Goal: Task Accomplishment & Management: Manage account settings

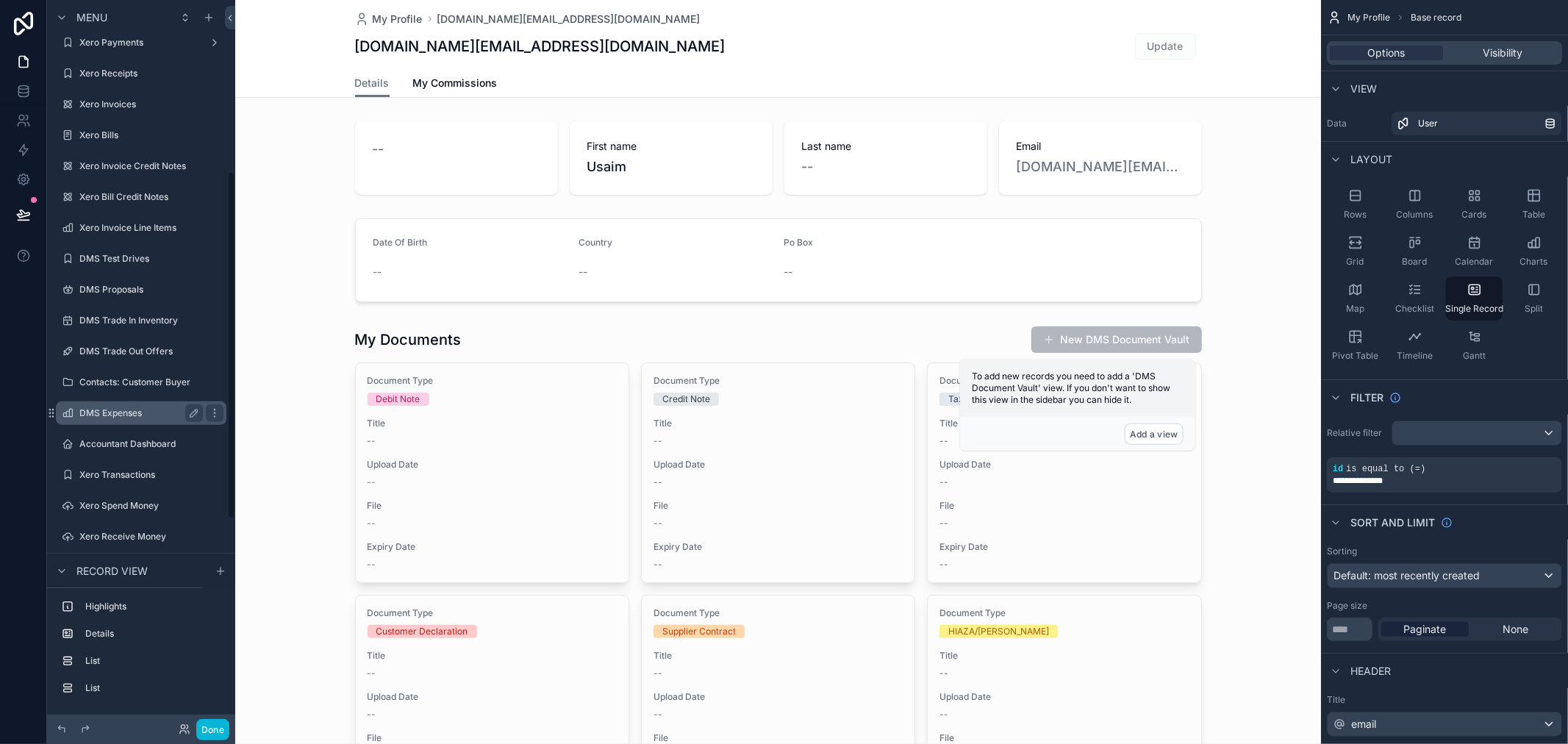
scroll to position [299, 0]
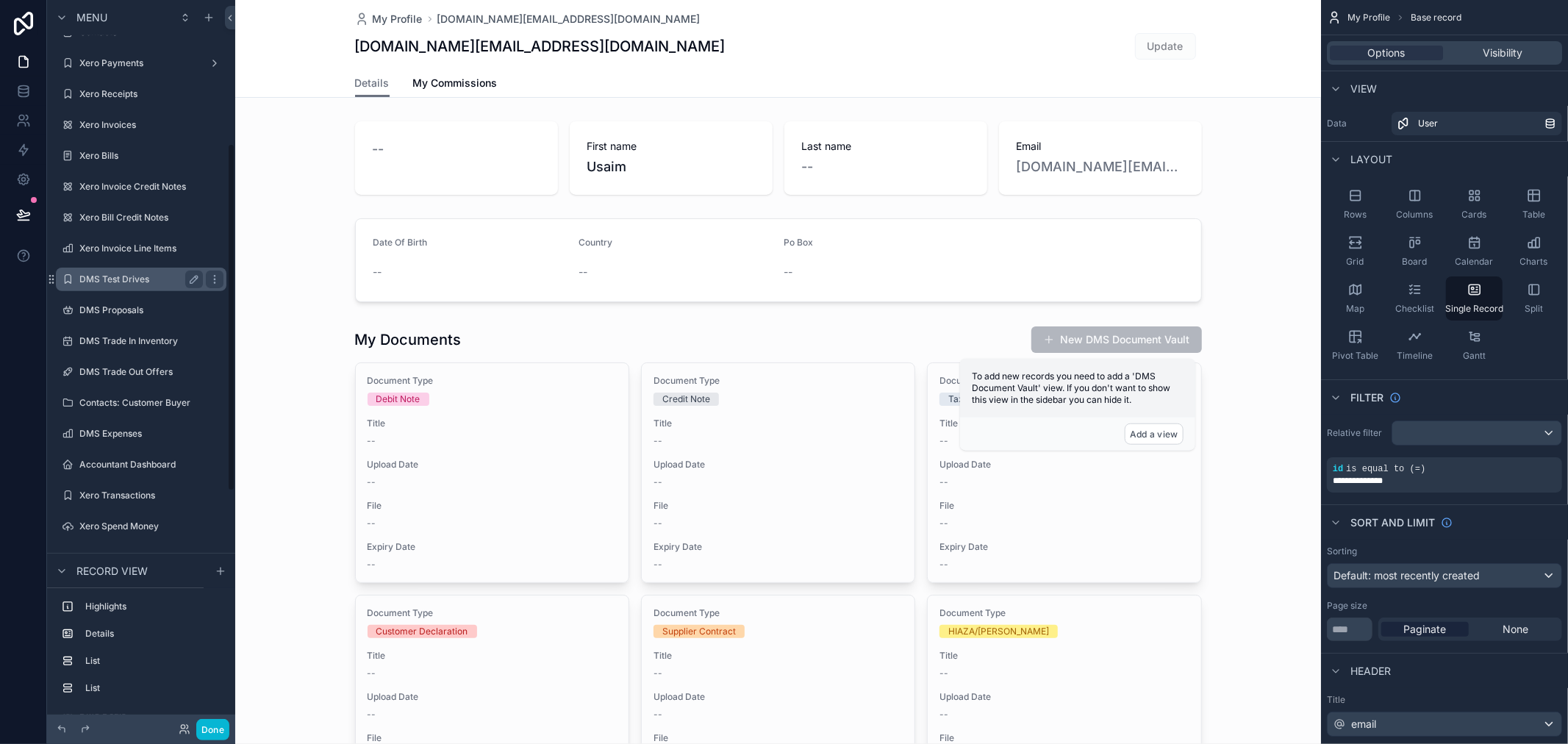
click at [151, 278] on label "DMS Test Drives" at bounding box center [138, 279] width 118 height 12
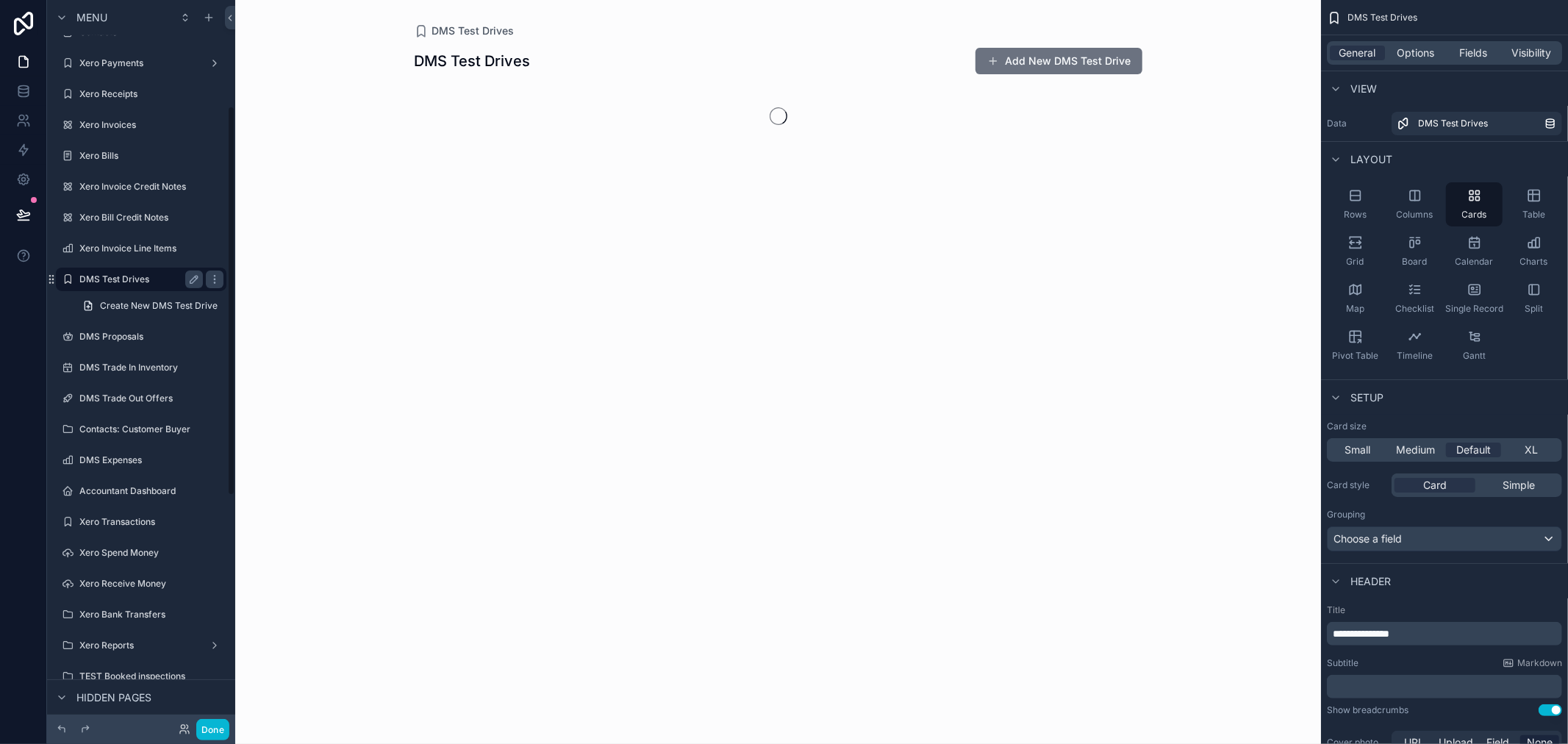
scroll to position [199, 0]
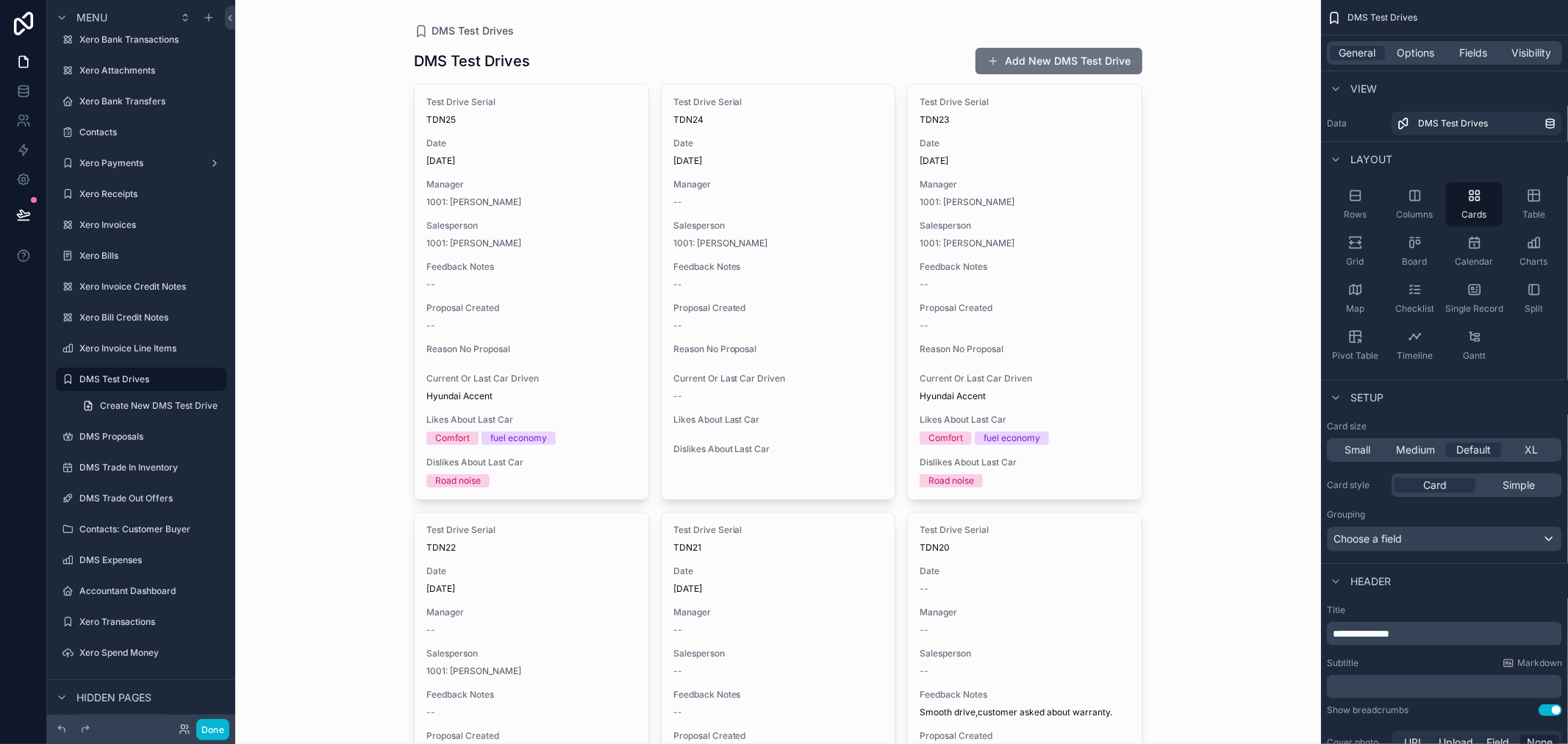
click at [1424, 55] on span "Options" at bounding box center [1415, 53] width 38 height 15
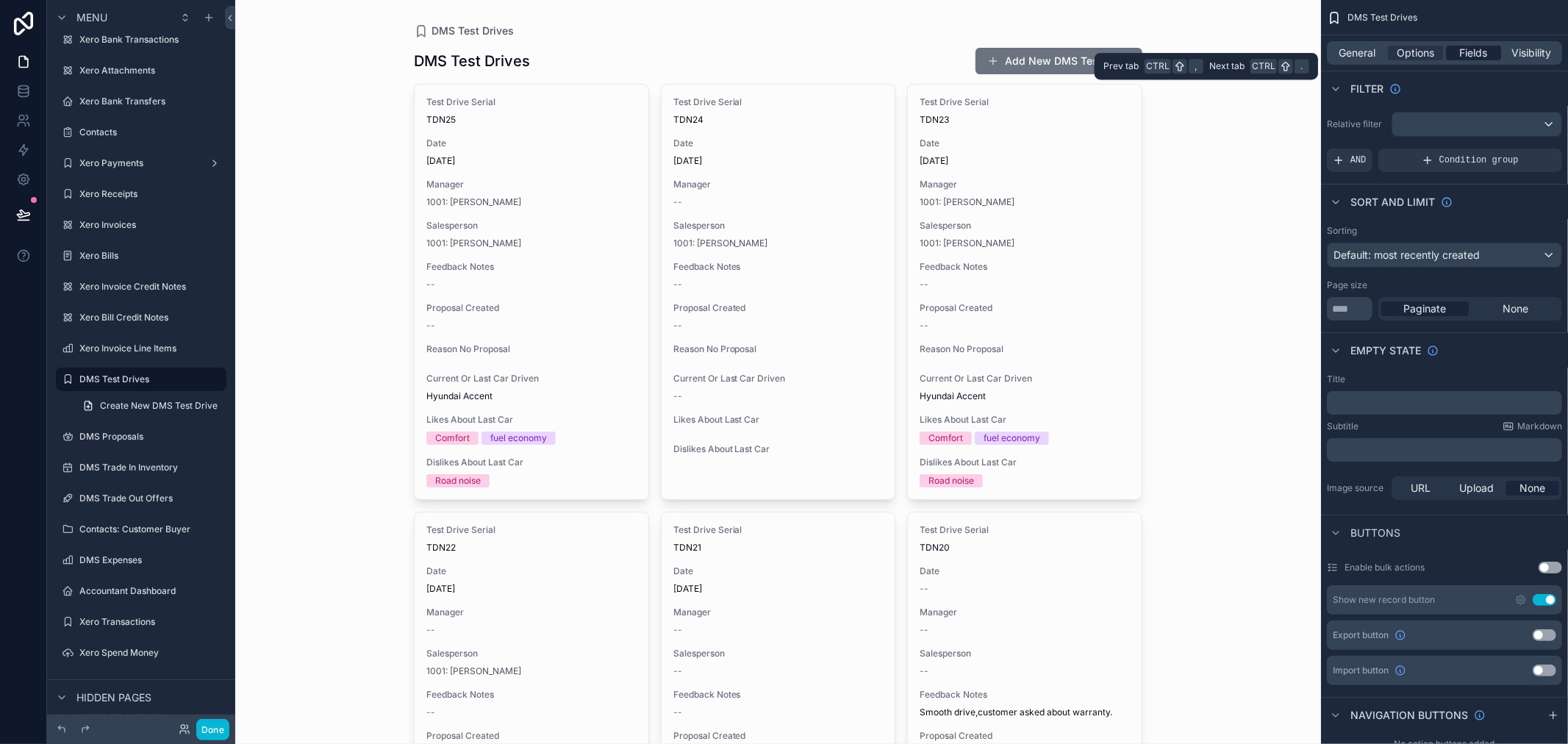
click at [1464, 53] on span "Fields" at bounding box center [1474, 53] width 28 height 15
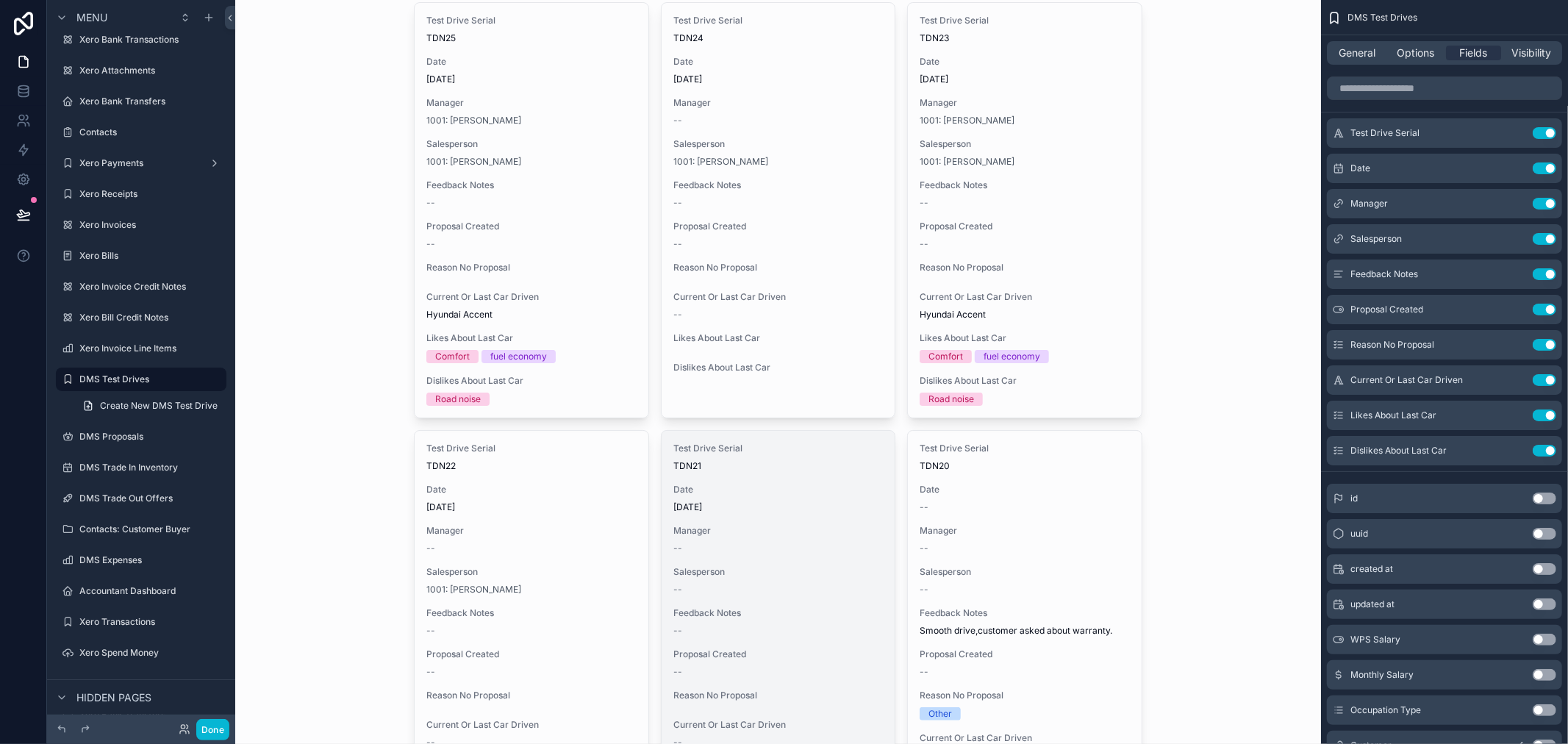
scroll to position [0, 0]
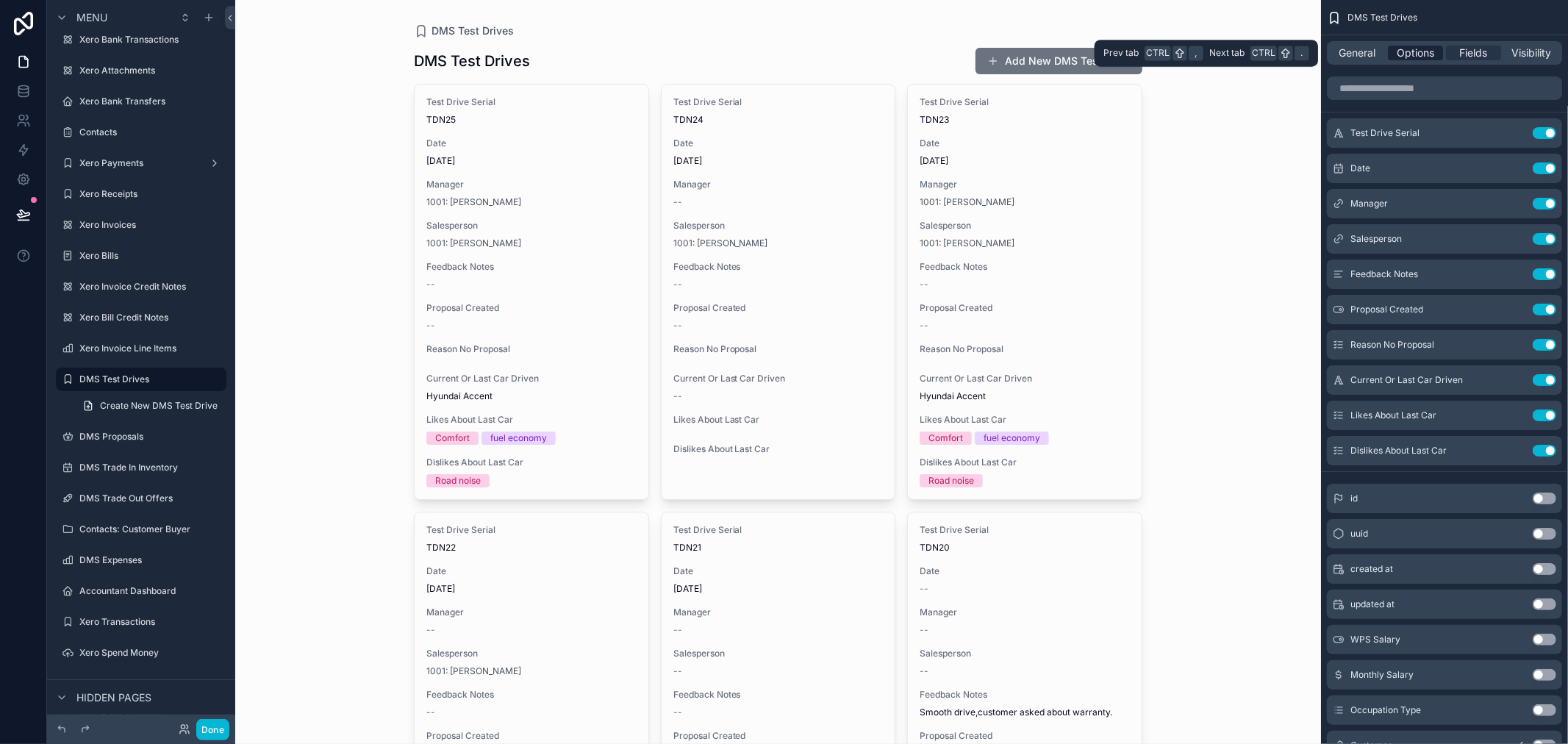
click at [1407, 53] on span "Options" at bounding box center [1415, 53] width 38 height 15
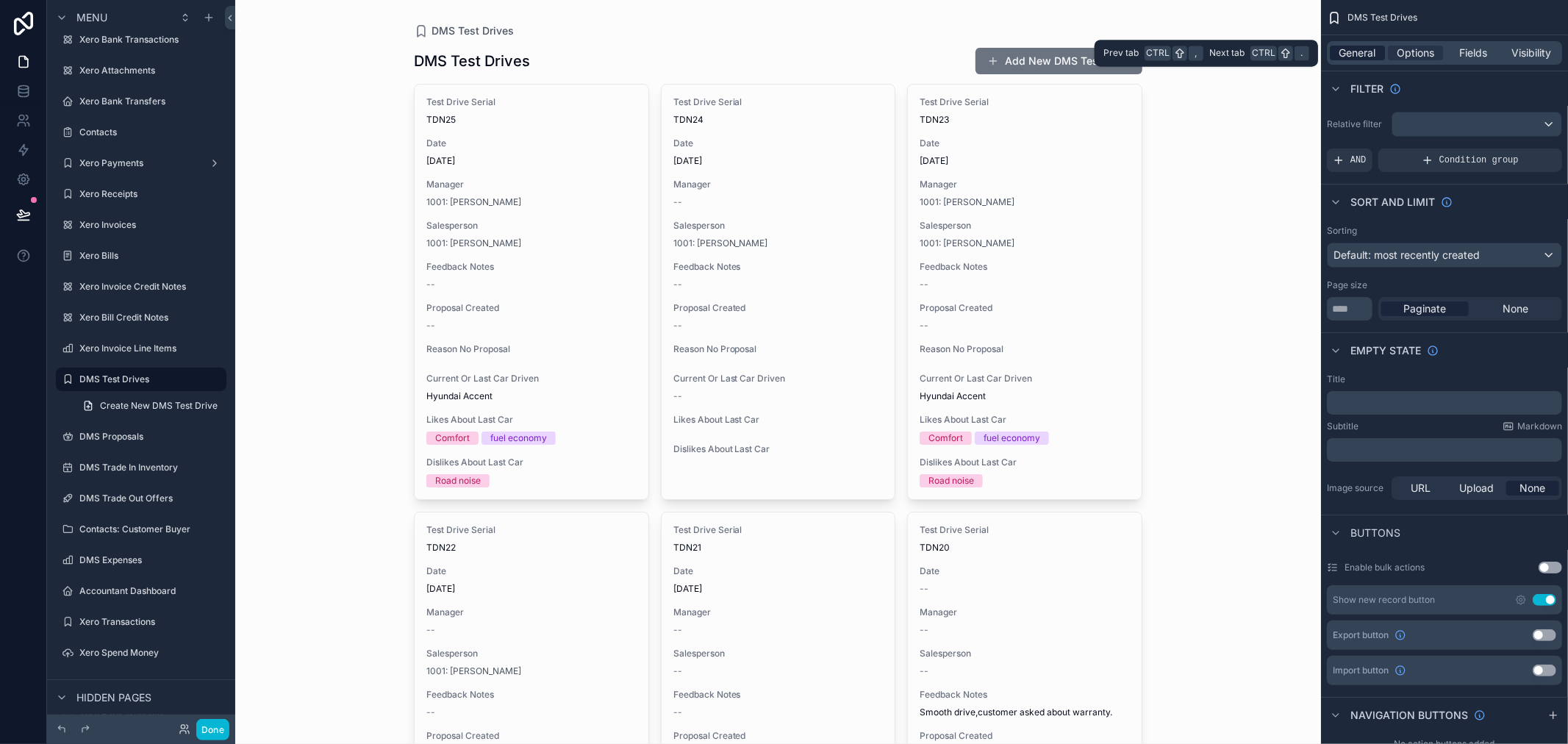
click at [1363, 49] on span "General" at bounding box center [1358, 53] width 37 height 15
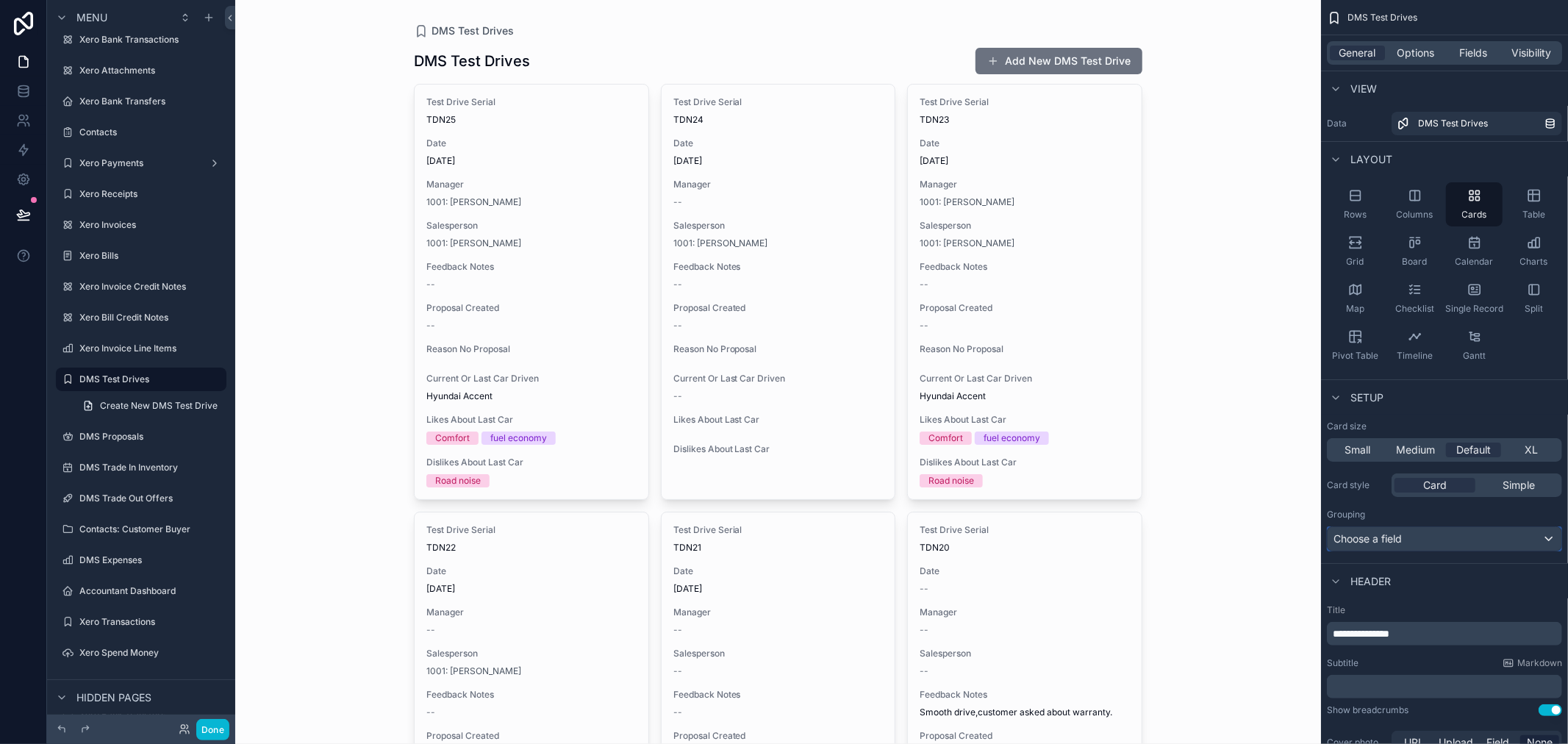
click at [1438, 539] on div "Choose a field" at bounding box center [1445, 539] width 234 height 24
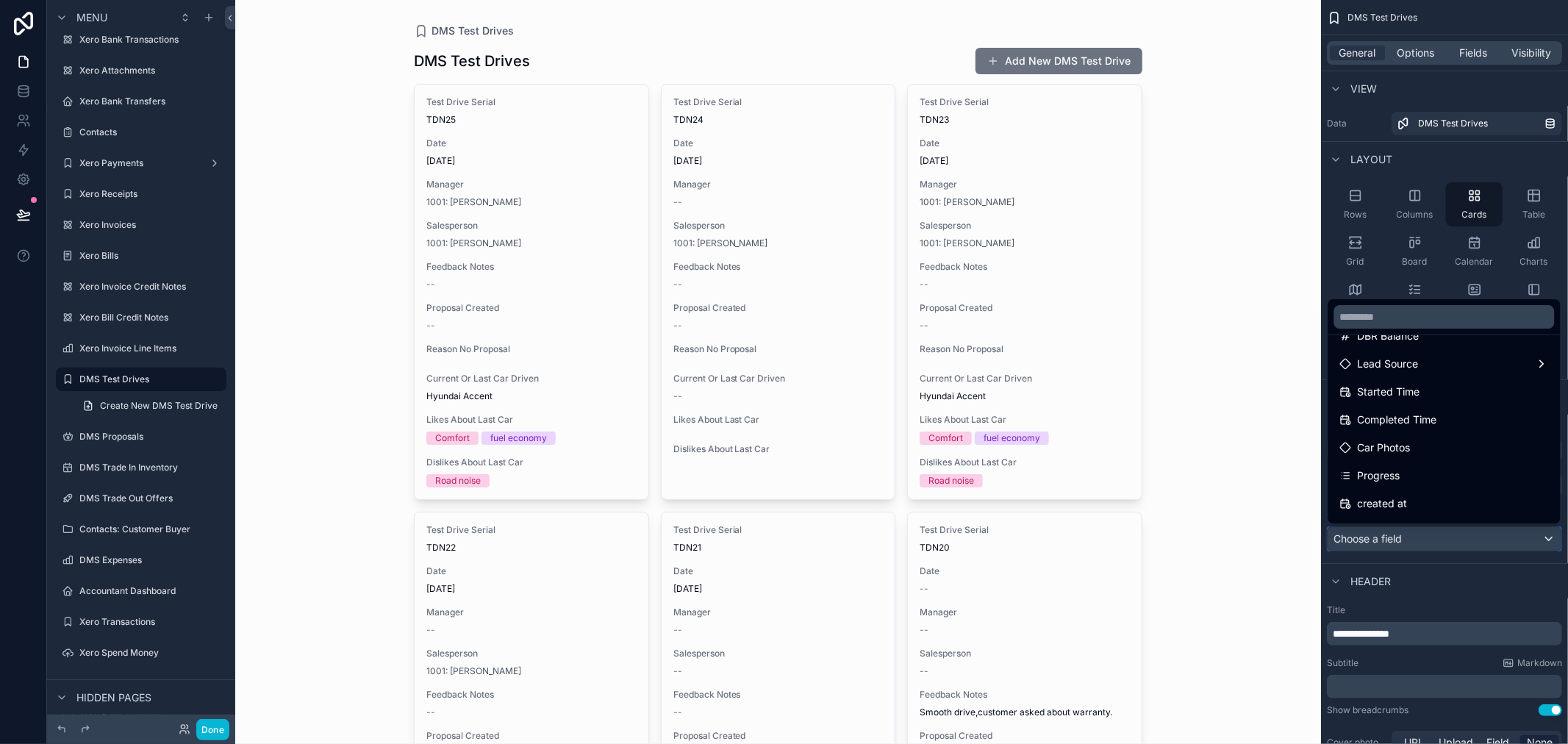
scroll to position [571, 0]
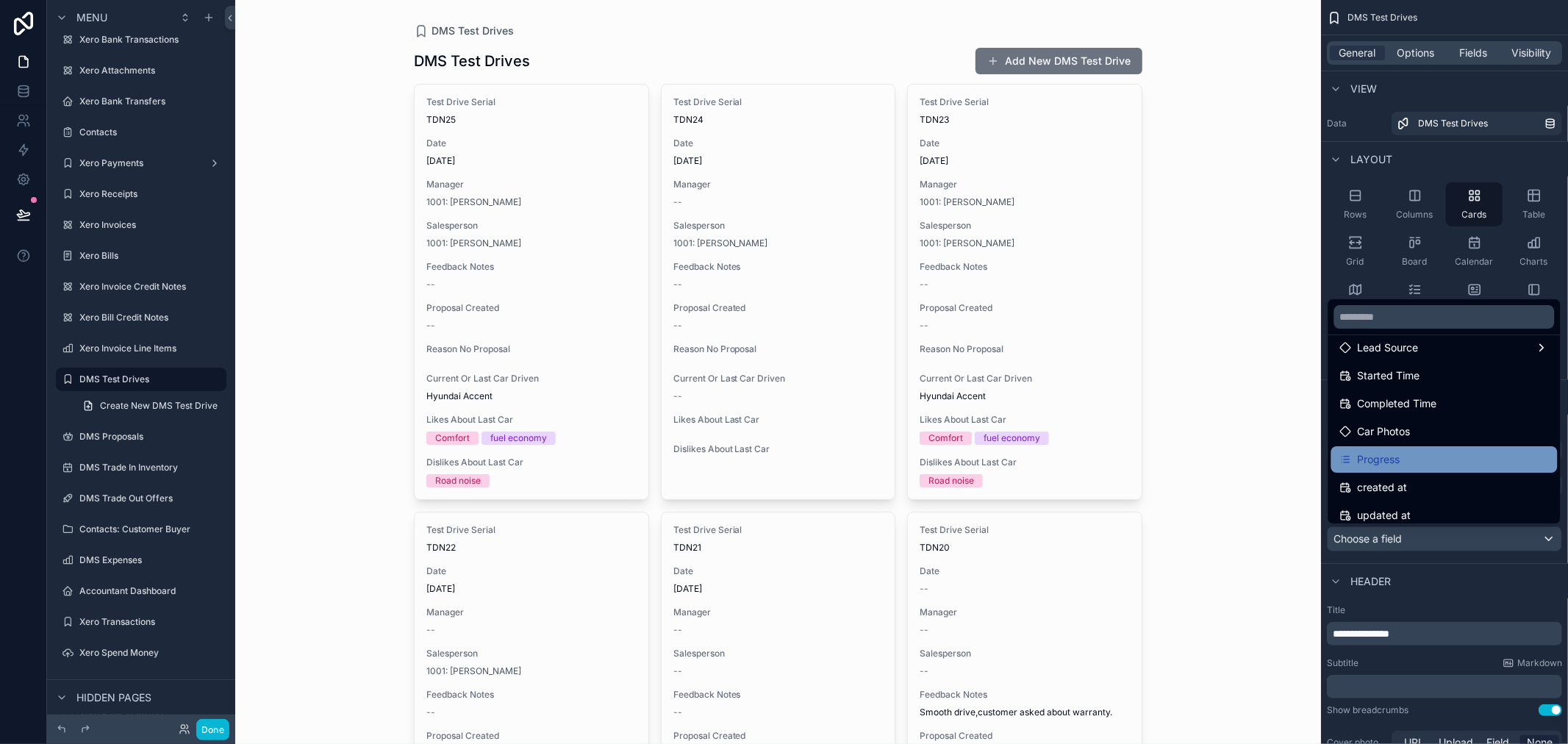
click at [1432, 452] on div "Progress" at bounding box center [1445, 459] width 209 height 17
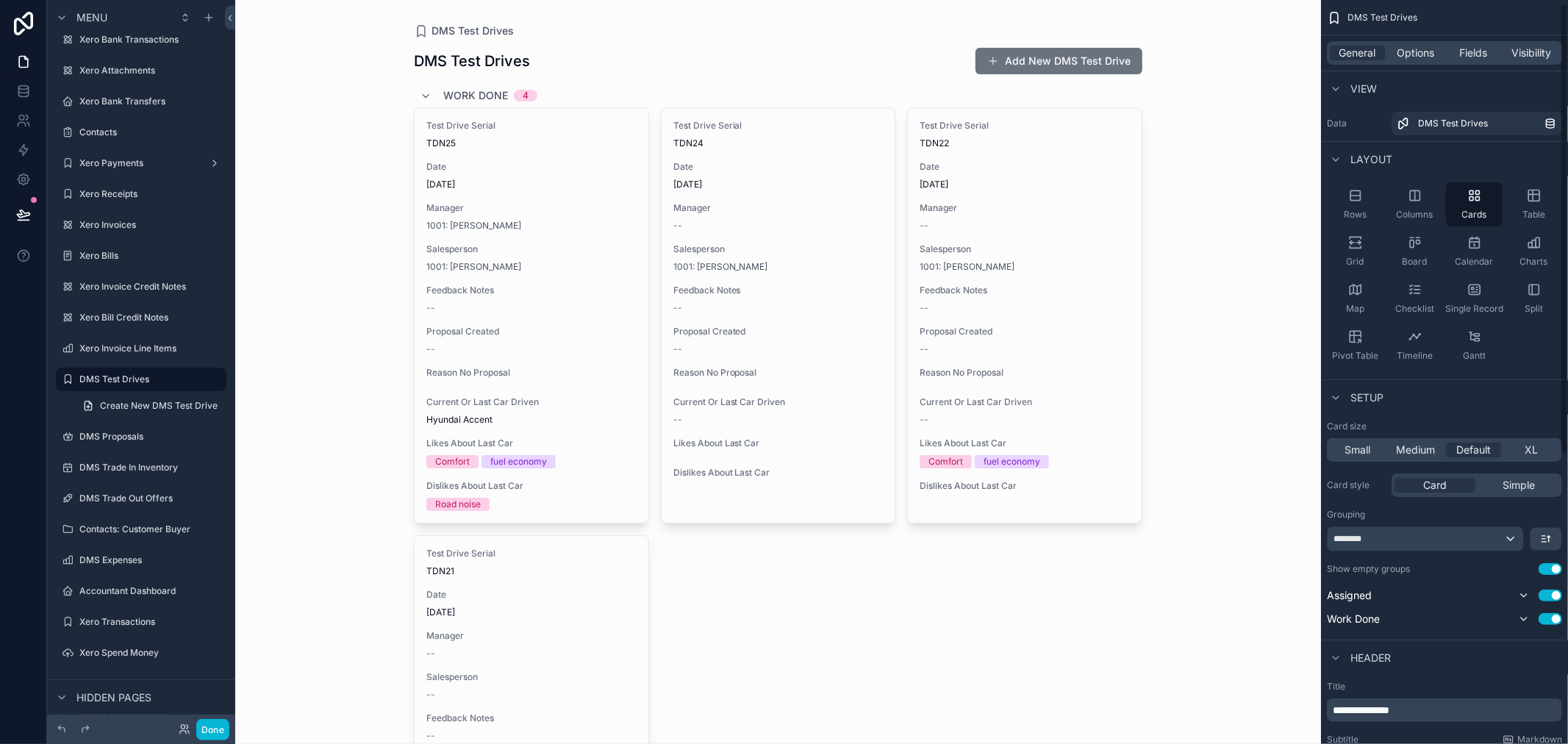
scroll to position [82, 0]
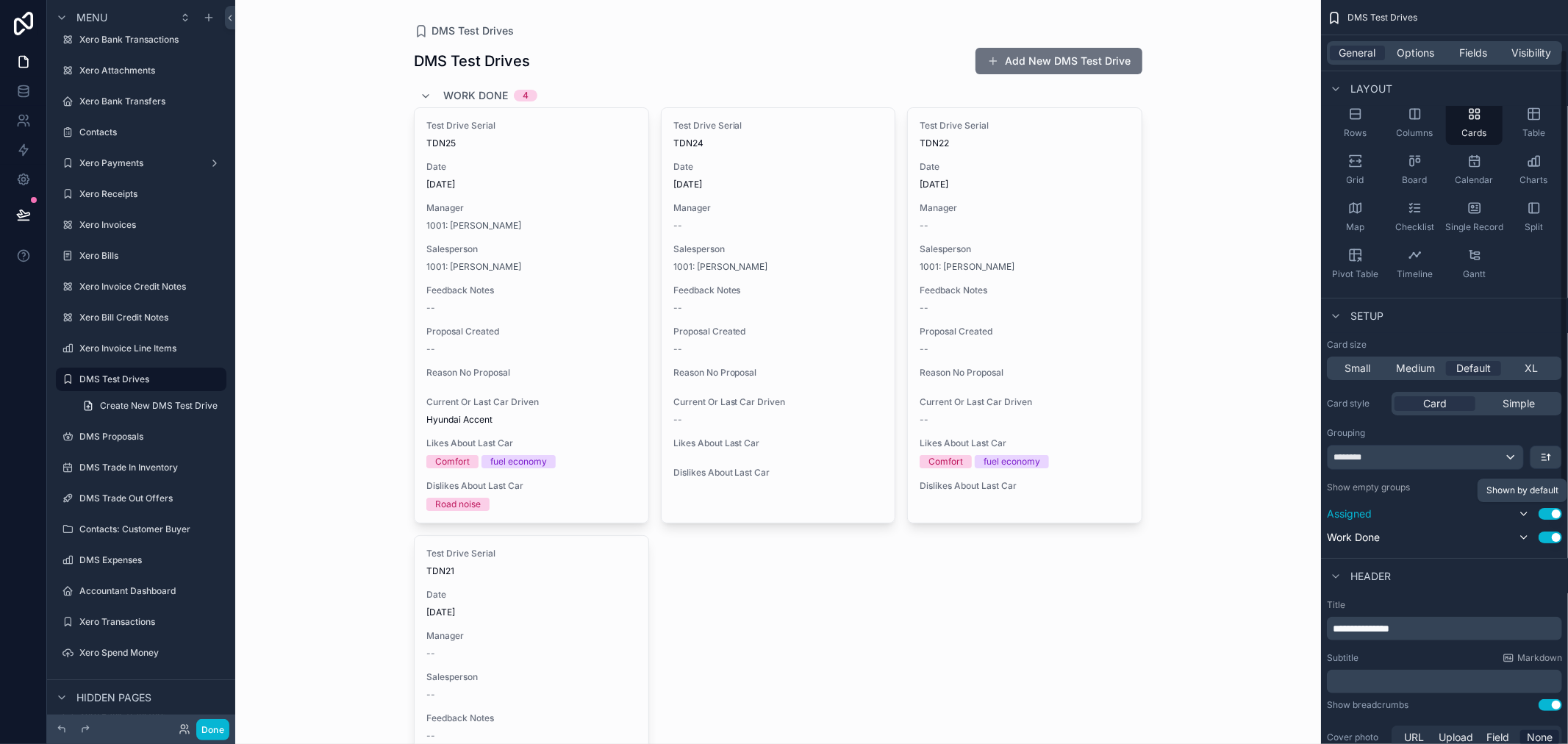
click at [1523, 515] on icon "scrollable content" at bounding box center [1524, 513] width 12 height 12
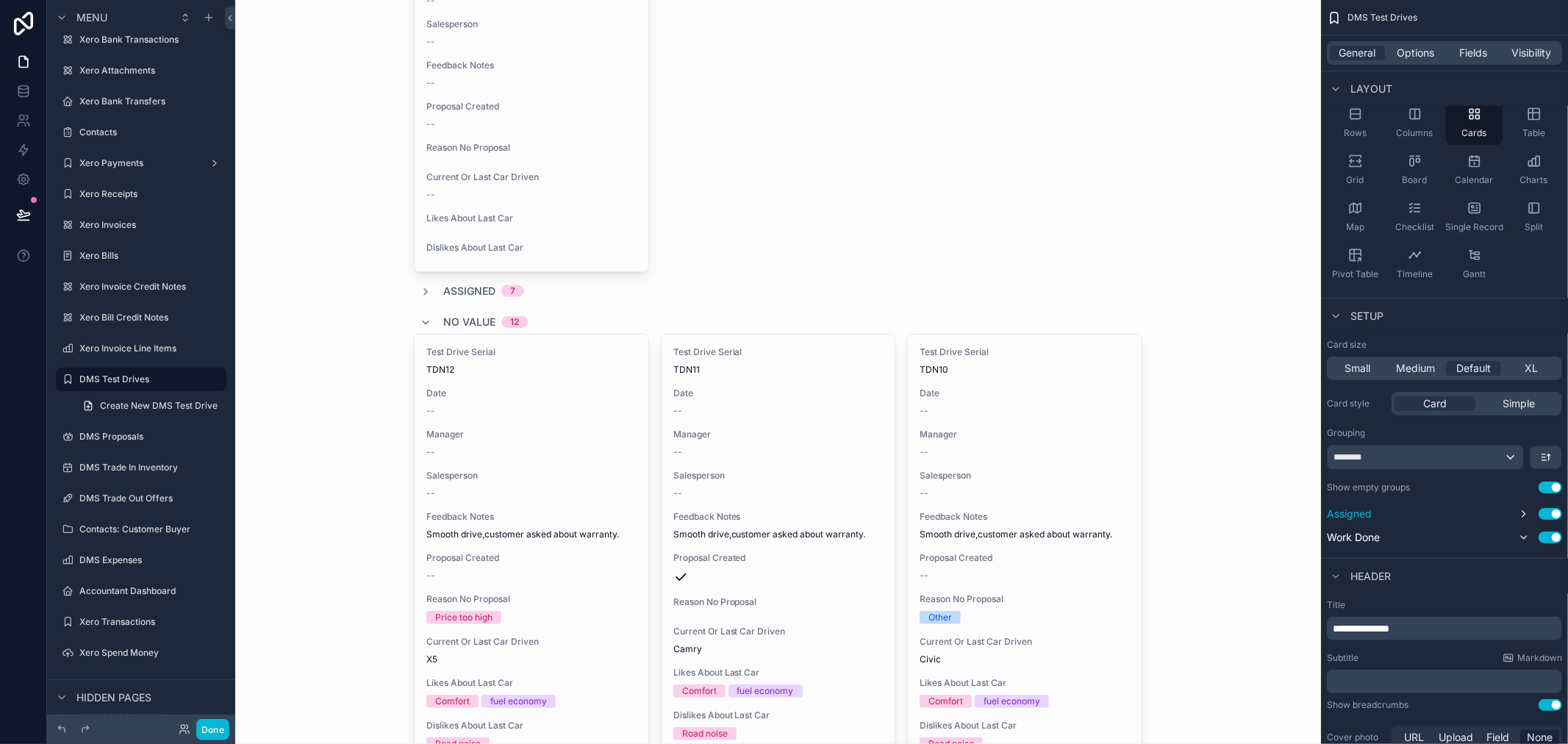
scroll to position [571, 0]
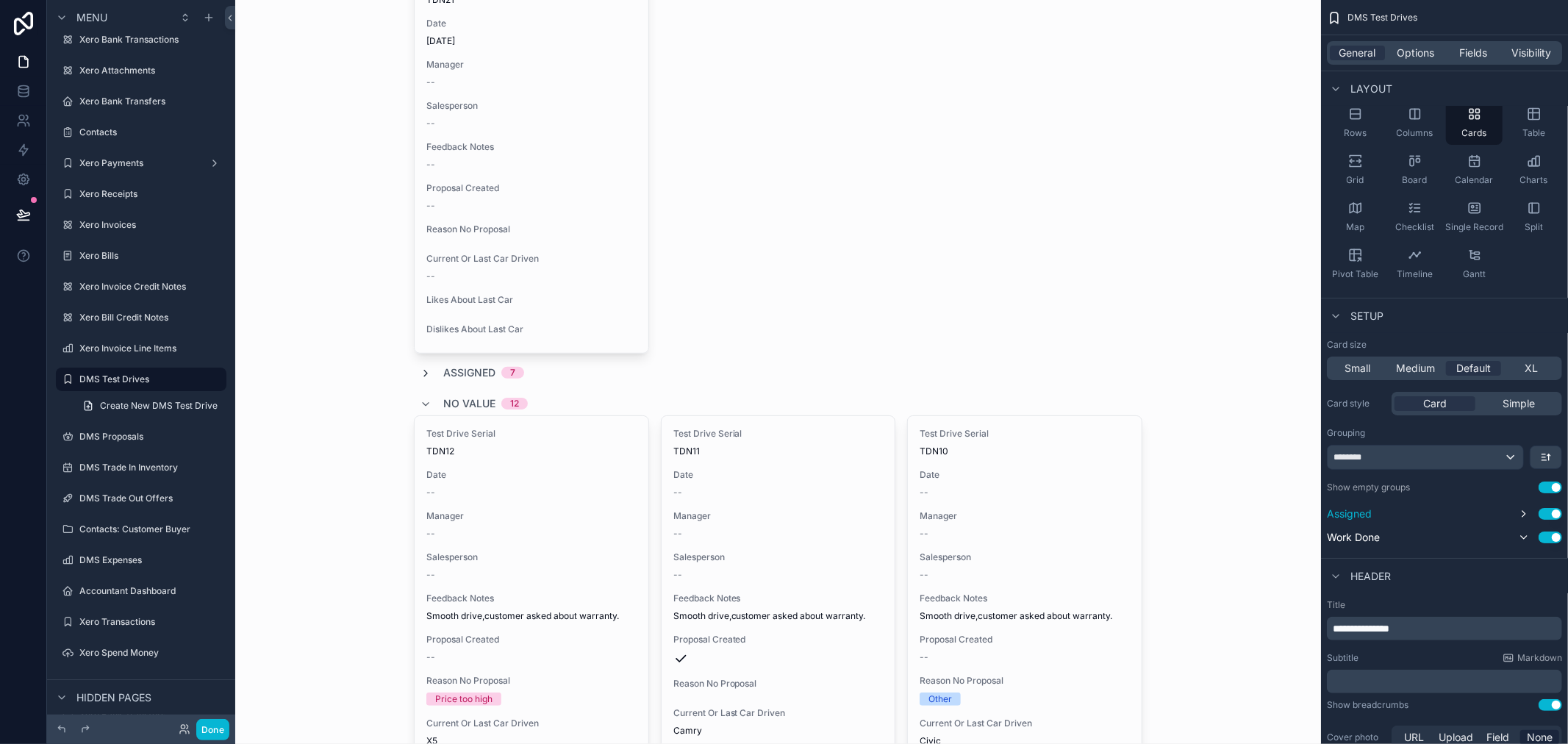
click at [424, 373] on icon "scrollable content" at bounding box center [426, 373] width 12 height 12
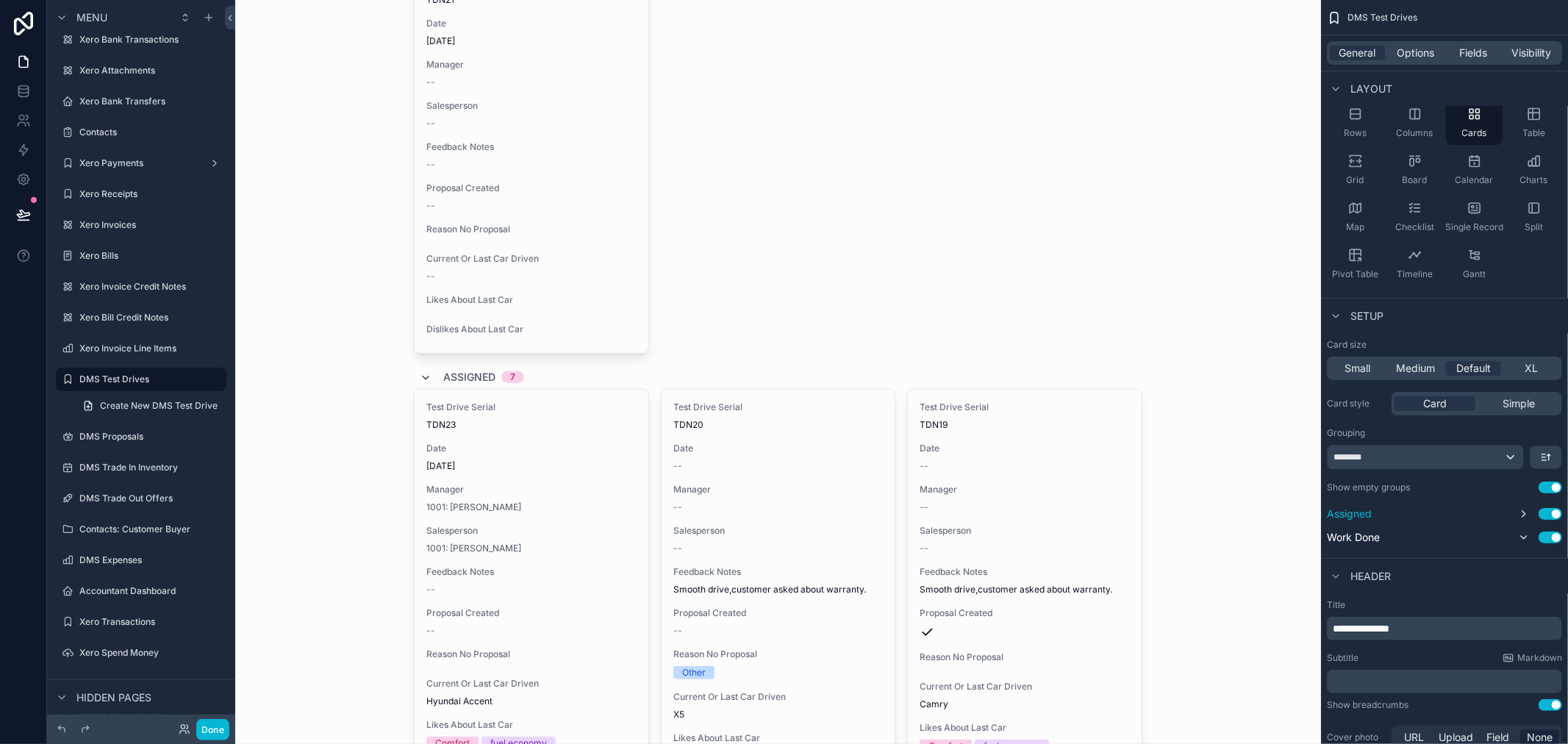
click at [424, 373] on icon "scrollable content" at bounding box center [426, 378] width 12 height 12
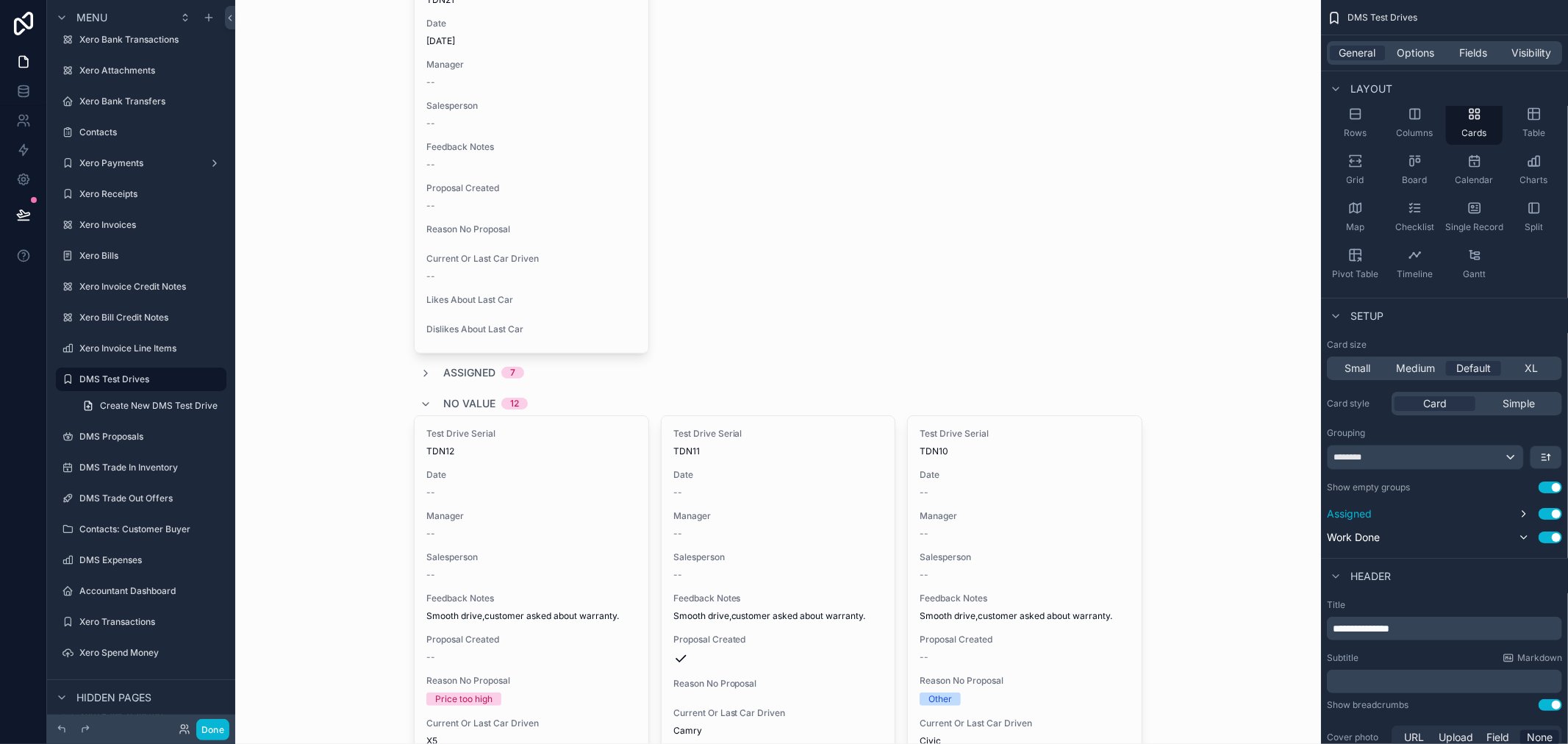
drag, startPoint x: 1338, startPoint y: 538, endPoint x: 1341, endPoint y: 504, distance: 34.1
click at [1341, 505] on div "Assigned Use setting Work Done Use setting" at bounding box center [1445, 525] width 235 height 41
click at [1556, 461] on button "scrollable content" at bounding box center [1547, 457] width 31 height 22
click at [1526, 518] on span "Last -> First" at bounding box center [1519, 518] width 57 height 17
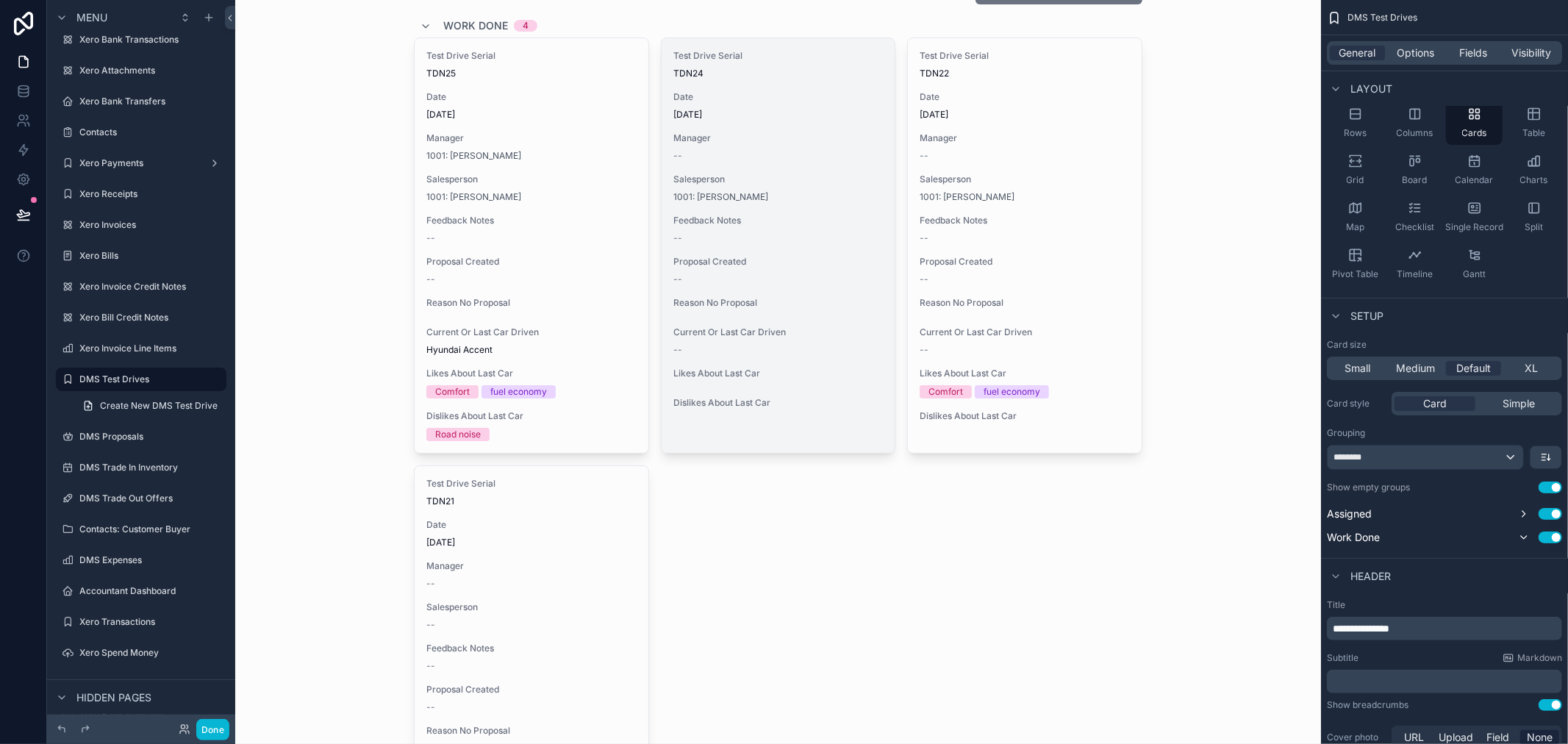
scroll to position [0, 0]
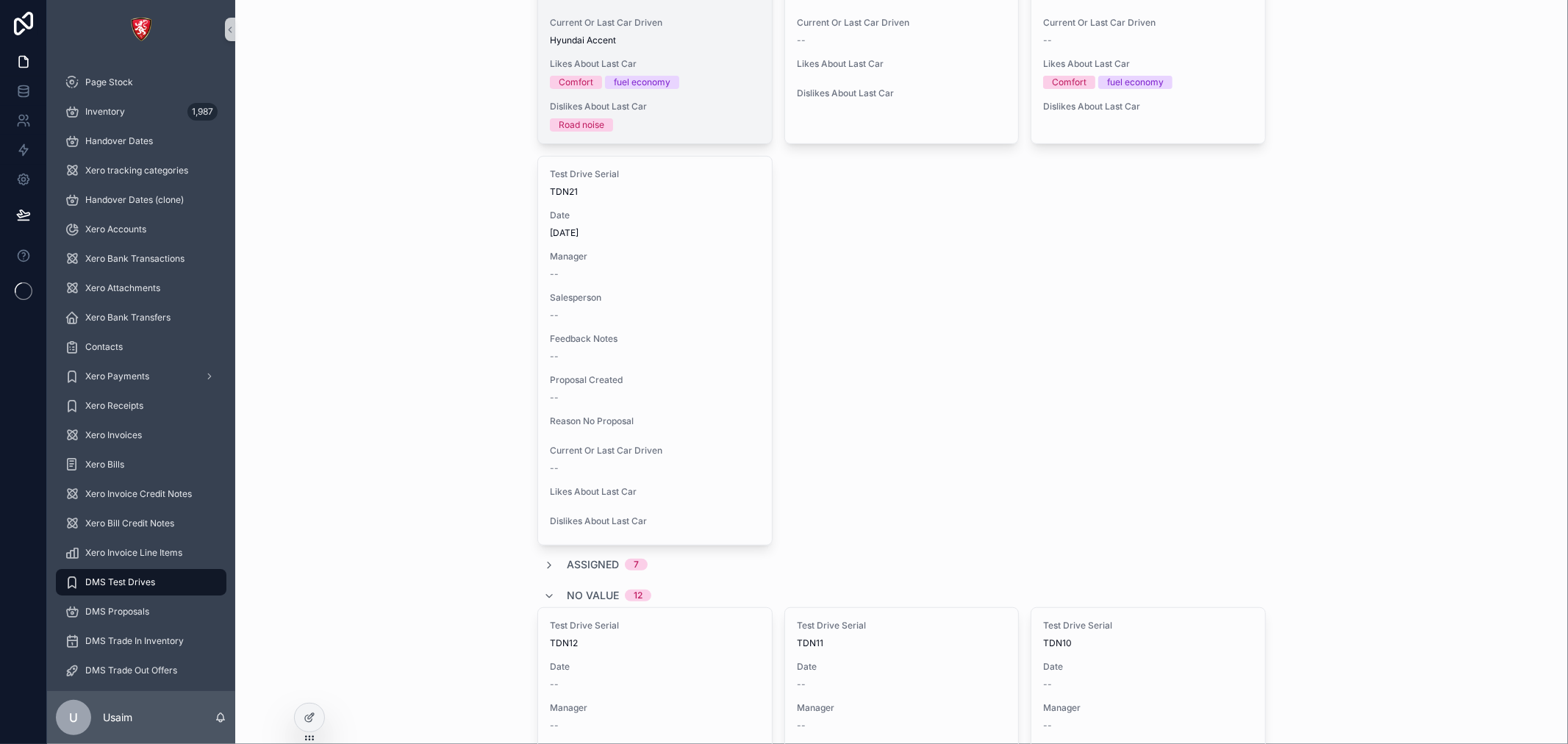
scroll to position [326, 0]
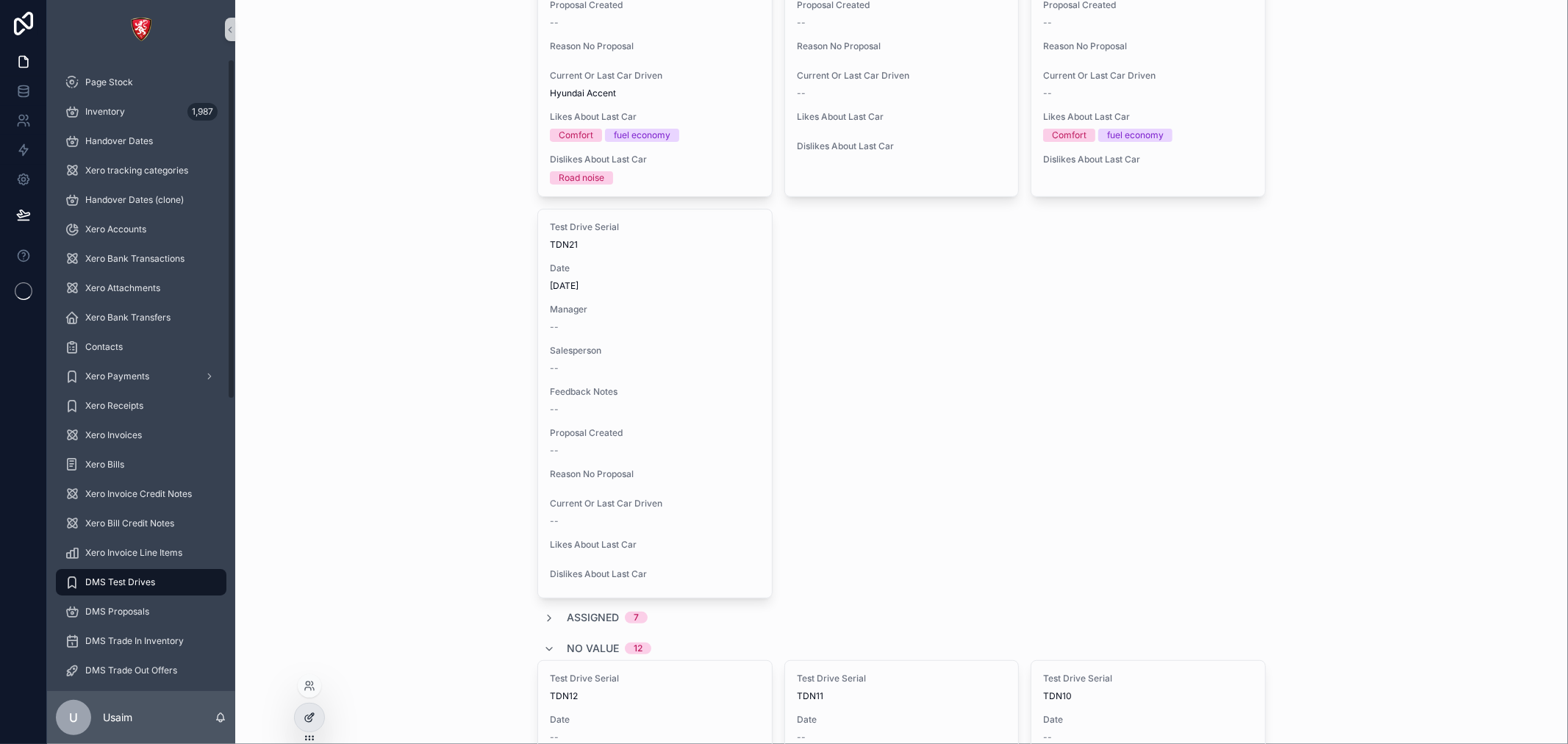
click at [304, 715] on icon at bounding box center [309, 717] width 12 height 12
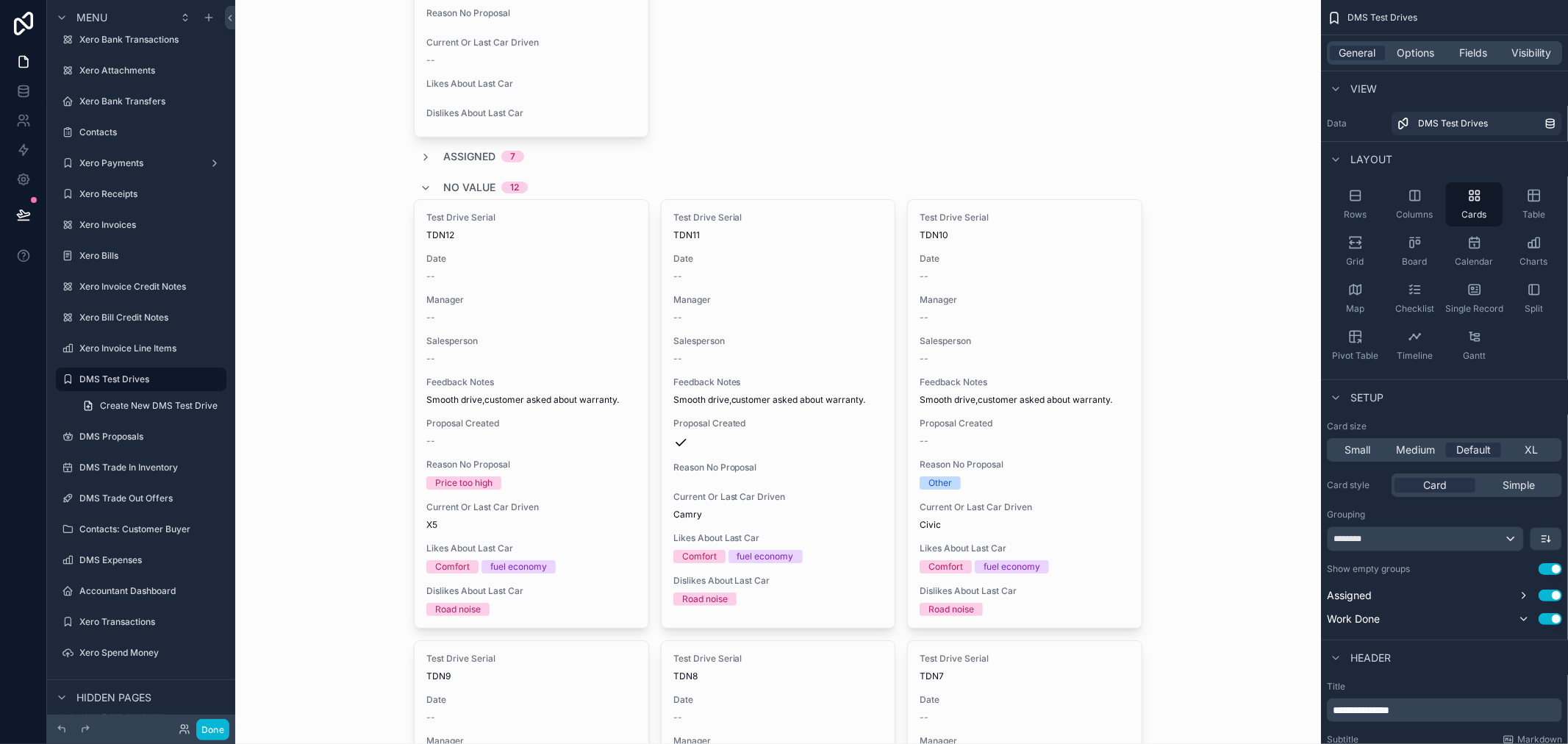
scroll to position [817, 0]
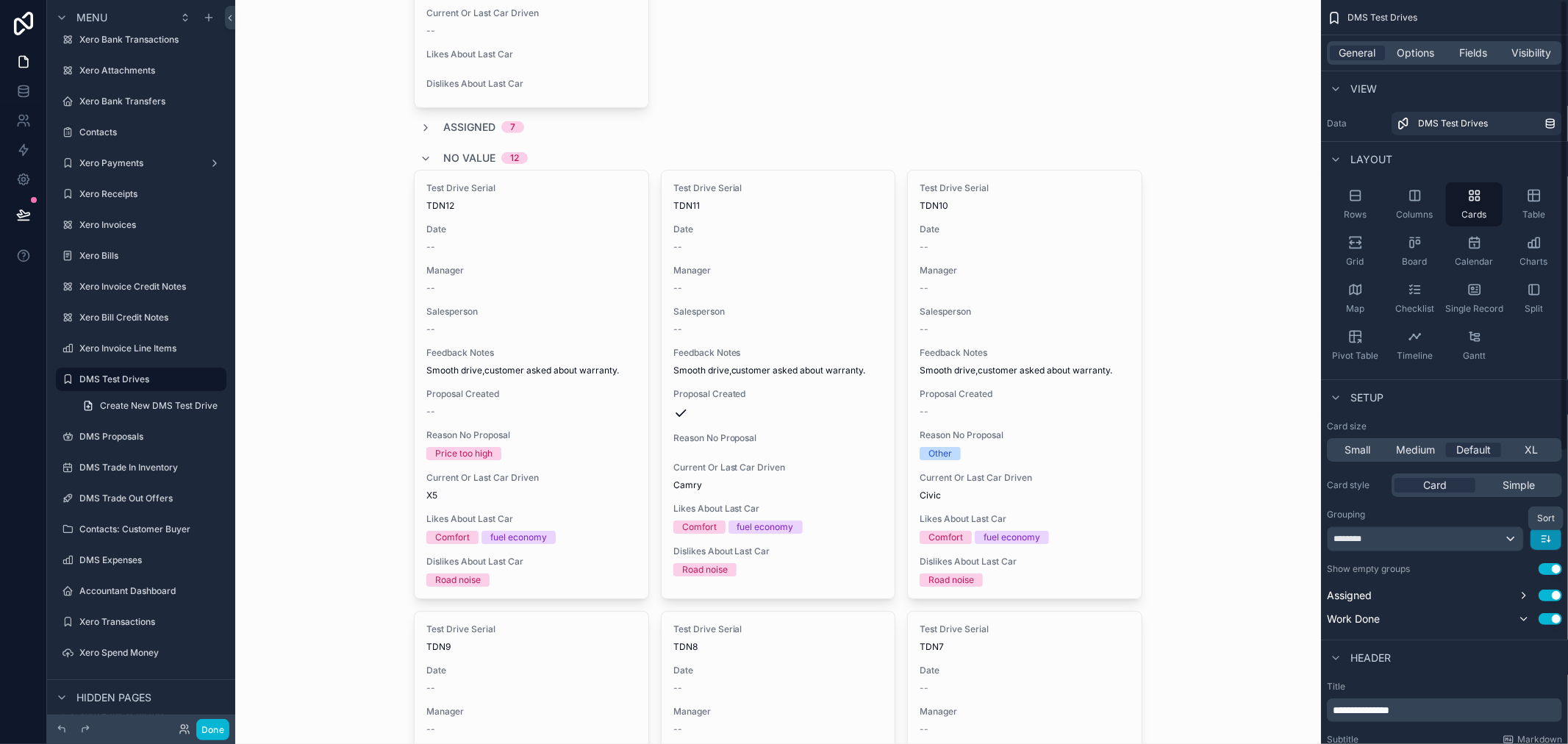
click at [1550, 535] on icon "scrollable content" at bounding box center [1546, 539] width 12 height 12
click at [1535, 576] on span "First -> Last" at bounding box center [1519, 571] width 57 height 17
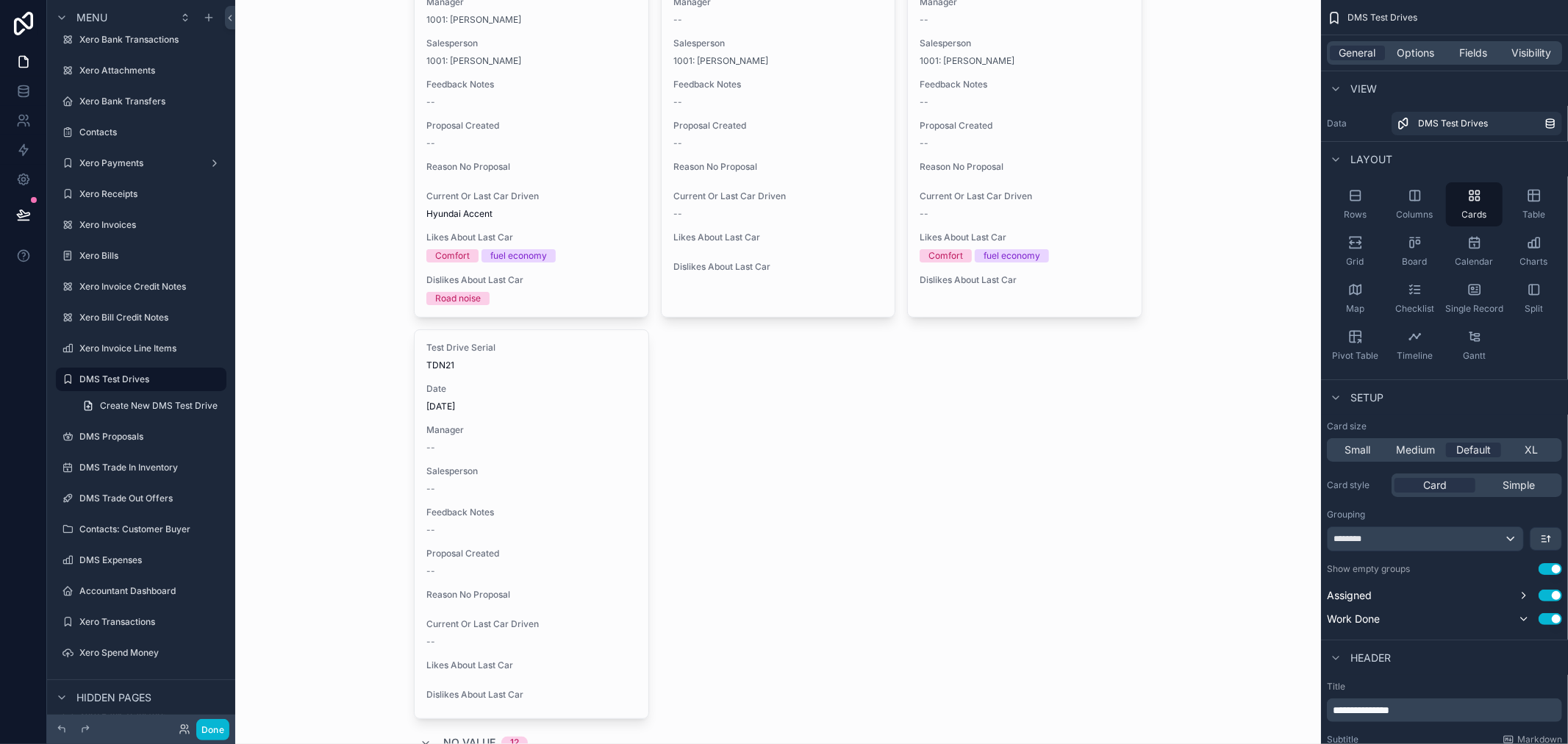
scroll to position [0, 0]
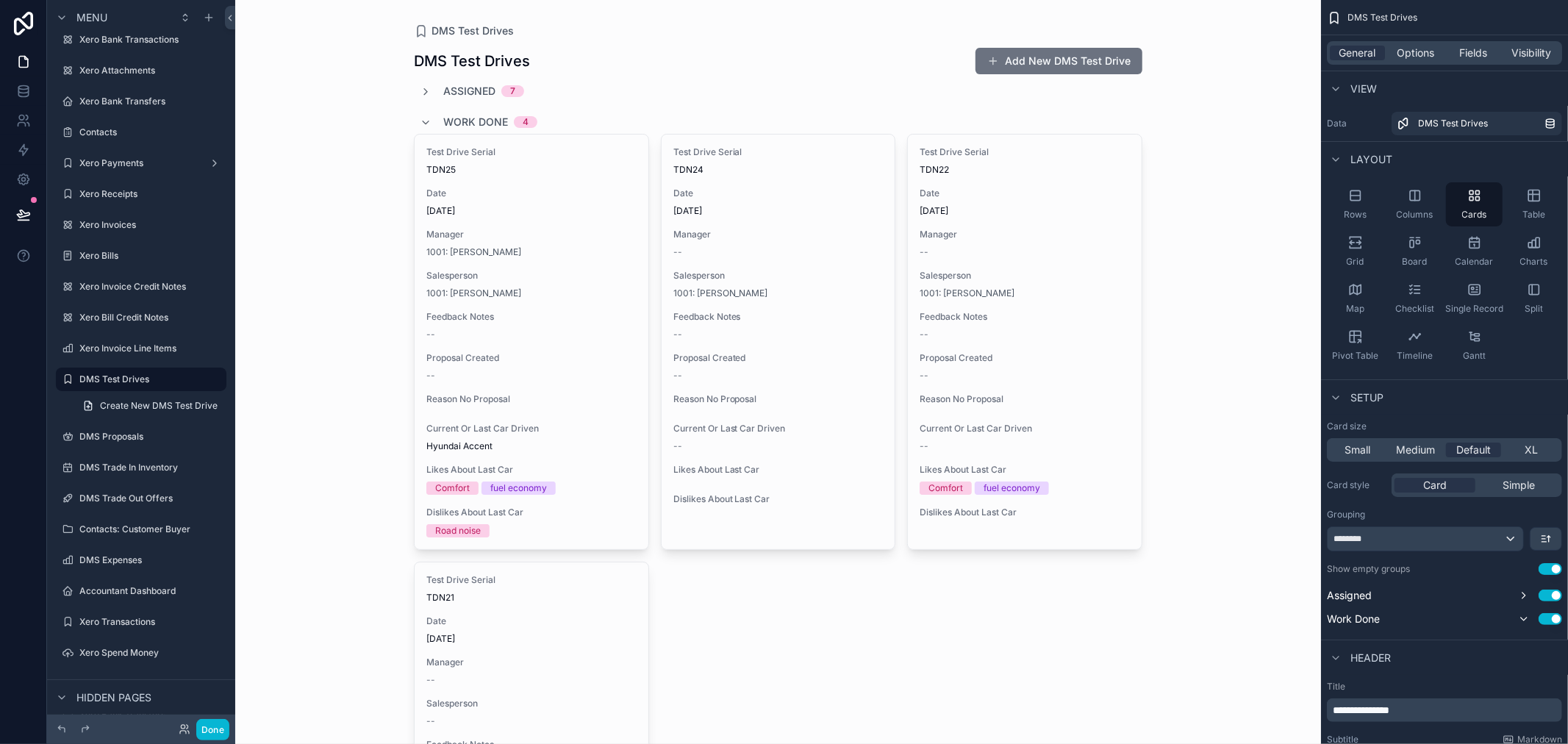
click at [420, 89] on icon "scrollable content" at bounding box center [426, 92] width 12 height 12
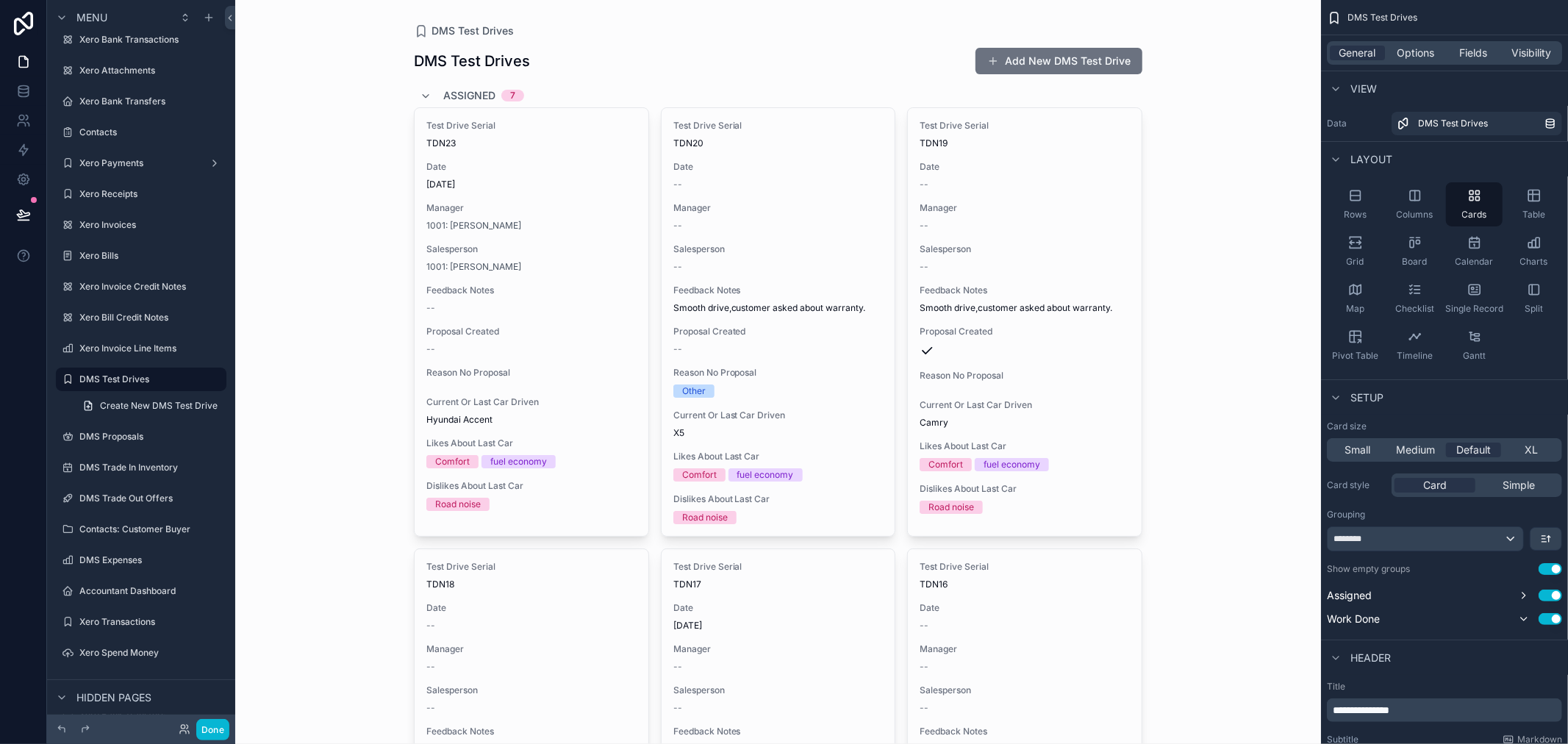
click at [420, 90] on icon "scrollable content" at bounding box center [426, 96] width 12 height 12
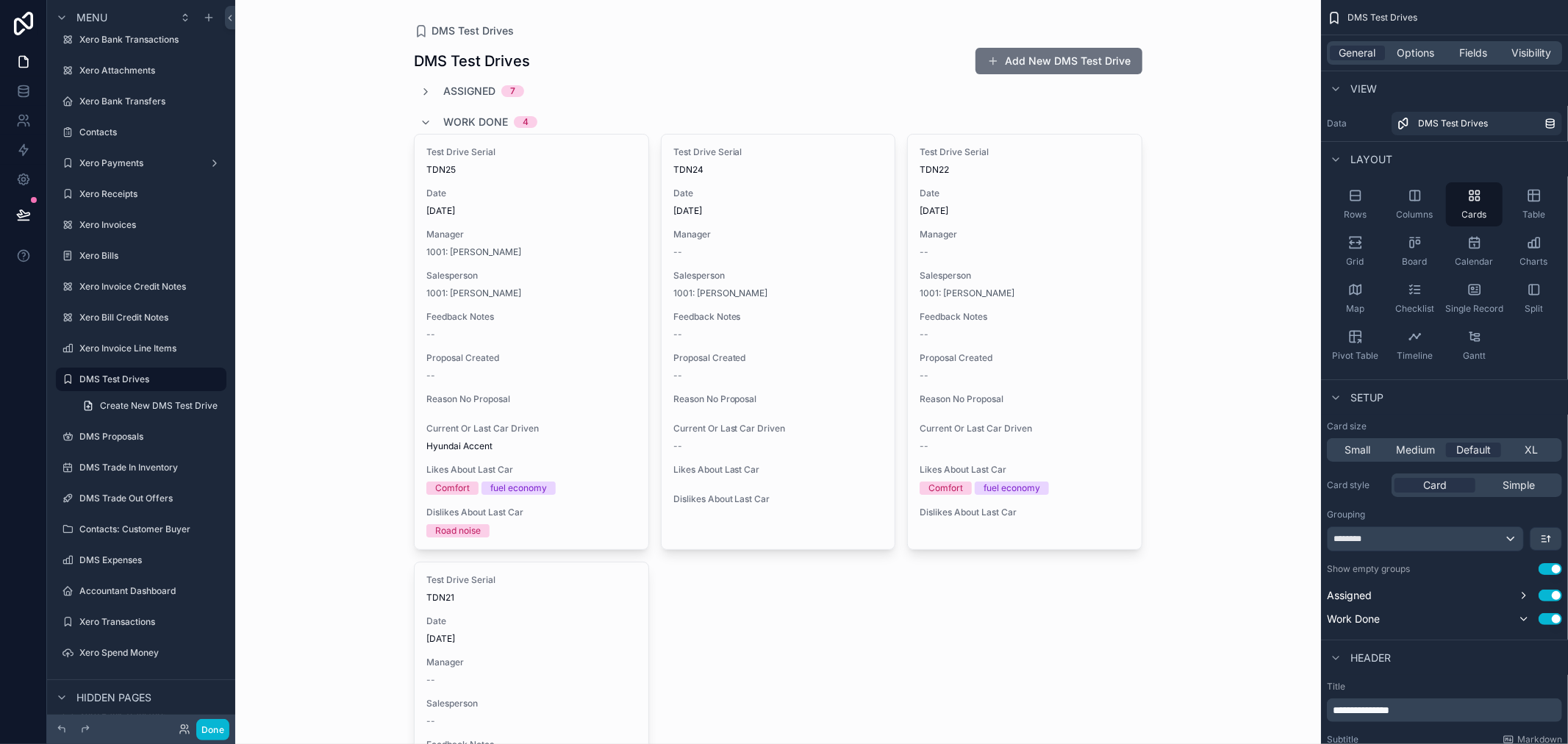
click at [420, 129] on div "Work Done 4" at bounding box center [479, 122] width 118 height 24
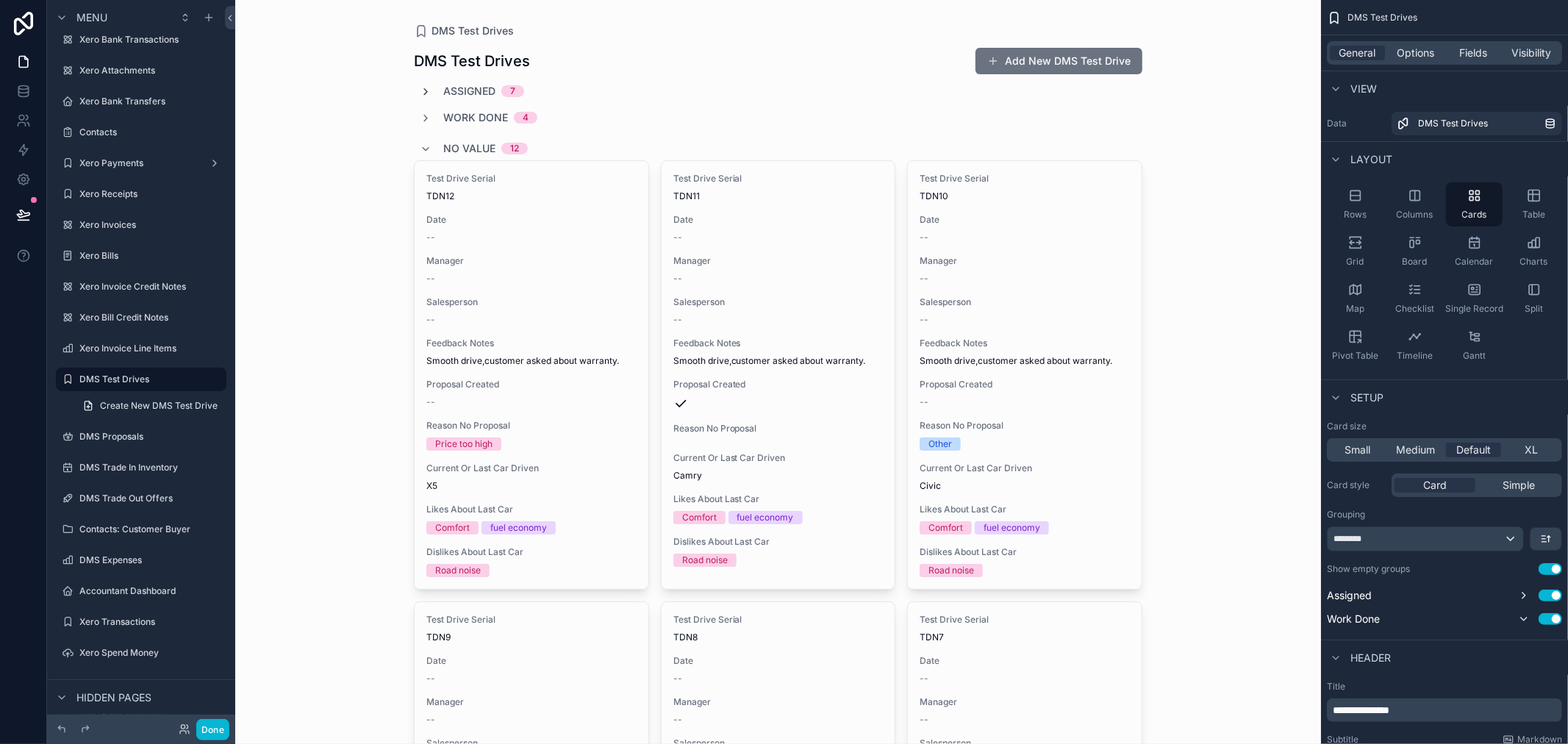
click at [420, 94] on icon "scrollable content" at bounding box center [426, 92] width 12 height 12
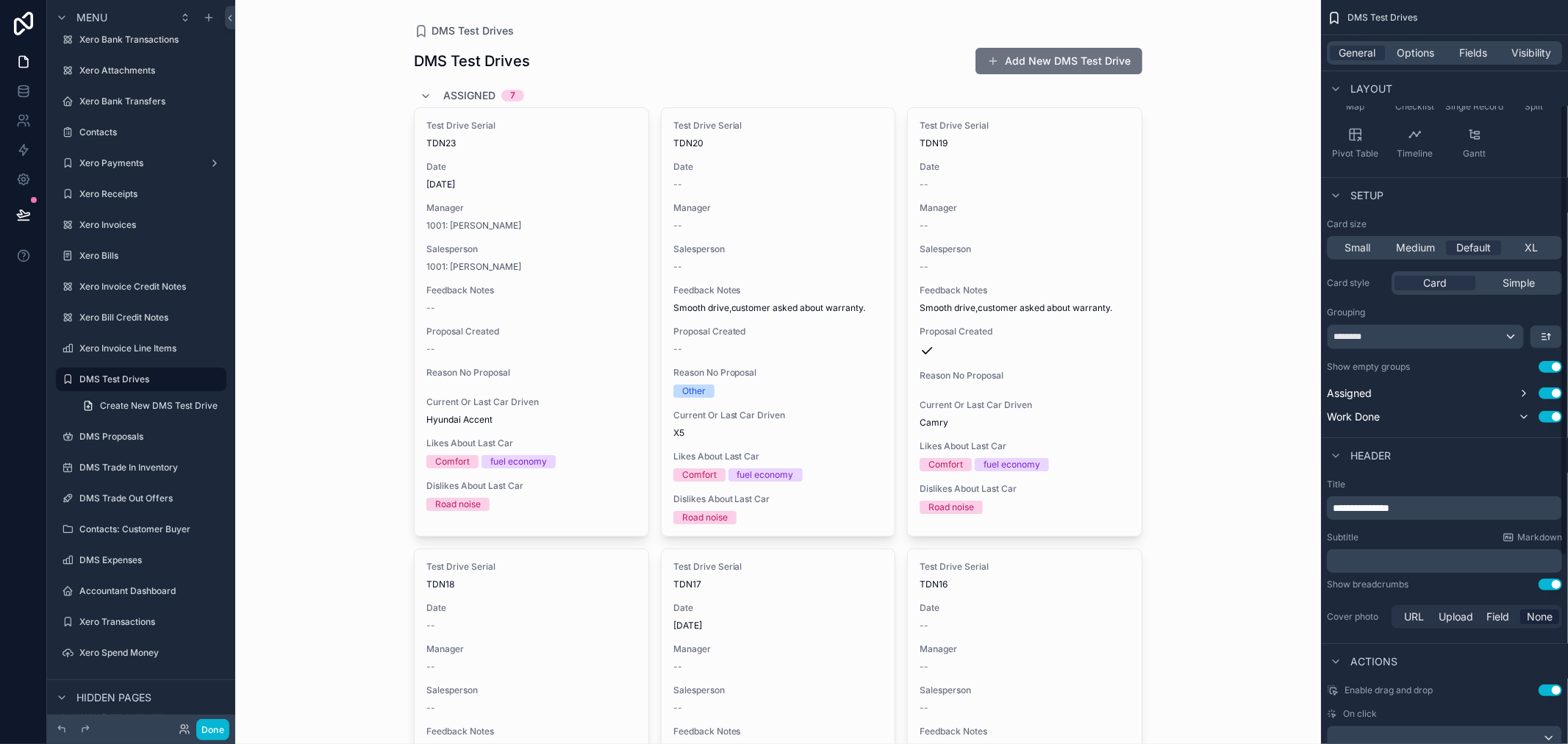
scroll to position [163, 0]
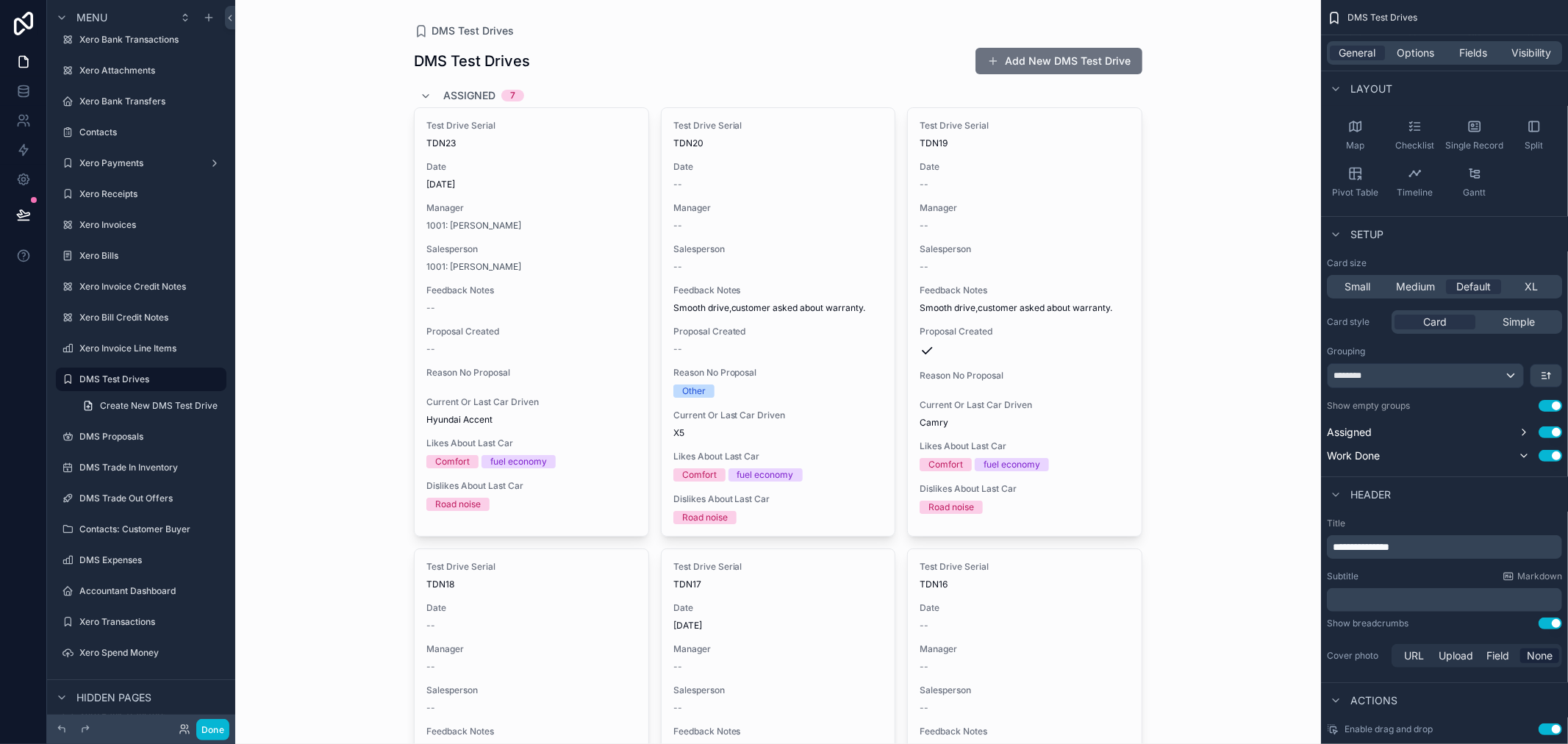
click at [1390, 544] on span "**********" at bounding box center [1362, 546] width 57 height 10
click at [1388, 550] on span "**********" at bounding box center [1362, 546] width 57 height 10
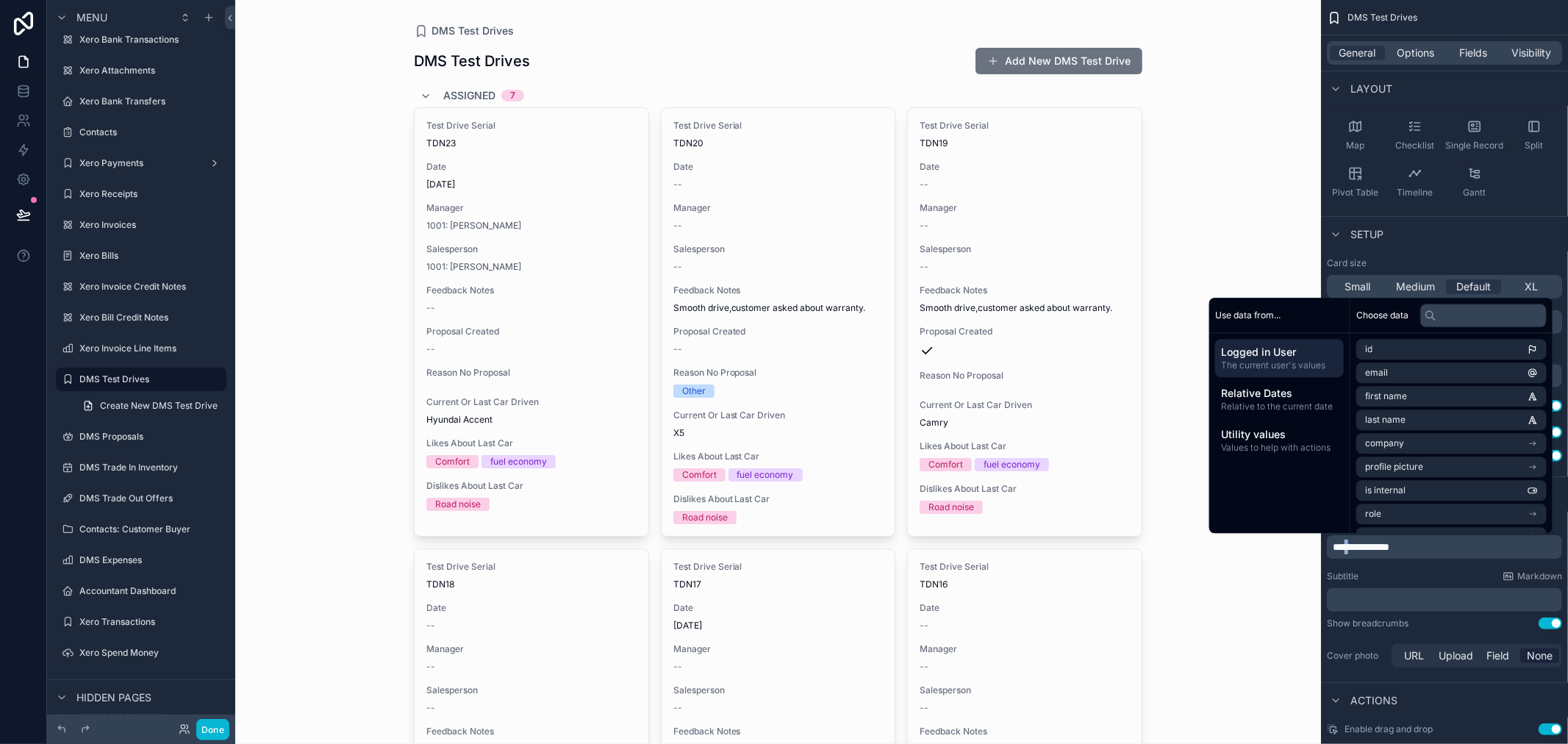
click at [1358, 545] on span "**********" at bounding box center [1362, 546] width 57 height 10
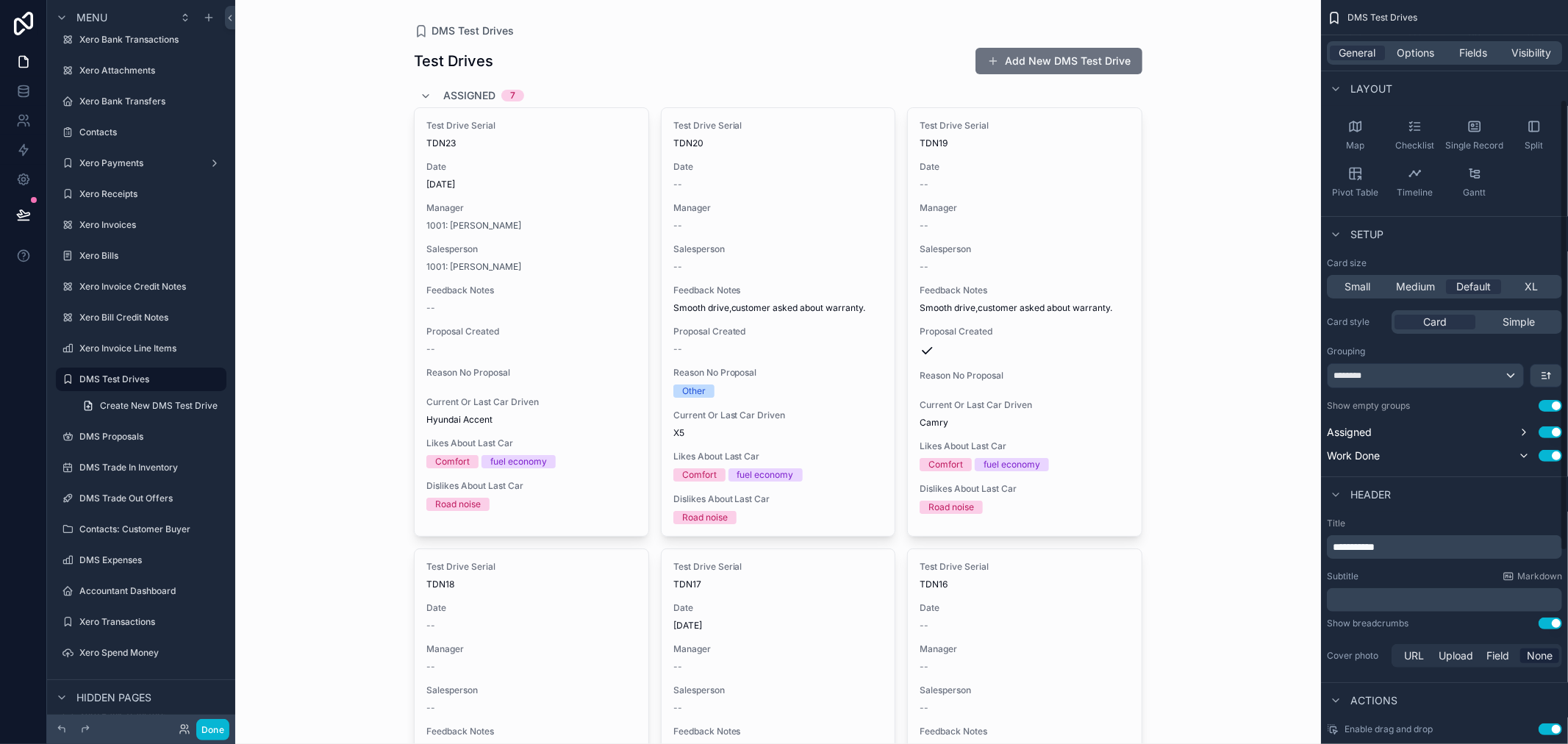
click at [1454, 578] on div "Subtitle Markdown" at bounding box center [1445, 576] width 235 height 12
click at [1457, 653] on span "Upload" at bounding box center [1457, 656] width 35 height 15
click at [1369, 704] on div "scrollable content" at bounding box center [1356, 709] width 59 height 59
type input "**********"
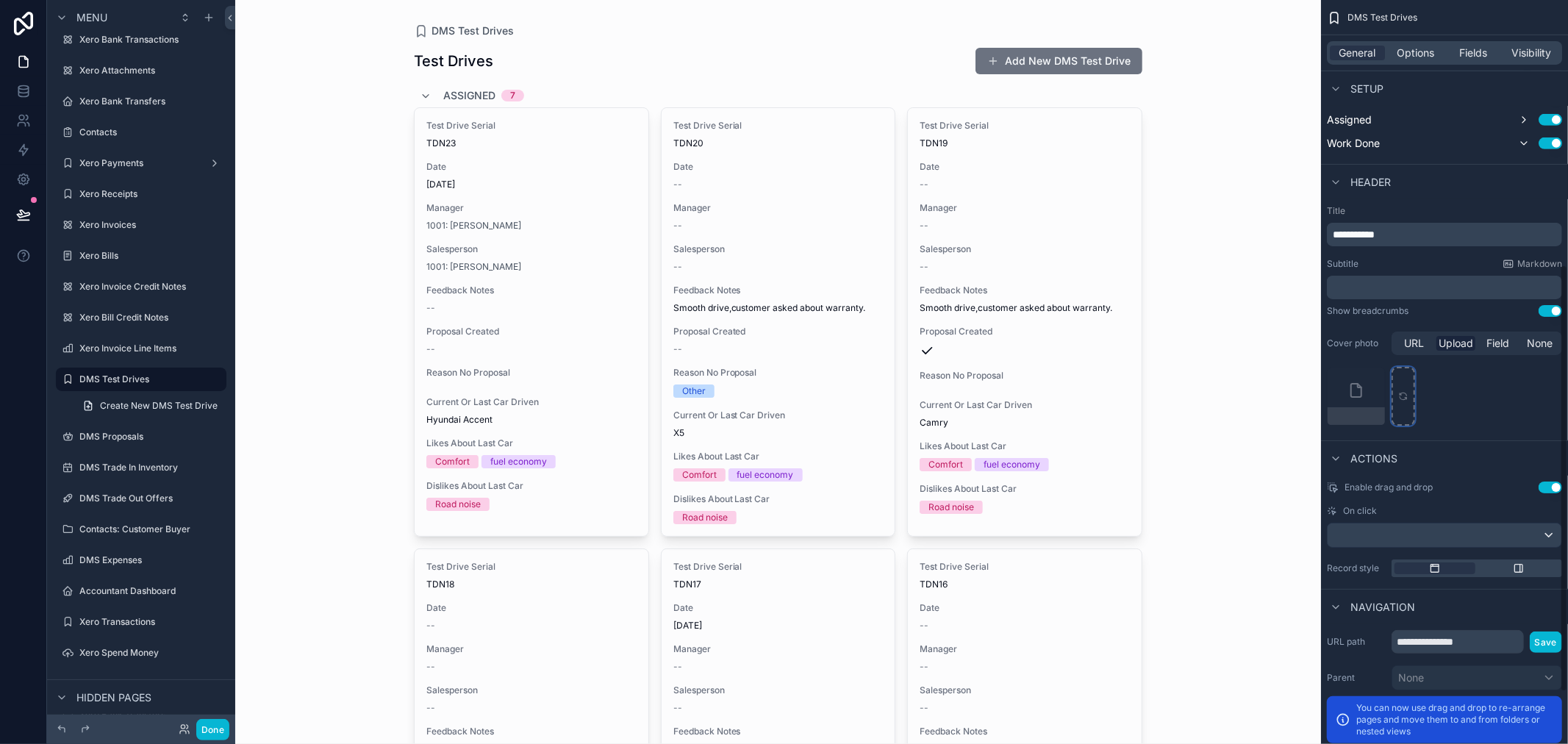
scroll to position [489, 0]
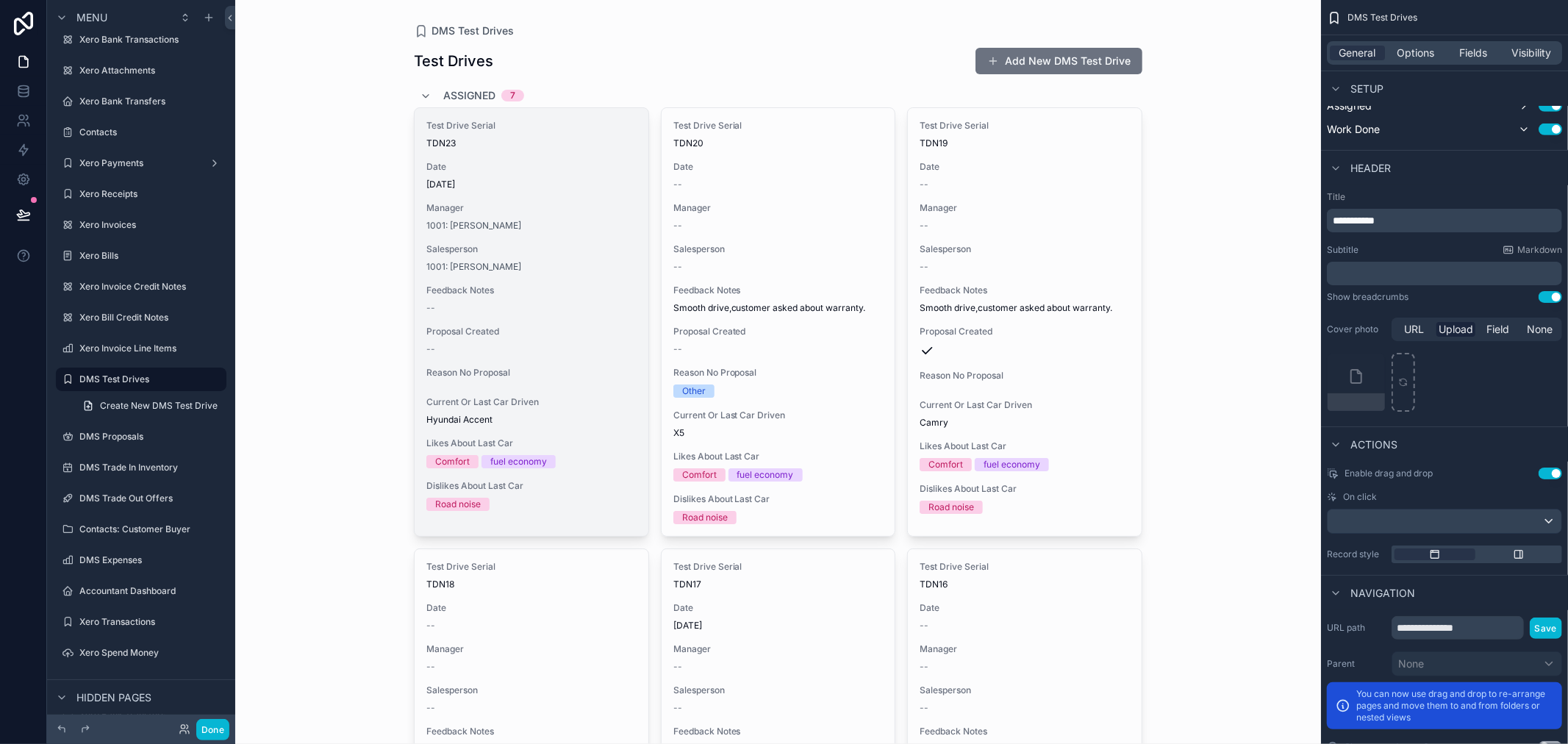
click at [569, 373] on span "Reason No Proposal" at bounding box center [532, 372] width 211 height 12
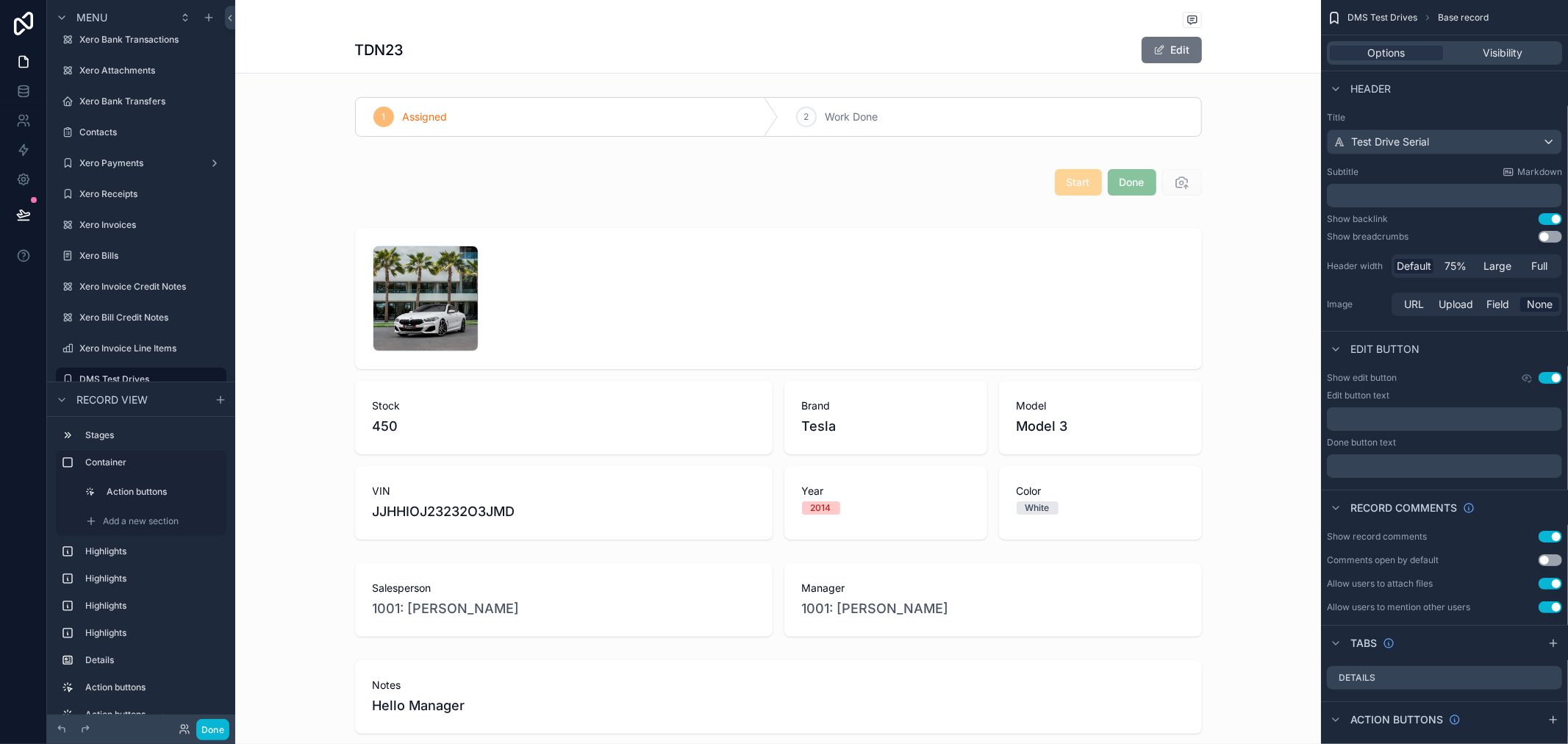
click at [368, 45] on h1 "TDN23" at bounding box center [380, 50] width 50 height 20
click at [365, 50] on h1 "TDN23" at bounding box center [380, 50] width 50 height 20
click at [147, 292] on label "DMS Test Drives" at bounding box center [138, 297] width 118 height 12
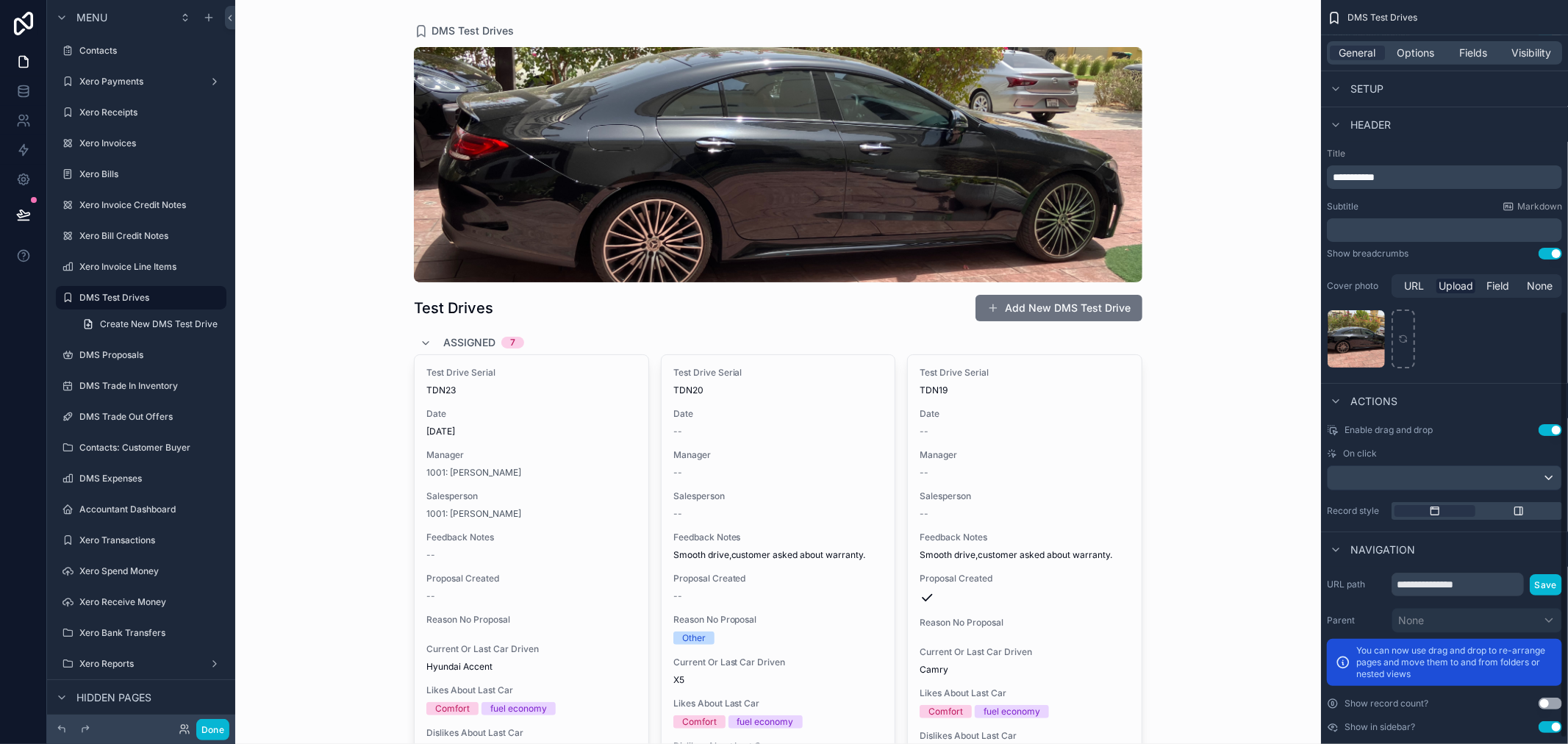
scroll to position [552, 0]
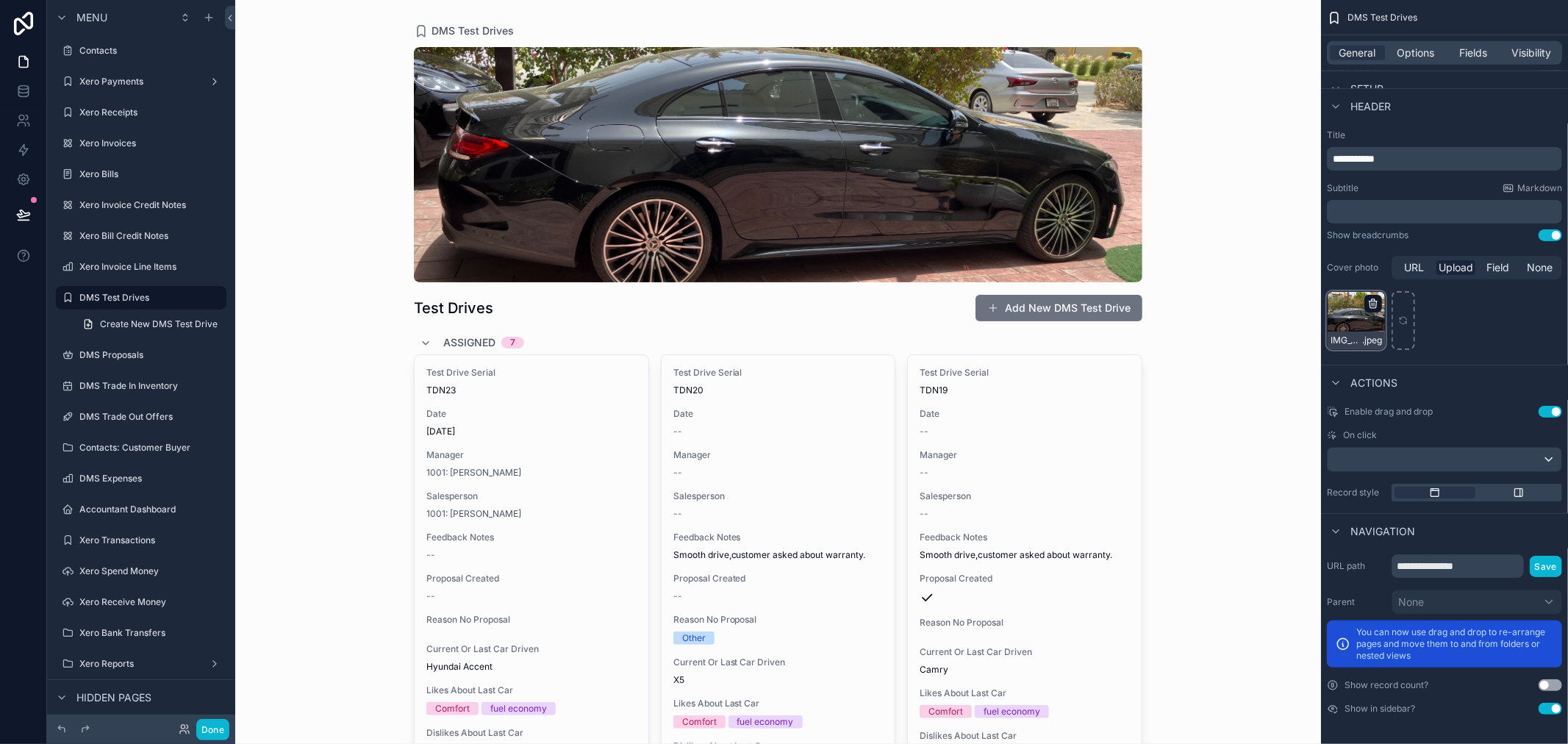
click at [1368, 302] on icon "scrollable content" at bounding box center [1373, 303] width 12 height 12
click at [1402, 277] on icon "button" at bounding box center [1404, 276] width 12 height 12
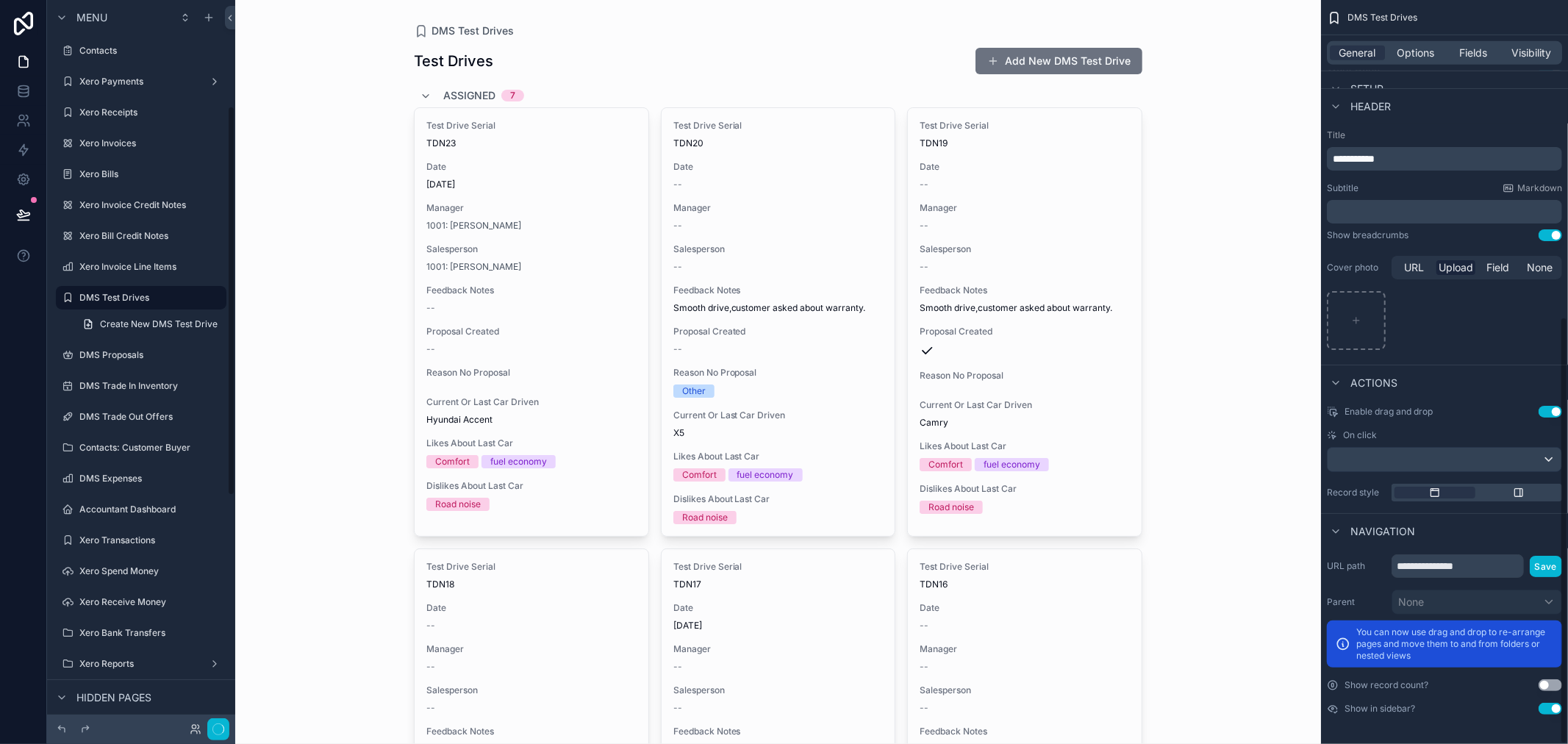
scroll to position [199, 0]
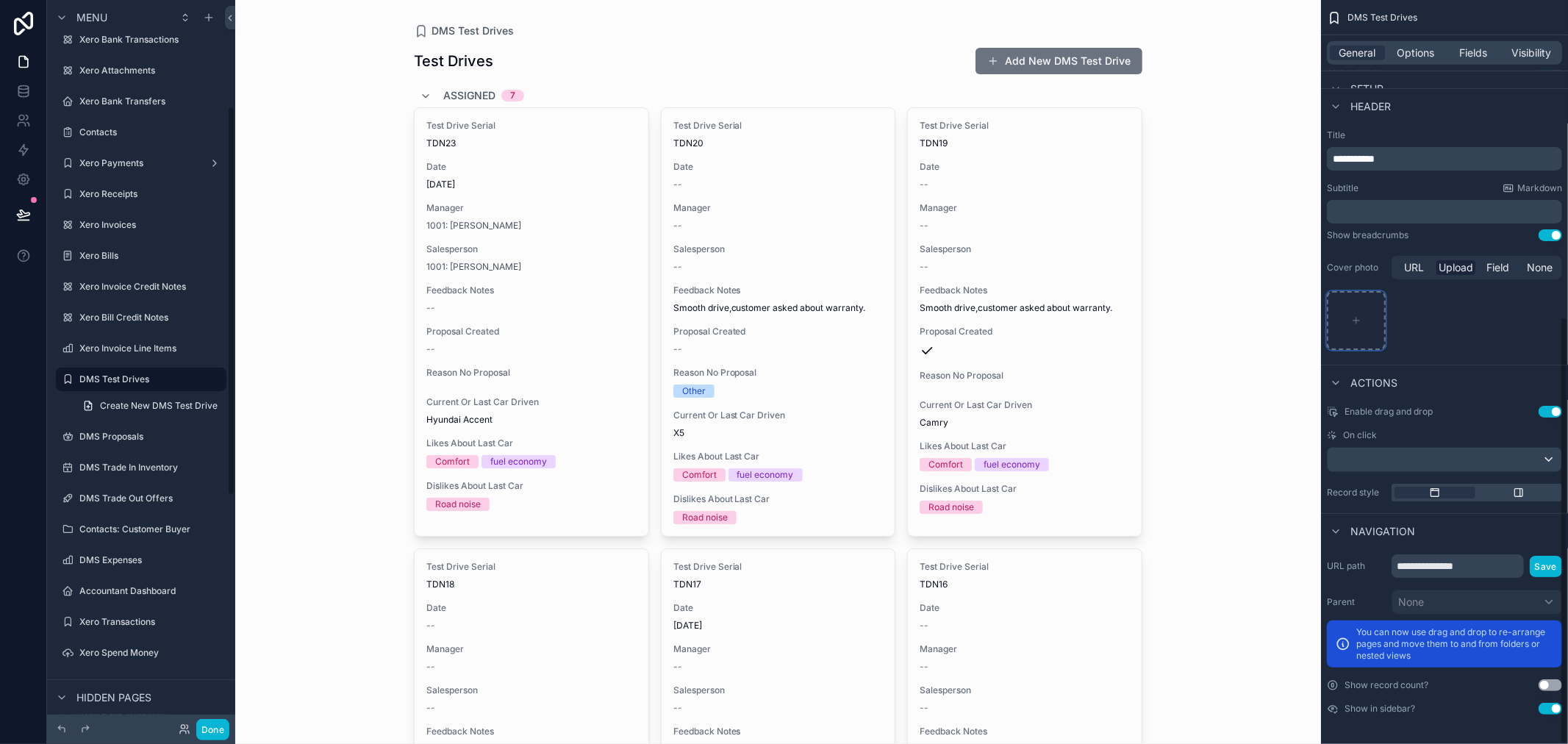
click at [1367, 324] on div "scrollable content" at bounding box center [1356, 321] width 59 height 59
type input "**********"
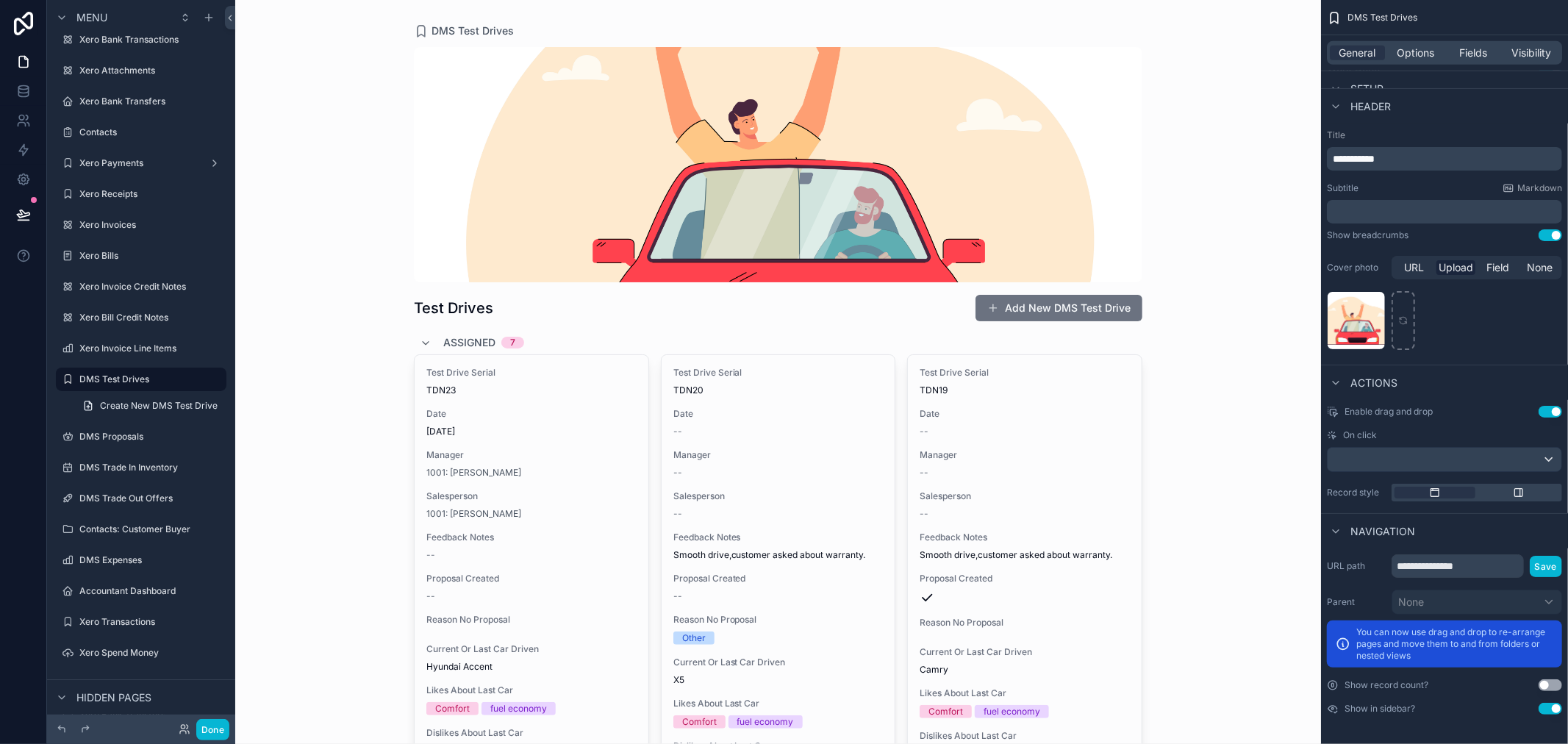
drag, startPoint x: 777, startPoint y: 186, endPoint x: 814, endPoint y: 152, distance: 50.2
click at [814, 152] on div "scrollable content" at bounding box center [778, 165] width 728 height 235
click at [1349, 266] on label "Cover photo" at bounding box center [1356, 268] width 59 height 12
click at [1503, 456] on div "scrollable content" at bounding box center [1445, 460] width 234 height 24
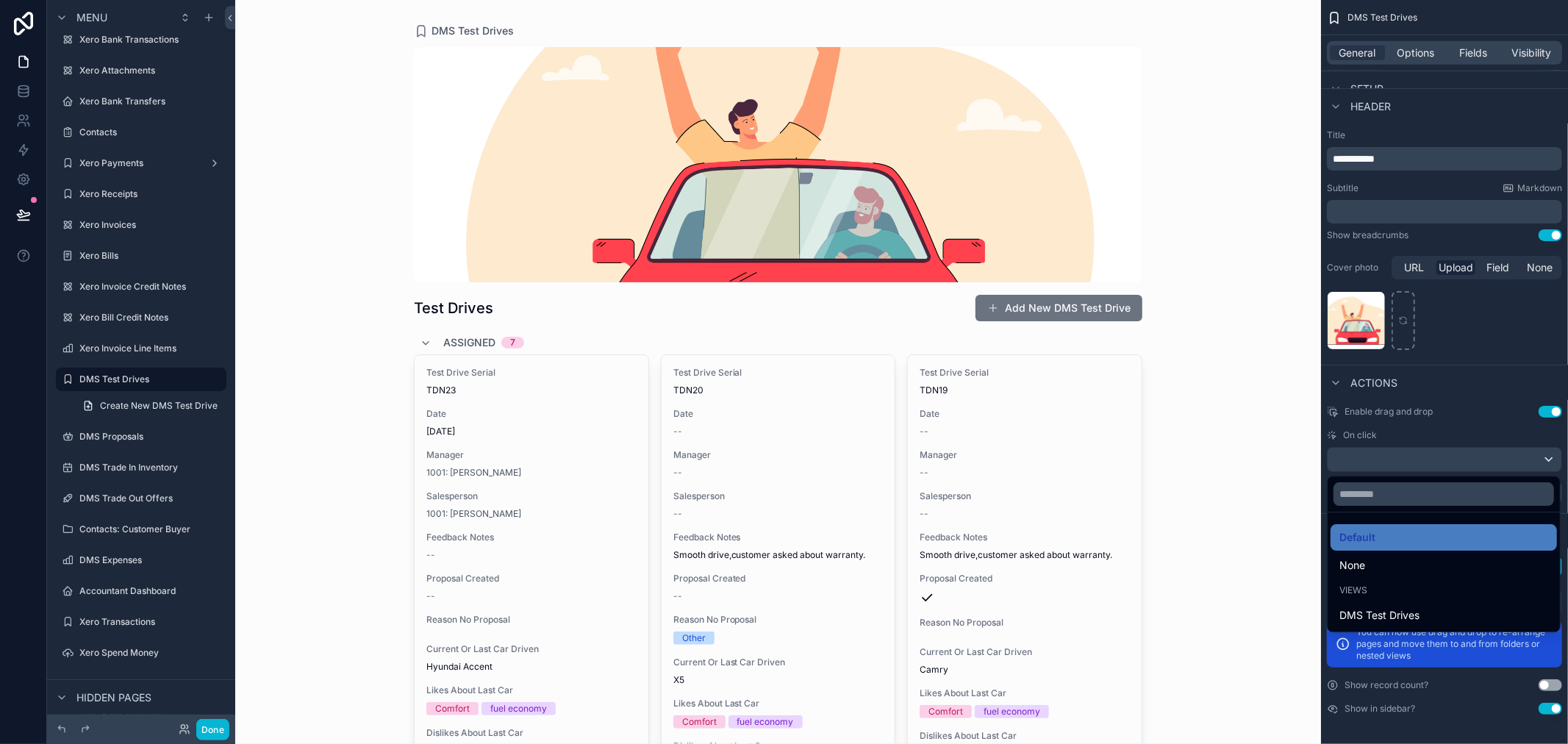
click at [1480, 412] on div "scrollable content" at bounding box center [784, 372] width 1568 height 744
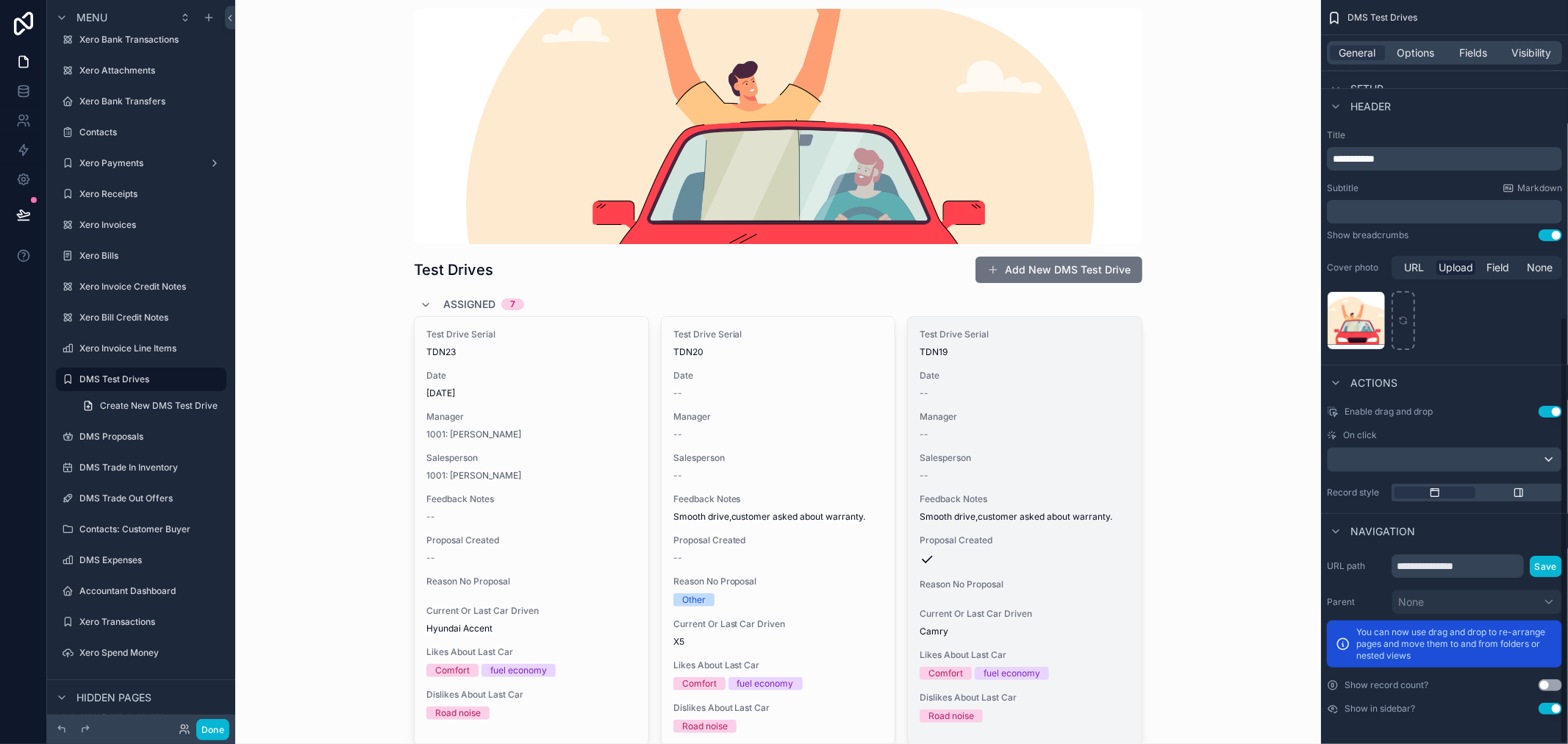
scroll to position [0, 0]
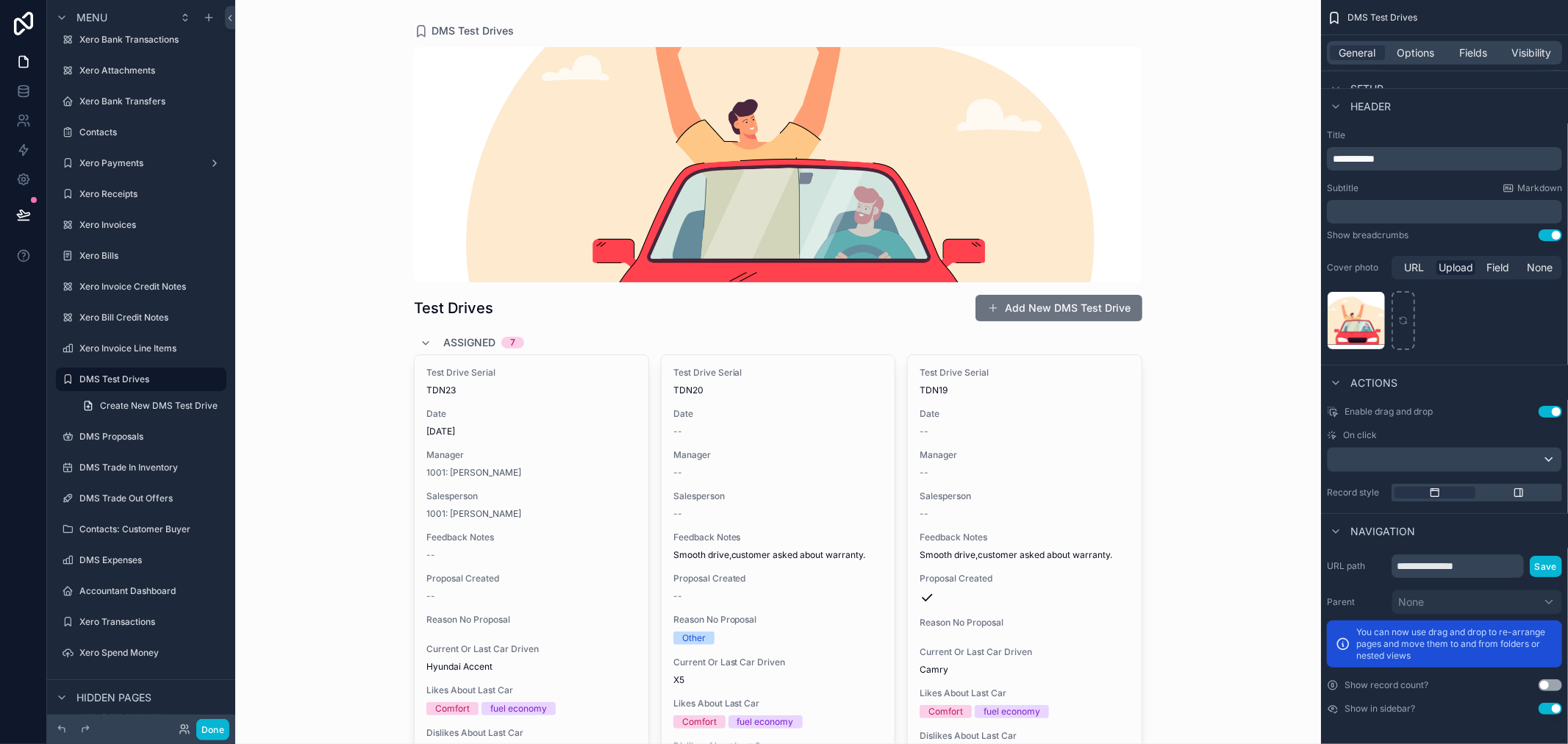
click at [875, 197] on div "scrollable content" at bounding box center [778, 165] width 728 height 235
click at [1524, 493] on icon "scrollable content" at bounding box center [1518, 492] width 12 height 12
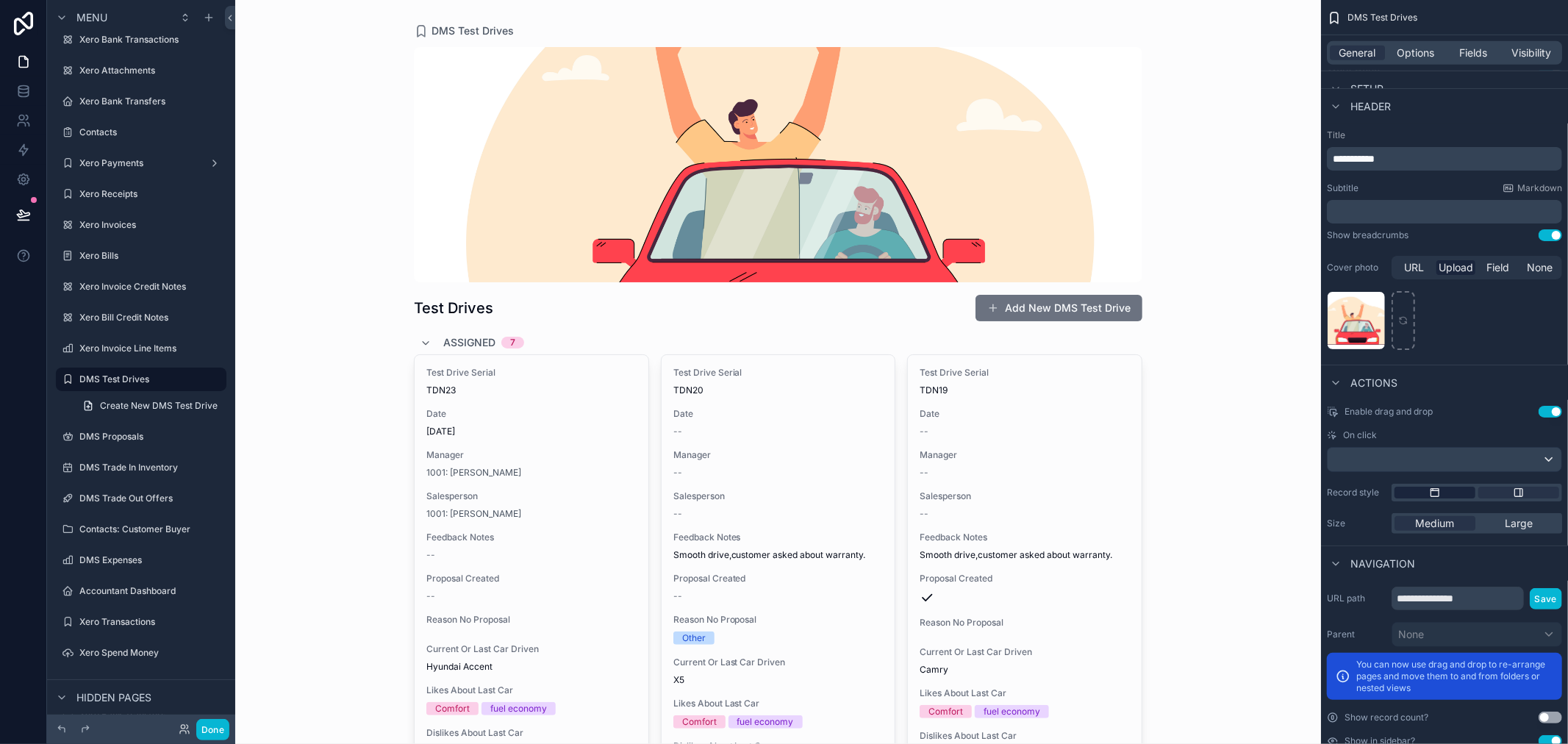
click at [1450, 494] on div "scrollable content" at bounding box center [1436, 492] width 81 height 12
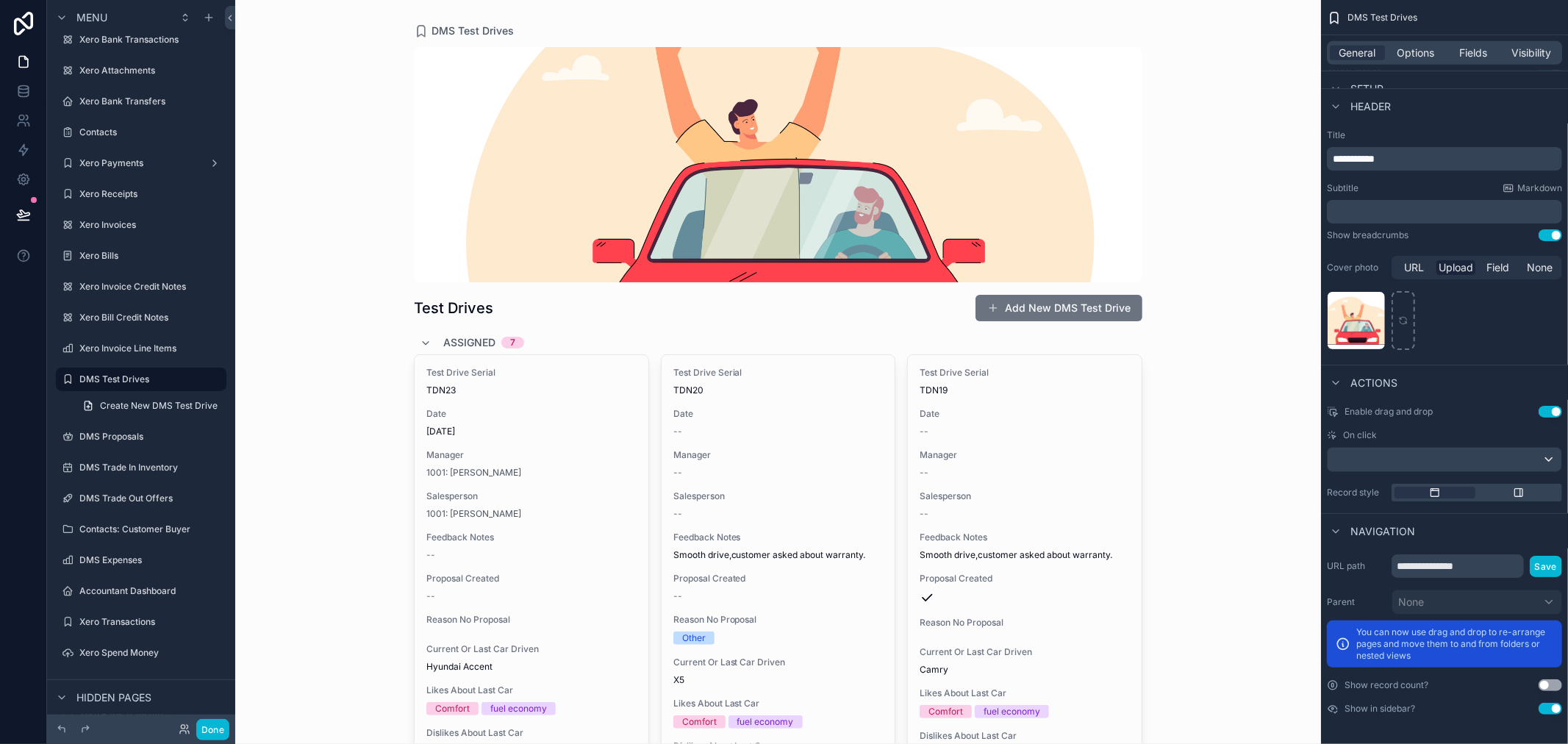
click at [1474, 380] on div "Actions" at bounding box center [1445, 383] width 247 height 35
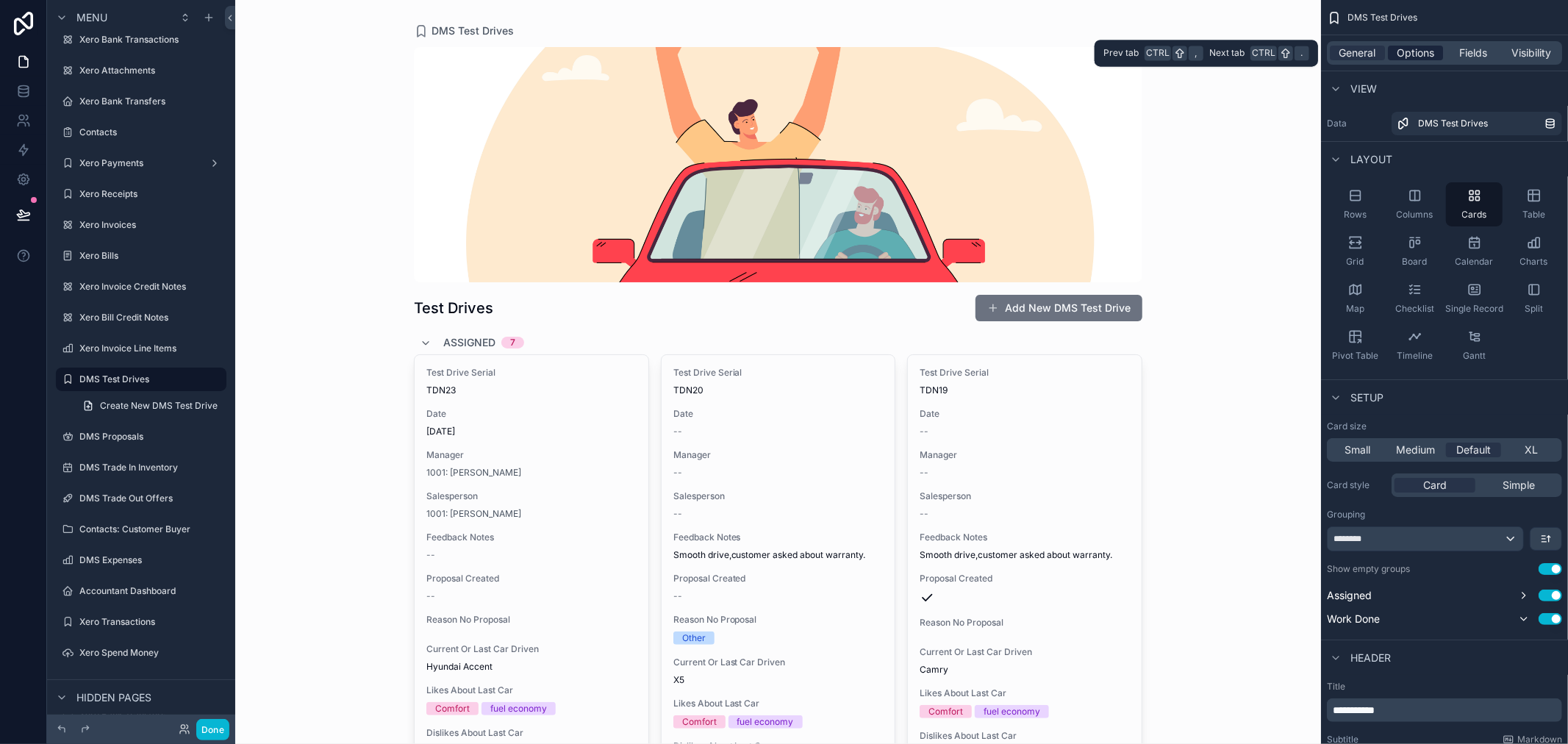
click at [1419, 52] on span "Options" at bounding box center [1415, 53] width 38 height 15
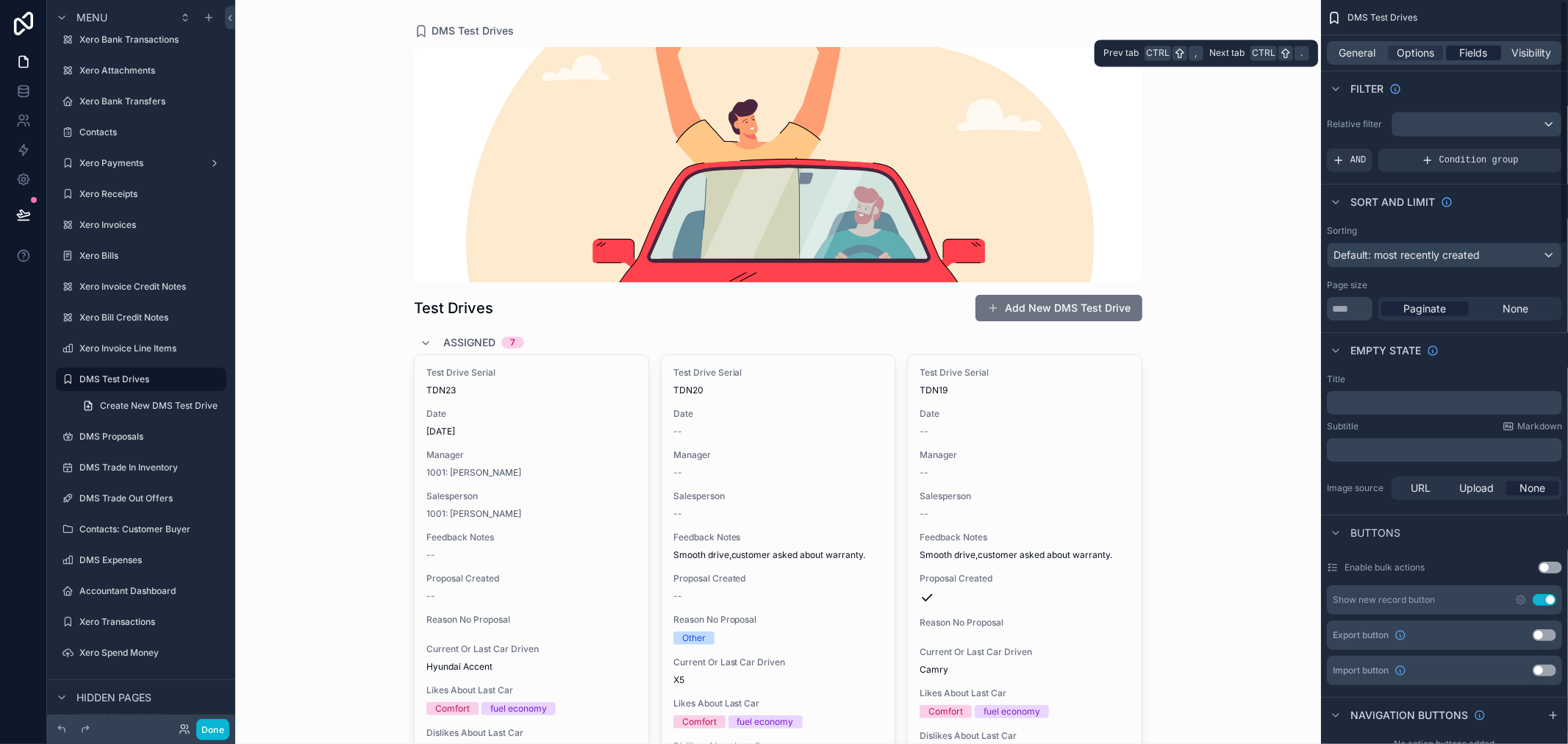
click at [1463, 53] on span "Fields" at bounding box center [1474, 53] width 28 height 15
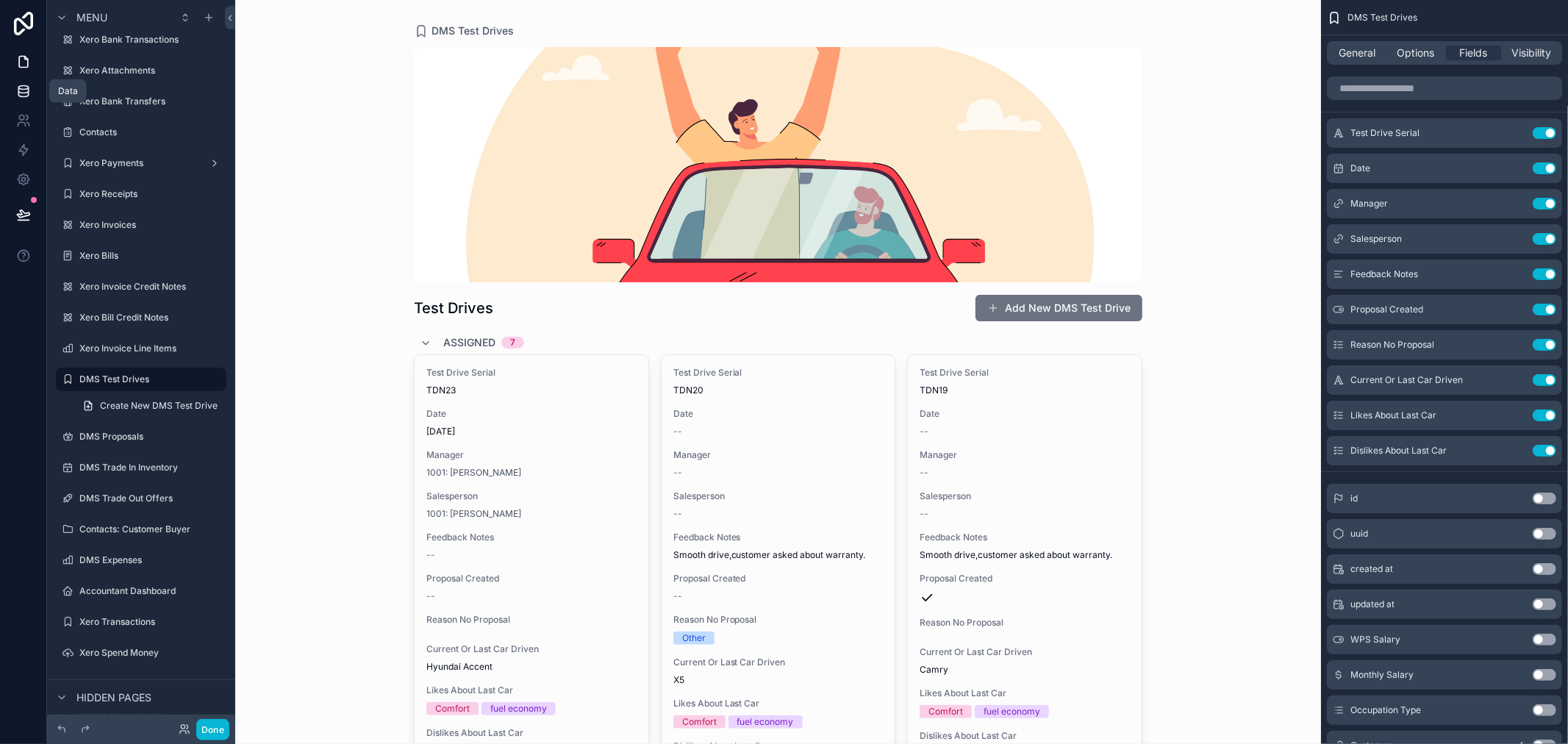
click at [24, 90] on icon at bounding box center [24, 91] width 15 height 15
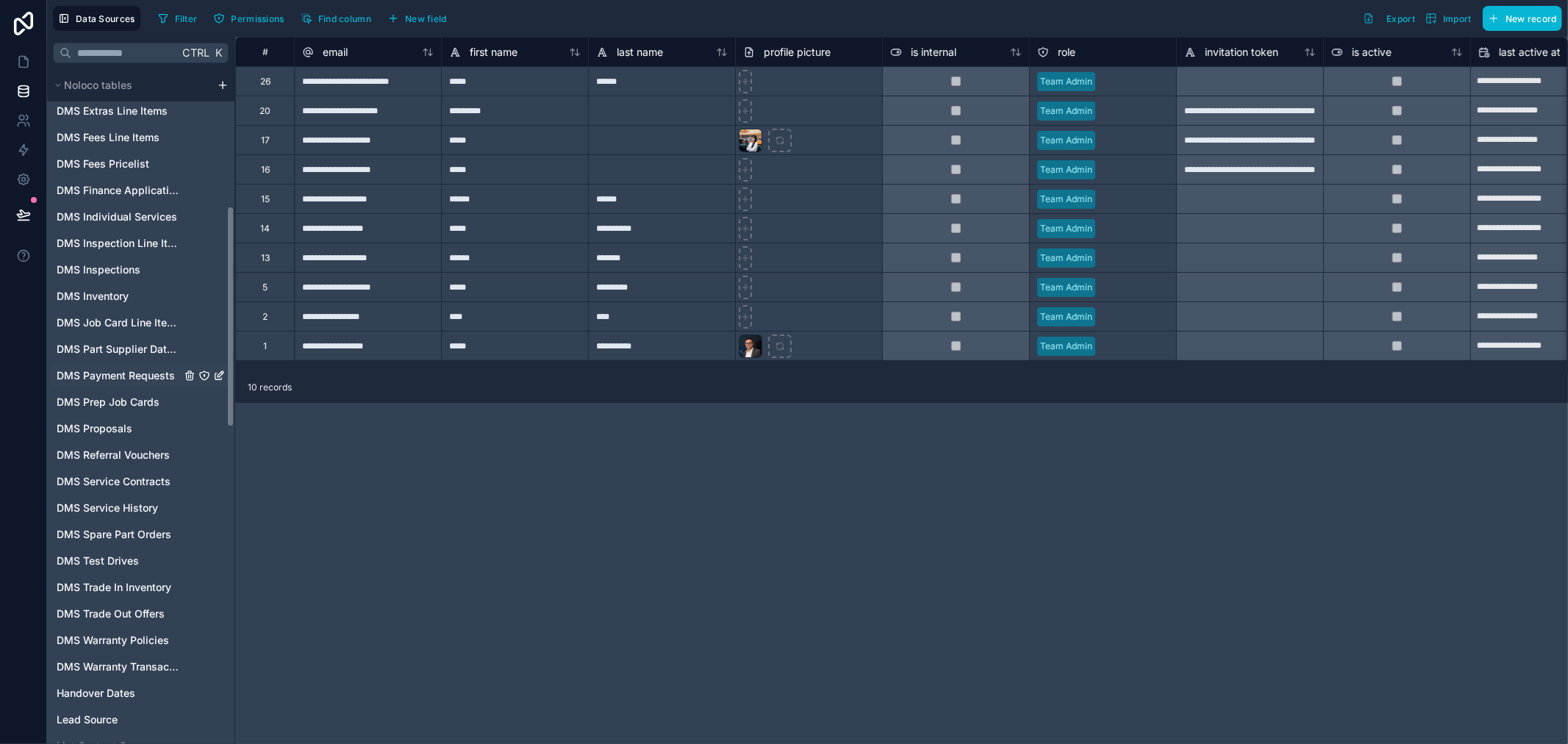
scroll to position [408, 0]
click at [126, 556] on span "DMS Test Drives" at bounding box center [98, 558] width 83 height 15
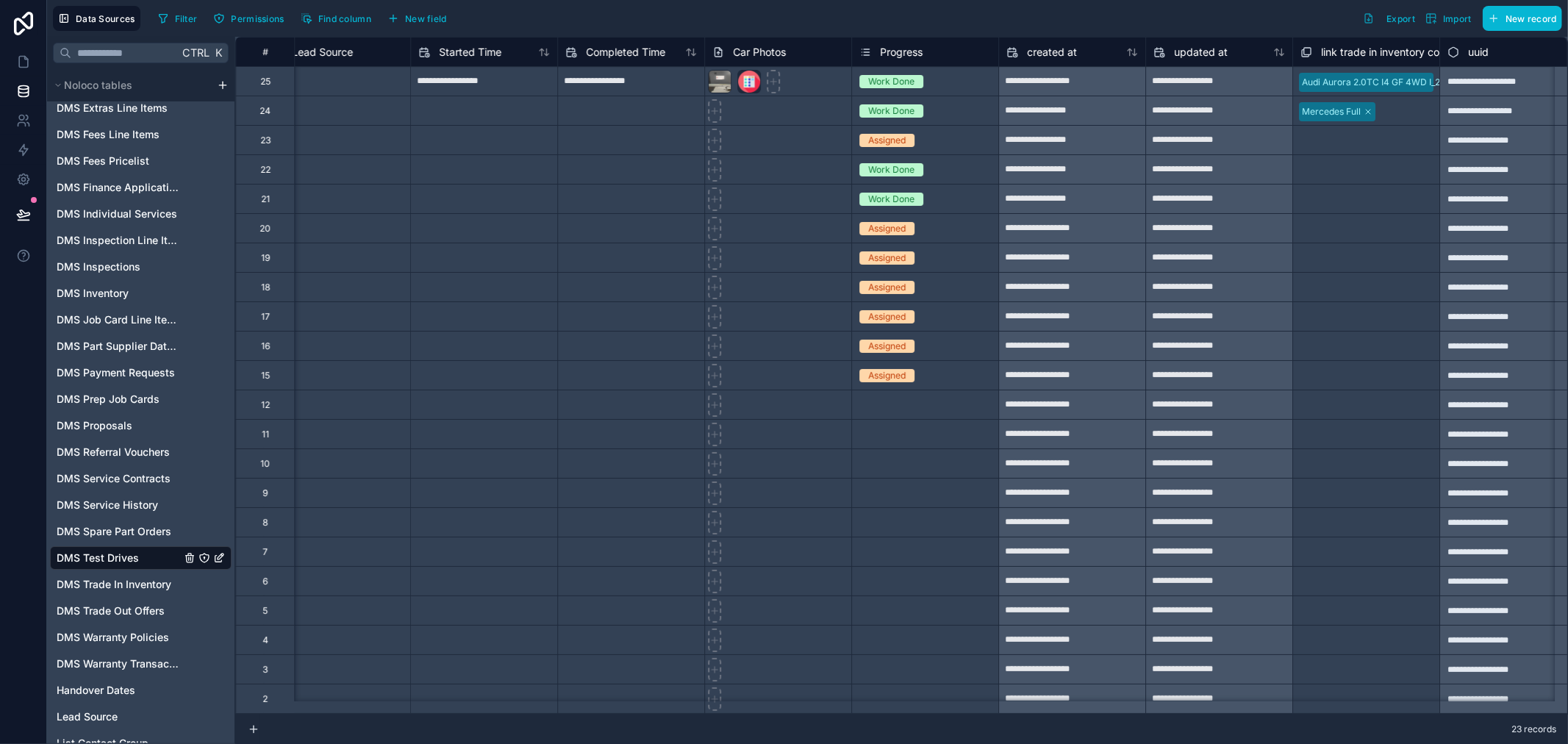
scroll to position [0, 3591]
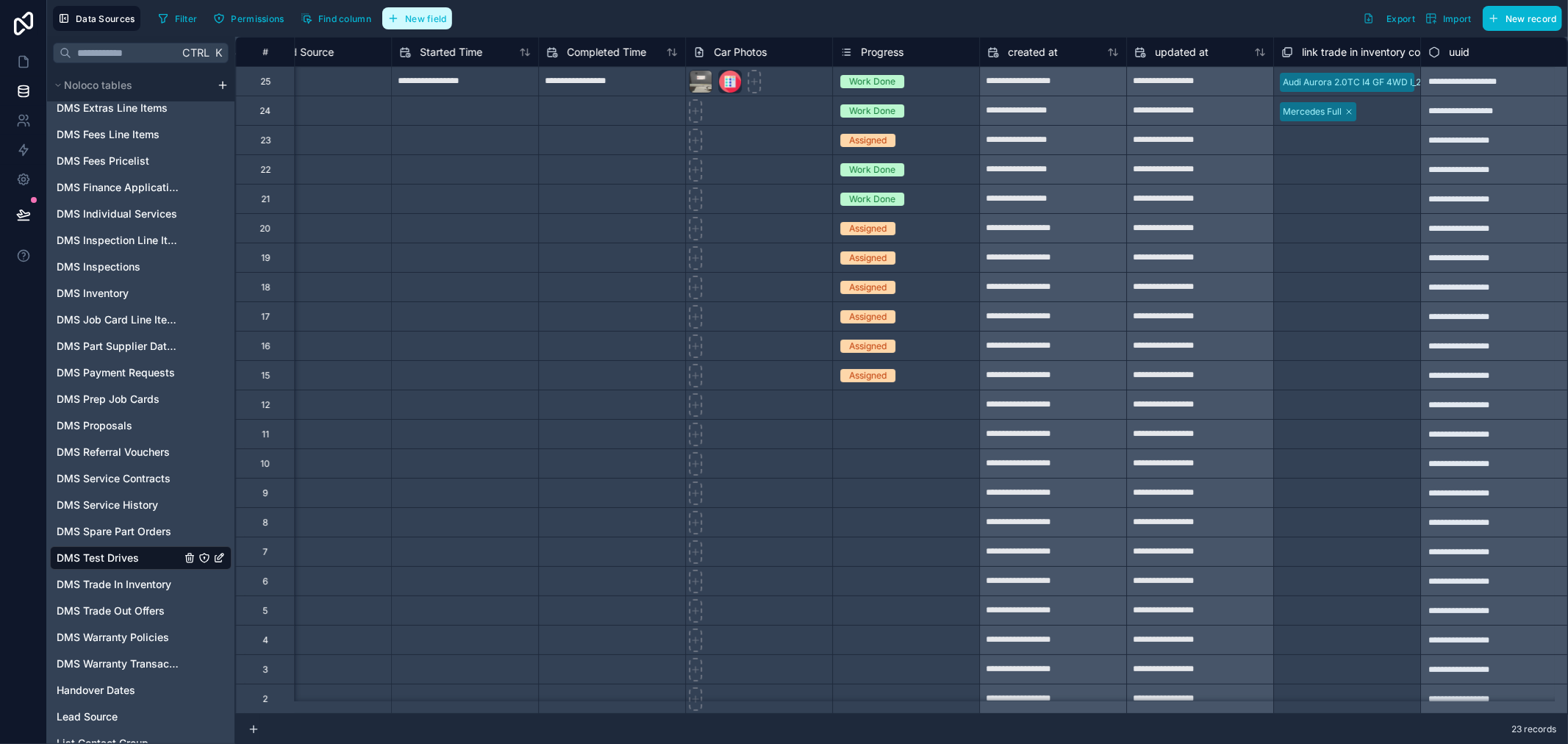
click at [401, 26] on button "New field" at bounding box center [418, 18] width 70 height 22
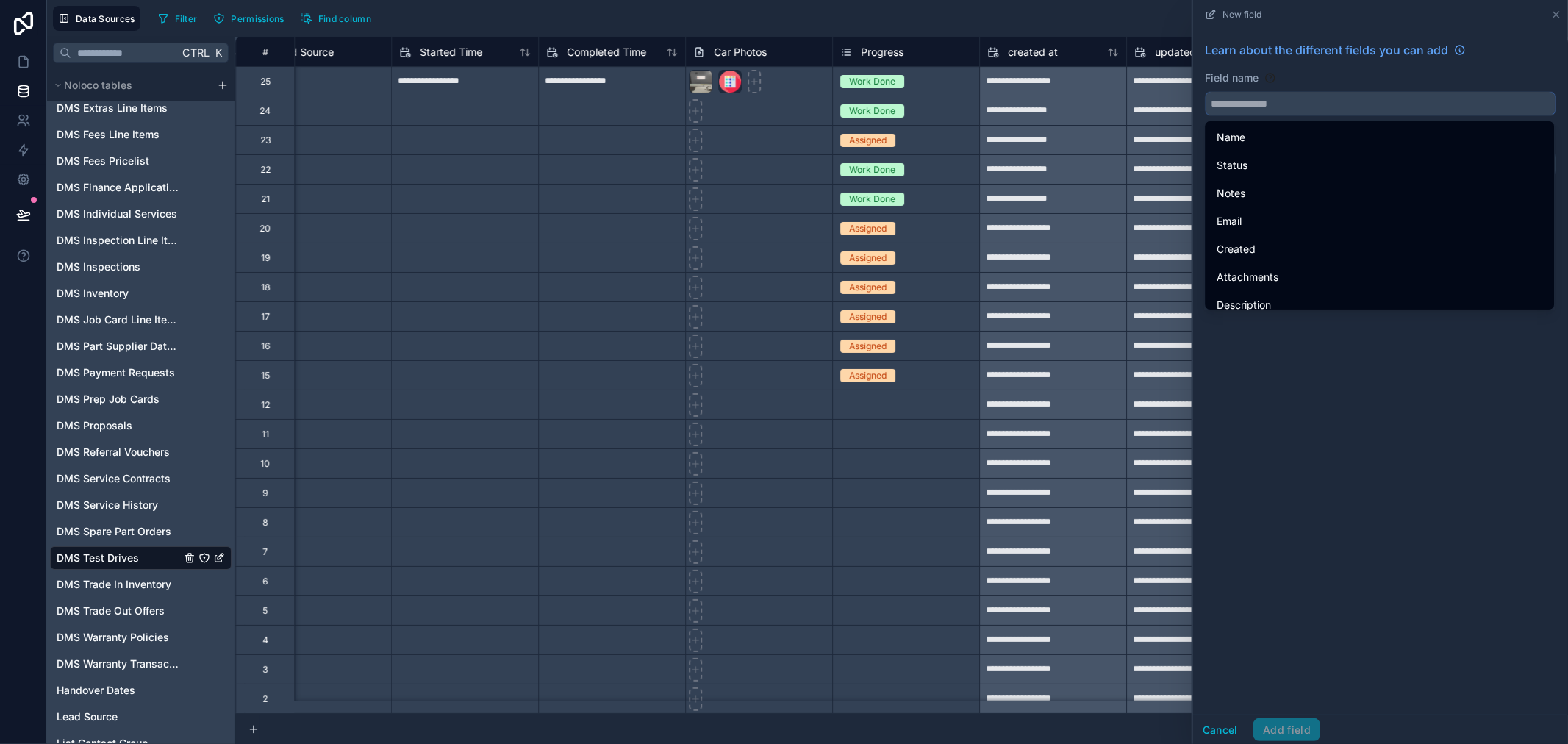
click at [1262, 107] on input "text" at bounding box center [1380, 104] width 350 height 24
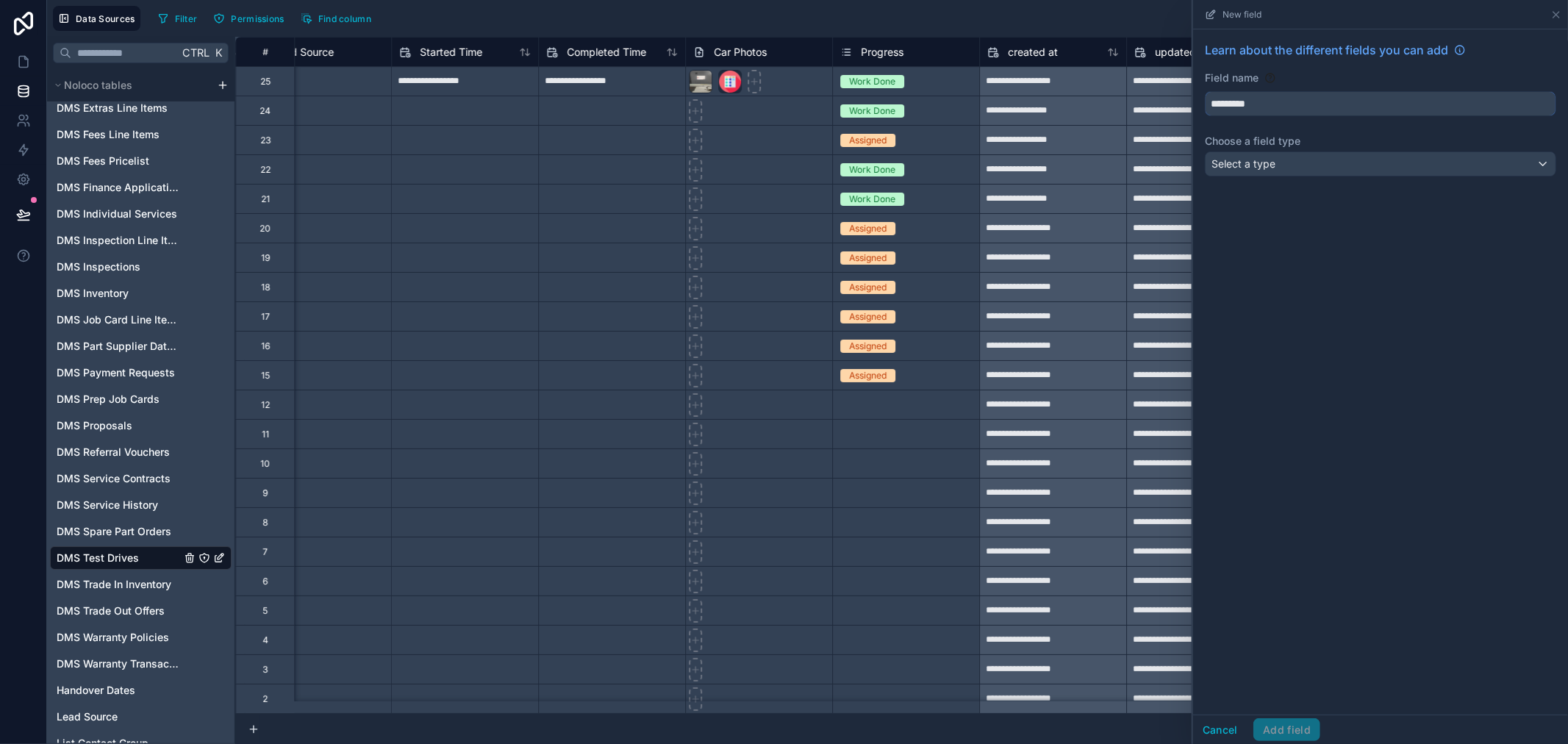
click at [1205, 91] on button "********" at bounding box center [1380, 103] width 351 height 25
click at [1258, 103] on input "**********" at bounding box center [1380, 104] width 350 height 24
type input "*"
click at [1205, 91] on button "********" at bounding box center [1380, 103] width 351 height 25
type input "**********"
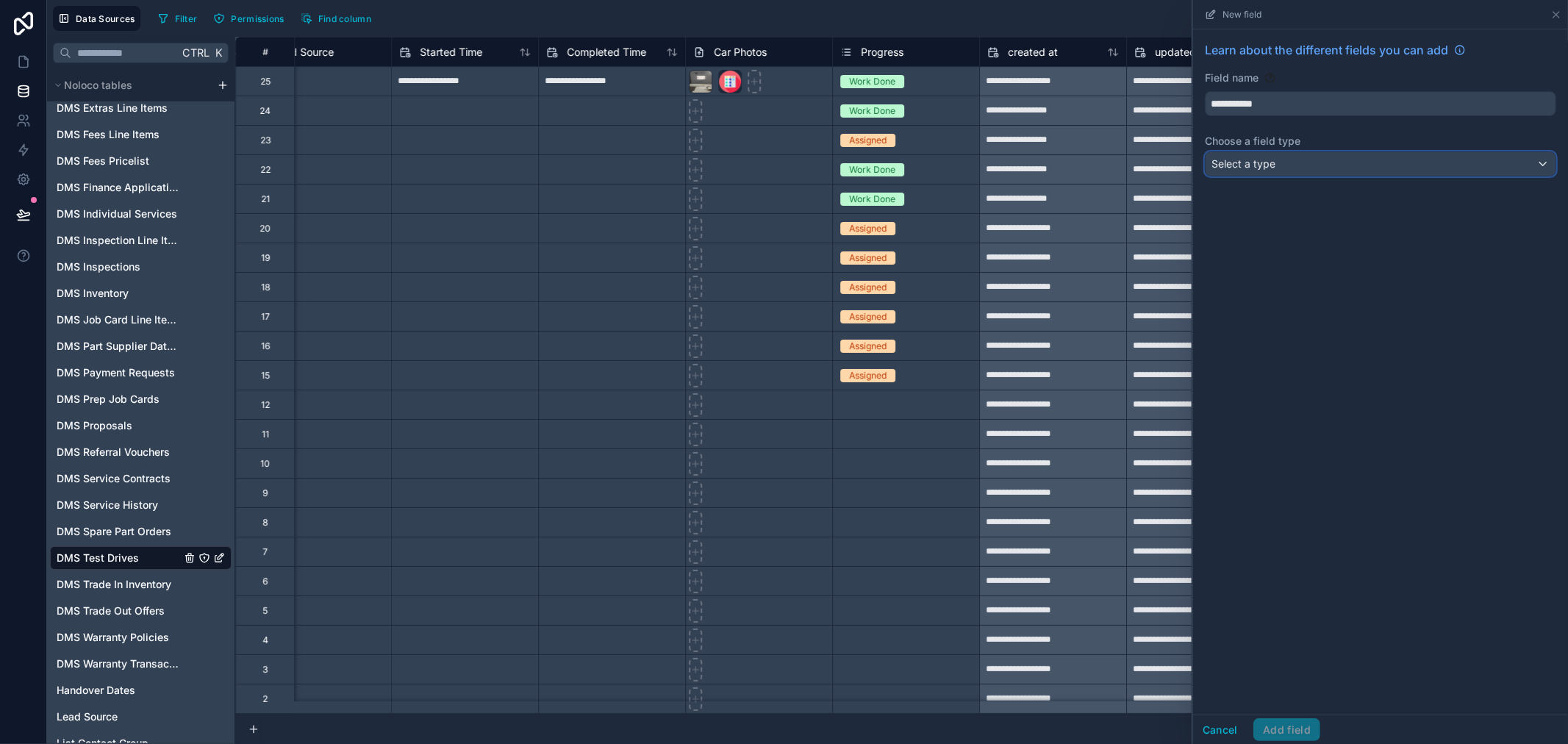
click at [1319, 167] on div "Select a type" at bounding box center [1380, 165] width 350 height 24
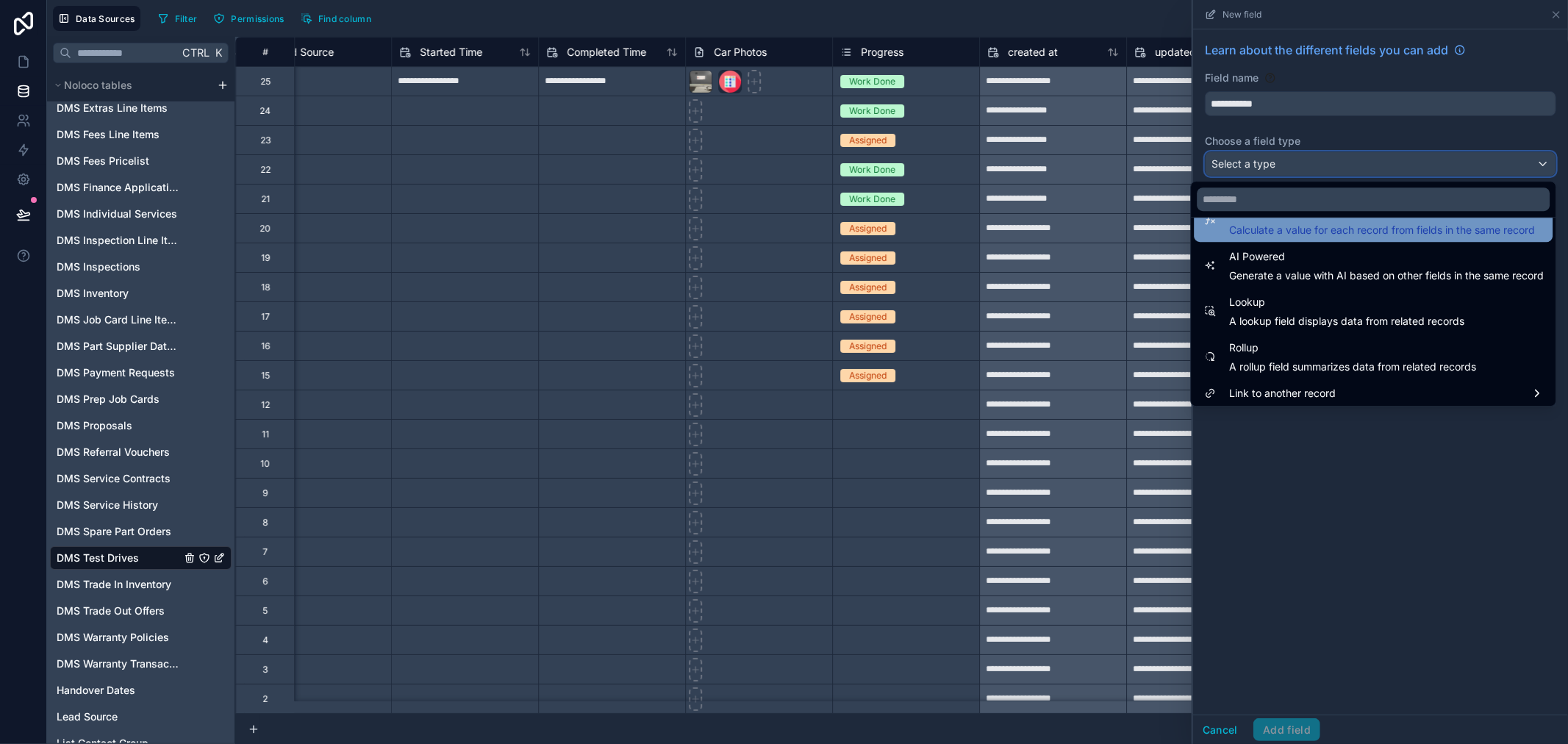
scroll to position [427, 0]
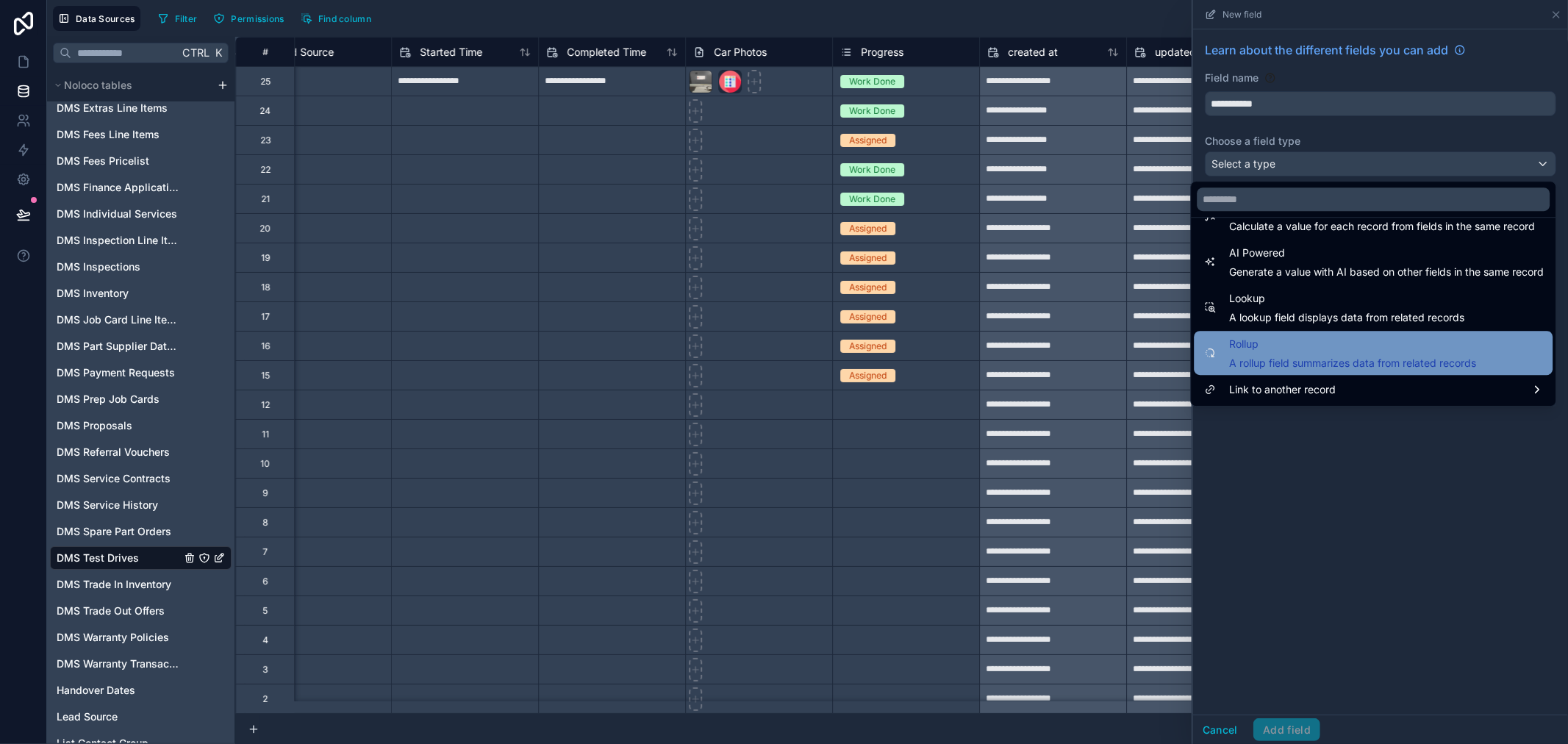
click at [1354, 342] on span "Rollup" at bounding box center [1353, 344] width 247 height 17
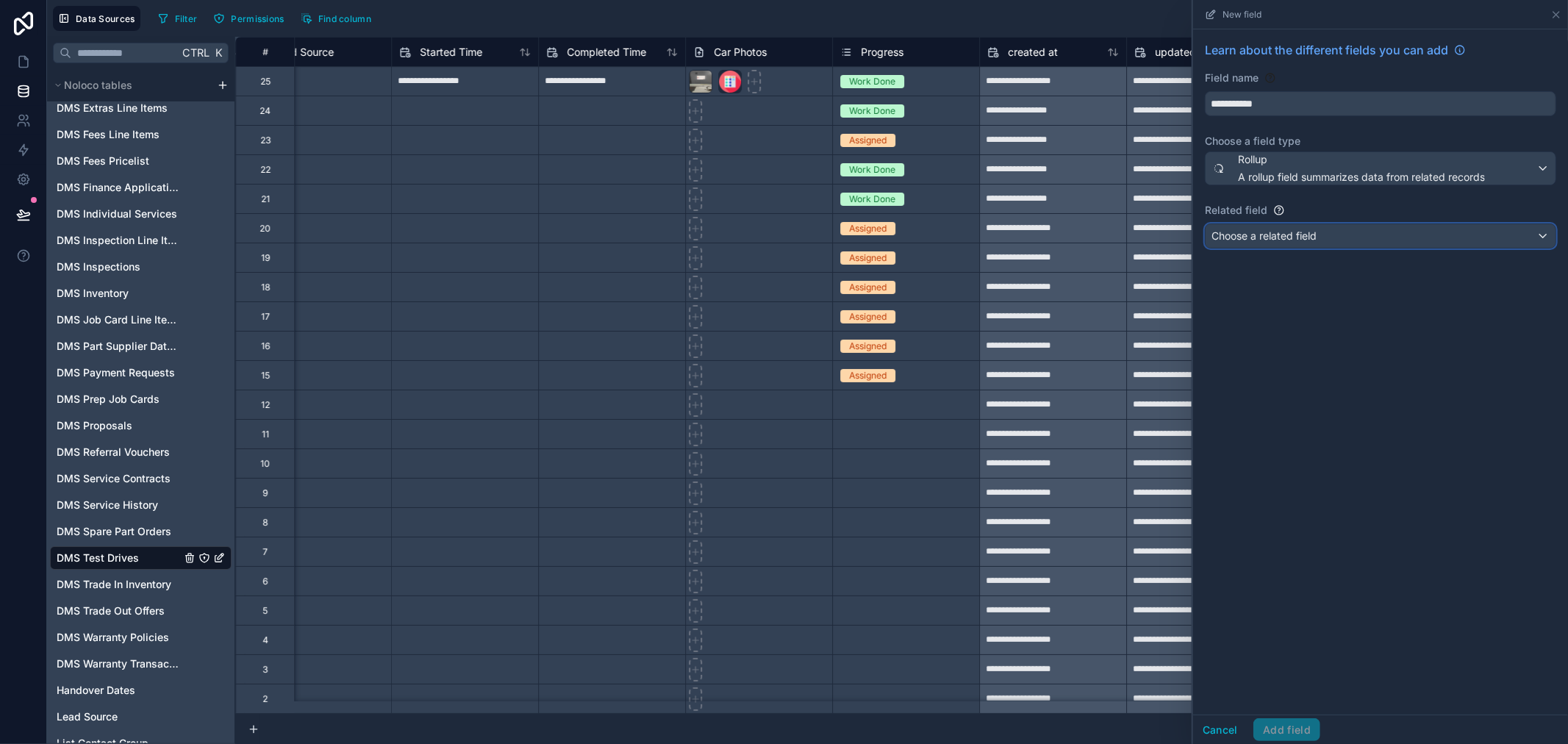
click at [1351, 237] on div "Choose a related field" at bounding box center [1380, 236] width 350 height 24
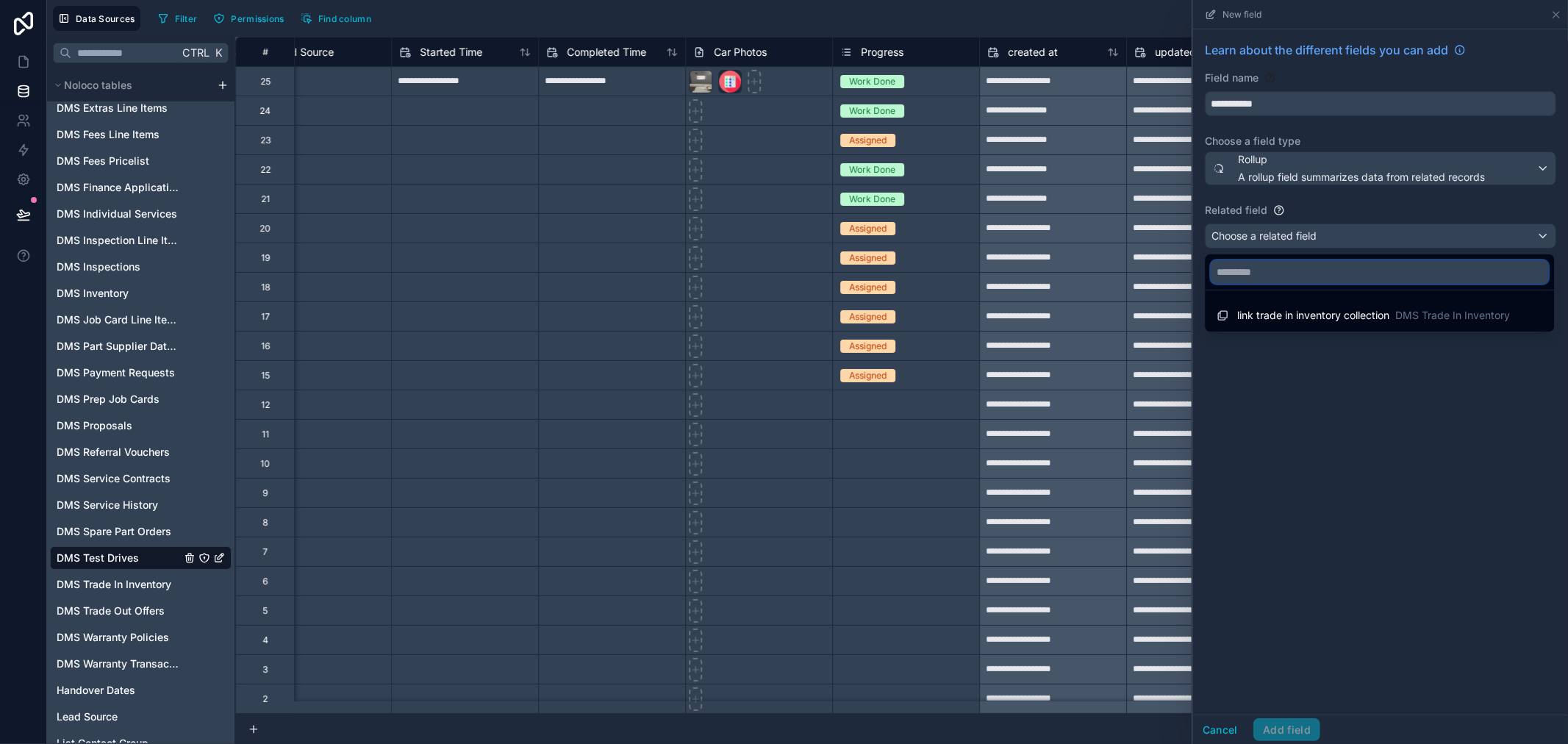
click at [1345, 275] on input "text" at bounding box center [1379, 272] width 338 height 24
click at [1366, 241] on div at bounding box center [1381, 372] width 375 height 744
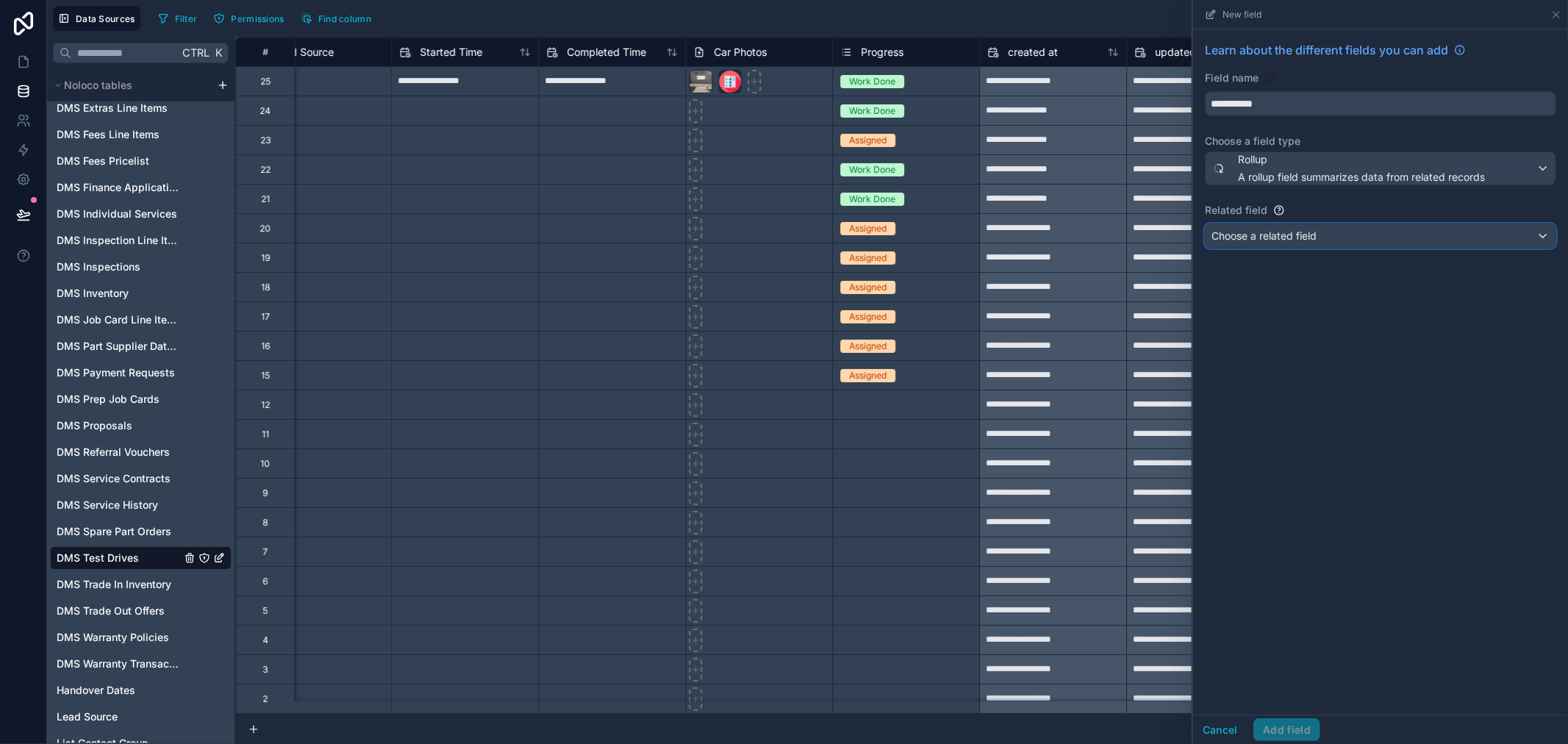
click at [1366, 241] on div "Choose a related field" at bounding box center [1380, 236] width 350 height 24
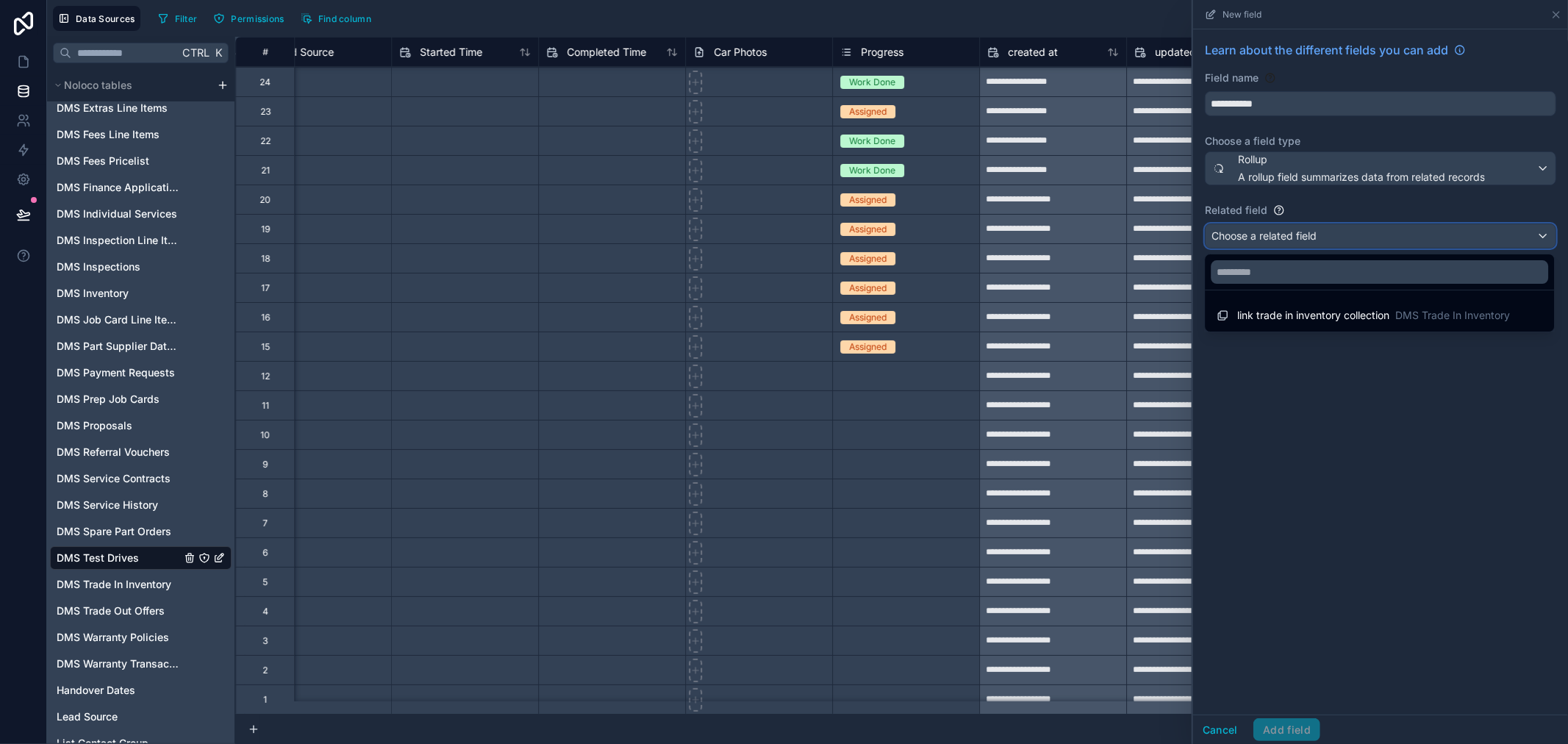
scroll to position [40, 3591]
click at [1559, 9] on div at bounding box center [1381, 372] width 375 height 744
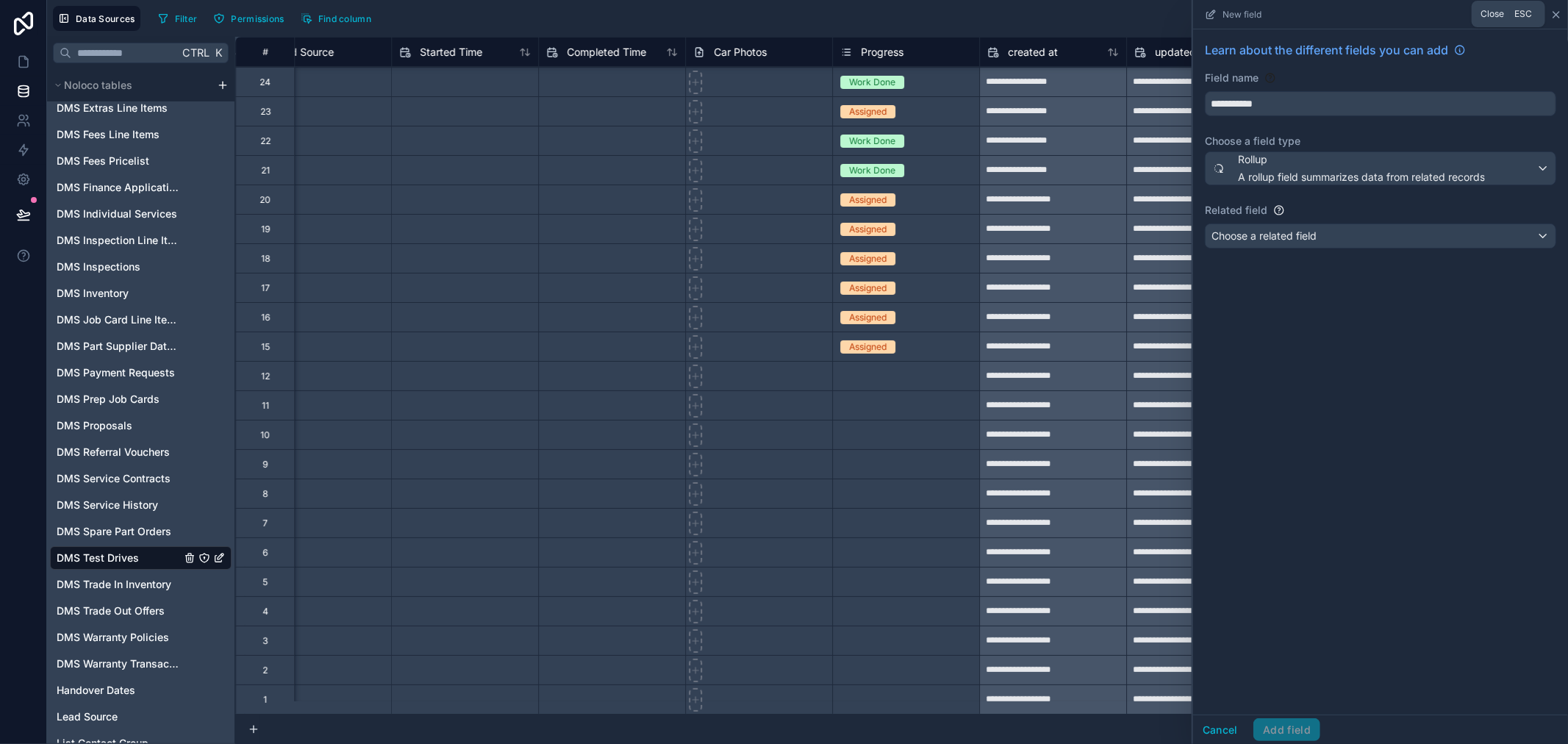
click at [1556, 13] on icon at bounding box center [1556, 15] width 6 height 6
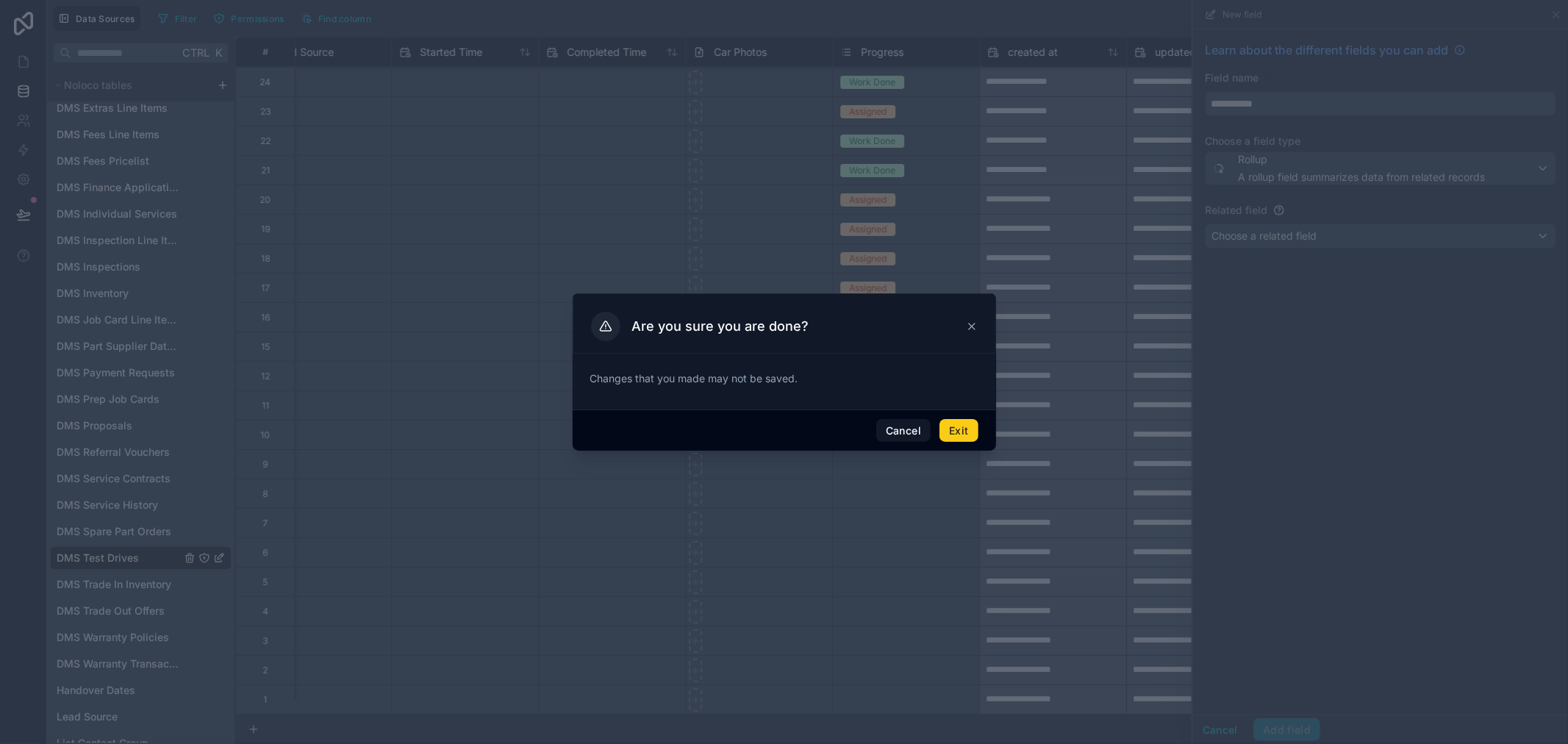
click at [966, 435] on button "Exit" at bounding box center [959, 431] width 39 height 24
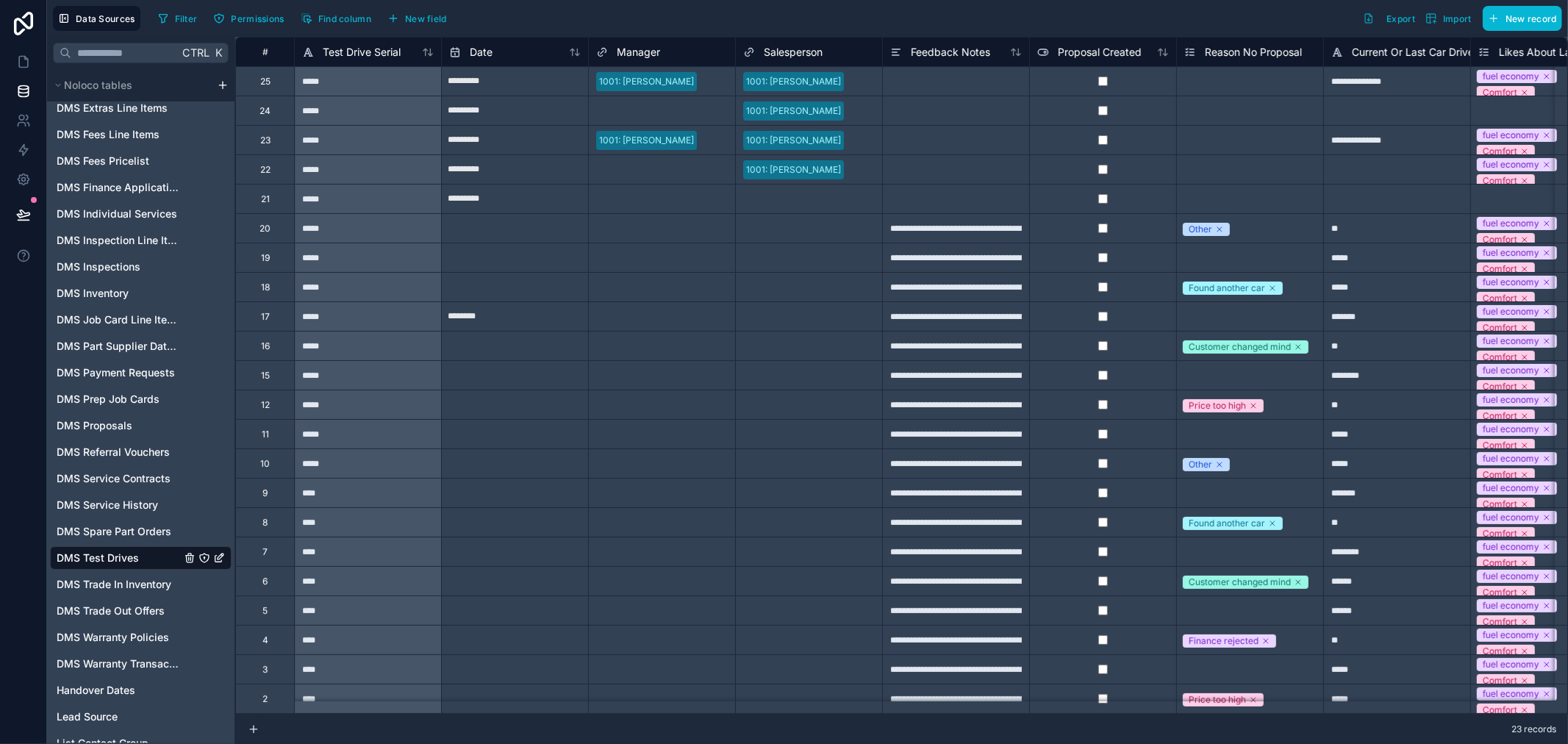
click at [815, 53] on span "Salesperson" at bounding box center [794, 52] width 59 height 15
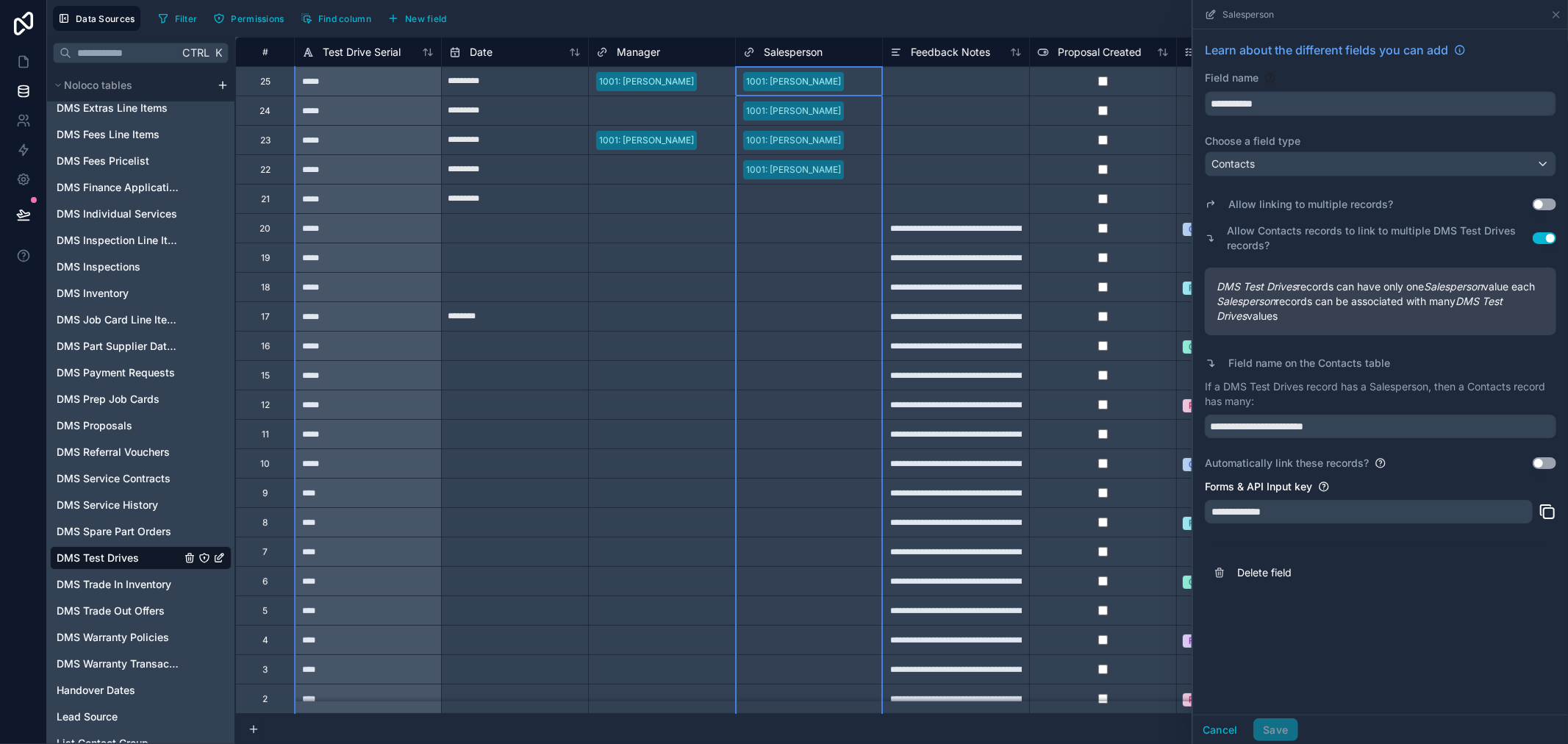
click at [687, 112] on div "Select a Manager" at bounding box center [661, 111] width 146 height 15
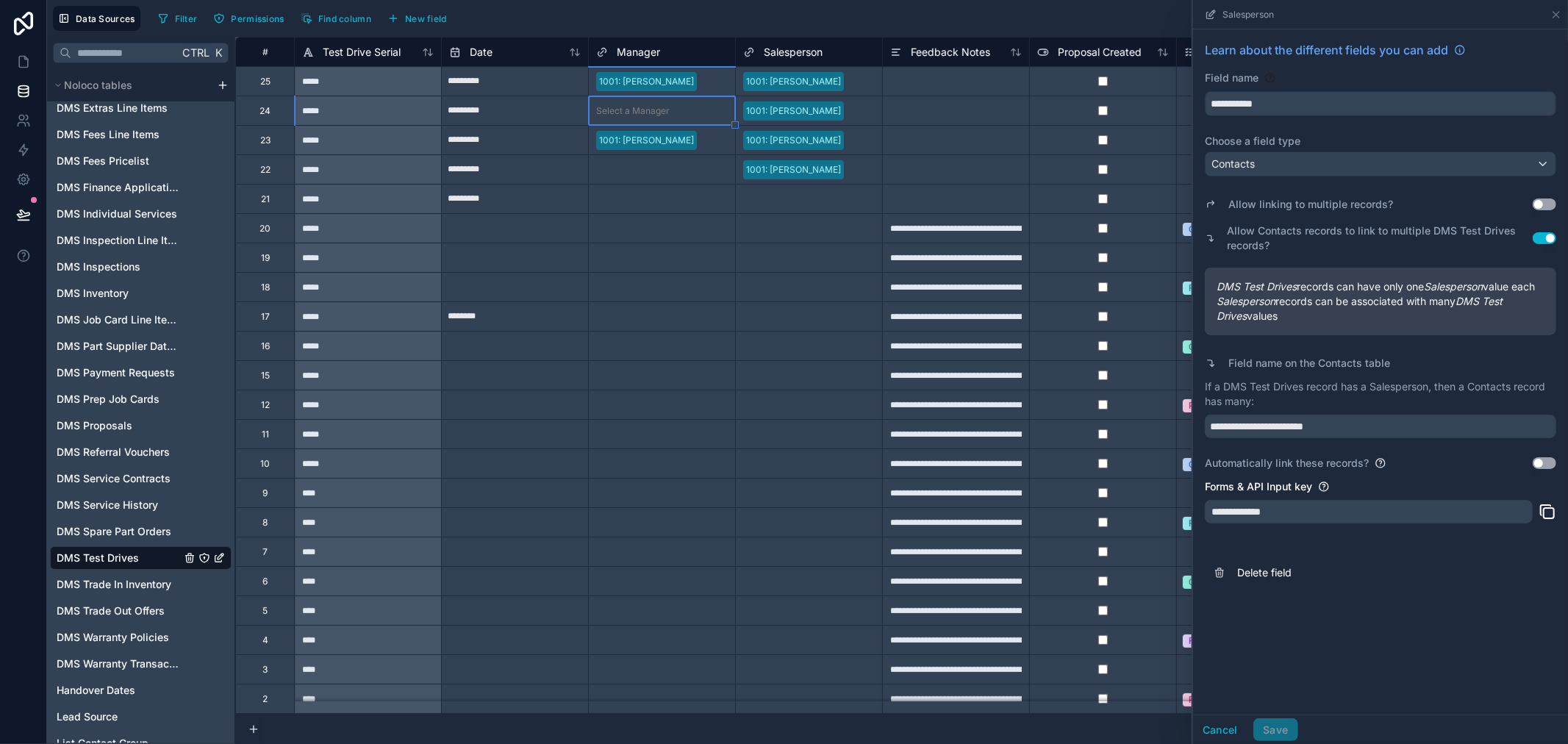
click at [687, 112] on div "Select a Manager" at bounding box center [661, 111] width 146 height 15
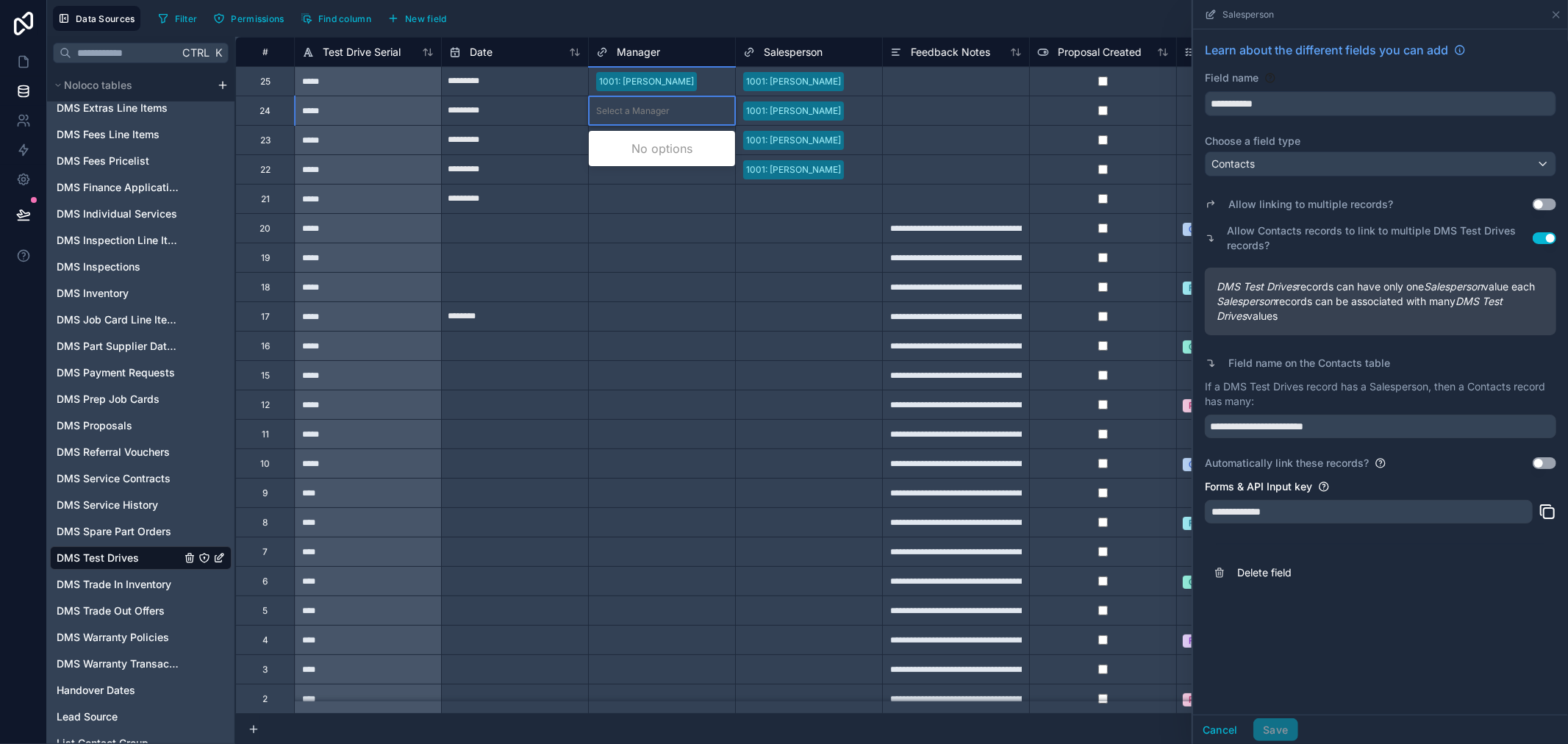
click at [687, 112] on div "Select a Manager" at bounding box center [661, 111] width 146 height 15
click at [696, 171] on div "Select a Manager" at bounding box center [661, 170] width 146 height 15
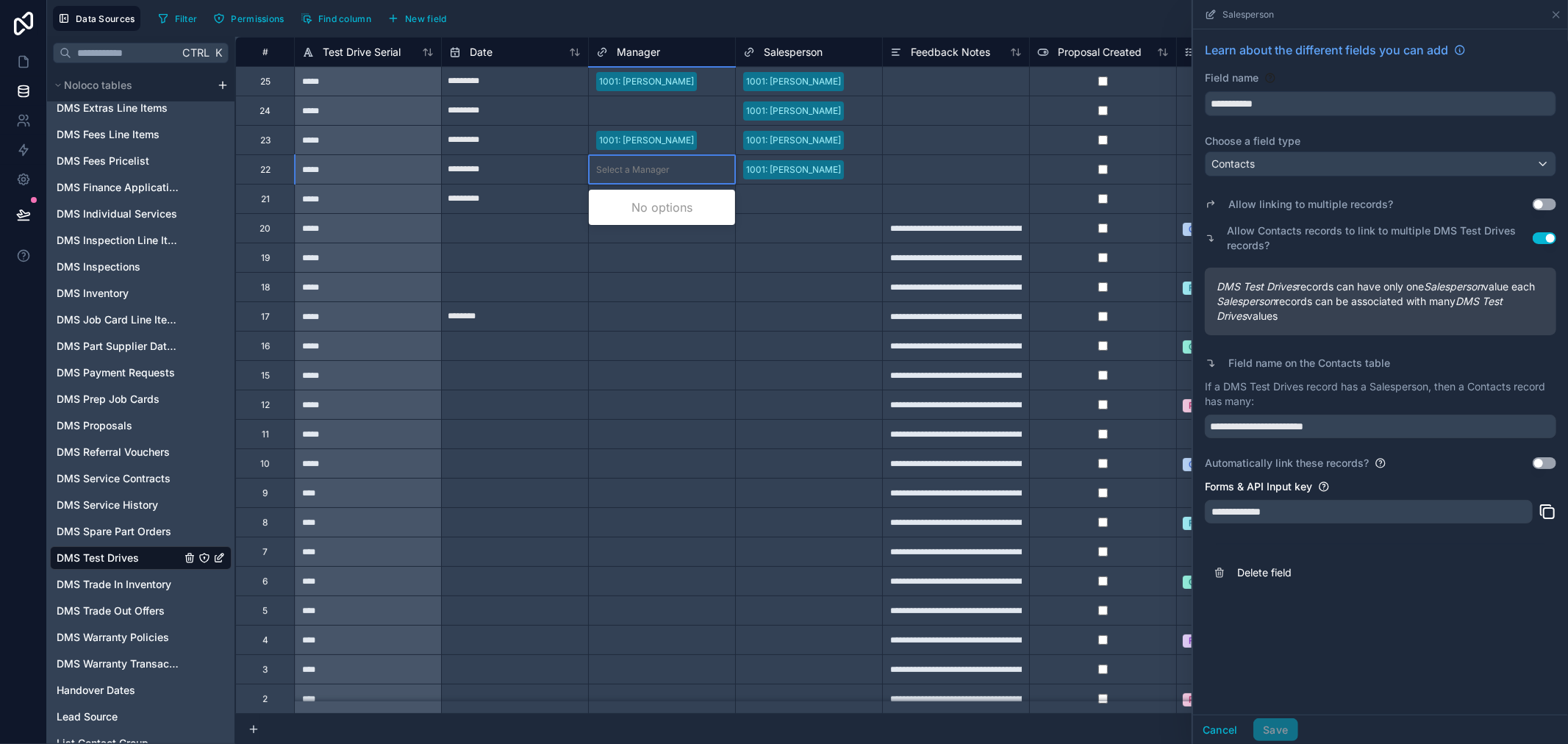
click at [696, 171] on div "Select a Manager" at bounding box center [661, 170] width 146 height 15
click at [638, 201] on div "No options" at bounding box center [661, 207] width 146 height 29
click at [642, 214] on div "No options" at bounding box center [661, 207] width 146 height 29
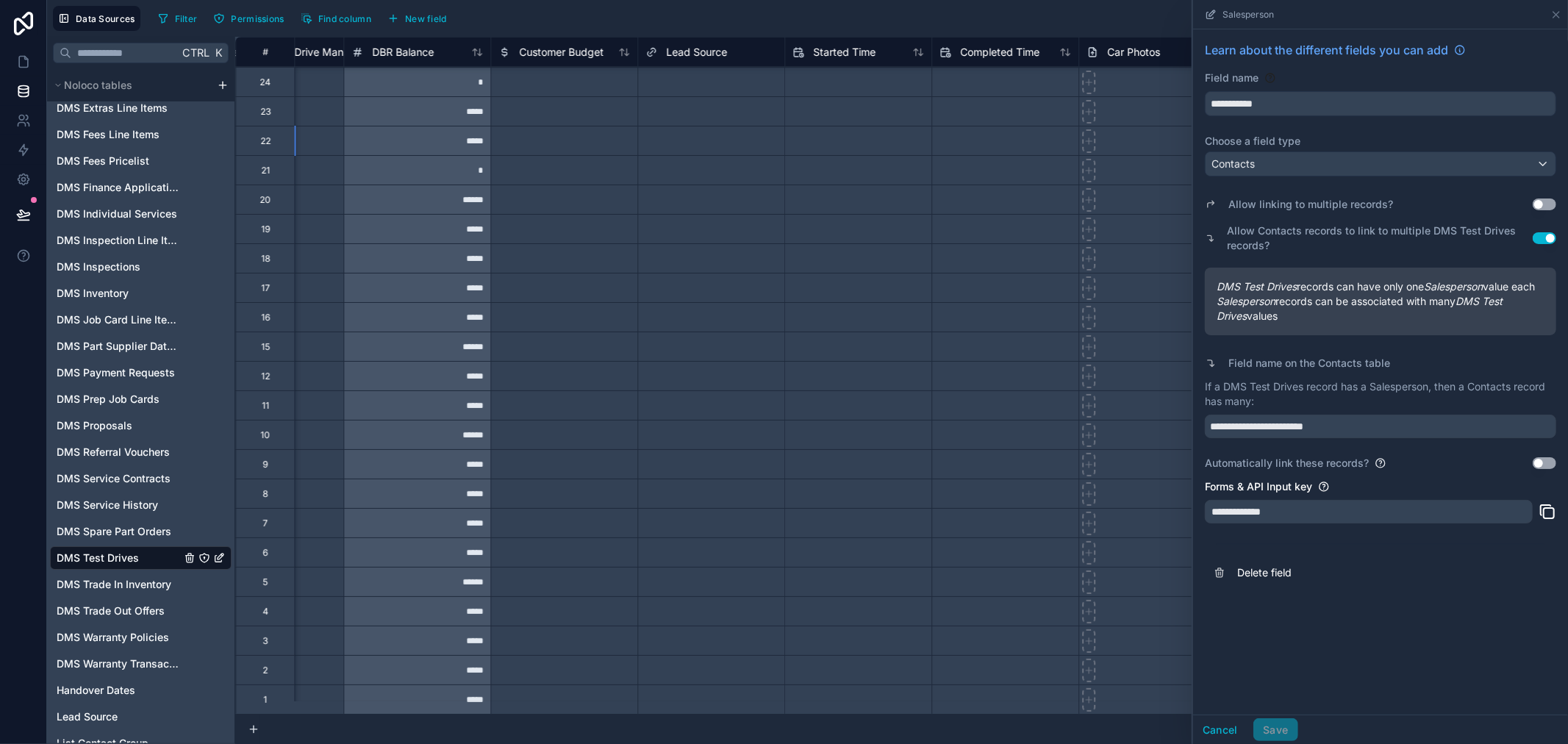
scroll to position [40, 3591]
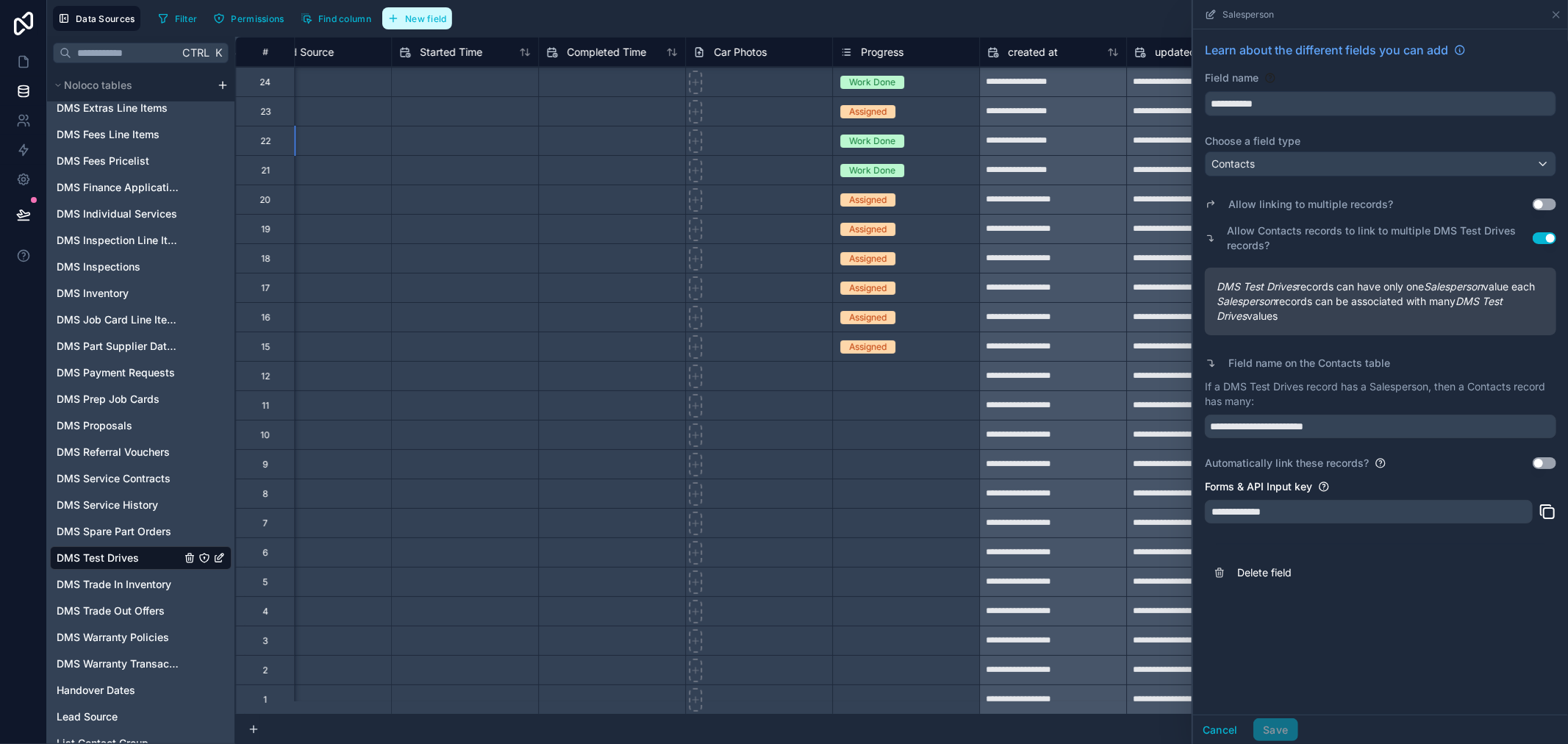
click at [416, 7] on button "New field" at bounding box center [418, 18] width 70 height 22
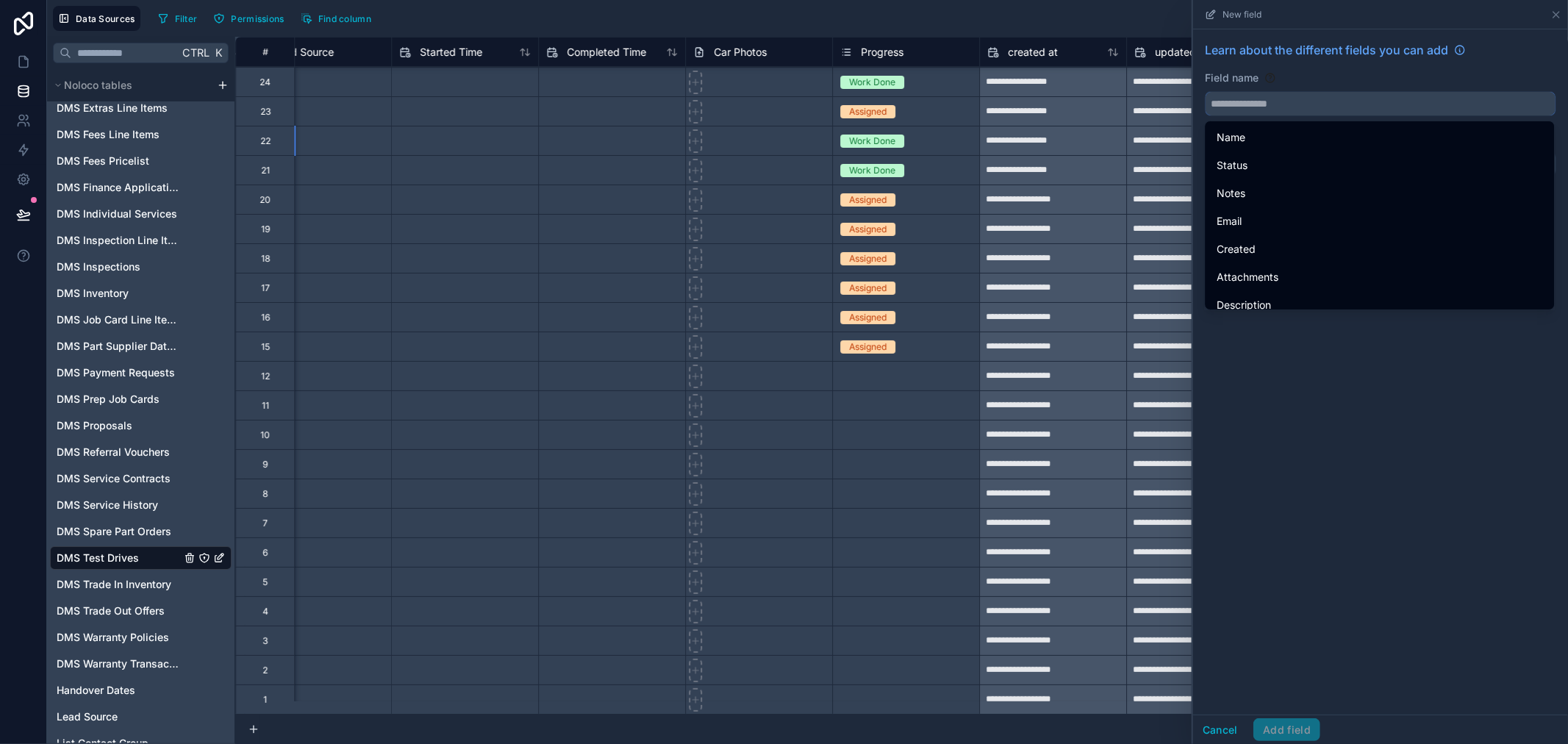
click at [1240, 98] on input "text" at bounding box center [1380, 104] width 350 height 24
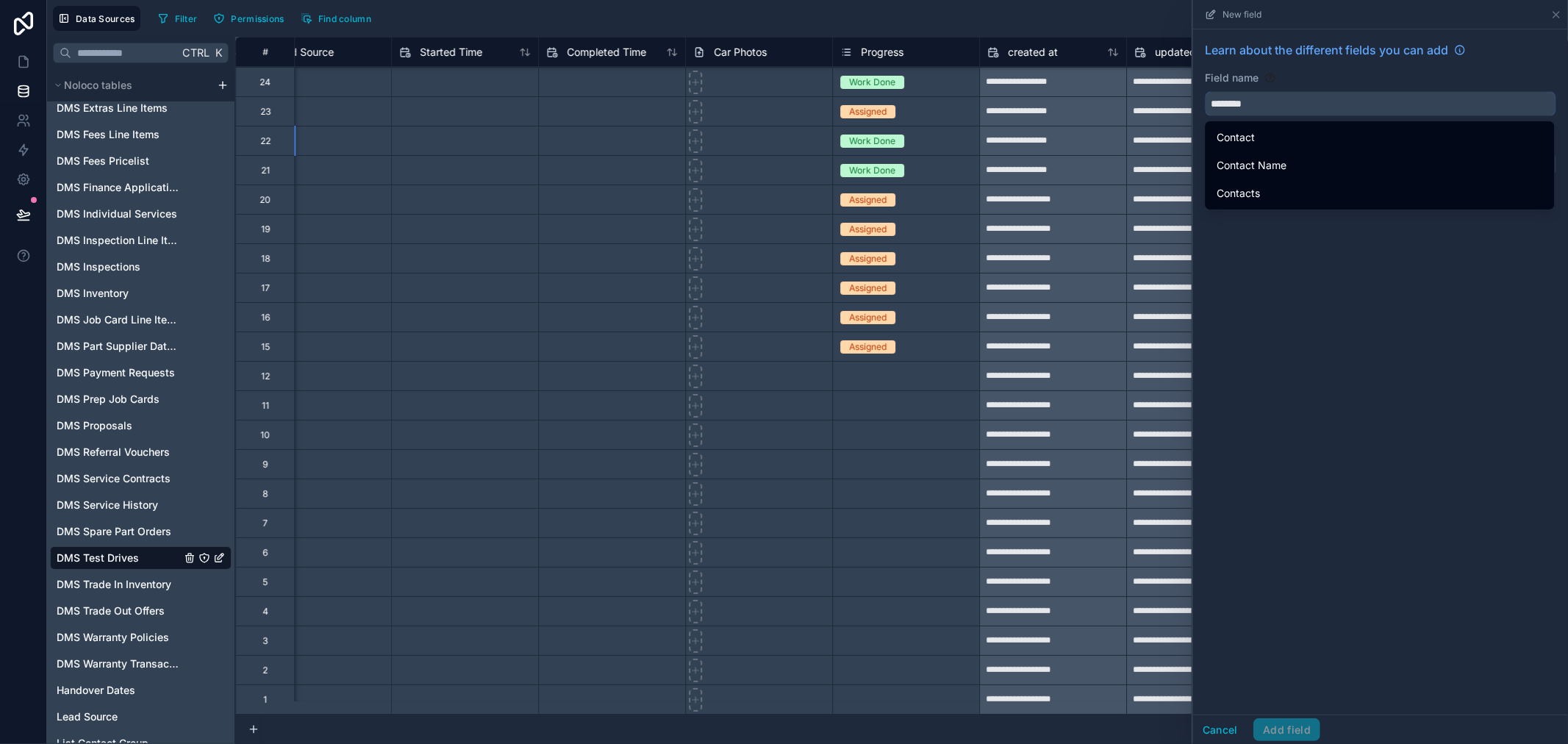
click at [1205, 91] on button "*******" at bounding box center [1380, 103] width 351 height 25
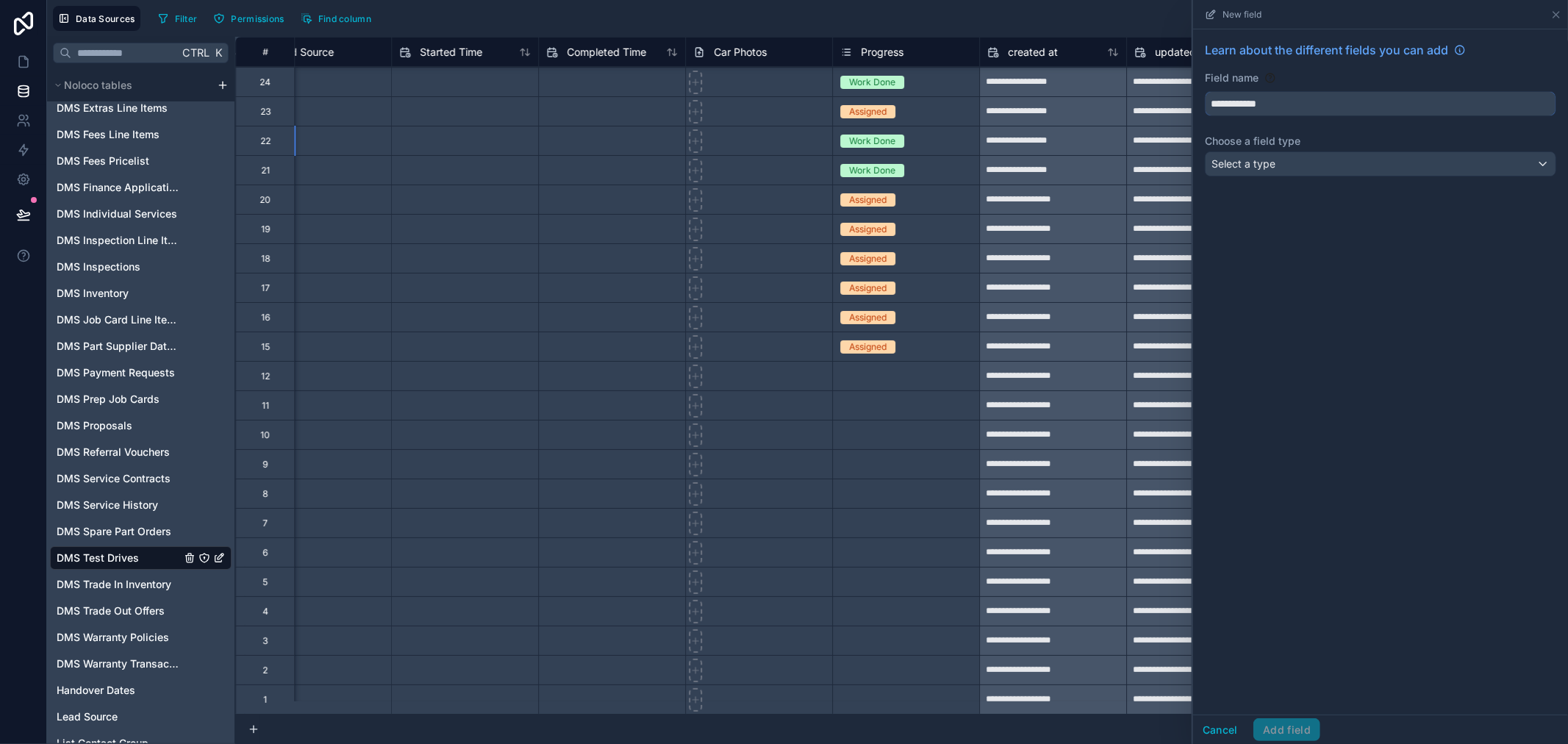
type input "**********"
click at [1274, 160] on span "Select a type" at bounding box center [1244, 164] width 64 height 13
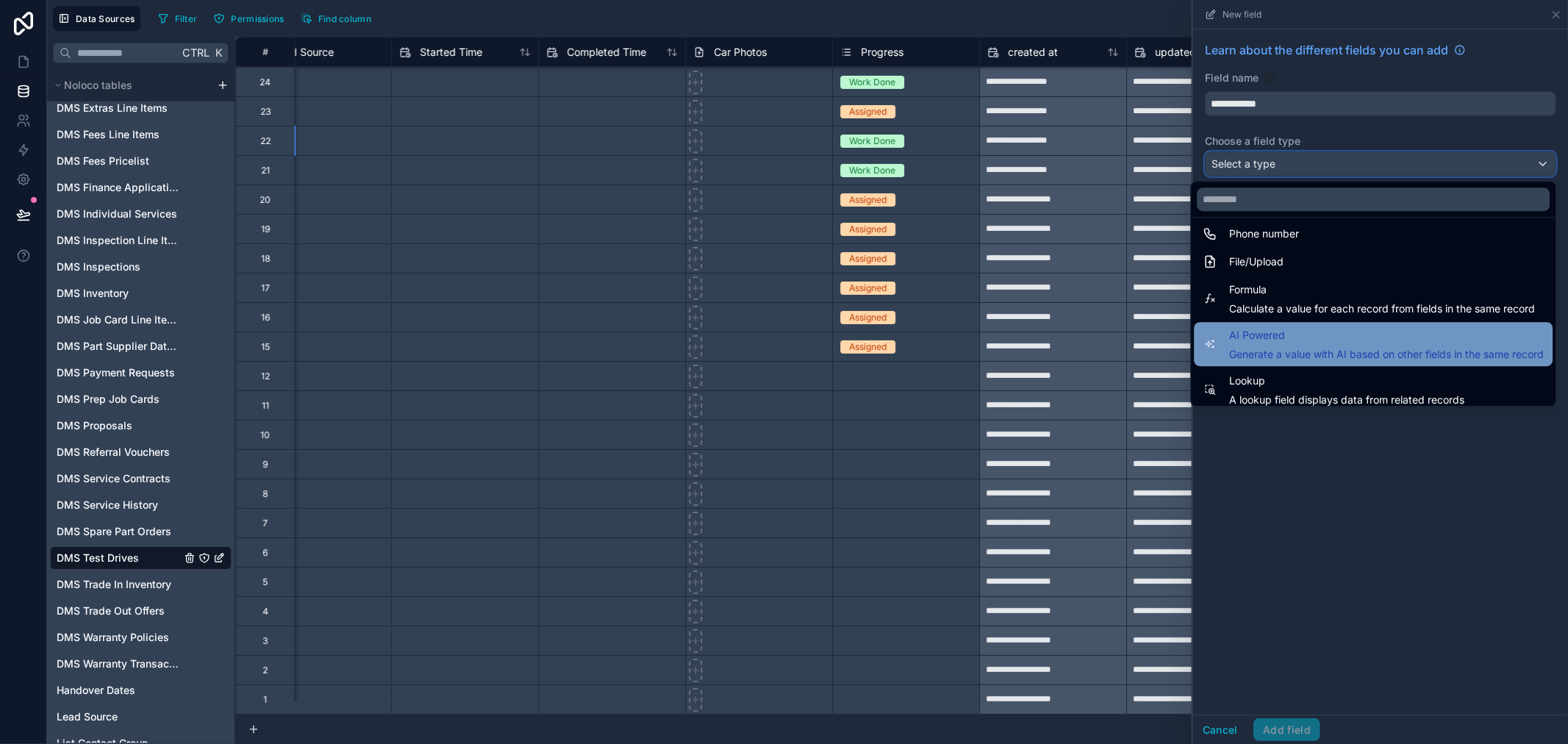
scroll to position [427, 0]
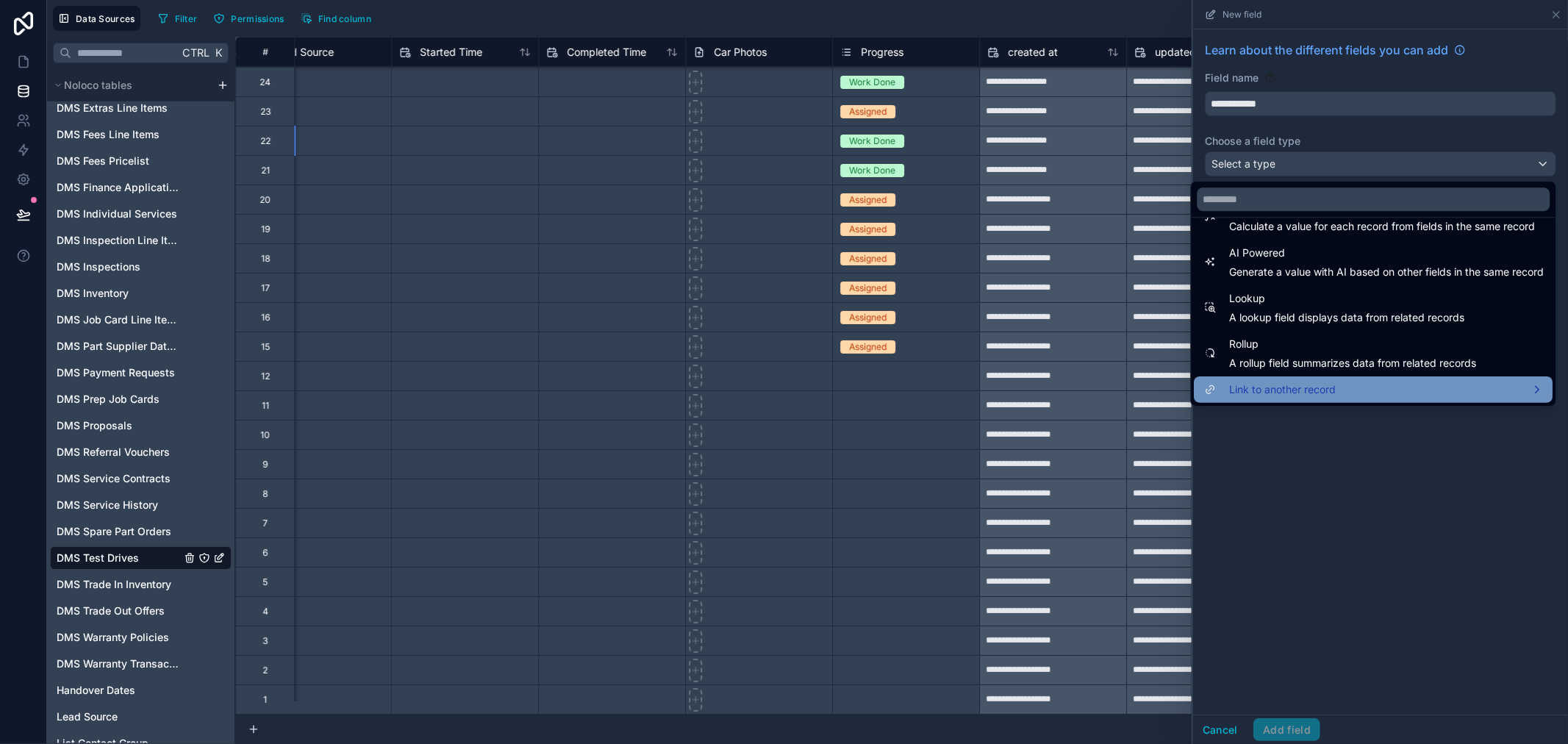
click at [1352, 390] on div "Link to another record" at bounding box center [1373, 389] width 341 height 17
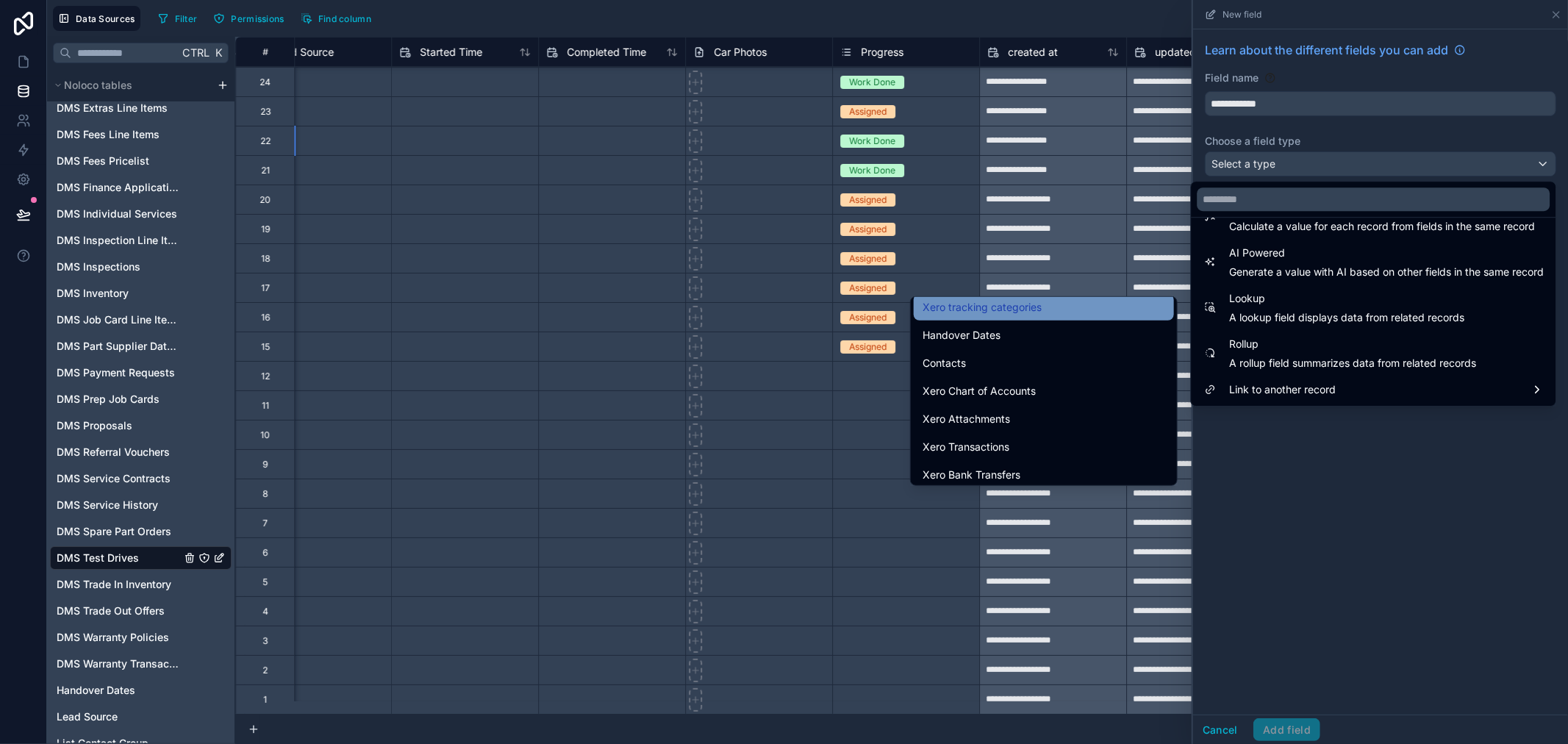
scroll to position [82, 0]
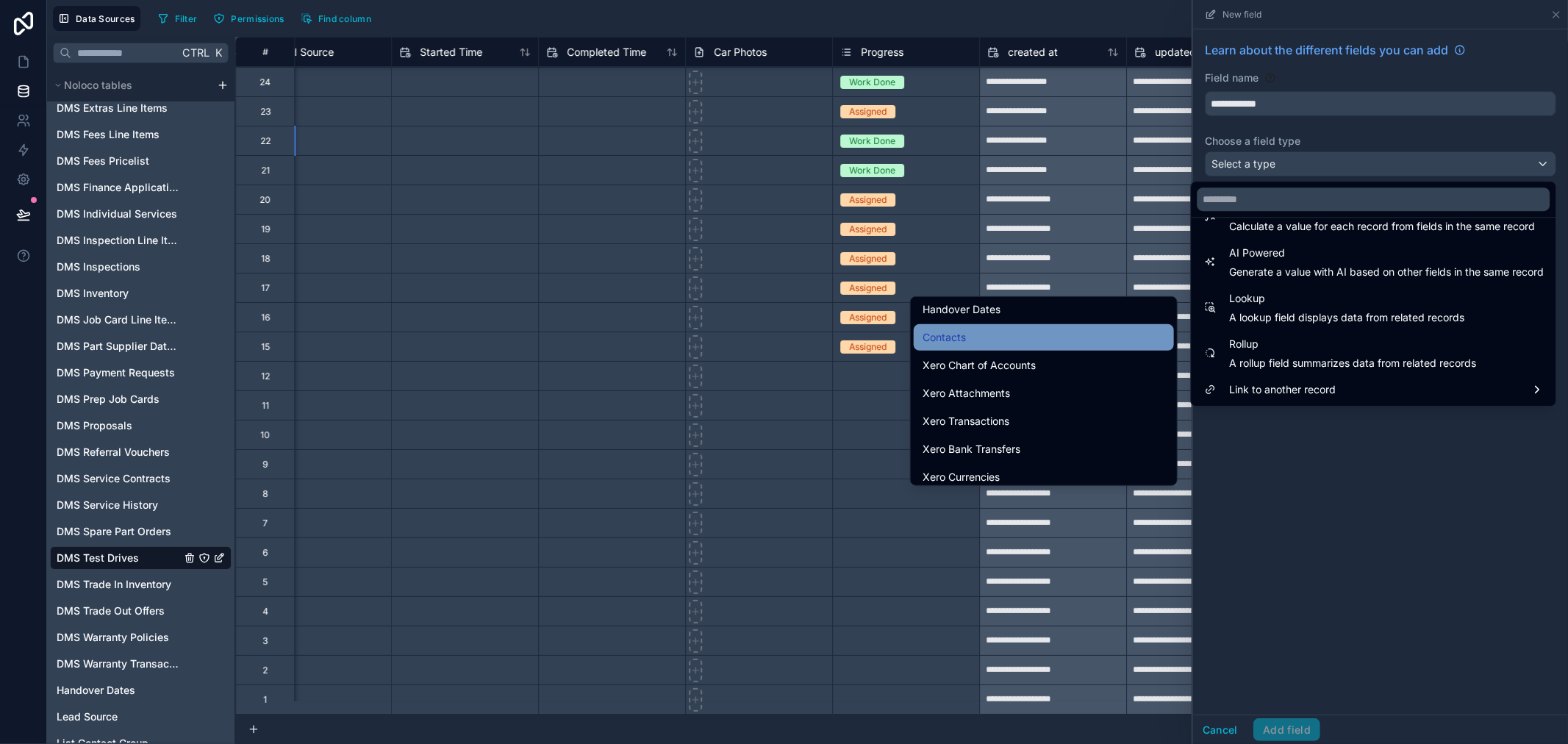
click at [1051, 343] on div "Contacts" at bounding box center [1044, 337] width 243 height 17
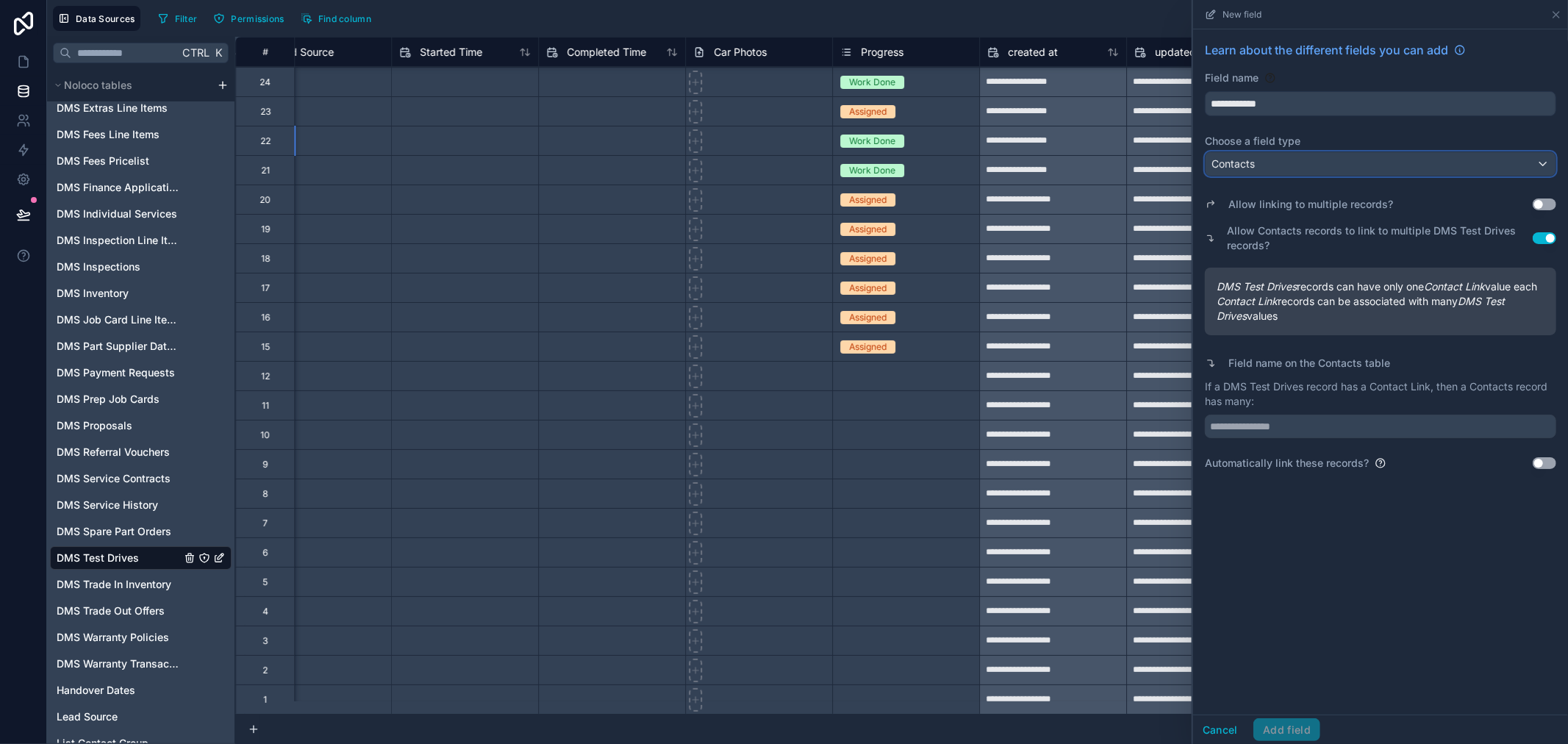
click at [1419, 163] on div "Contacts" at bounding box center [1380, 165] width 350 height 24
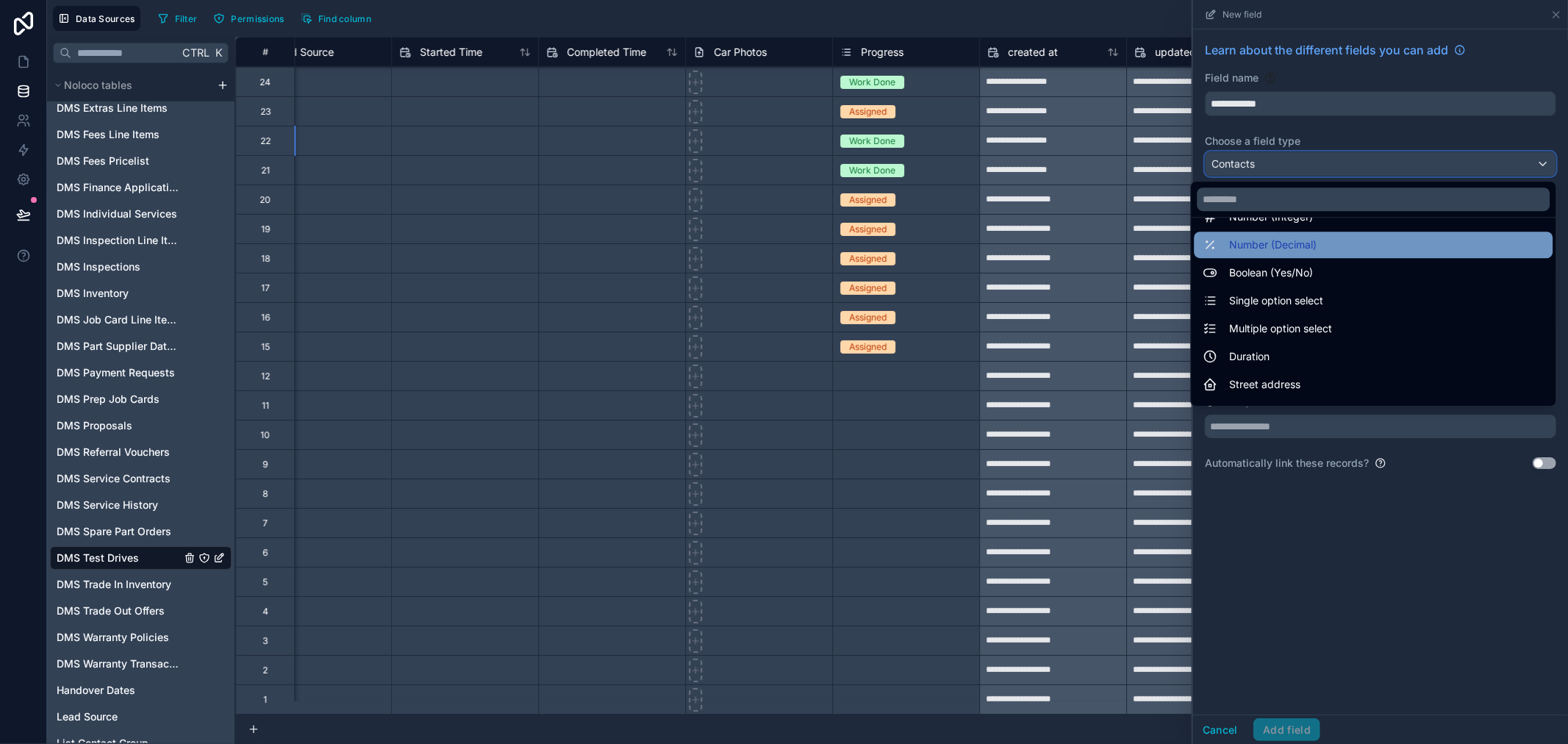
scroll to position [163, 0]
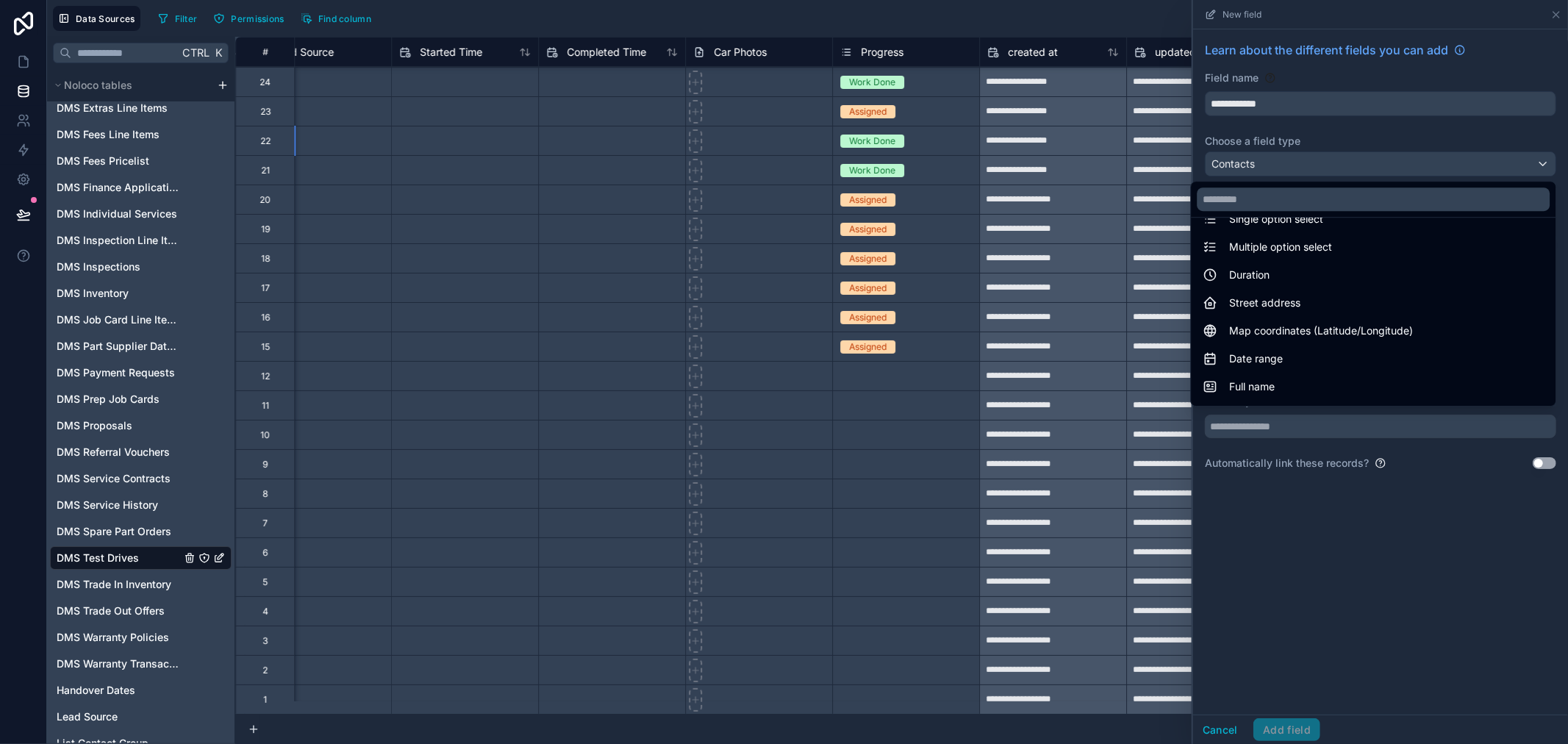
click at [1371, 132] on div at bounding box center [1381, 372] width 375 height 744
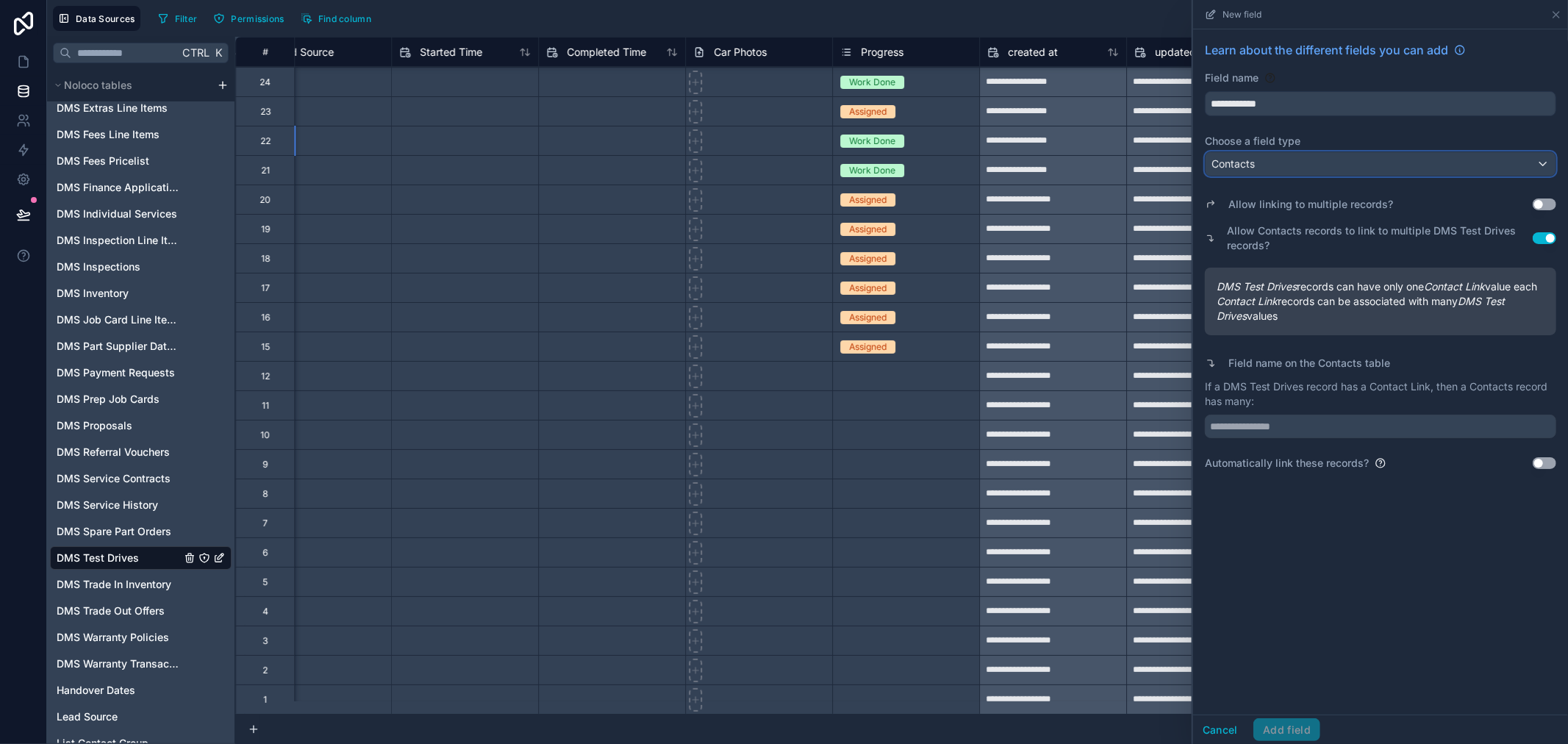
click at [1352, 166] on div "Contacts" at bounding box center [1380, 165] width 350 height 24
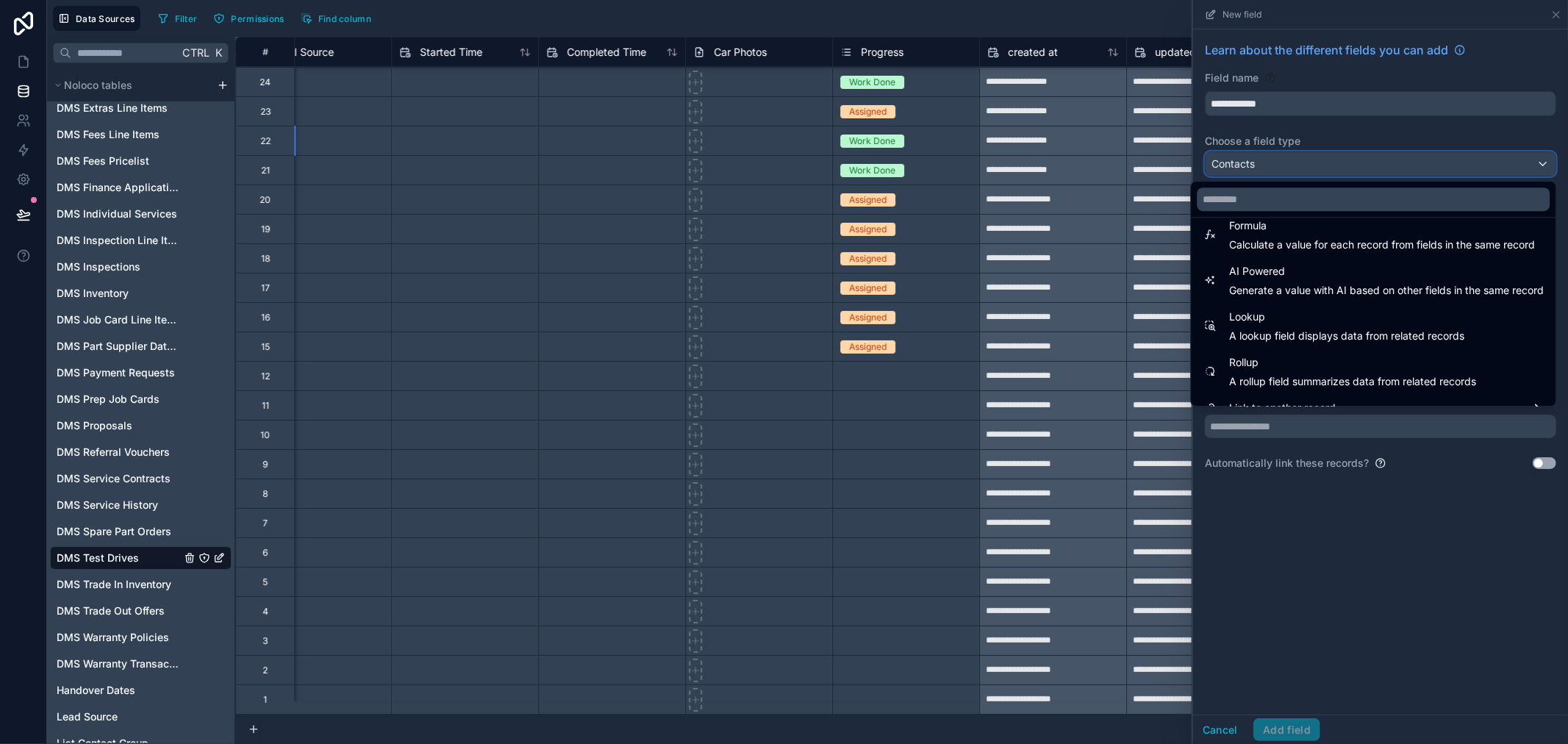
scroll to position [427, 0]
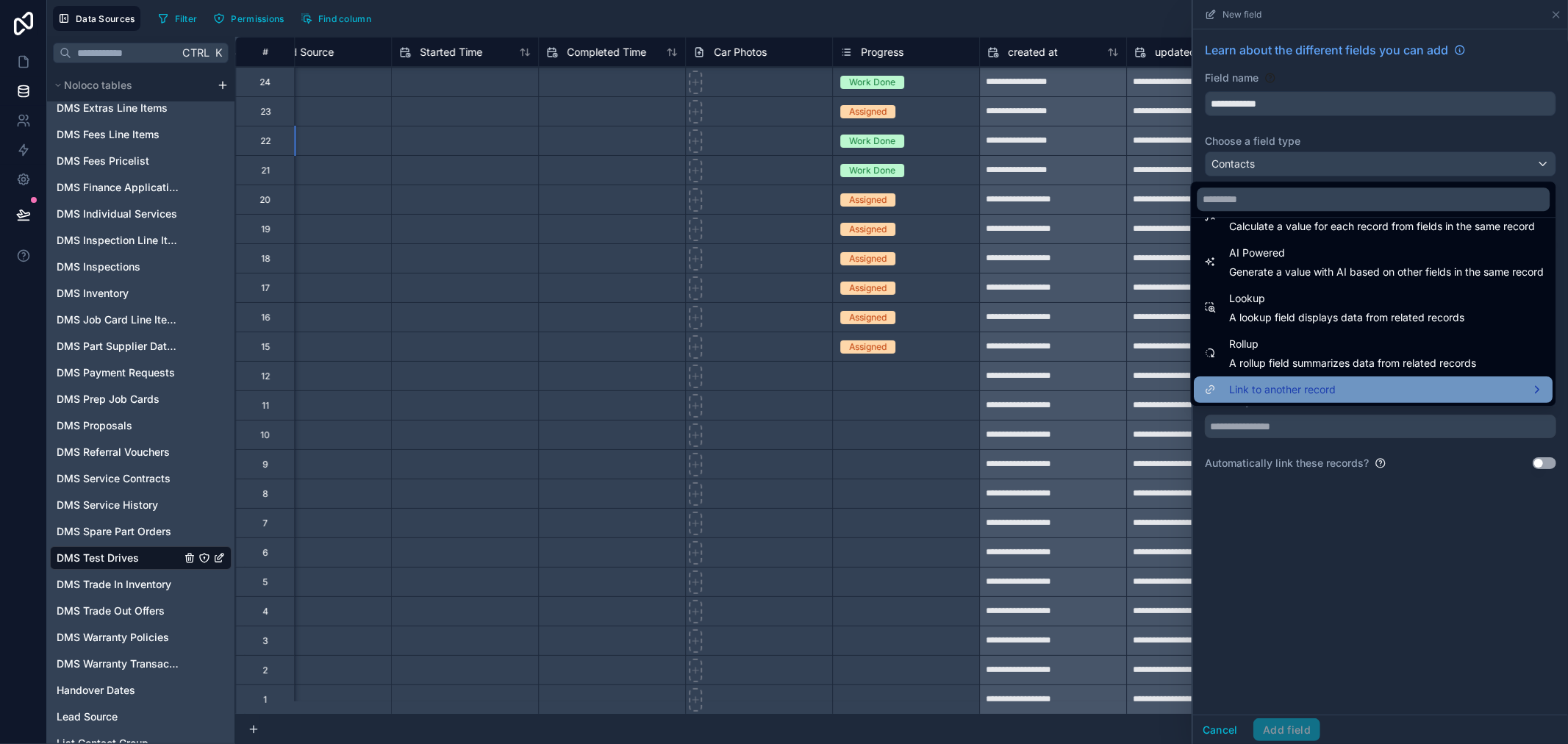
click at [1313, 383] on span "Link to another record" at bounding box center [1283, 389] width 107 height 17
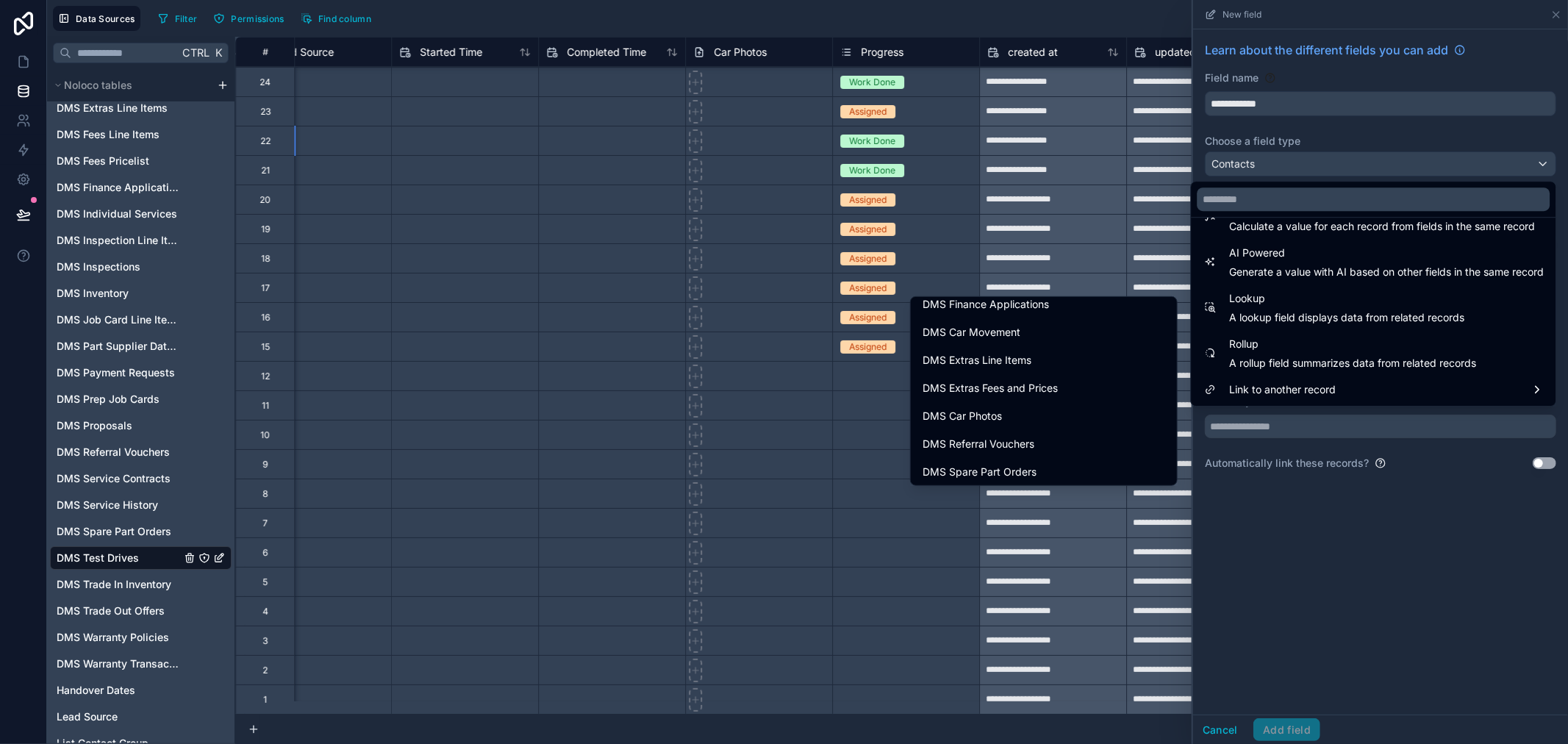
scroll to position [899, 0]
click at [1483, 127] on div at bounding box center [1381, 372] width 375 height 744
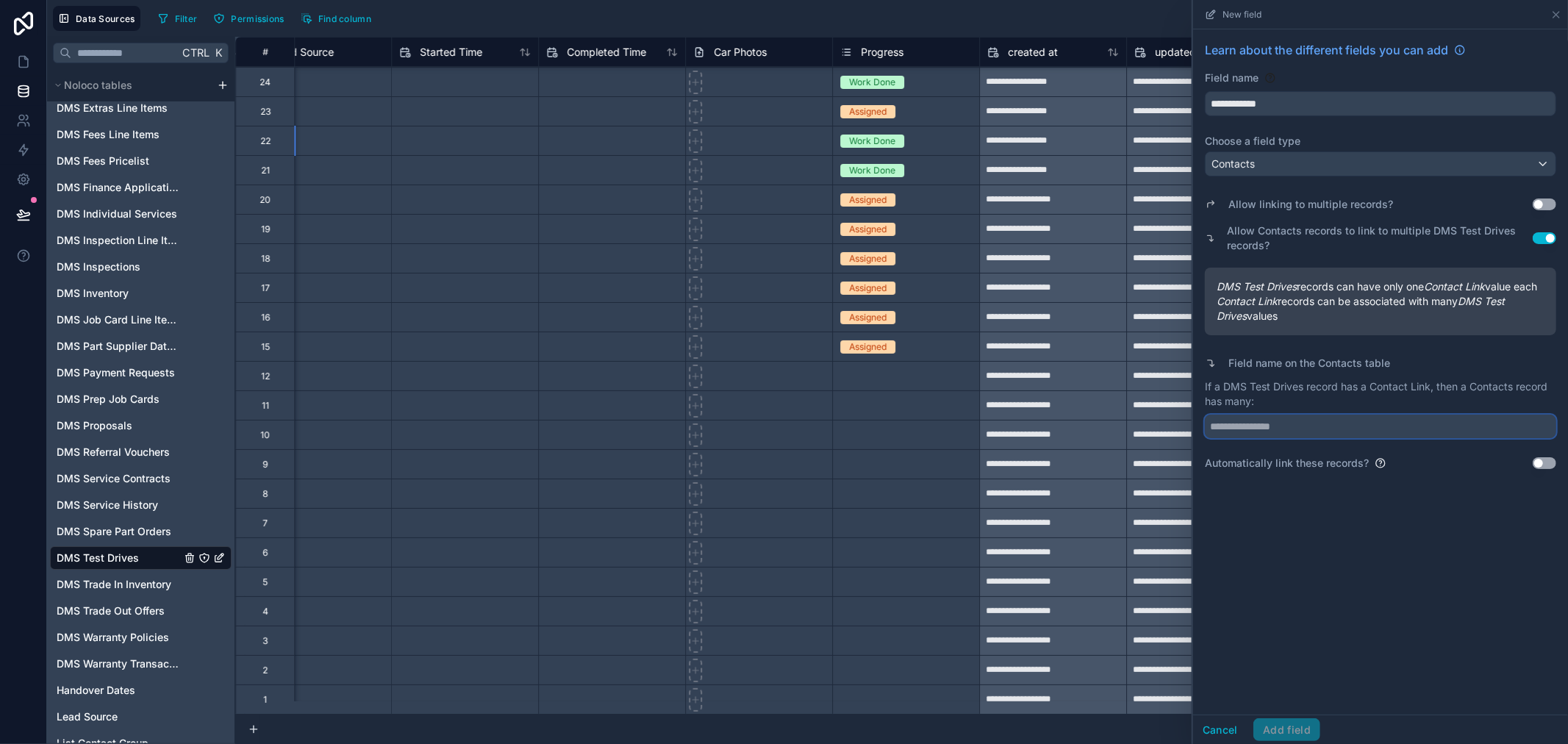
click at [1300, 439] on input "text" at bounding box center [1380, 427] width 351 height 24
type input "**********"
click at [1289, 718] on button "Add field" at bounding box center [1287, 730] width 67 height 24
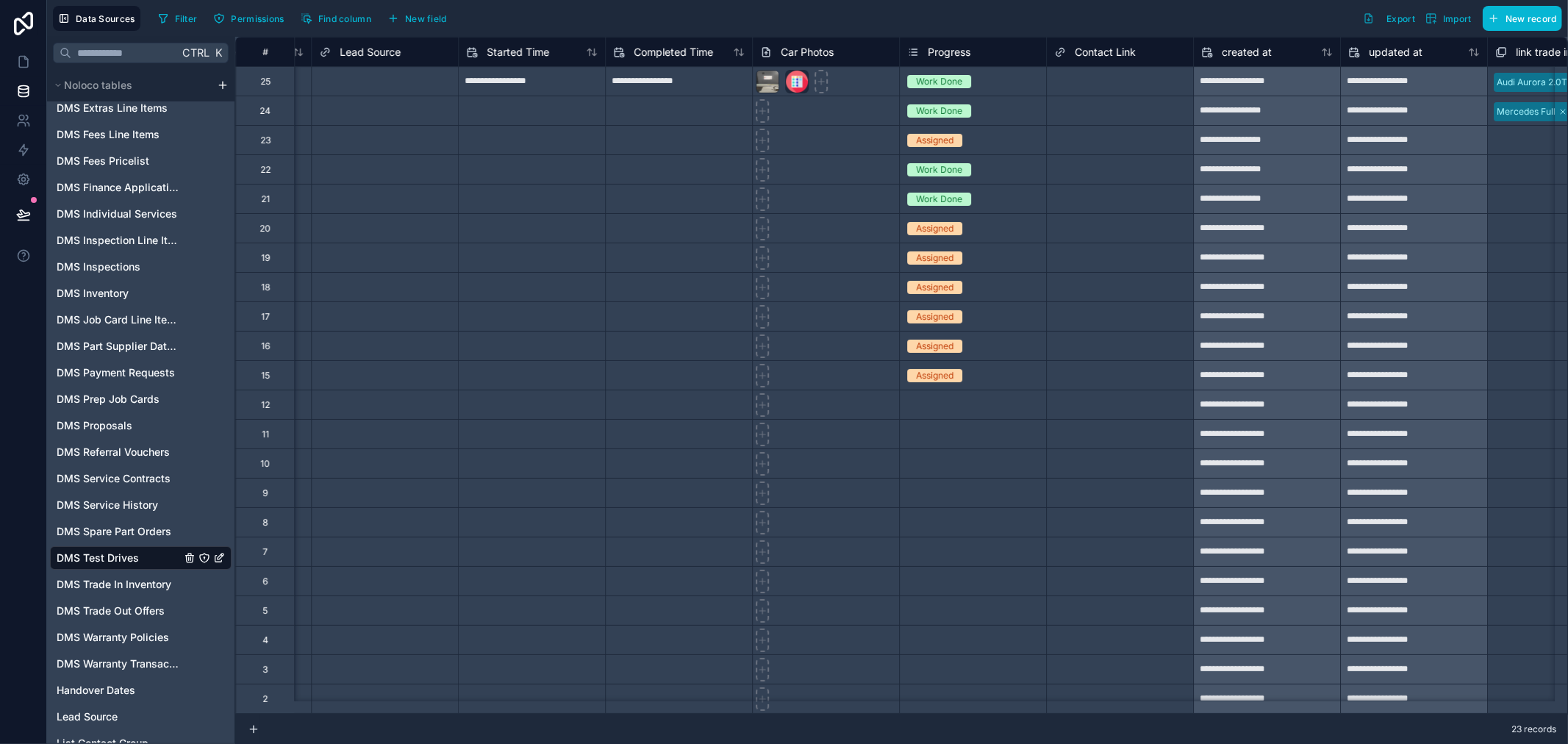
scroll to position [0, 3738]
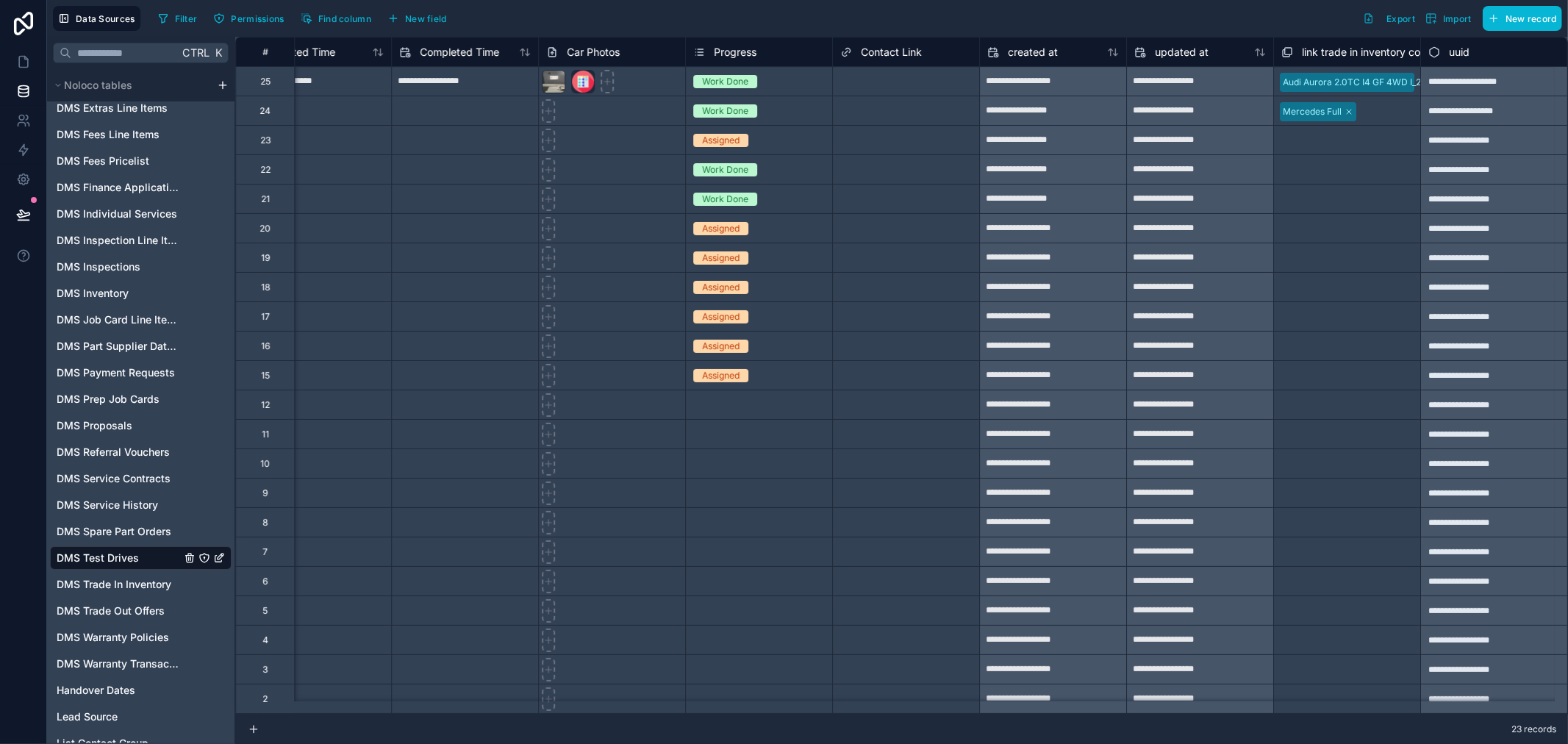
click at [888, 78] on div "Select a Contact Link" at bounding box center [885, 81] width 89 height 12
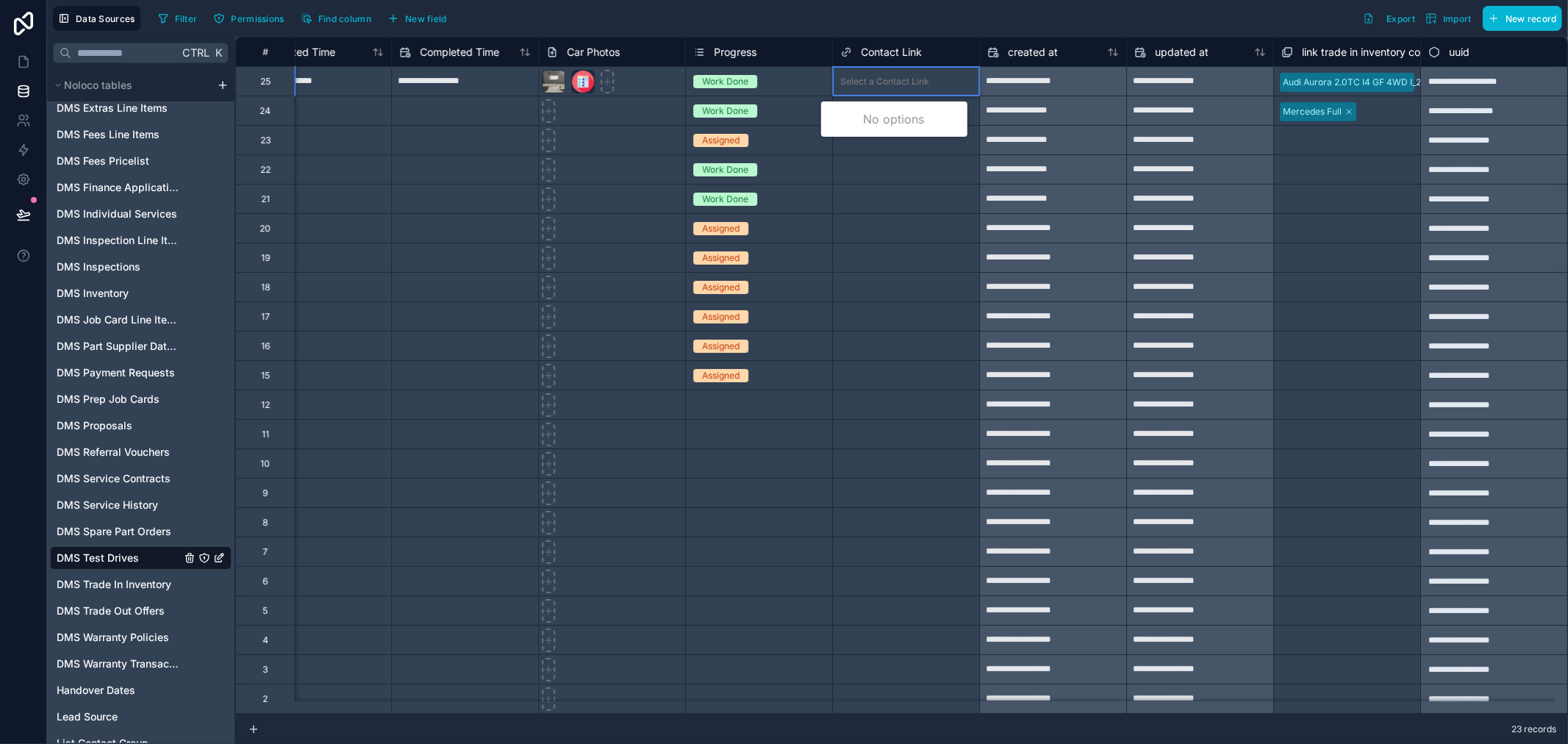
click at [888, 78] on div "Select a Contact Link" at bounding box center [885, 81] width 89 height 12
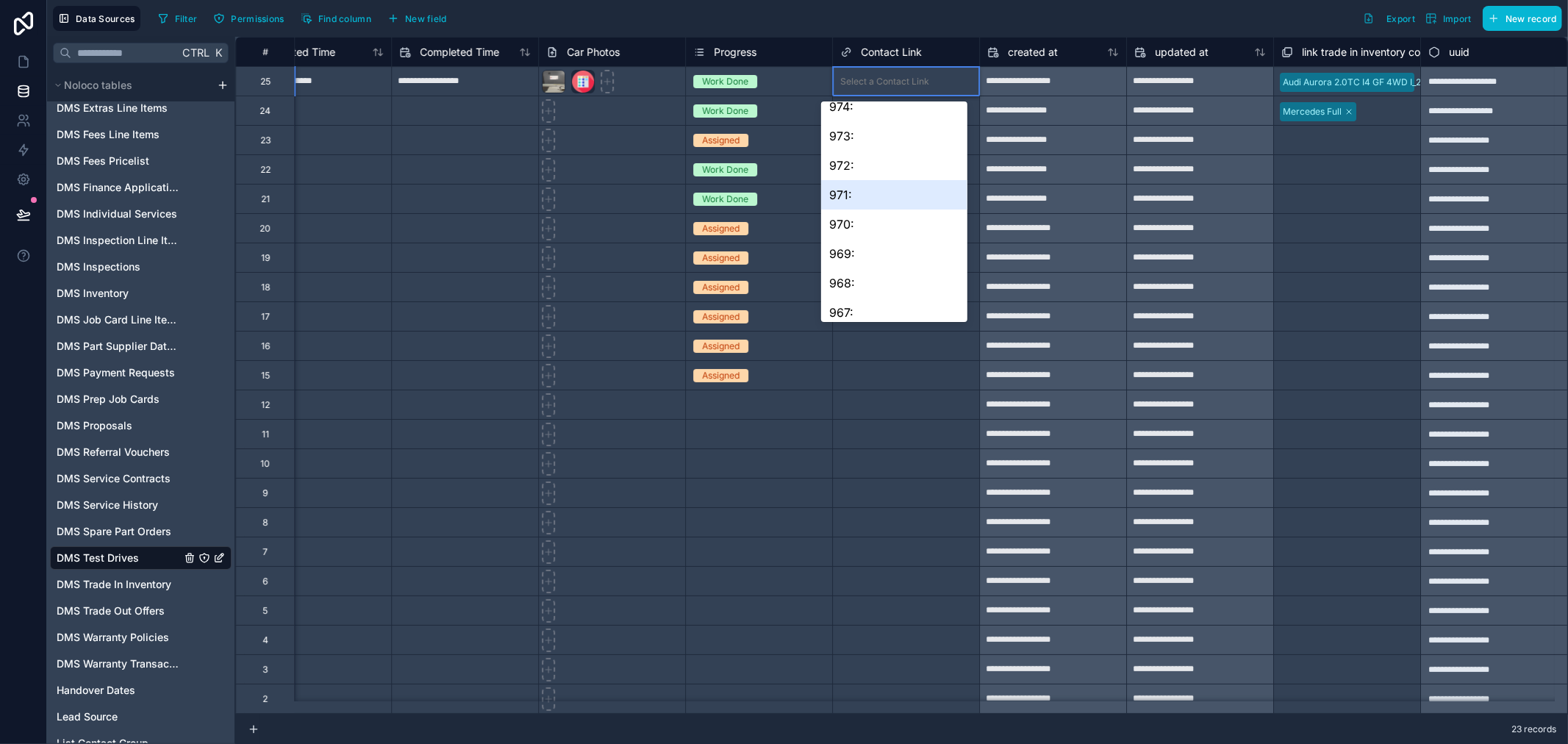
scroll to position [899, 0]
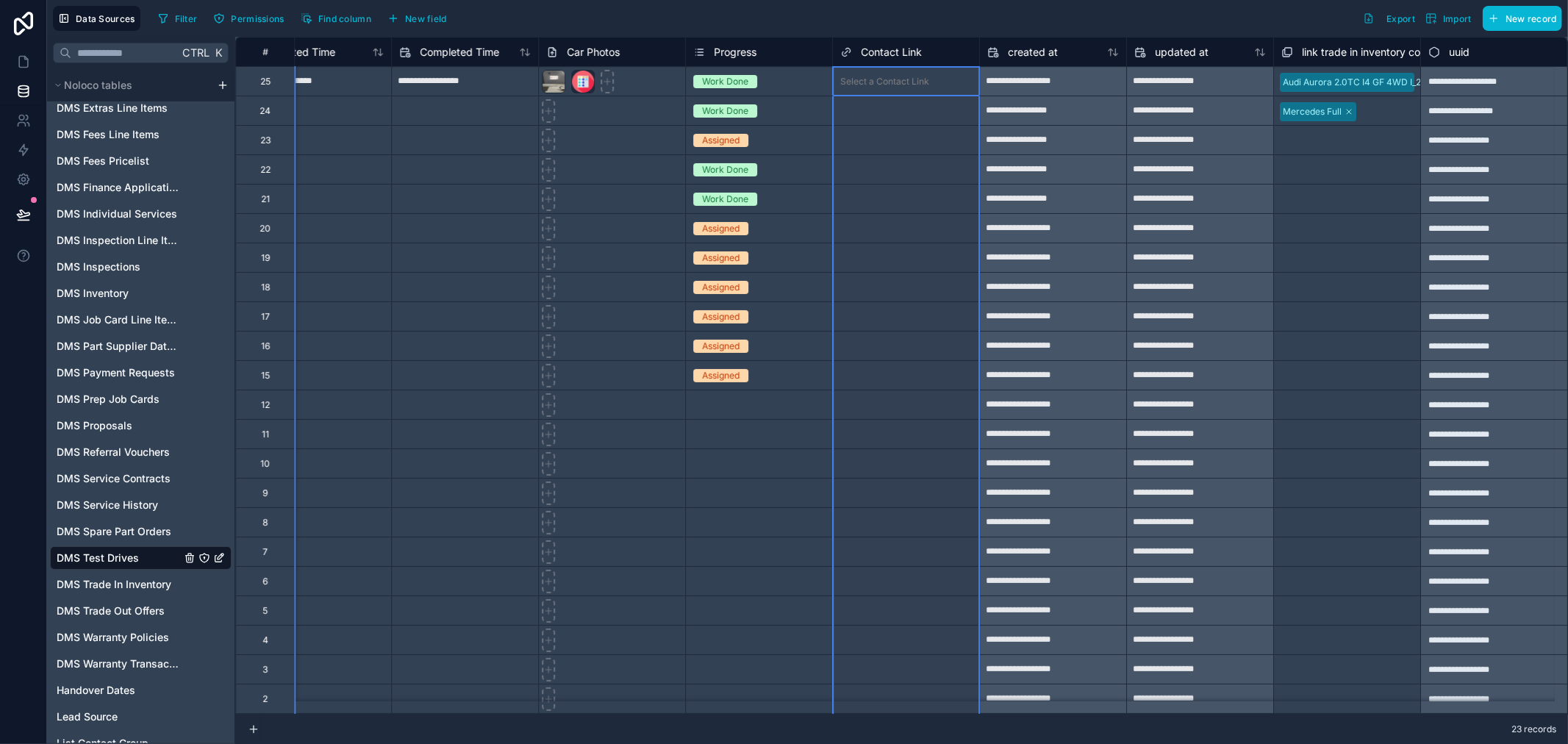
click at [921, 52] on div "Contact Link" at bounding box center [906, 52] width 132 height 17
click at [441, 17] on span "New field" at bounding box center [427, 18] width 42 height 11
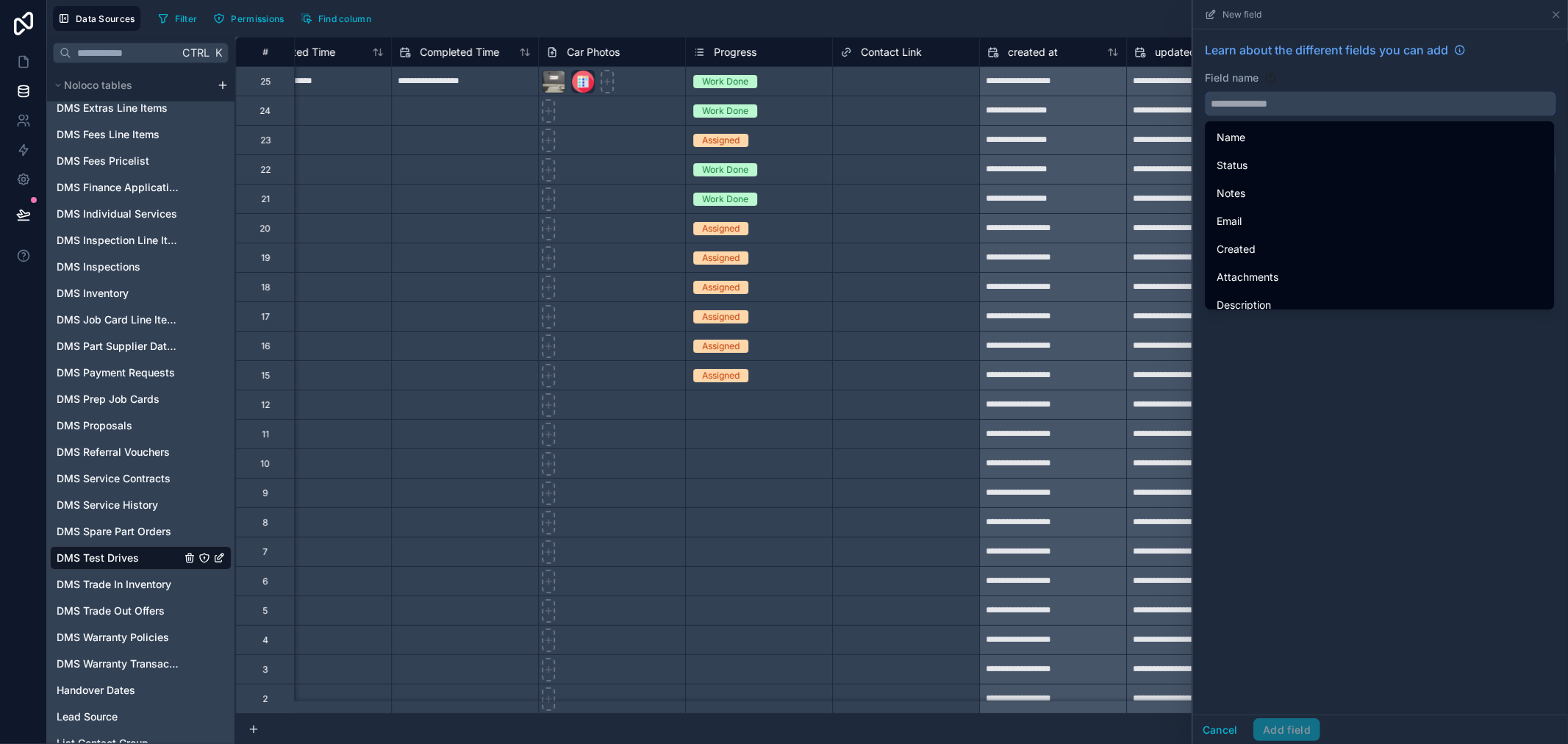
click at [1270, 105] on input "text" at bounding box center [1380, 104] width 350 height 24
click at [1254, 108] on input "text" at bounding box center [1380, 104] width 350 height 24
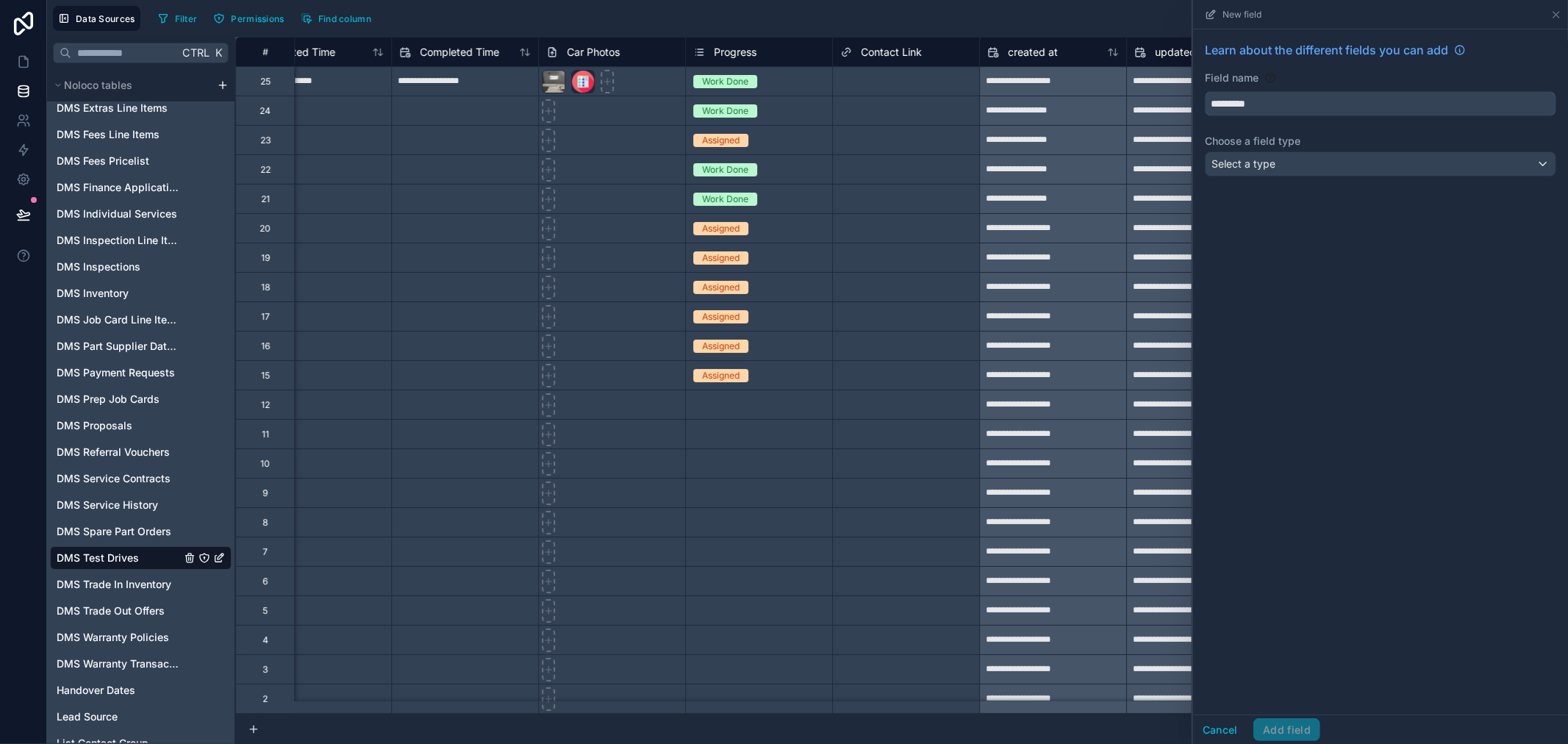
click at [1205, 91] on button "********" at bounding box center [1380, 103] width 351 height 25
type input "**********"
click at [1332, 159] on div "Select a type" at bounding box center [1380, 165] width 350 height 24
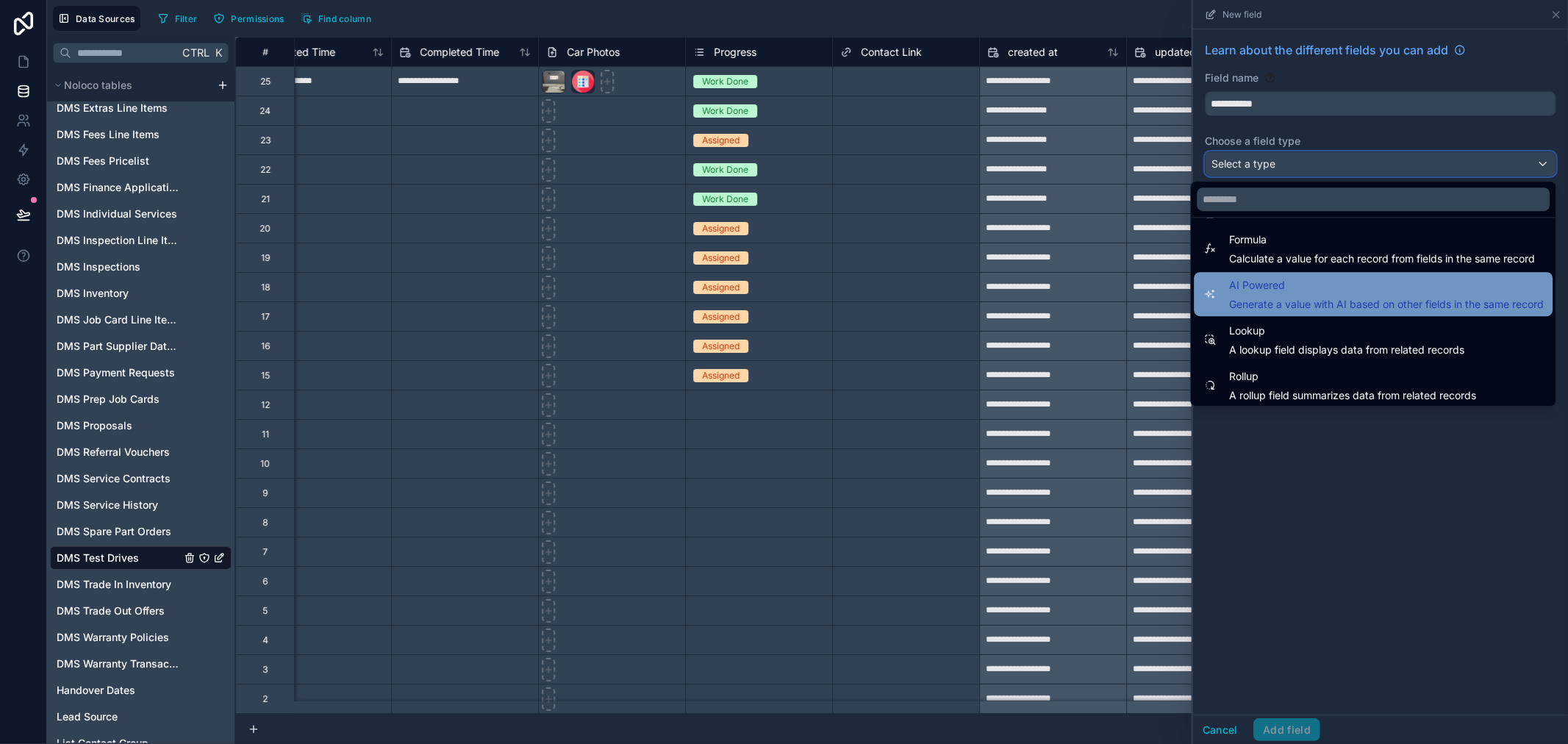
scroll to position [427, 0]
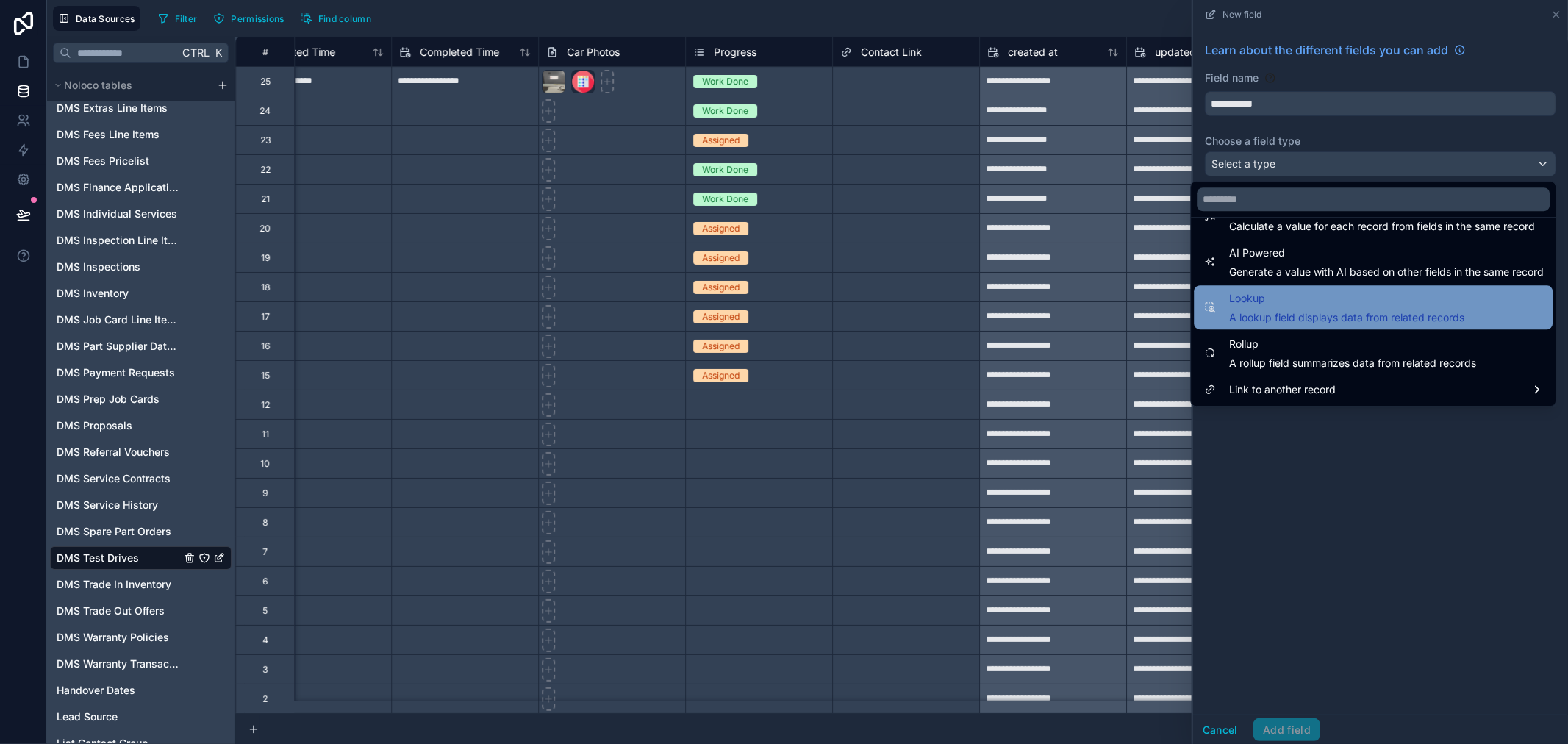
click at [1353, 317] on span "A lookup field displays data from related records" at bounding box center [1347, 317] width 235 height 15
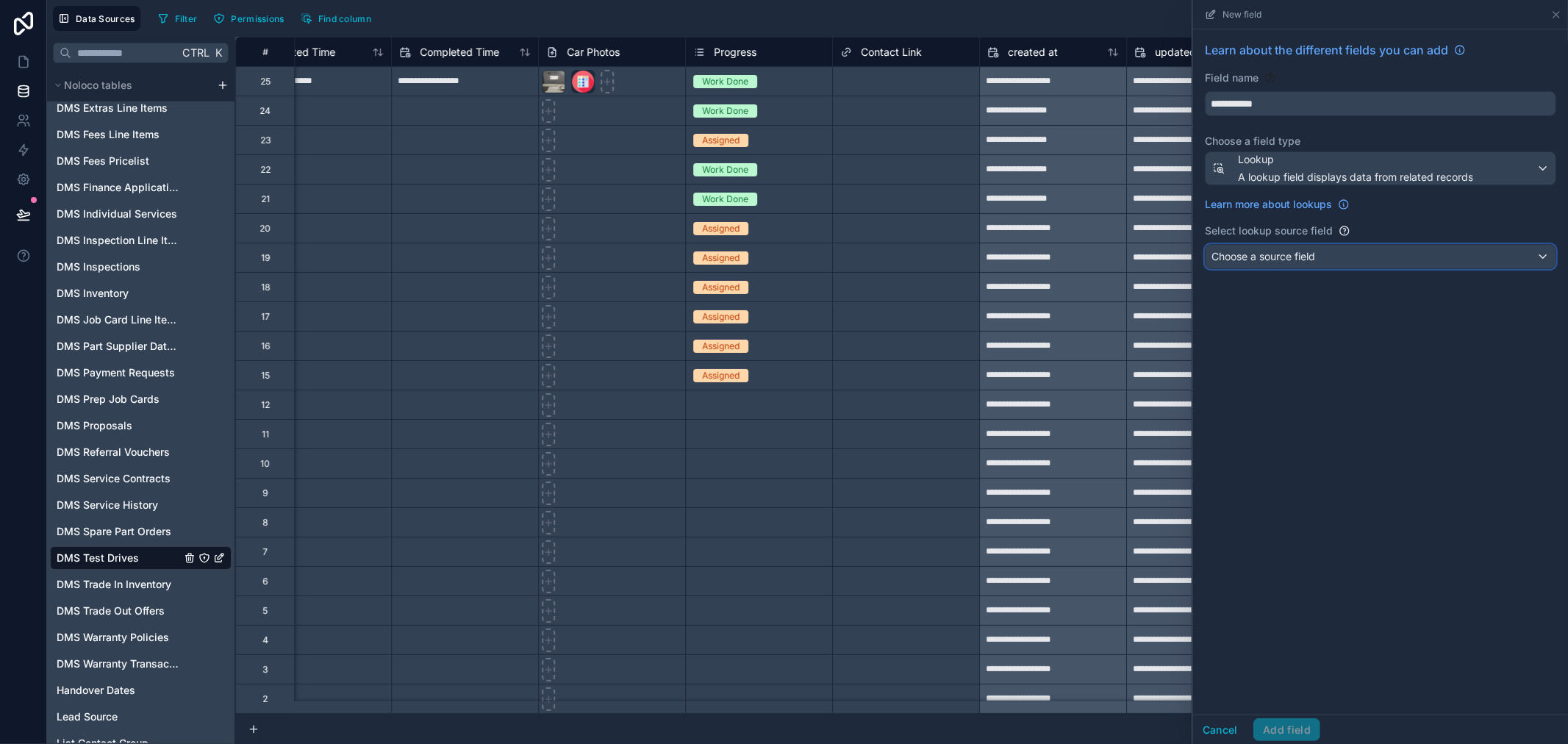
click at [1296, 255] on span "Choose a source field" at bounding box center [1264, 257] width 104 height 13
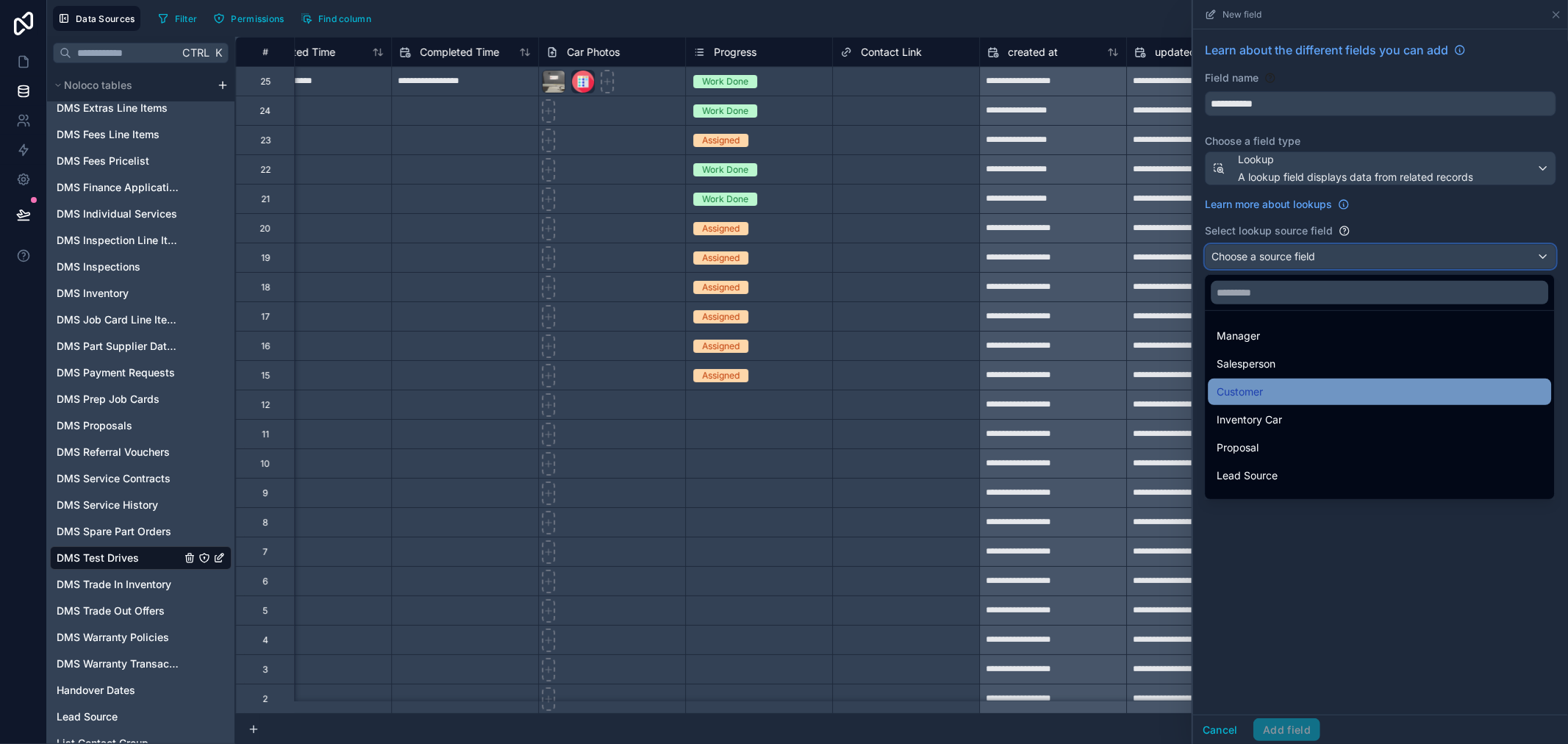
scroll to position [48, 0]
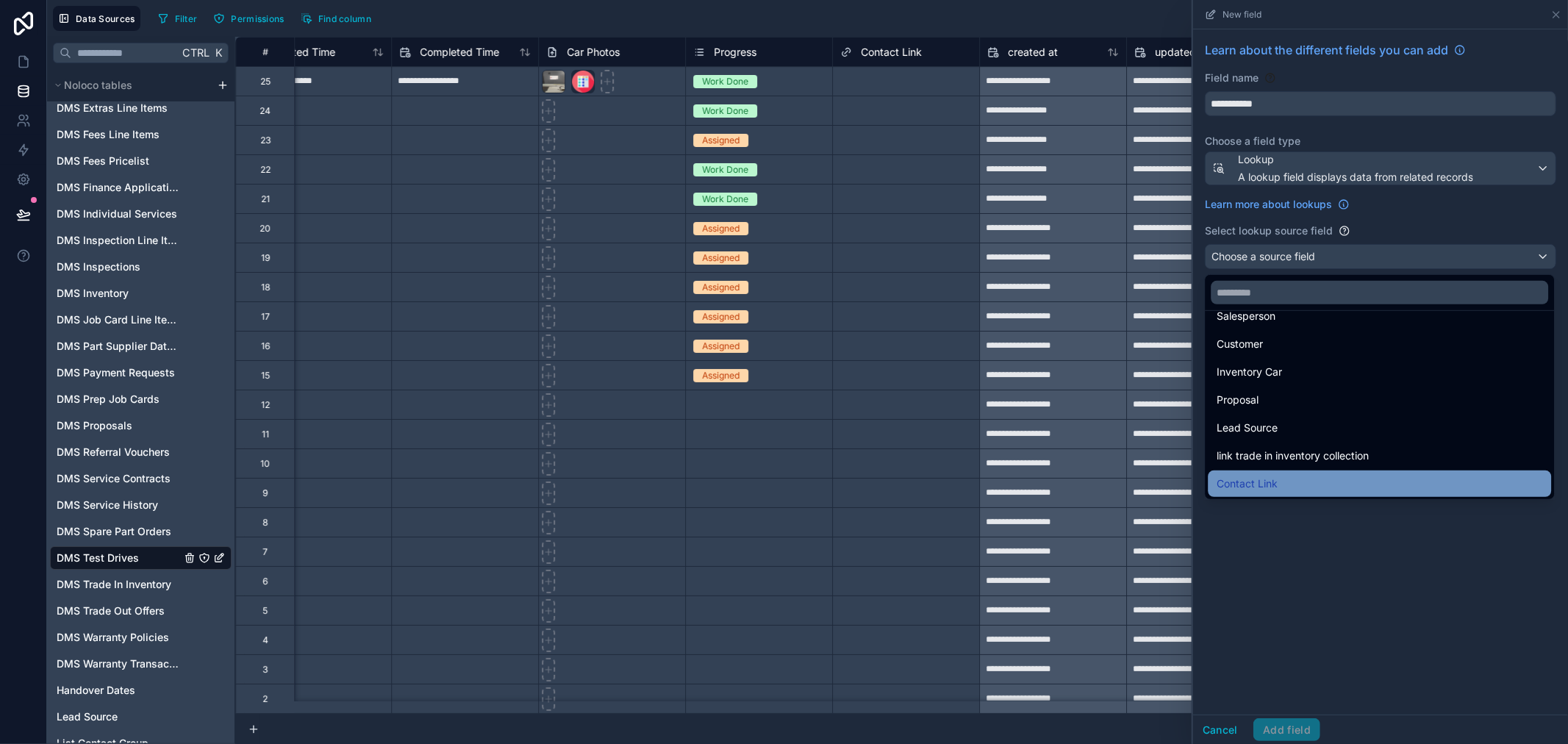
click at [1329, 475] on div "Contact Link" at bounding box center [1379, 483] width 326 height 17
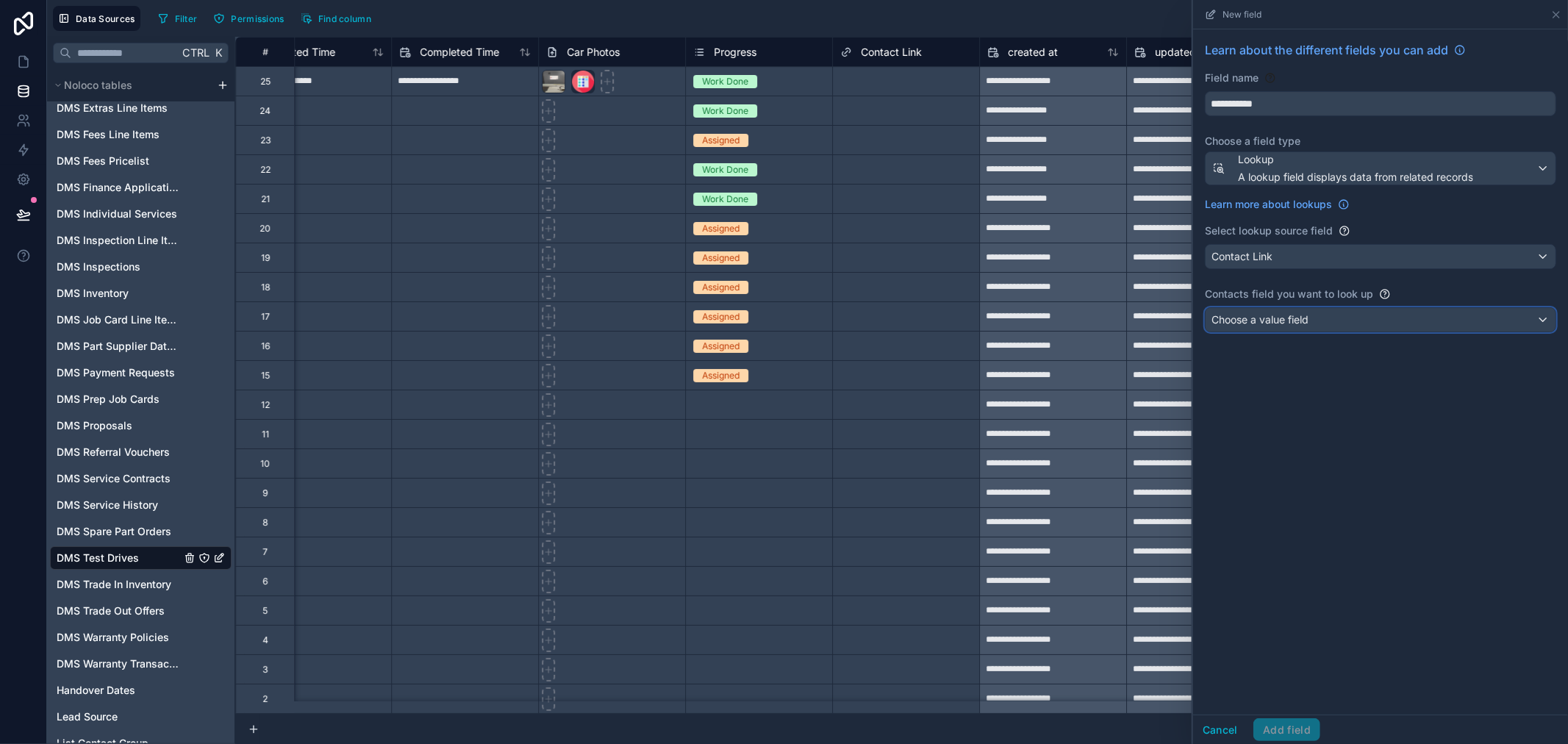
click at [1305, 332] on div "Choose a value field" at bounding box center [1380, 320] width 350 height 24
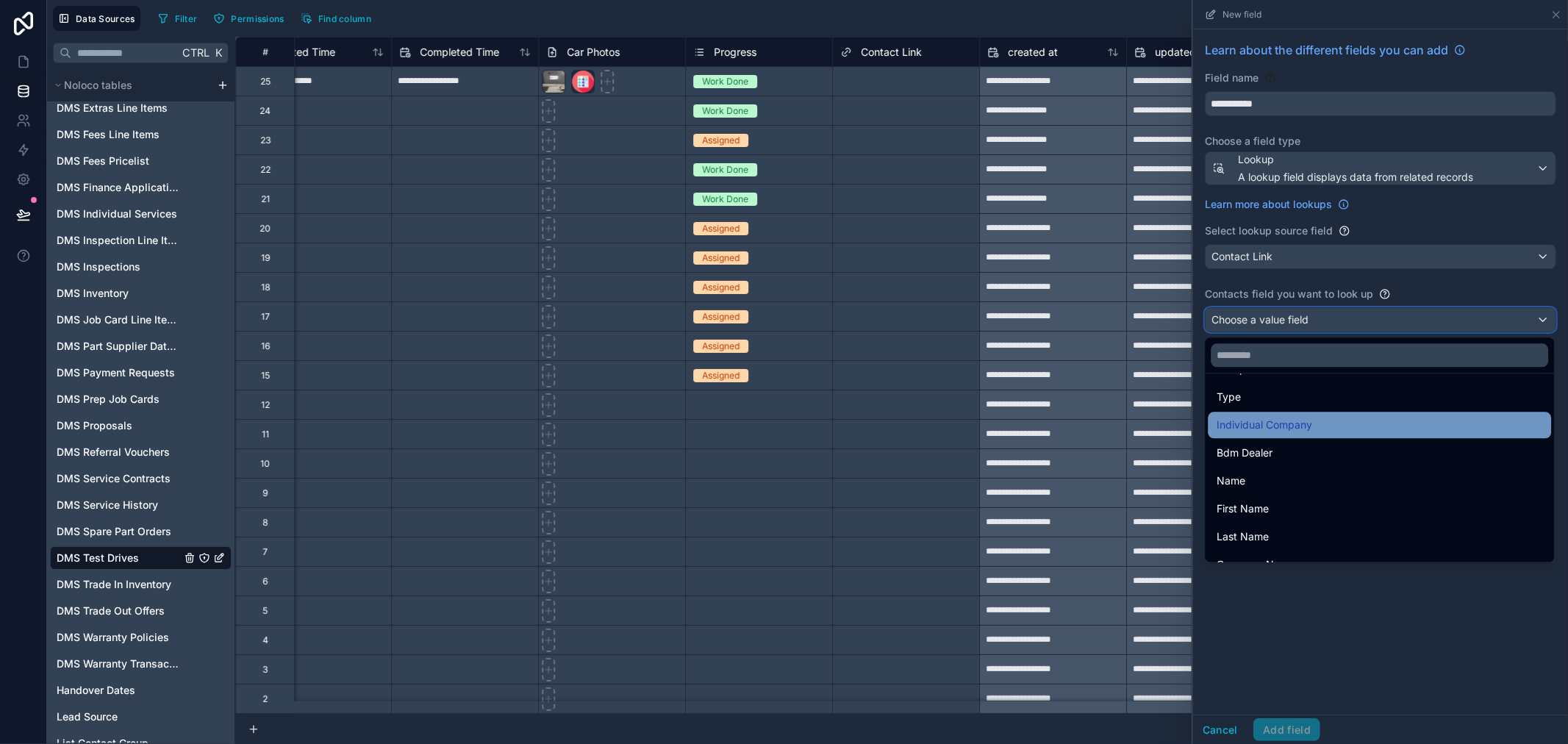
scroll to position [0, 0]
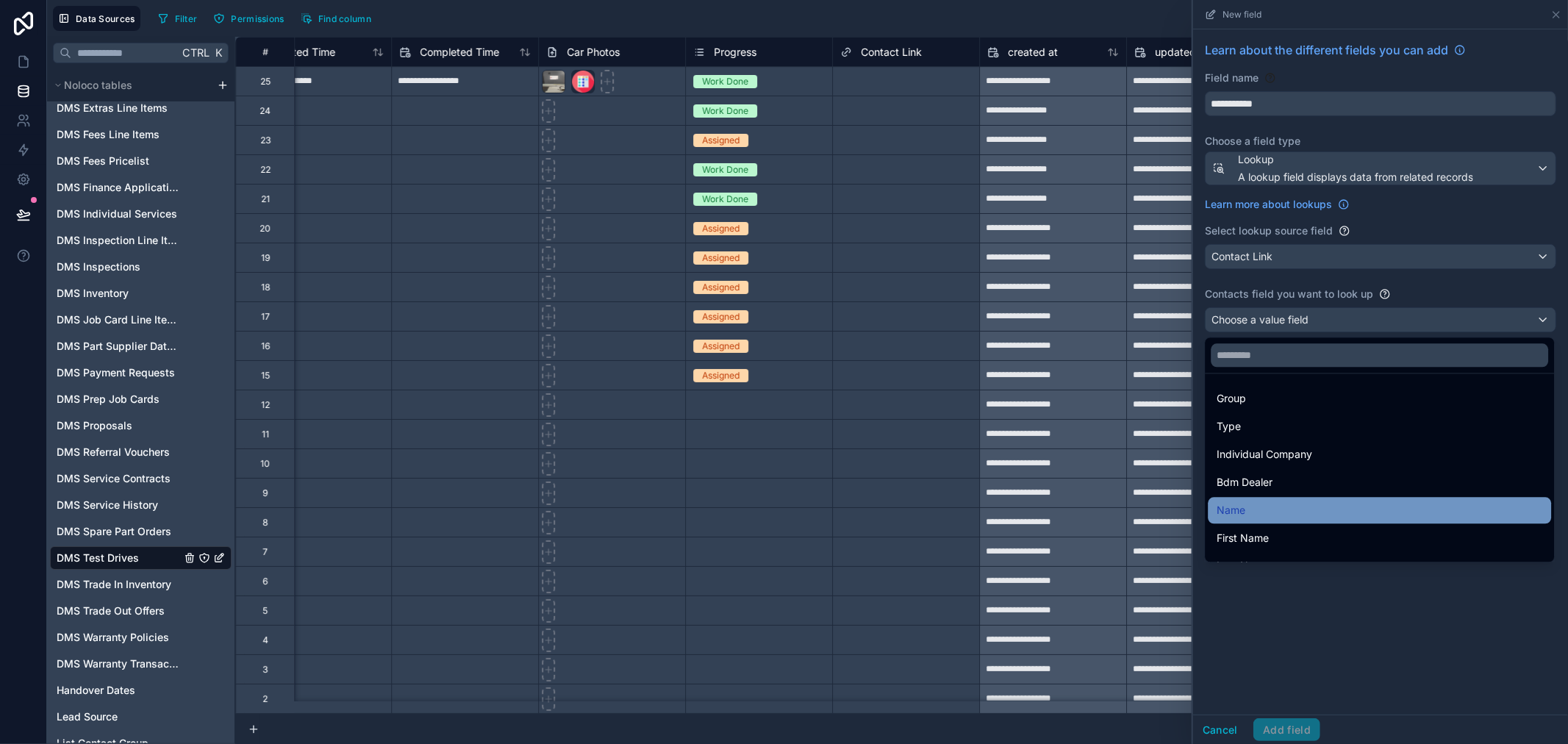
click at [1274, 504] on div "Name" at bounding box center [1379, 509] width 326 height 17
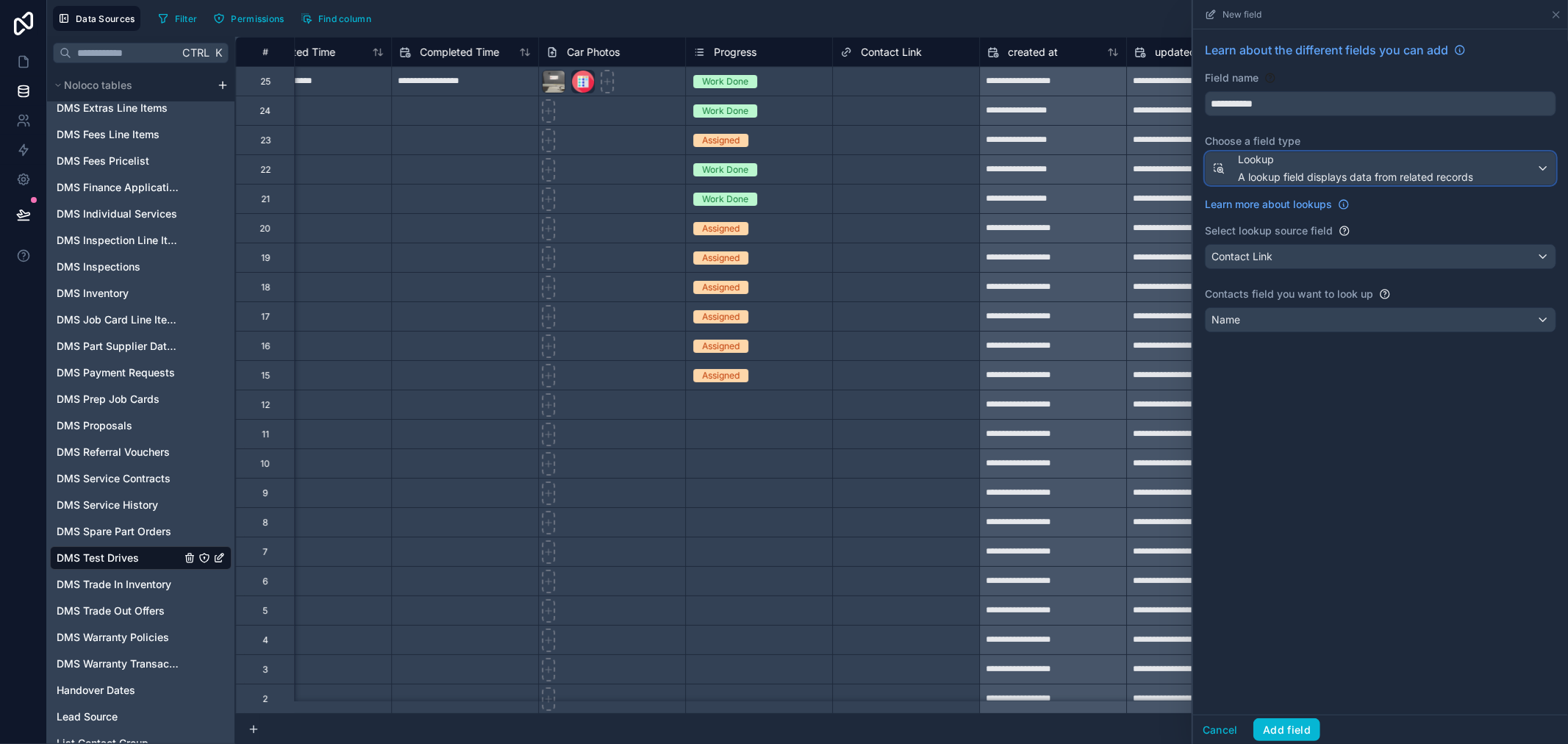
click at [1319, 167] on div "Lookup A lookup field displays data from related records" at bounding box center [1356, 168] width 235 height 32
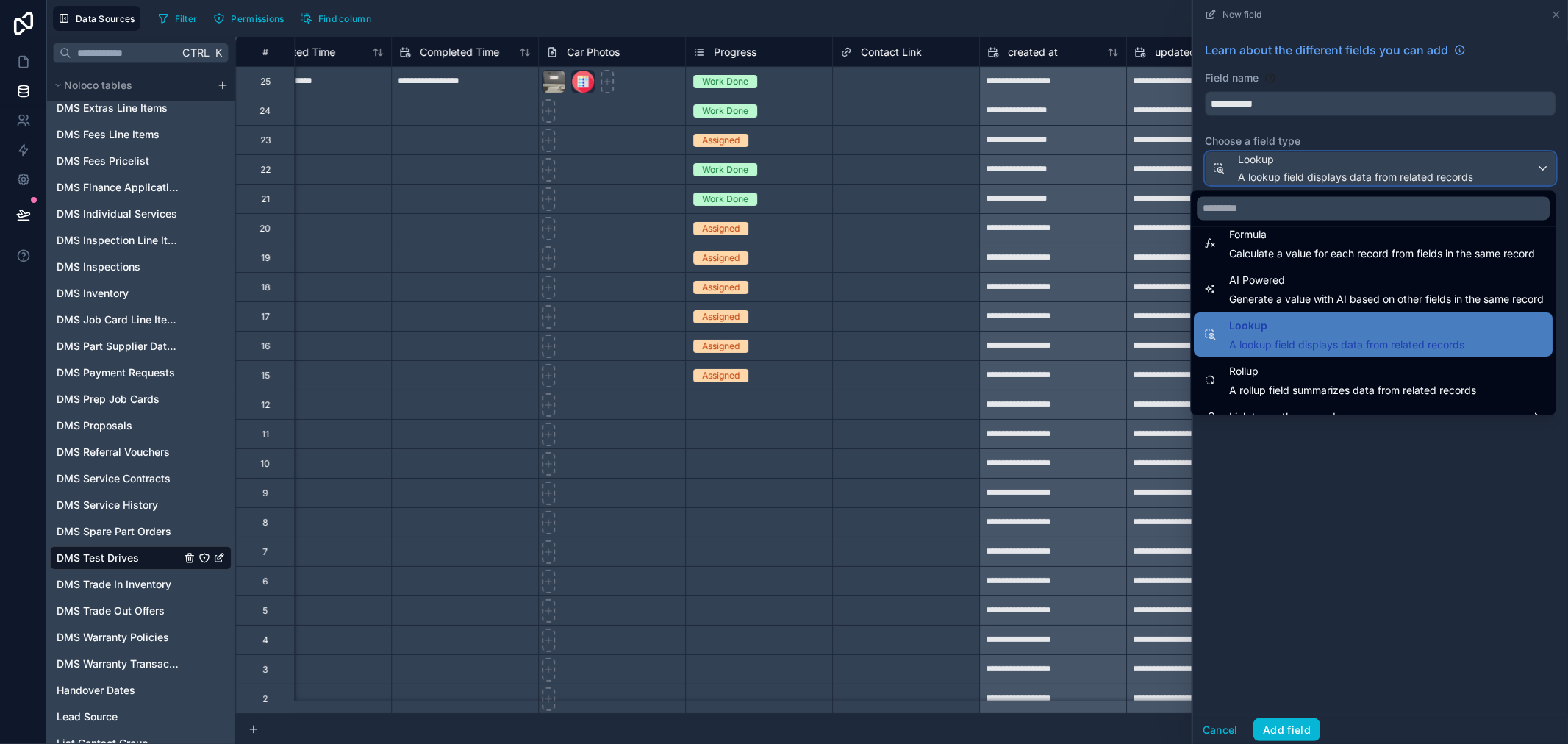
scroll to position [427, 0]
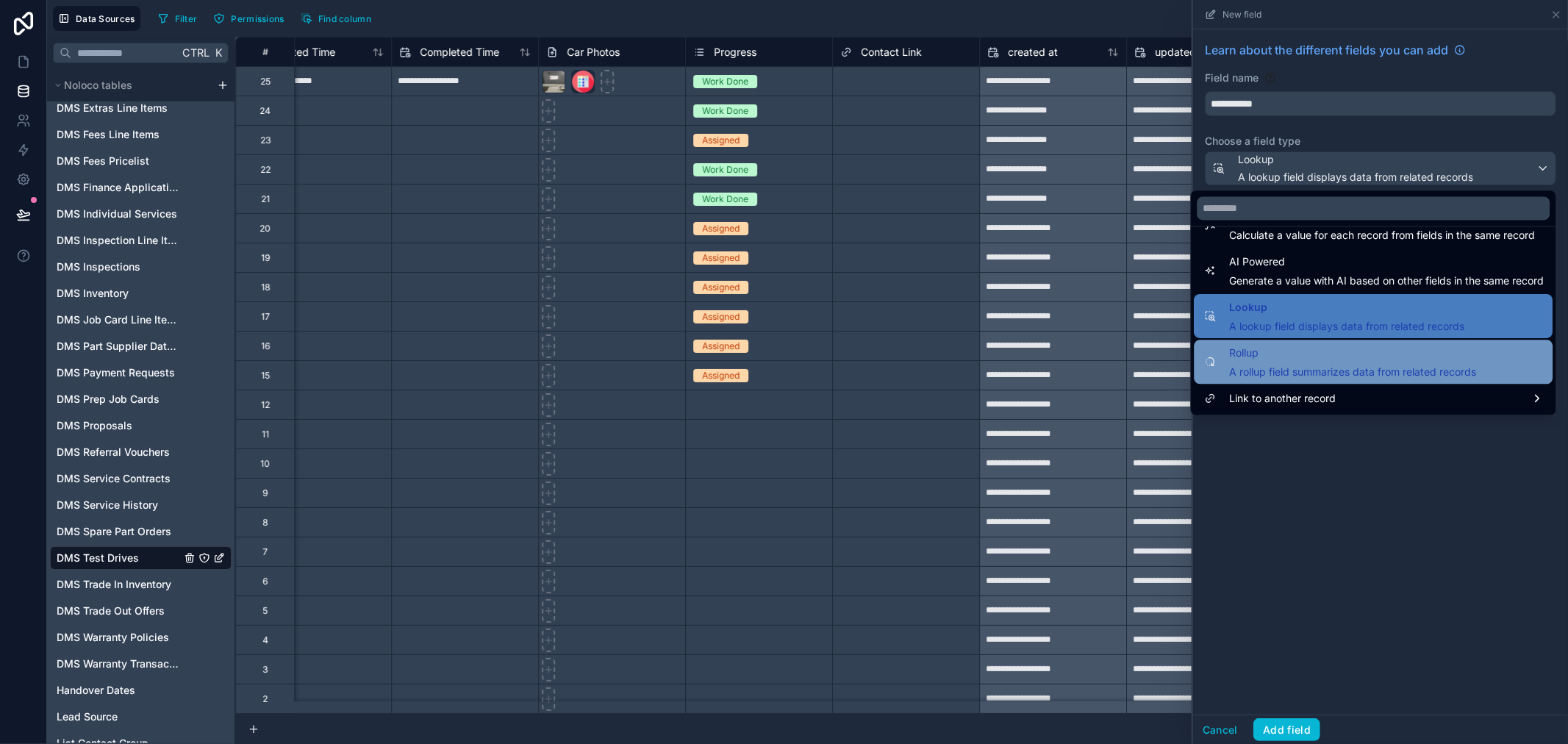
click at [1333, 354] on span "Rollup" at bounding box center [1353, 352] width 247 height 17
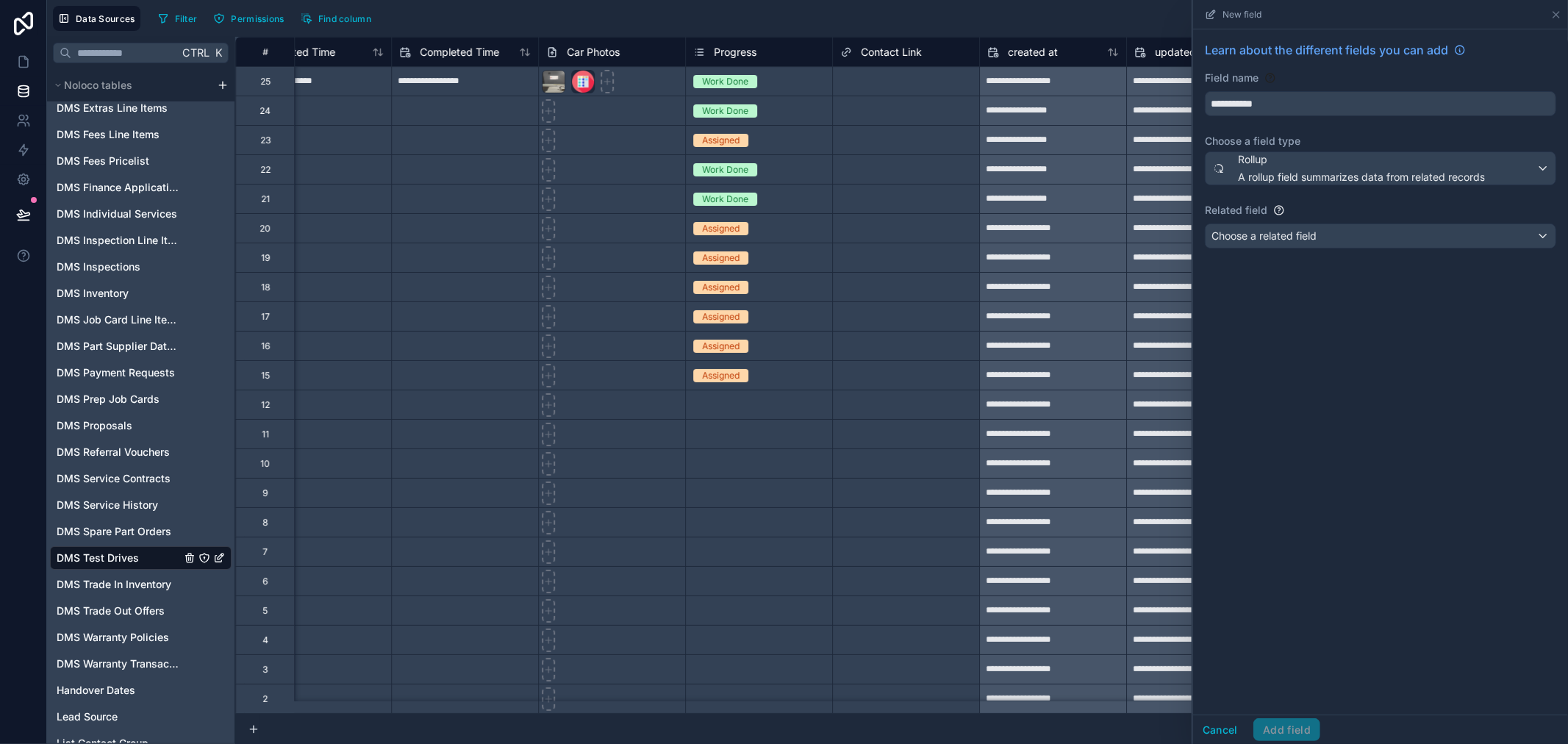
click at [1316, 251] on div "**********" at bounding box center [1381, 147] width 375 height 236
click at [1314, 236] on span "Choose a related field" at bounding box center [1265, 235] width 105 height 13
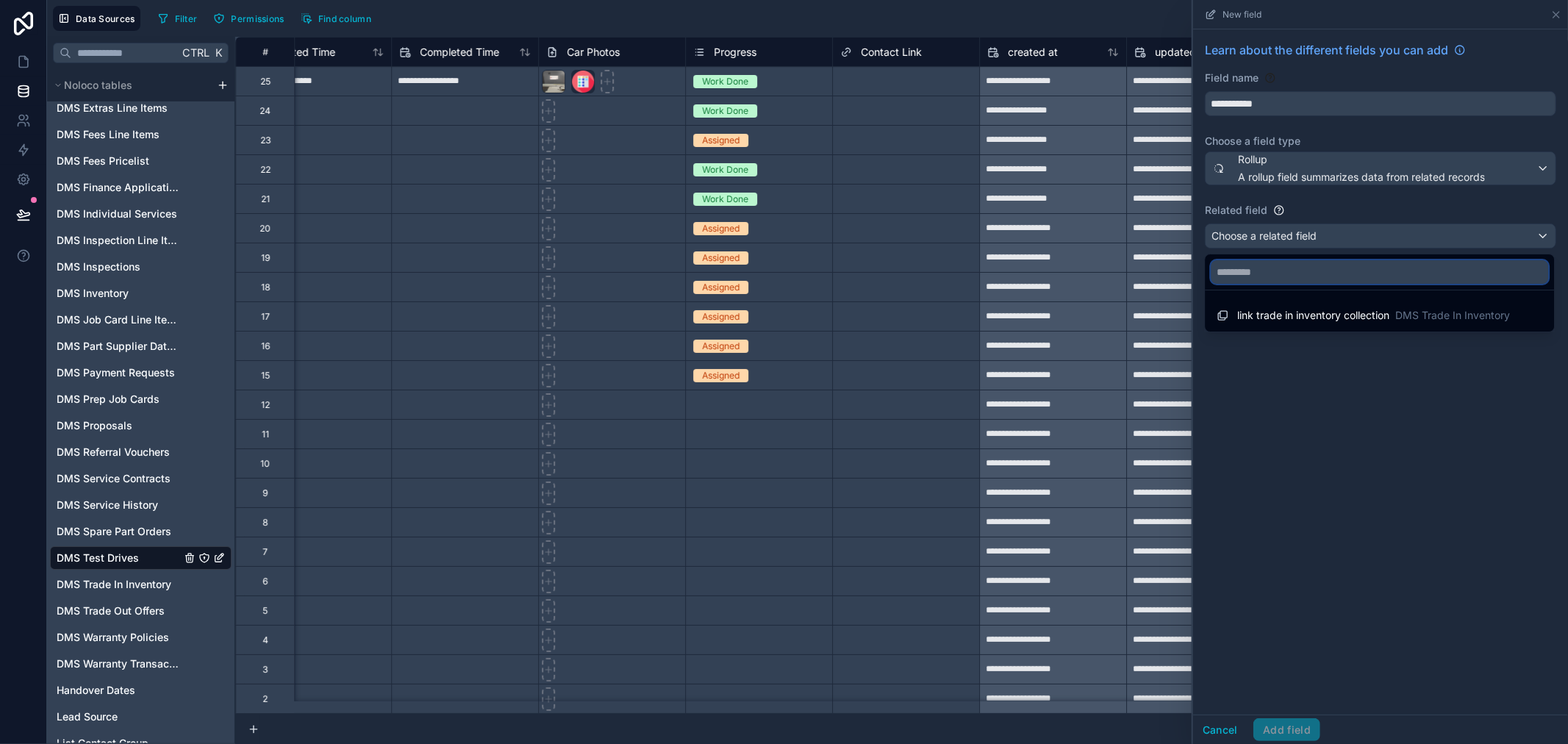
click at [1322, 263] on input "text" at bounding box center [1379, 272] width 338 height 24
type input "***"
click at [1535, 274] on icon "button" at bounding box center [1536, 272] width 13 height 13
click at [1542, 237] on div at bounding box center [1381, 372] width 375 height 744
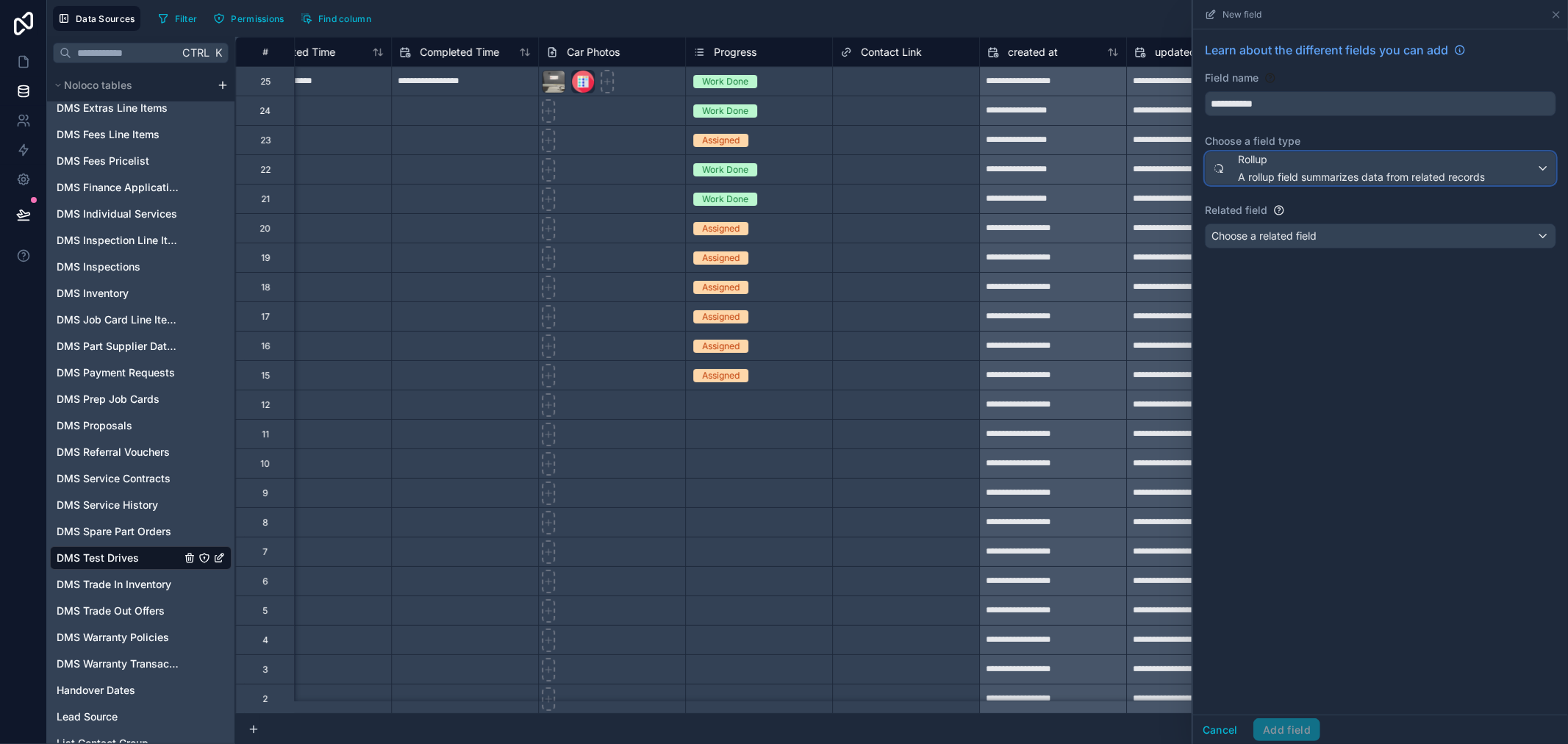
click at [1512, 163] on div "Rollup A rollup field summarizes data from related records" at bounding box center [1380, 168] width 350 height 32
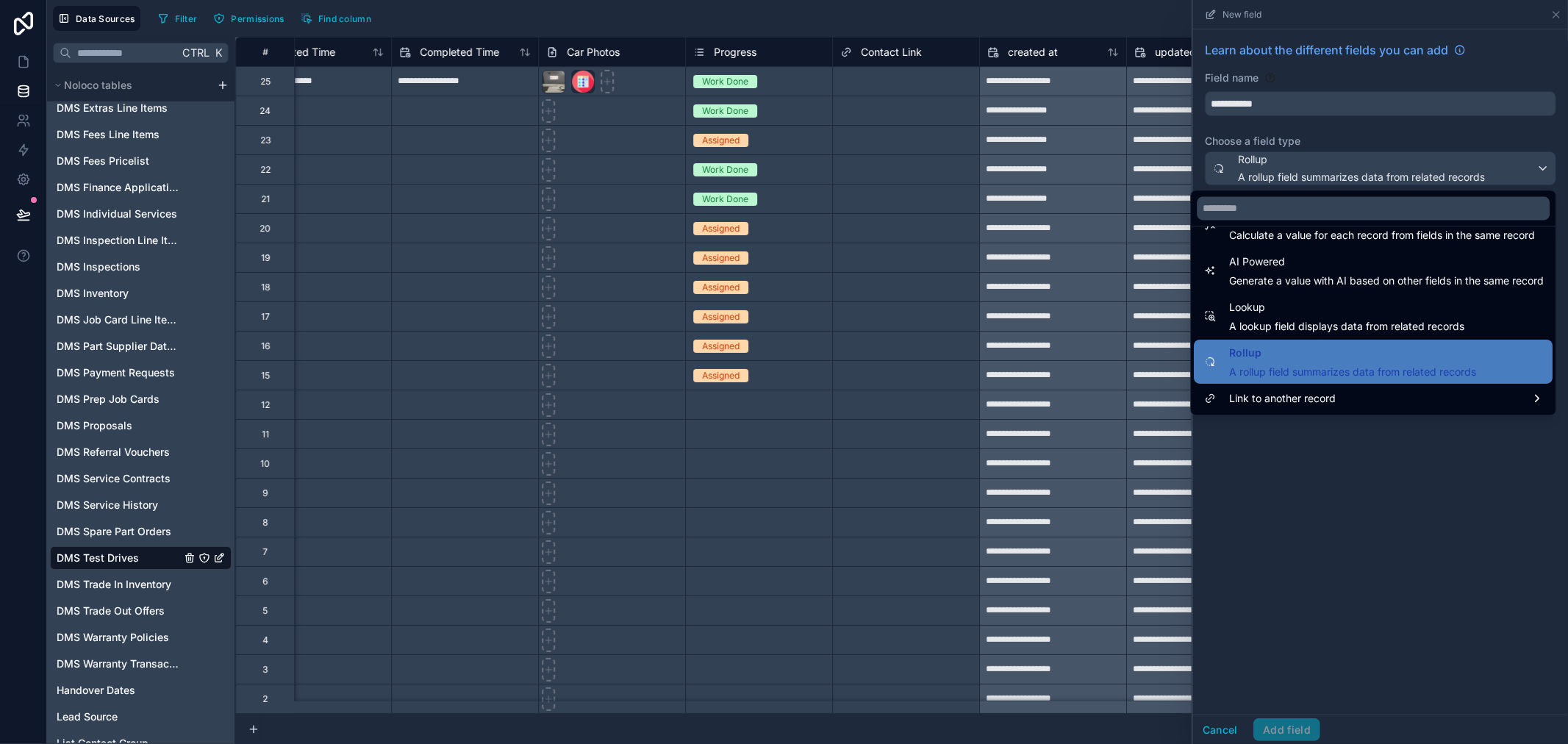
click at [1358, 493] on div at bounding box center [1381, 372] width 375 height 744
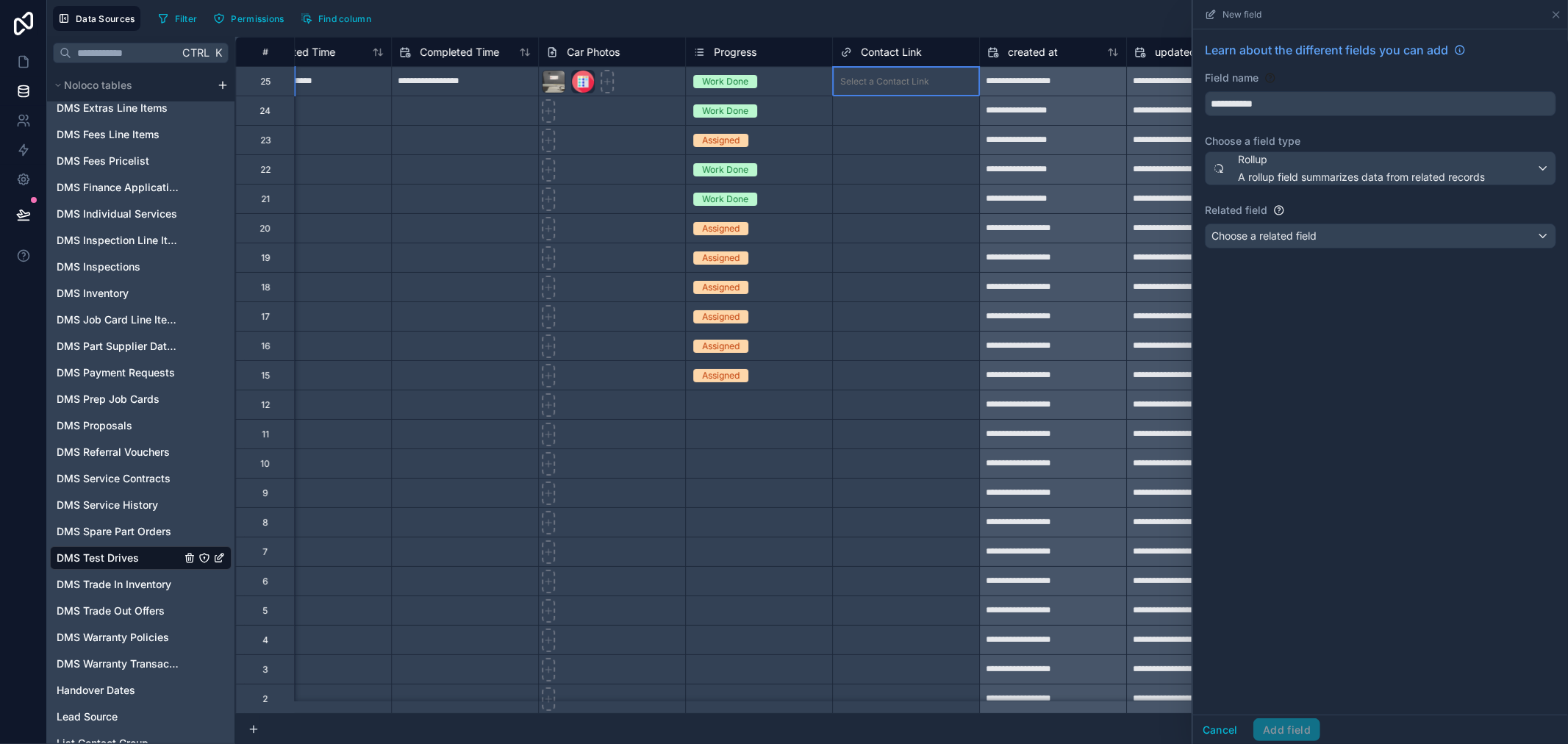
click at [876, 86] on div "Select a Contact Link" at bounding box center [885, 81] width 89 height 12
click at [1374, 312] on div "**********" at bounding box center [1381, 372] width 375 height 685
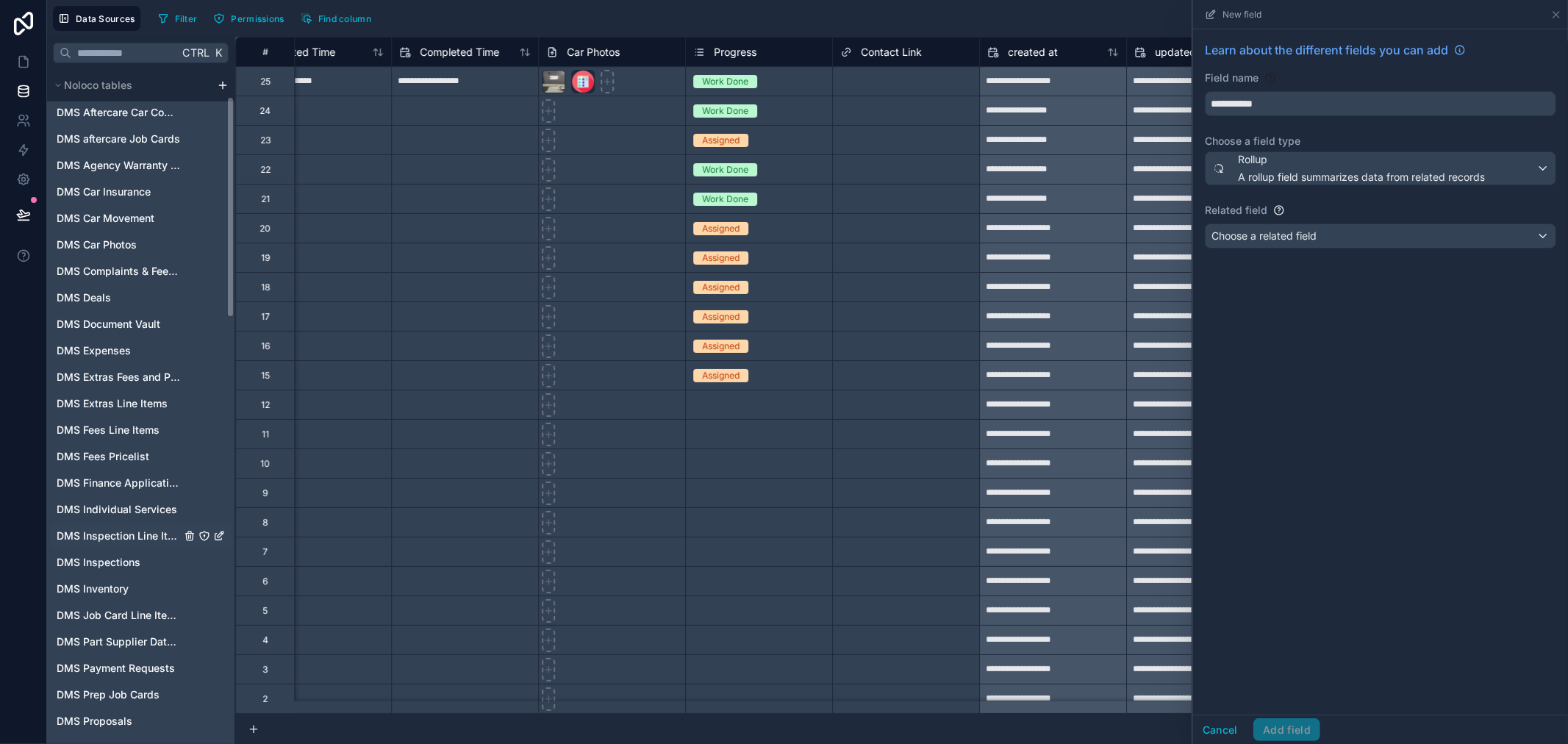
scroll to position [82, 0]
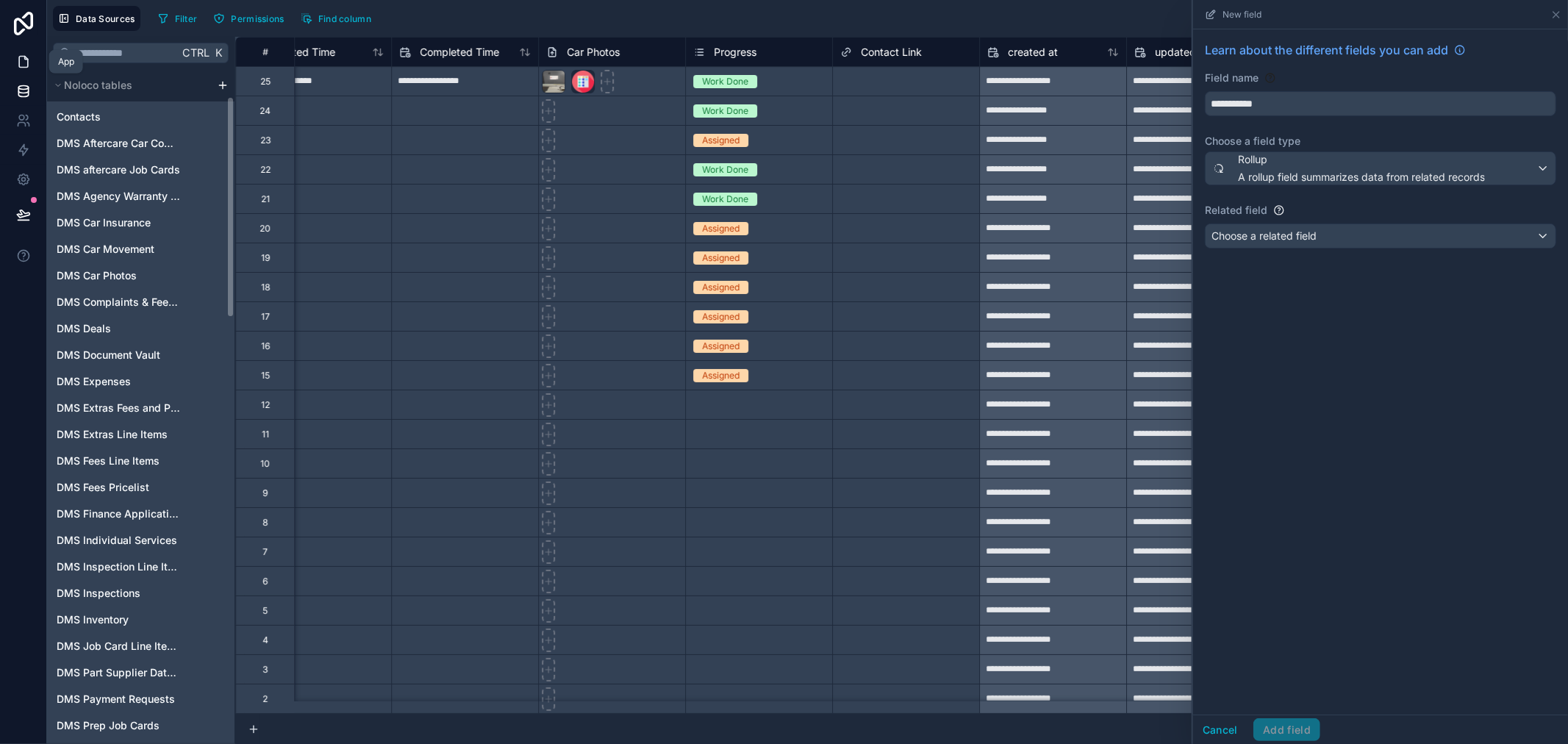
click at [26, 57] on icon at bounding box center [24, 63] width 9 height 11
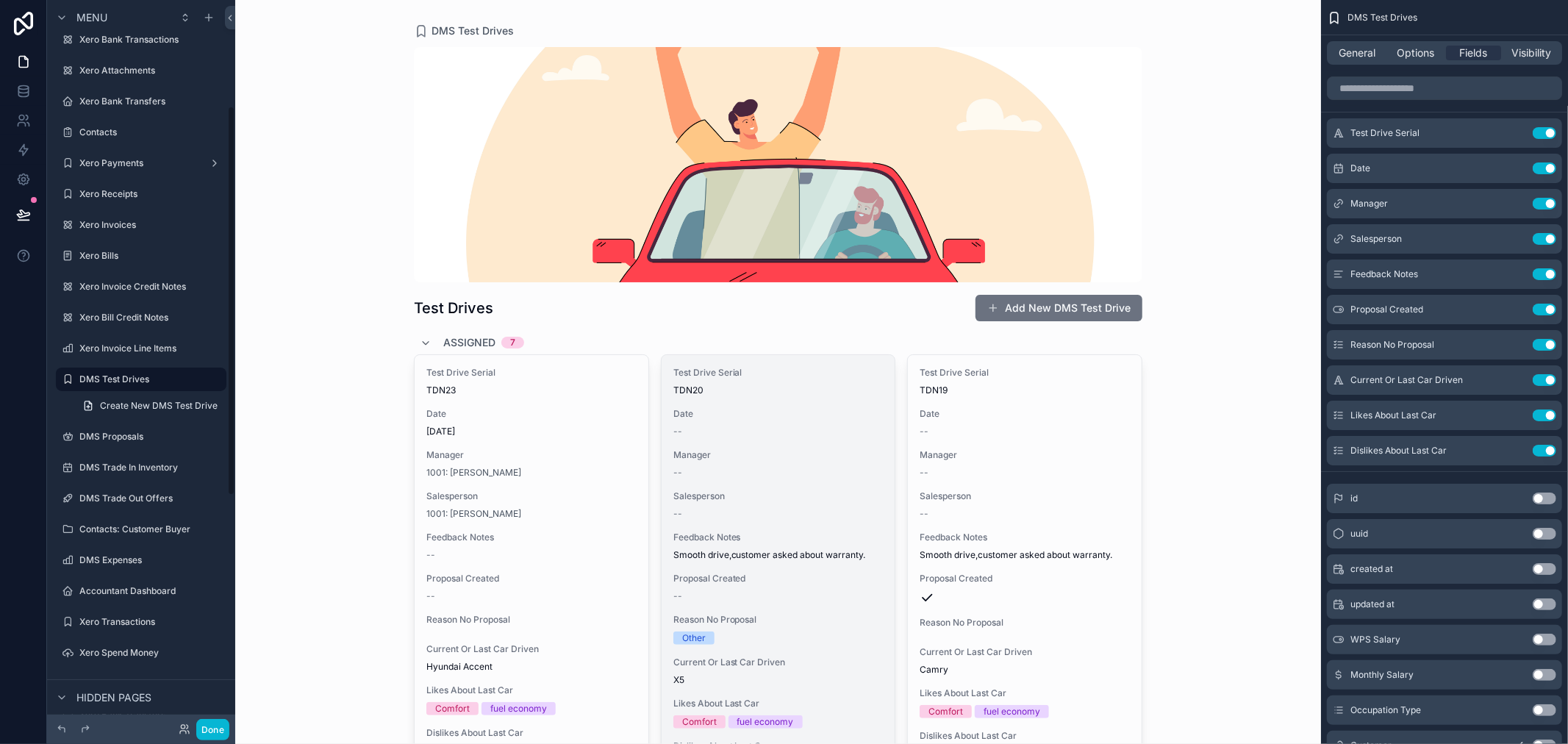
scroll to position [163, 0]
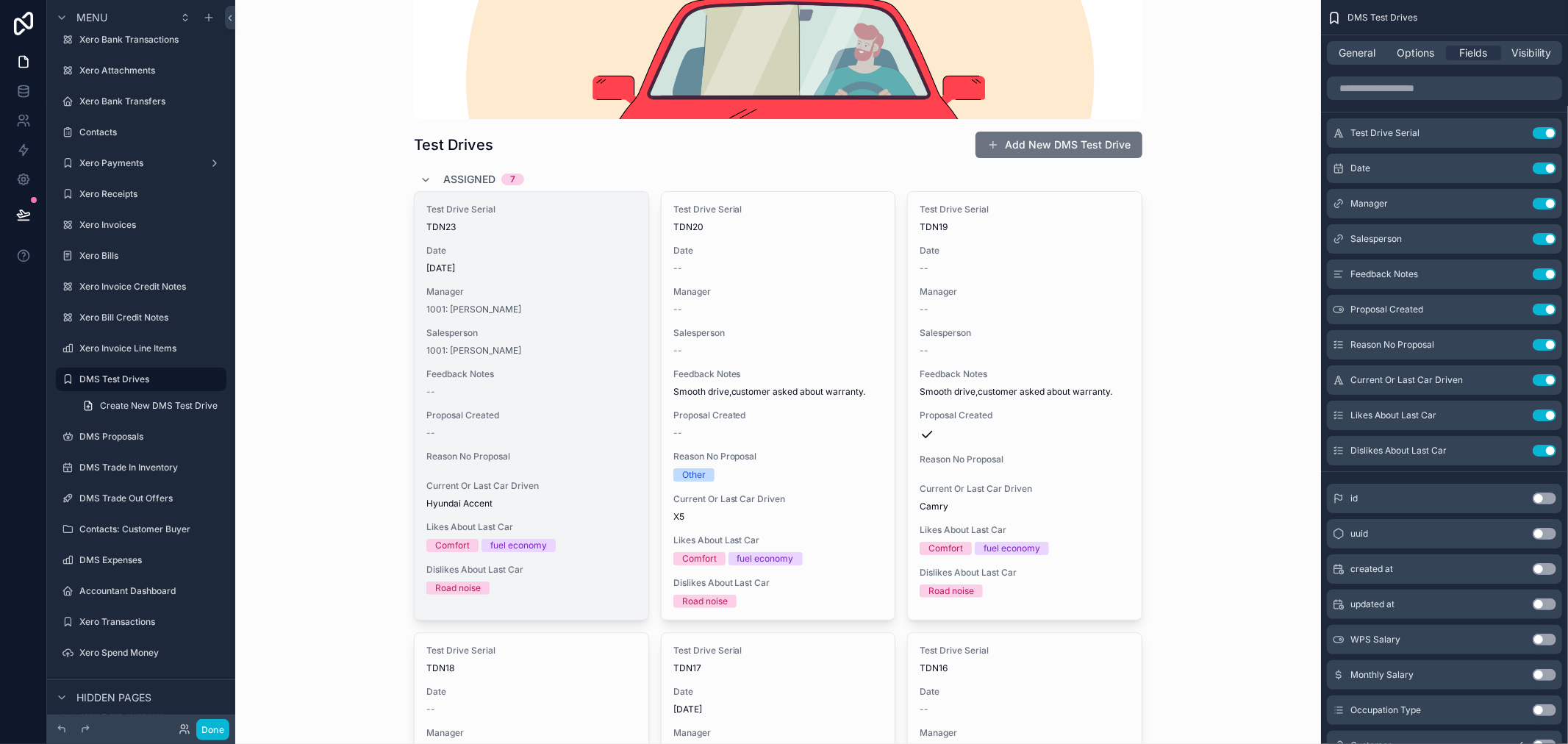
click at [561, 361] on div "Test Drive Serial TDN23 Date [DATE] Manager 1001: [PERSON_NAME] Salesperson 100…" at bounding box center [532, 399] width 234 height 415
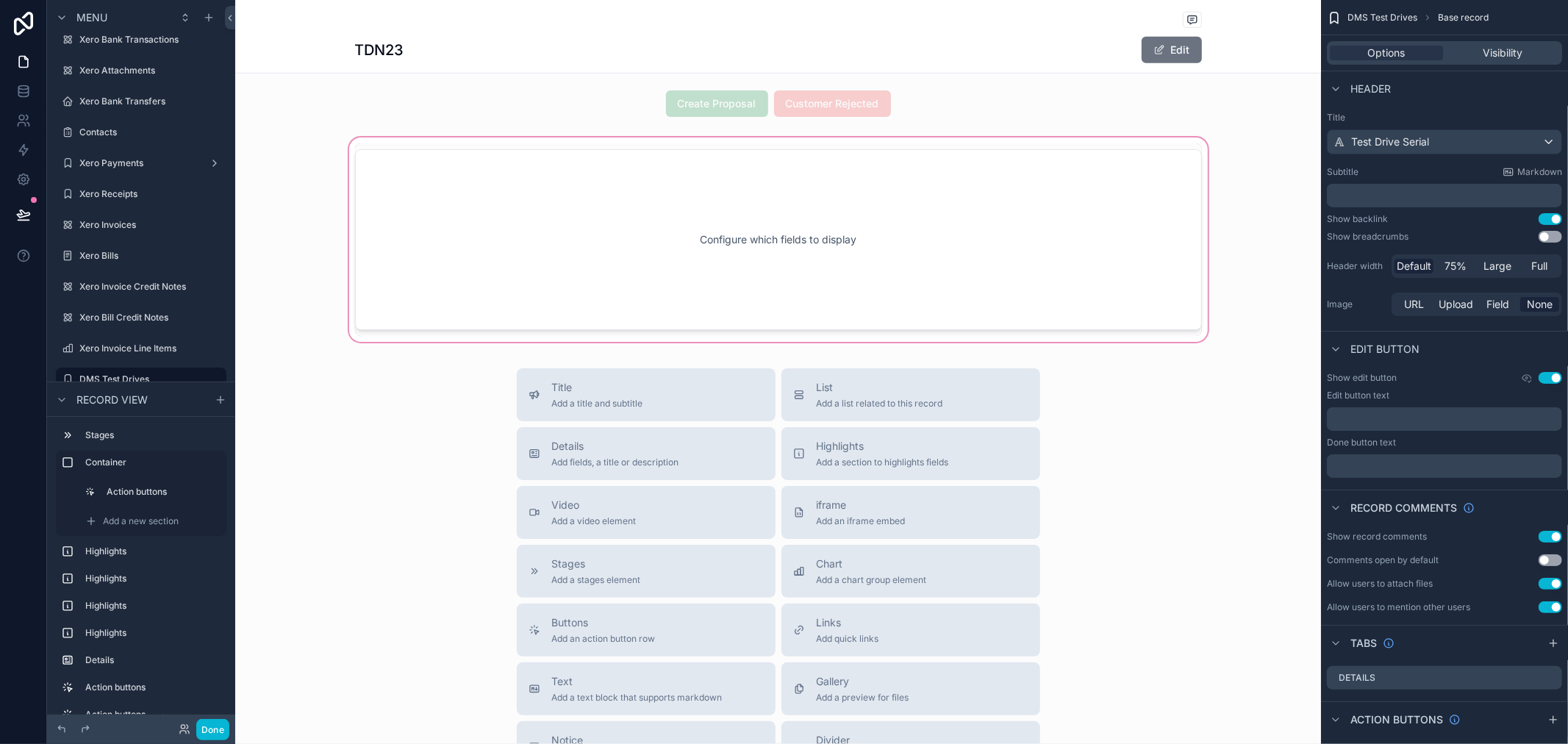
scroll to position [899, 0]
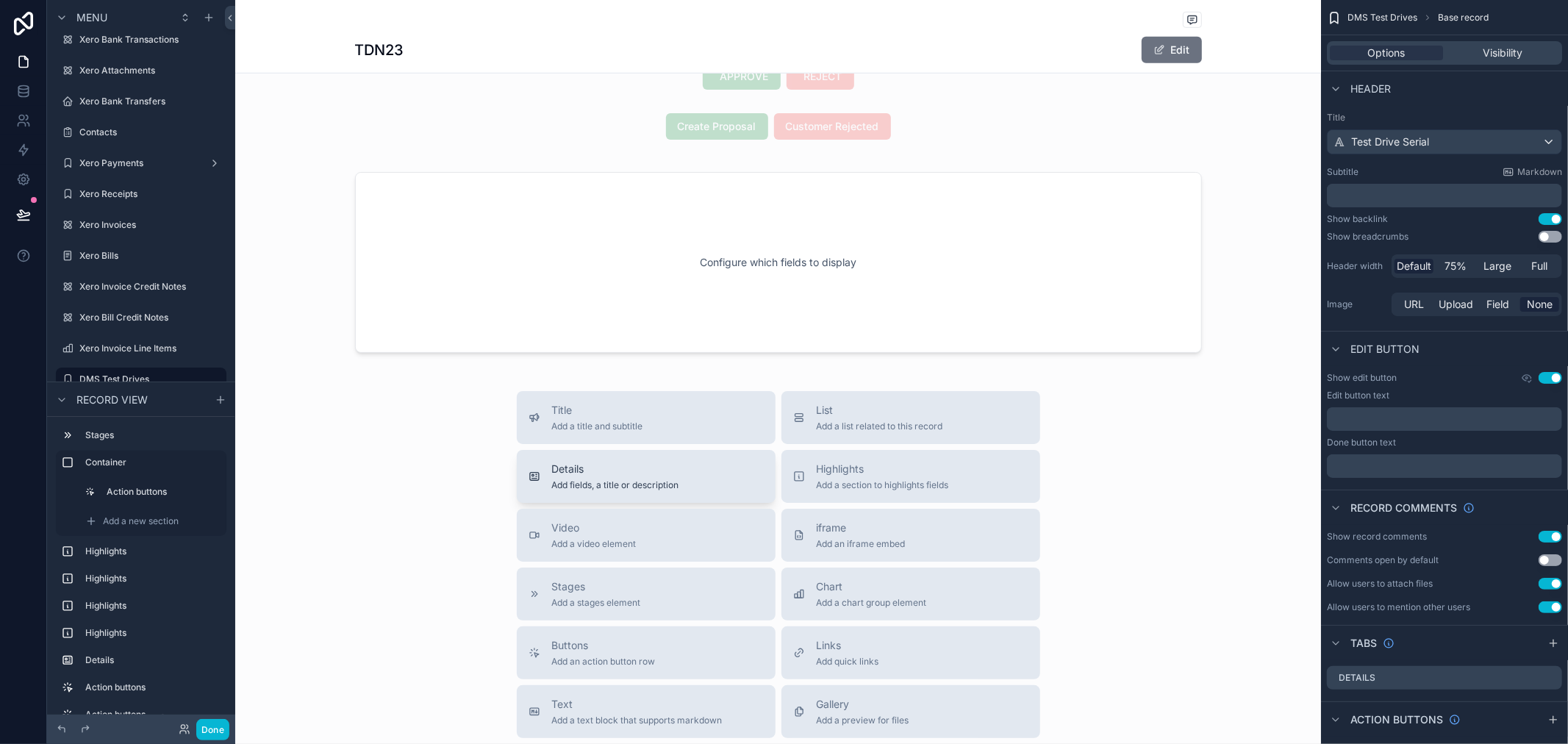
click at [636, 480] on span "Add fields, a title or description" at bounding box center [615, 485] width 127 height 12
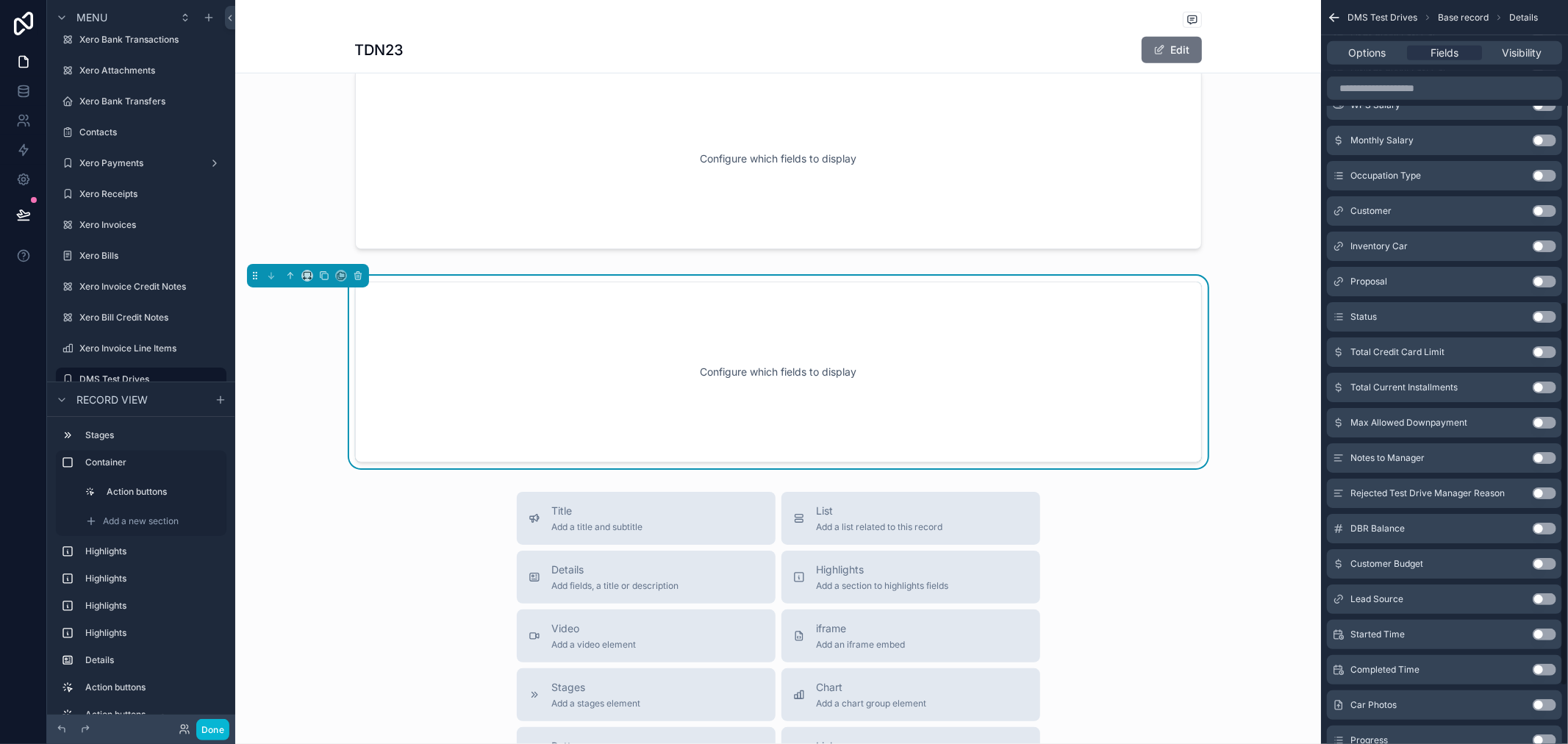
scroll to position [693, 0]
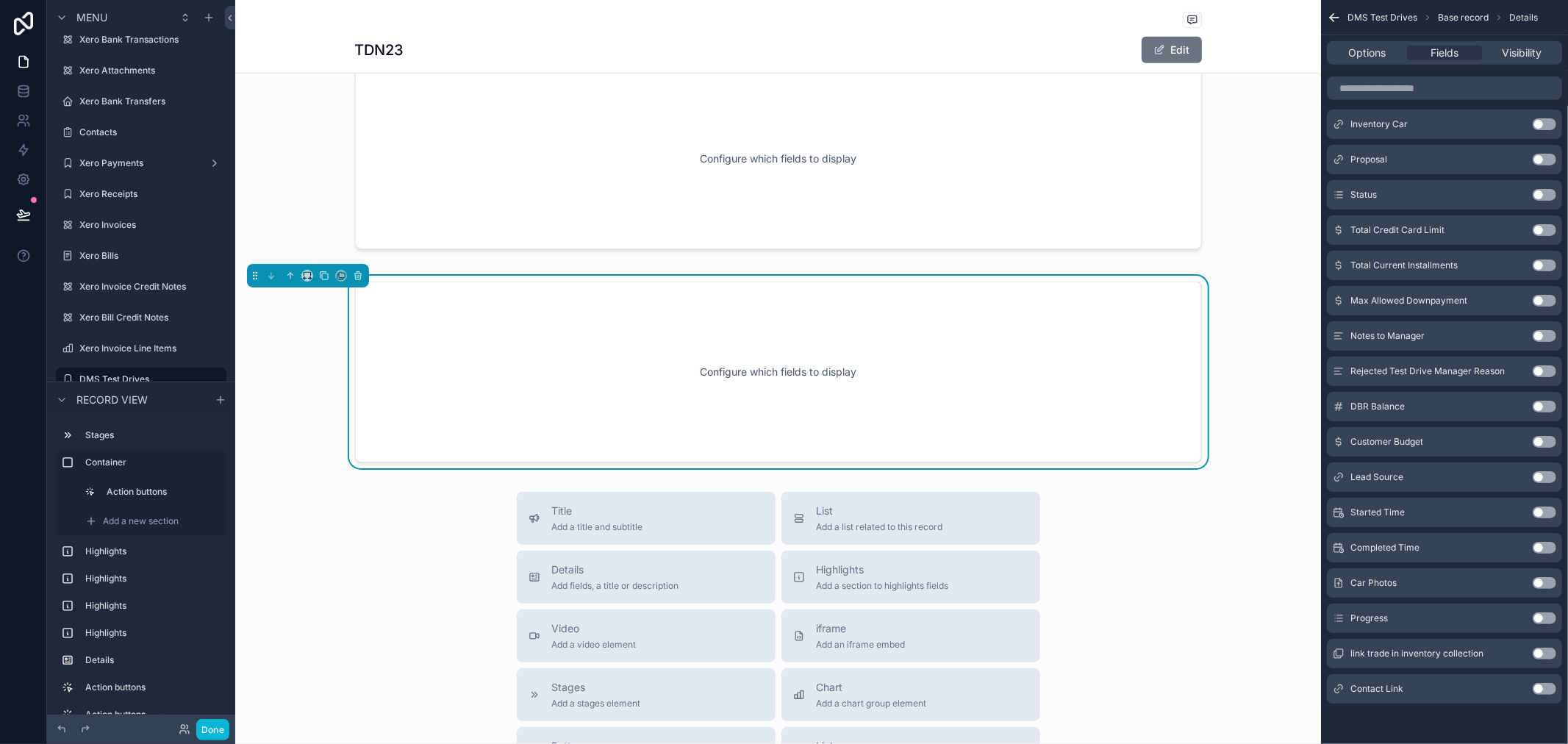
click at [1539, 682] on div "Contact Link Use setting" at bounding box center [1445, 689] width 235 height 29
click at [1539, 688] on button "Use setting" at bounding box center [1545, 689] width 24 height 12
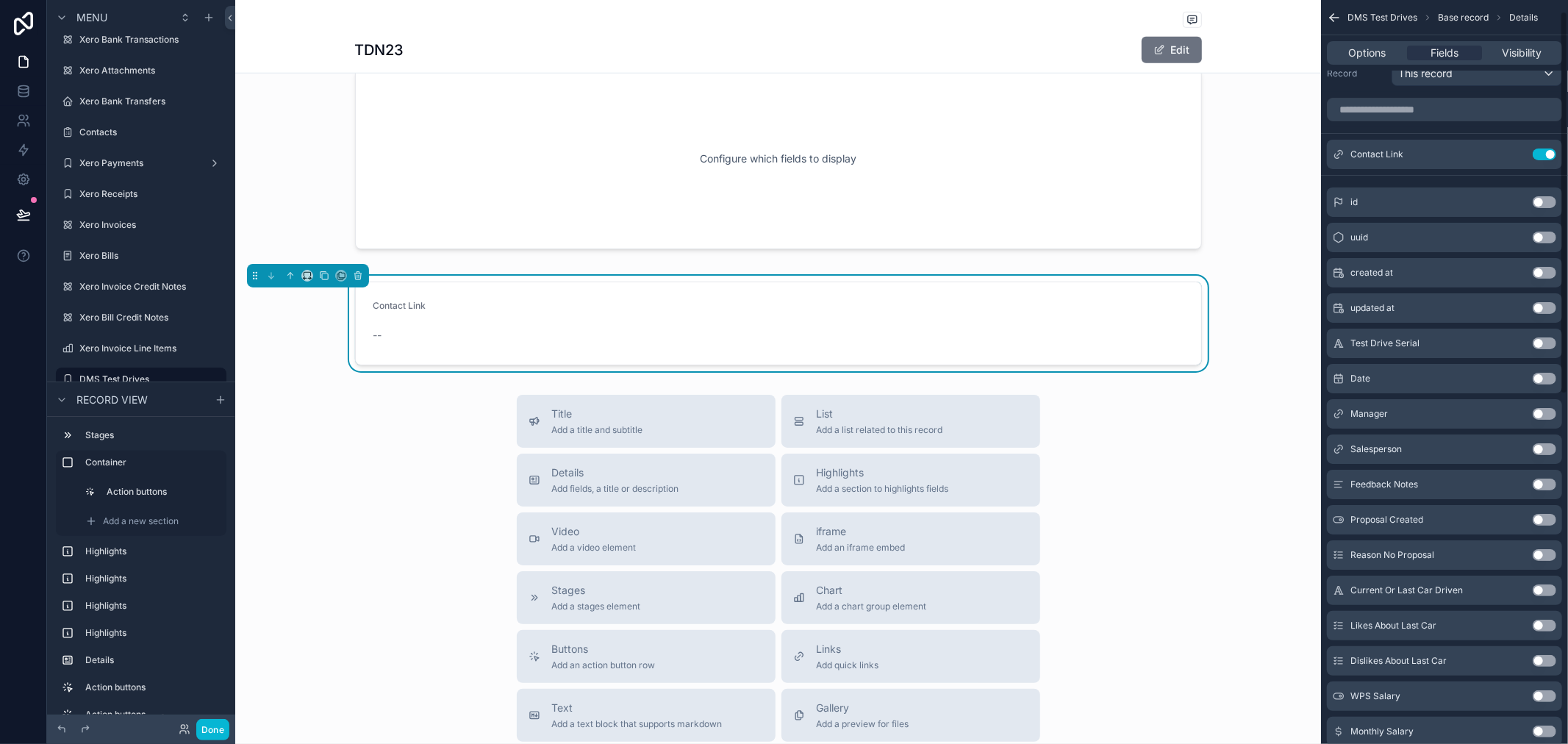
scroll to position [0, 0]
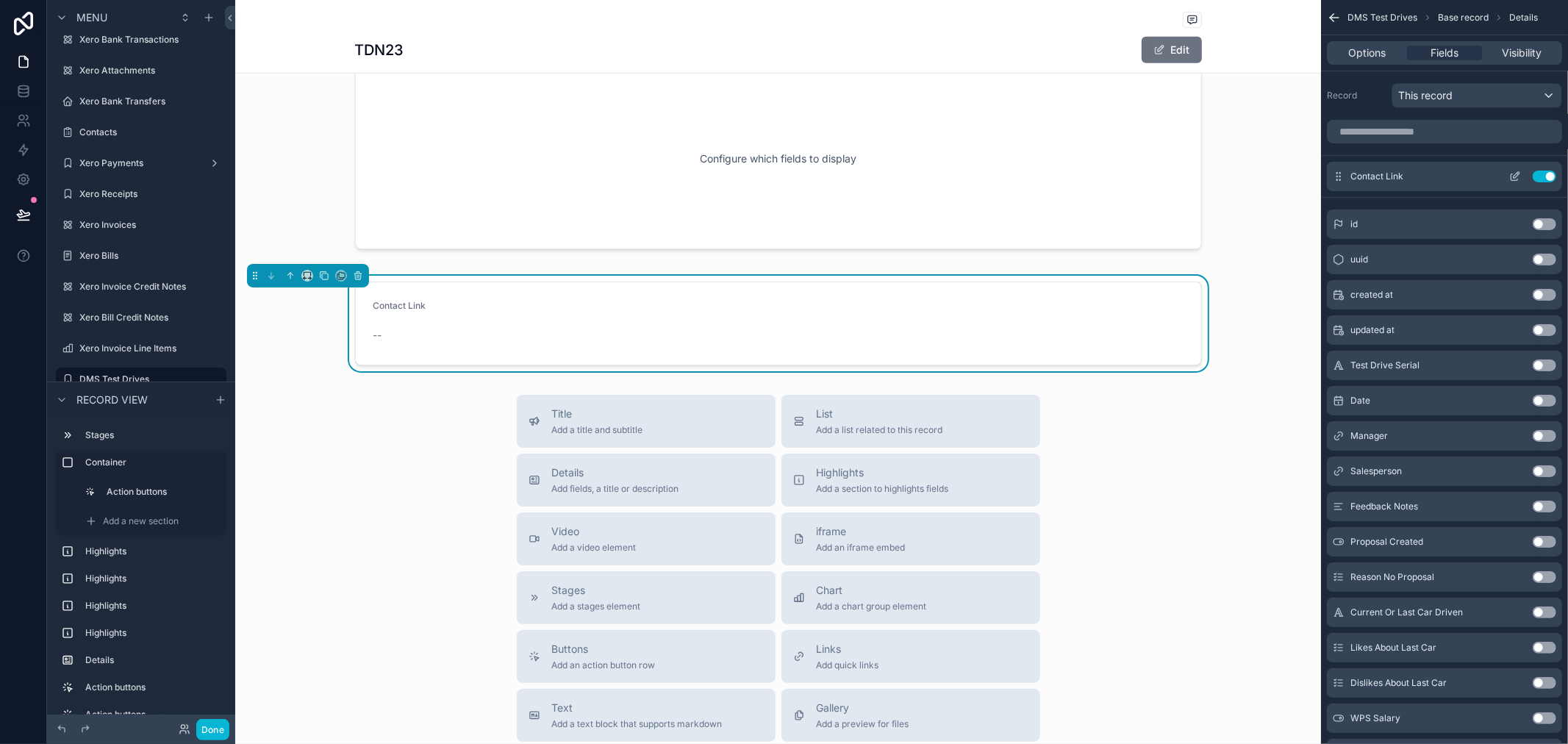
click at [1516, 178] on icon "scrollable content" at bounding box center [1515, 176] width 12 height 12
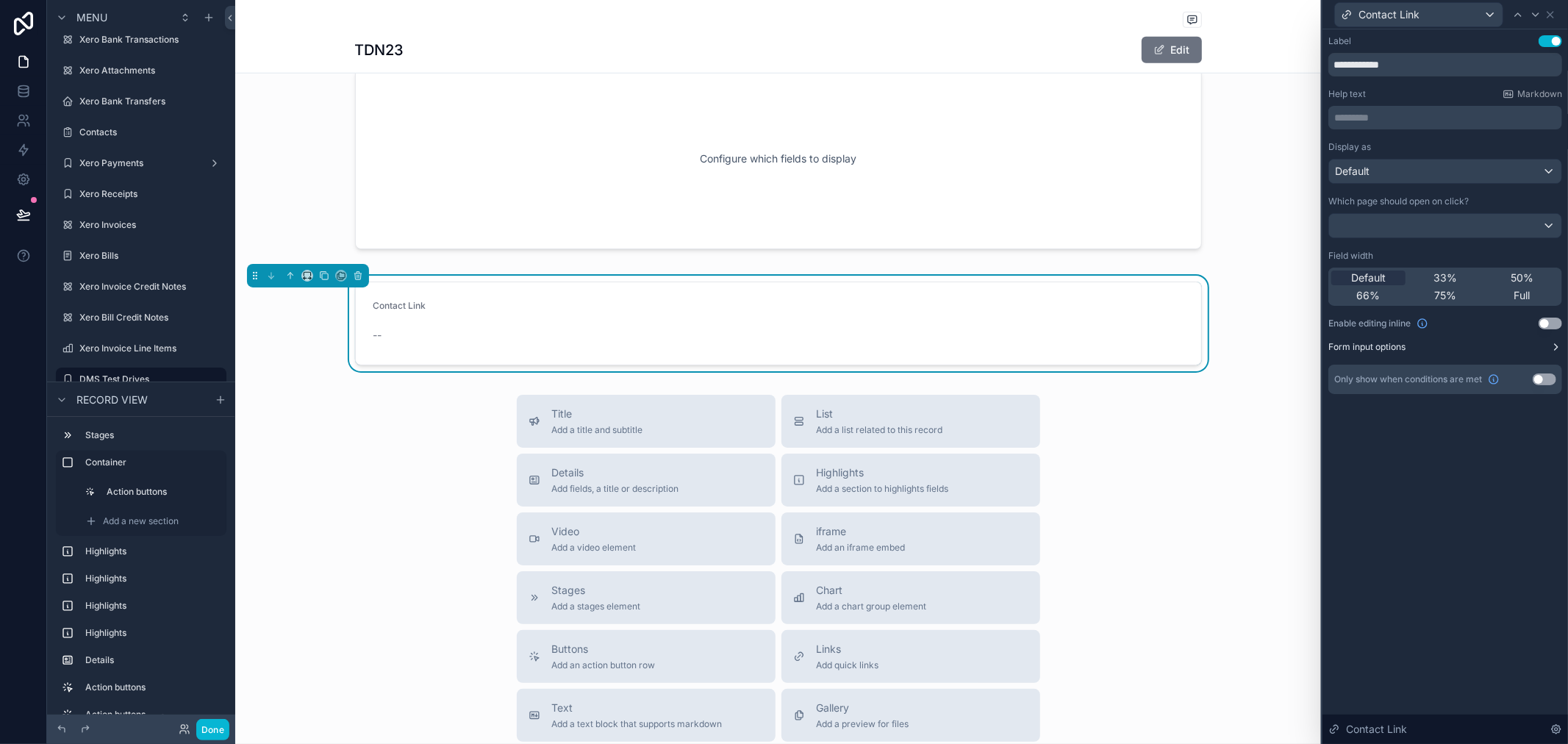
click at [1561, 350] on icon at bounding box center [1556, 347] width 12 height 12
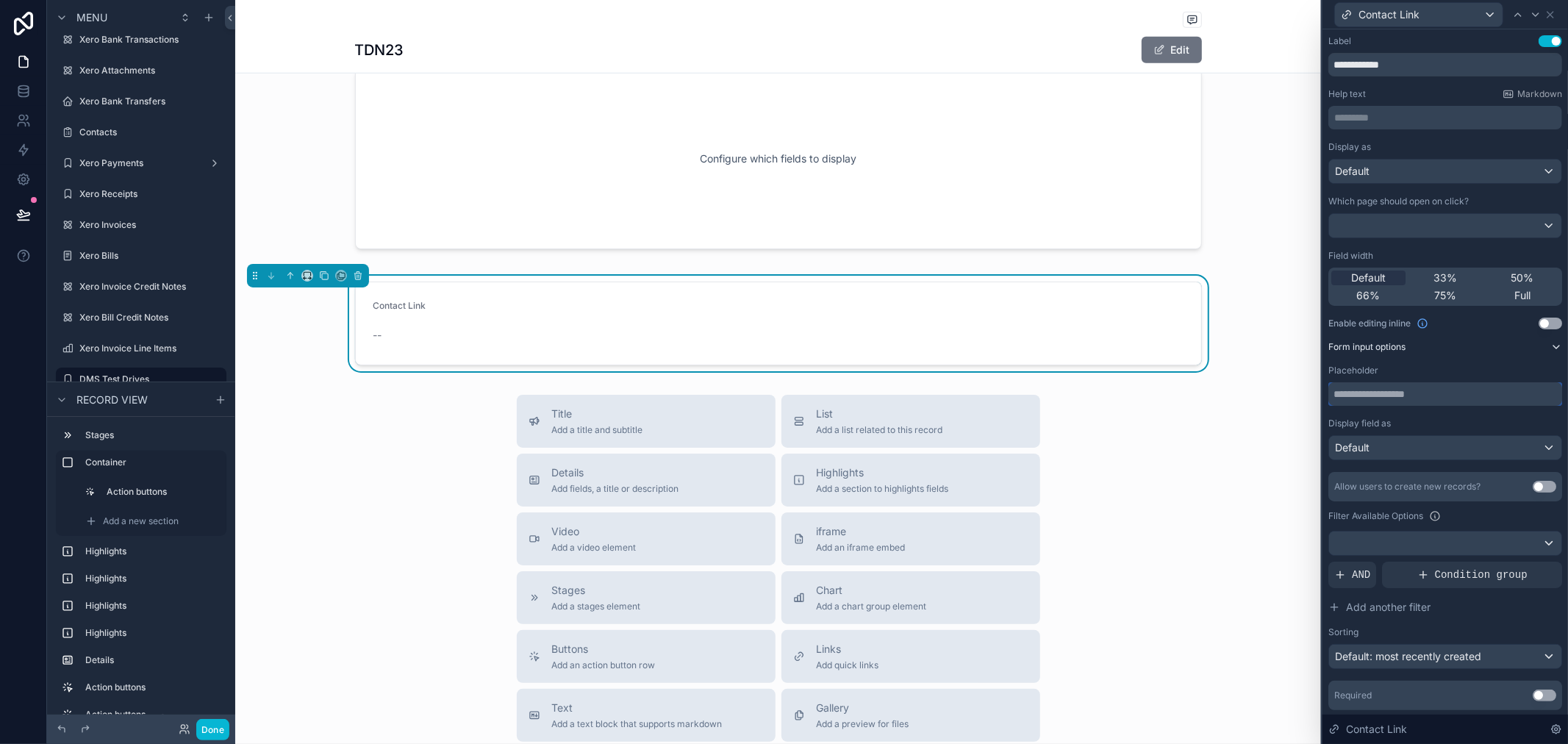
click at [1460, 398] on input "text" at bounding box center [1446, 395] width 234 height 24
click at [1445, 548] on div at bounding box center [1446, 544] width 233 height 24
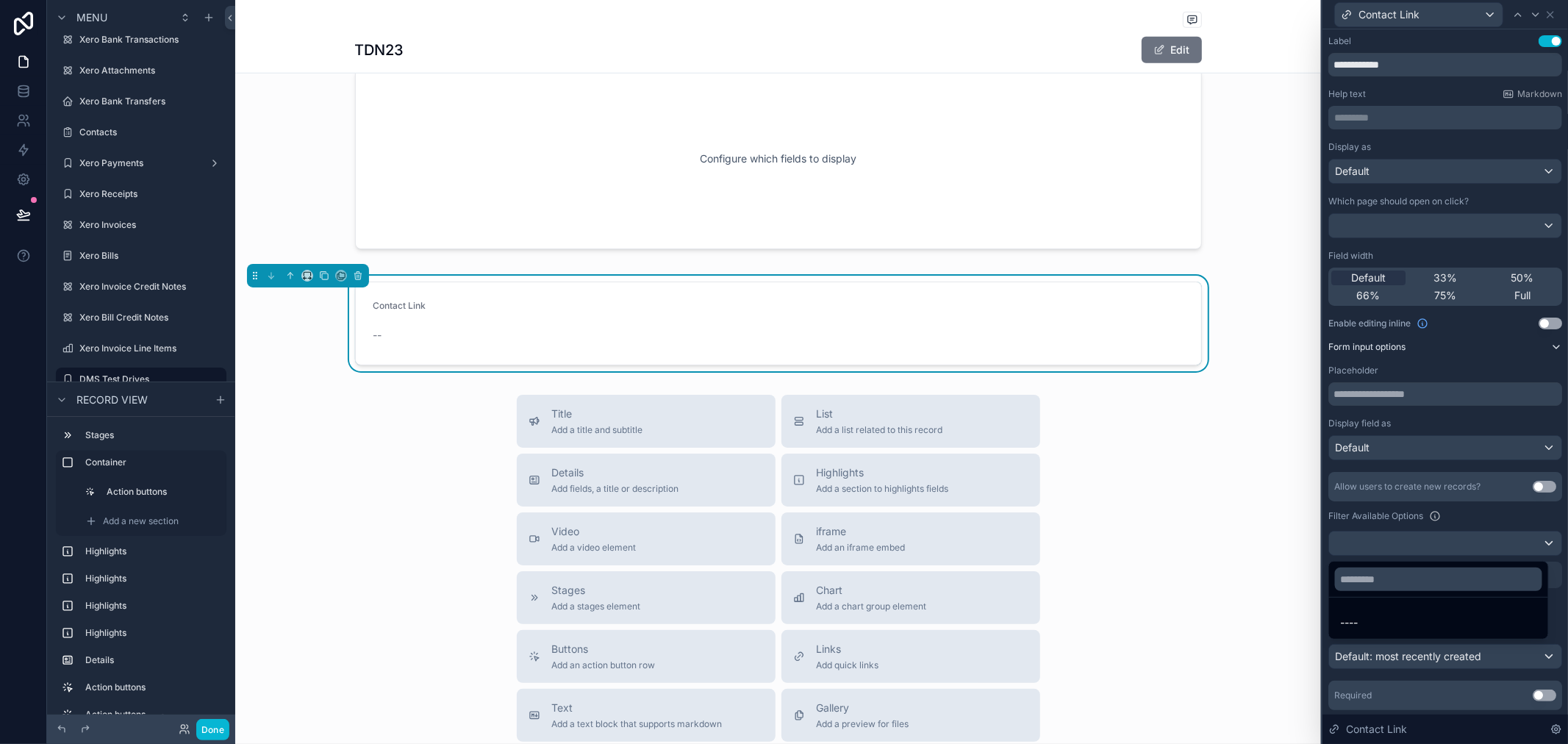
click at [1461, 515] on div at bounding box center [1445, 372] width 246 height 744
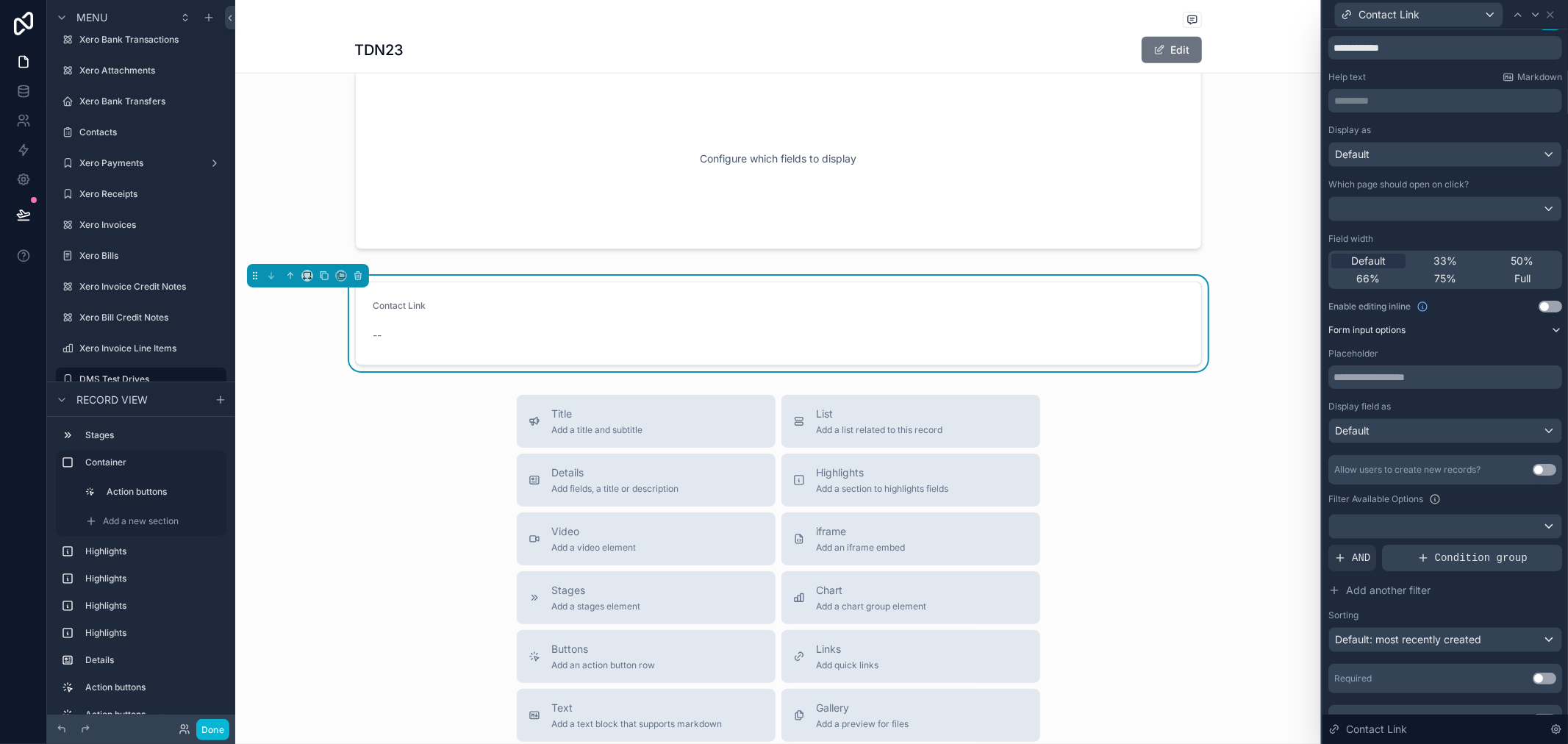
scroll to position [42, 0]
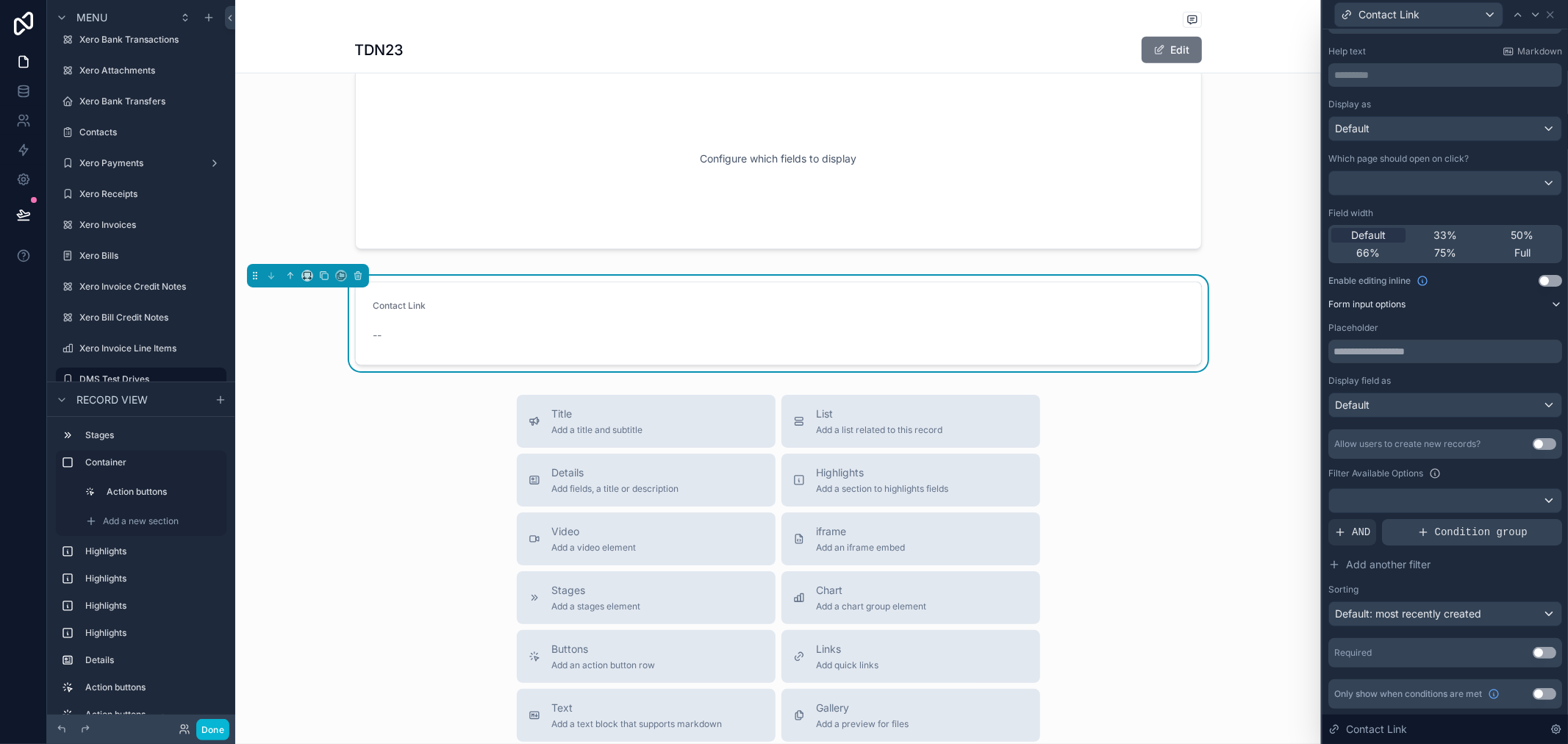
click at [1422, 532] on icon at bounding box center [1423, 532] width 12 height 12
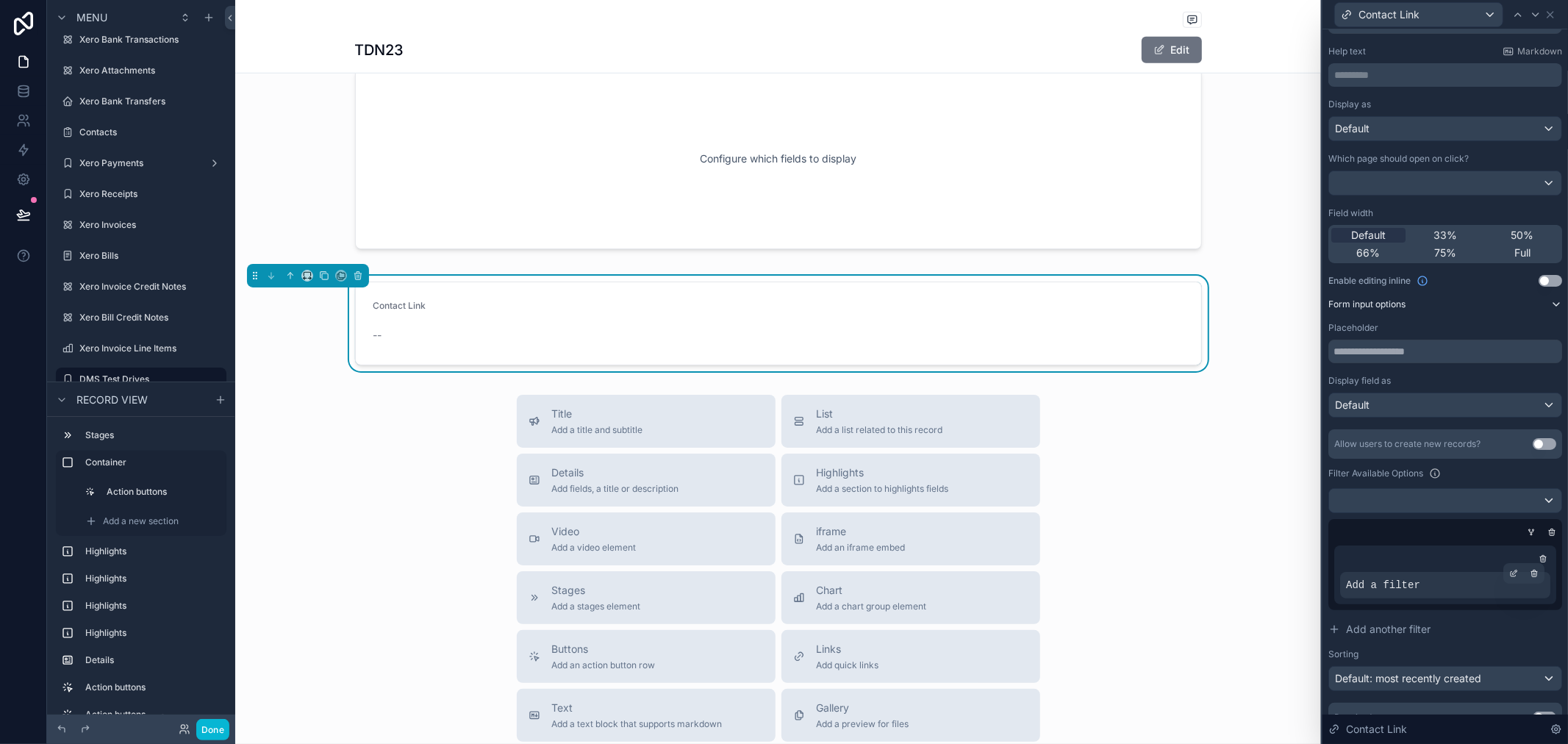
click at [1385, 591] on span "Add a filter" at bounding box center [1383, 585] width 74 height 15
click at [1385, 589] on span "Add a filter" at bounding box center [1383, 585] width 74 height 15
click at [1458, 563] on div at bounding box center [1446, 559] width 211 height 15
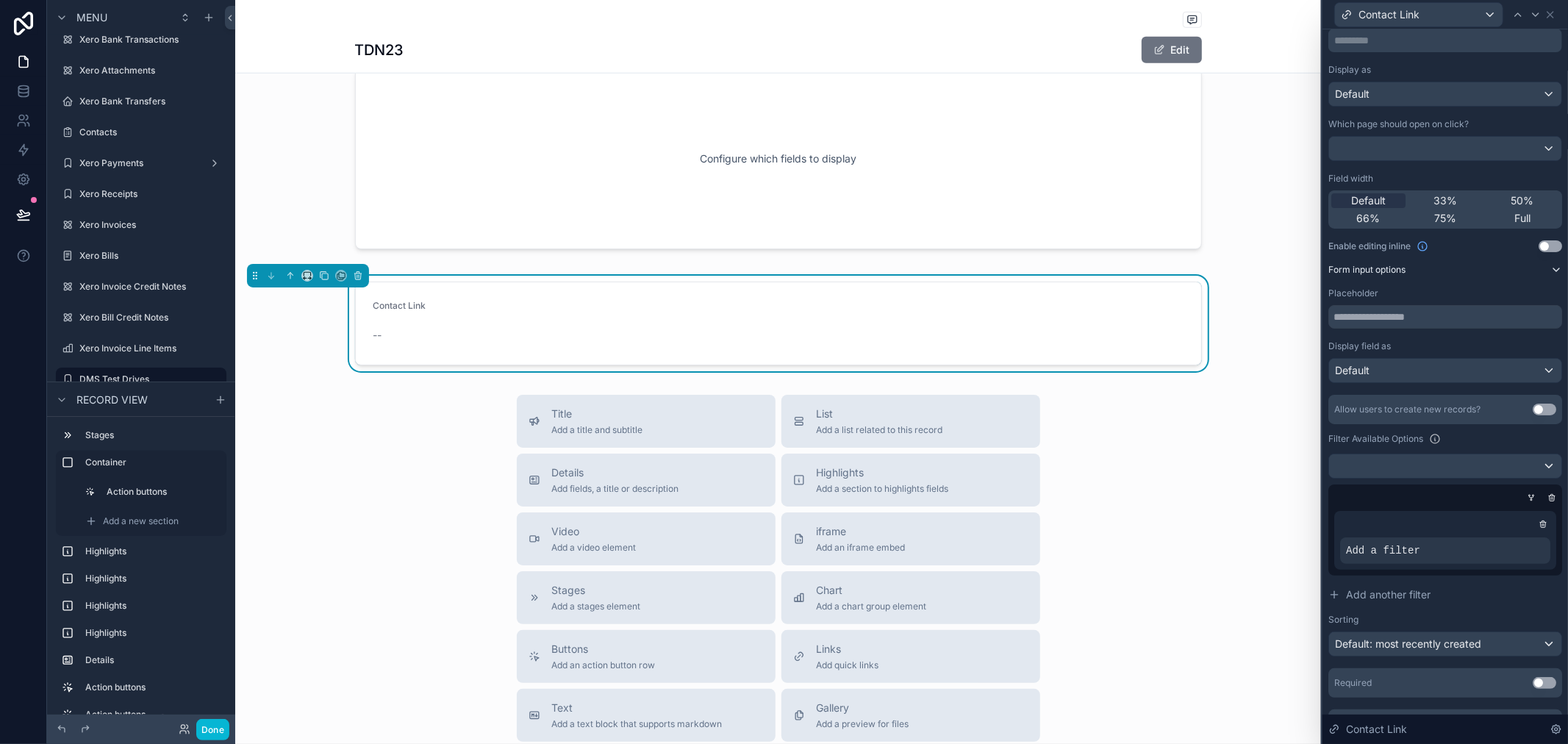
scroll to position [108, 0]
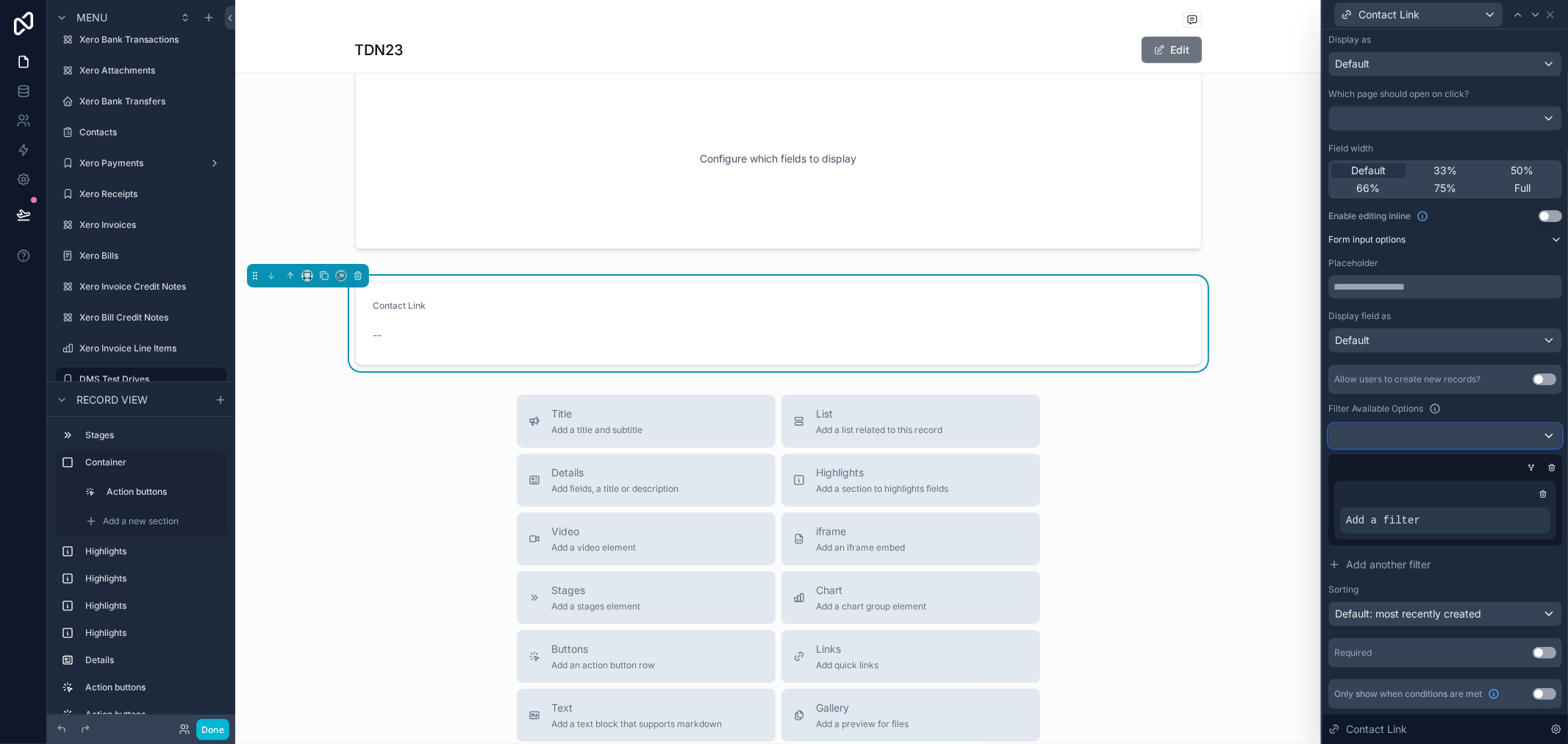
click at [1456, 446] on div at bounding box center [1446, 436] width 233 height 24
click at [1360, 510] on div "----" at bounding box center [1438, 514] width 196 height 17
click at [1436, 519] on div "Add a filter" at bounding box center [1446, 521] width 211 height 27
click at [1509, 506] on icon at bounding box center [1514, 509] width 9 height 9
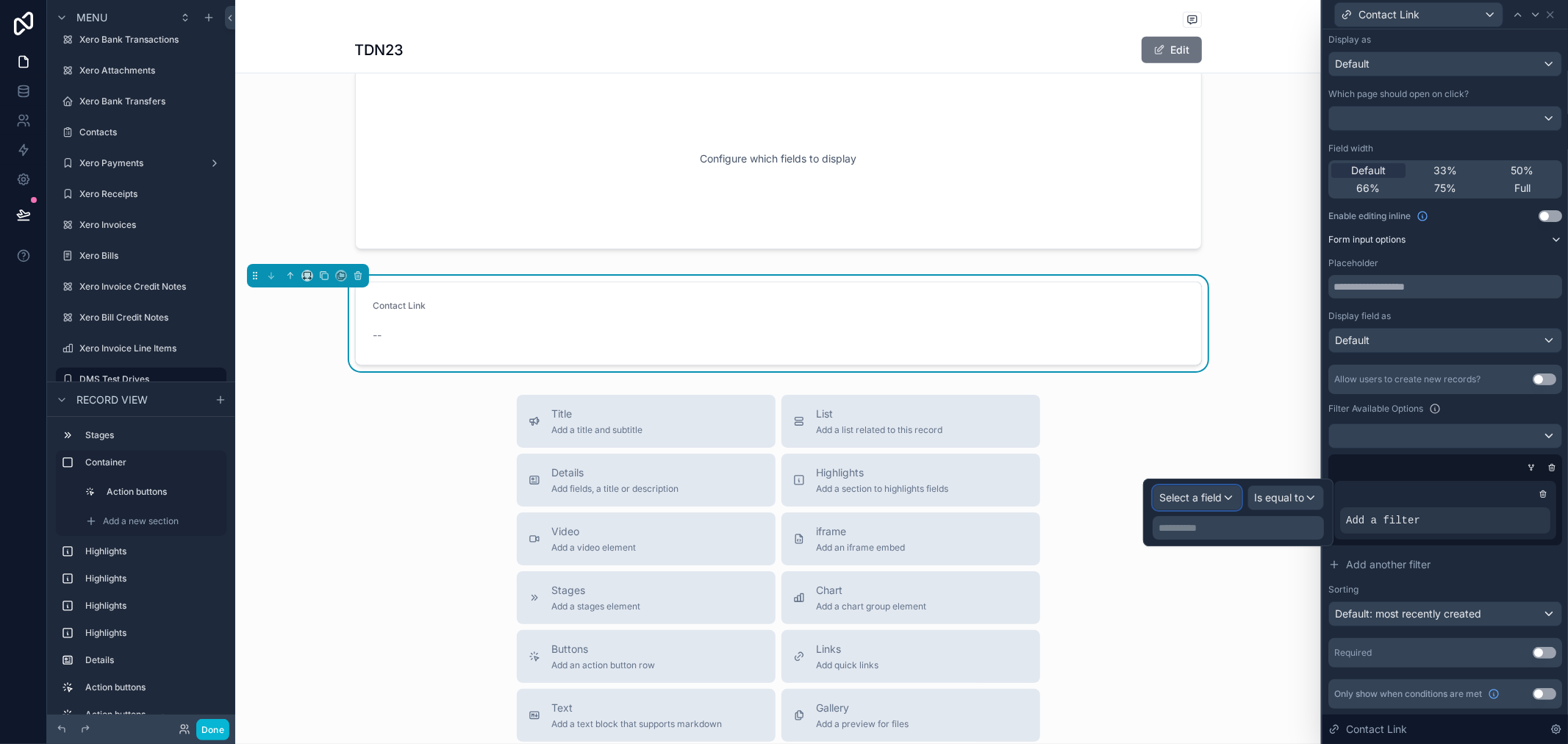
click at [1207, 498] on span "Select a field" at bounding box center [1191, 498] width 63 height 13
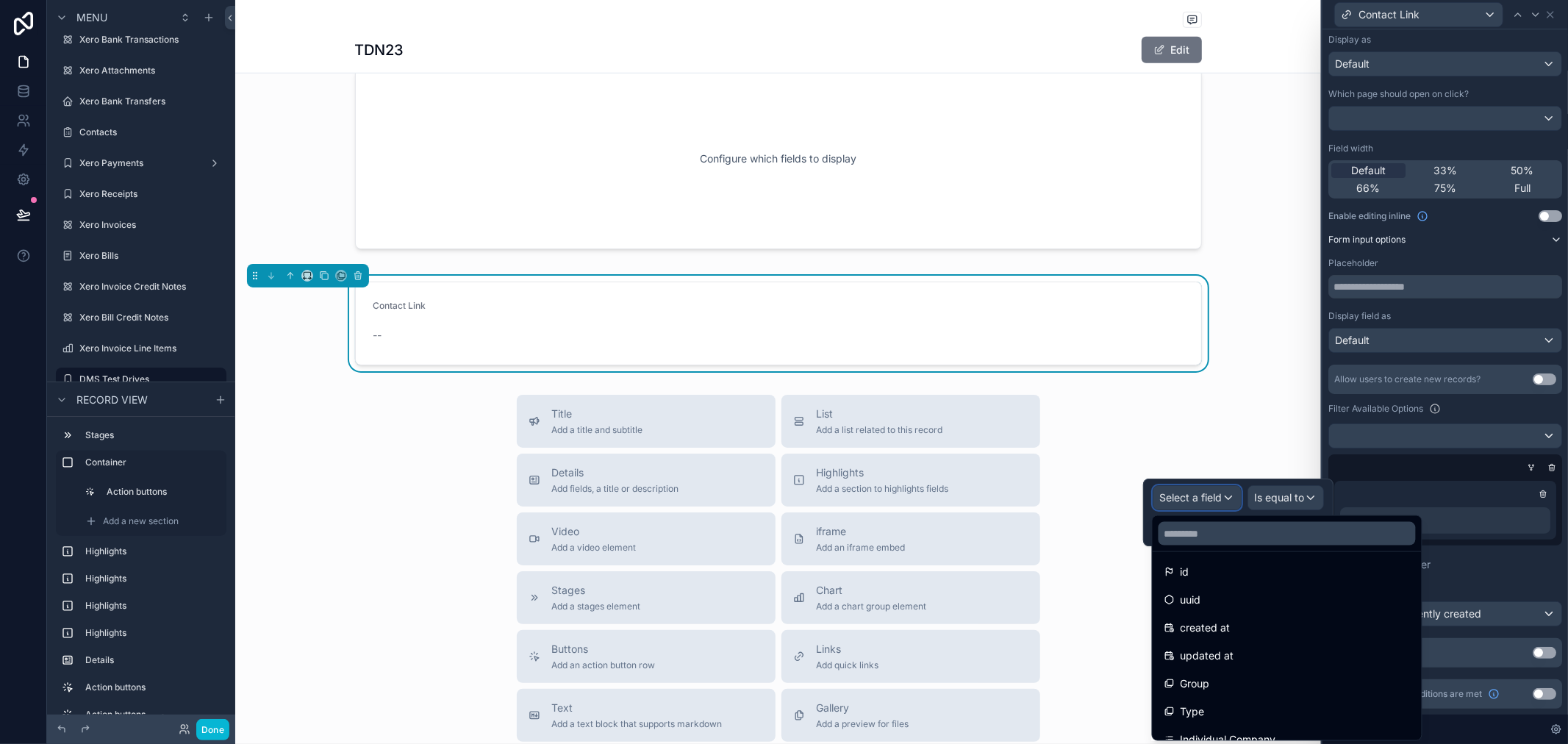
scroll to position [0, 0]
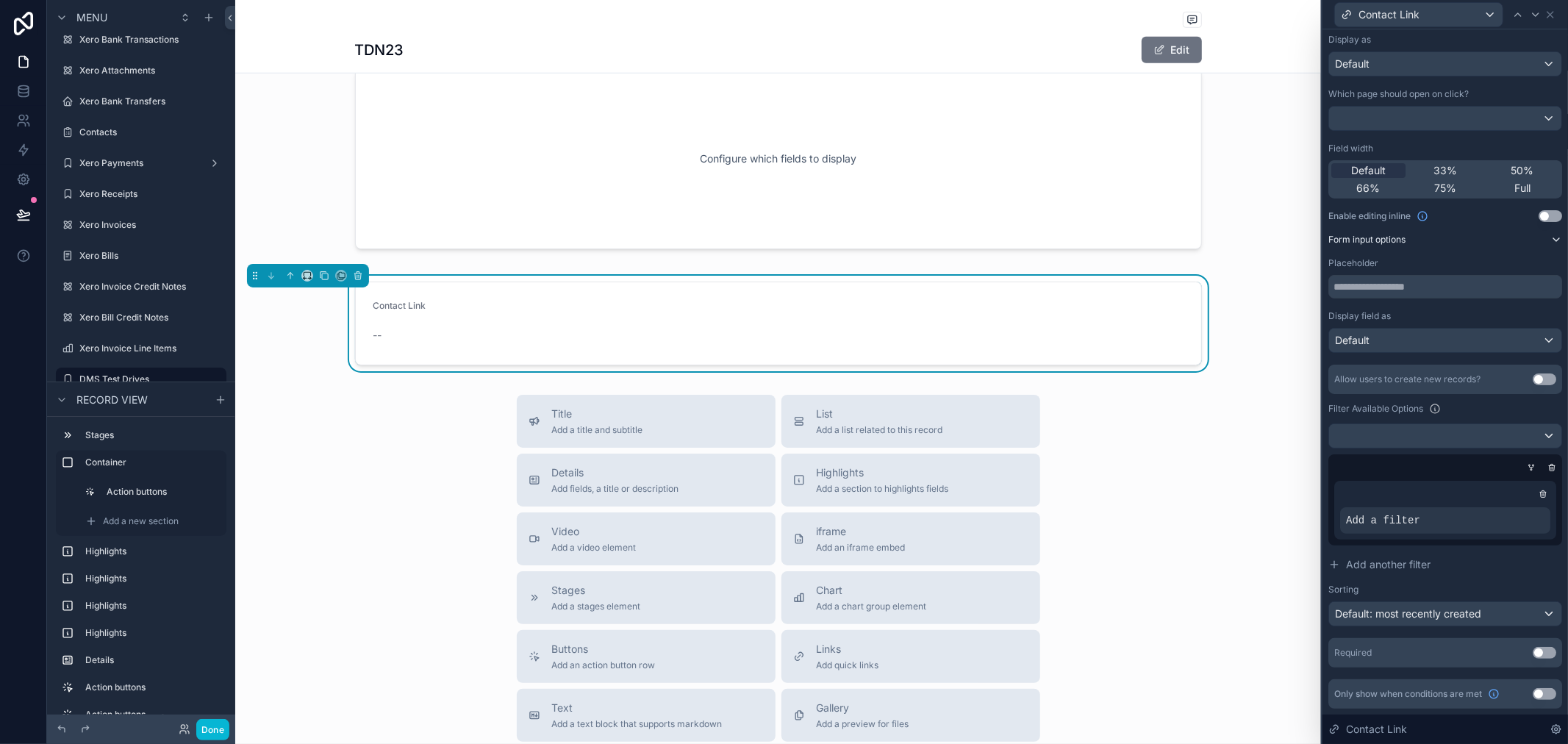
click at [1276, 429] on div "Title Add a title and subtitle List Add a list related to this record Details A…" at bounding box center [778, 656] width 1086 height 523
click at [26, 93] on icon at bounding box center [23, 90] width 9 height 6
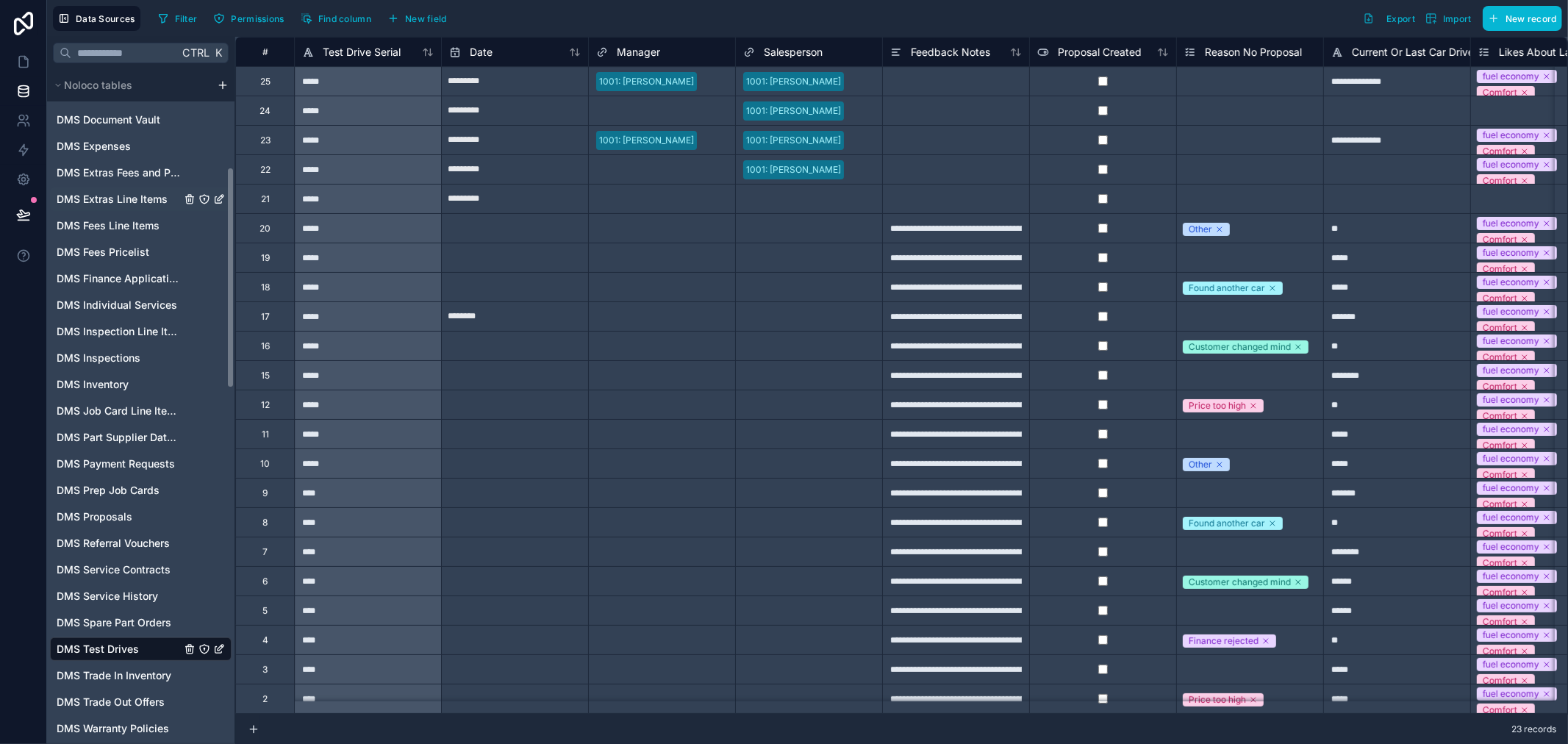
scroll to position [326, 0]
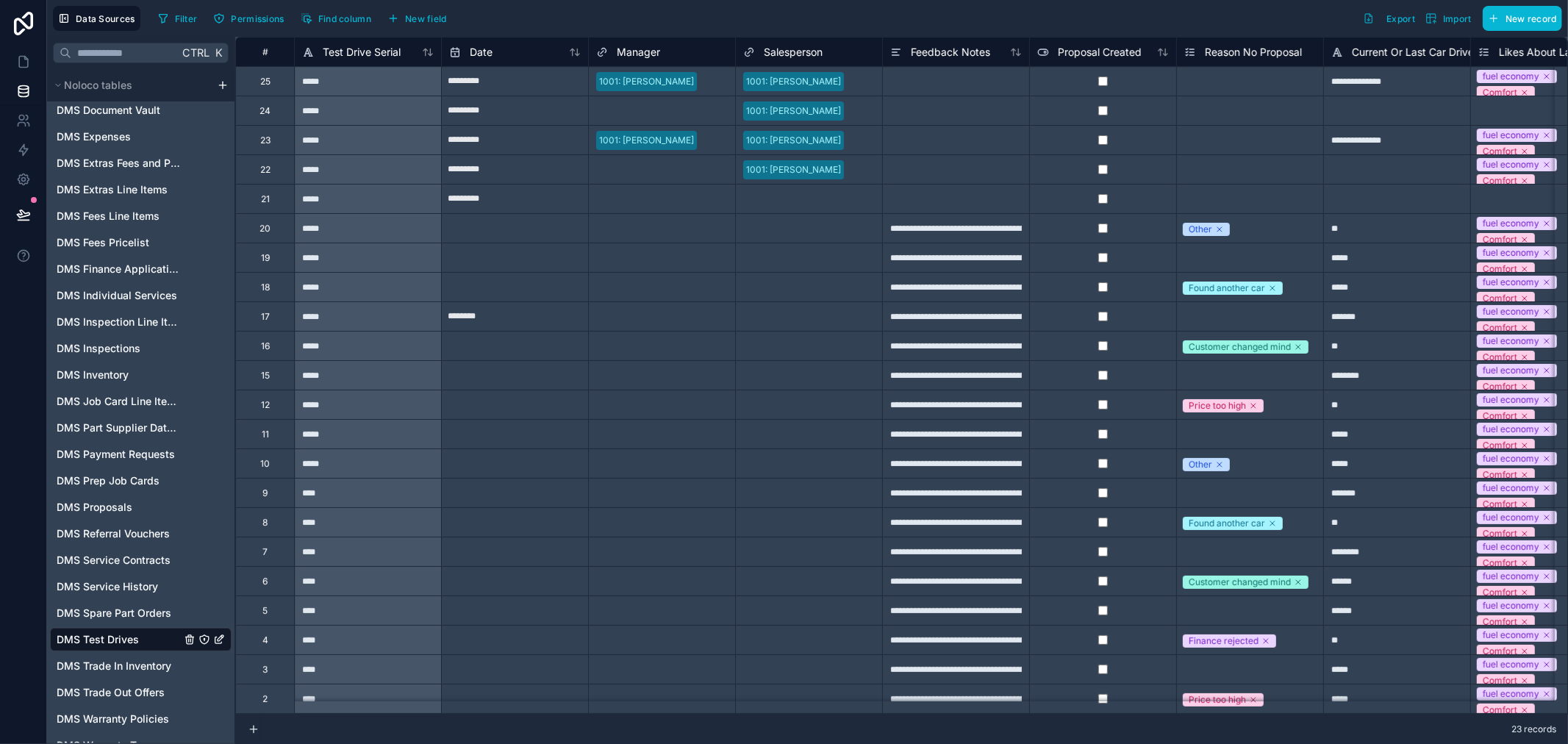
click at [99, 633] on span "DMS Test Drives" at bounding box center [98, 640] width 83 height 15
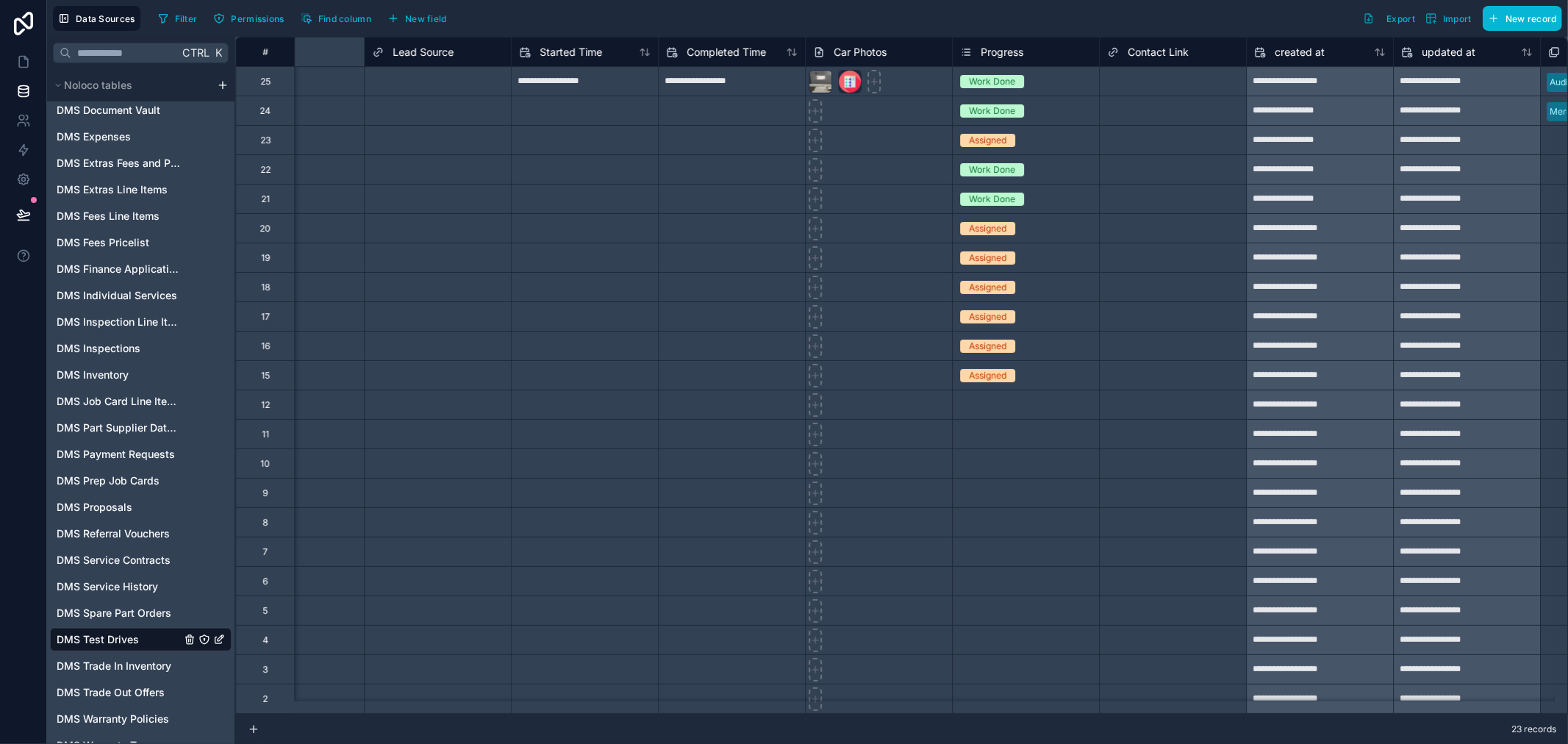
scroll to position [0, 3738]
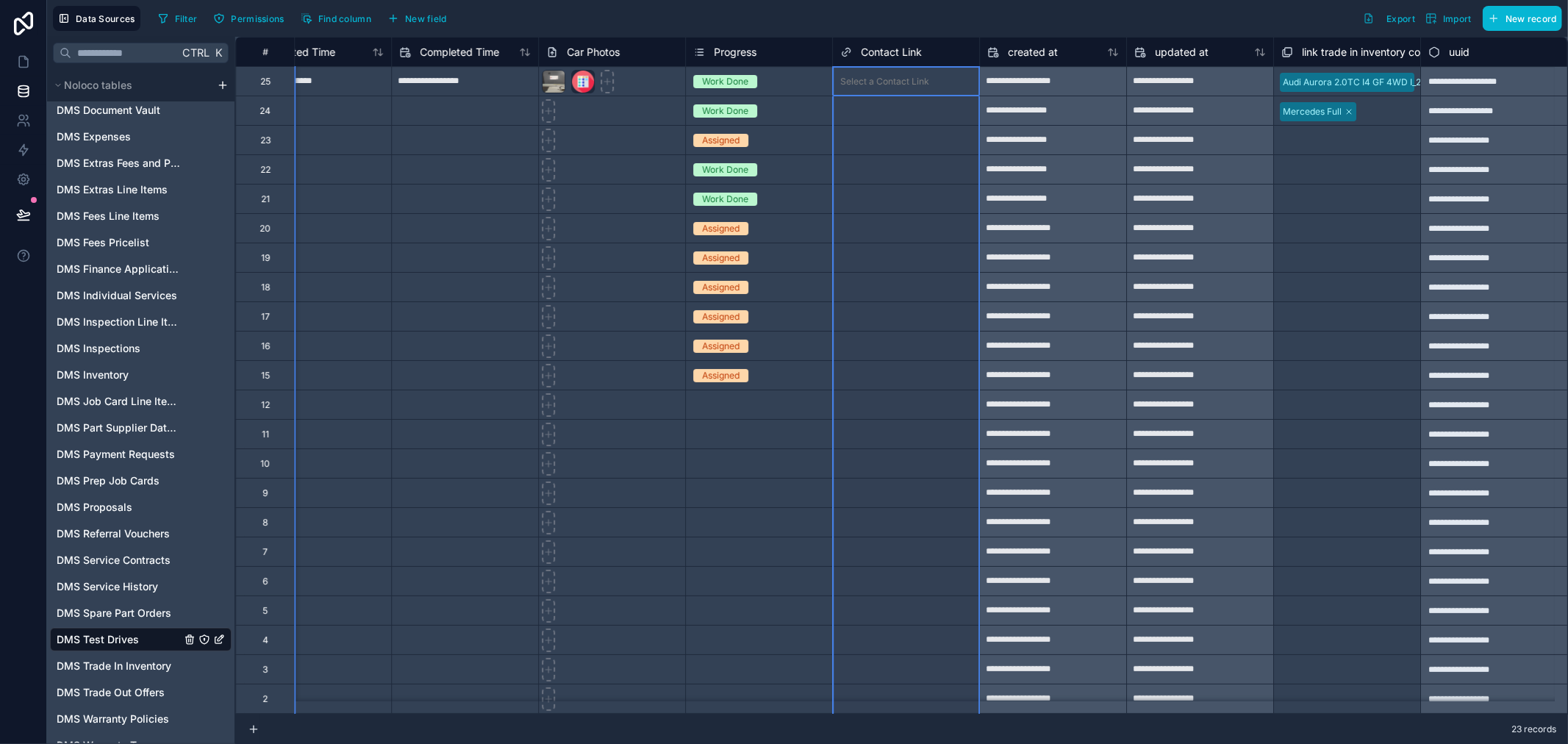
click at [908, 49] on span "Contact Link" at bounding box center [891, 52] width 61 height 15
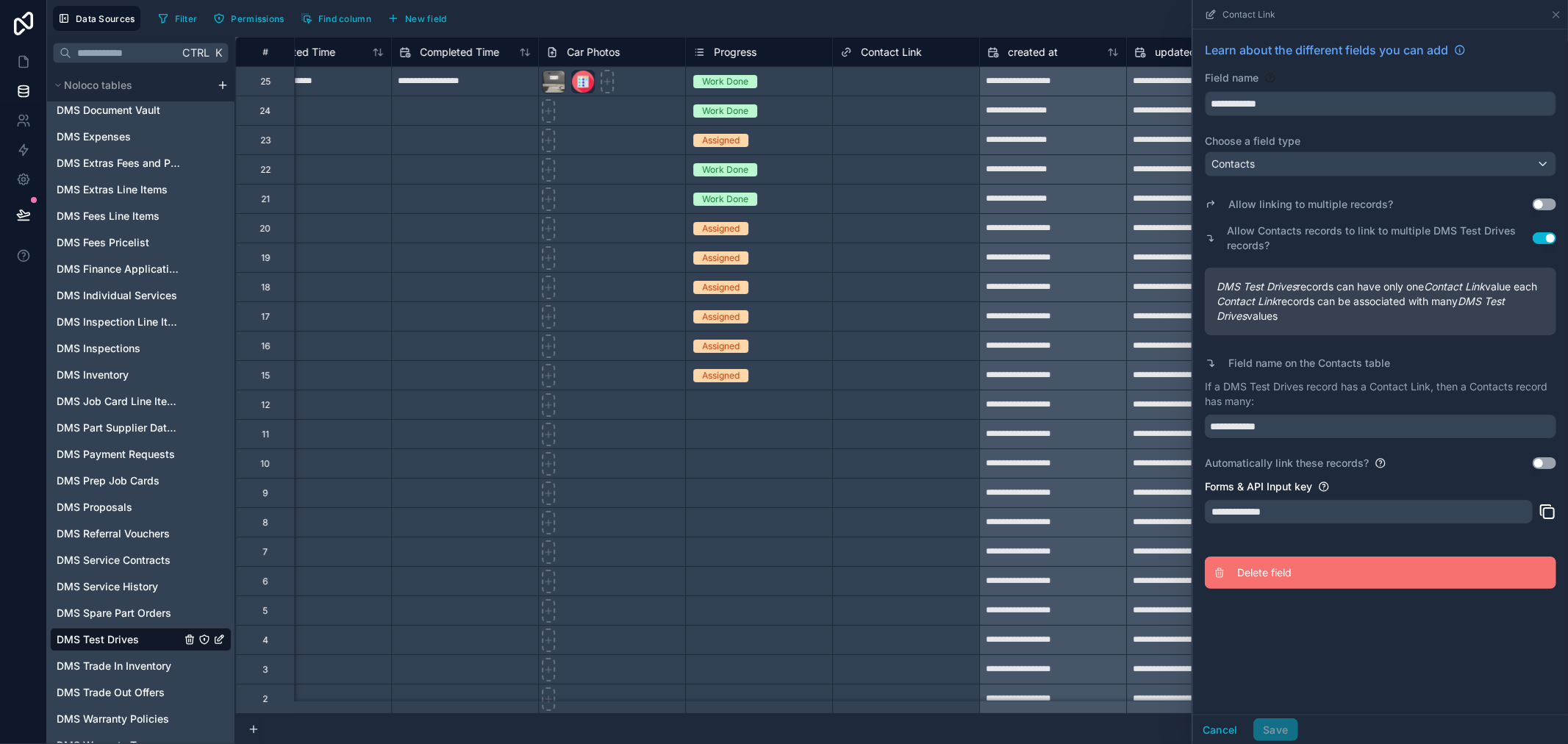
click at [1247, 580] on span "Delete field" at bounding box center [1344, 573] width 212 height 15
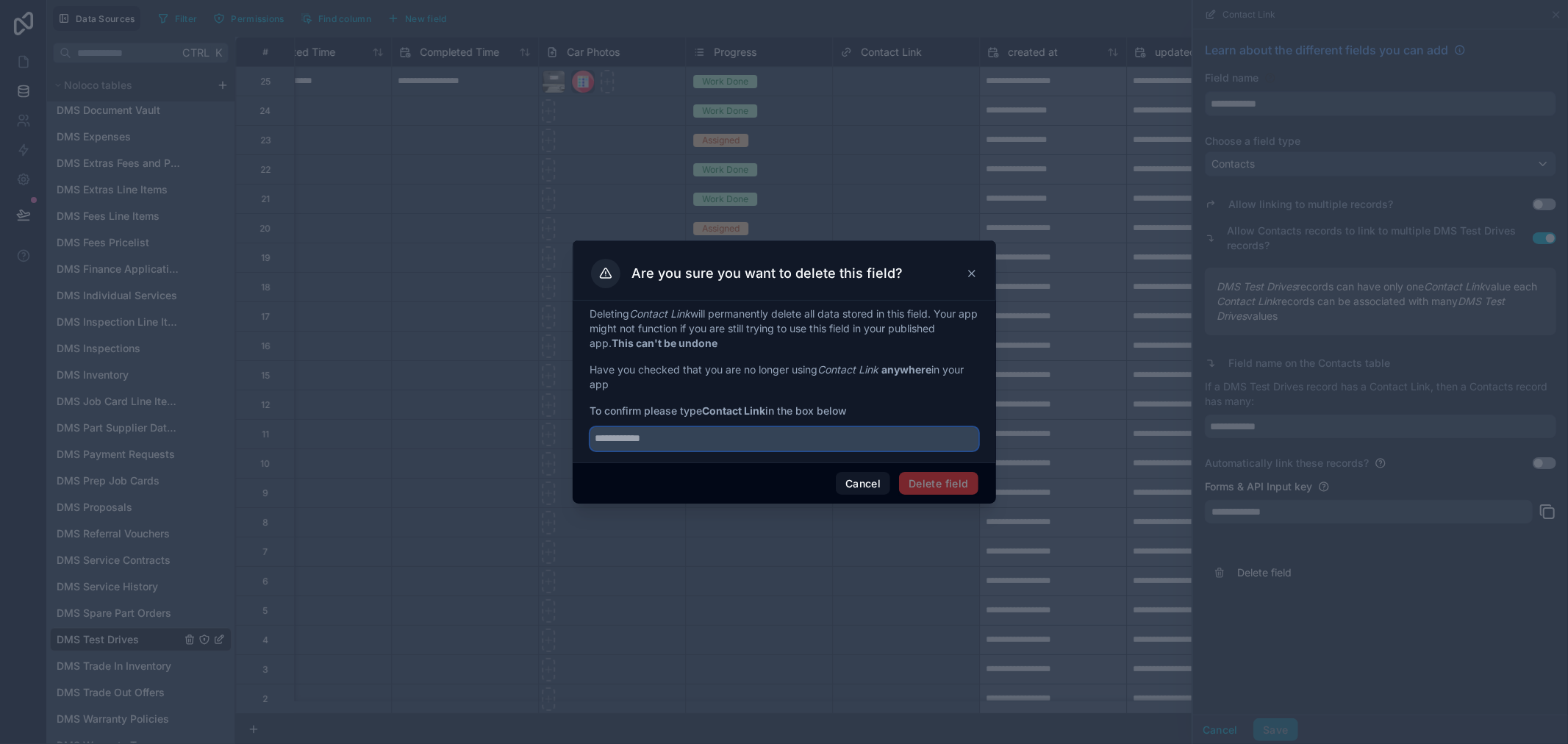
click at [733, 439] on input "text" at bounding box center [784, 440] width 388 height 24
drag, startPoint x: 706, startPoint y: 410, endPoint x: 767, endPoint y: 413, distance: 61.1
click at [766, 413] on strong "Contact Link" at bounding box center [734, 411] width 63 height 13
copy strong "Contact Link"
click at [740, 441] on input "text" at bounding box center [784, 440] width 388 height 24
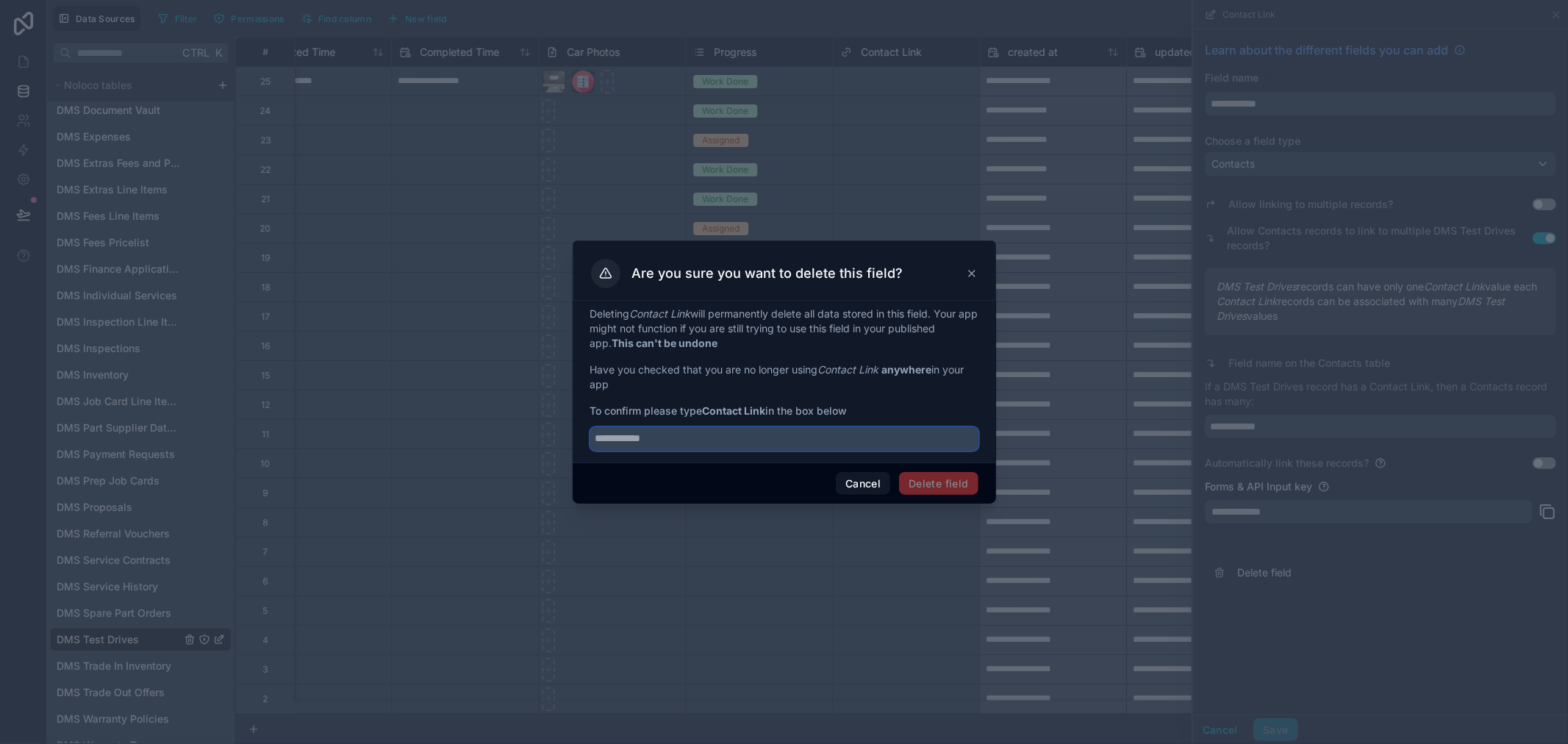
paste input "**********"
type input "**********"
click at [942, 486] on button "Delete field" at bounding box center [939, 484] width 79 height 24
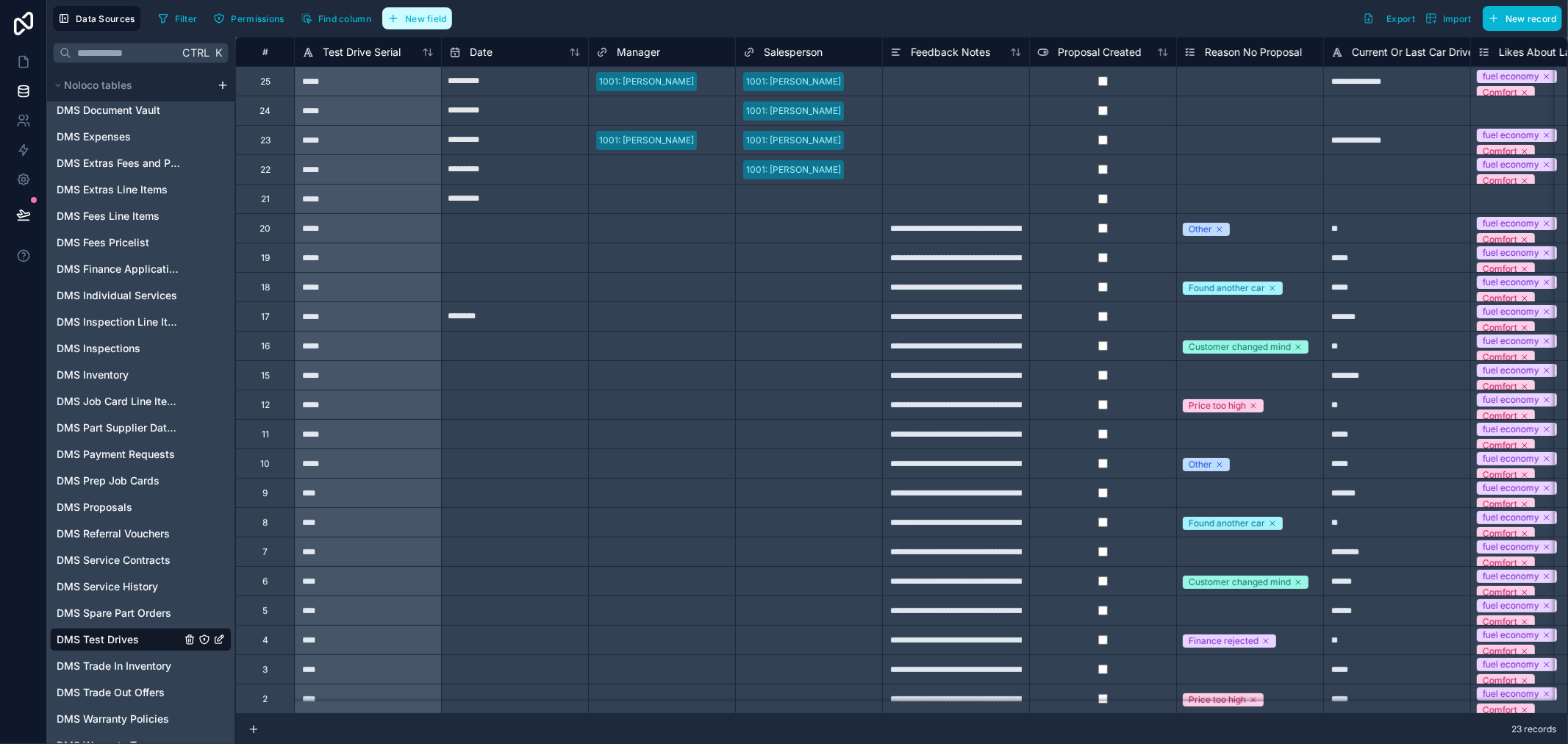
click at [435, 10] on button "New field" at bounding box center [418, 18] width 70 height 22
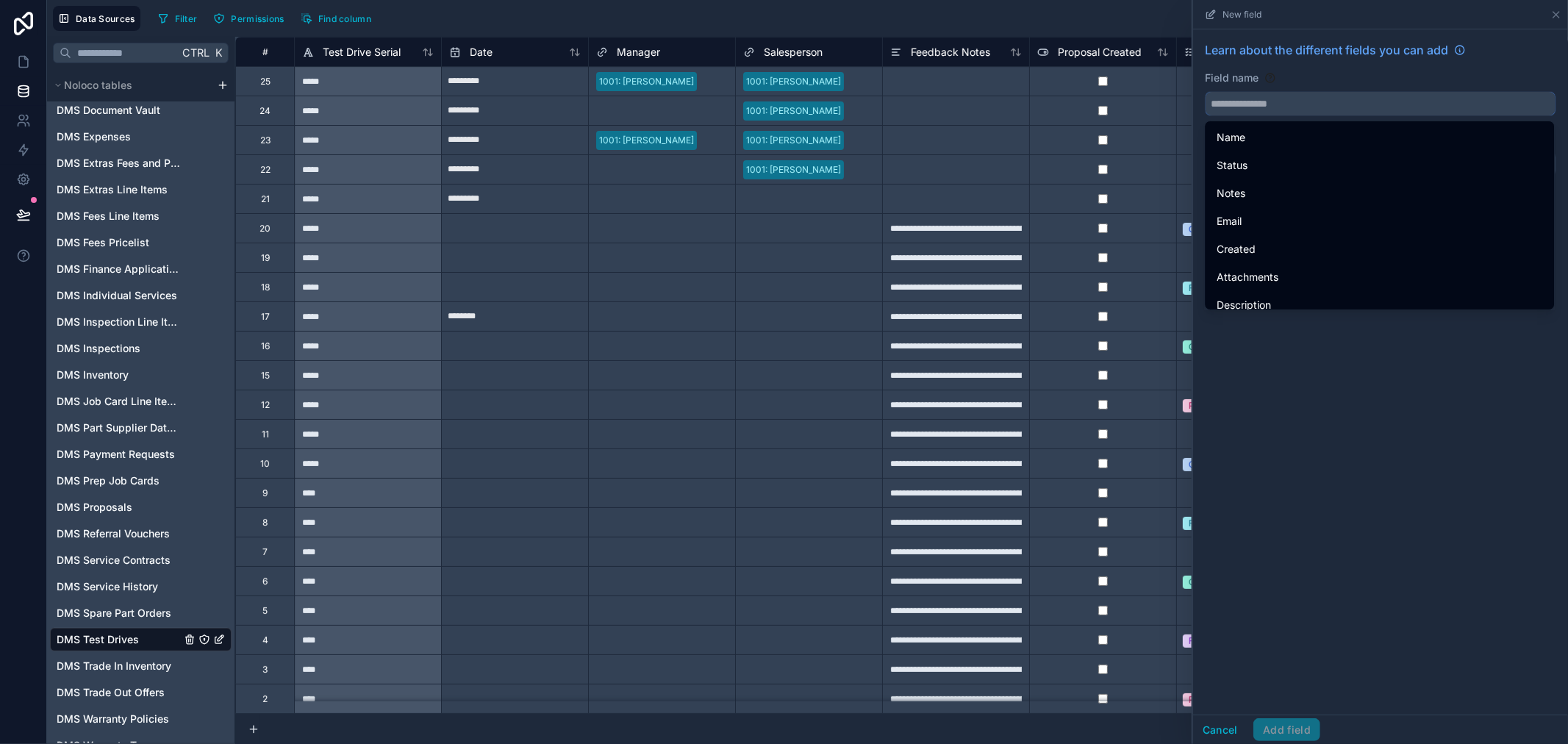
click at [1307, 109] on input "text" at bounding box center [1380, 104] width 350 height 24
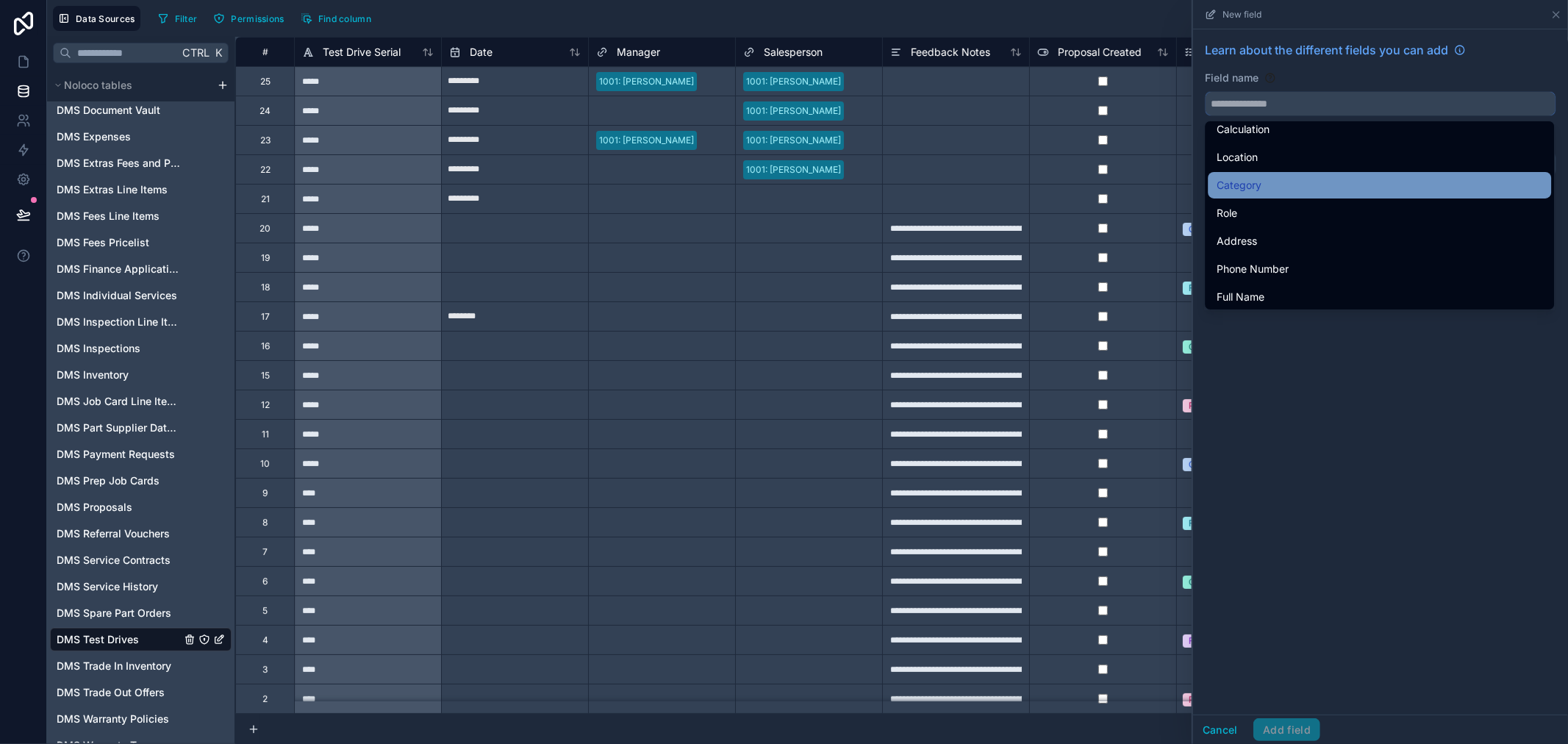
scroll to position [408, 0]
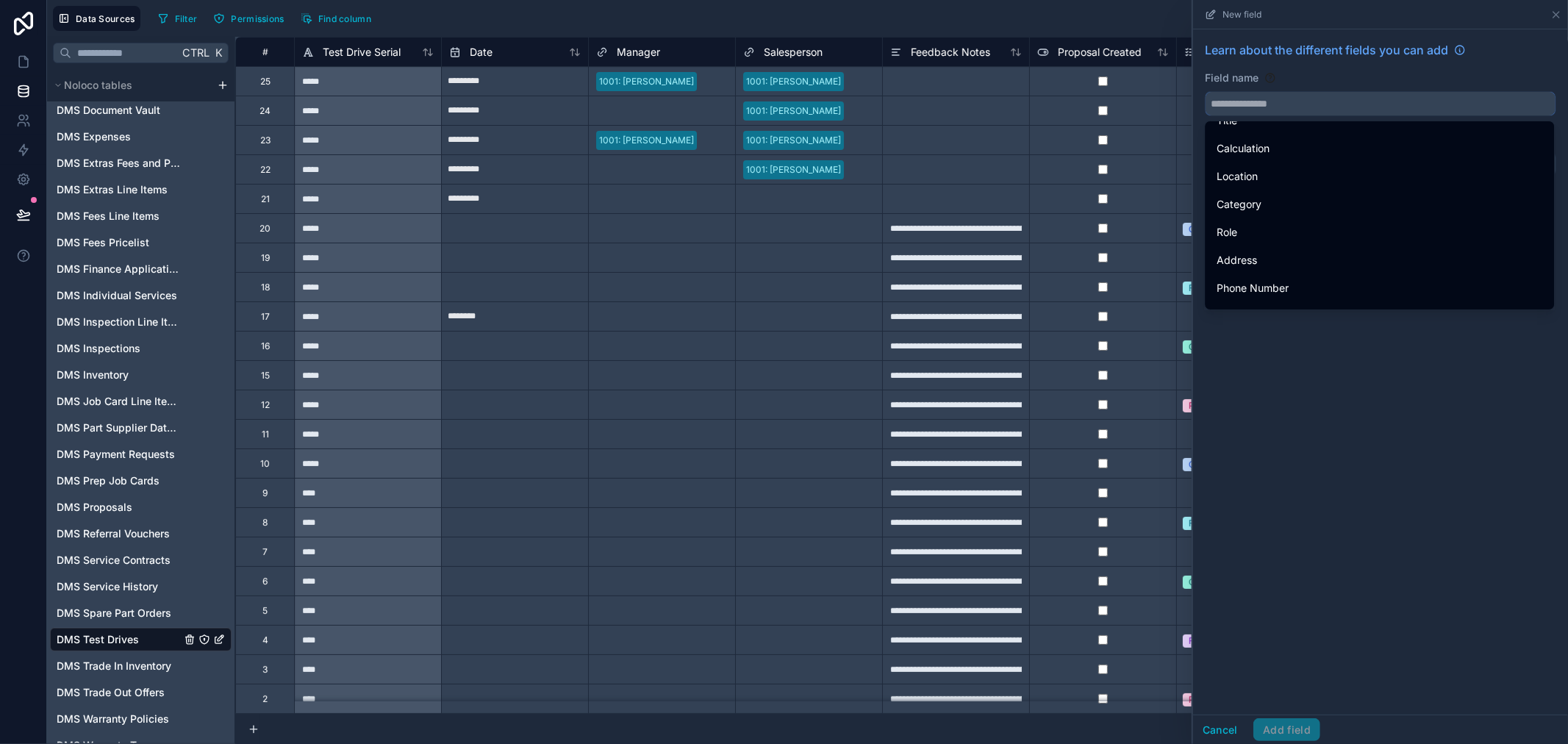
click at [1279, 97] on input "text" at bounding box center [1380, 104] width 350 height 24
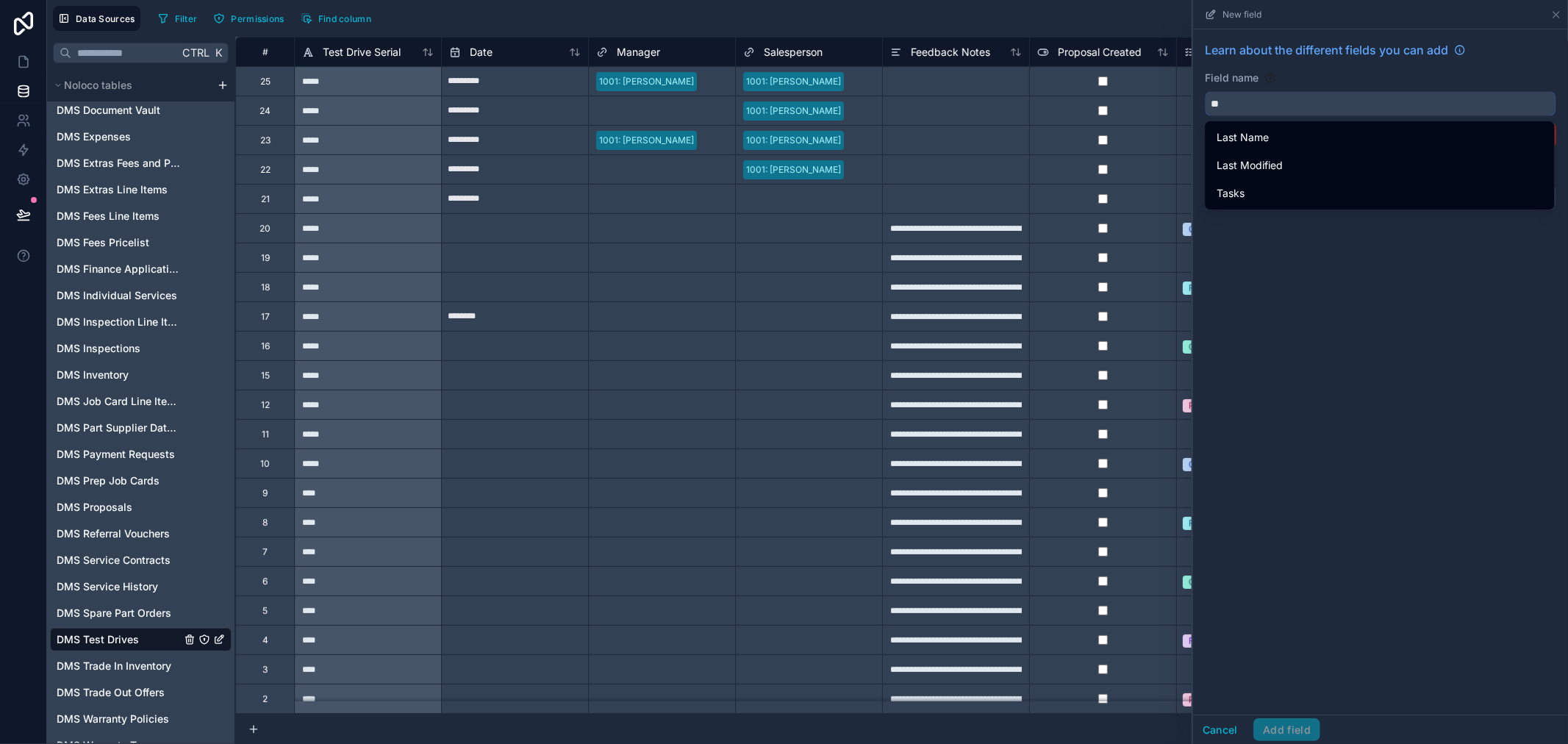
scroll to position [0, 0]
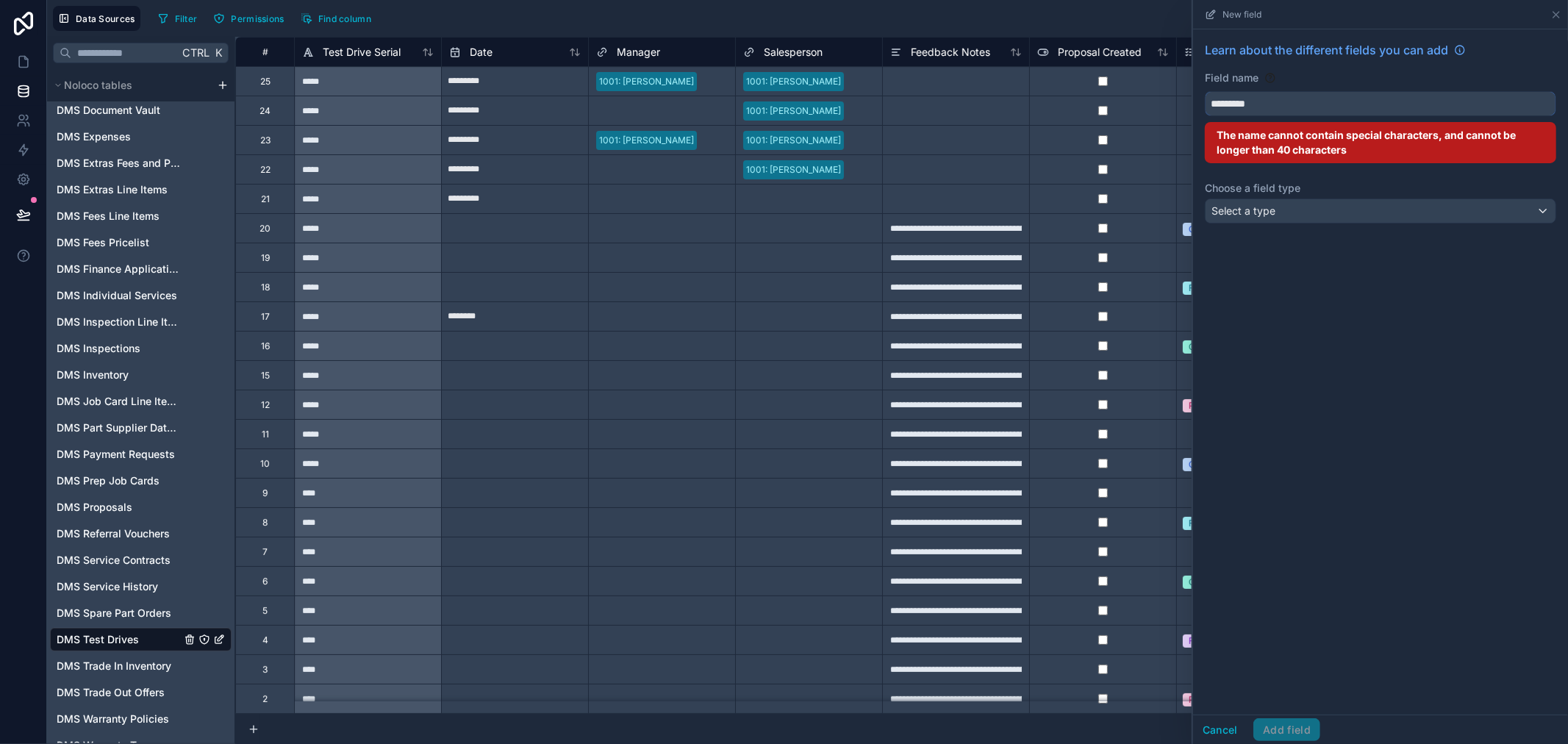
click at [1205, 91] on button "********" at bounding box center [1380, 103] width 351 height 25
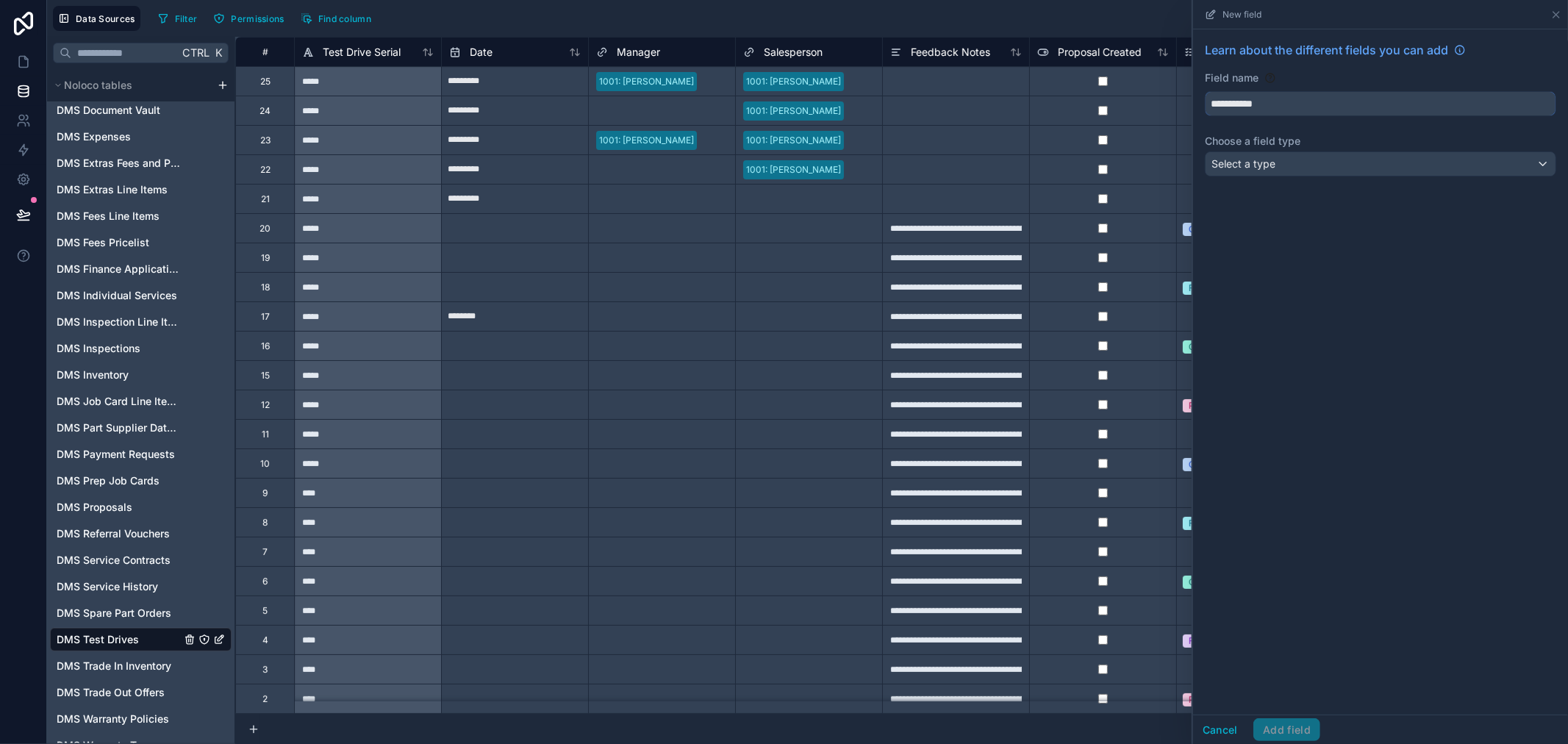
type input "**********"
click at [1357, 162] on div "Select a type" at bounding box center [1380, 165] width 350 height 24
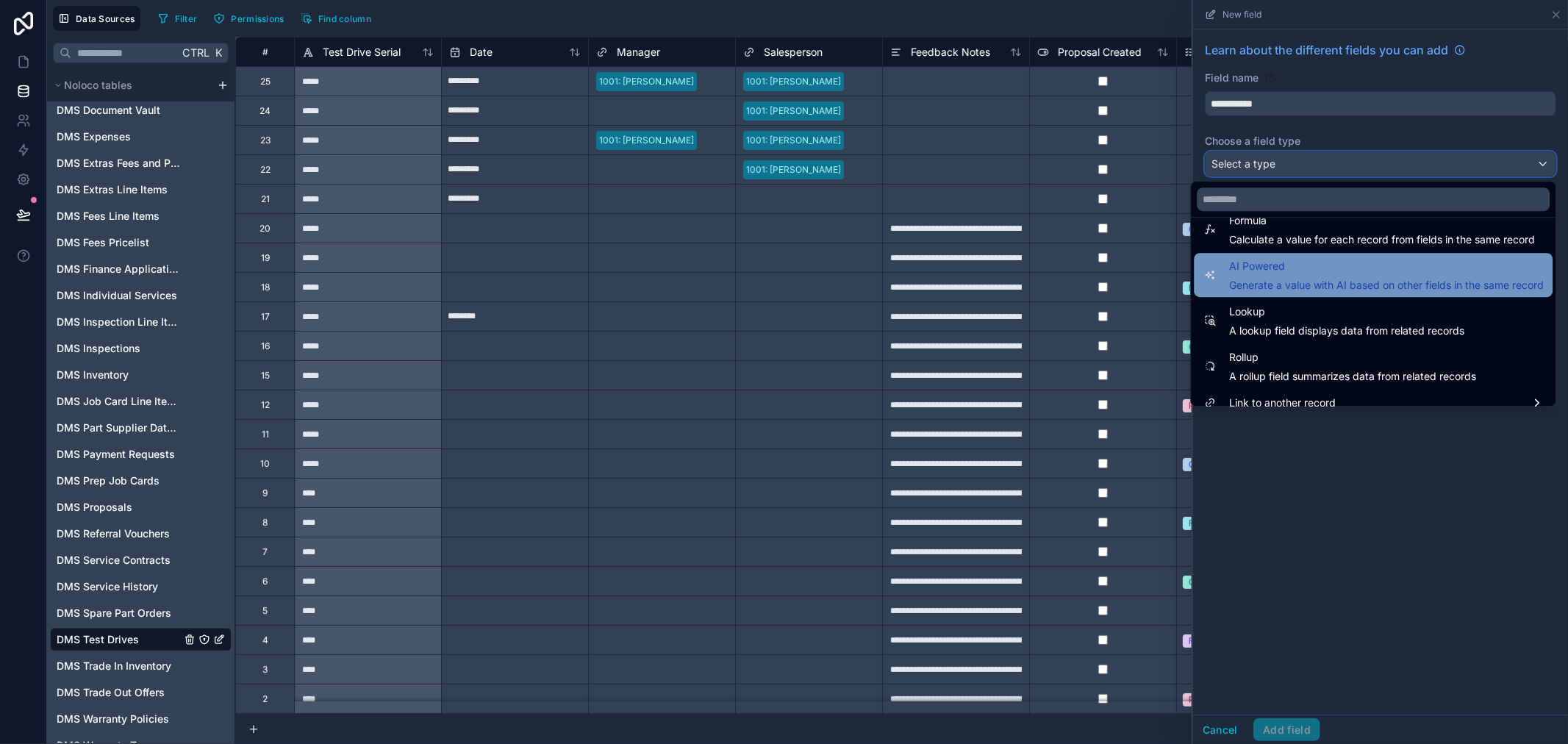
scroll to position [427, 0]
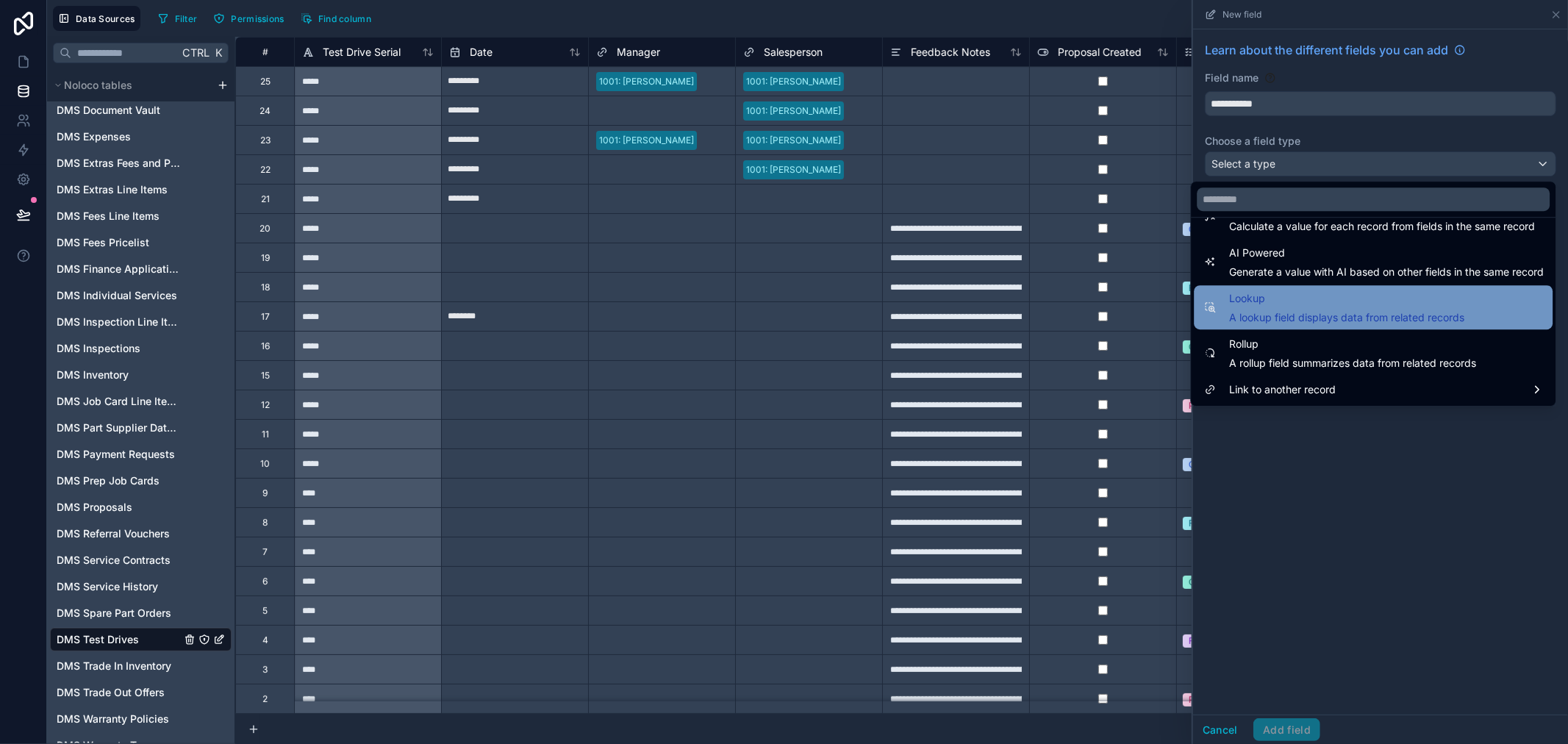
click at [1428, 317] on span "A lookup field displays data from related records" at bounding box center [1347, 317] width 235 height 15
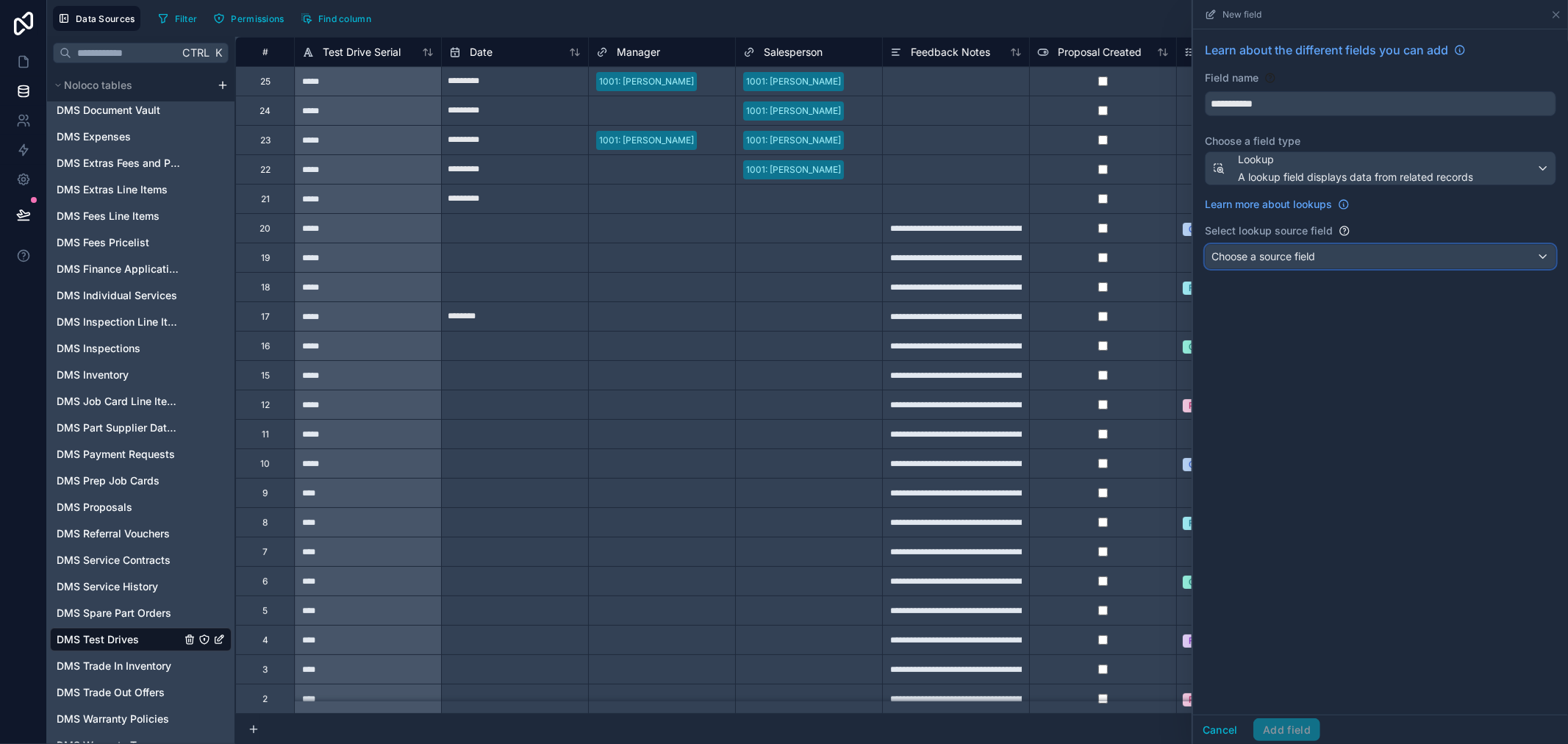
click at [1267, 251] on span "Choose a source field" at bounding box center [1264, 257] width 104 height 13
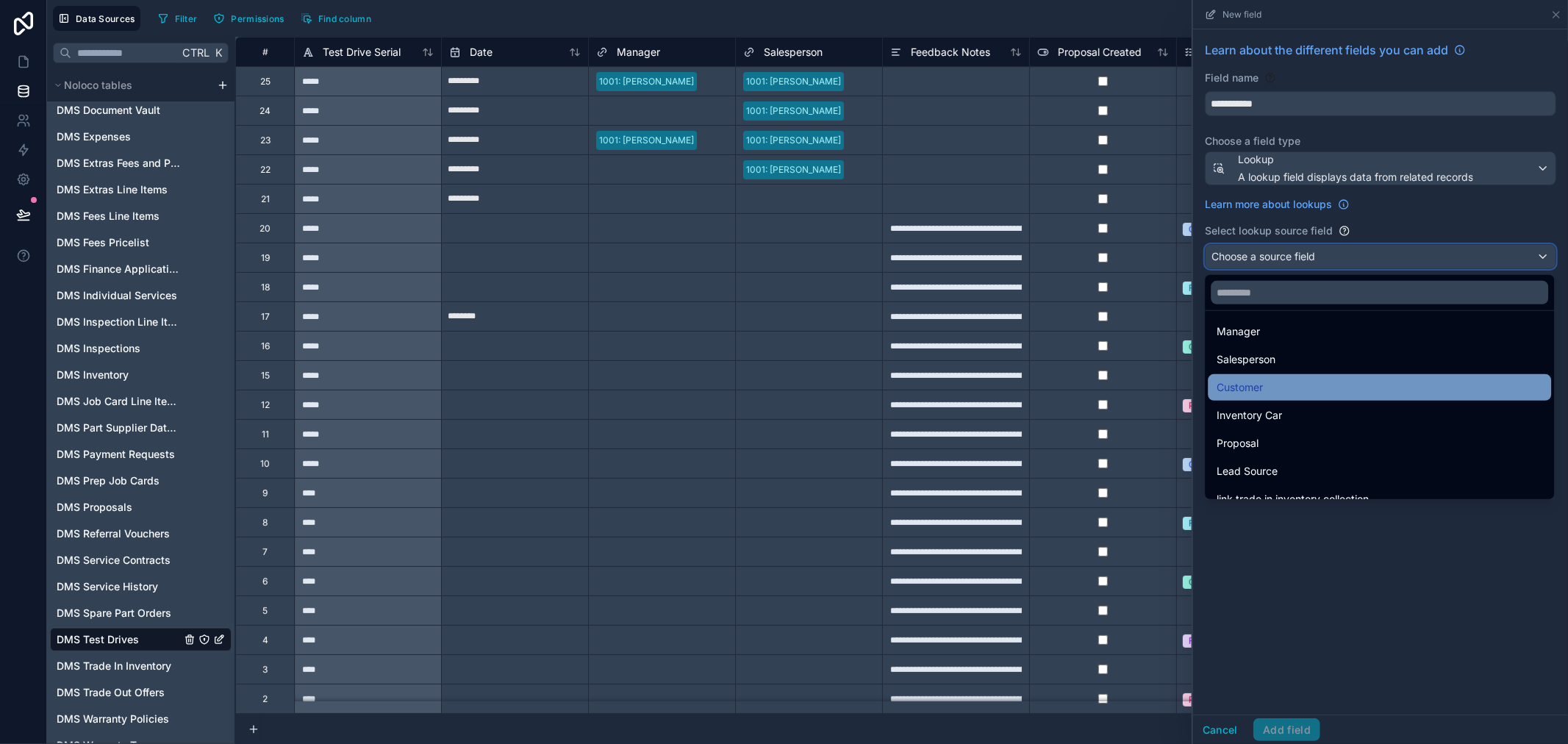
scroll to position [0, 0]
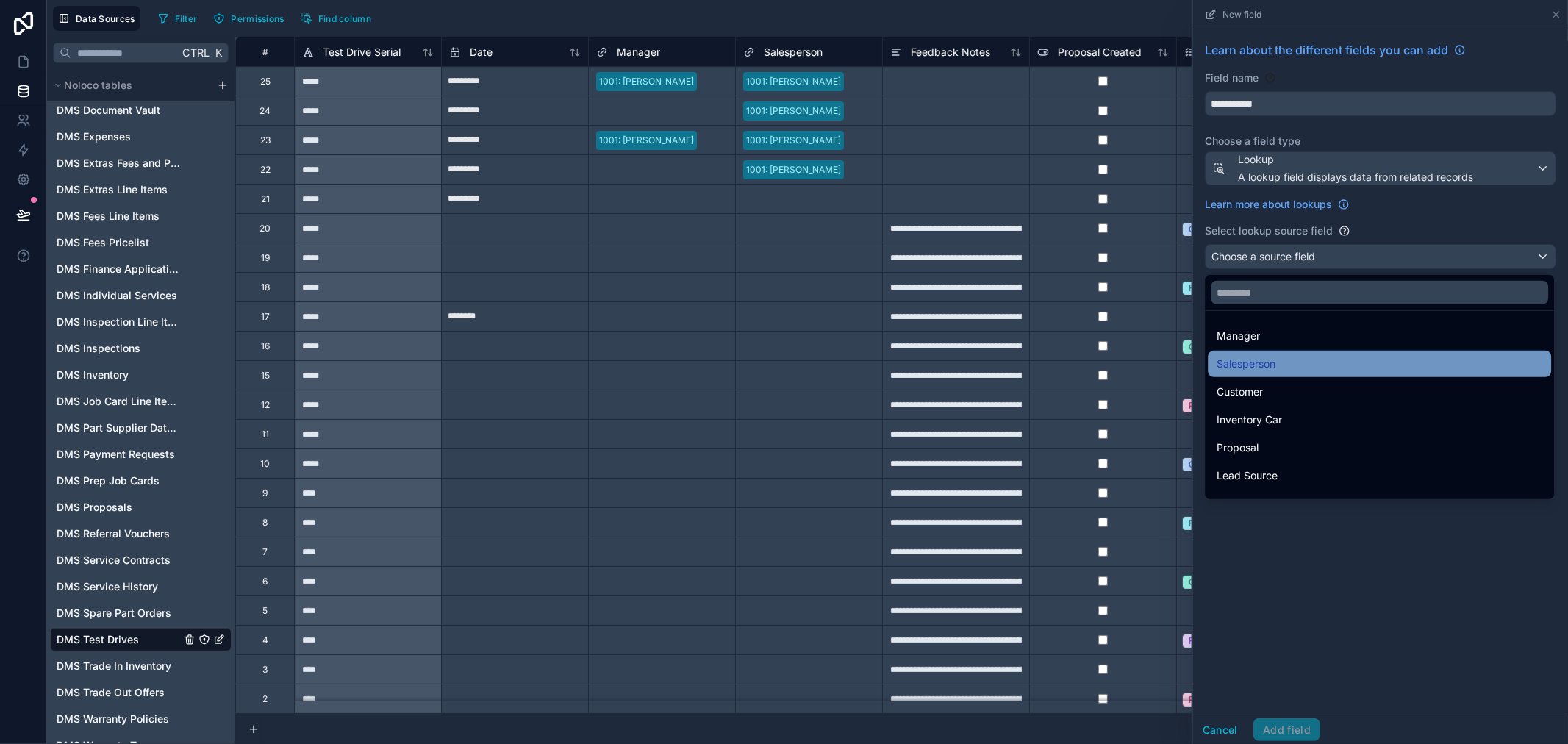
click at [1278, 372] on div "Salesperson" at bounding box center [1379, 363] width 326 height 17
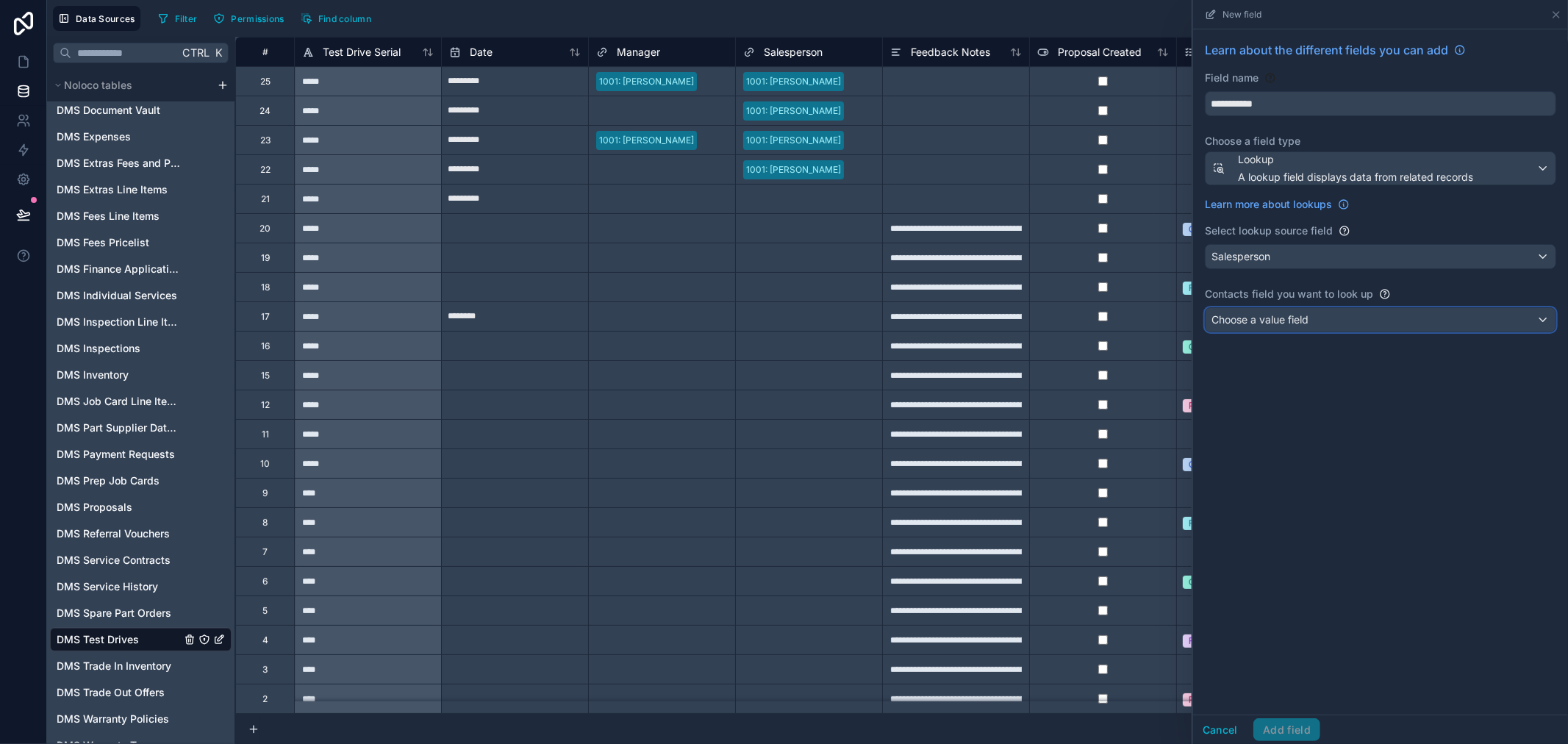
click at [1354, 308] on div "Choose a value field" at bounding box center [1380, 320] width 350 height 24
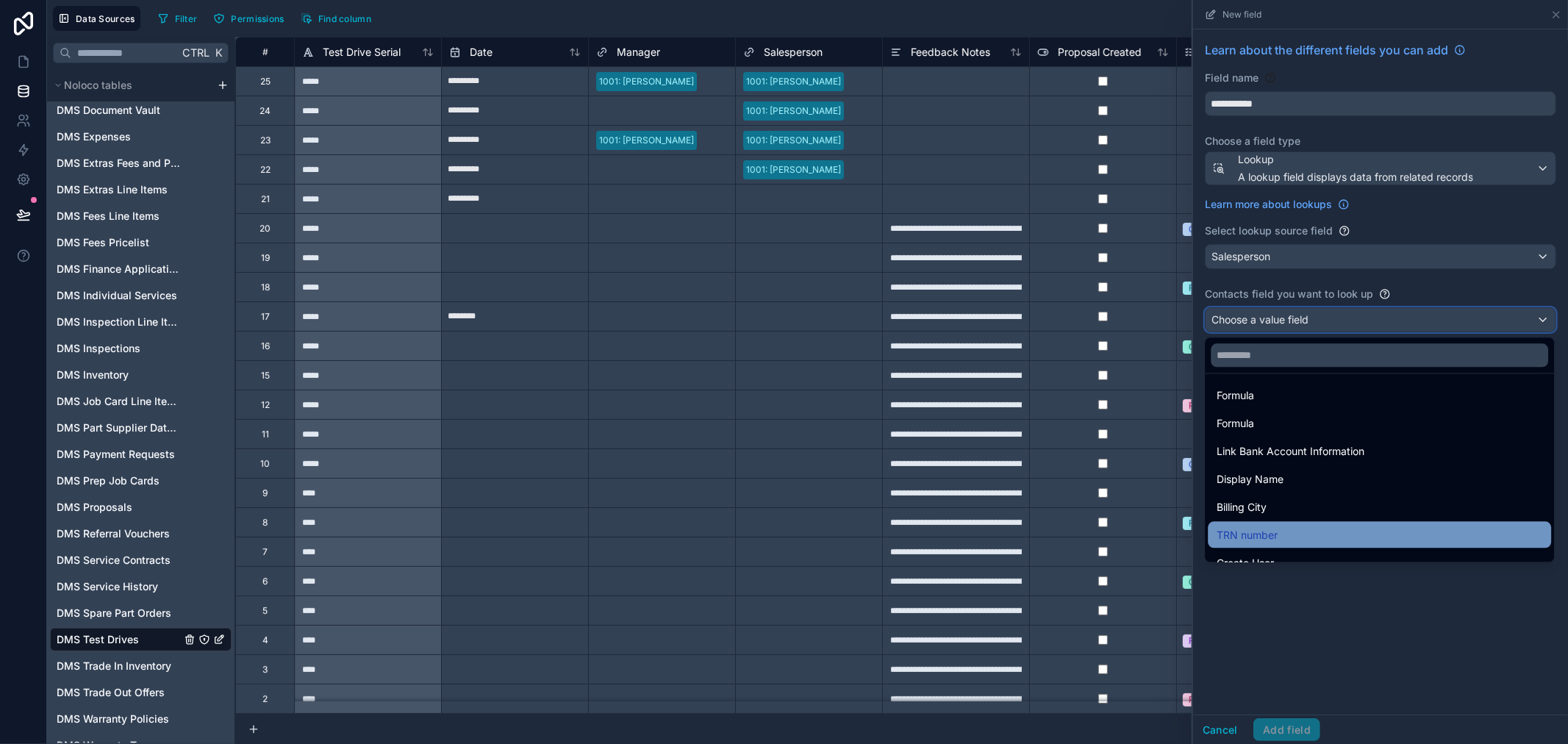
scroll to position [1307, 0]
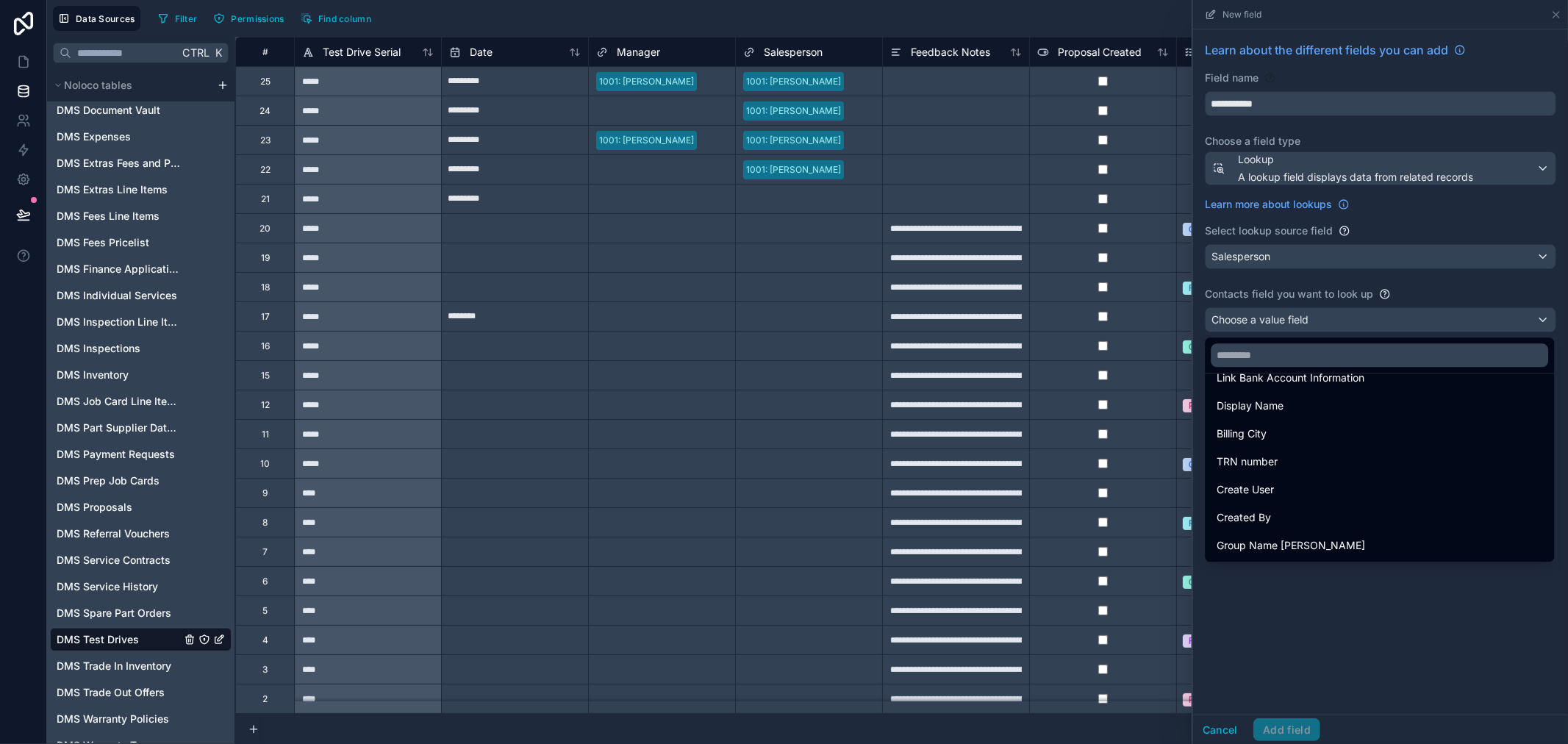
click at [1437, 642] on div at bounding box center [1381, 372] width 375 height 744
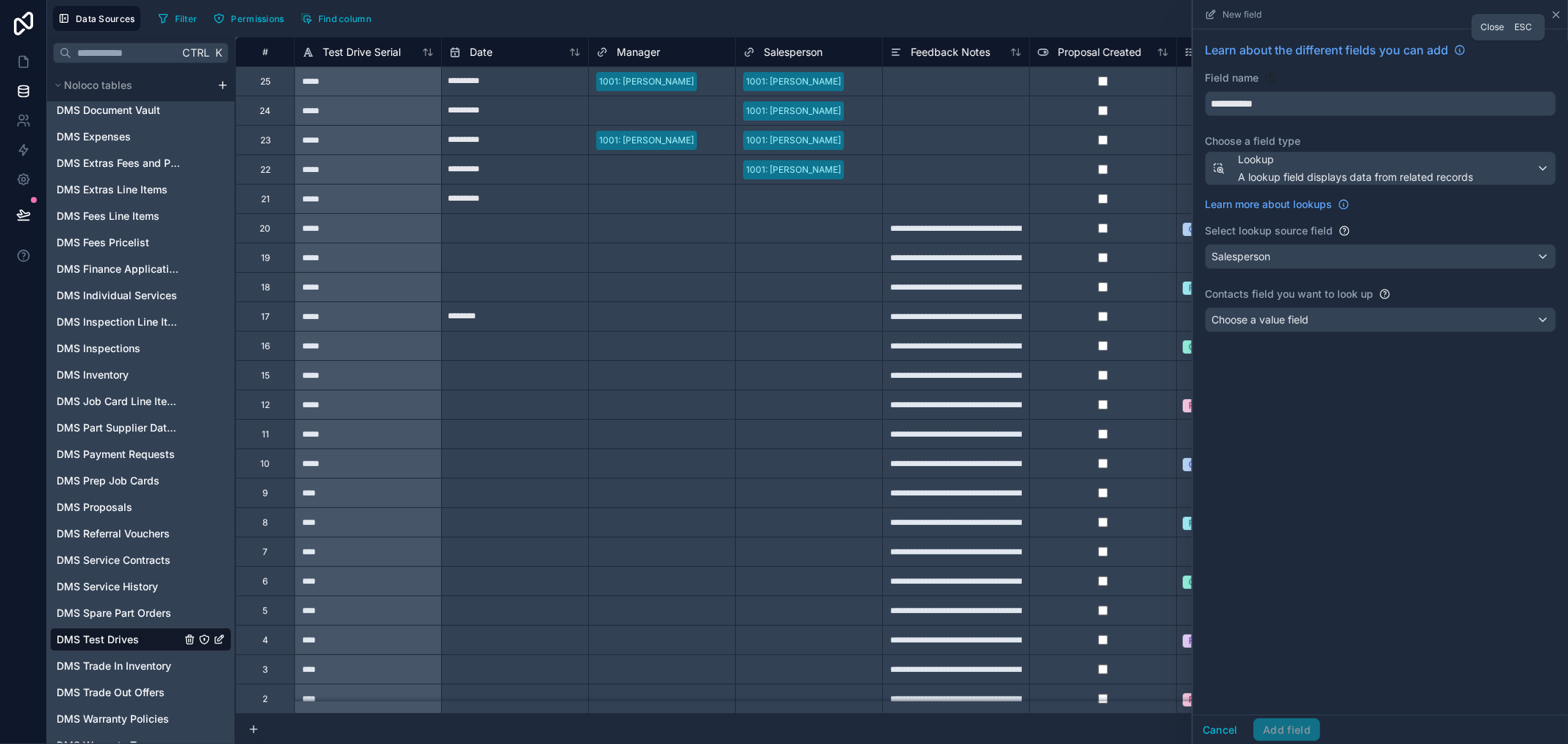
click at [1556, 9] on icon at bounding box center [1556, 15] width 12 height 12
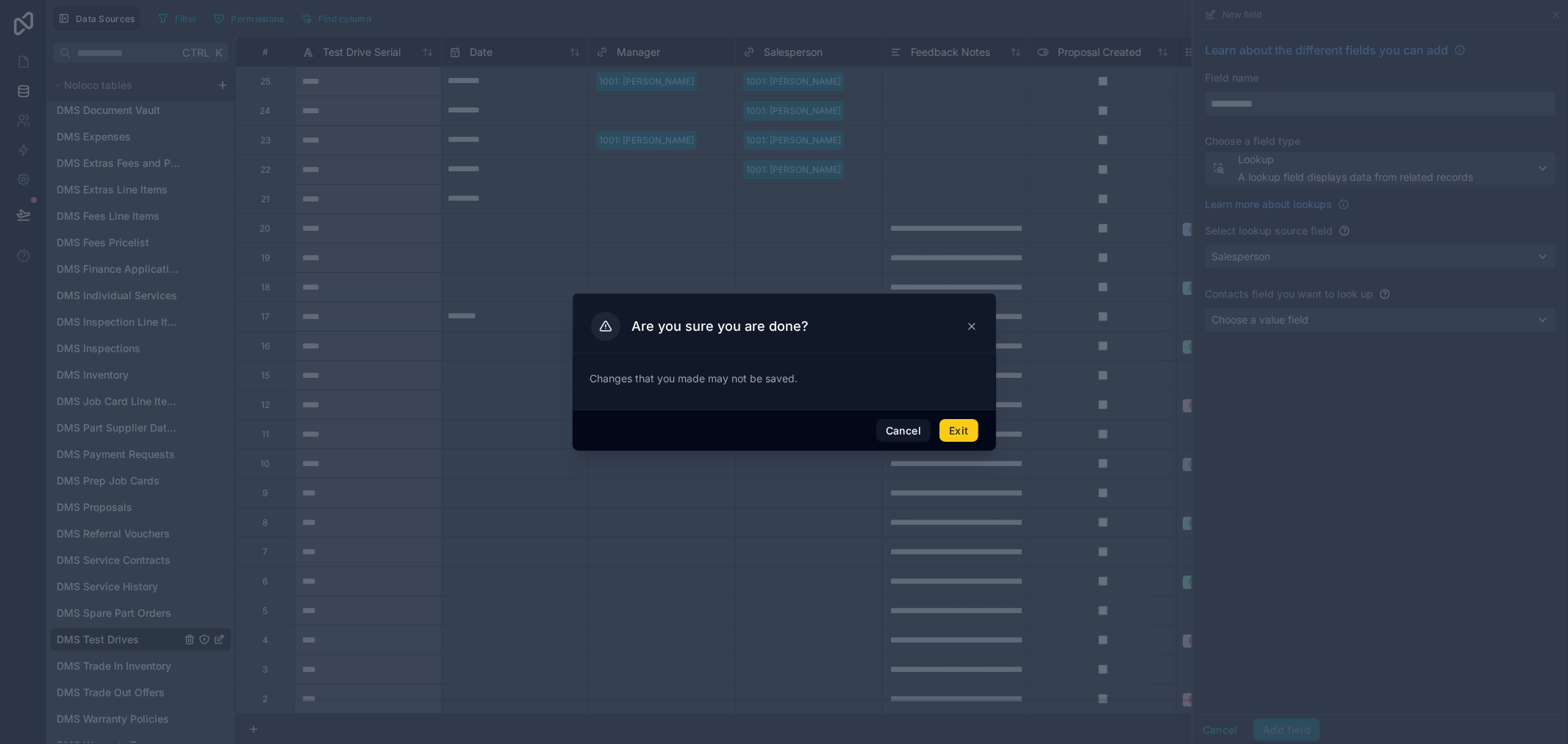
click at [964, 420] on button "Exit" at bounding box center [959, 431] width 39 height 24
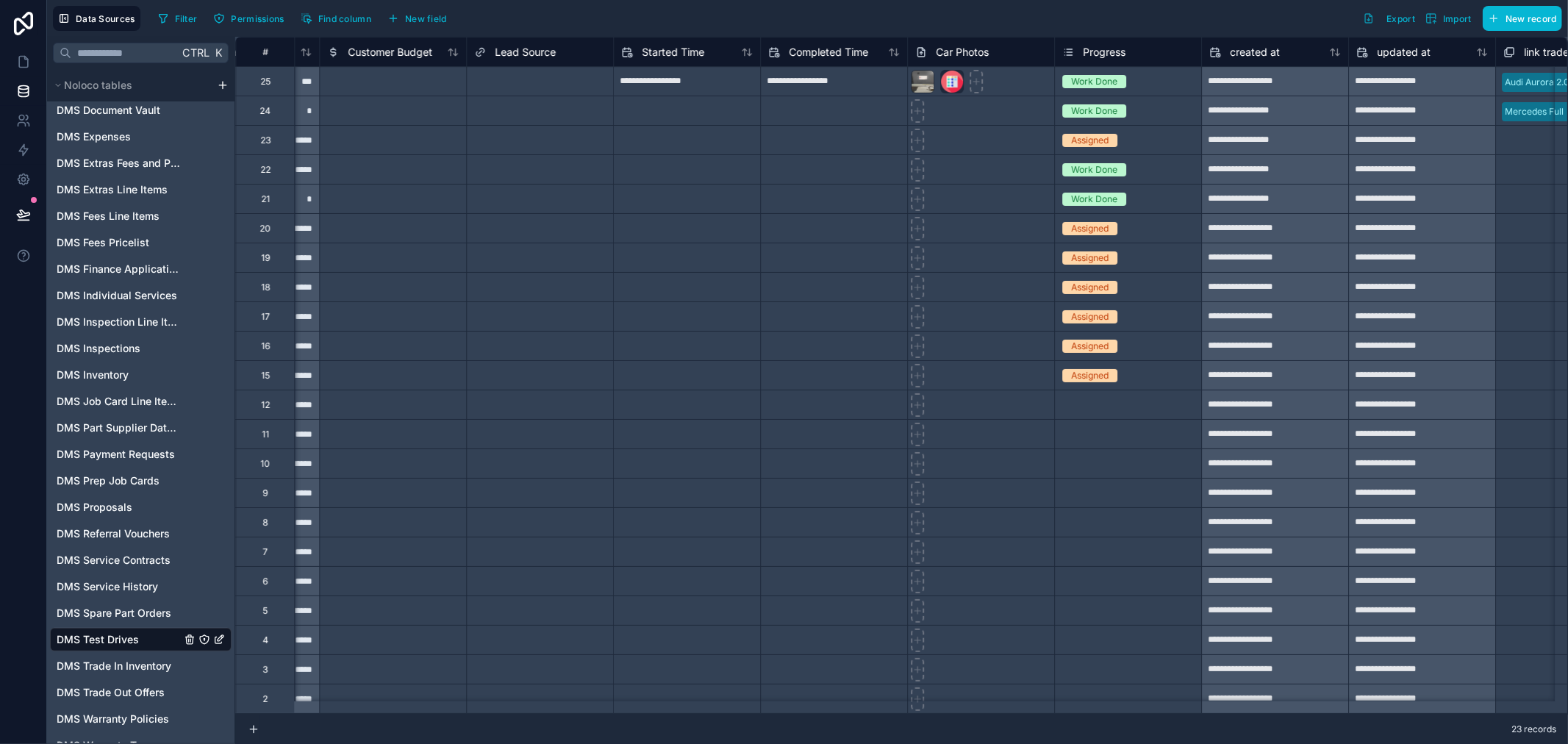
scroll to position [0, 3591]
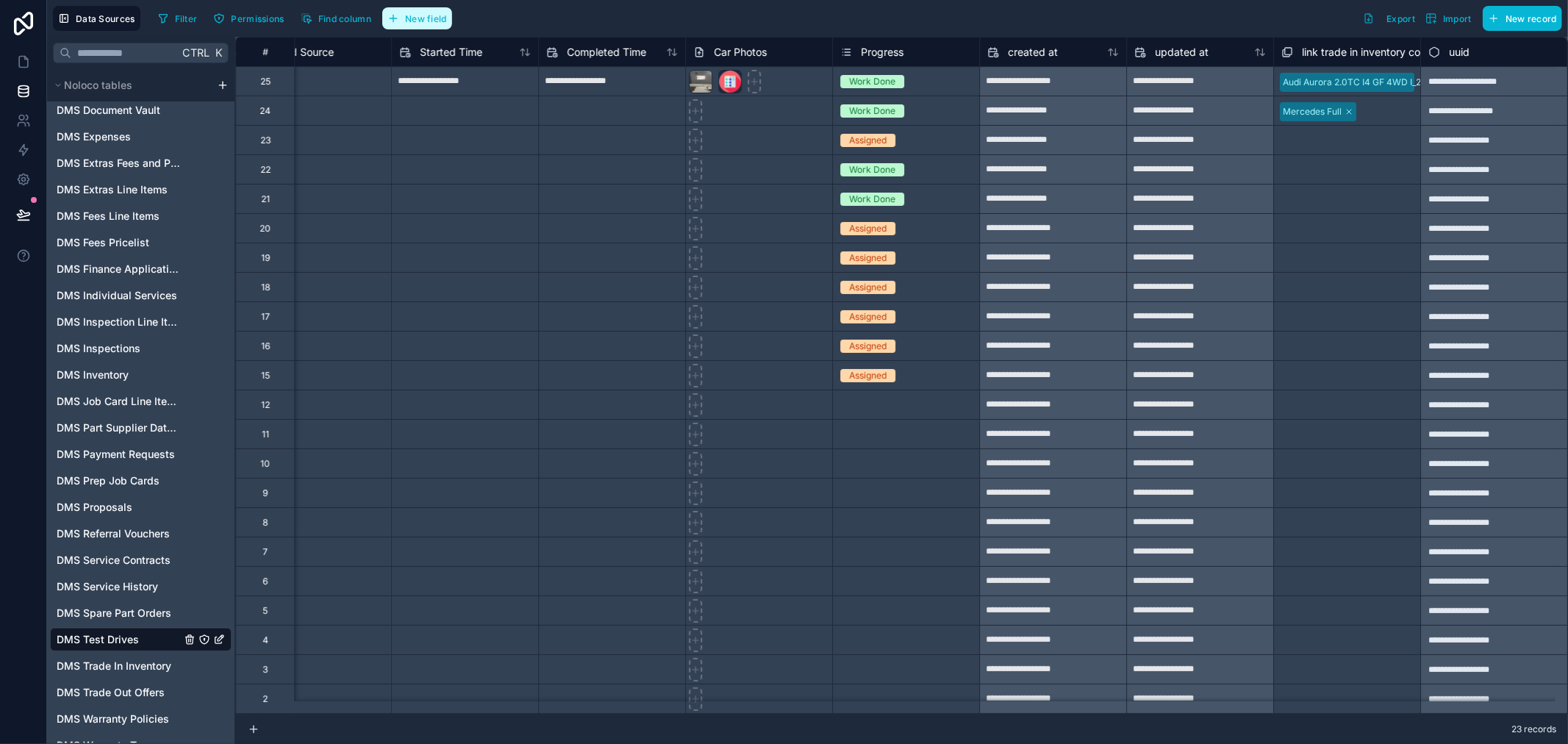
click at [424, 23] on span "New field" at bounding box center [427, 18] width 42 height 11
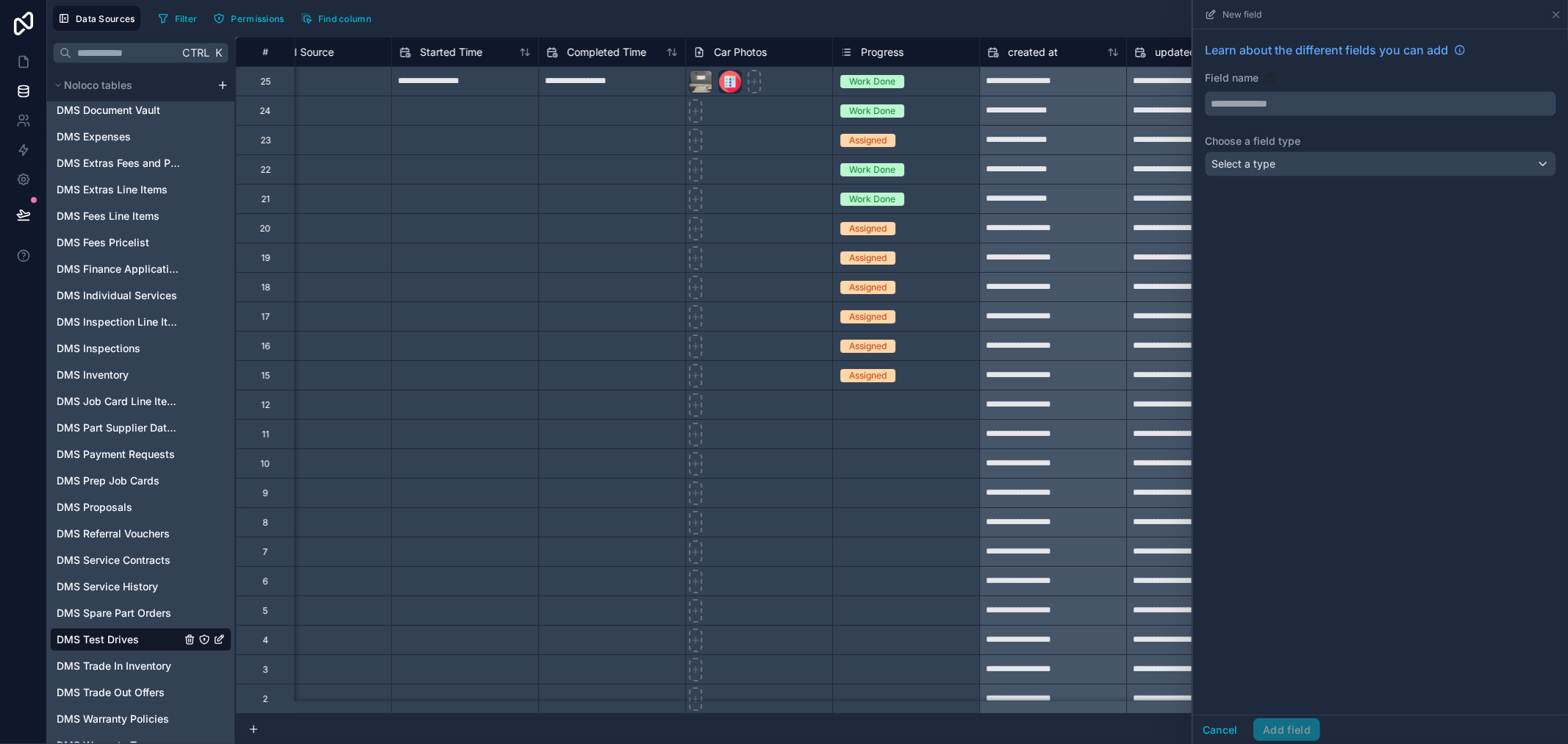
click at [1320, 115] on input "text" at bounding box center [1380, 104] width 350 height 24
click at [1205, 91] on button "********" at bounding box center [1380, 103] width 351 height 25
type input "**********"
click at [1350, 160] on div "Select a type" at bounding box center [1380, 165] width 350 height 24
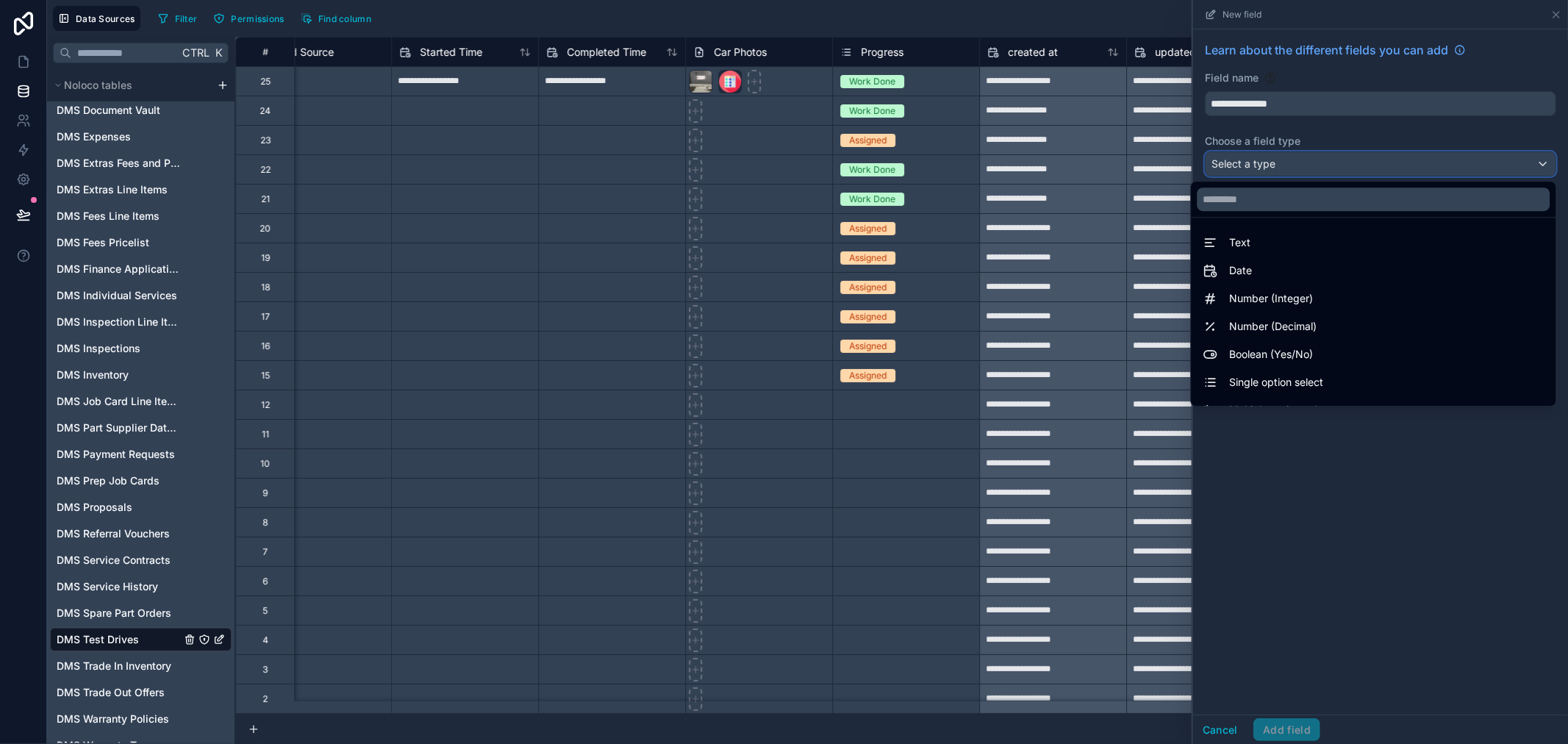
scroll to position [427, 0]
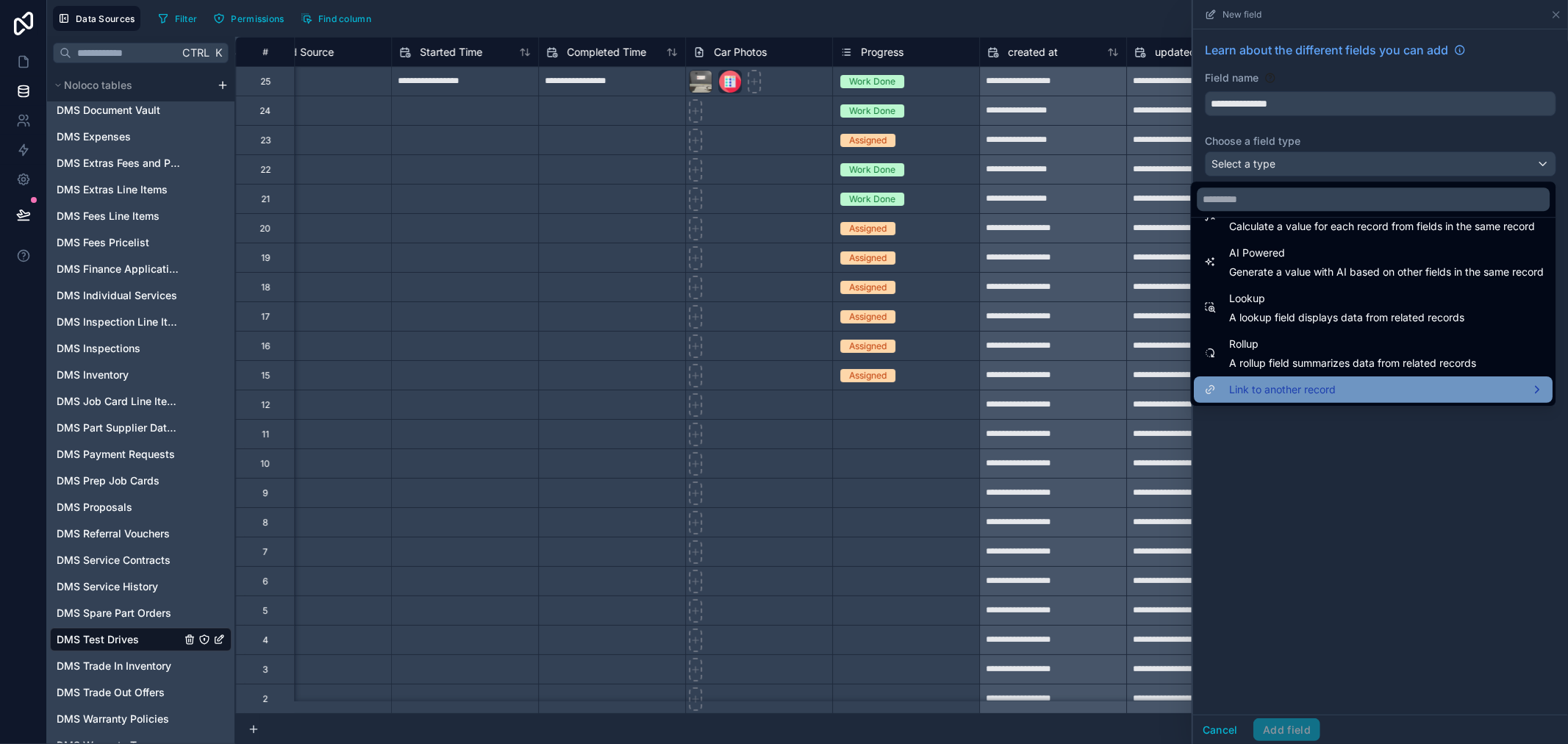
click at [1275, 391] on span "Link to another record" at bounding box center [1283, 389] width 107 height 17
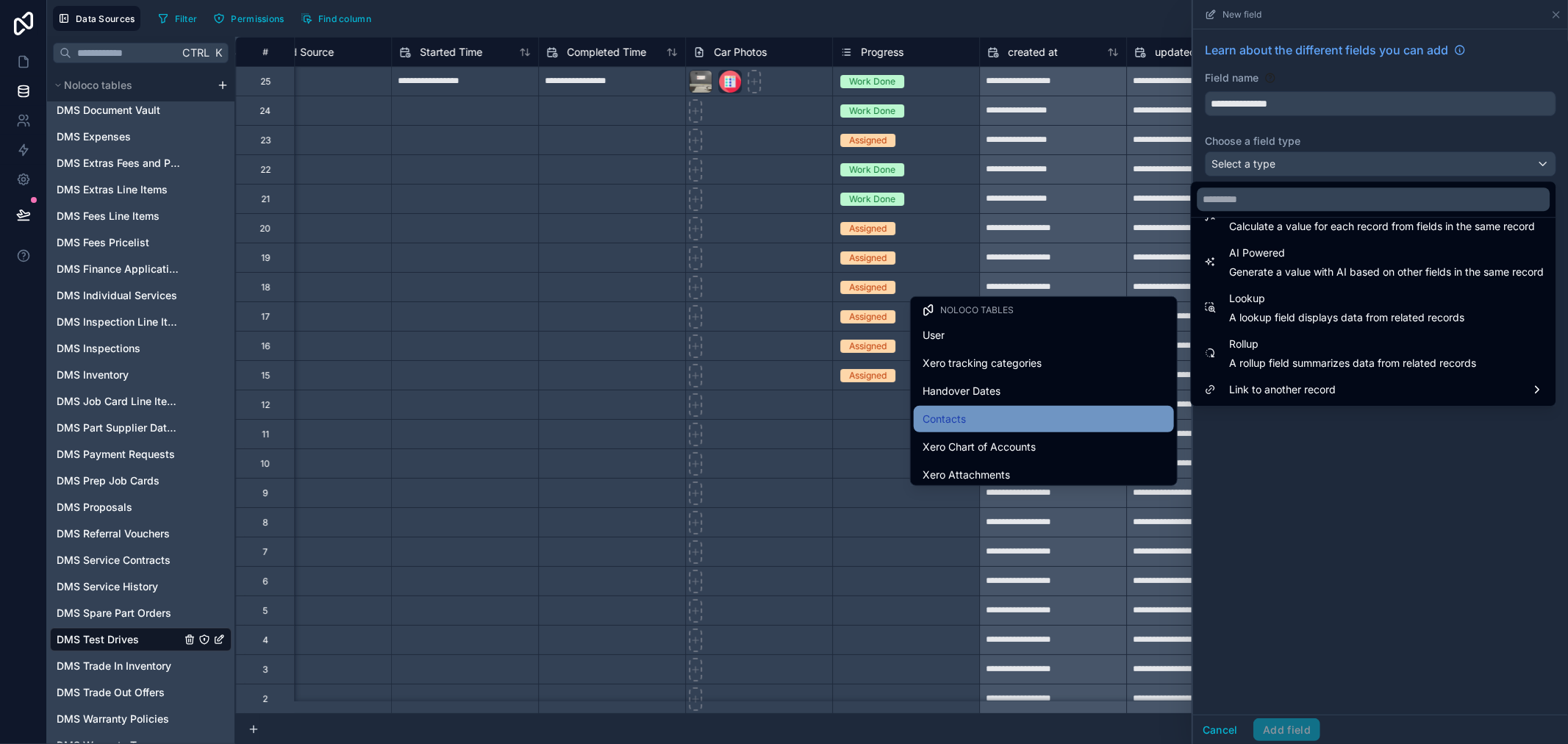
click at [974, 412] on div "Contacts" at bounding box center [1044, 418] width 243 height 17
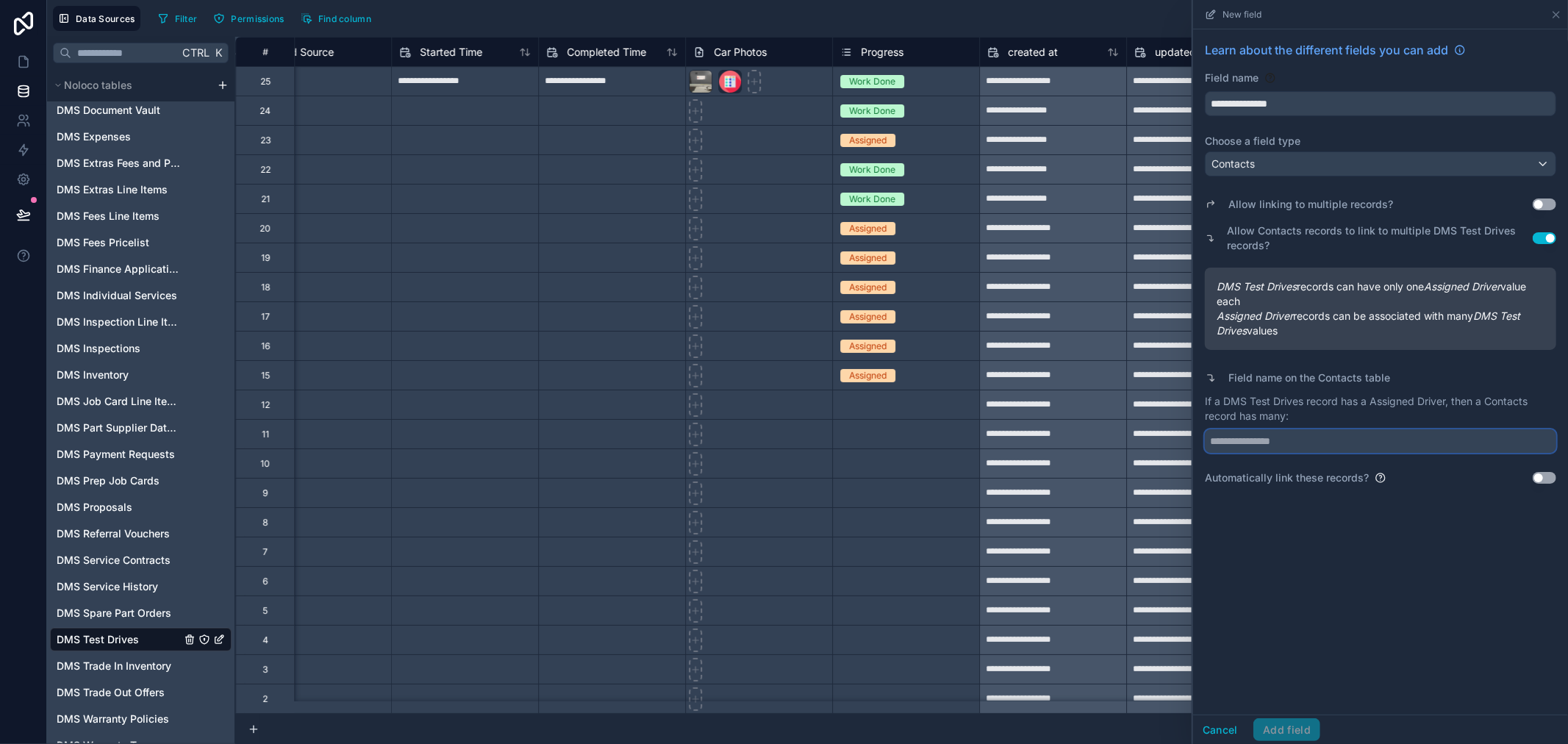
click at [1356, 442] on input "text" at bounding box center [1380, 441] width 351 height 24
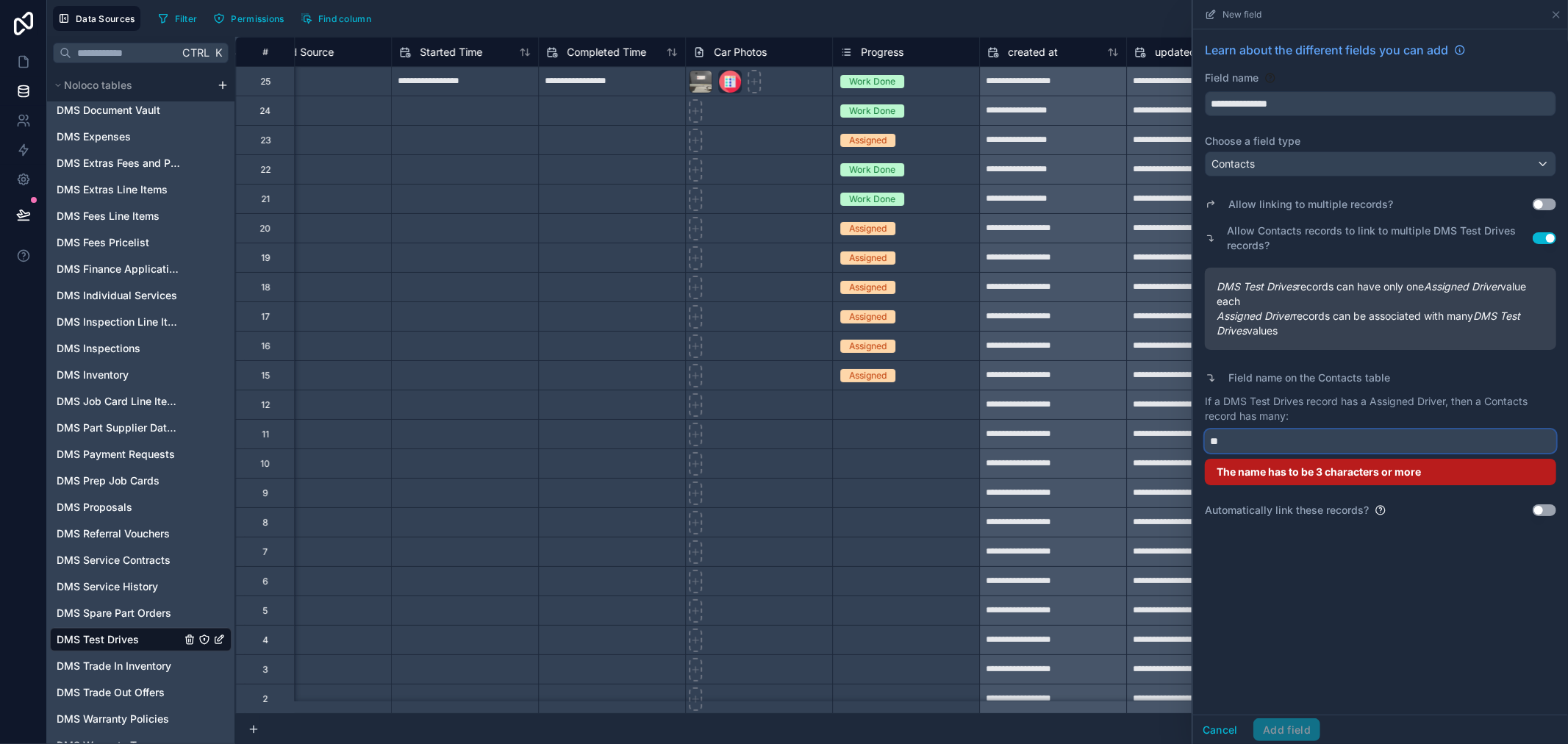
type input "*"
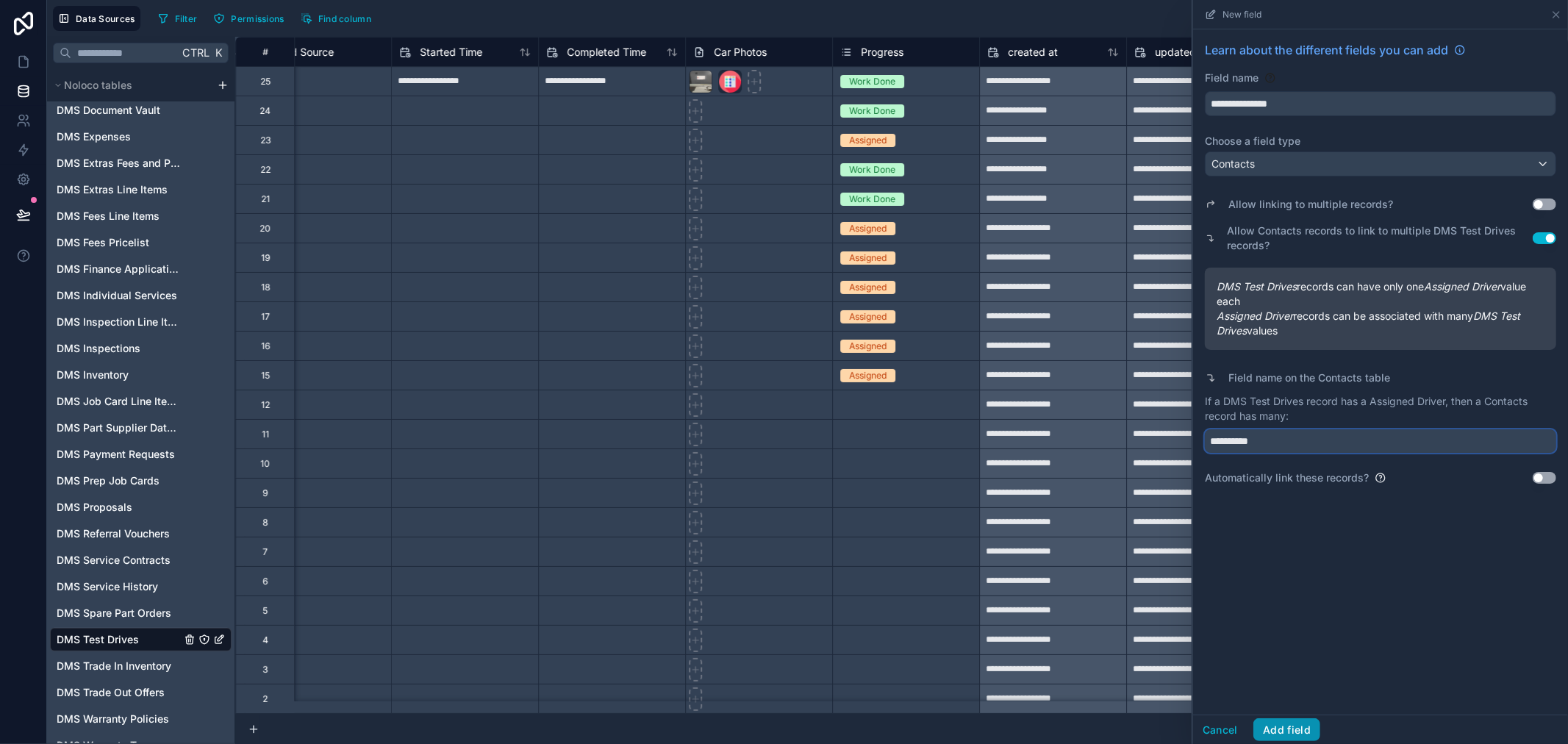
type input "**********"
click at [1304, 732] on button "Add field" at bounding box center [1287, 730] width 67 height 24
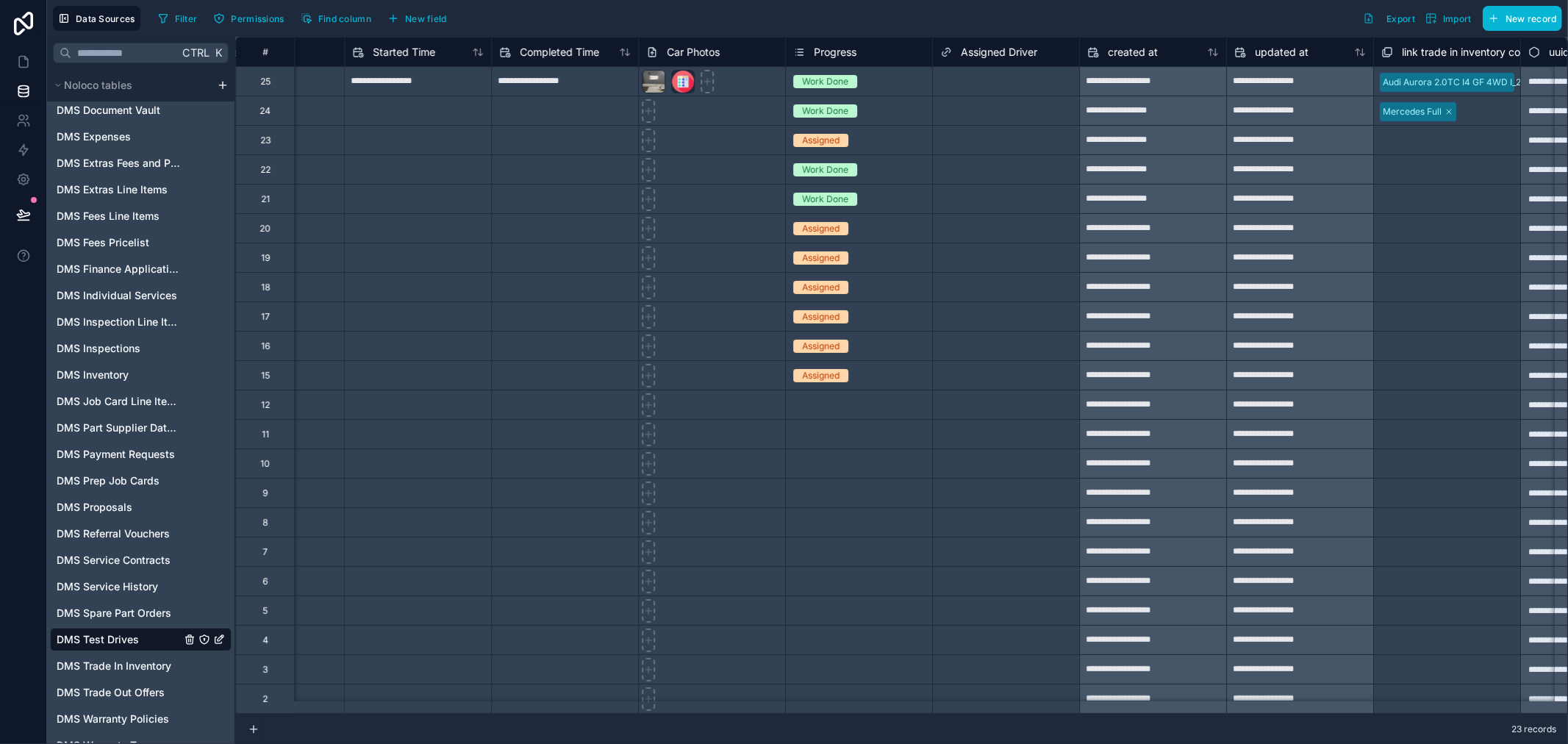
scroll to position [0, 3738]
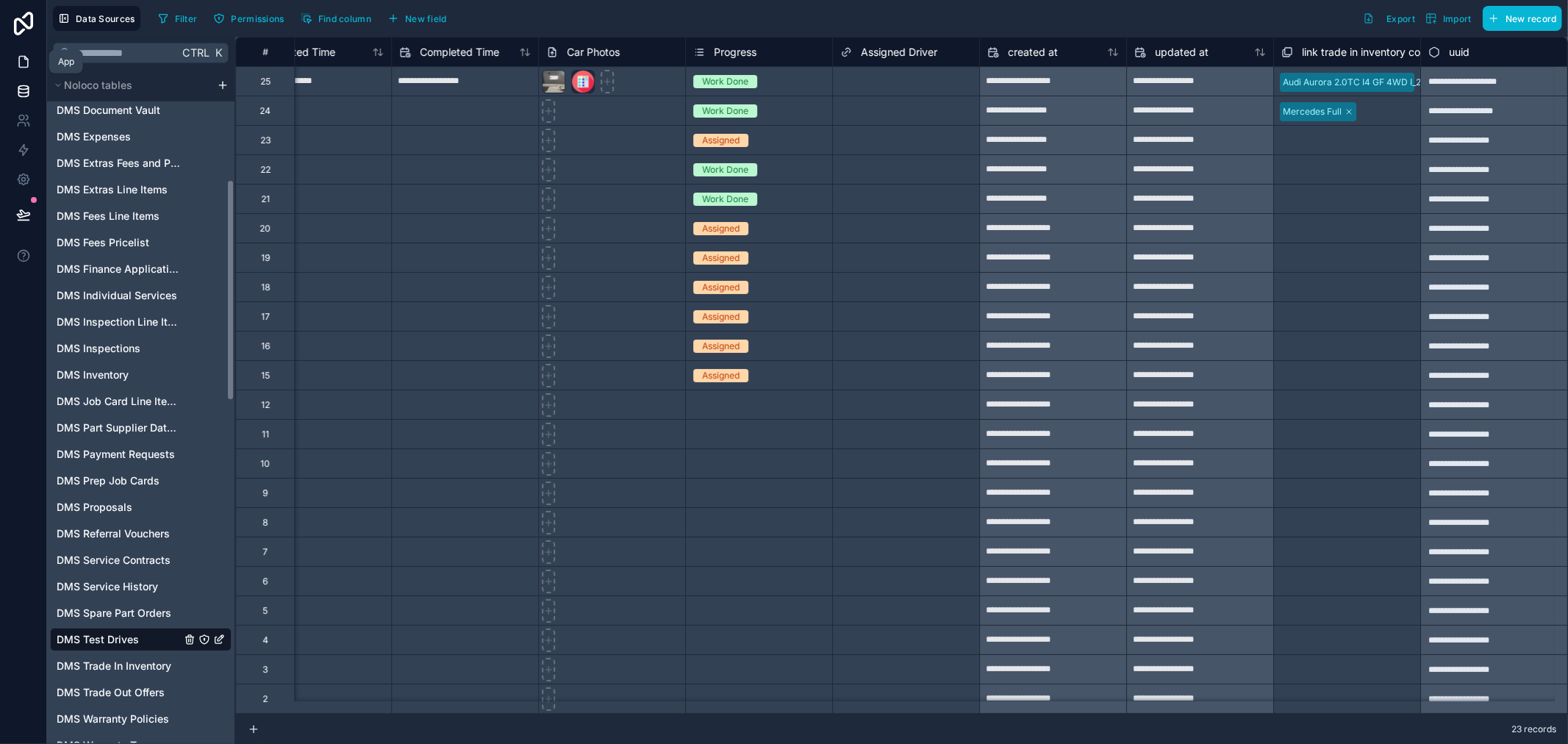
click at [24, 69] on link at bounding box center [23, 62] width 46 height 29
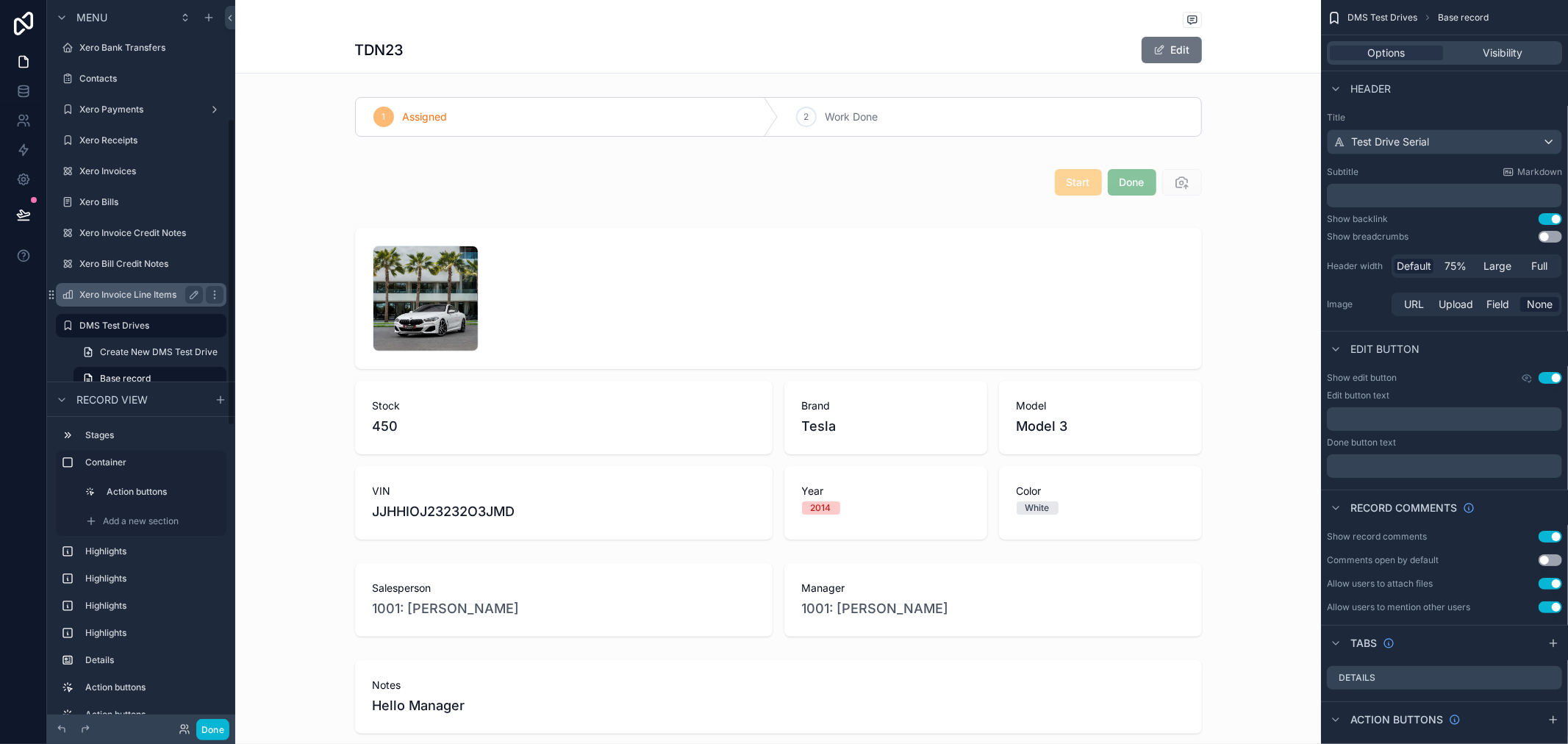
scroll to position [280, 0]
click at [128, 296] on label "DMS Test Drives" at bounding box center [138, 297] width 118 height 12
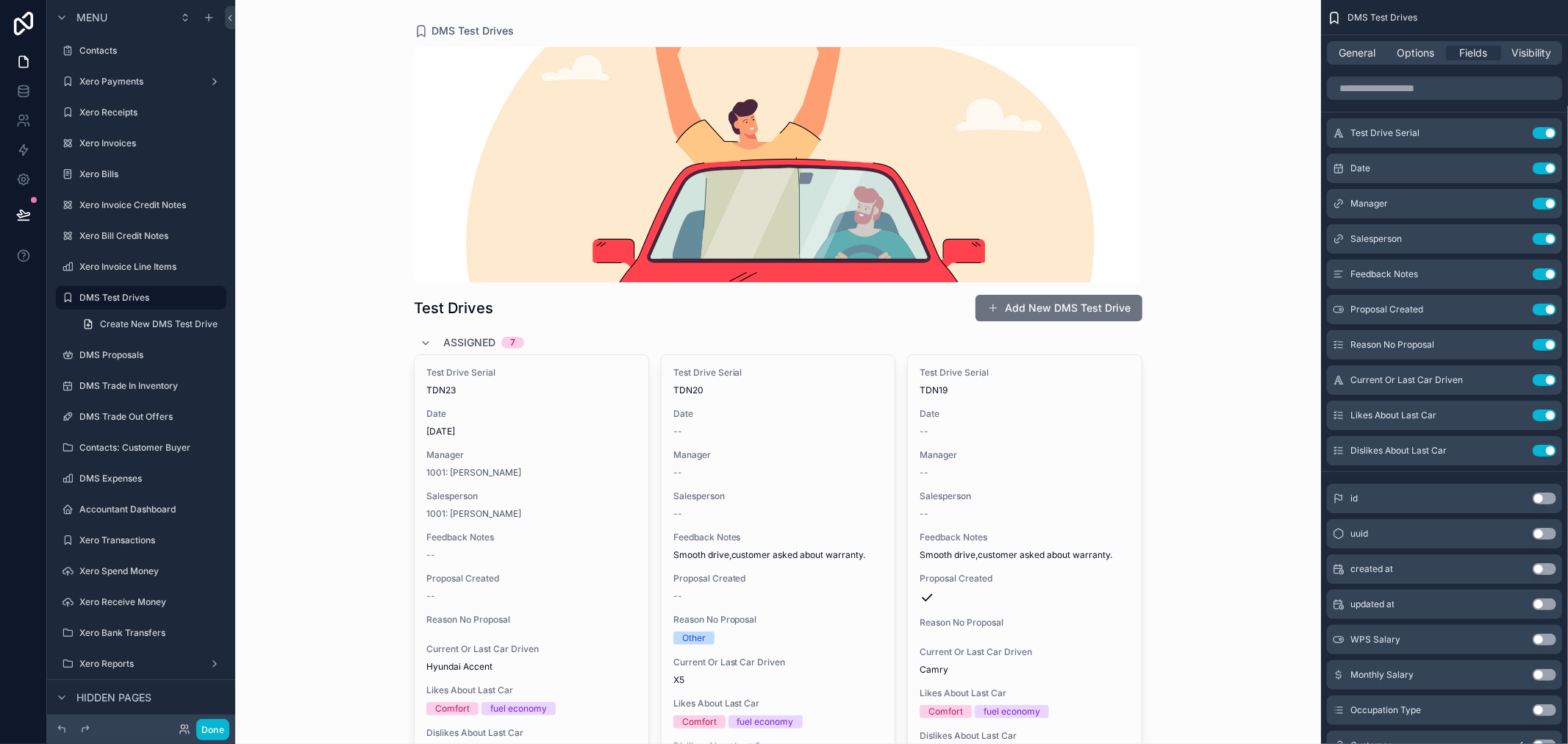
click at [641, 155] on div "scrollable content" at bounding box center [778, 165] width 728 height 235
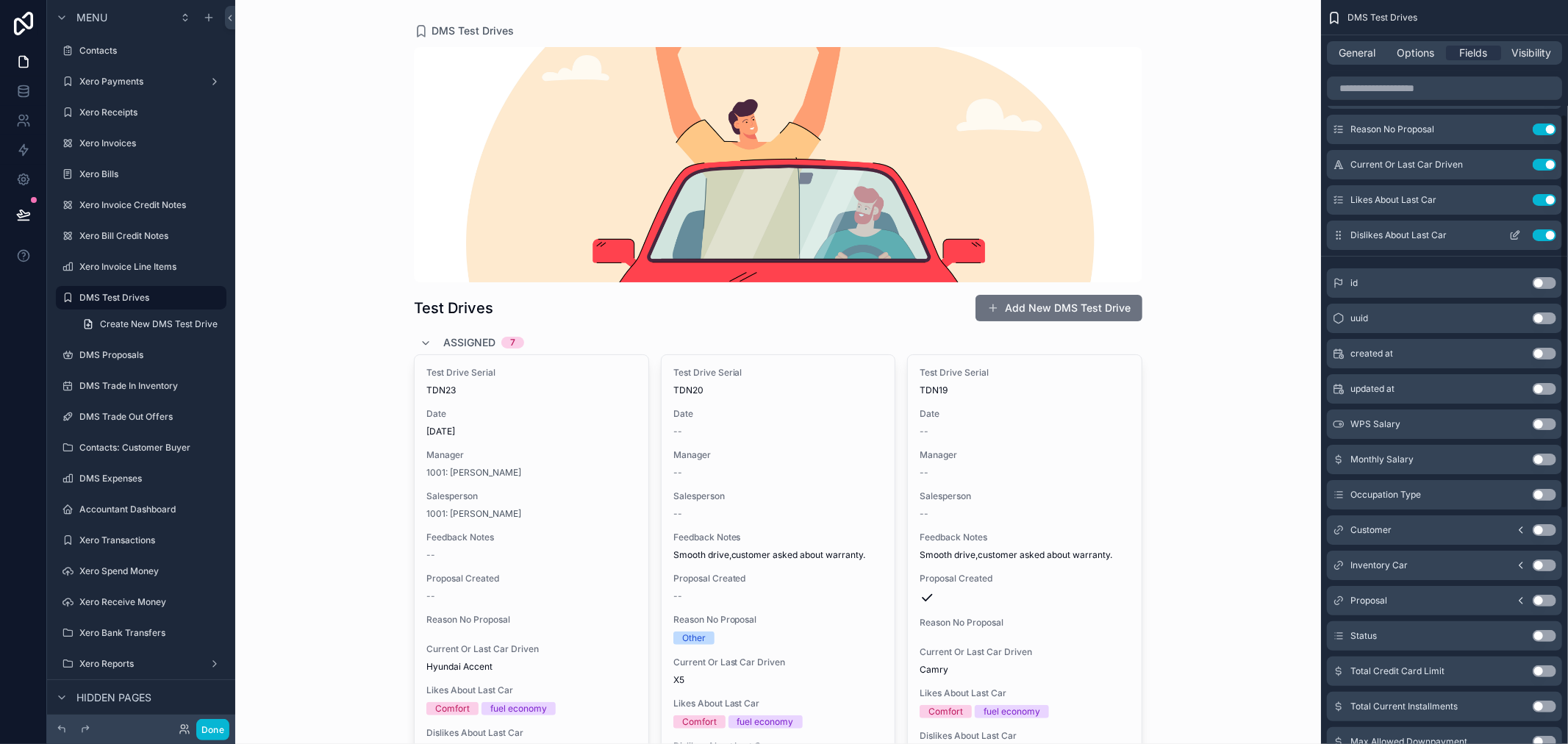
scroll to position [3, 0]
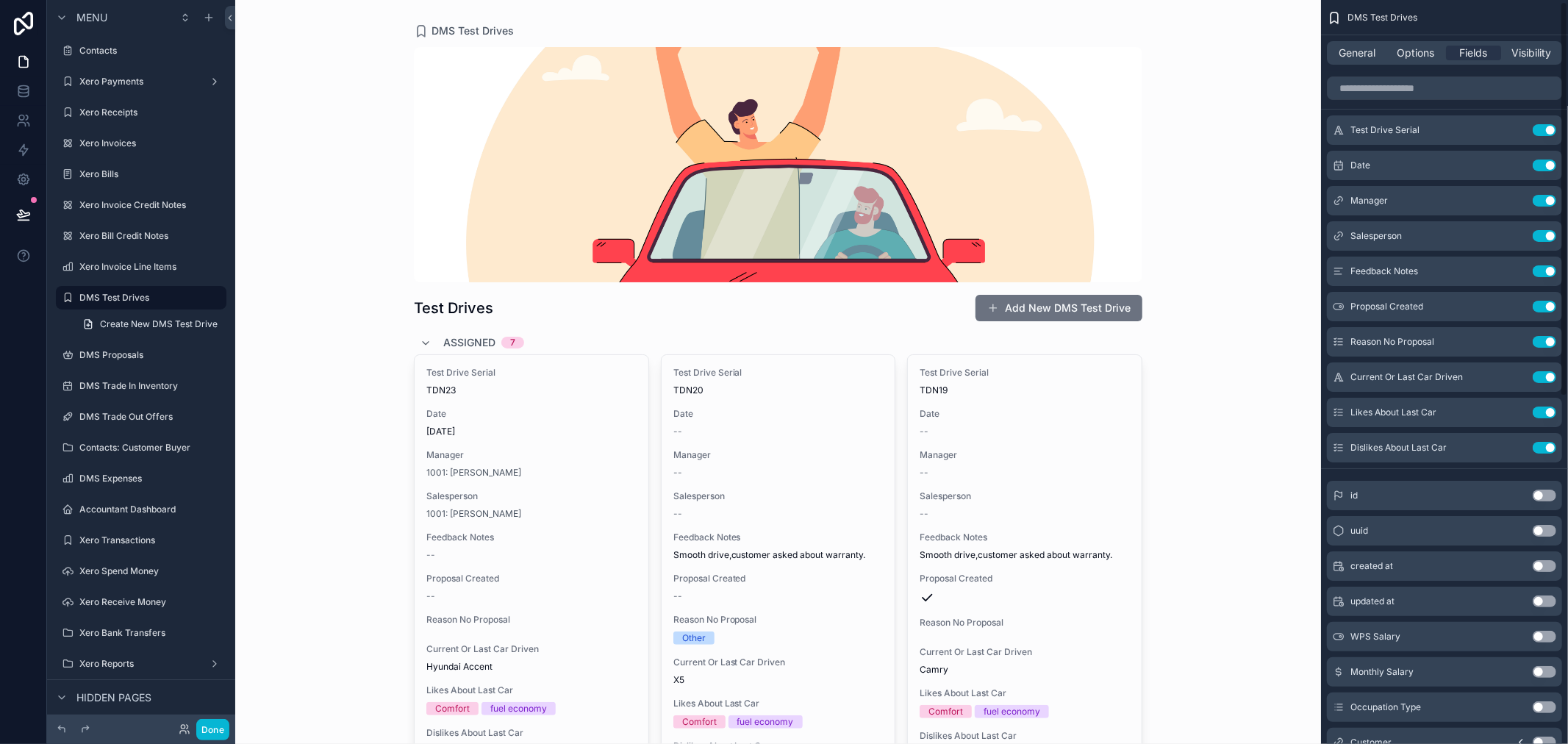
click at [1360, 61] on div "General Options Fields Visibility" at bounding box center [1445, 53] width 235 height 24
click at [1360, 55] on span "General" at bounding box center [1358, 53] width 37 height 15
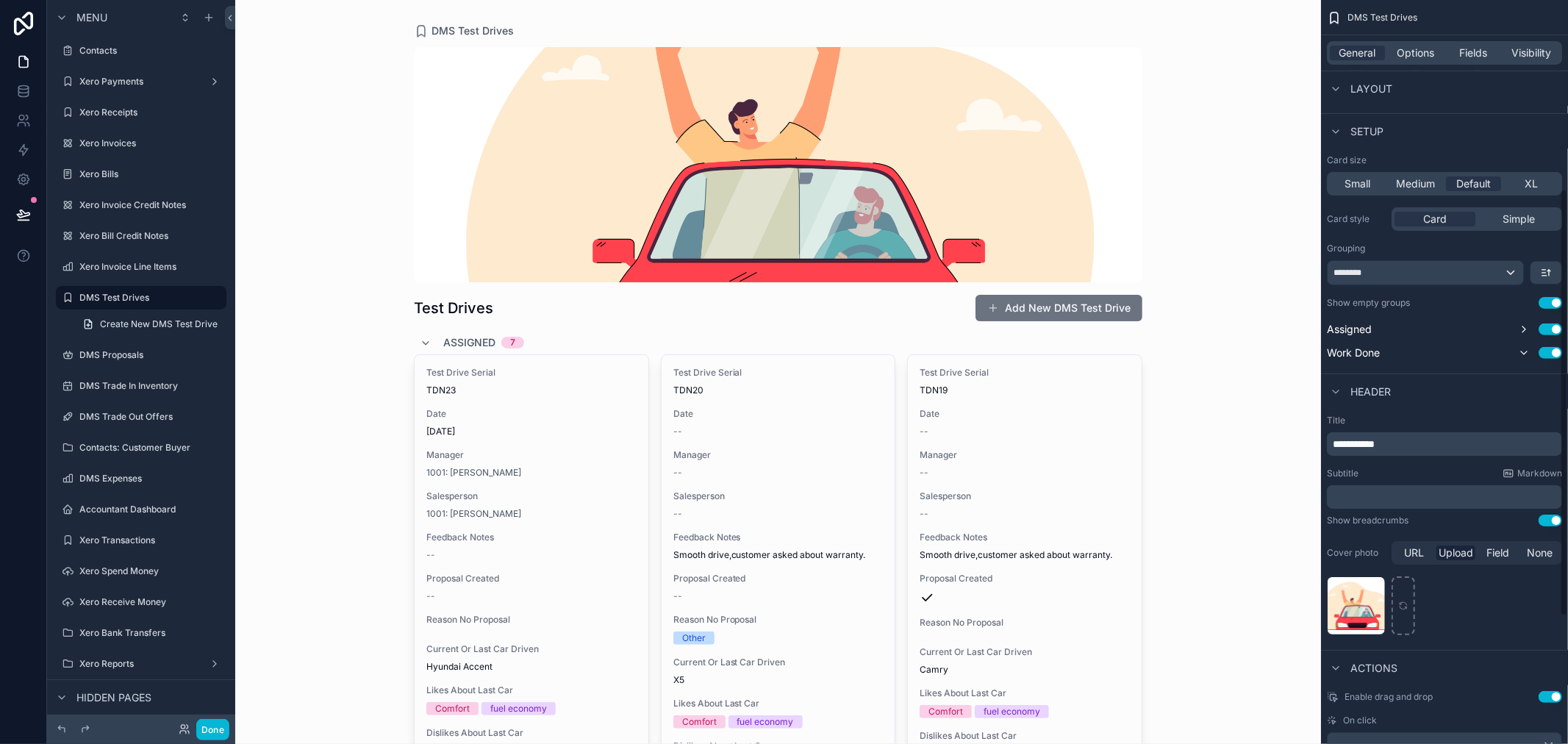
scroll to position [329, 0]
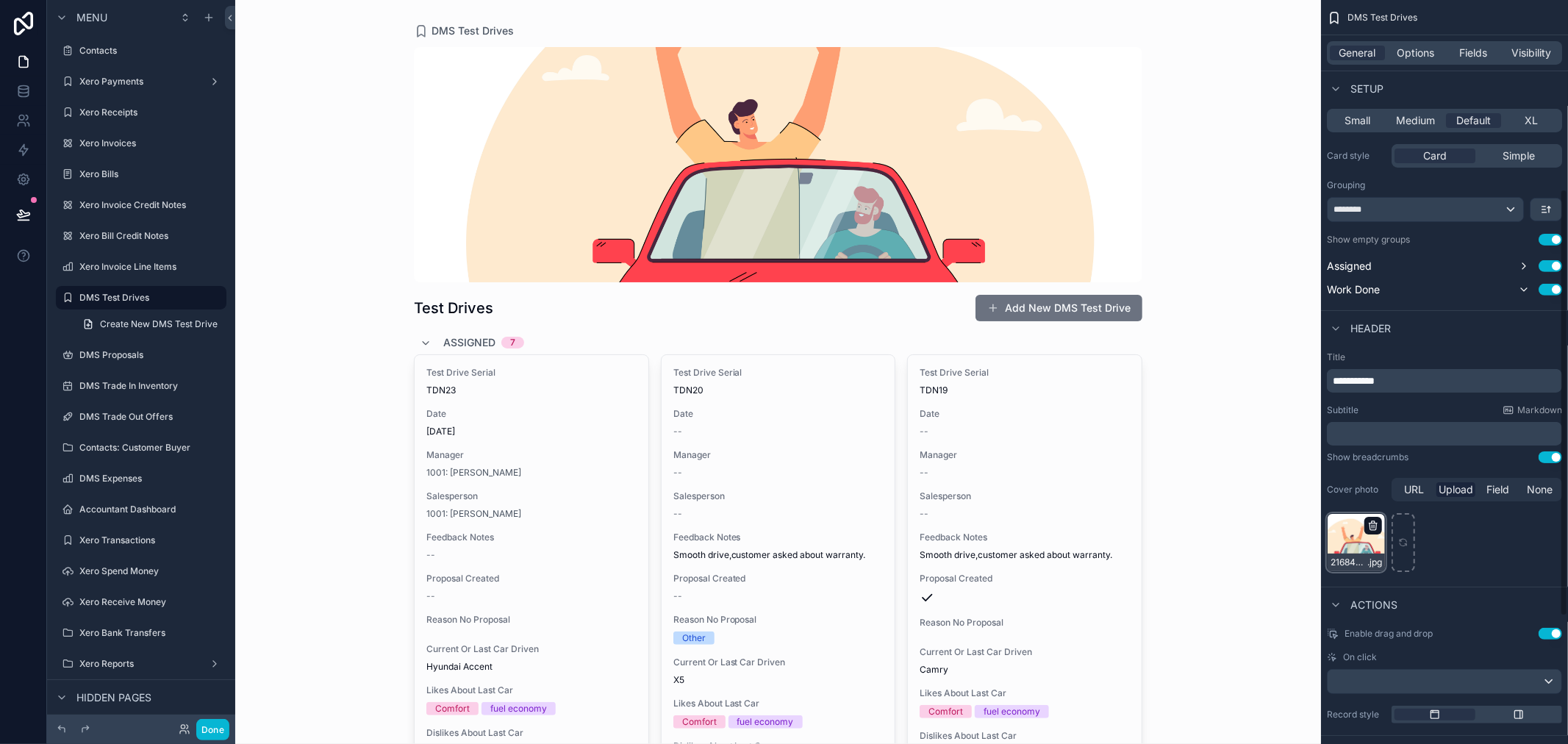
click at [1374, 525] on icon "scrollable content" at bounding box center [1373, 525] width 12 height 12
click at [1397, 497] on div "Confirm delete?" at bounding box center [1367, 498] width 118 height 17
click at [1402, 500] on icon "button" at bounding box center [1404, 498] width 12 height 12
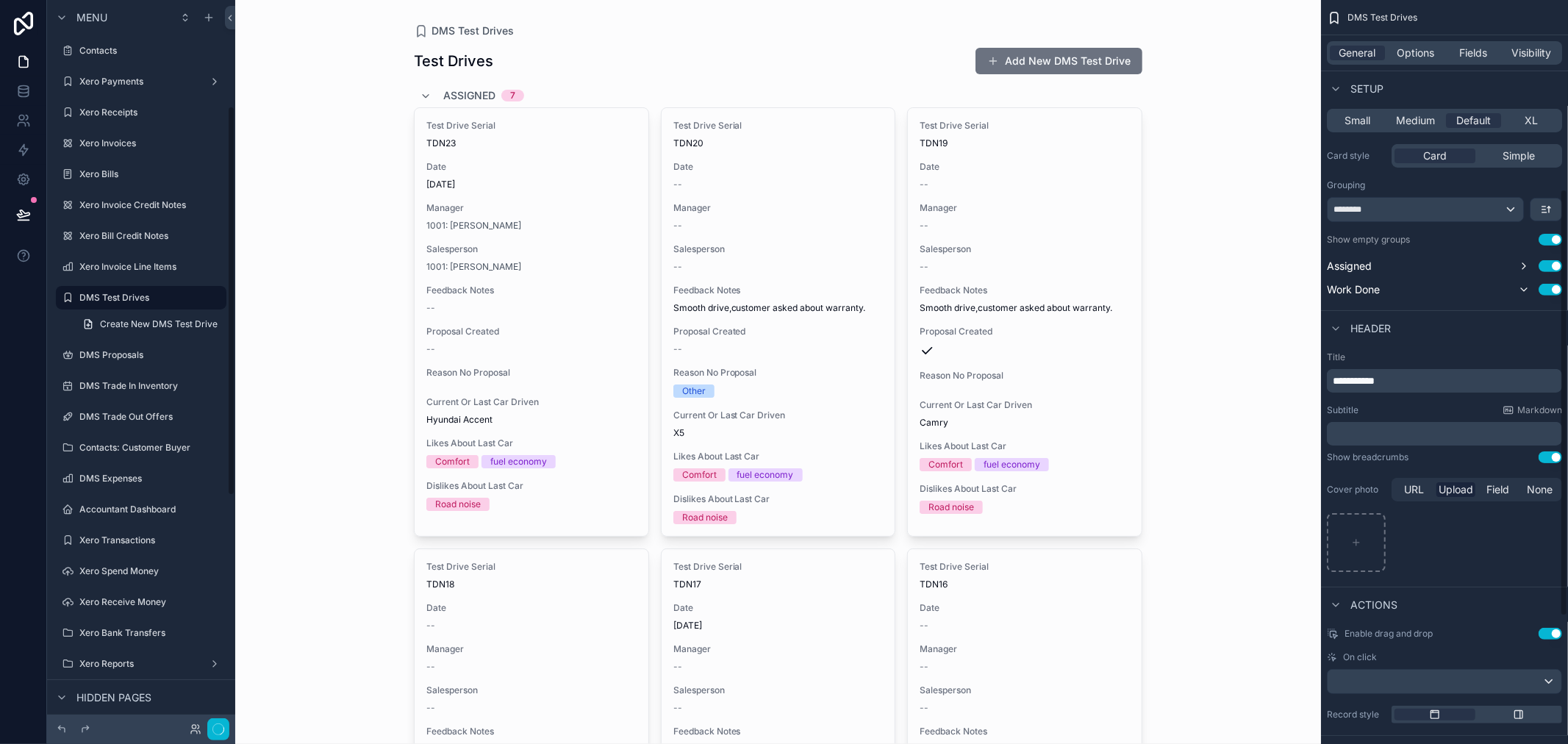
scroll to position [199, 0]
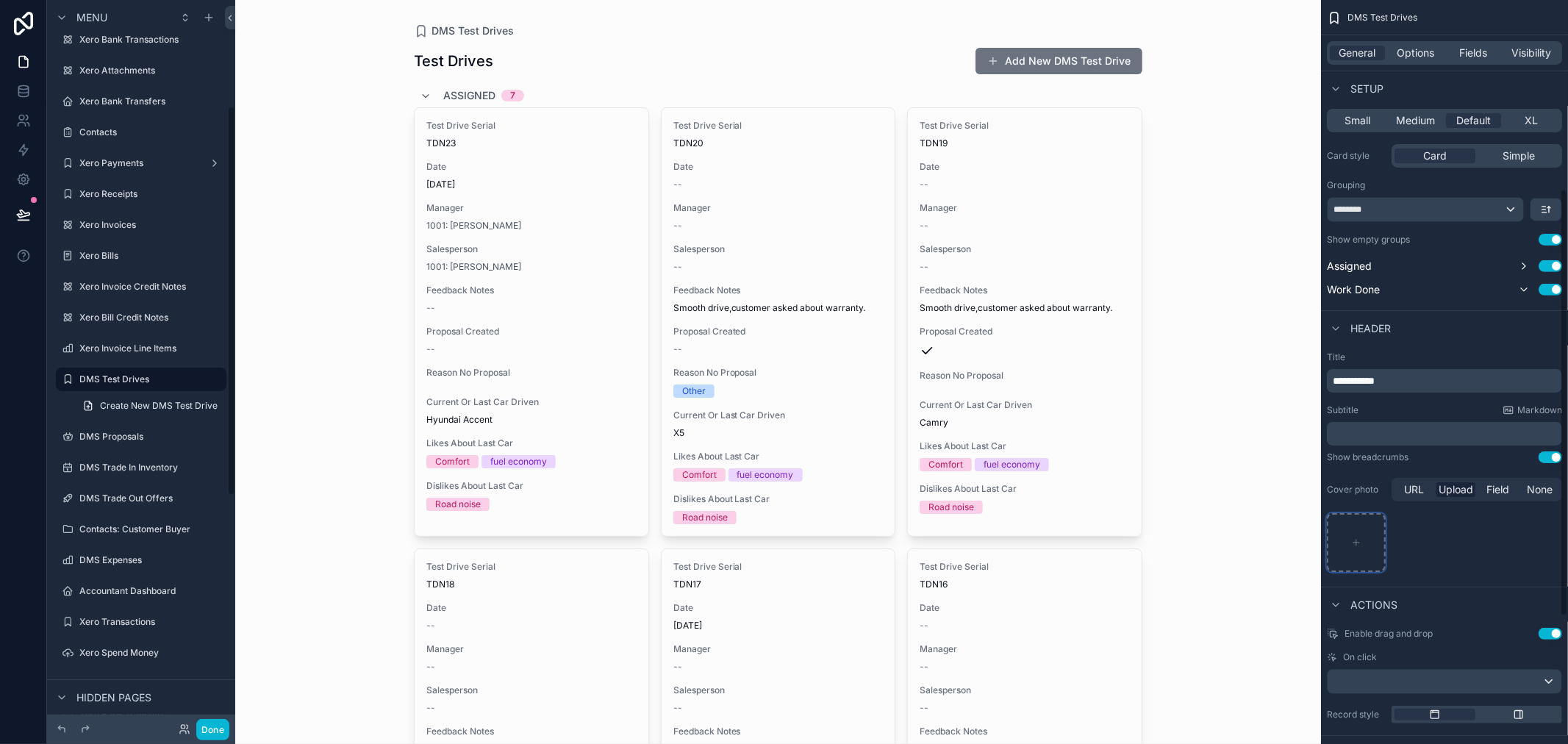
click at [1368, 545] on div "scrollable content" at bounding box center [1356, 543] width 59 height 59
type input "**********"
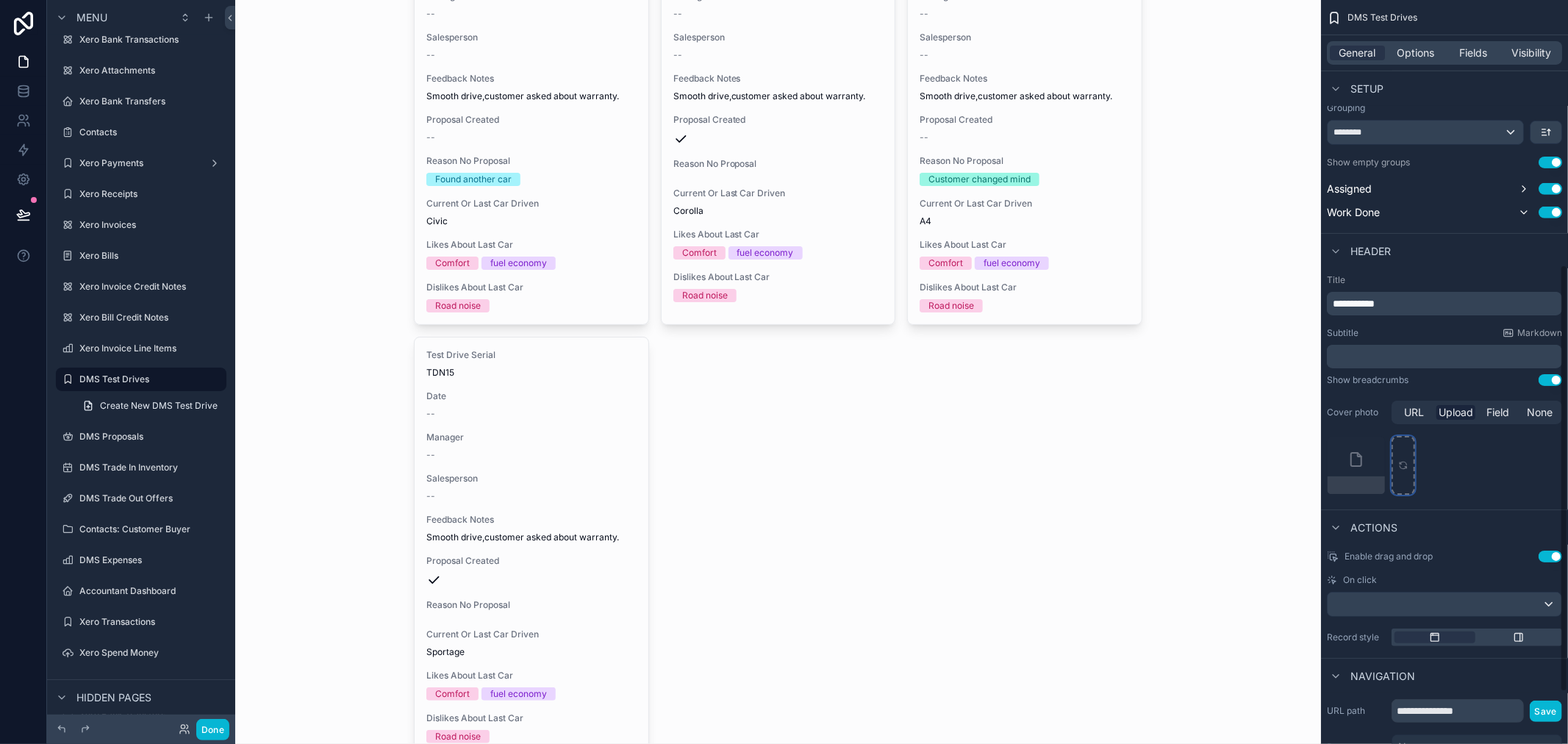
scroll to position [0, 0]
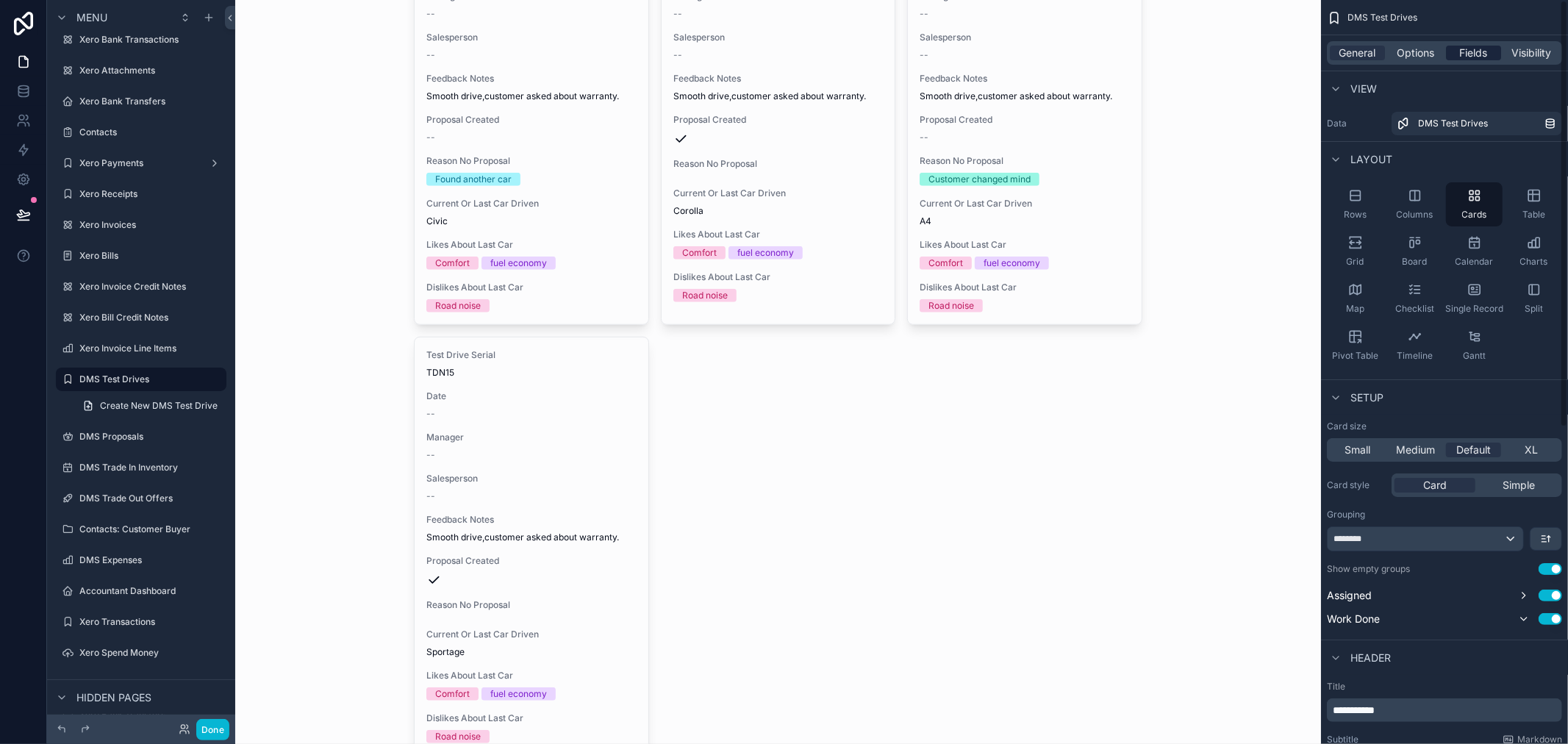
click at [1467, 52] on span "Fields" at bounding box center [1474, 53] width 28 height 15
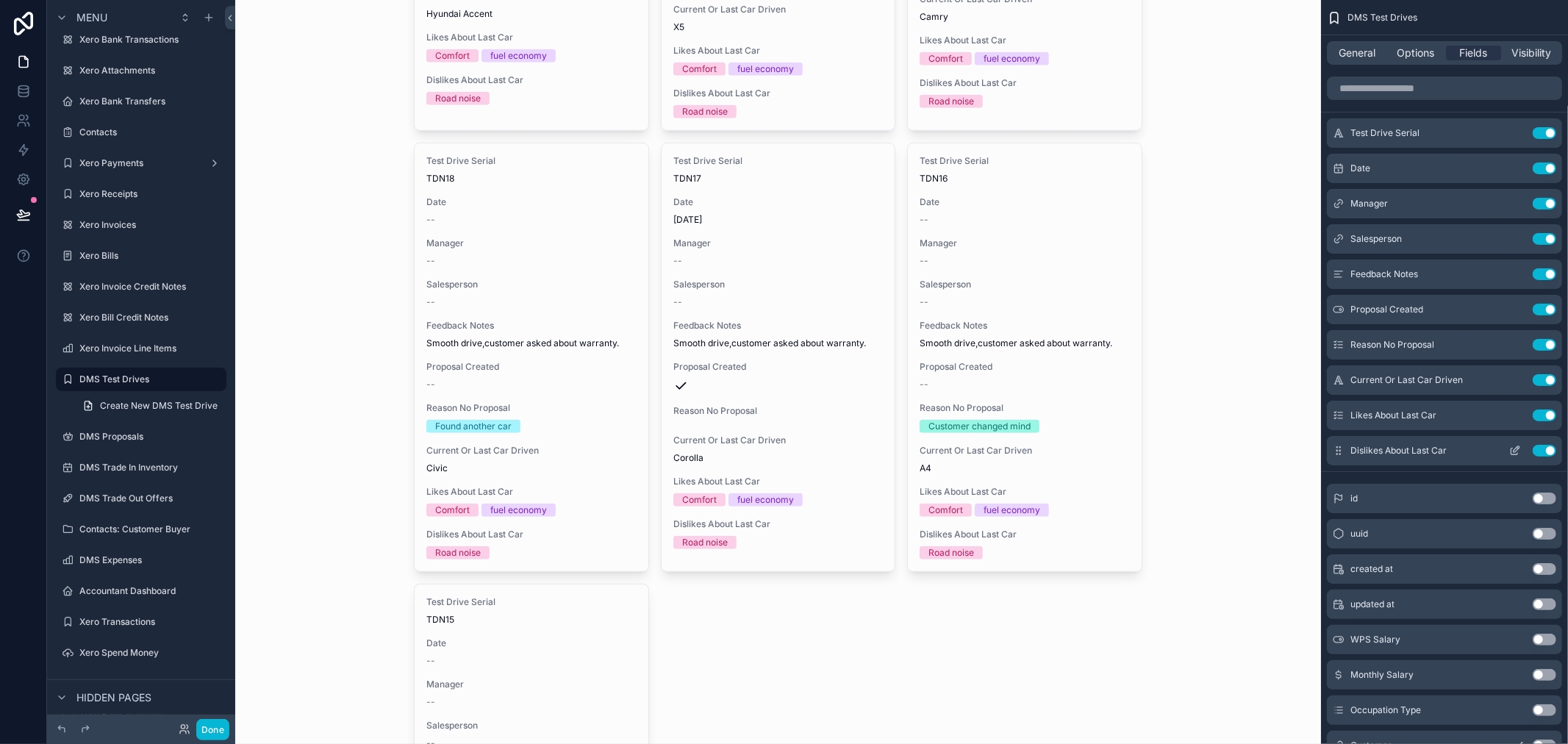
click at [1547, 446] on button "Use setting" at bounding box center [1545, 451] width 24 height 12
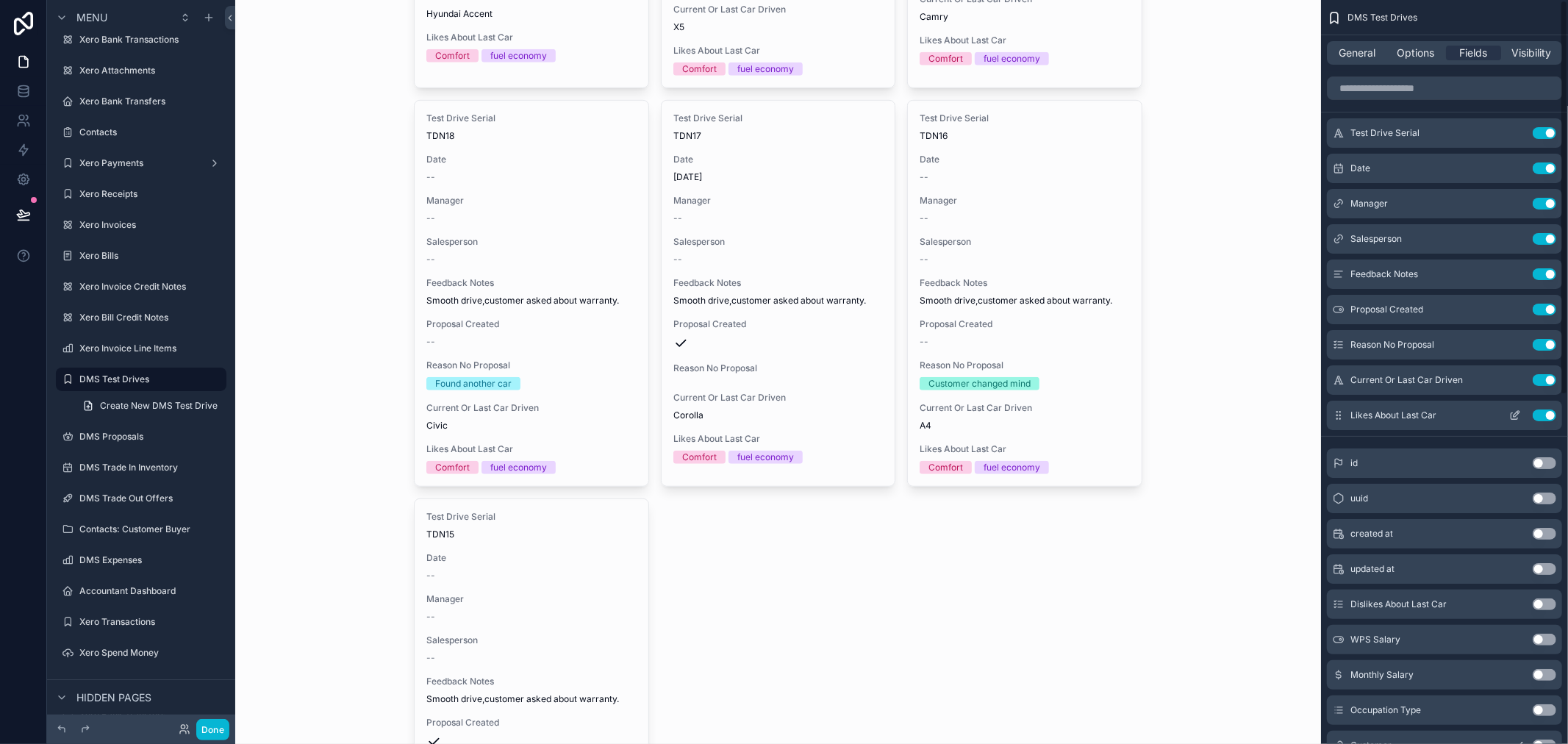
click at [1542, 421] on div "Likes About Last Car Use setting" at bounding box center [1445, 416] width 235 height 29
click at [1544, 414] on button "Use setting" at bounding box center [1545, 415] width 24 height 12
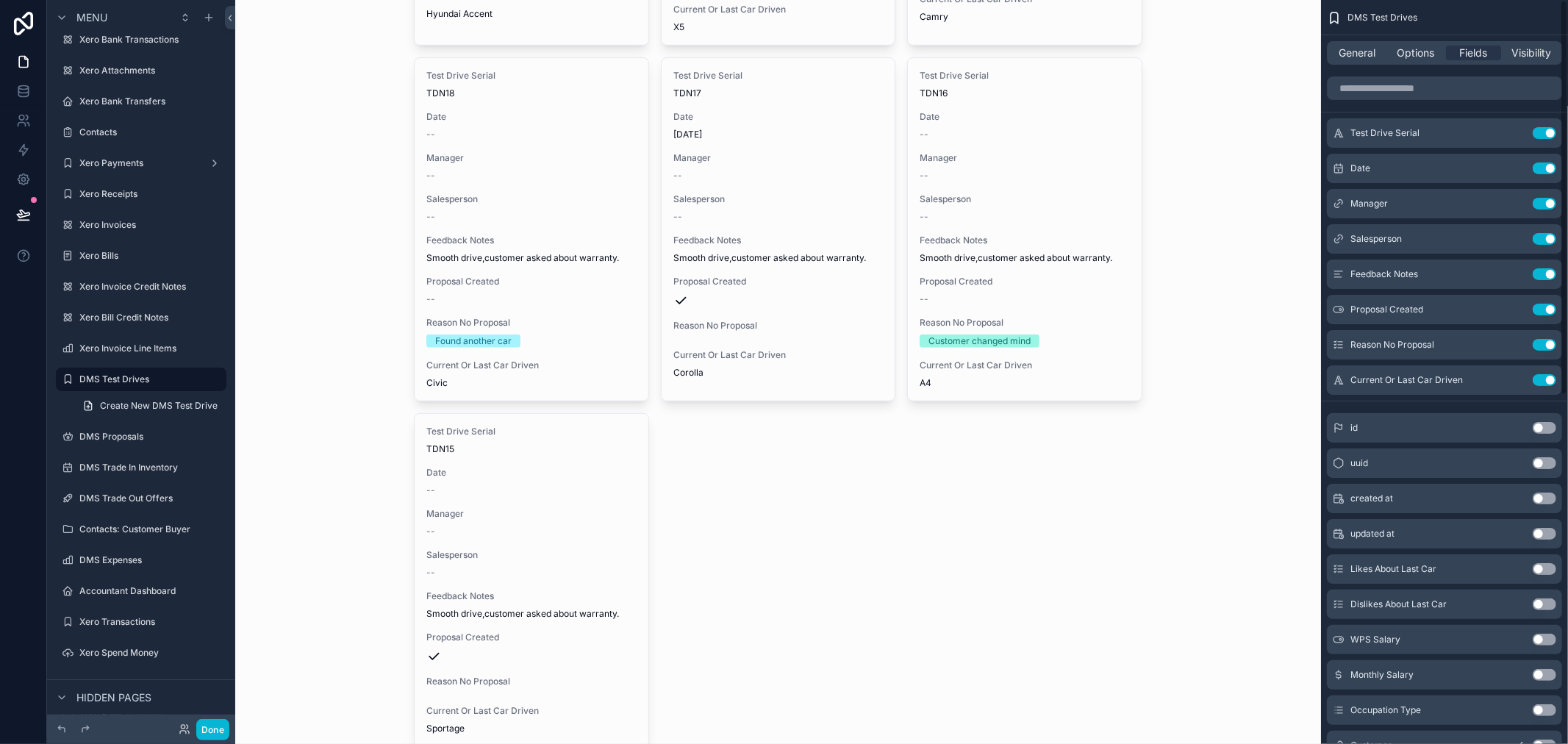
click at [1544, 374] on button "Use setting" at bounding box center [1545, 380] width 24 height 12
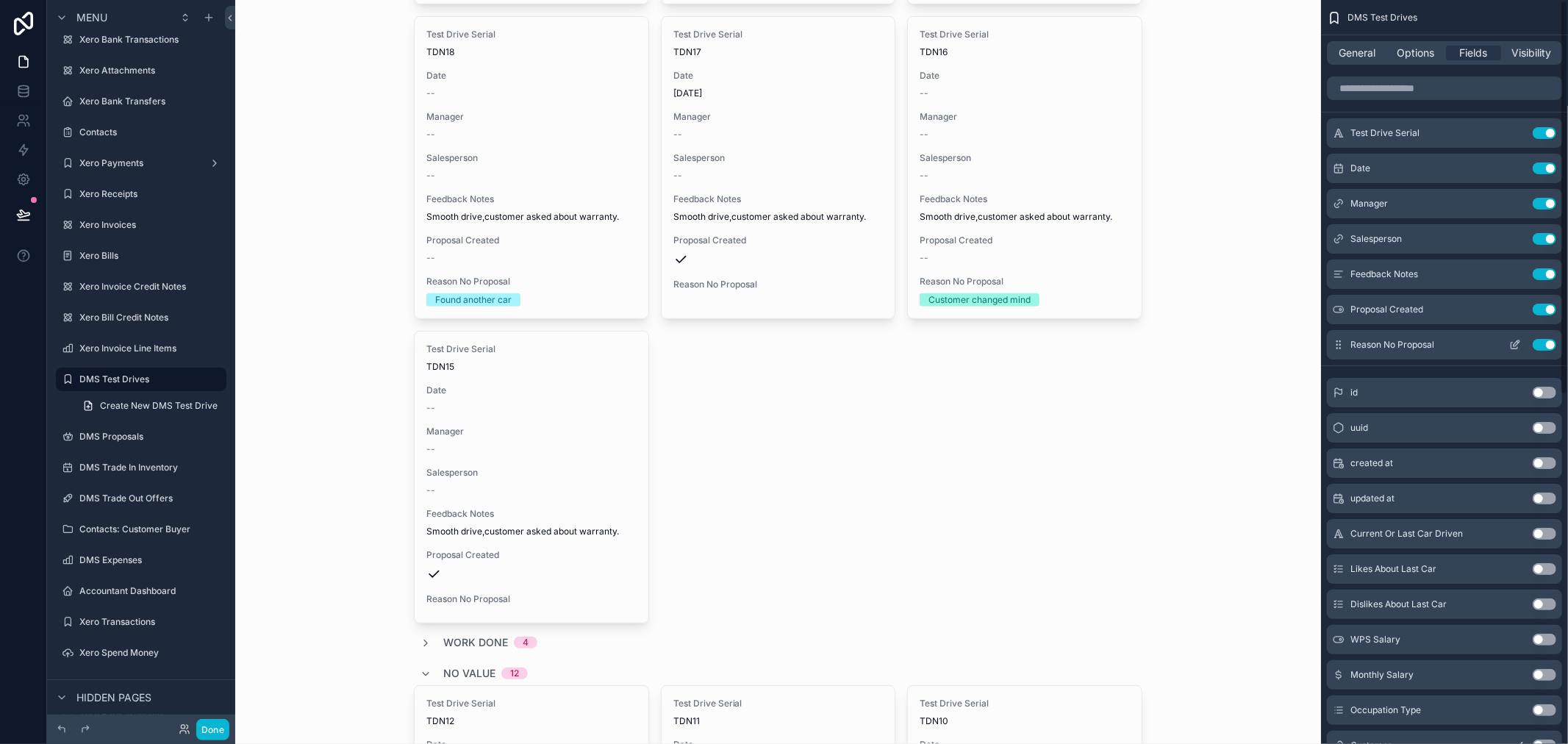
click at [1541, 344] on button "Use setting" at bounding box center [1545, 345] width 24 height 12
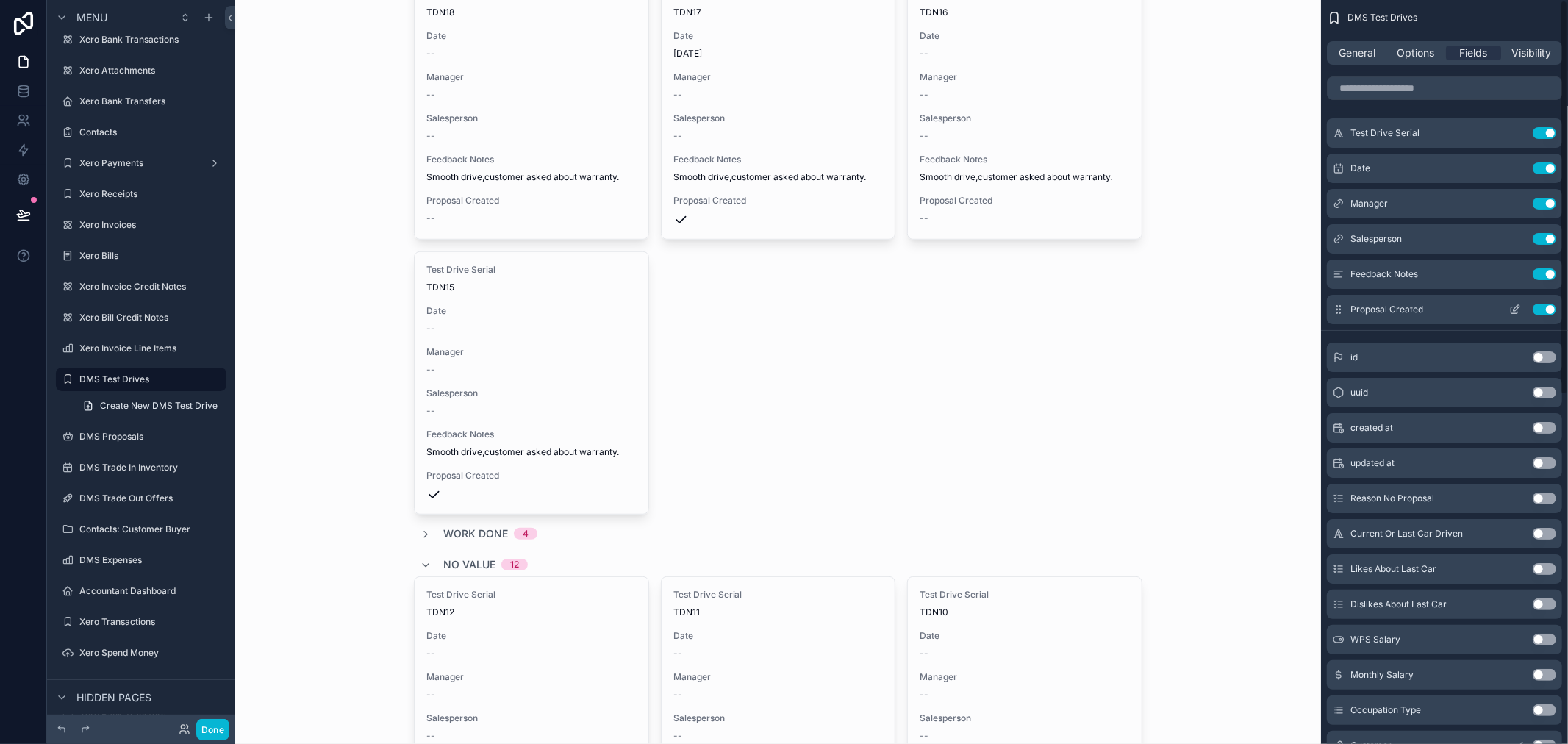
click at [1539, 311] on button "Use setting" at bounding box center [1545, 309] width 24 height 12
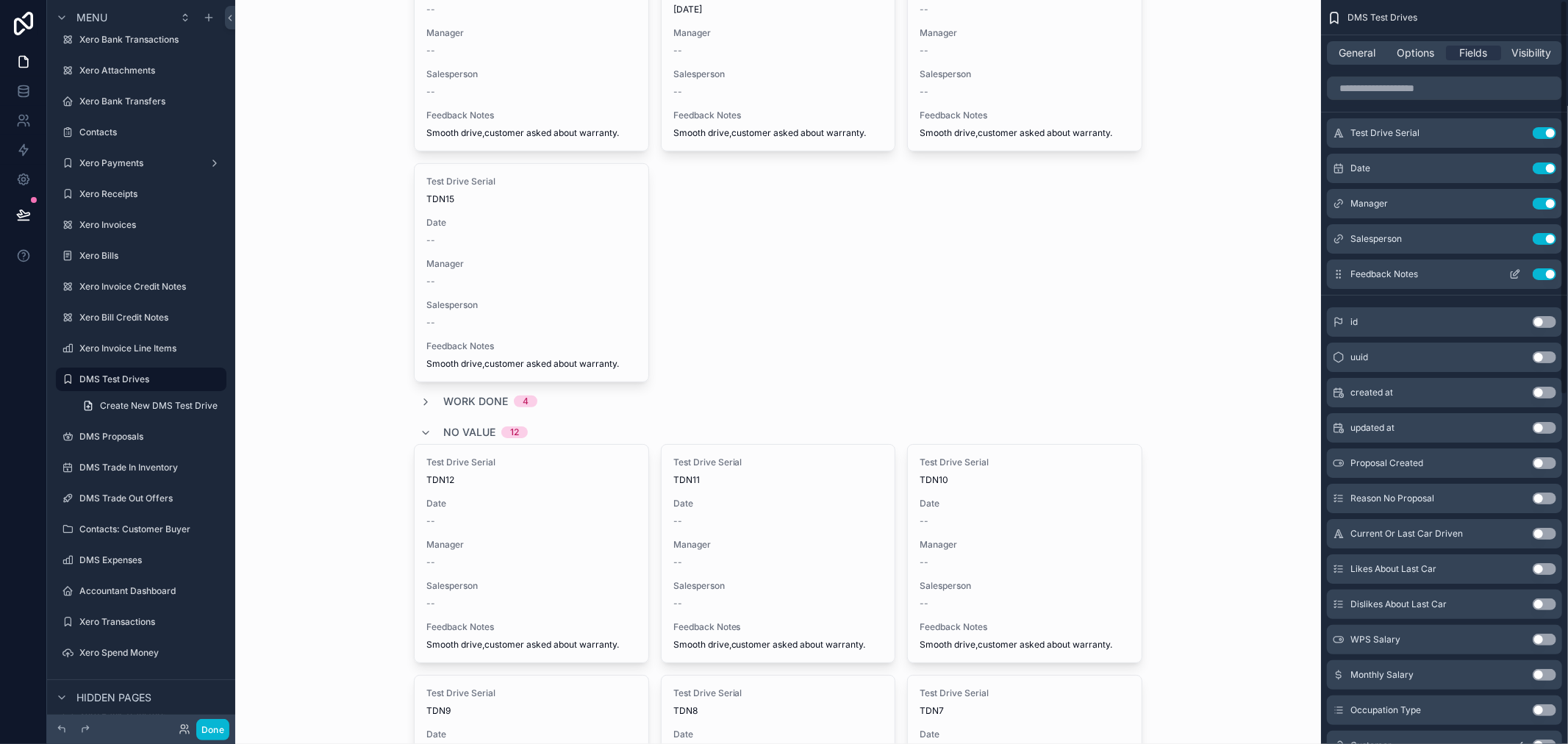
click at [1542, 277] on button "Use setting" at bounding box center [1545, 274] width 24 height 12
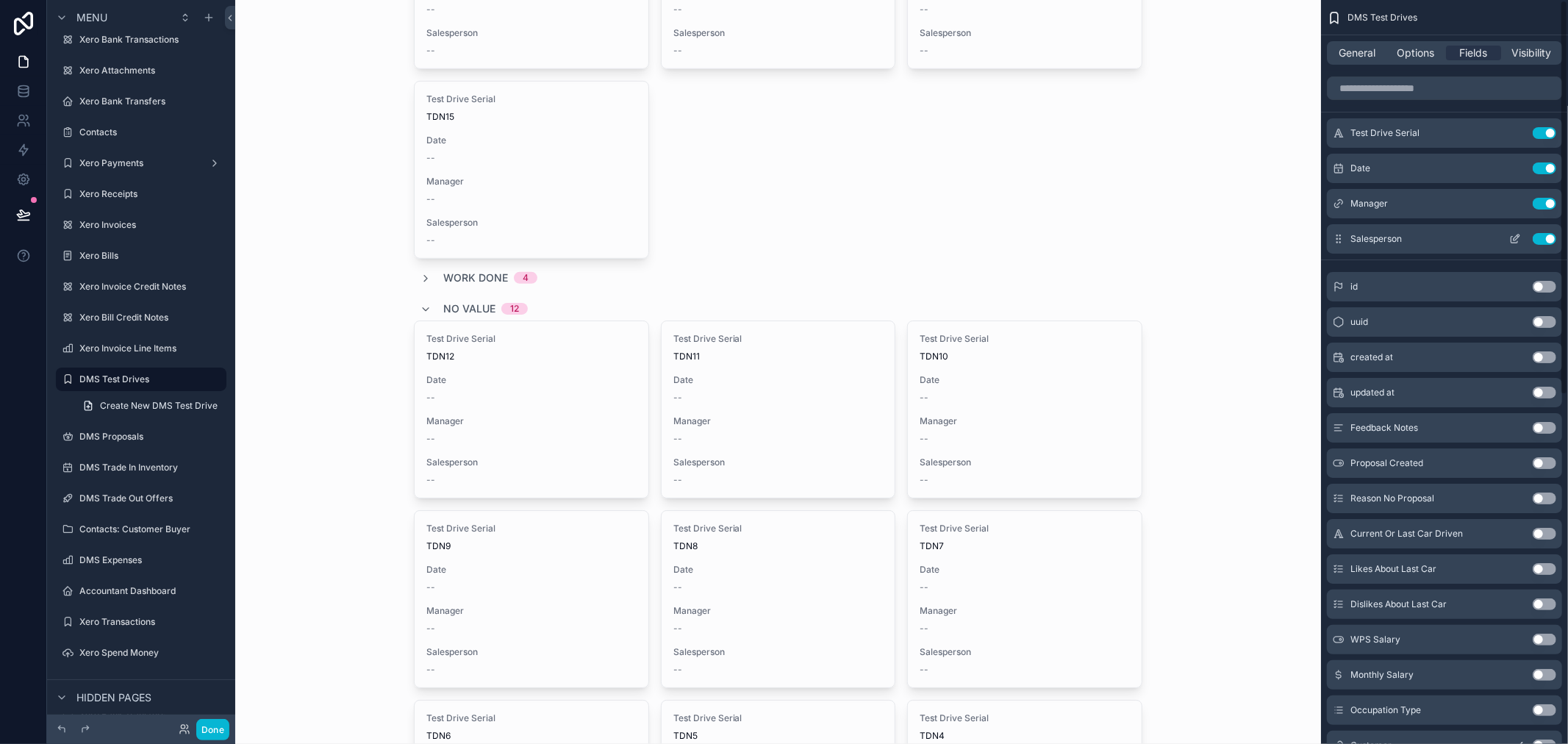
click at [1540, 238] on button "Use setting" at bounding box center [1545, 238] width 24 height 12
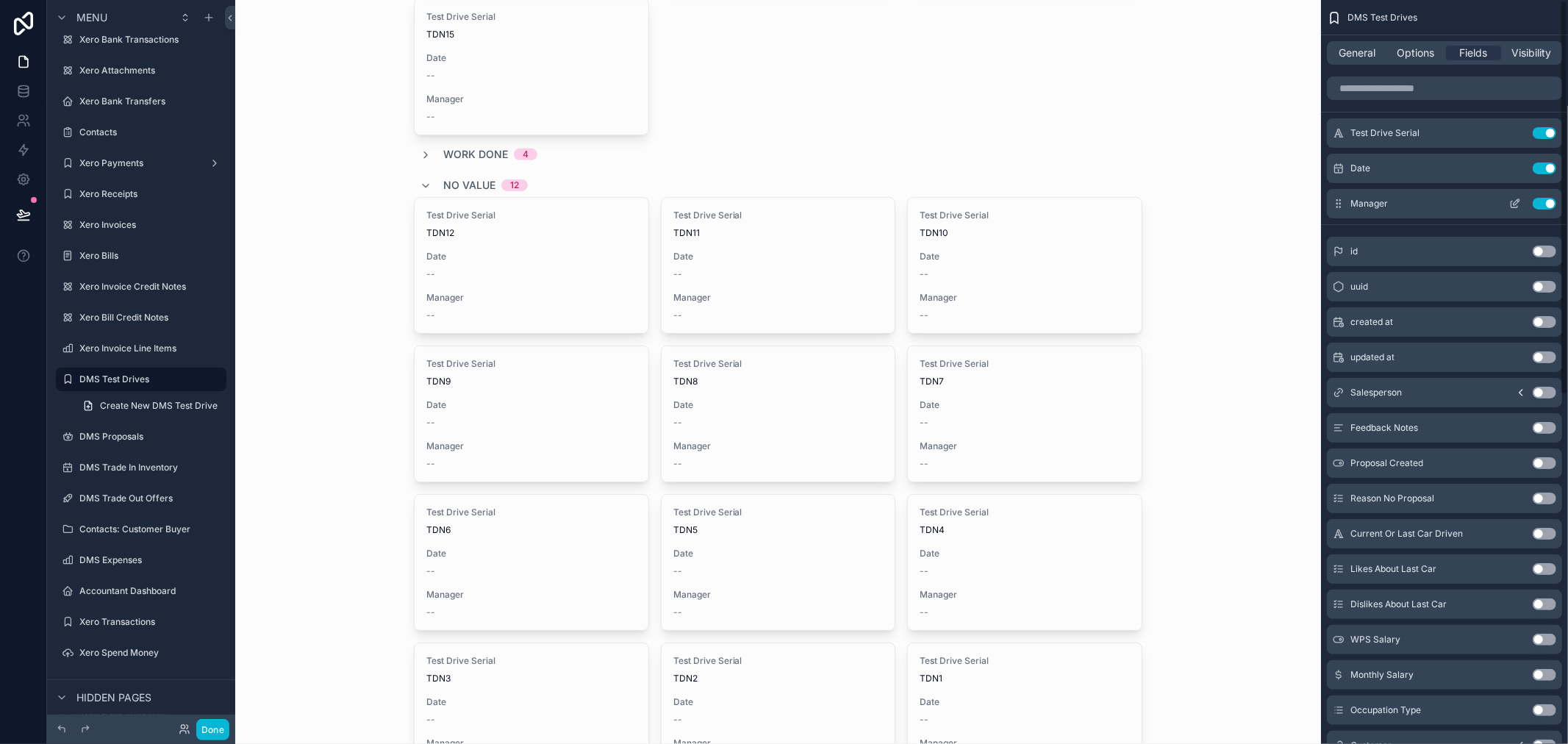
click at [1550, 204] on button "Use setting" at bounding box center [1545, 203] width 24 height 12
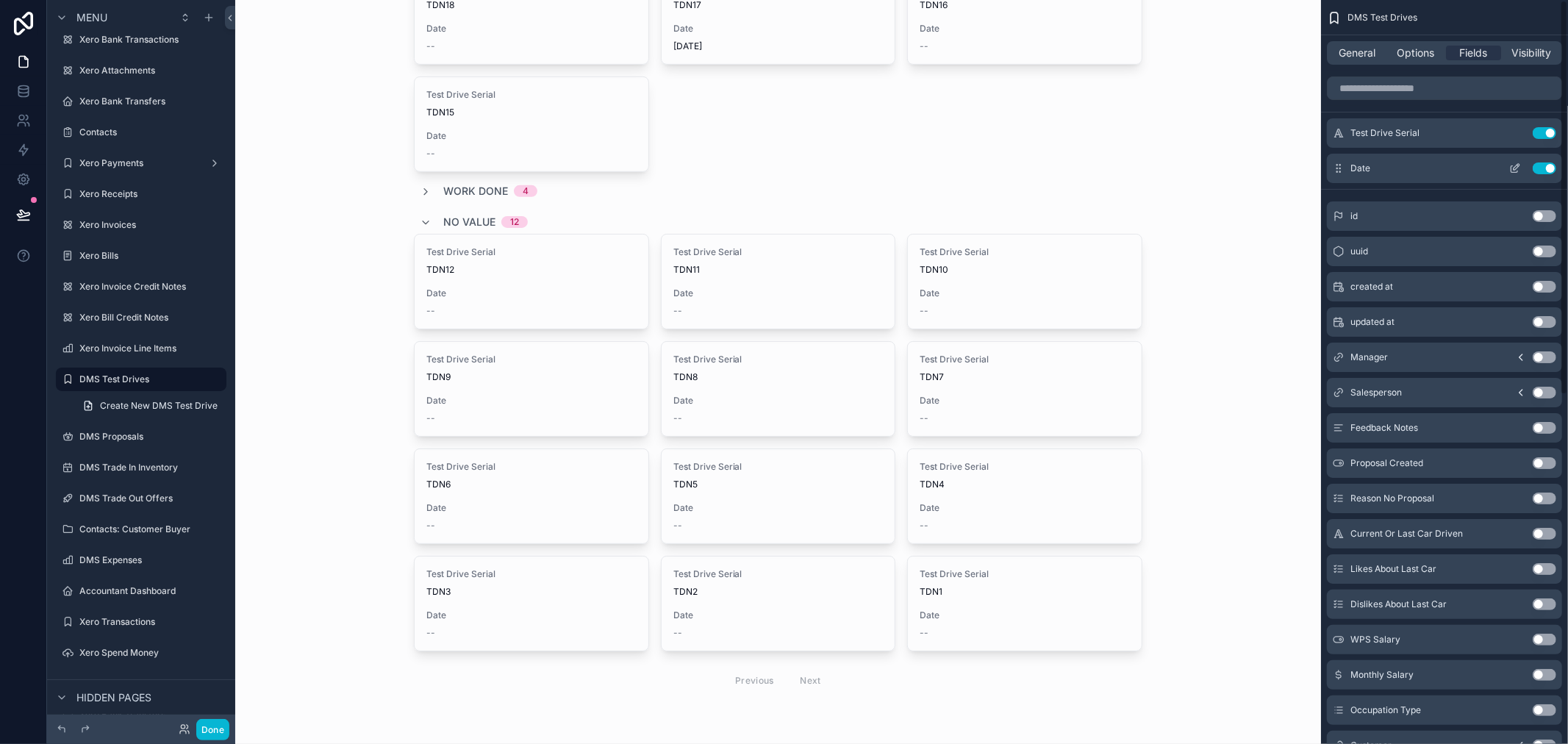
click at [1539, 165] on button "Use setting" at bounding box center [1545, 168] width 24 height 12
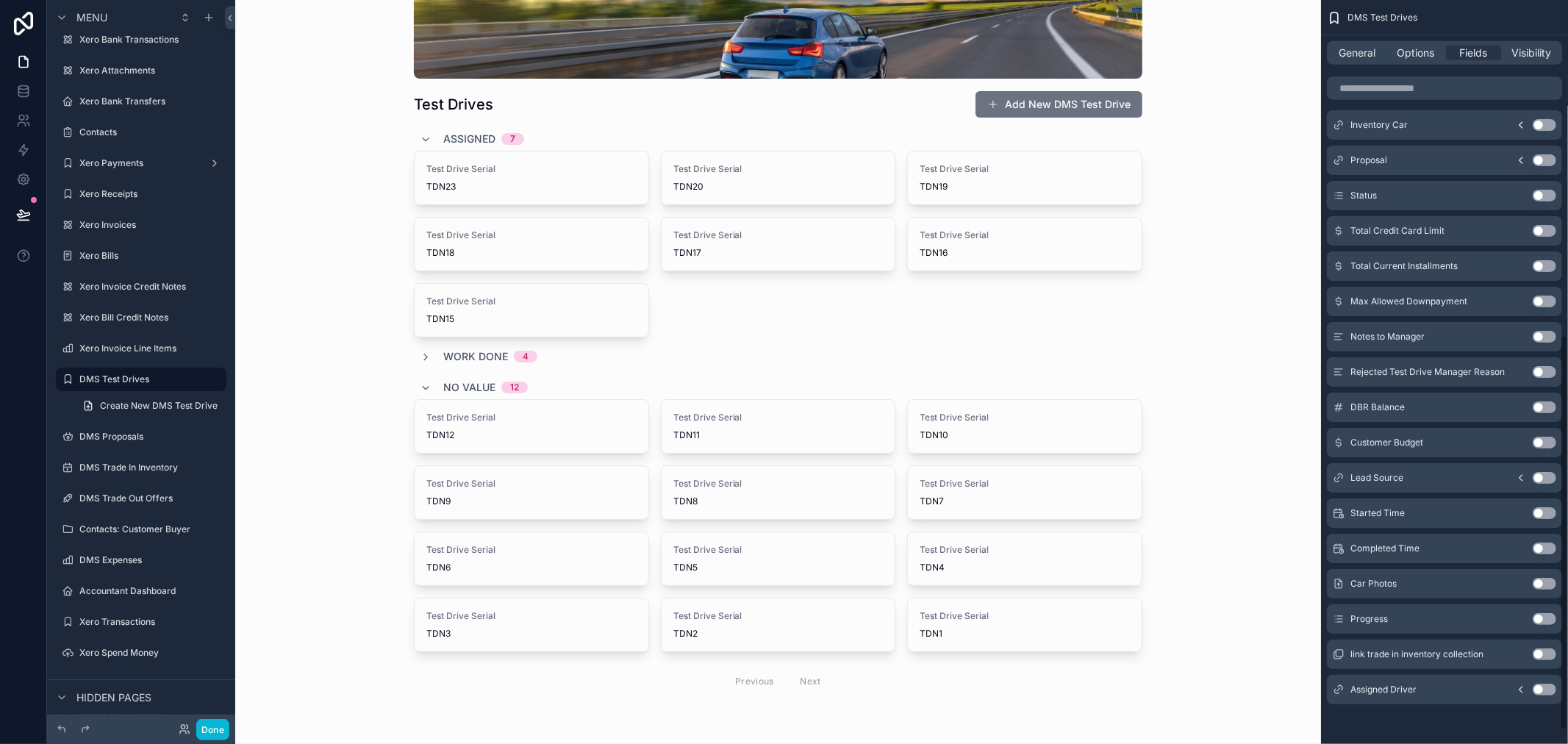
scroll to position [657, 0]
click at [1541, 689] on button "Use setting" at bounding box center [1545, 689] width 24 height 12
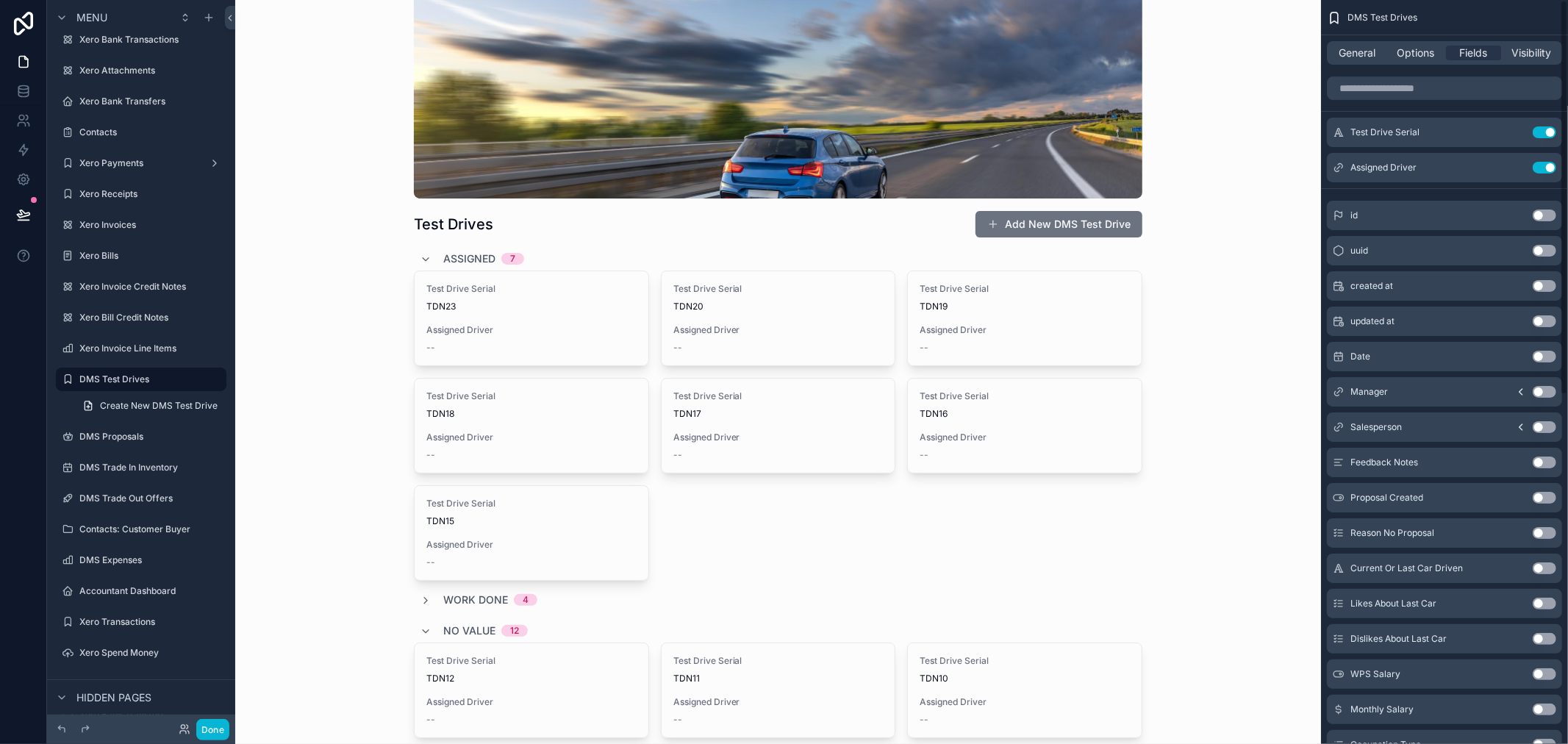
scroll to position [0, 0]
click at [1516, 169] on icon "scrollable content" at bounding box center [1515, 168] width 12 height 12
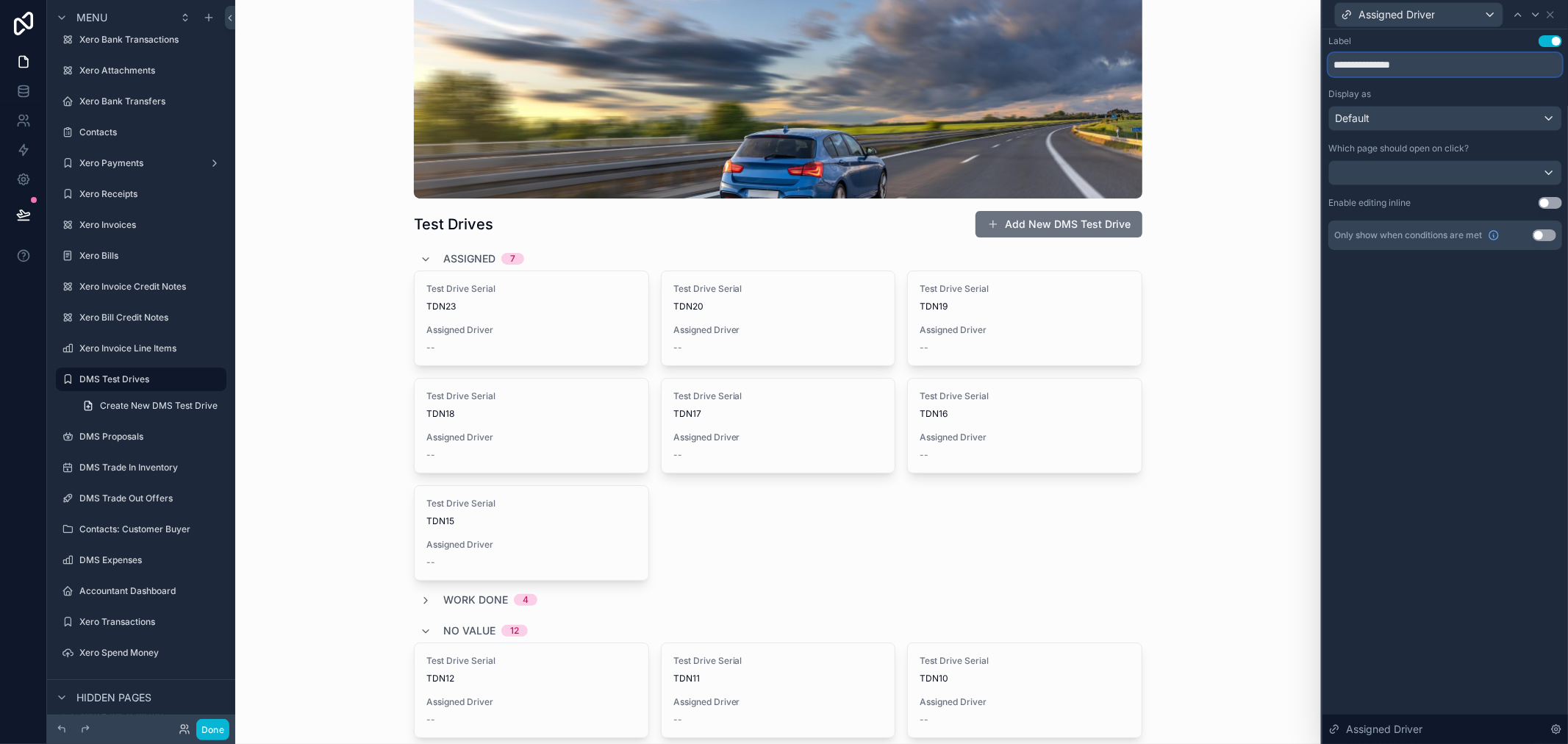
click at [1421, 70] on input "**********" at bounding box center [1446, 65] width 234 height 24
type input "**********"
click at [1511, 339] on div "**********" at bounding box center [1445, 386] width 246 height 715
drag, startPoint x: 1450, startPoint y: 351, endPoint x: 1422, endPoint y: 45, distance: 307.3
click at [1452, 335] on div "**********" at bounding box center [1445, 386] width 246 height 715
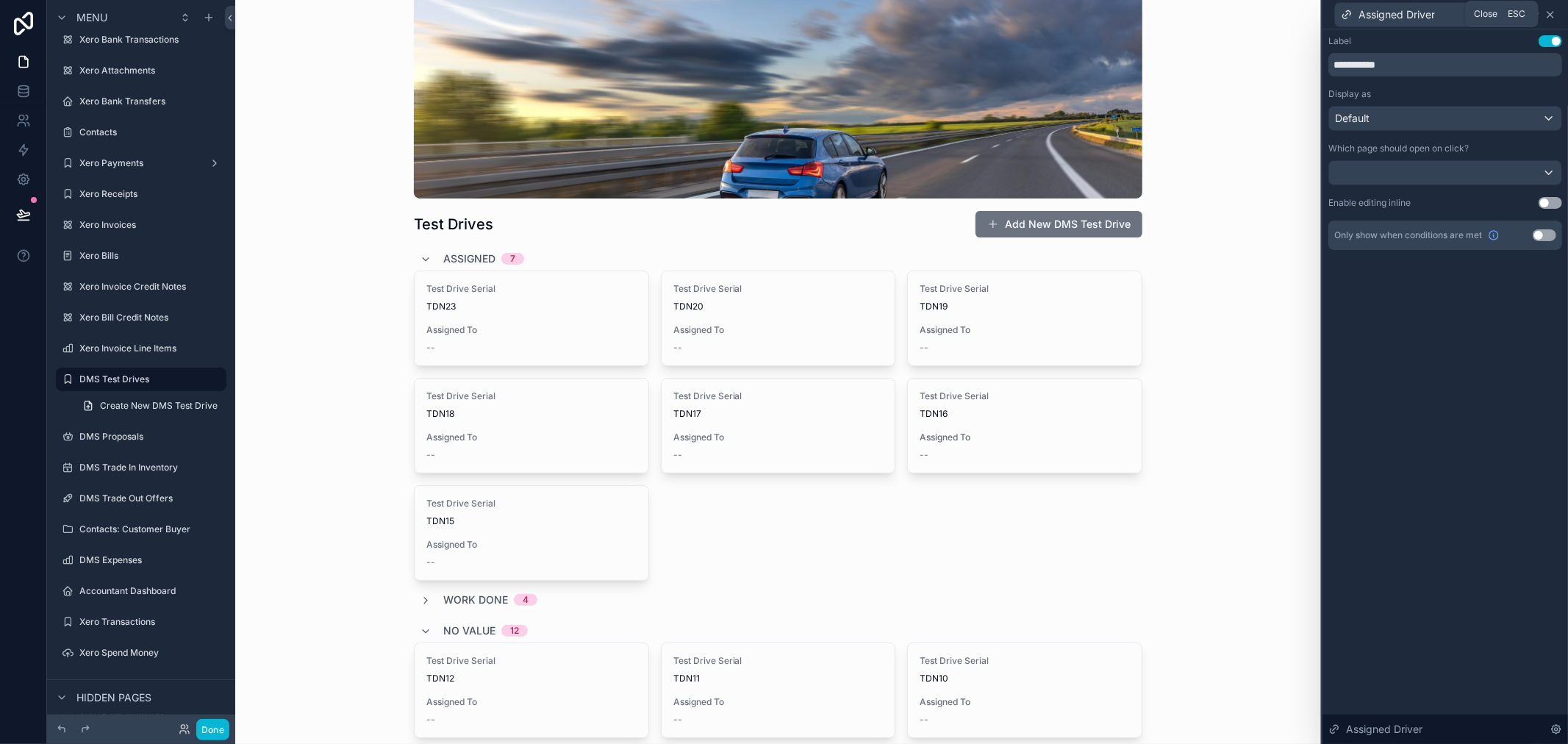
click at [1550, 13] on icon at bounding box center [1551, 15] width 12 height 12
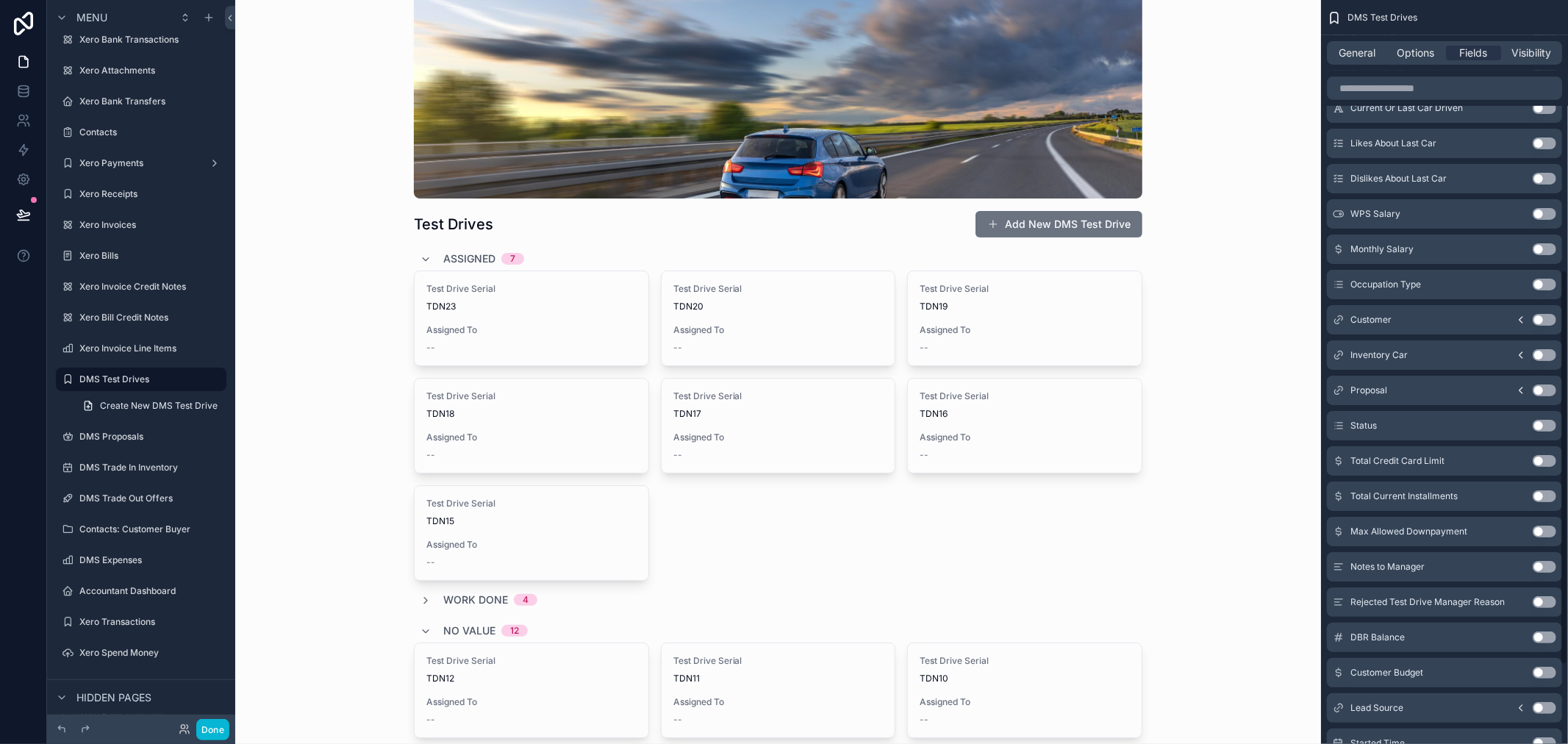
scroll to position [657, 0]
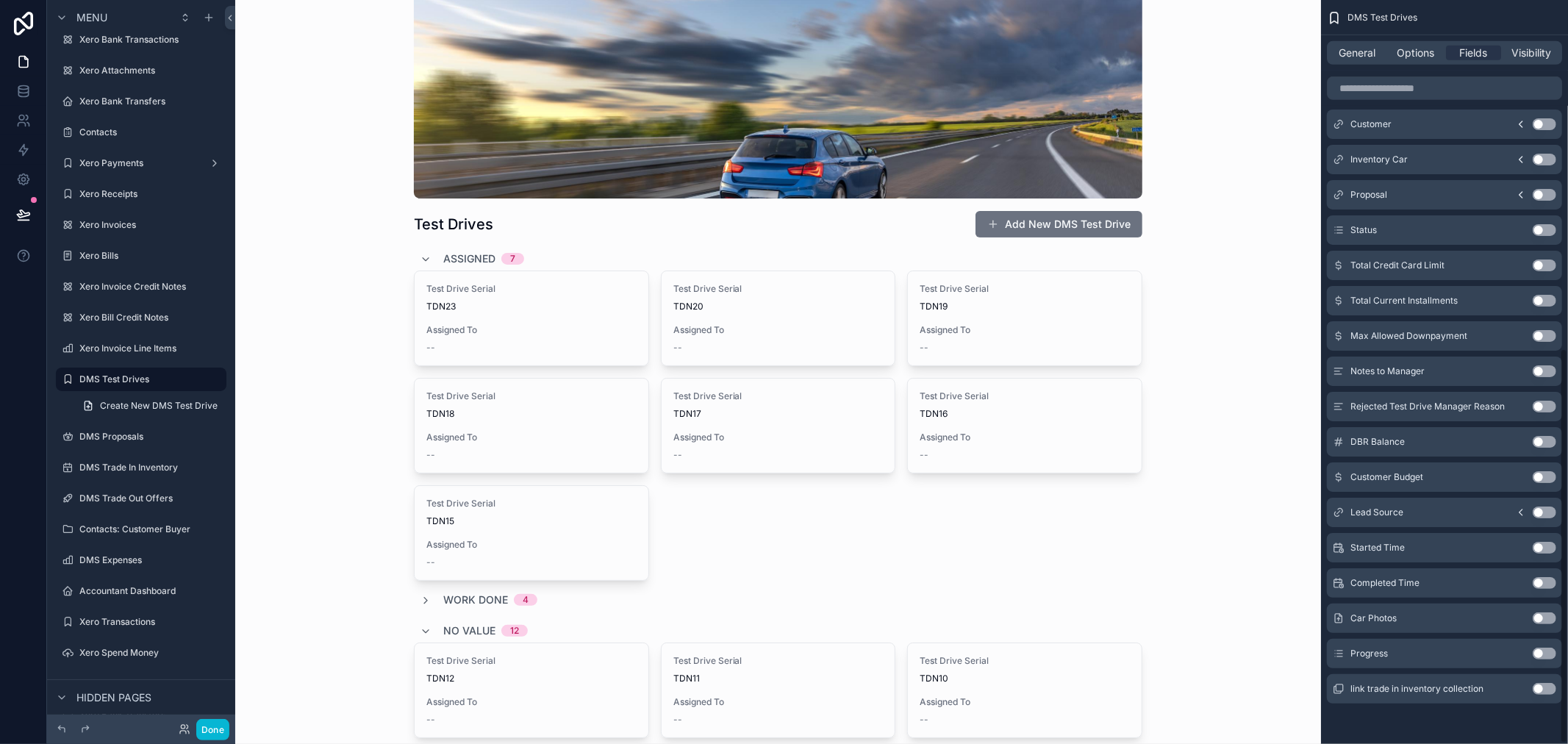
click at [1539, 616] on button "Use setting" at bounding box center [1545, 618] width 24 height 12
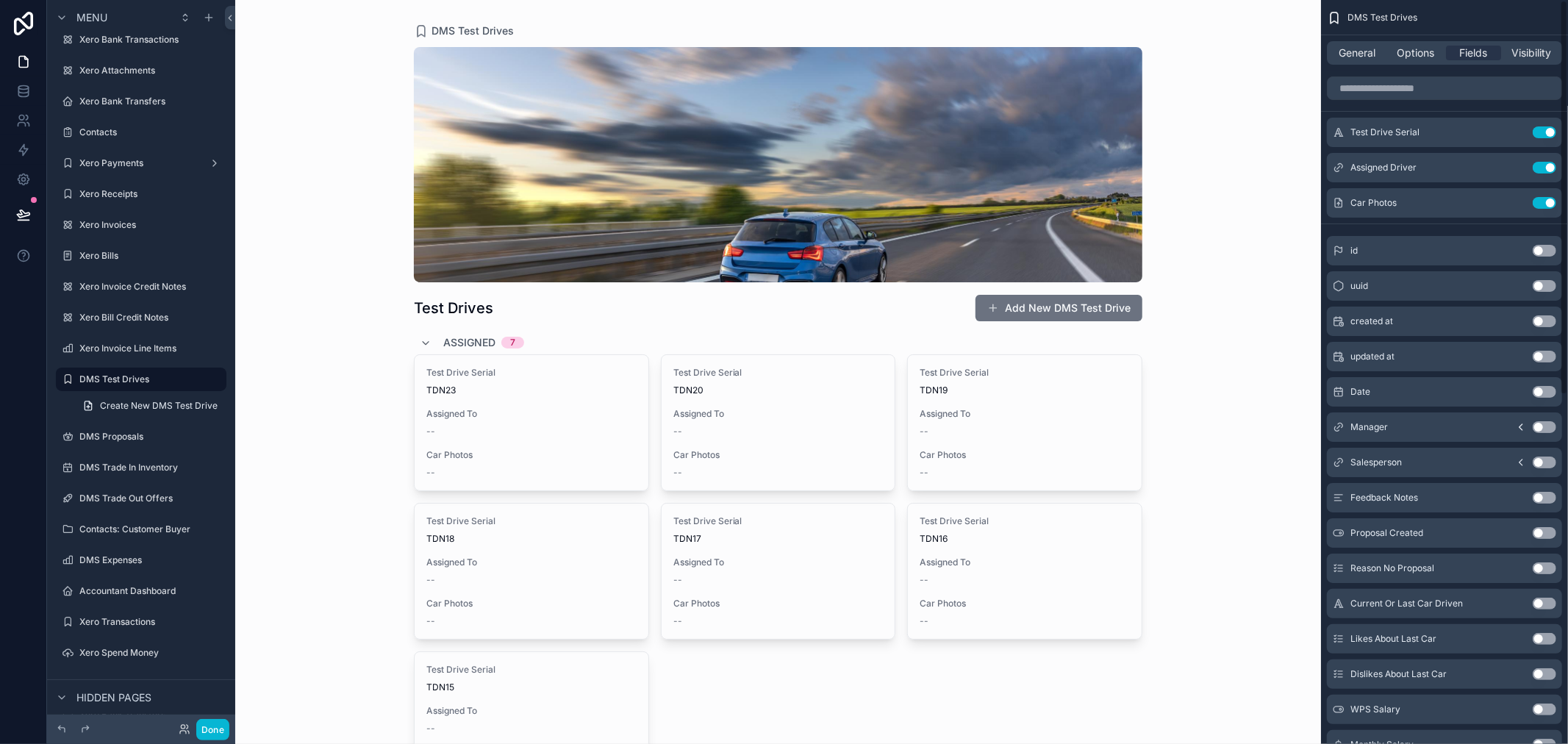
scroll to position [0, 0]
click at [1546, 203] on button "Use setting" at bounding box center [1545, 203] width 24 height 12
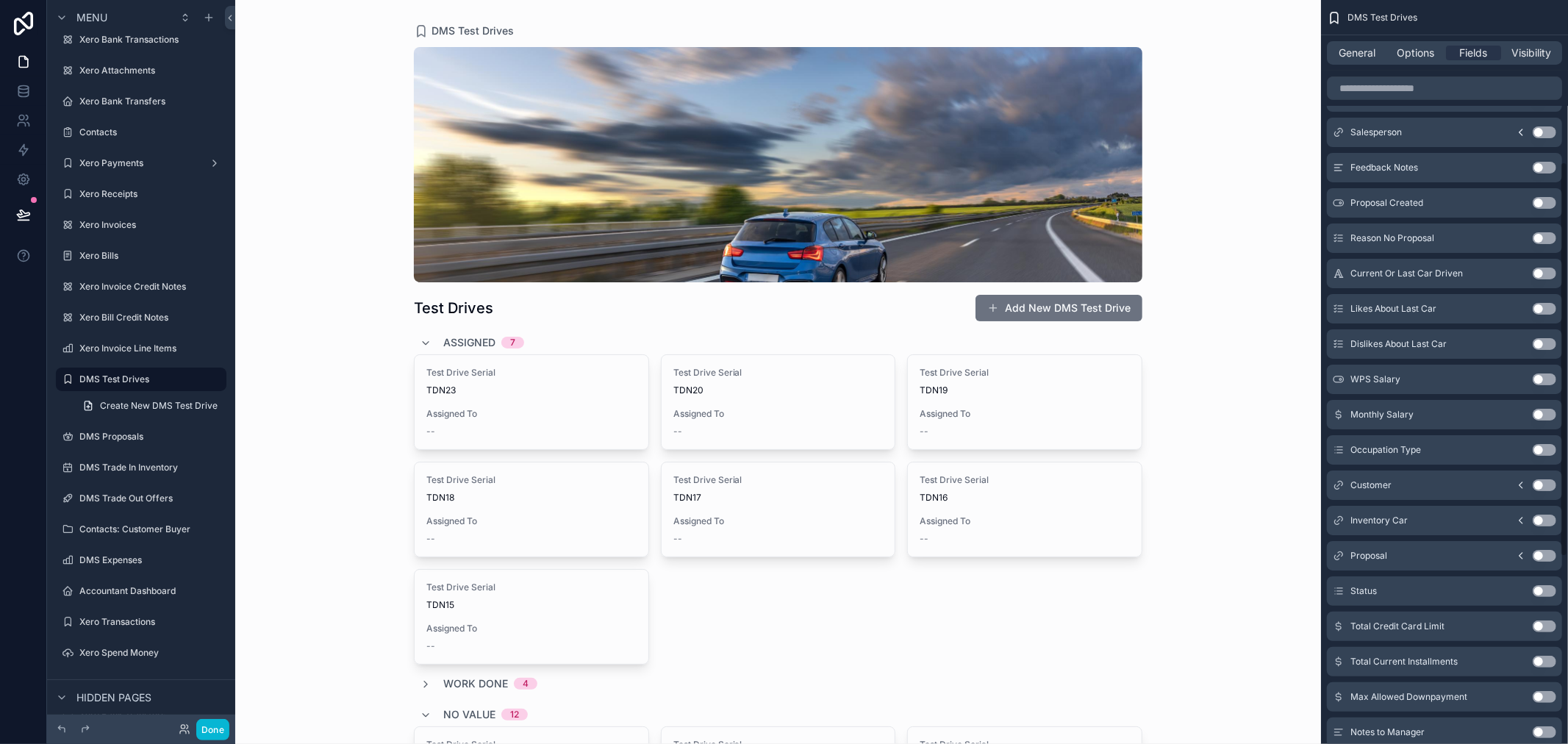
scroll to position [326, 0]
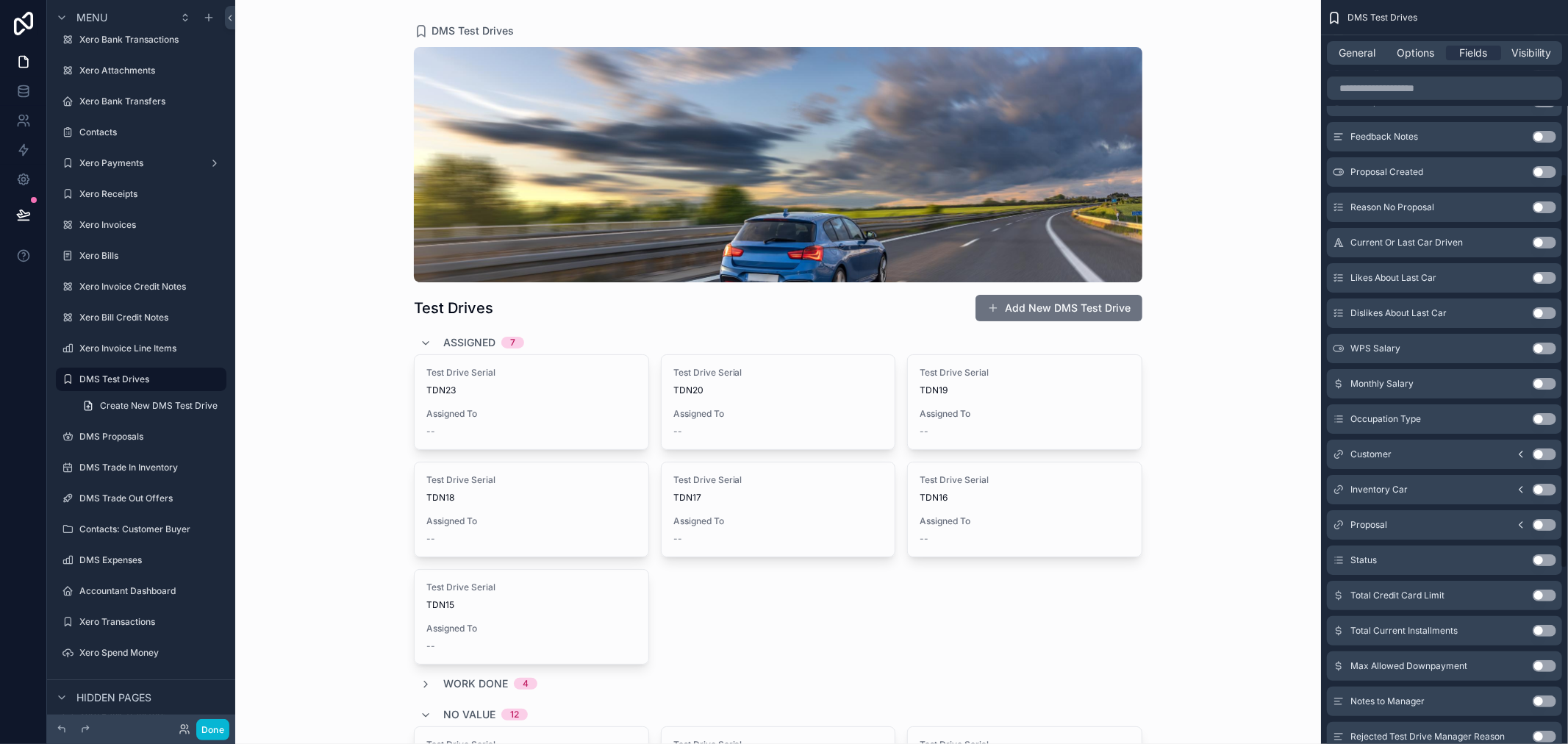
click at [1539, 487] on button "Use setting" at bounding box center [1545, 489] width 24 height 12
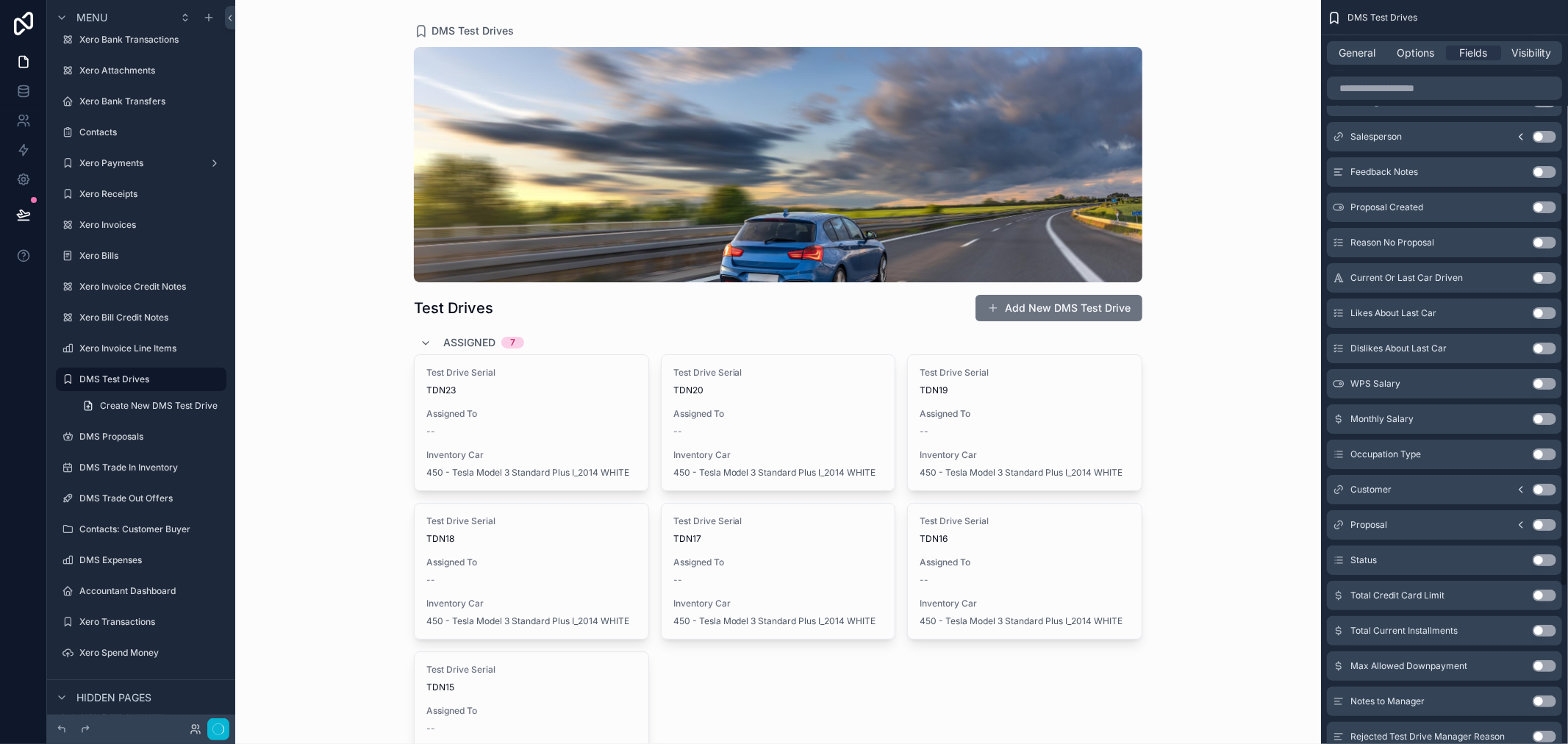
scroll to position [361, 0]
click at [1520, 487] on icon "scrollable content" at bounding box center [1521, 489] width 3 height 6
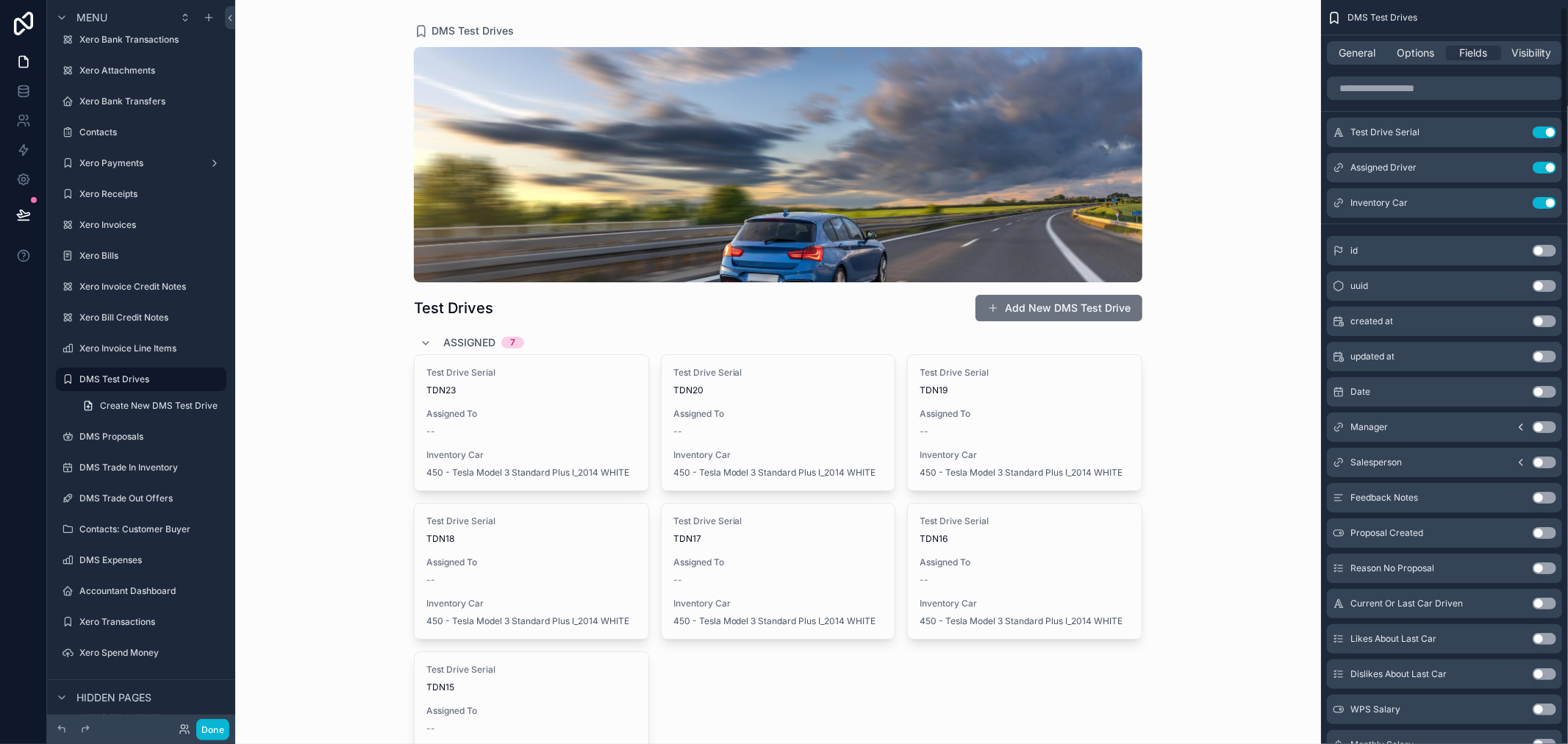
scroll to position [0, 0]
click at [1545, 202] on button "Use setting" at bounding box center [1545, 203] width 24 height 12
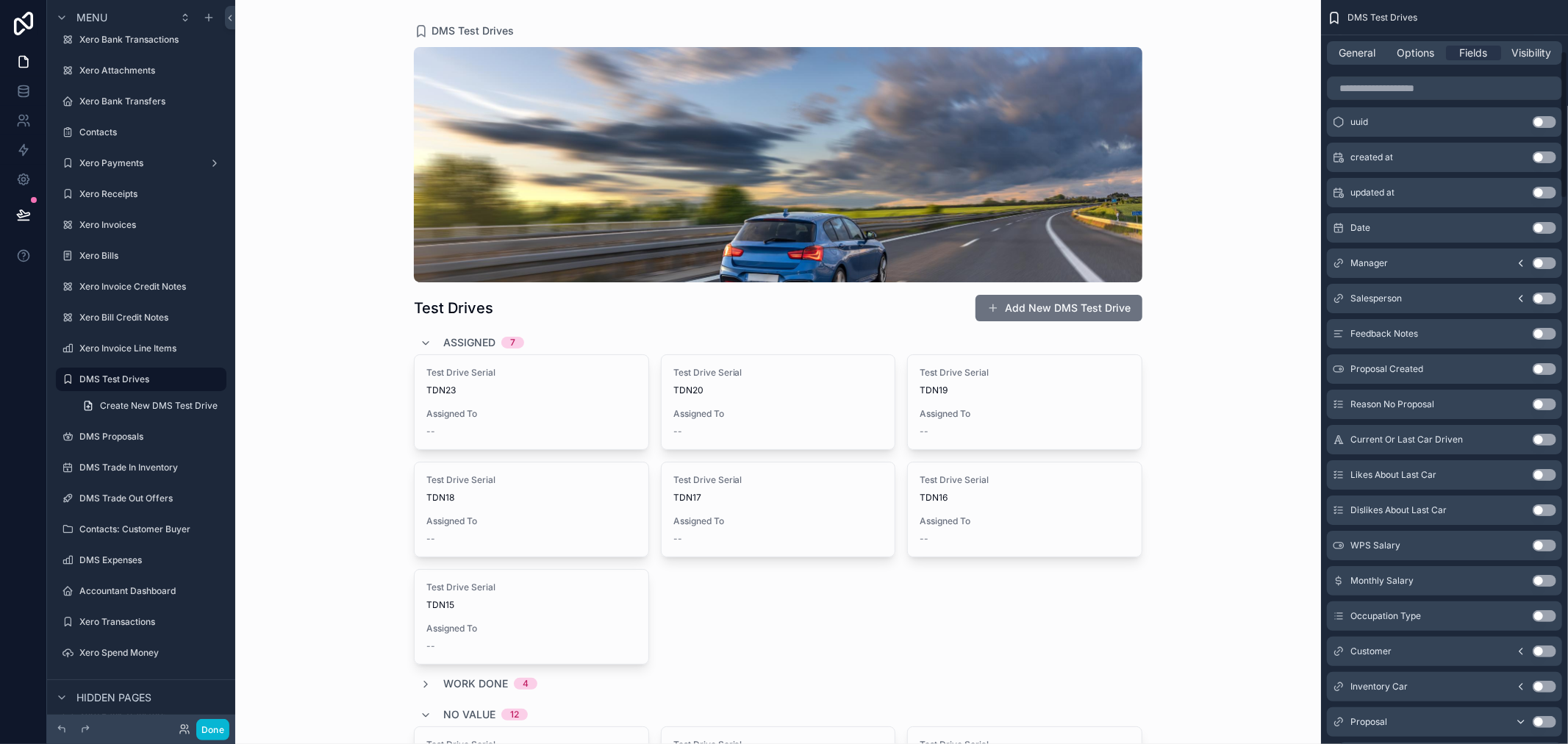
scroll to position [326, 0]
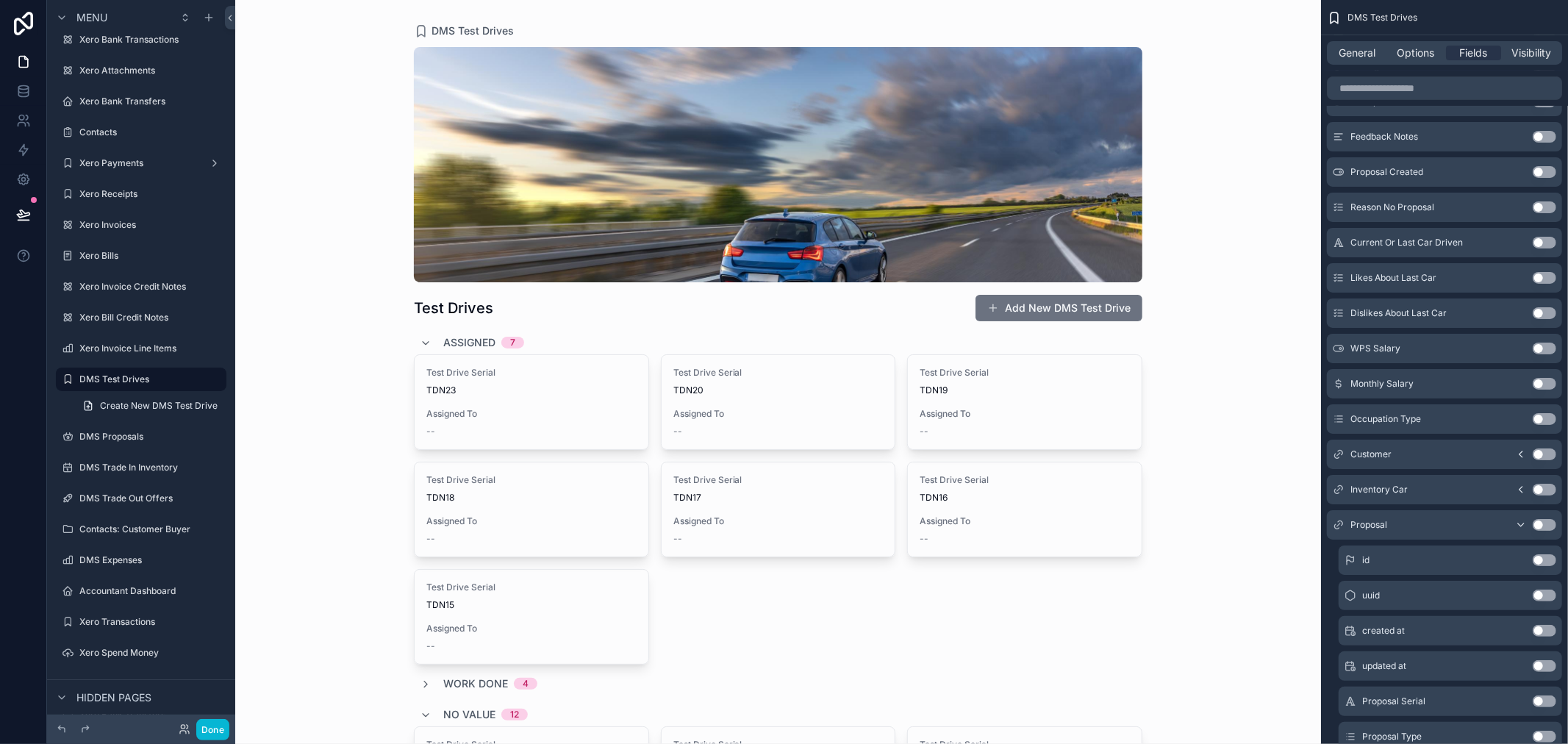
click at [1522, 490] on icon "scrollable content" at bounding box center [1521, 489] width 3 height 6
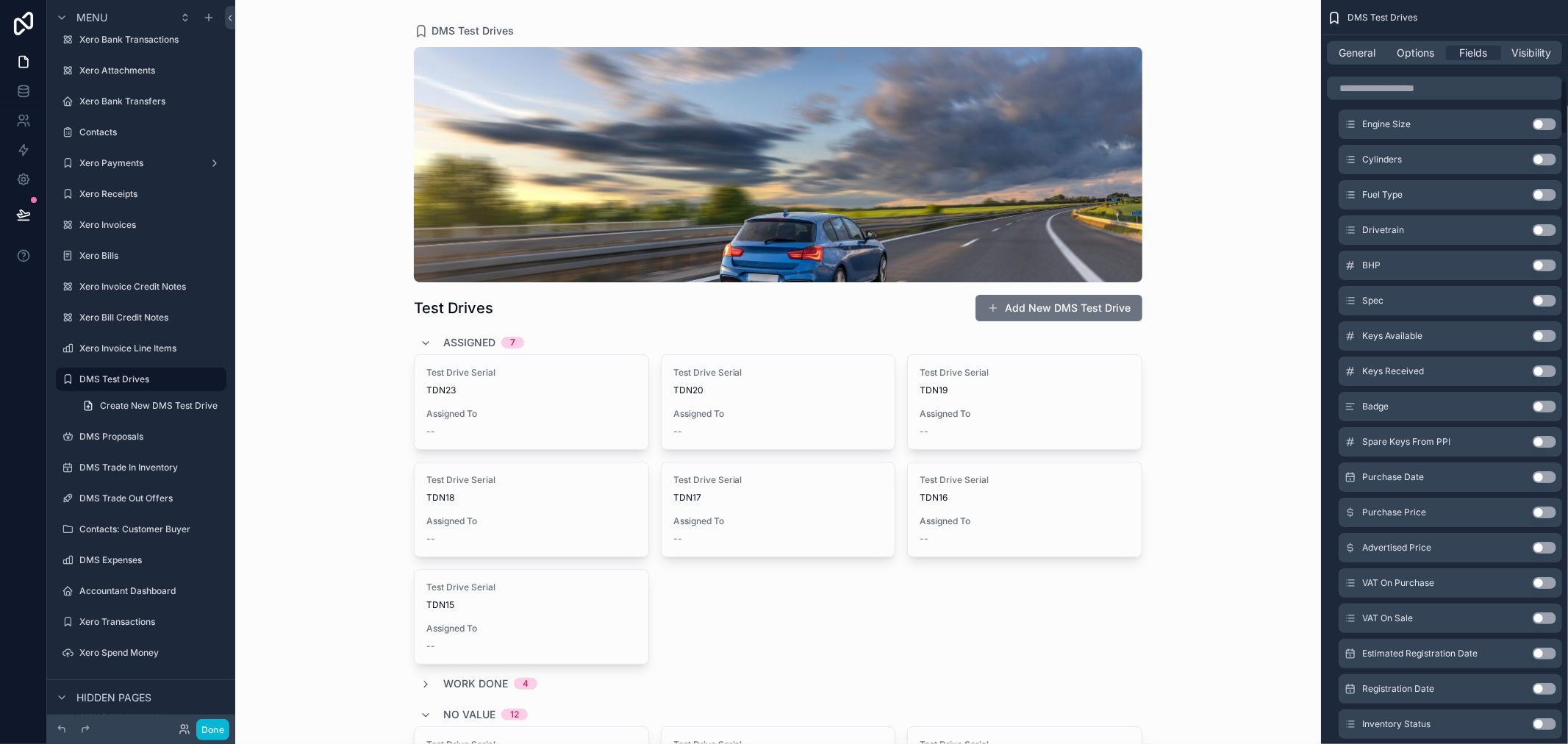
scroll to position [1143, 0]
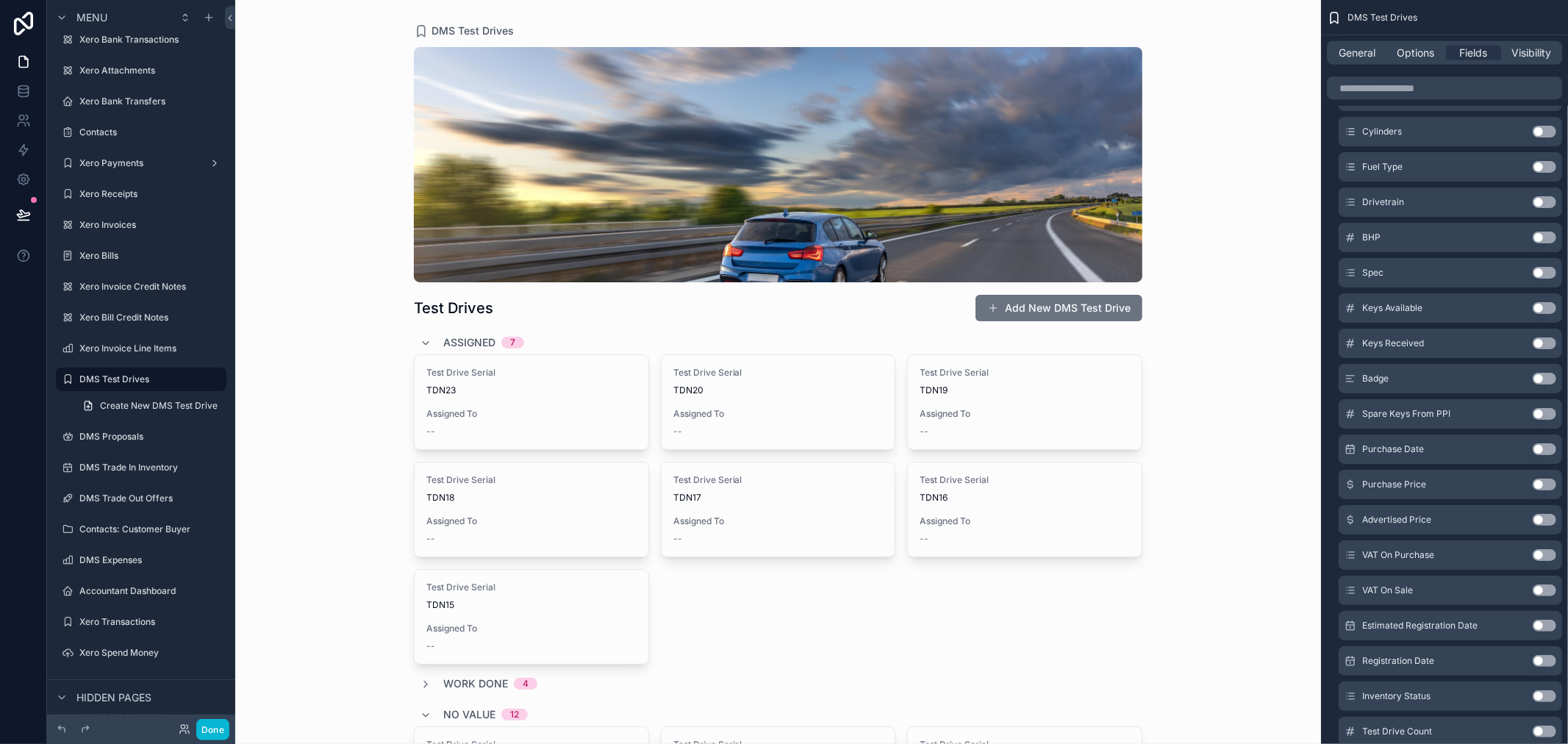
click at [883, 225] on div "scrollable content" at bounding box center [778, 165] width 728 height 235
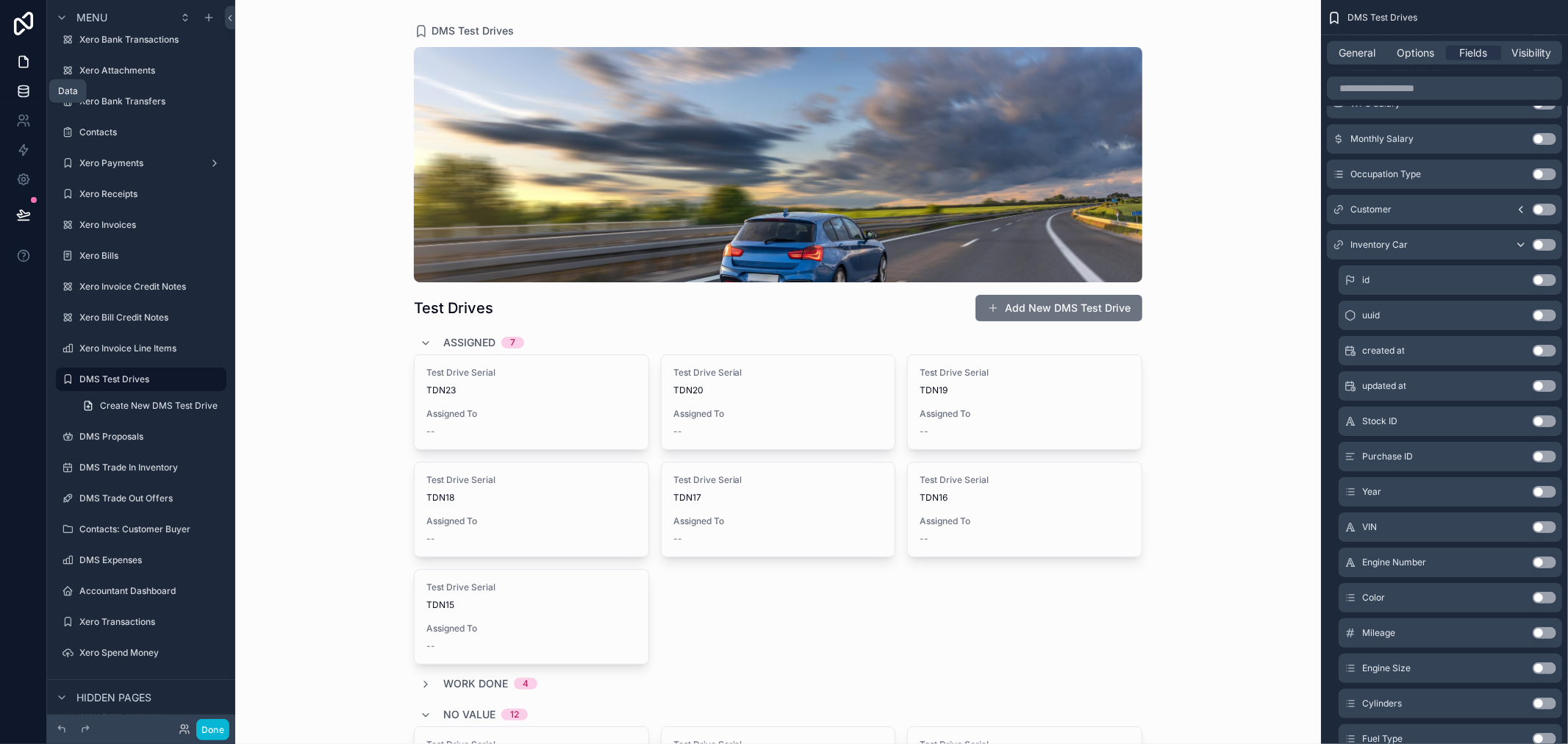
click at [24, 86] on icon at bounding box center [24, 91] width 15 height 15
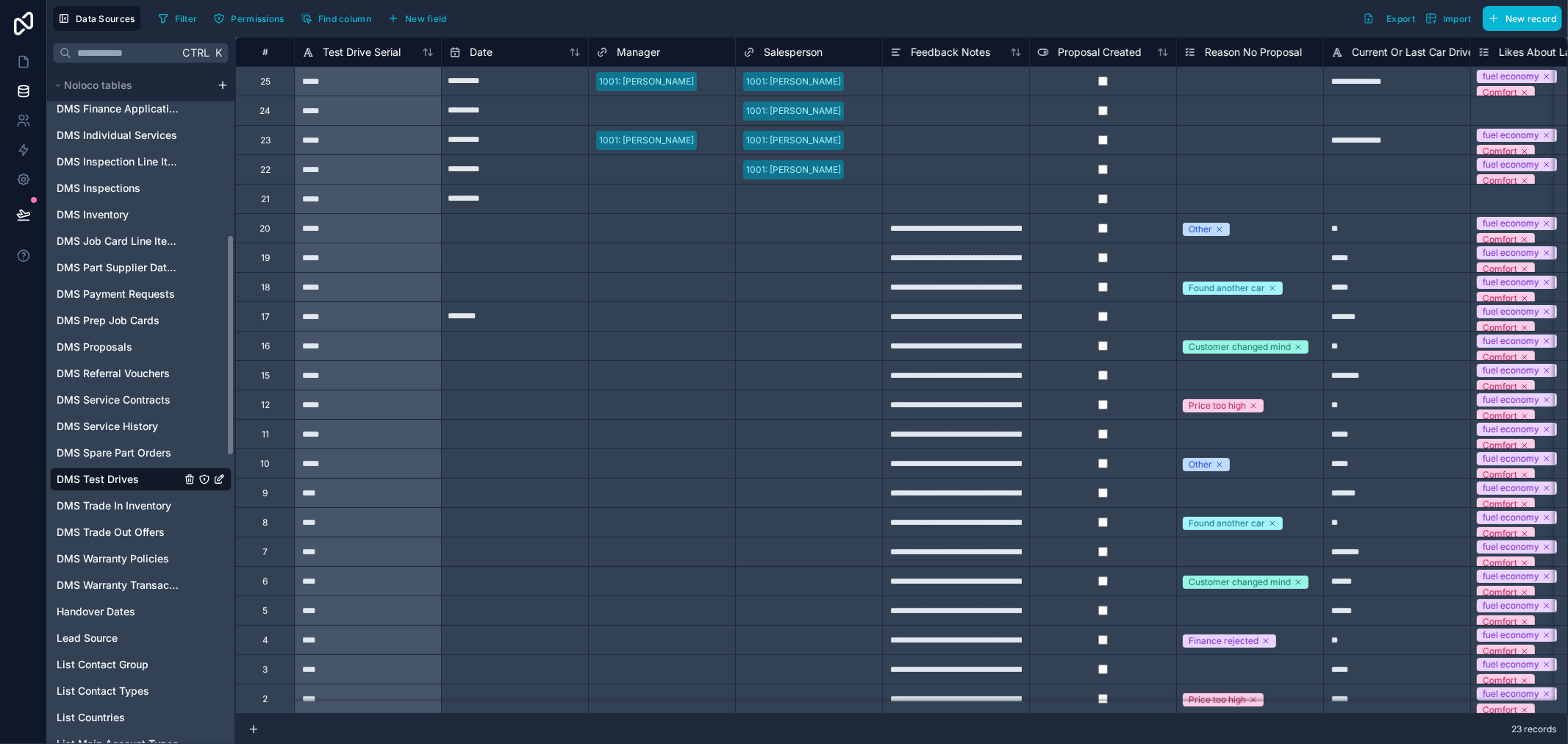
scroll to position [489, 0]
click at [127, 479] on span "DMS Test Drives" at bounding box center [98, 476] width 83 height 15
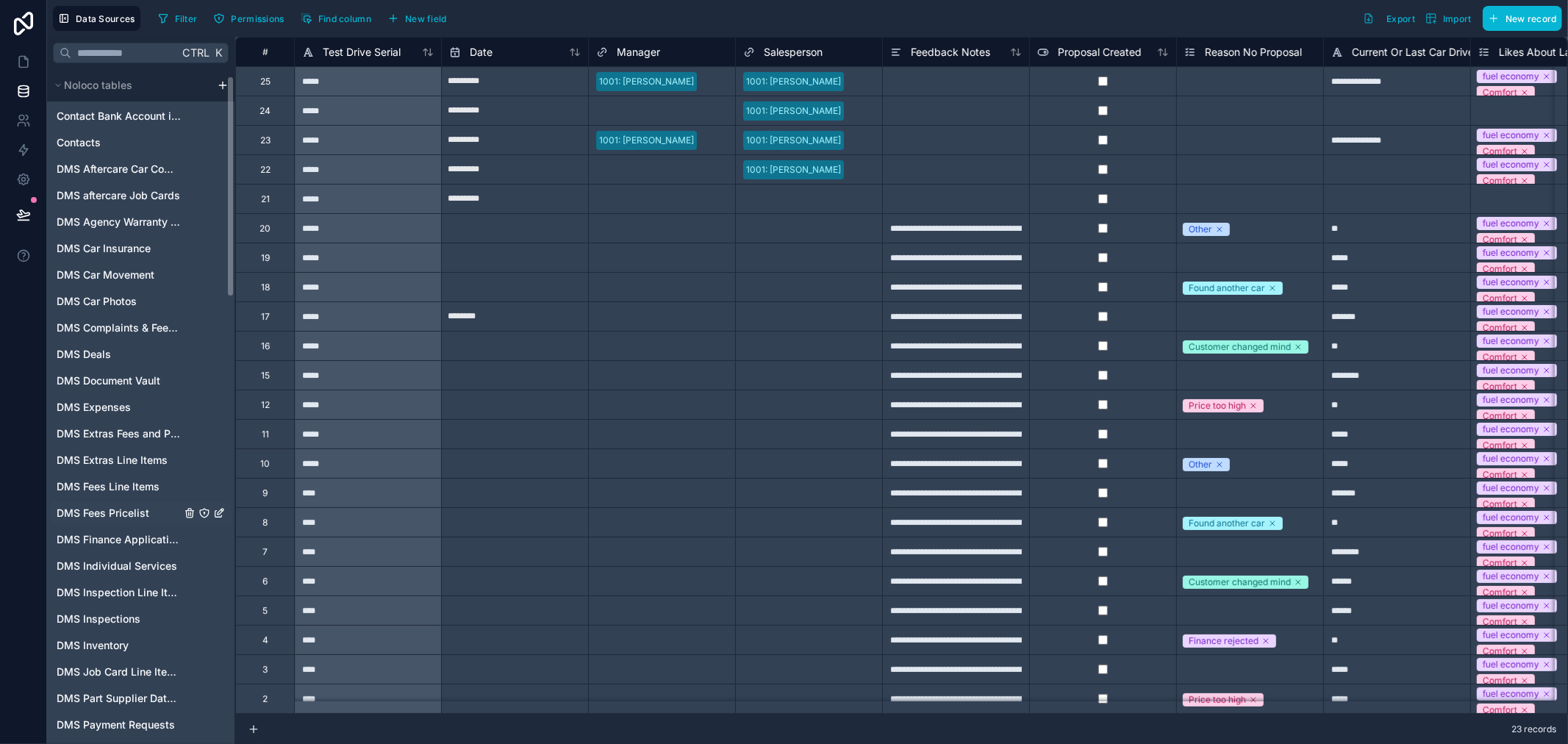
scroll to position [82, 0]
click at [123, 614] on span "DMS Inventory" at bounding box center [93, 620] width 72 height 15
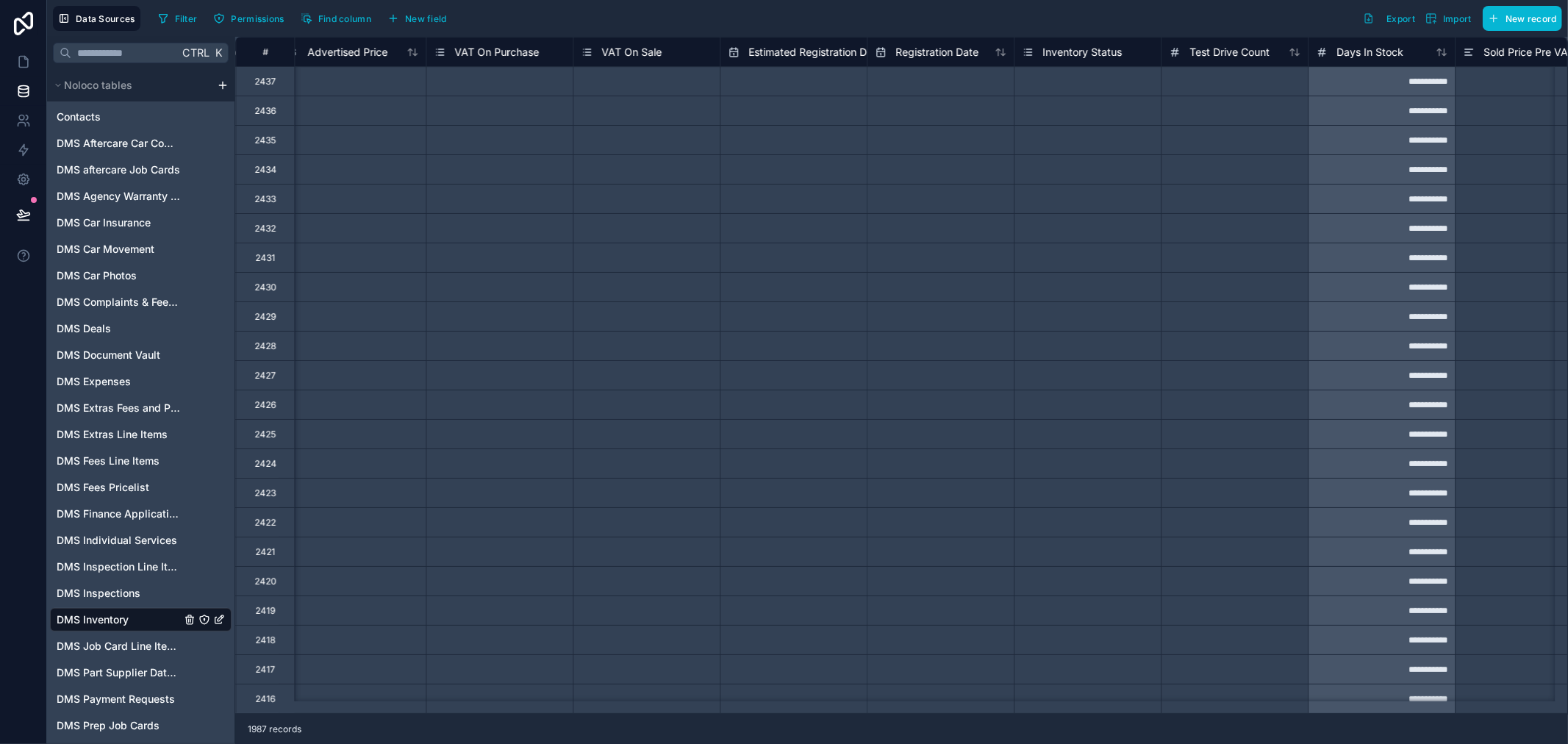
scroll to position [0, 3186]
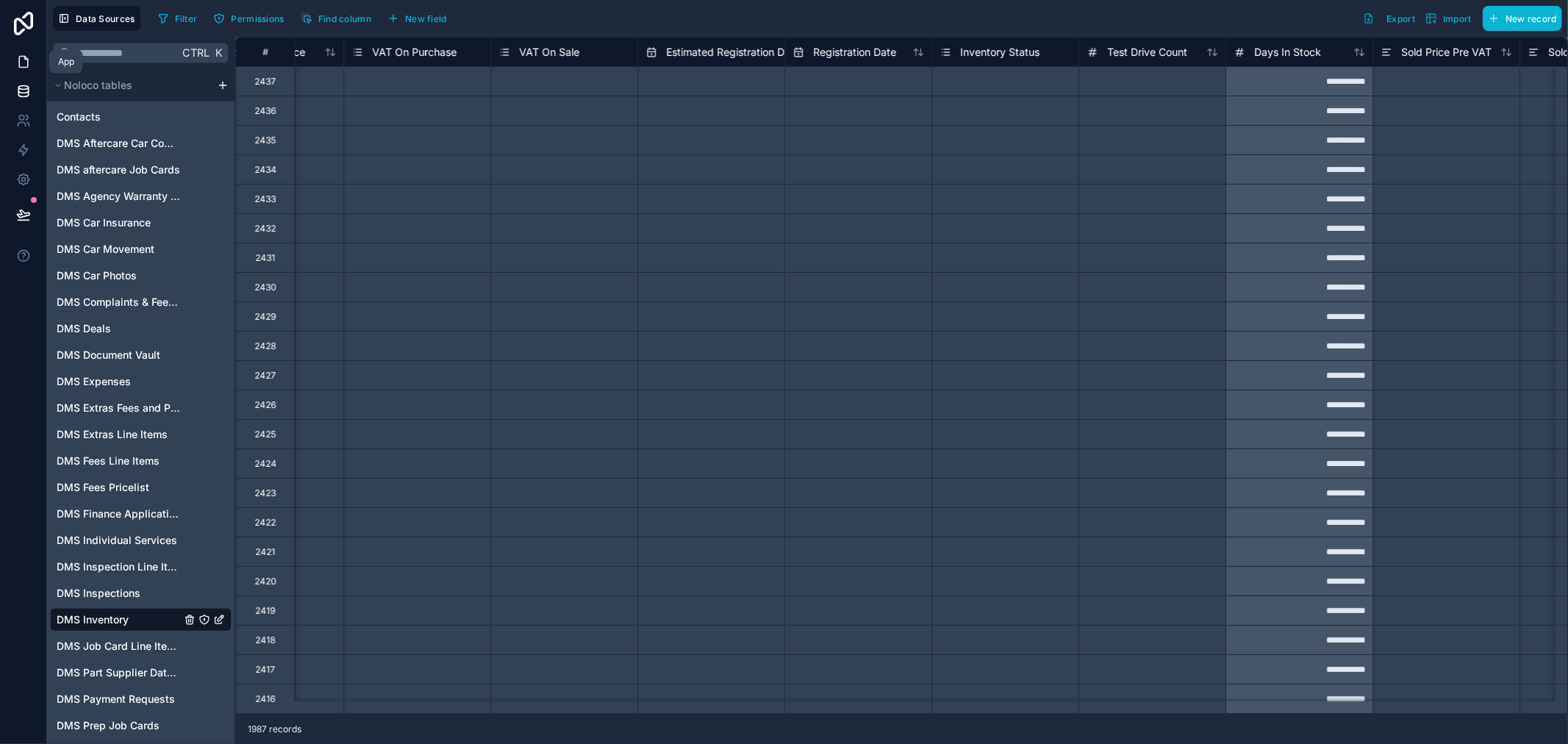
click at [23, 67] on icon at bounding box center [24, 63] width 9 height 11
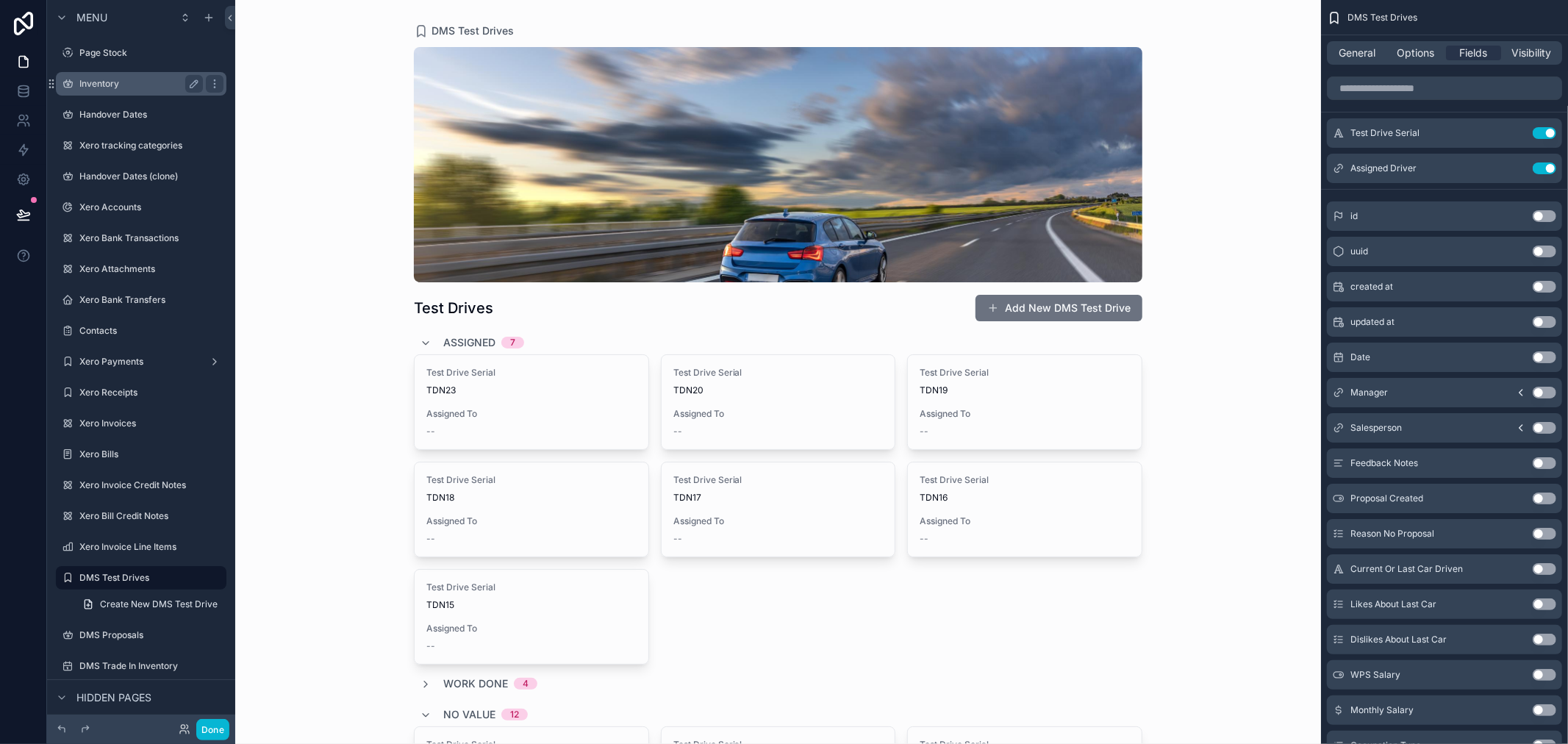
click at [120, 83] on label "Inventory" at bounding box center [138, 84] width 118 height 12
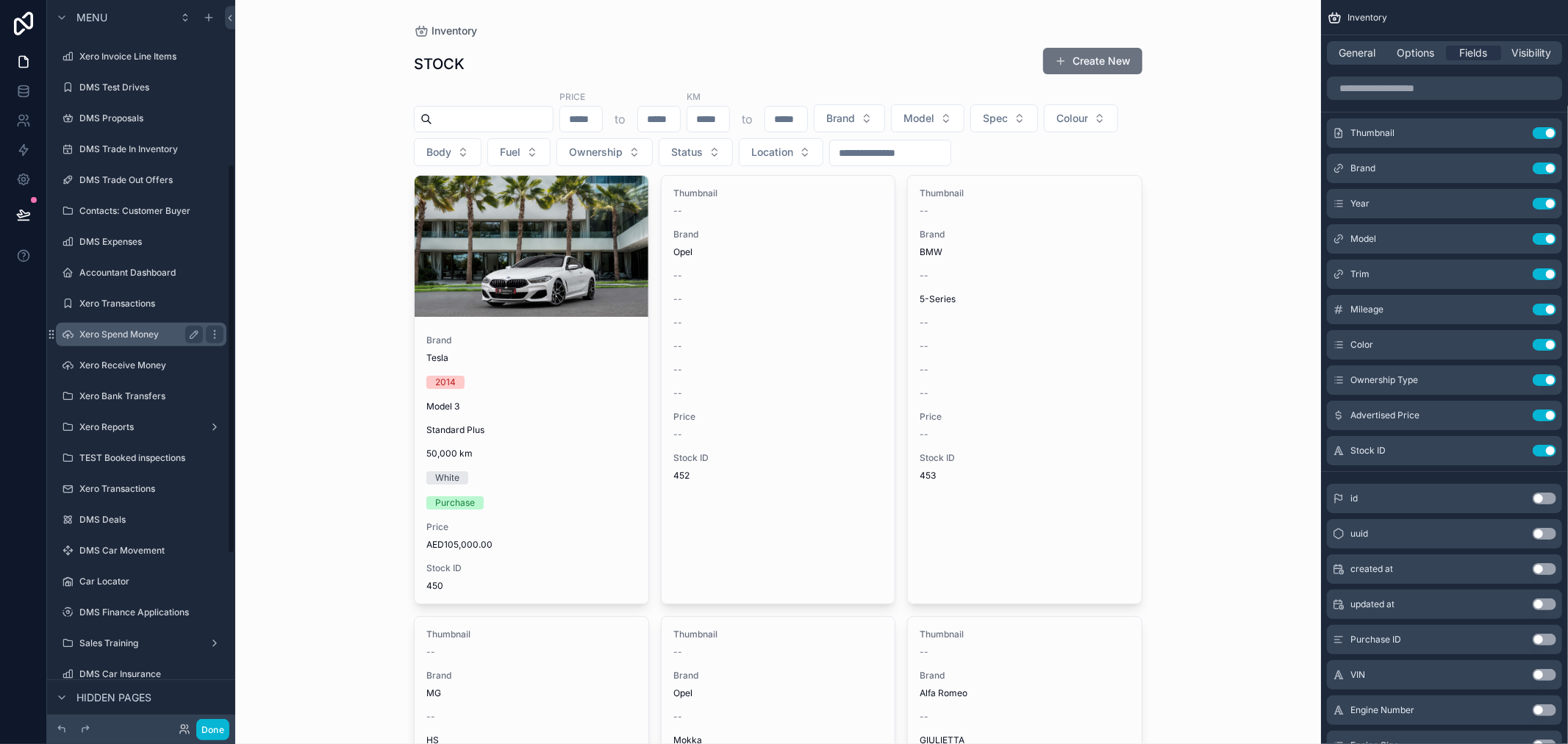
scroll to position [545, 0]
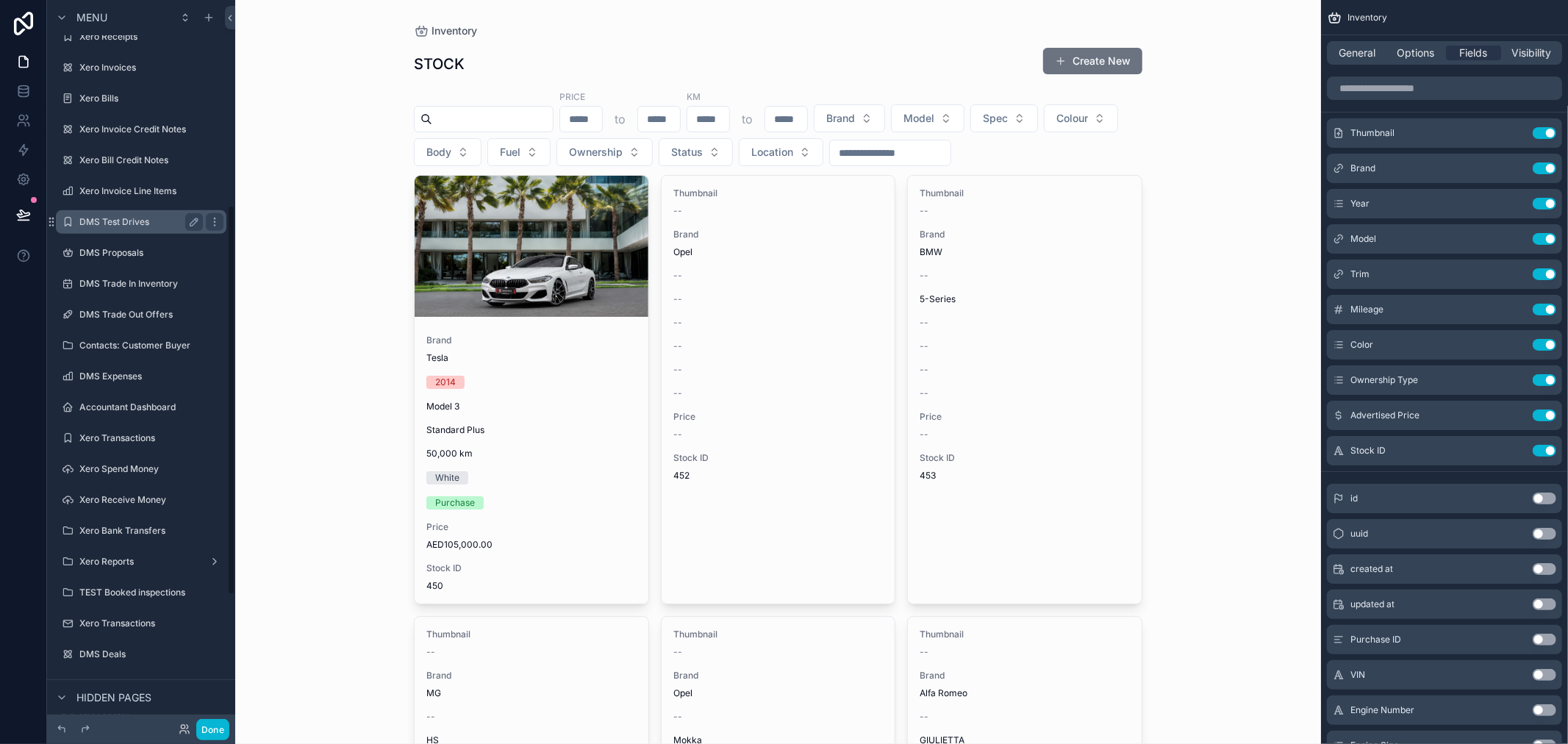
click at [155, 224] on label "DMS Test Drives" at bounding box center [138, 222] width 118 height 12
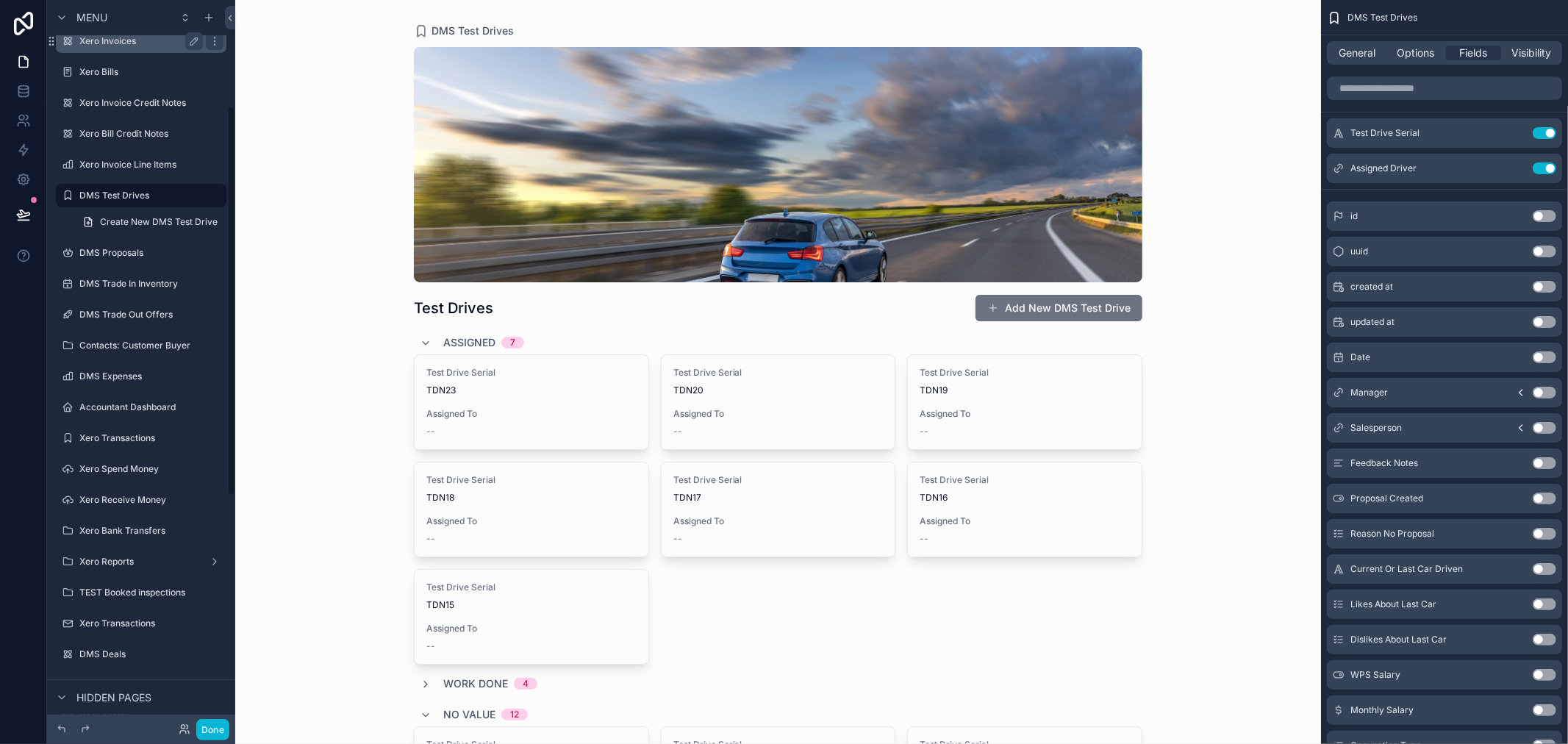
scroll to position [199, 0]
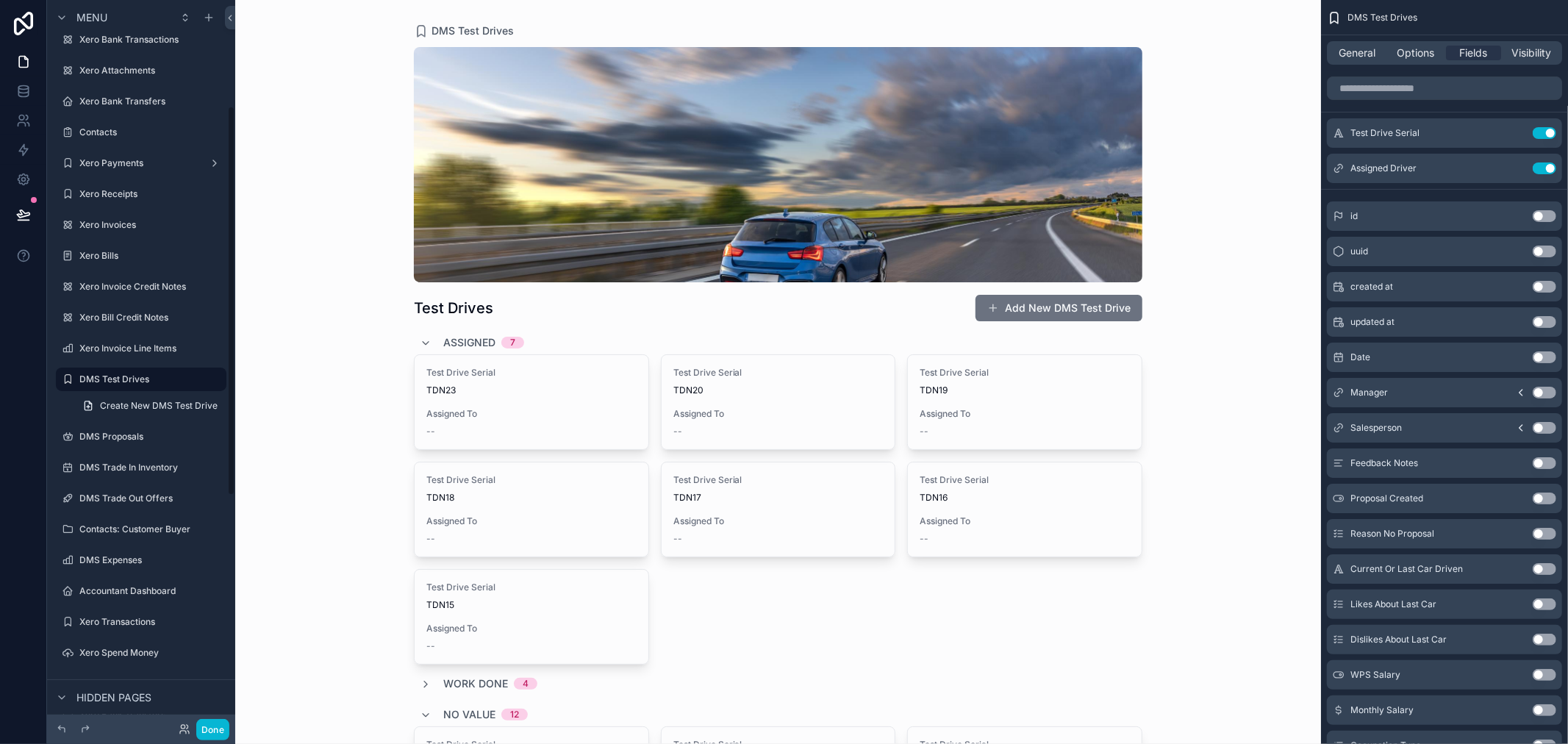
click at [548, 413] on div "scrollable content" at bounding box center [778, 619] width 752 height 1238
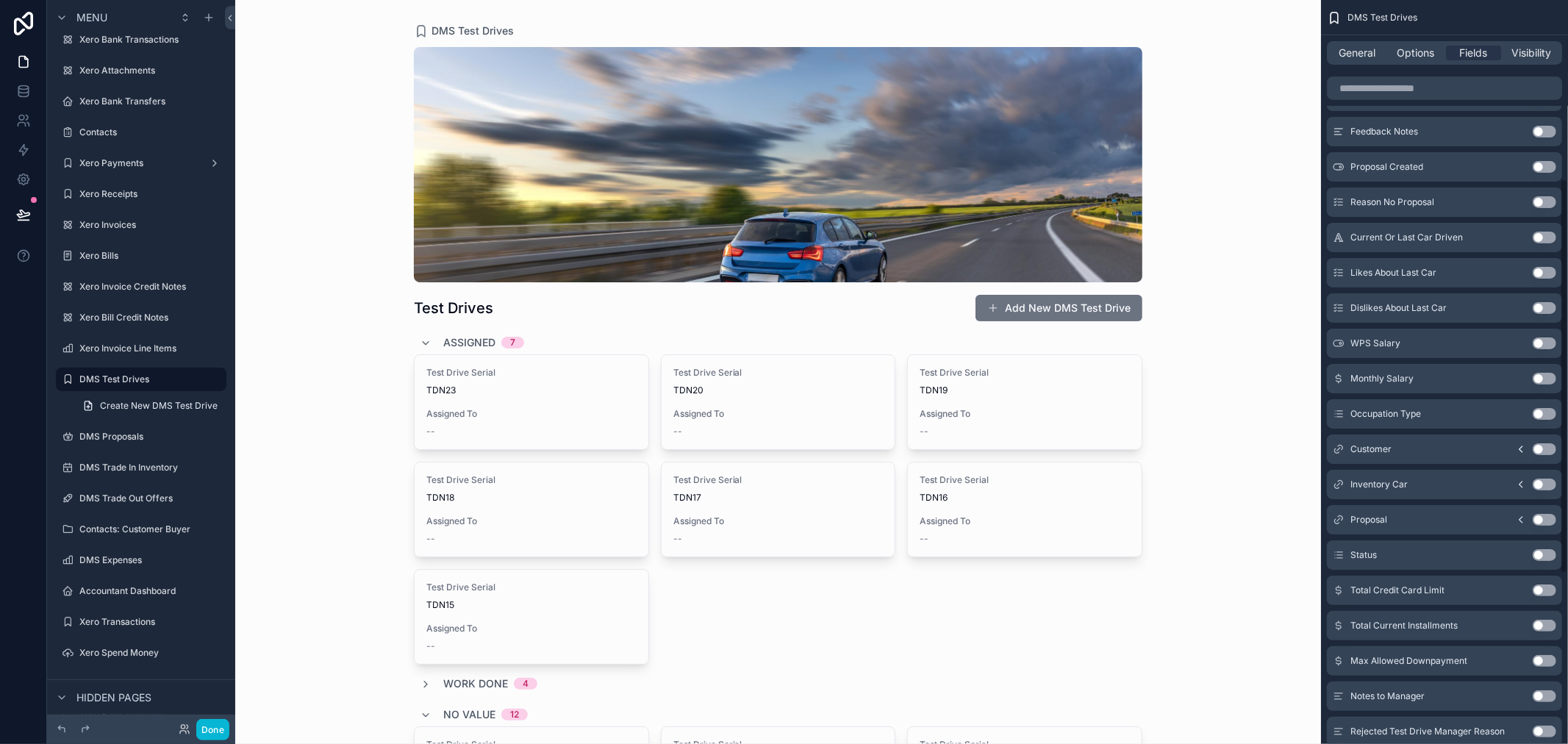
scroll to position [408, 0]
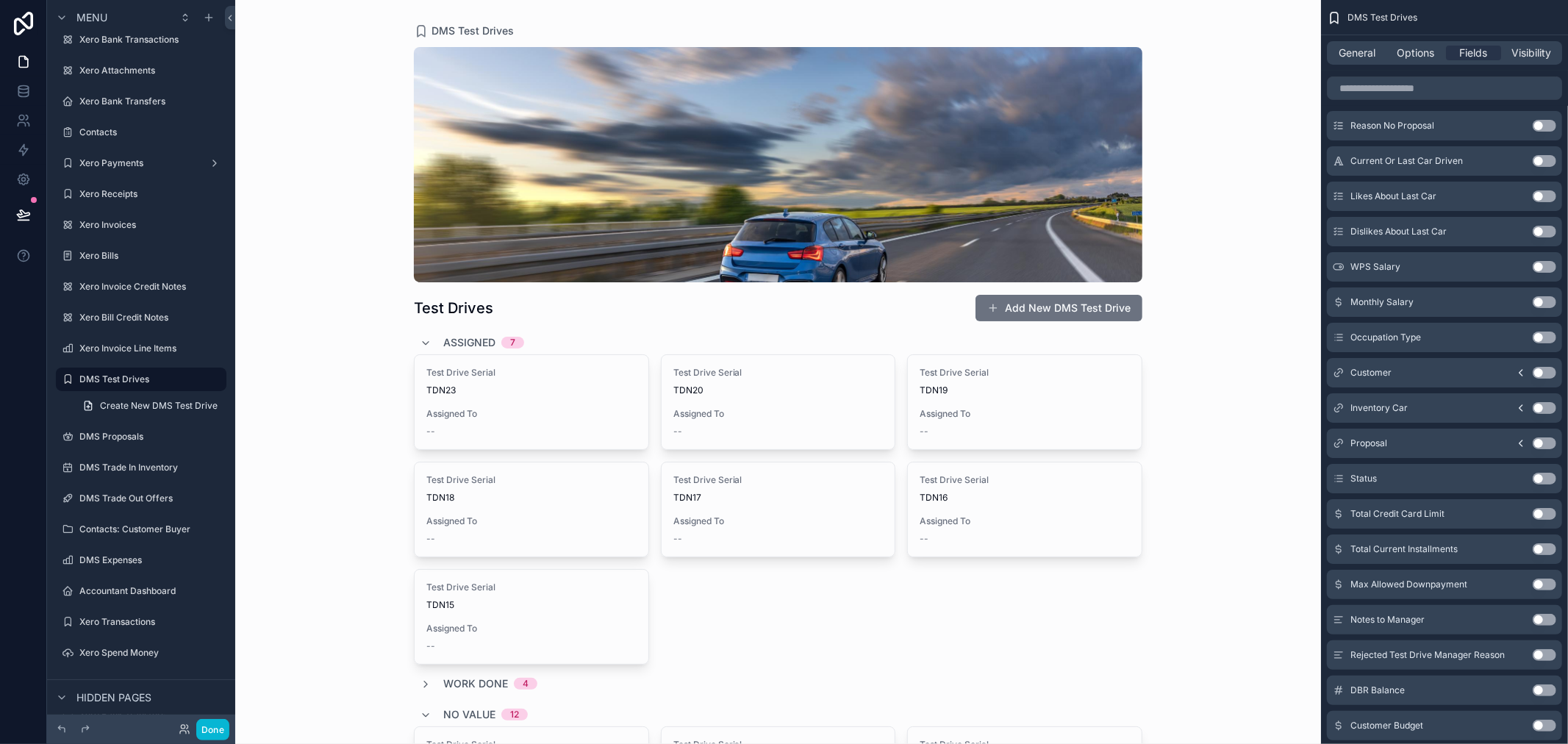
click at [1524, 409] on icon "scrollable content" at bounding box center [1521, 407] width 12 height 12
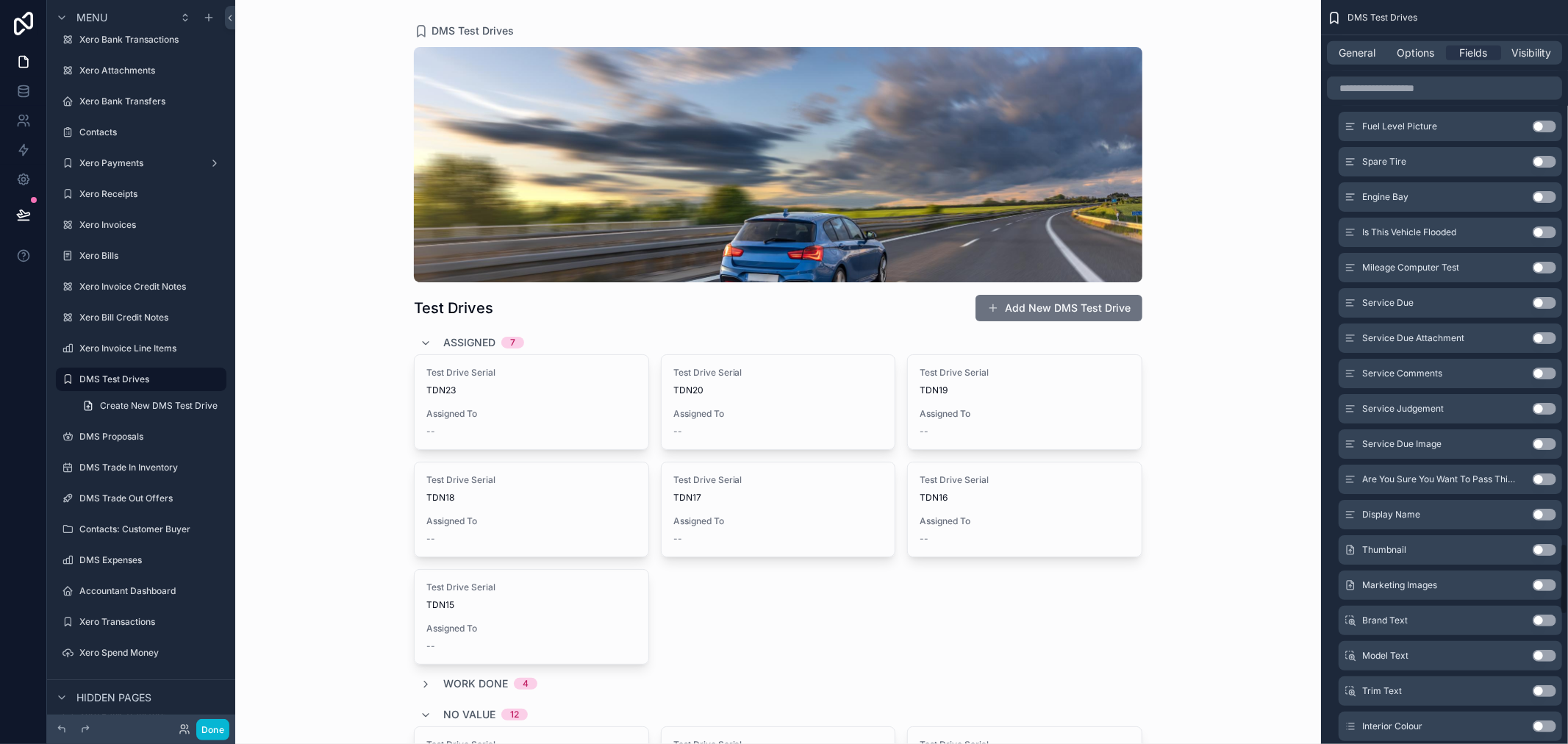
scroll to position [5637, 0]
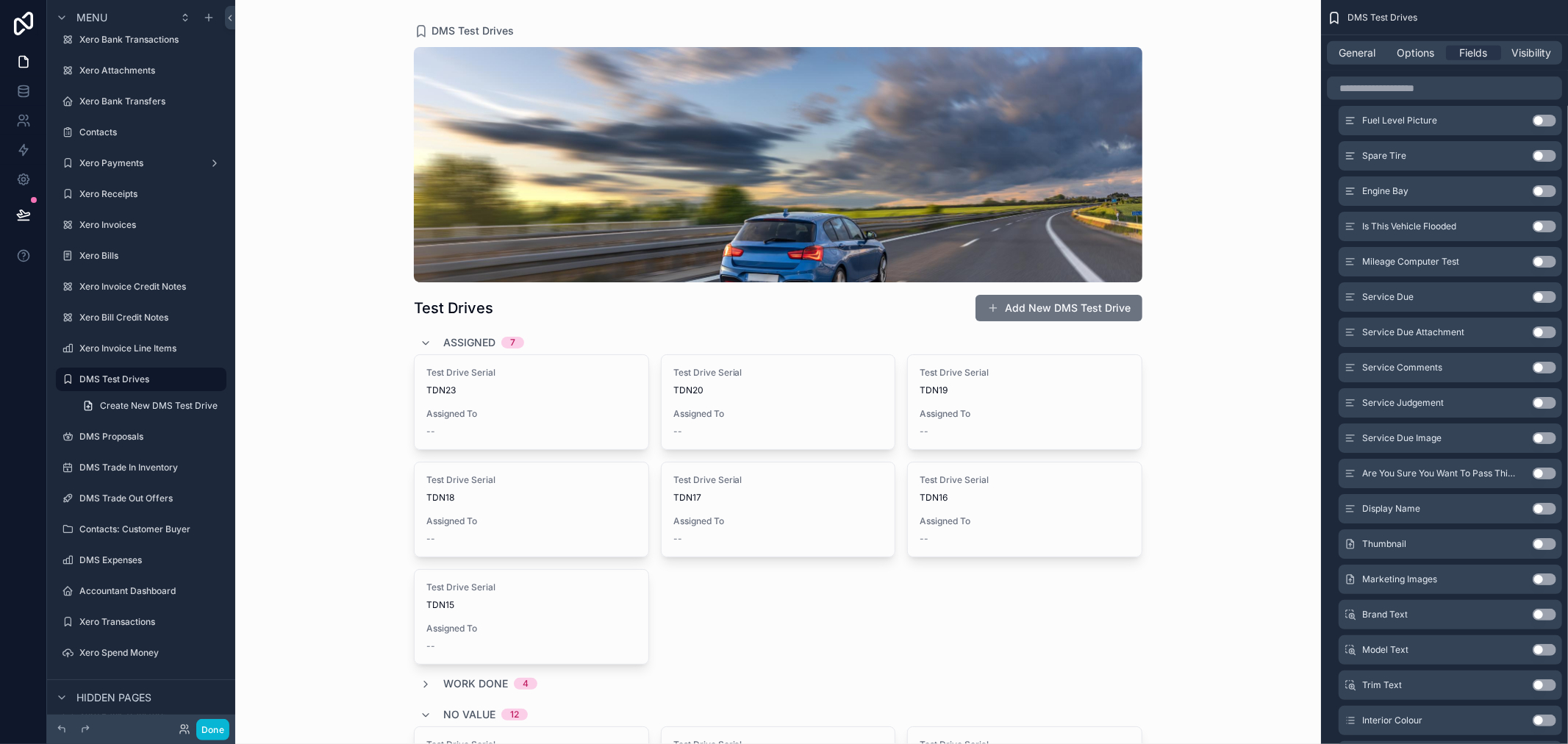
click at [1546, 540] on button "Use setting" at bounding box center [1545, 544] width 24 height 12
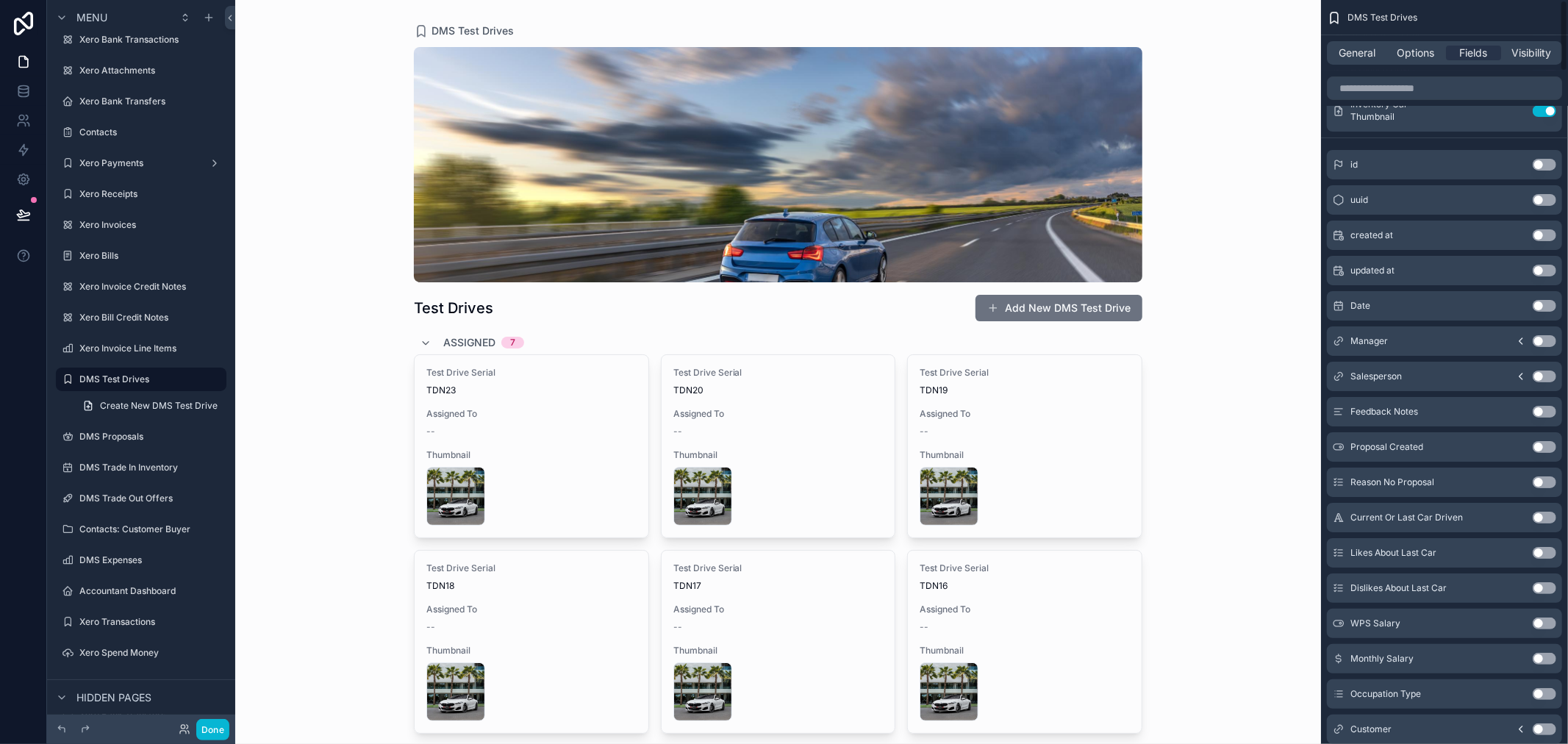
scroll to position [0, 0]
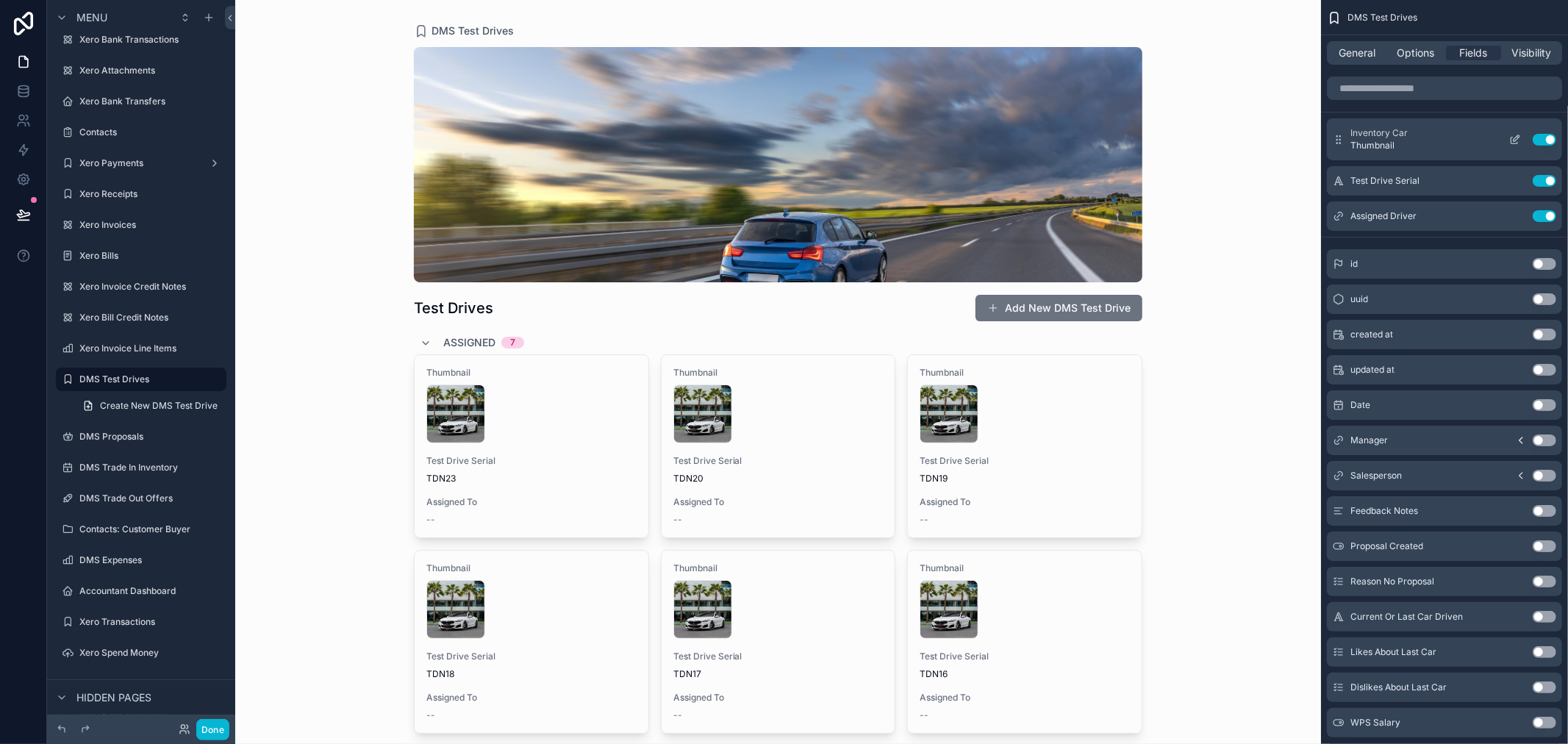
click at [1516, 141] on icon "scrollable content" at bounding box center [1516, 137] width 6 height 6
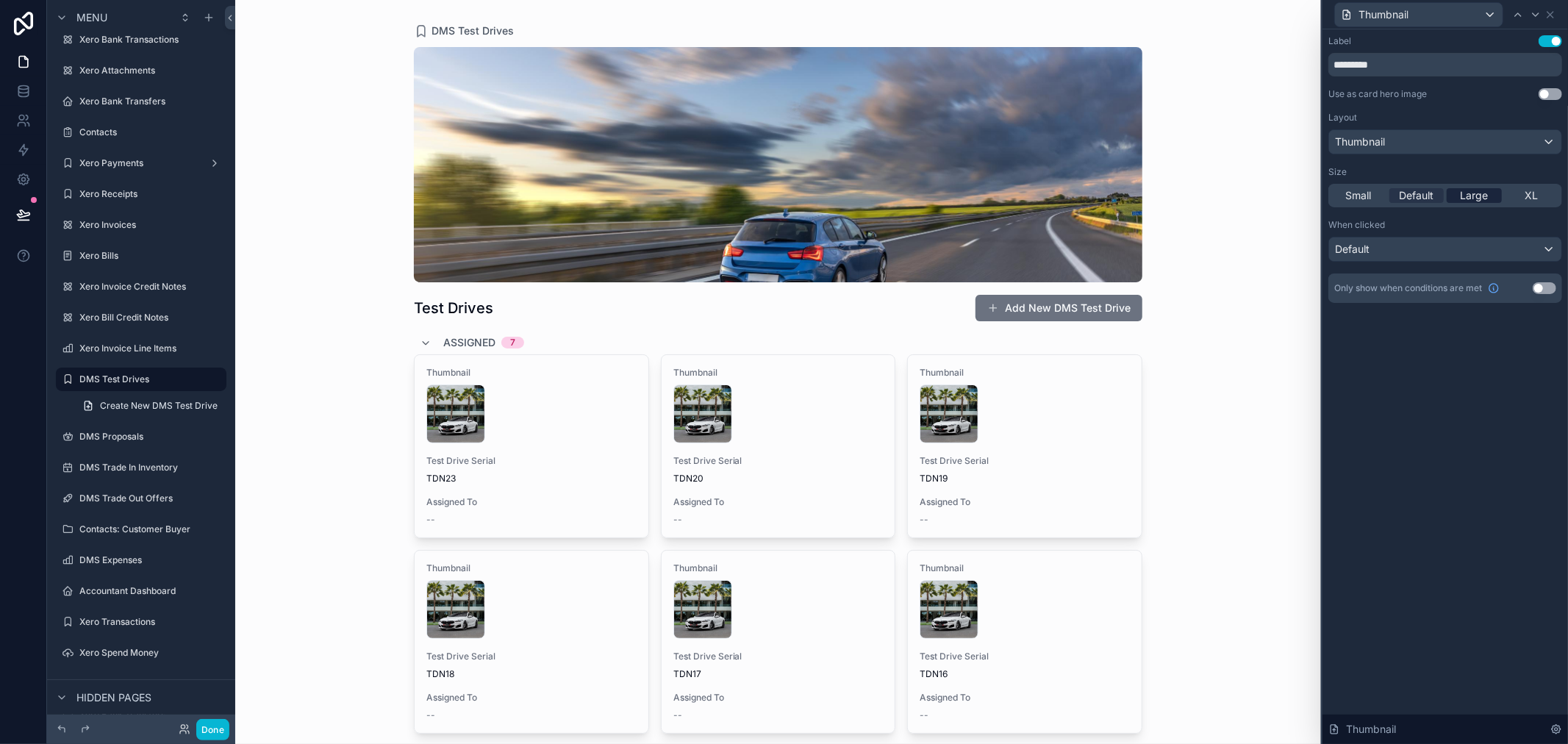
click at [1463, 192] on span "Large" at bounding box center [1474, 196] width 28 height 15
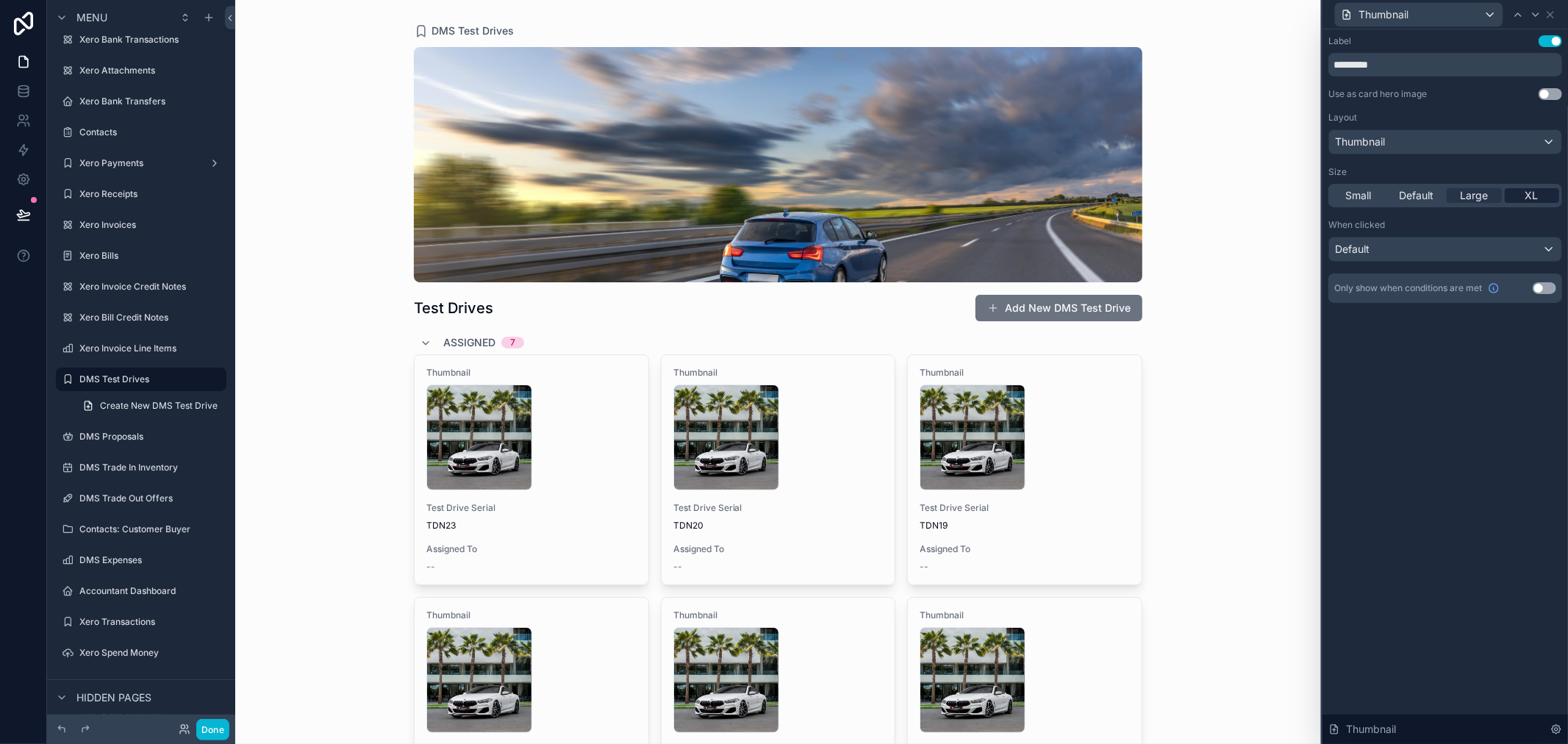
click at [1534, 189] on span "XL" at bounding box center [1532, 196] width 13 height 15
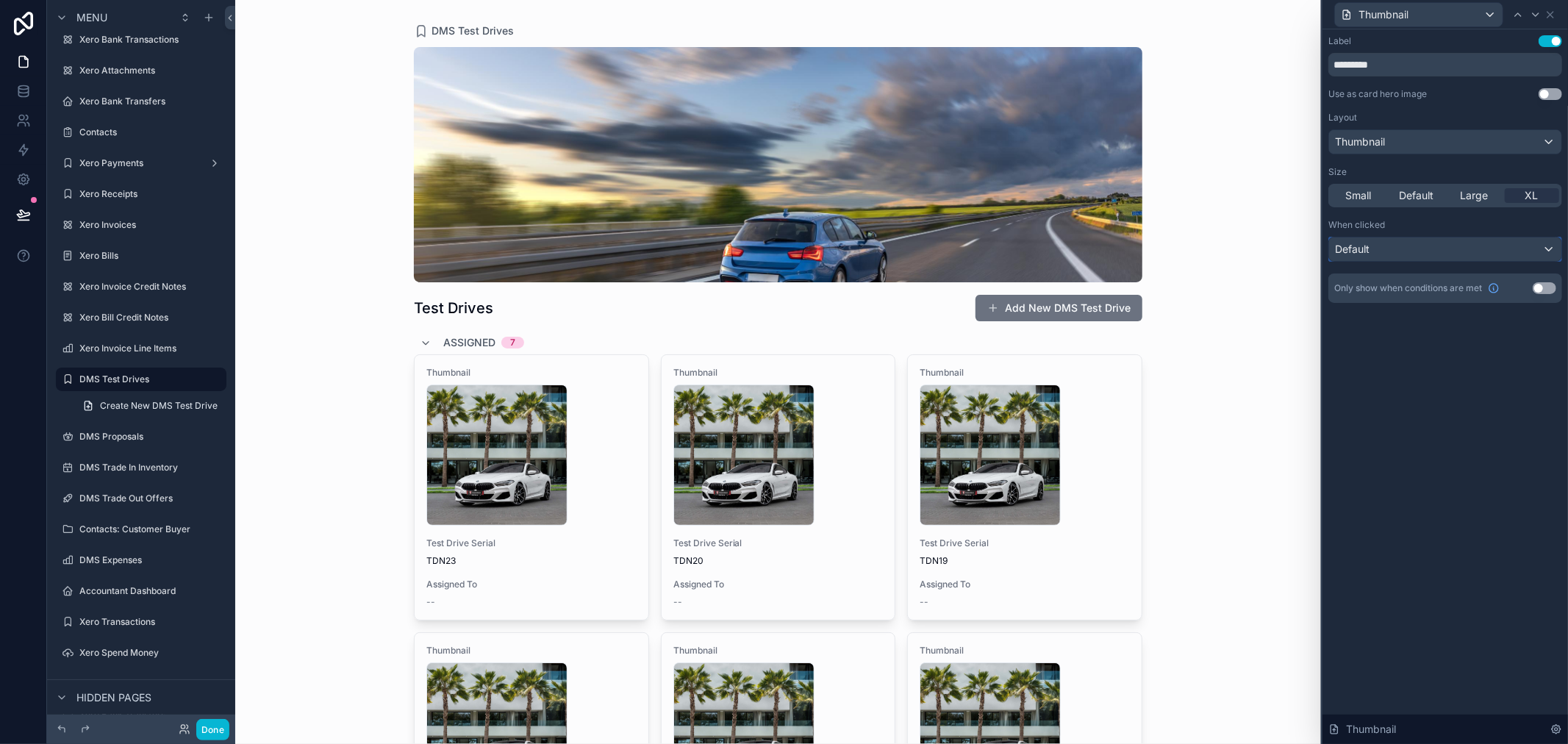
click at [1465, 250] on div "Default" at bounding box center [1446, 249] width 233 height 24
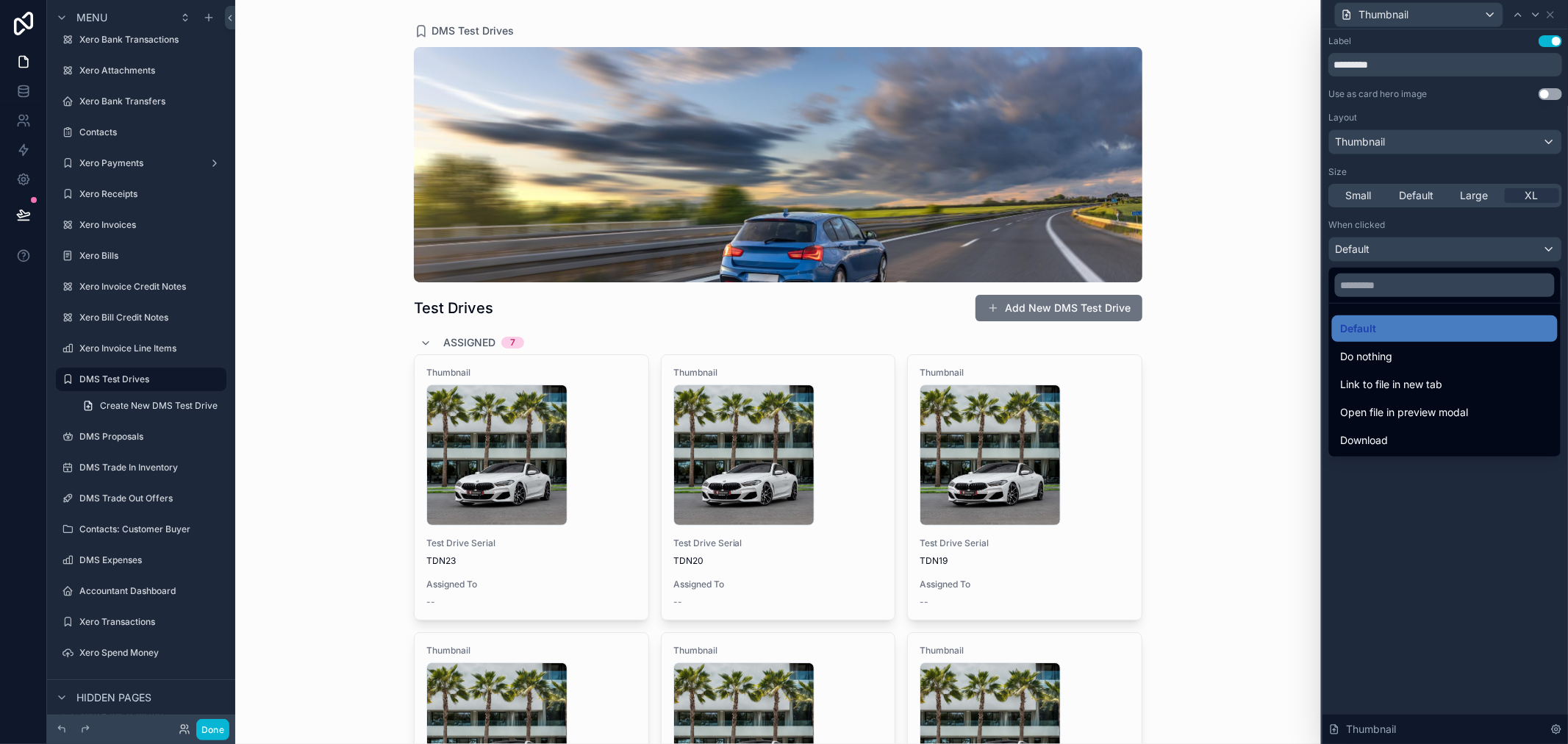
click at [1482, 218] on div at bounding box center [1445, 372] width 246 height 744
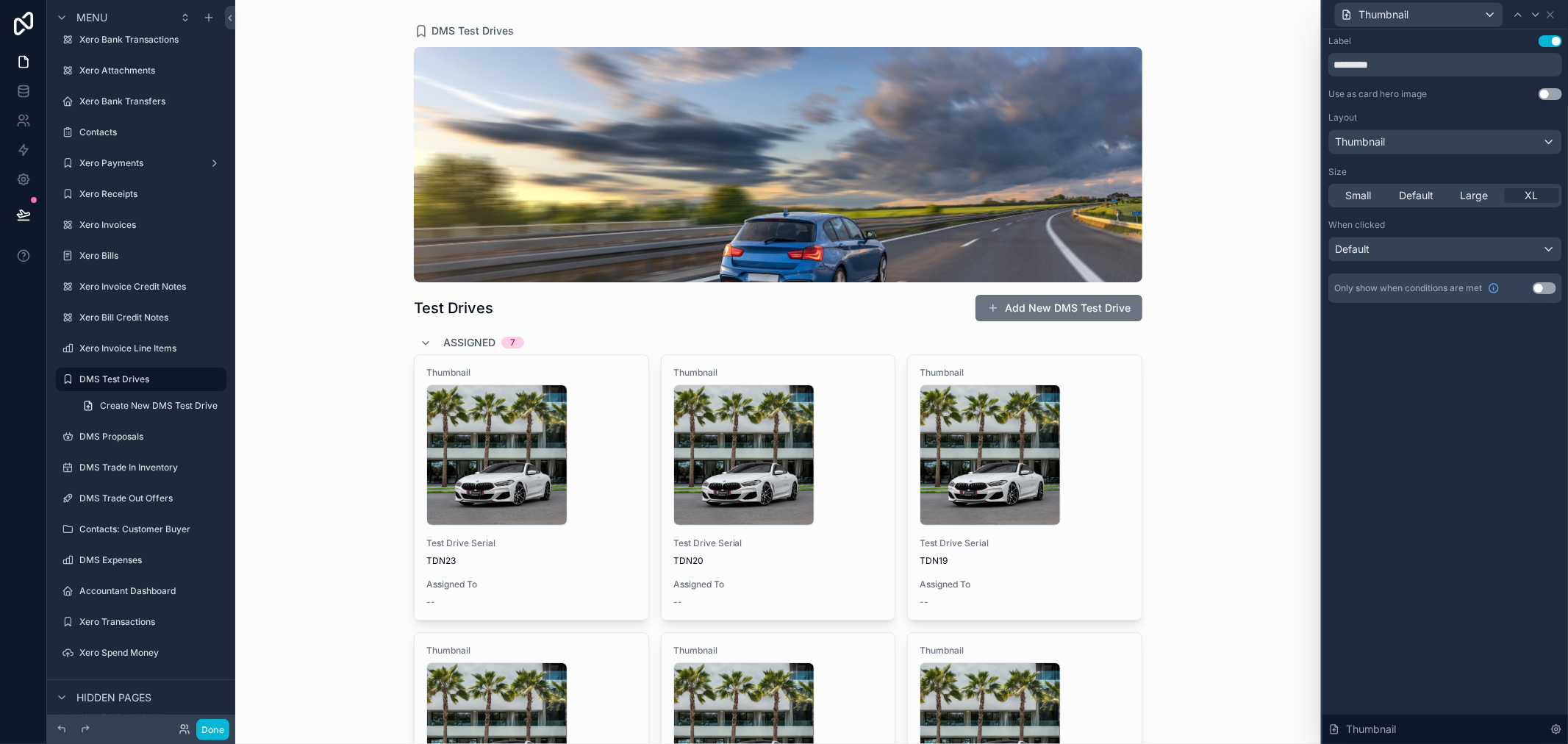
click at [1422, 47] on div "Label Use setting *********" at bounding box center [1446, 55] width 234 height 41
click at [1422, 57] on input "*********" at bounding box center [1446, 65] width 234 height 24
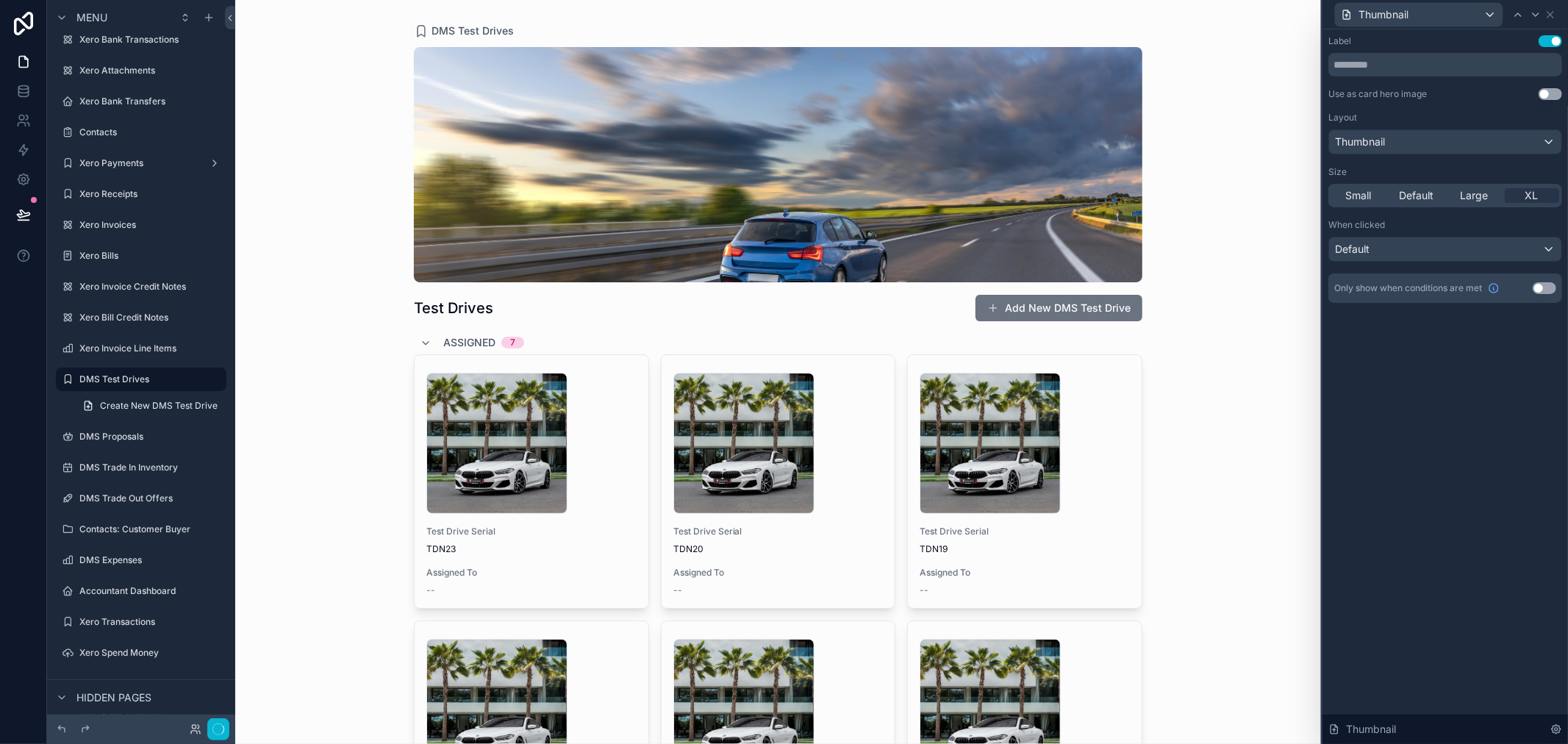
click at [1445, 377] on div "Label Use setting Use as card hero image Use setting Layout Thumbnail Size Smal…" at bounding box center [1445, 386] width 246 height 715
click at [1451, 358] on div "Label Use setting Use as card hero image Use setting Layout Thumbnail Size Smal…" at bounding box center [1445, 386] width 246 height 715
click at [1464, 196] on span "Large" at bounding box center [1474, 196] width 28 height 15
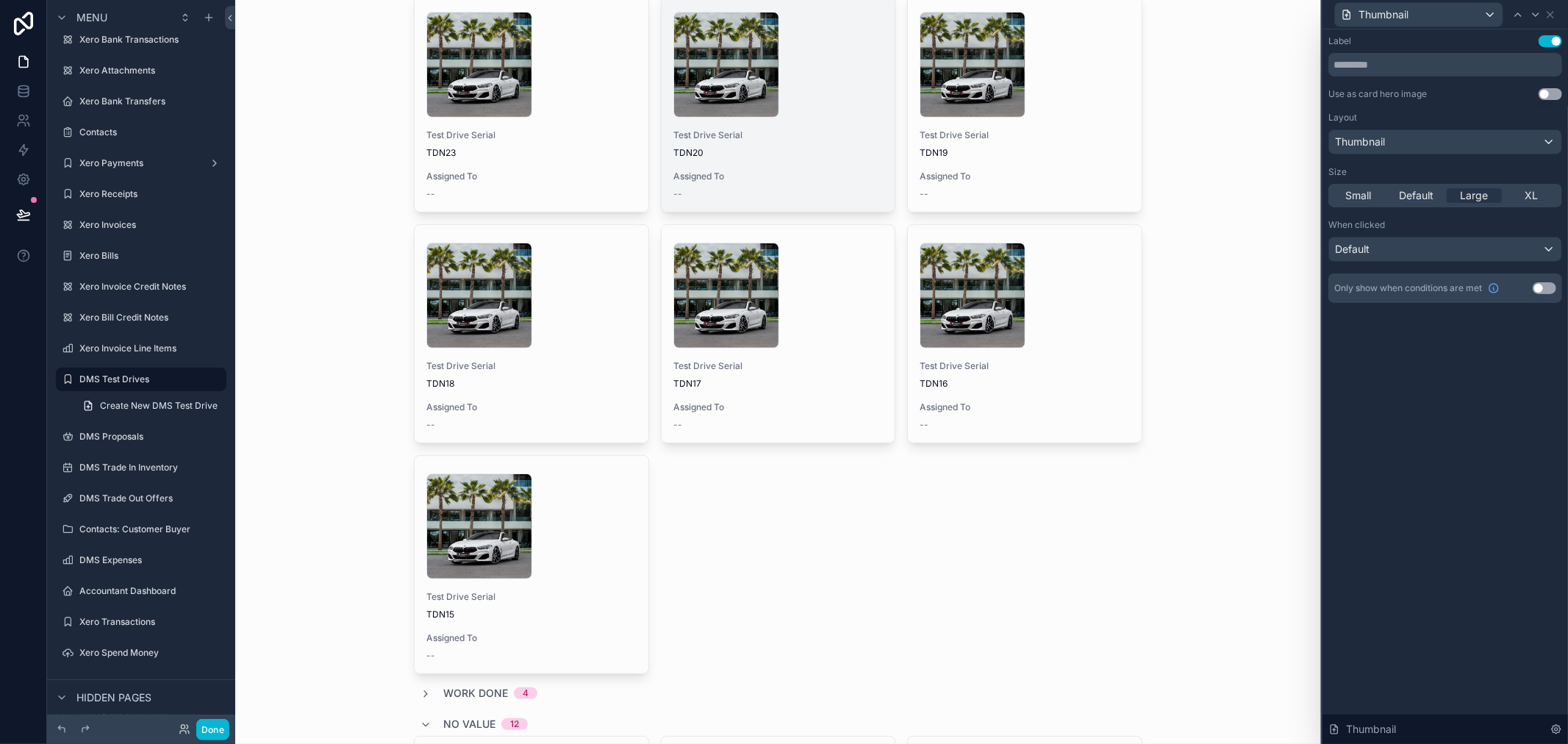
scroll to position [94, 0]
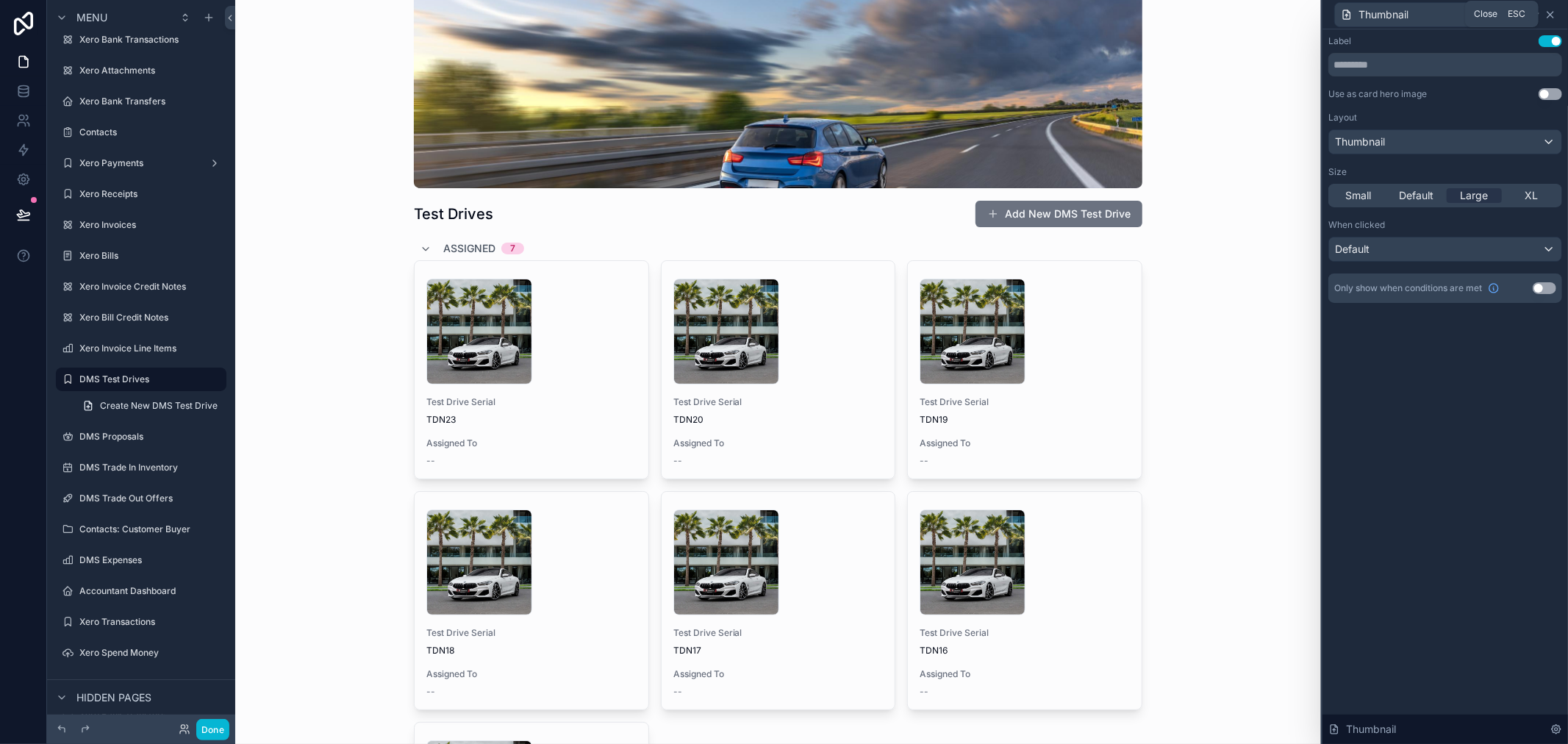
click at [1552, 17] on icon at bounding box center [1551, 15] width 12 height 12
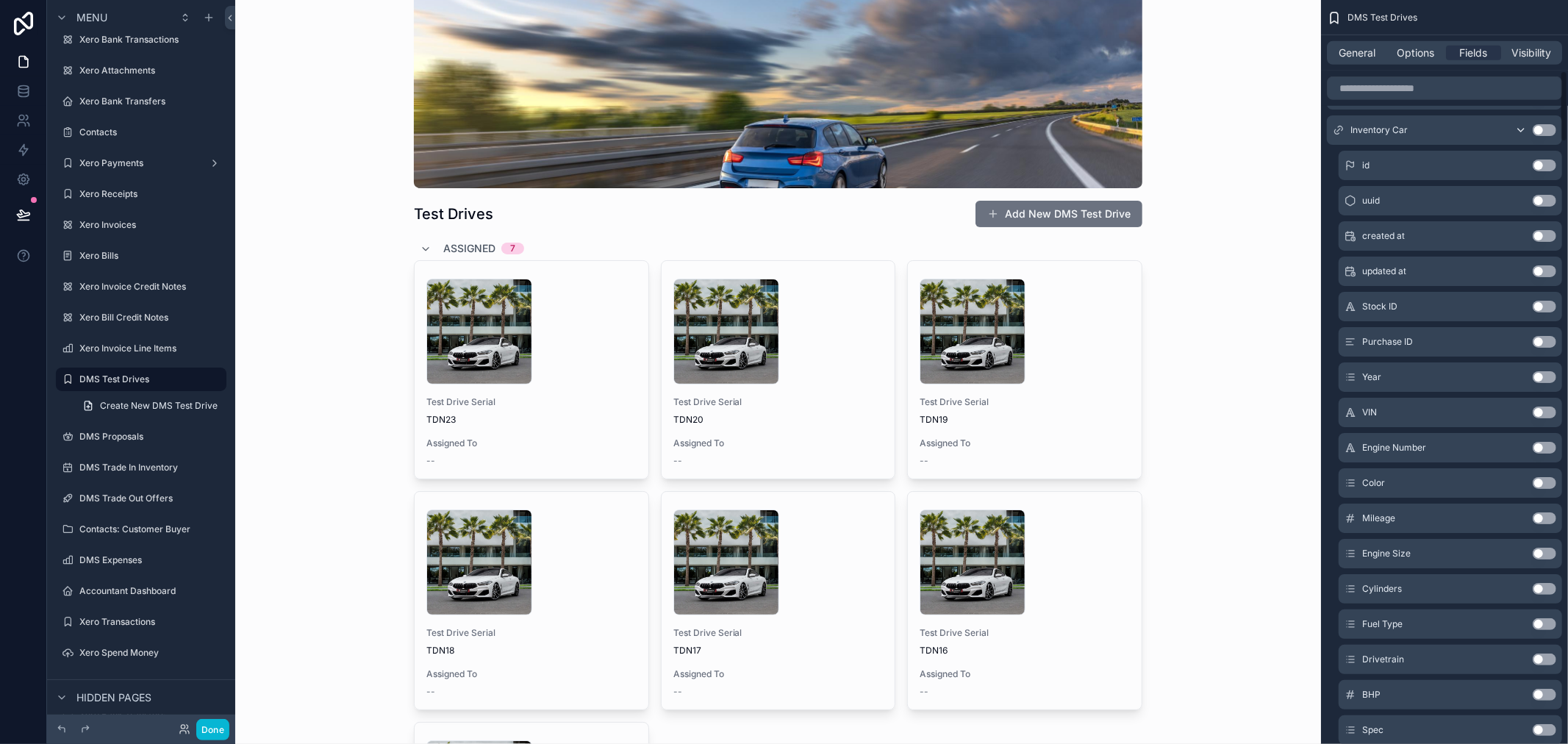
scroll to position [736, 0]
click at [1539, 305] on button "Use setting" at bounding box center [1545, 304] width 24 height 12
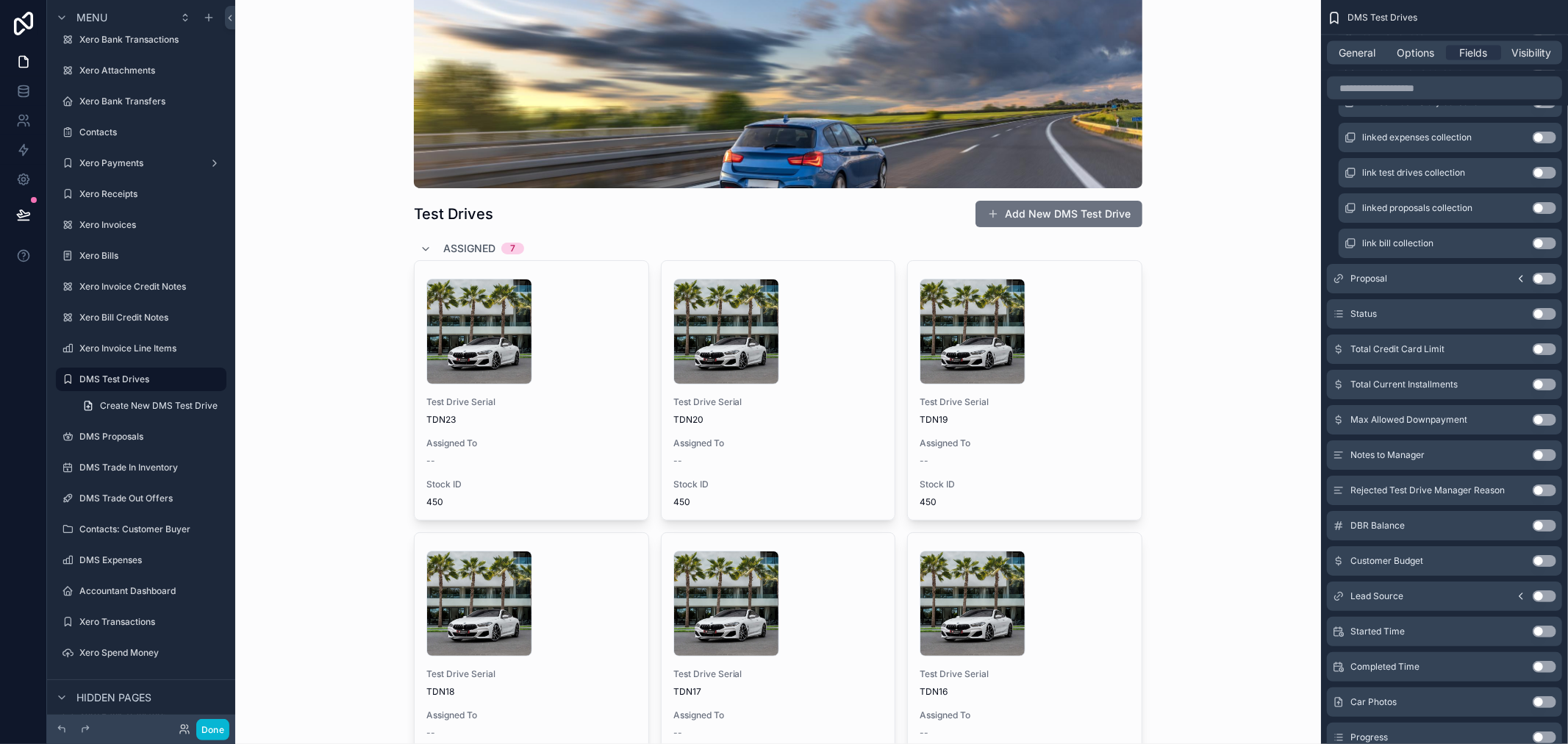
scroll to position [6997, 0]
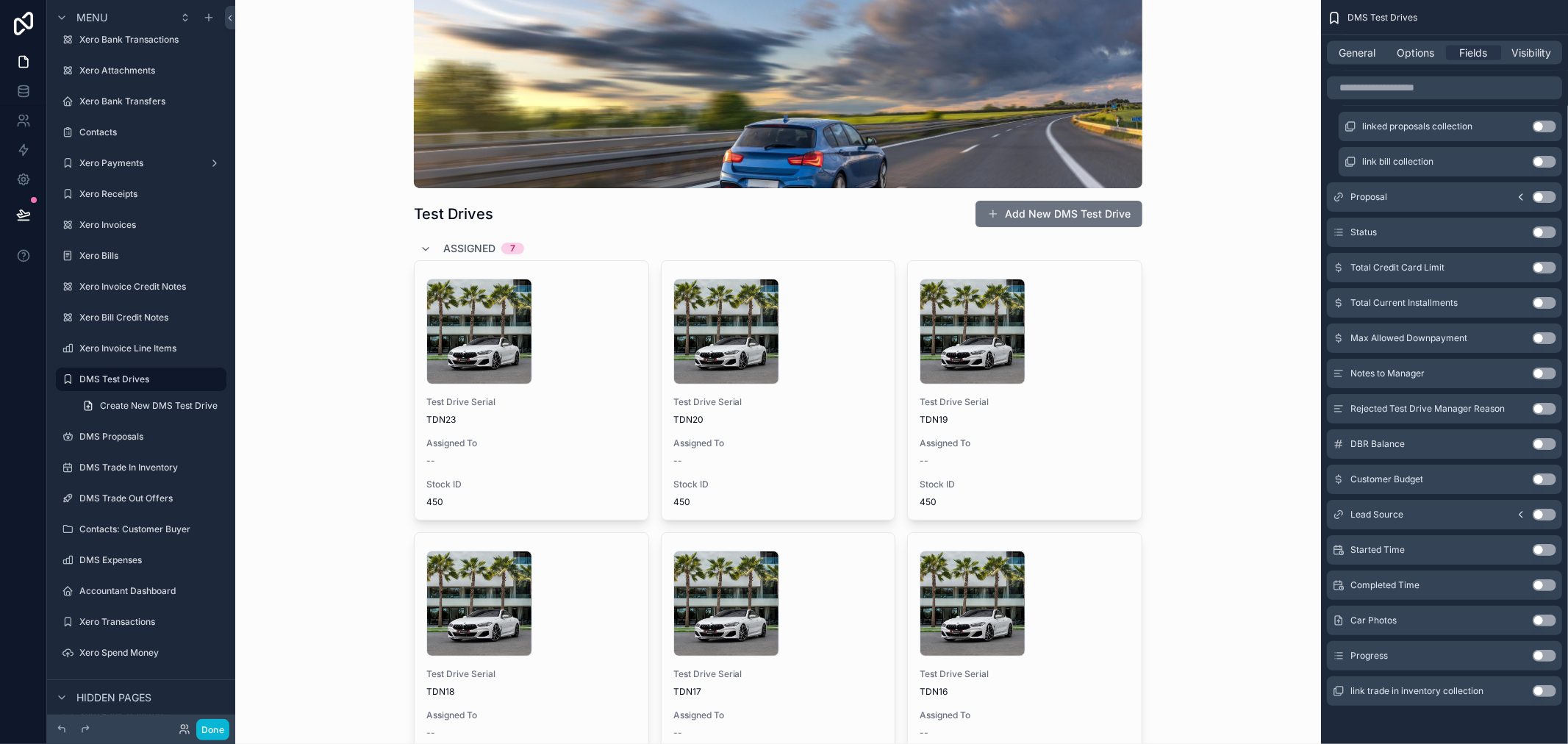
click at [1539, 689] on button "Use setting" at bounding box center [1545, 691] width 24 height 12
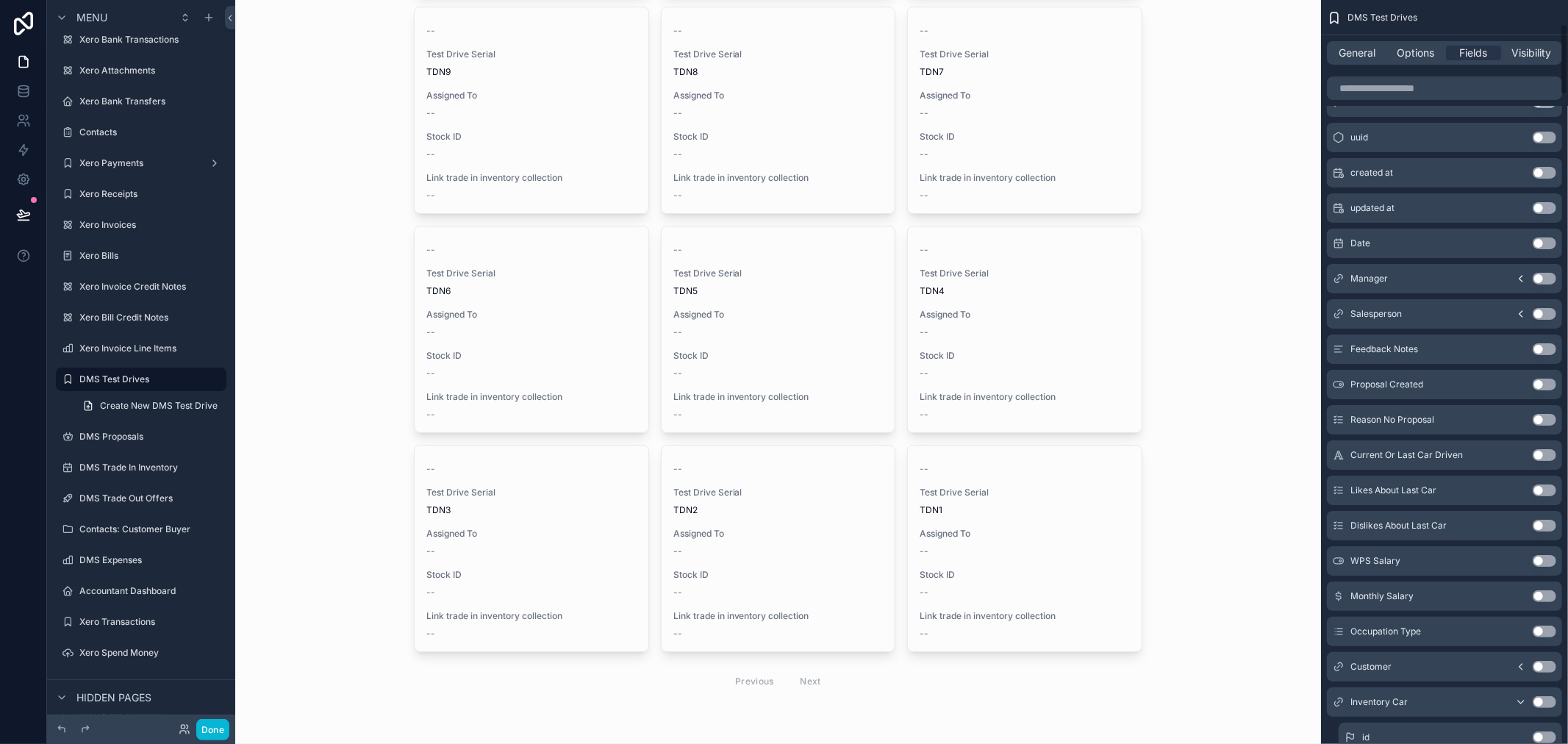
scroll to position [326, 0]
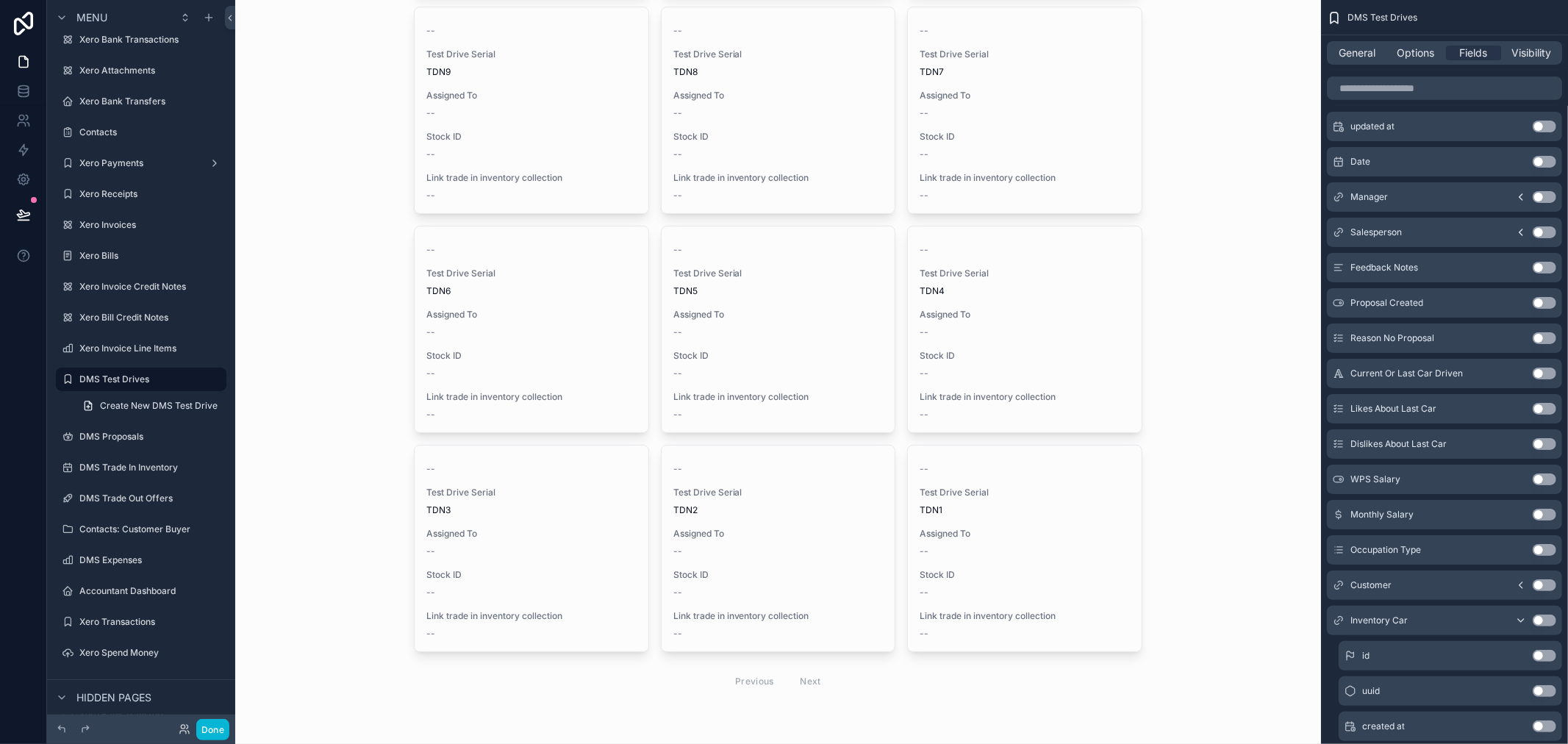
click at [1541, 620] on button "Use setting" at bounding box center [1545, 620] width 24 height 12
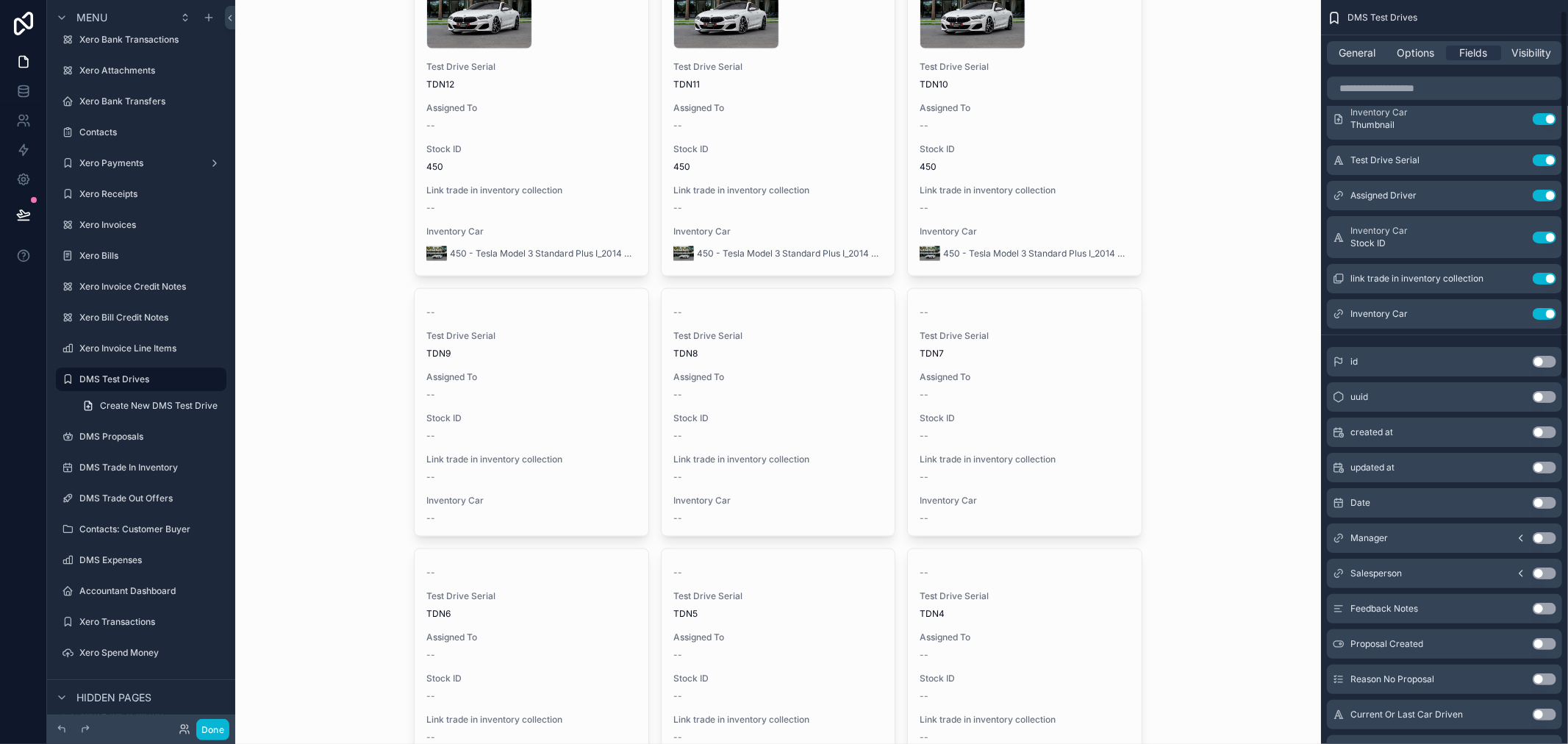
scroll to position [0, 0]
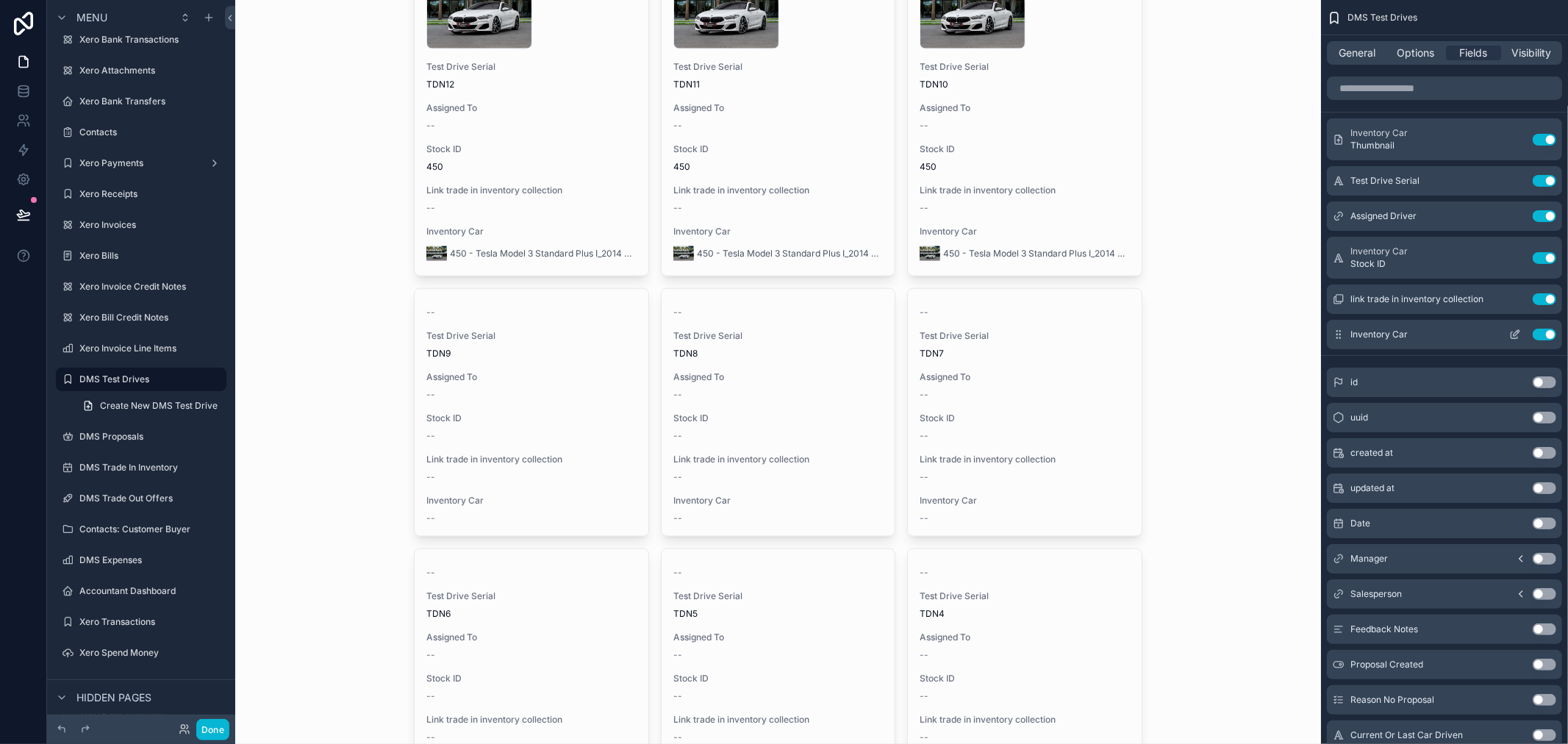
click at [1516, 332] on icon "scrollable content" at bounding box center [1515, 334] width 12 height 12
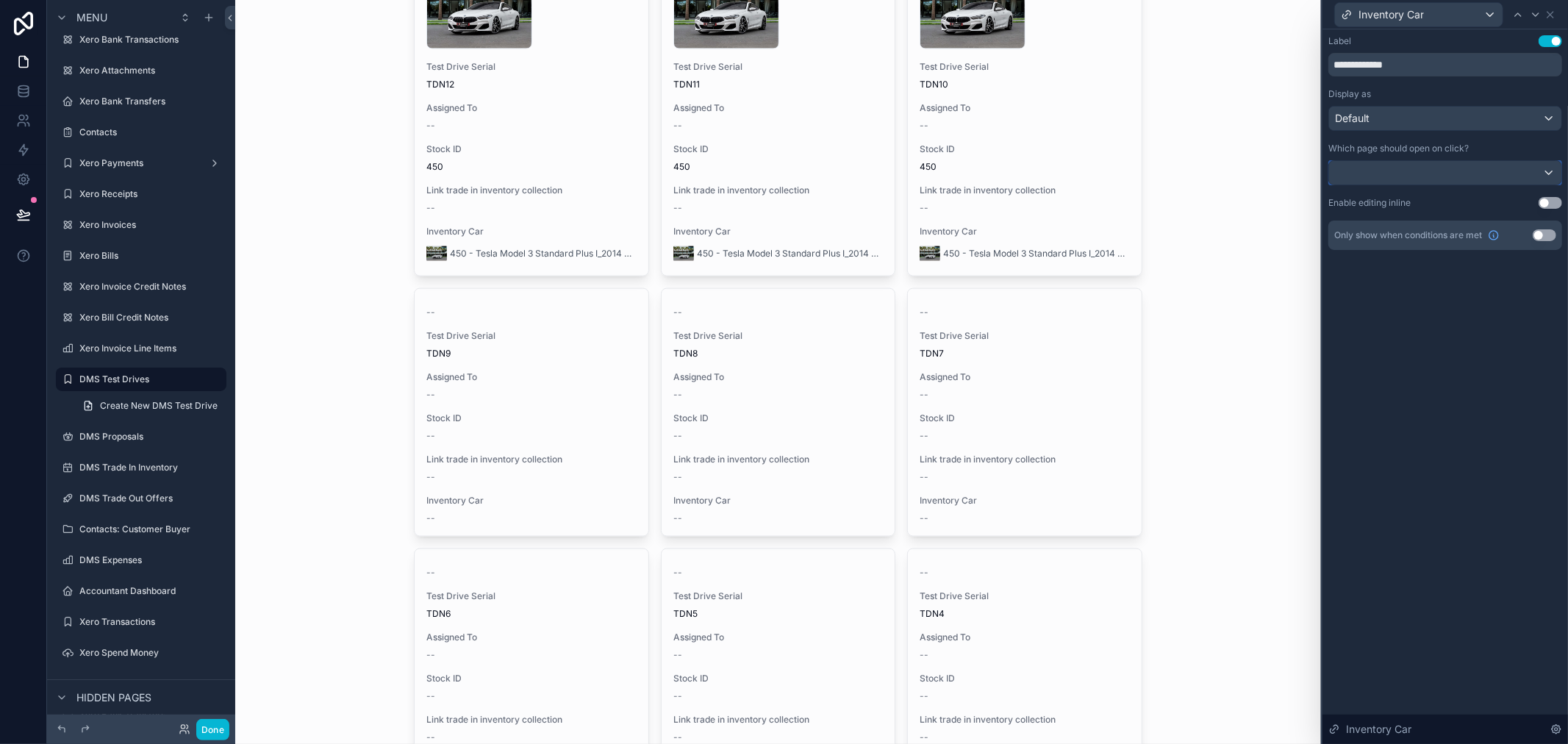
click at [1486, 167] on div at bounding box center [1446, 173] width 233 height 24
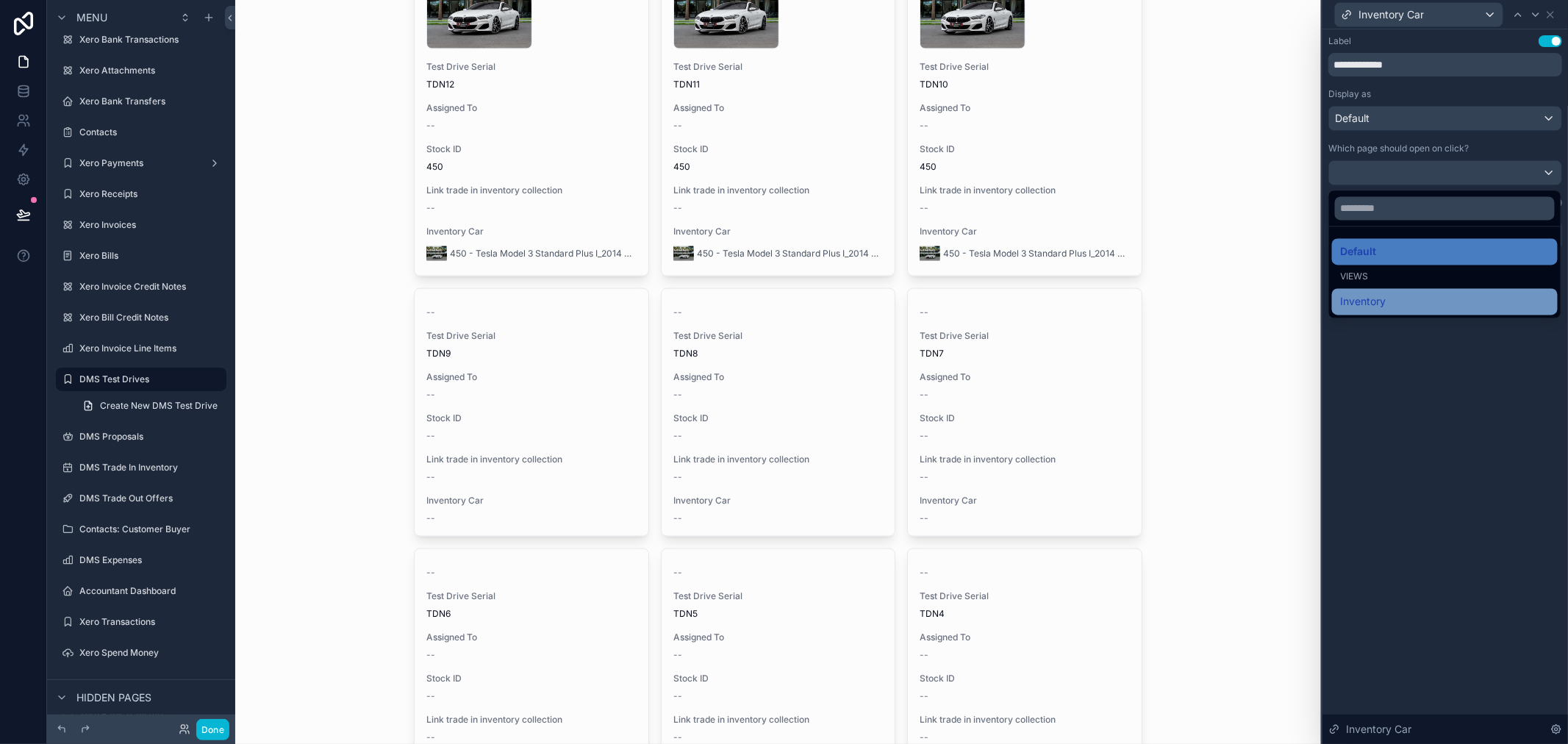
click at [1436, 295] on div "Inventory" at bounding box center [1445, 301] width 208 height 17
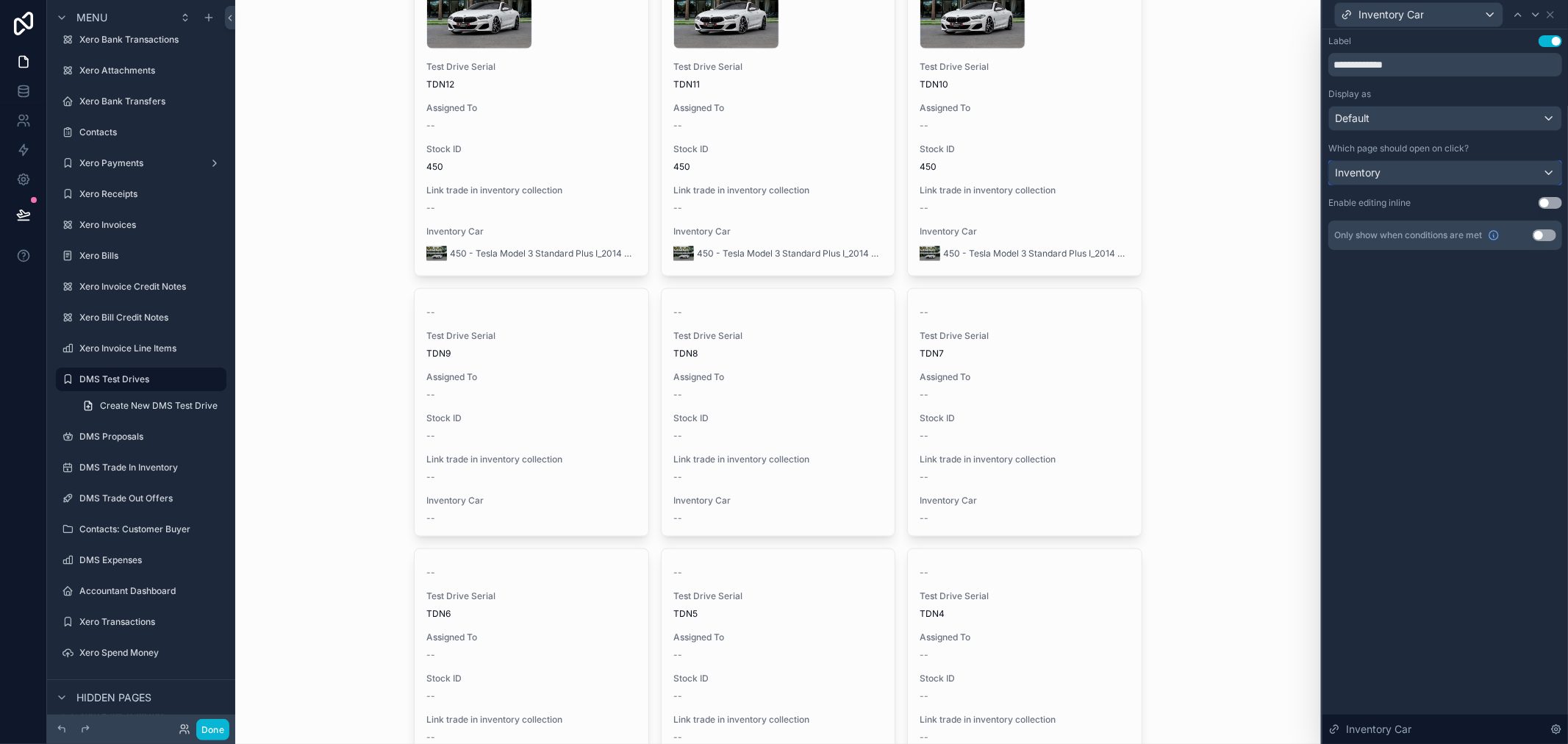
click at [1446, 177] on div "Inventory" at bounding box center [1446, 173] width 233 height 24
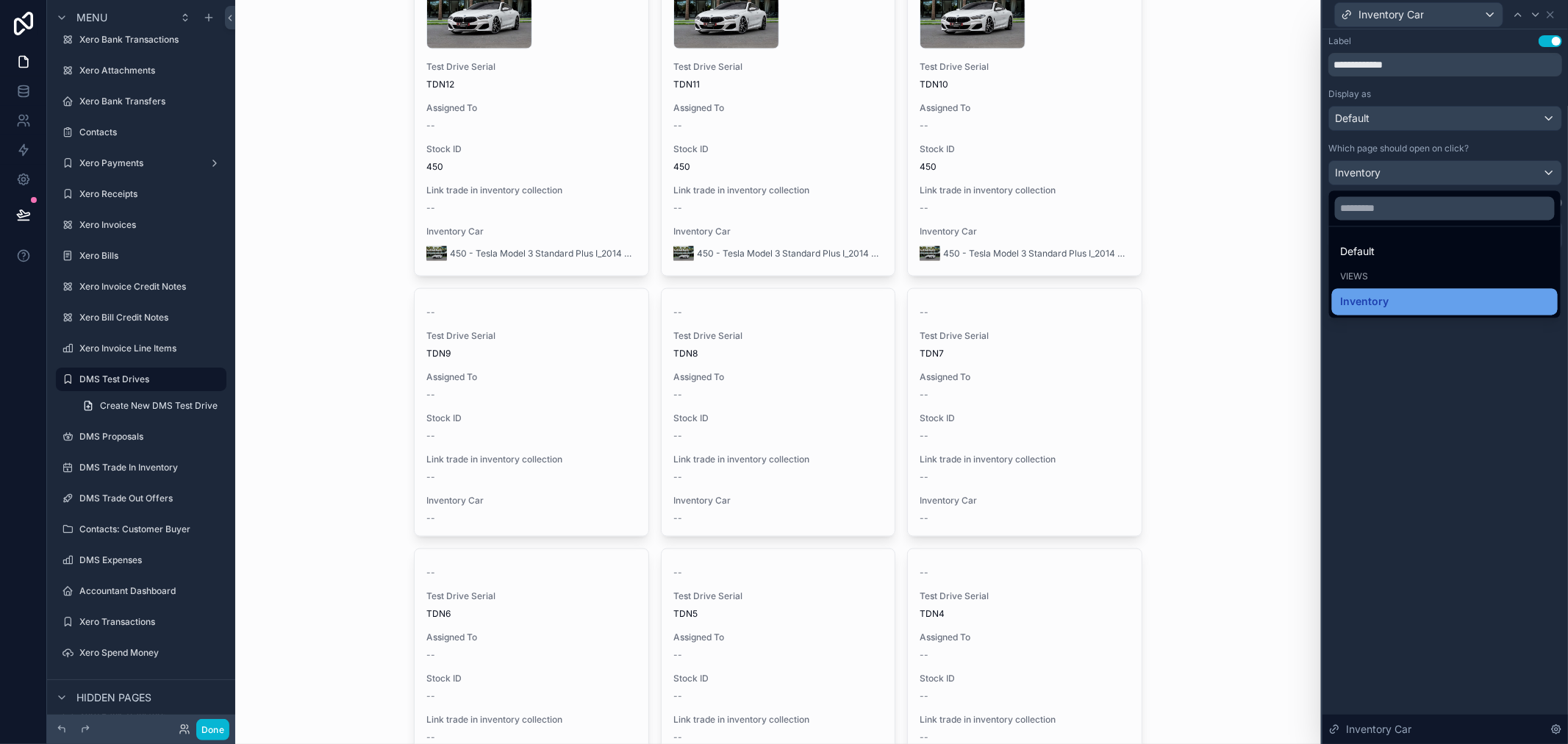
click at [1389, 304] on div "Inventory" at bounding box center [1445, 301] width 208 height 17
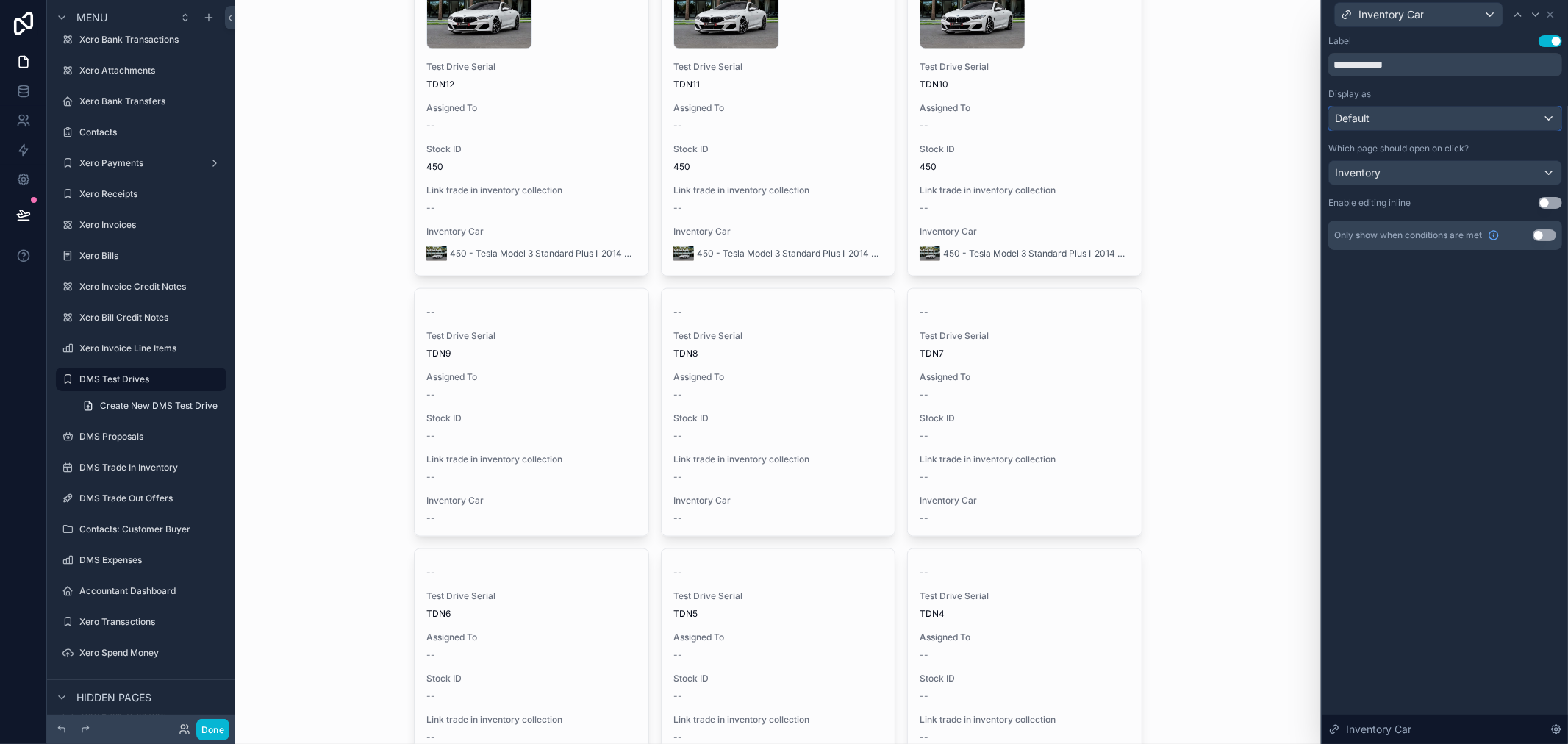
click at [1425, 116] on div "Default" at bounding box center [1446, 119] width 233 height 24
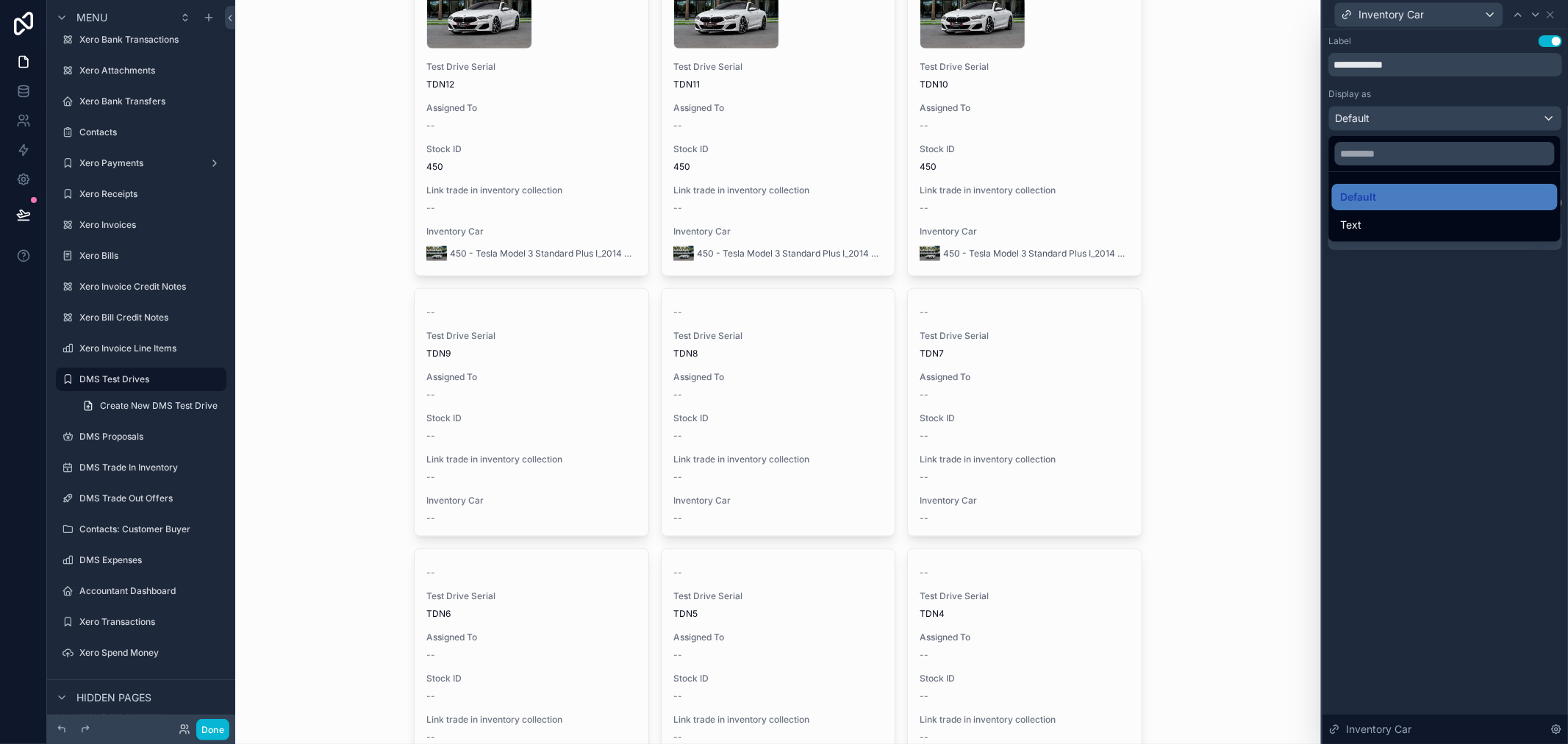
click at [1432, 106] on div at bounding box center [1445, 372] width 246 height 744
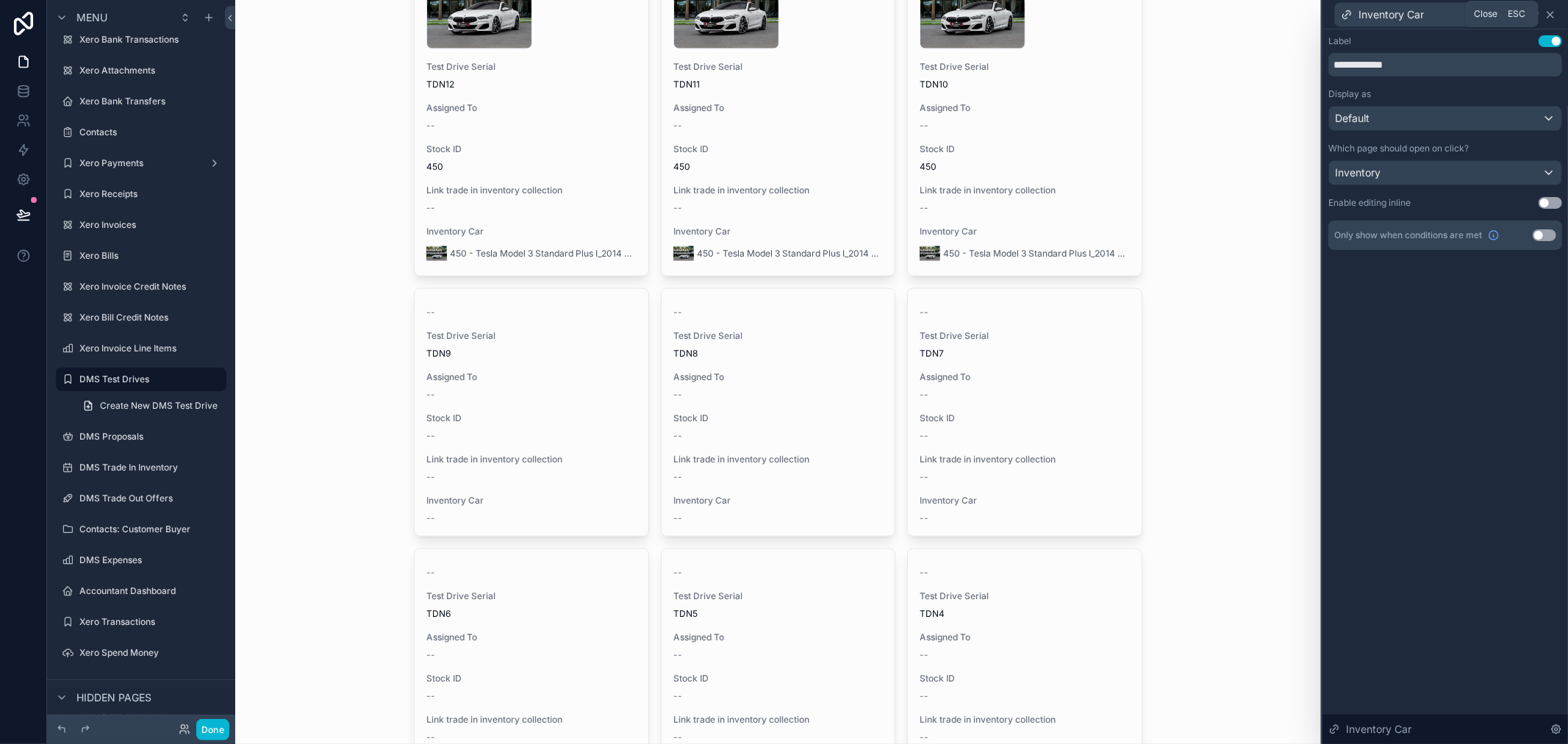
click at [1553, 15] on icon at bounding box center [1551, 15] width 12 height 12
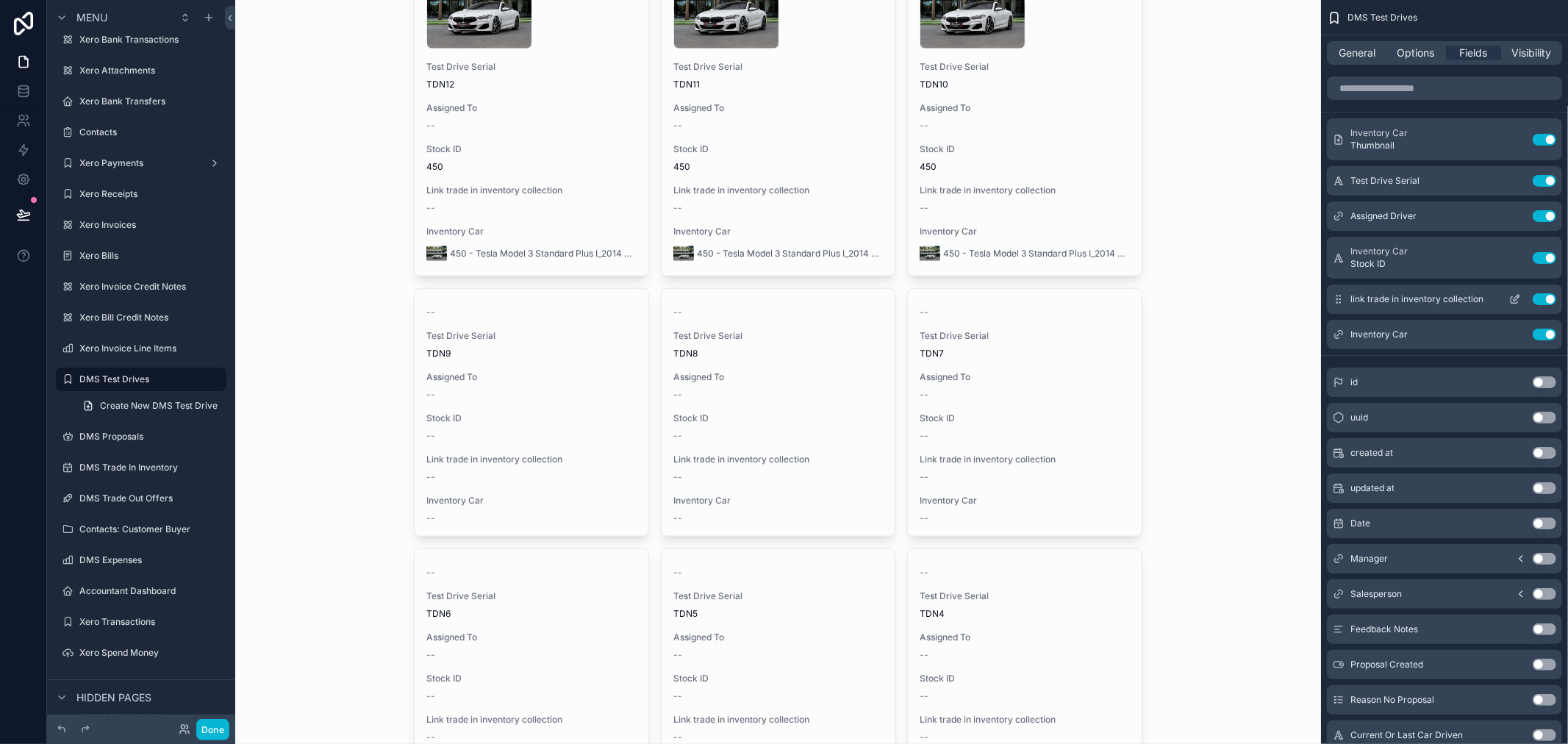
click at [1544, 298] on button "Use setting" at bounding box center [1545, 299] width 24 height 12
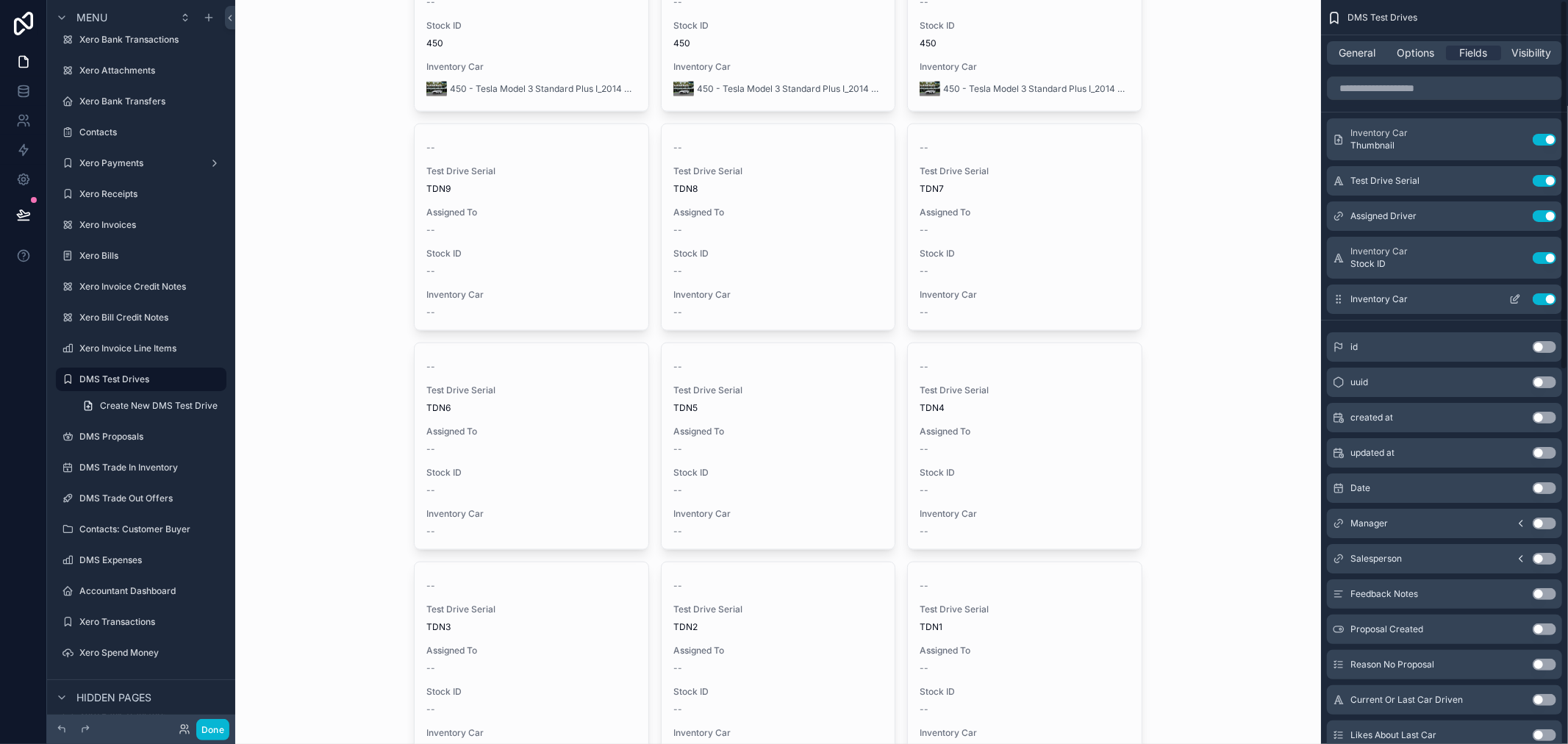
click at [1539, 303] on button "Use setting" at bounding box center [1545, 299] width 24 height 12
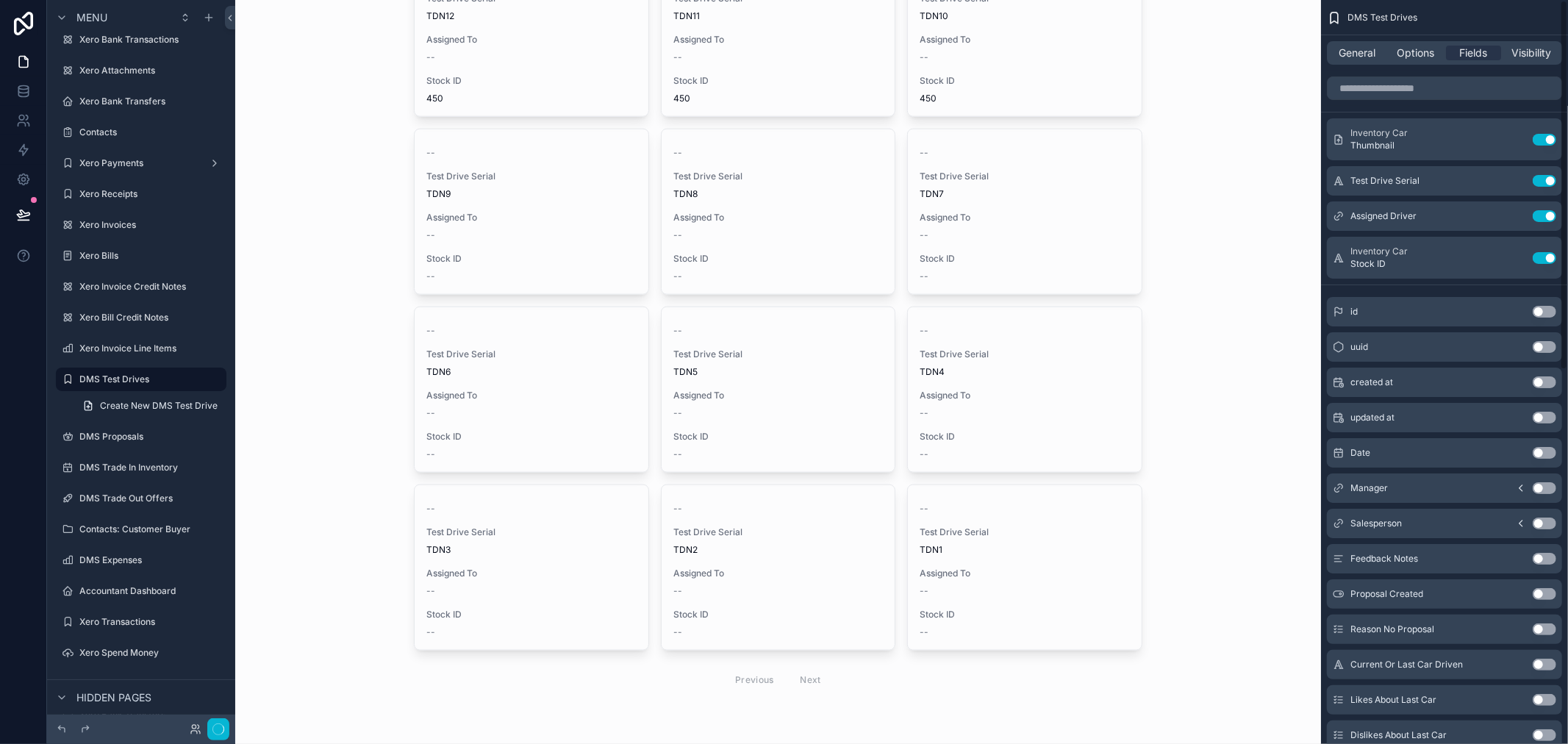
scroll to position [1363, 0]
click at [1541, 179] on button "Use setting" at bounding box center [1545, 180] width 24 height 12
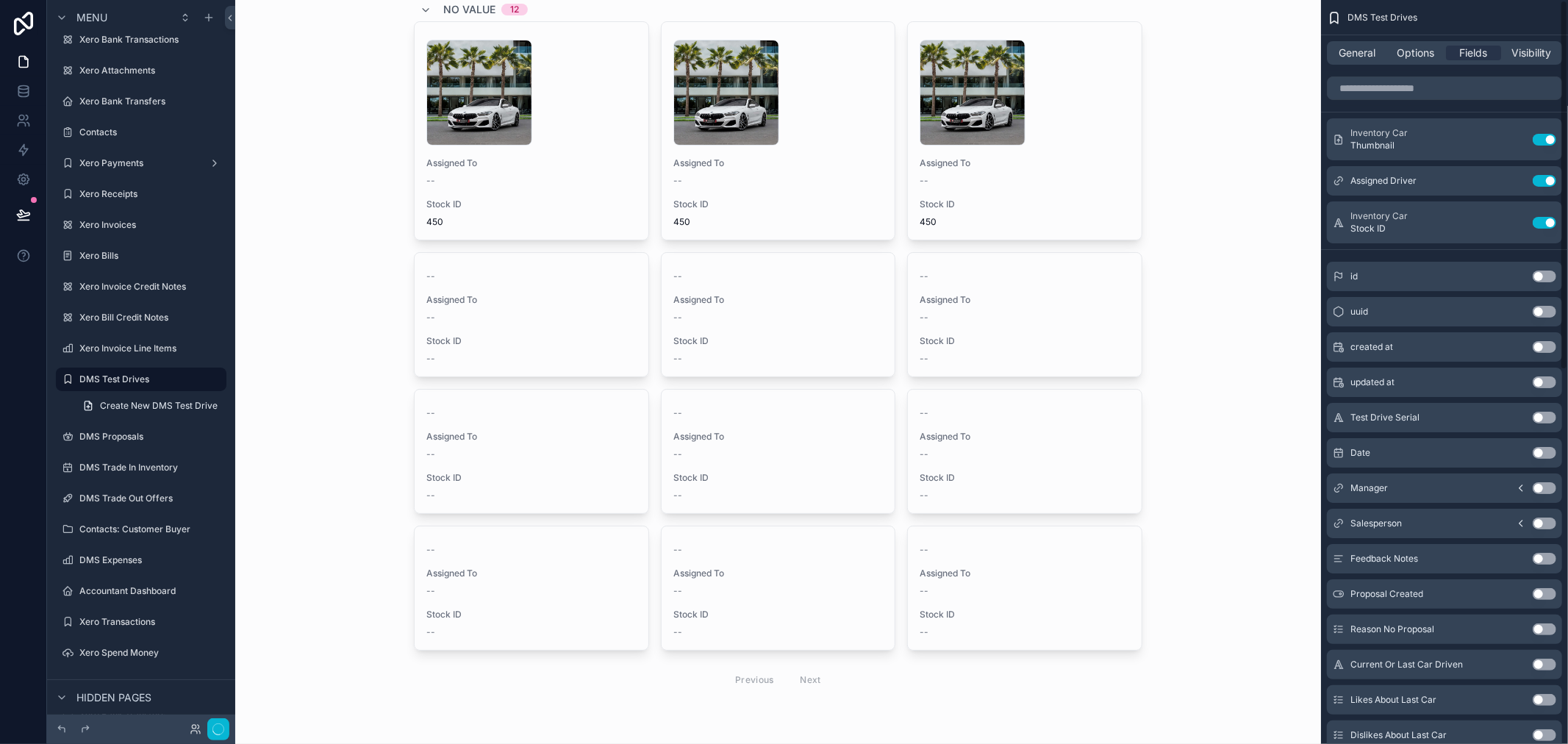
scroll to position [1075, 0]
click at [1516, 189] on icon "scrollable content" at bounding box center [1516, 185] width 6 height 6
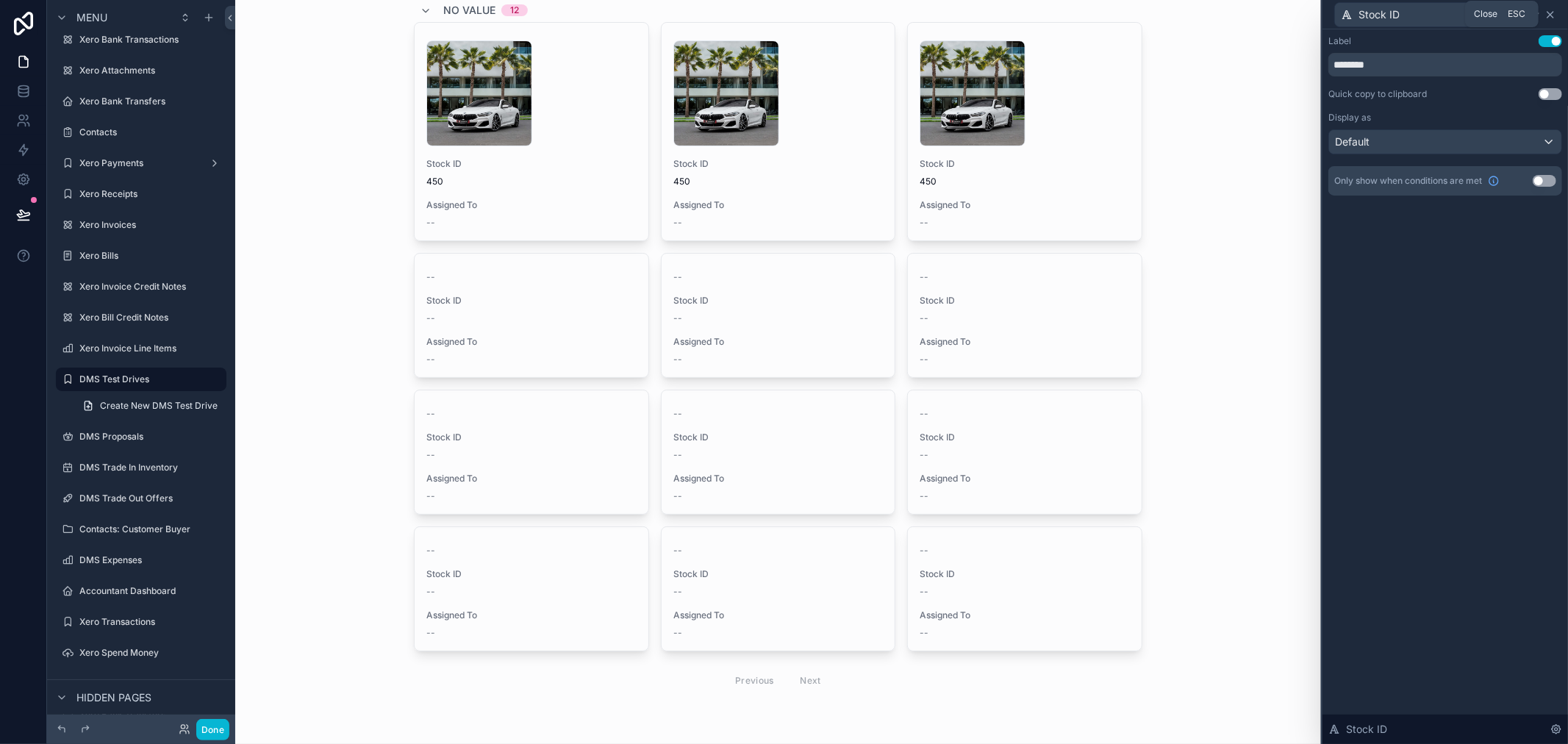
click at [1553, 15] on icon at bounding box center [1551, 15] width 12 height 12
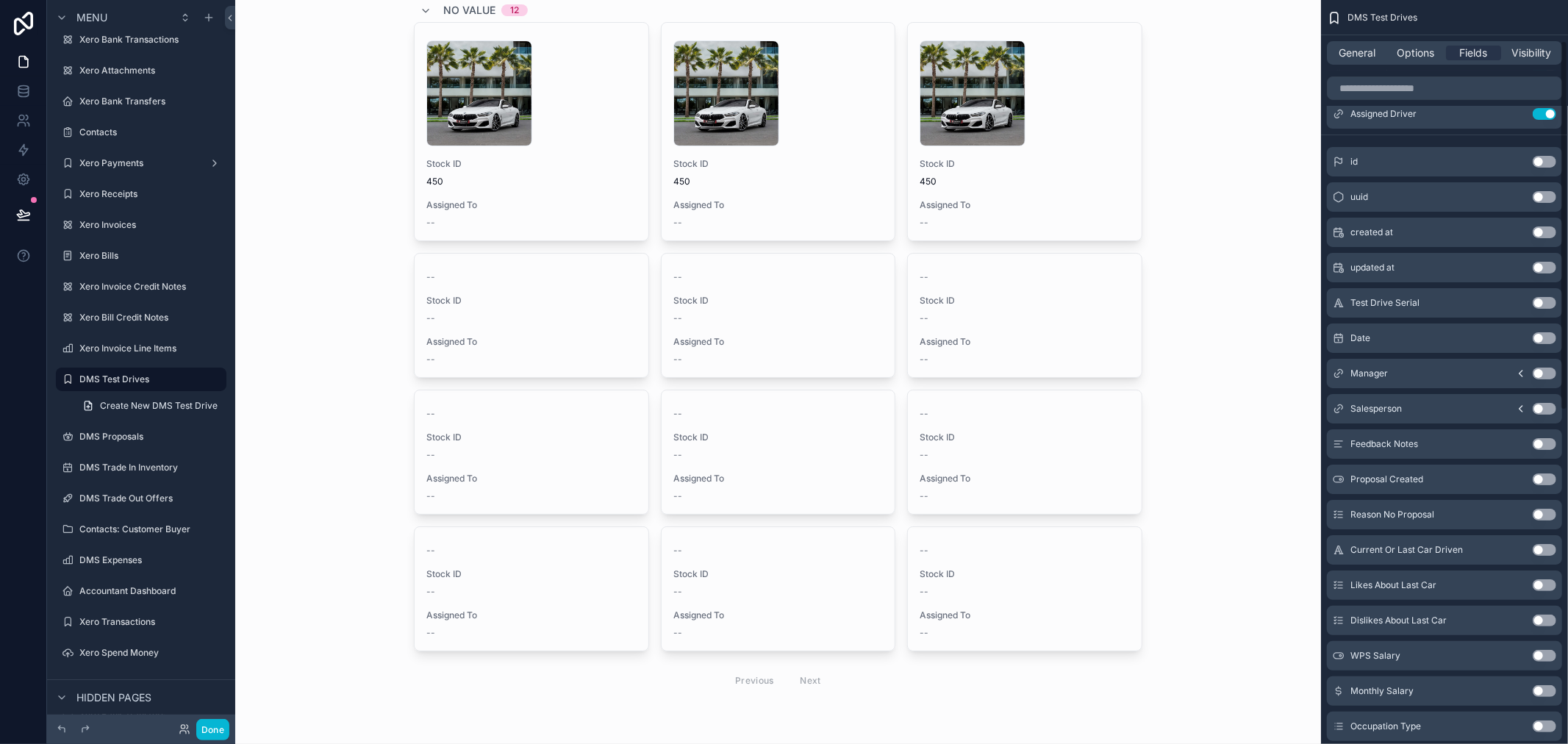
scroll to position [82, 0]
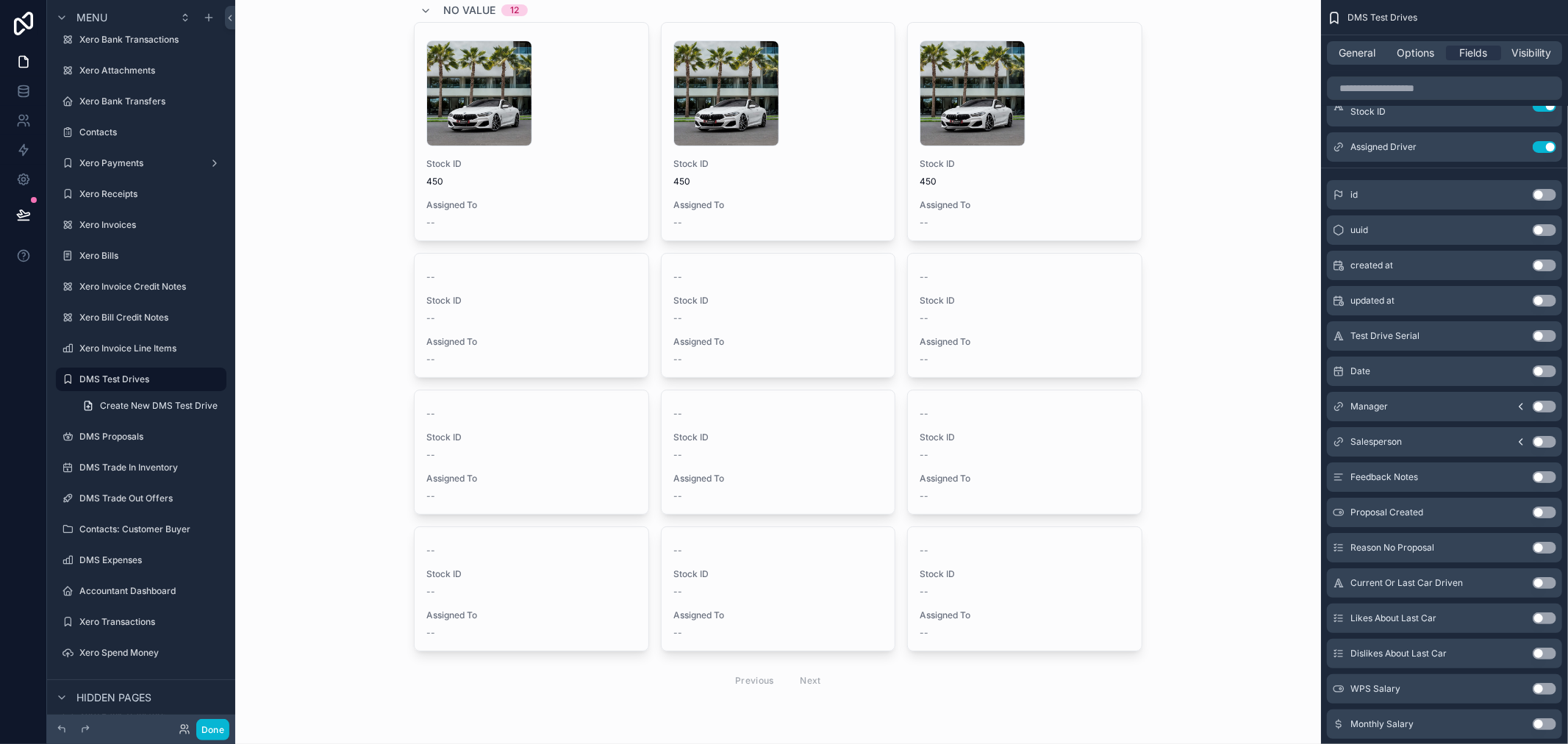
click at [1524, 443] on icon "scrollable content" at bounding box center [1521, 441] width 12 height 12
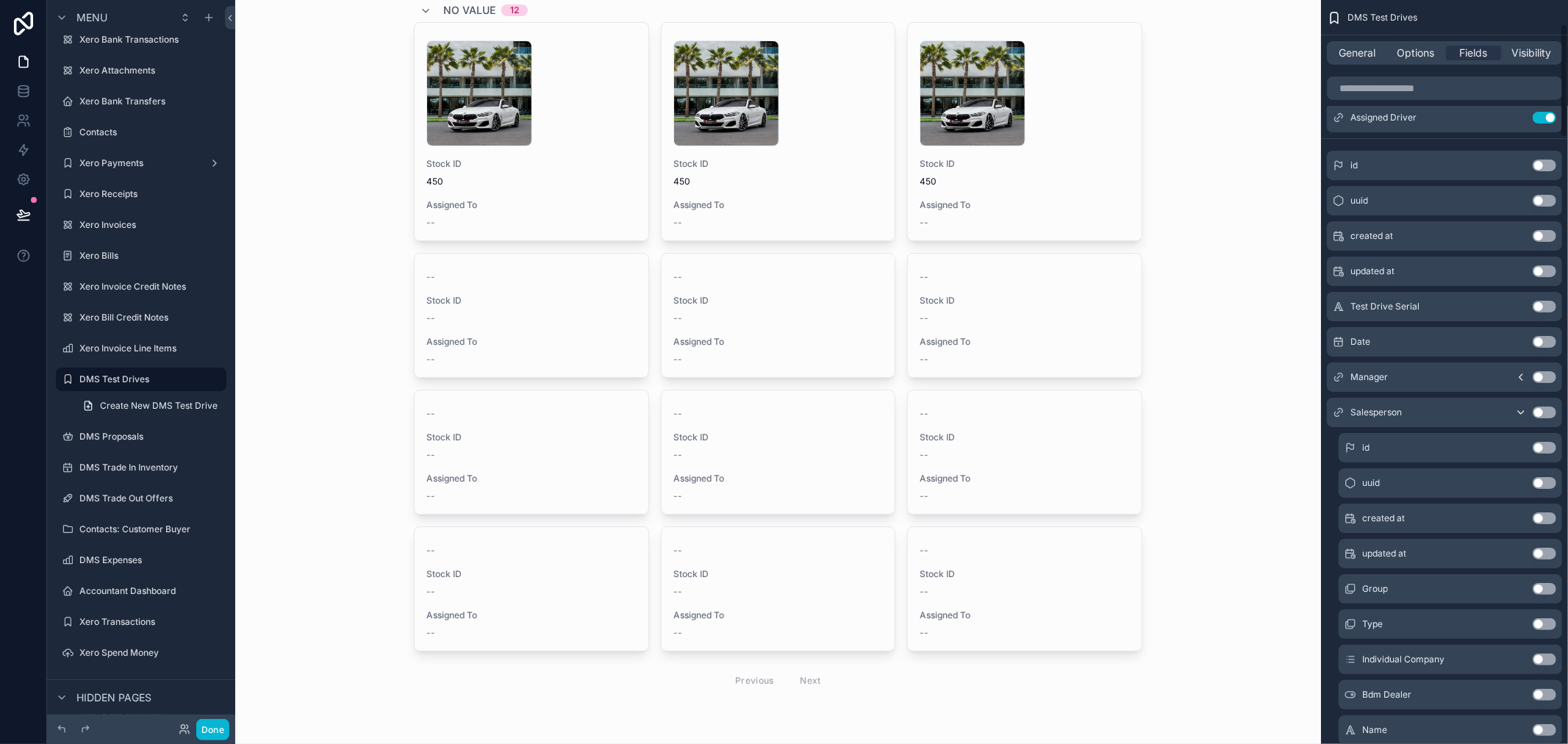
scroll to position [0, 0]
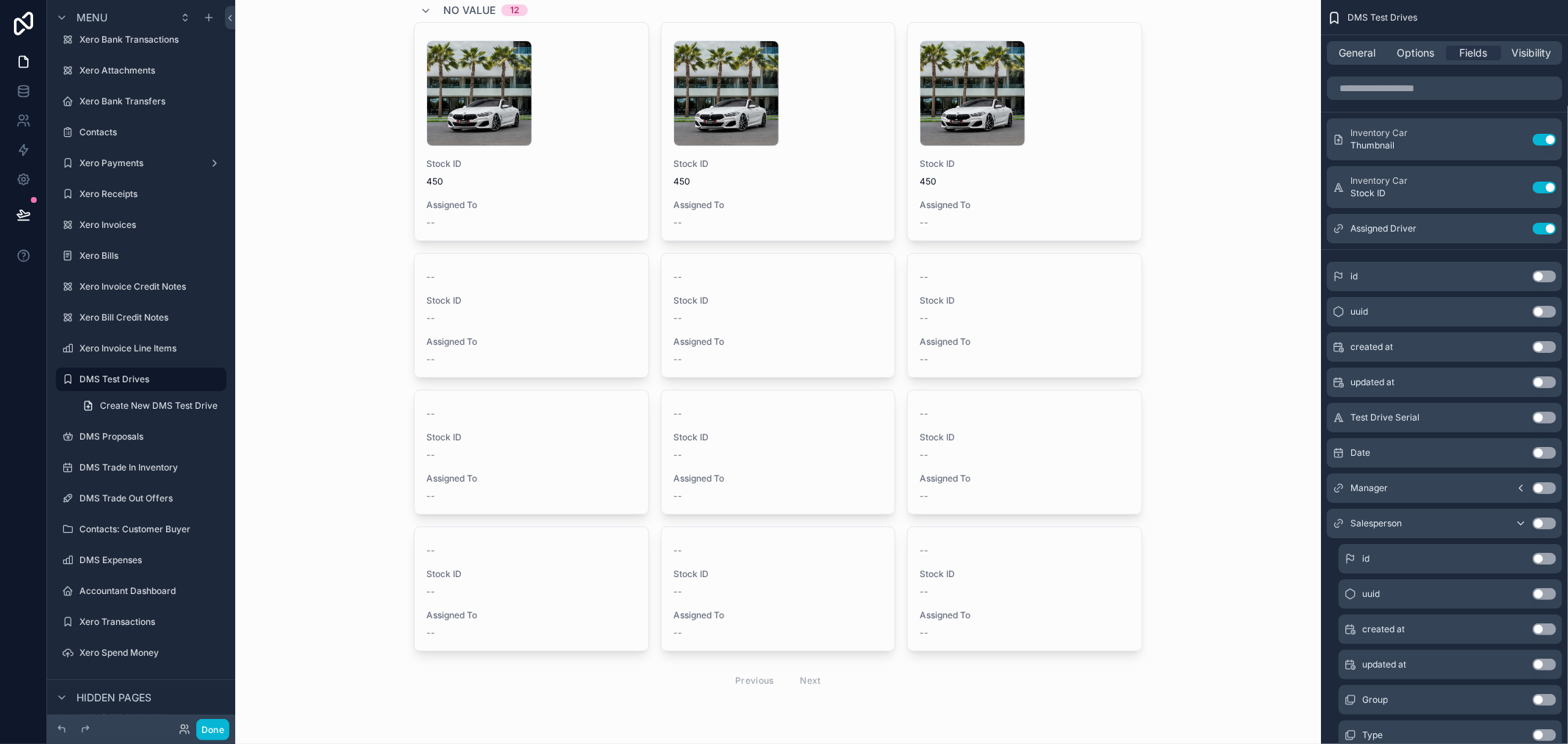
click at [1547, 526] on button "Use setting" at bounding box center [1545, 523] width 24 height 12
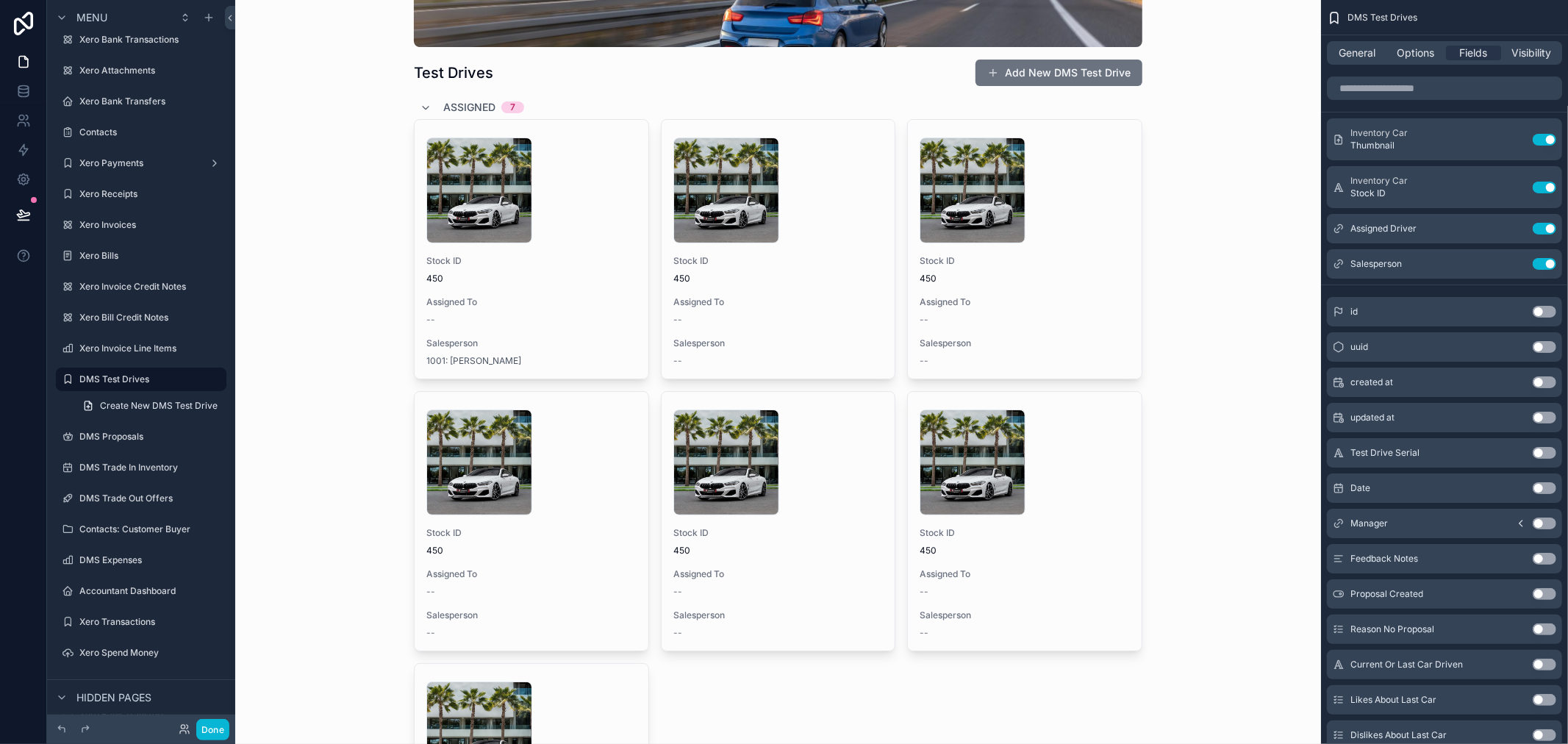
scroll to position [137, 0]
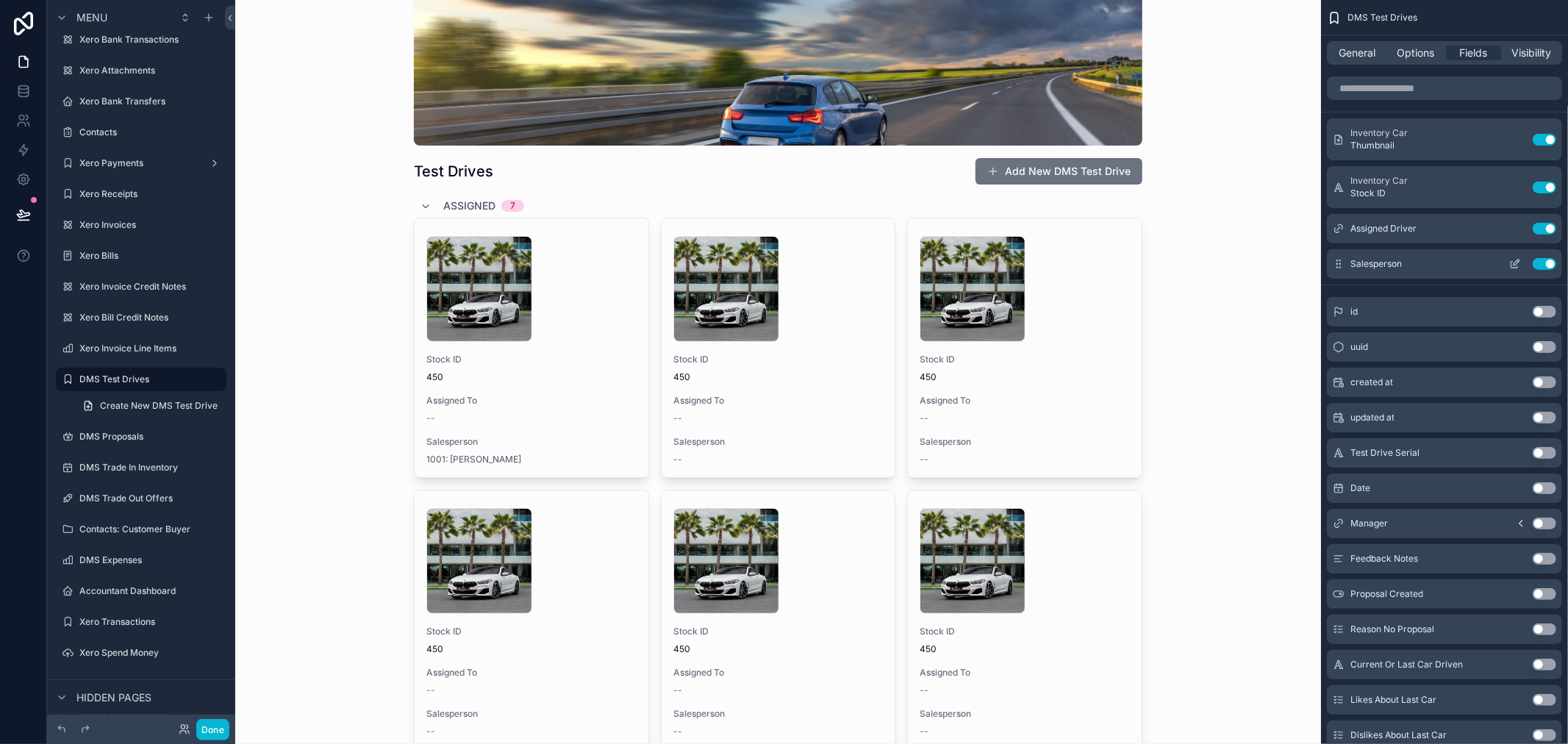
click at [1542, 265] on button "Use setting" at bounding box center [1545, 264] width 24 height 12
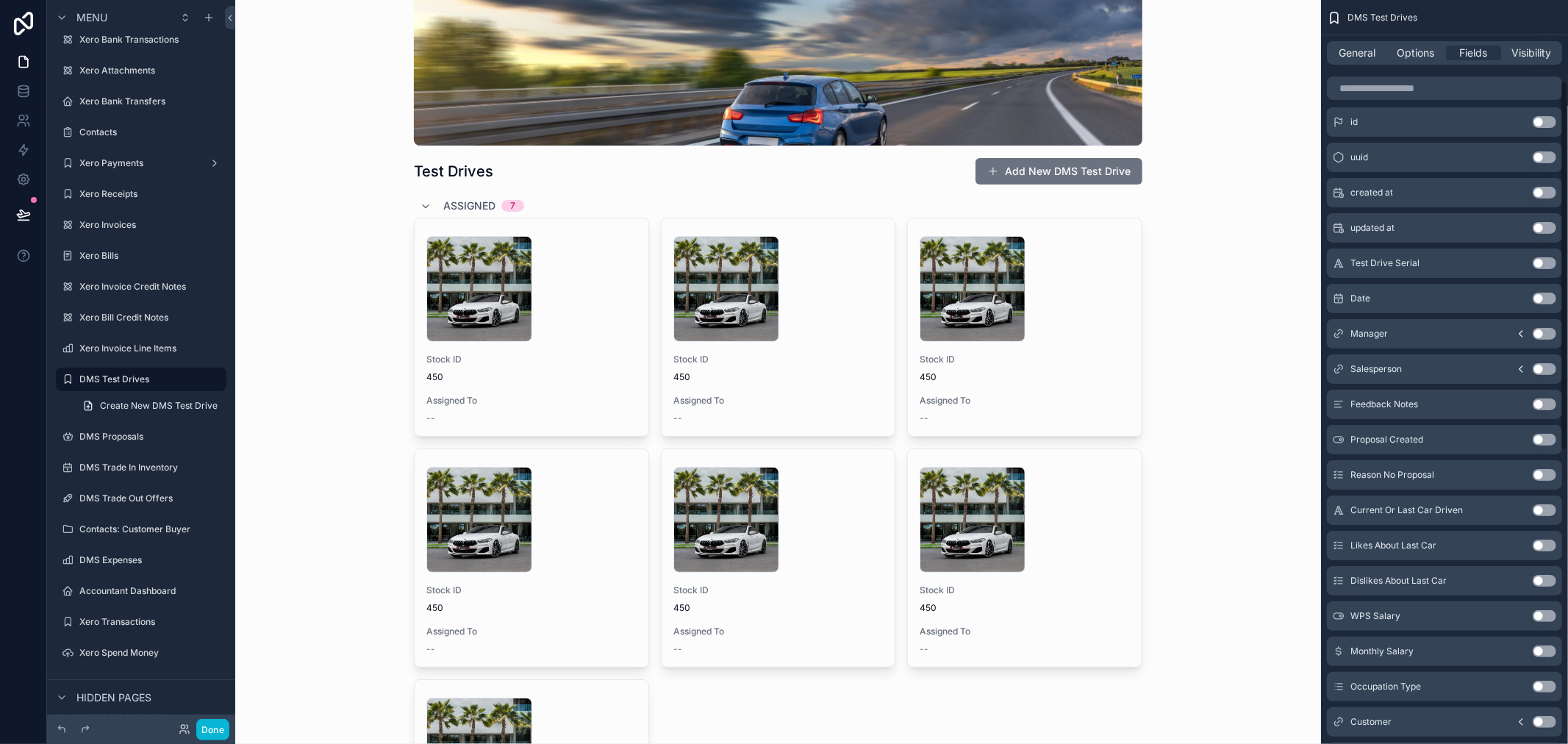
scroll to position [163, 0]
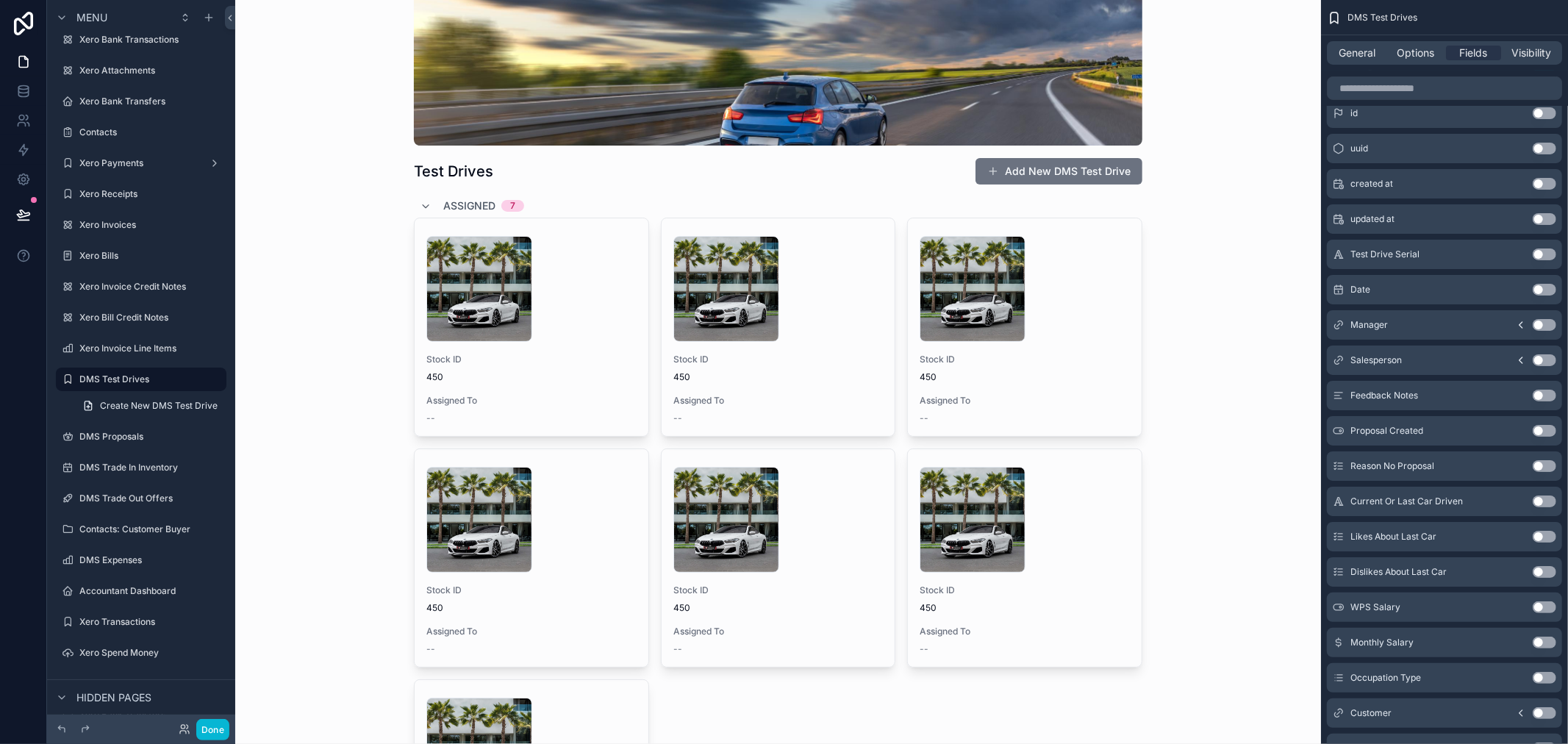
click at [1522, 359] on icon "scrollable content" at bounding box center [1521, 360] width 12 height 12
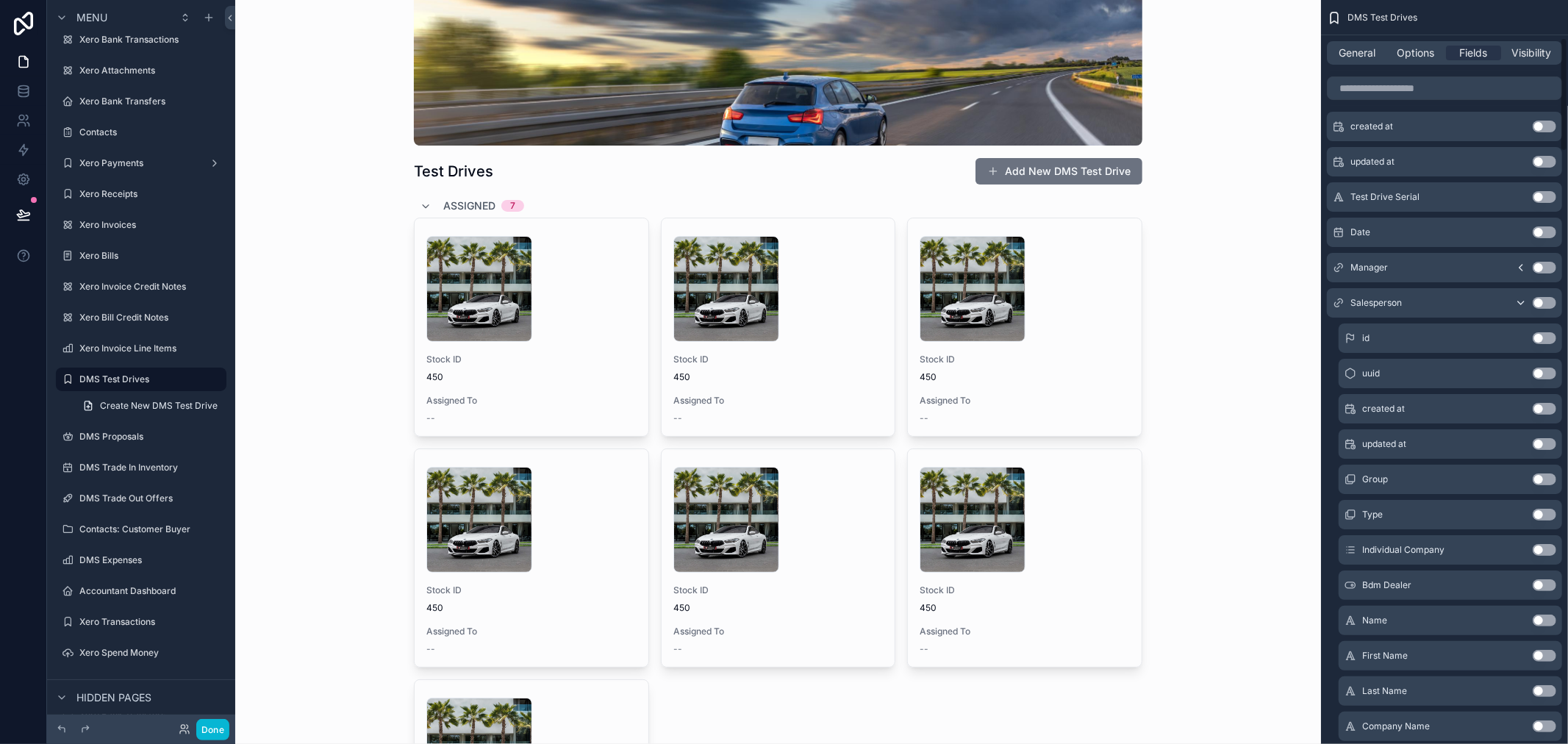
scroll to position [245, 0]
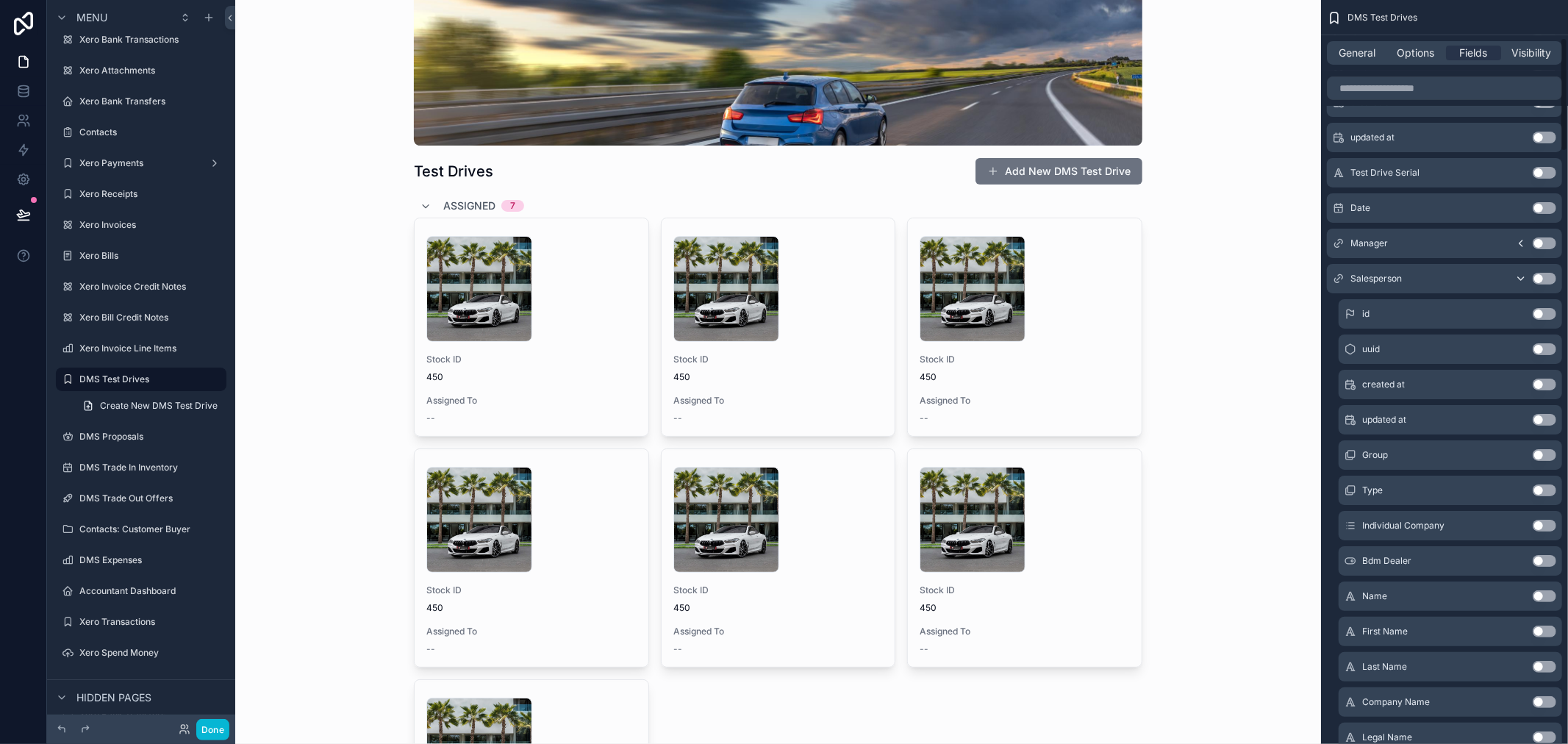
click at [1544, 596] on button "Use setting" at bounding box center [1545, 596] width 24 height 12
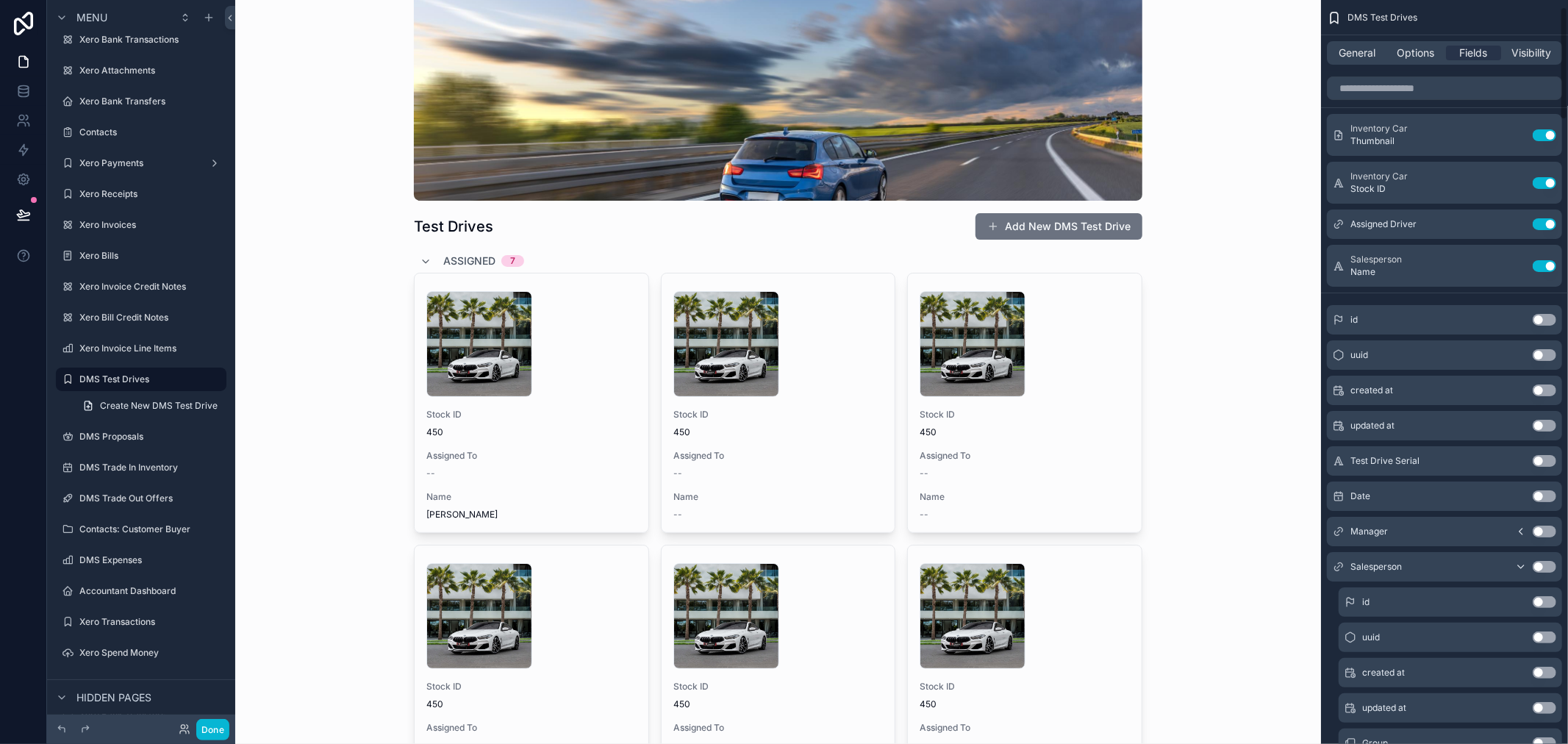
scroll to position [0, 0]
click at [1513, 269] on icon "scrollable content" at bounding box center [1515, 270] width 12 height 12
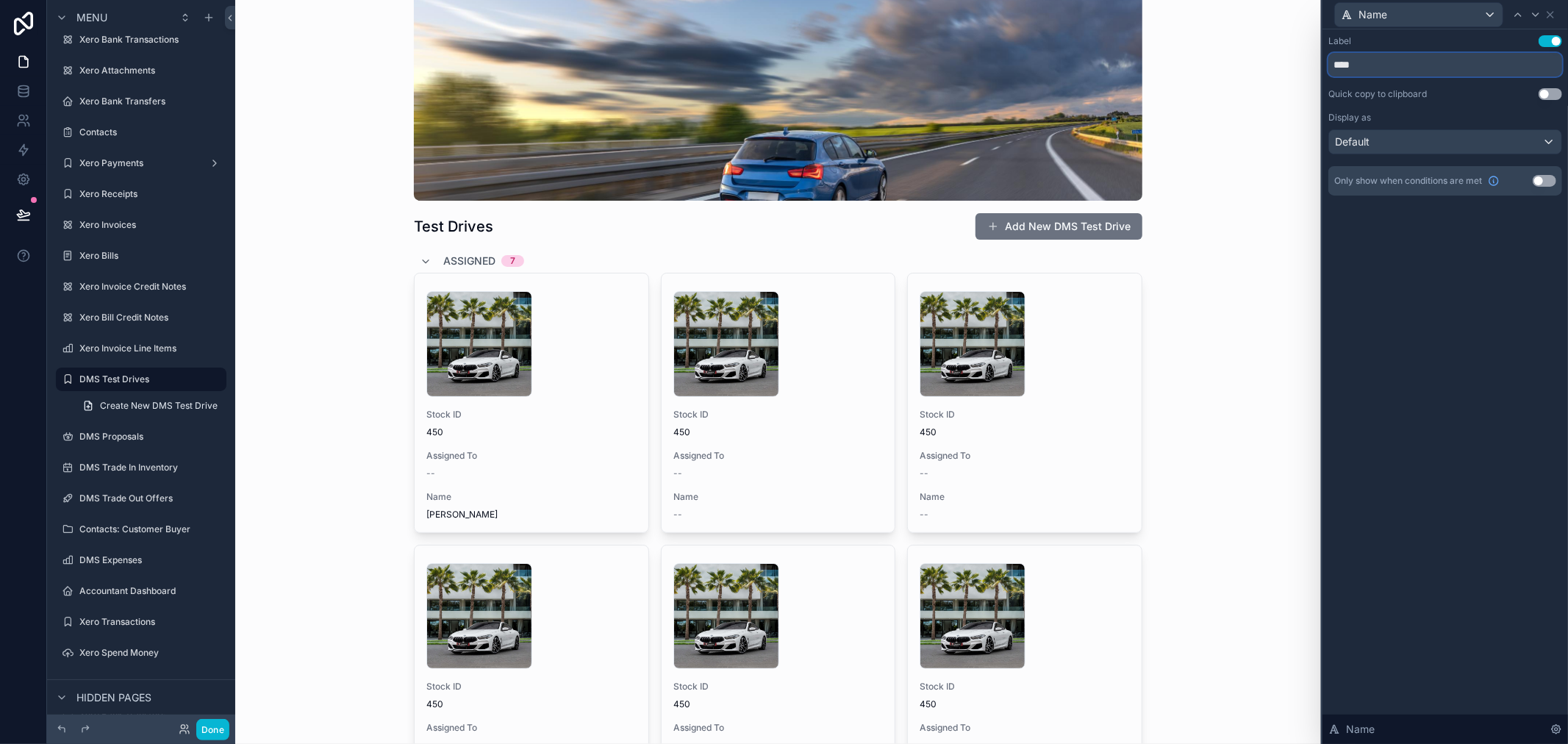
click at [1434, 63] on input "****" at bounding box center [1446, 65] width 234 height 24
type input "**********"
click at [1423, 278] on div "**********" at bounding box center [1445, 386] width 246 height 715
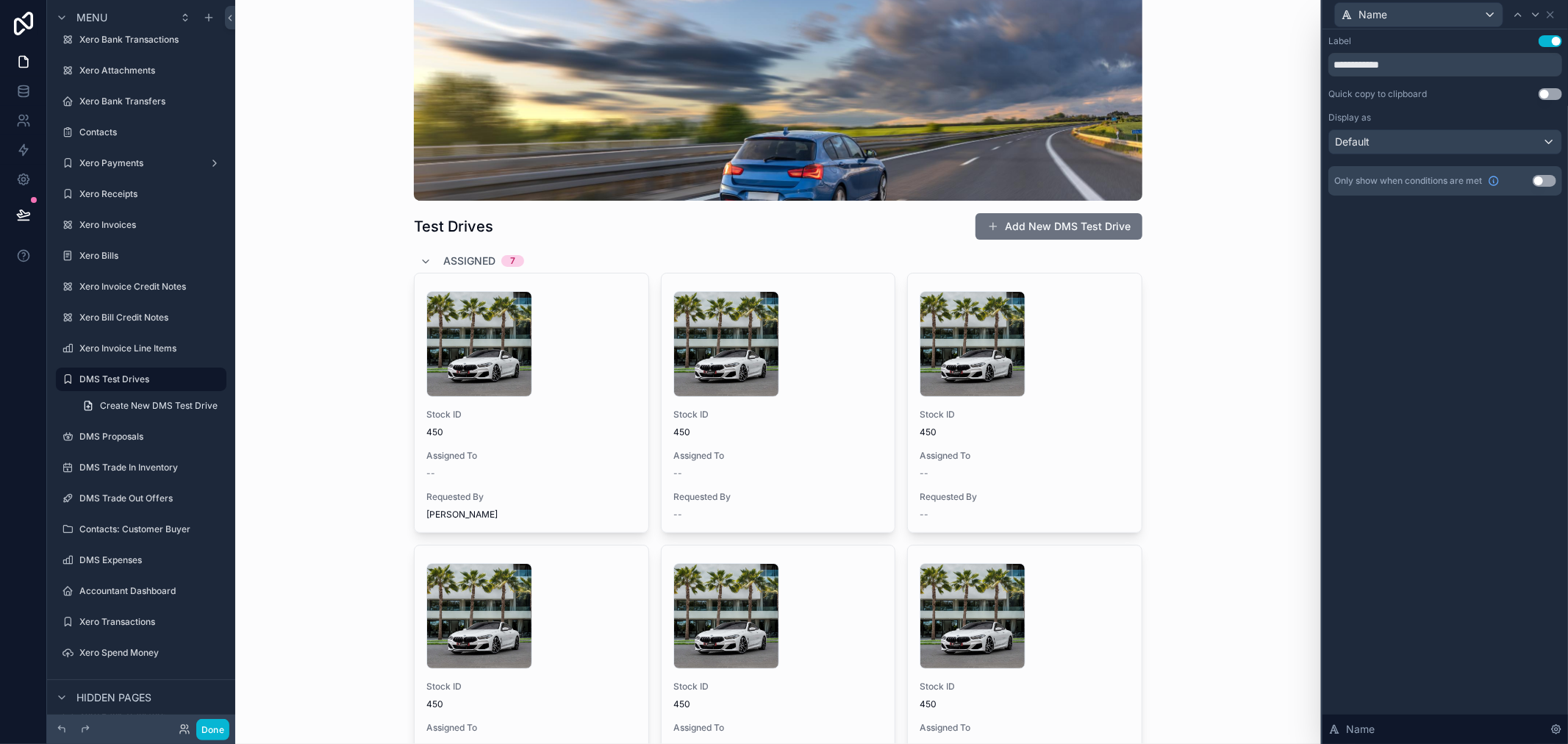
click at [1490, 398] on div "**********" at bounding box center [1445, 386] width 246 height 715
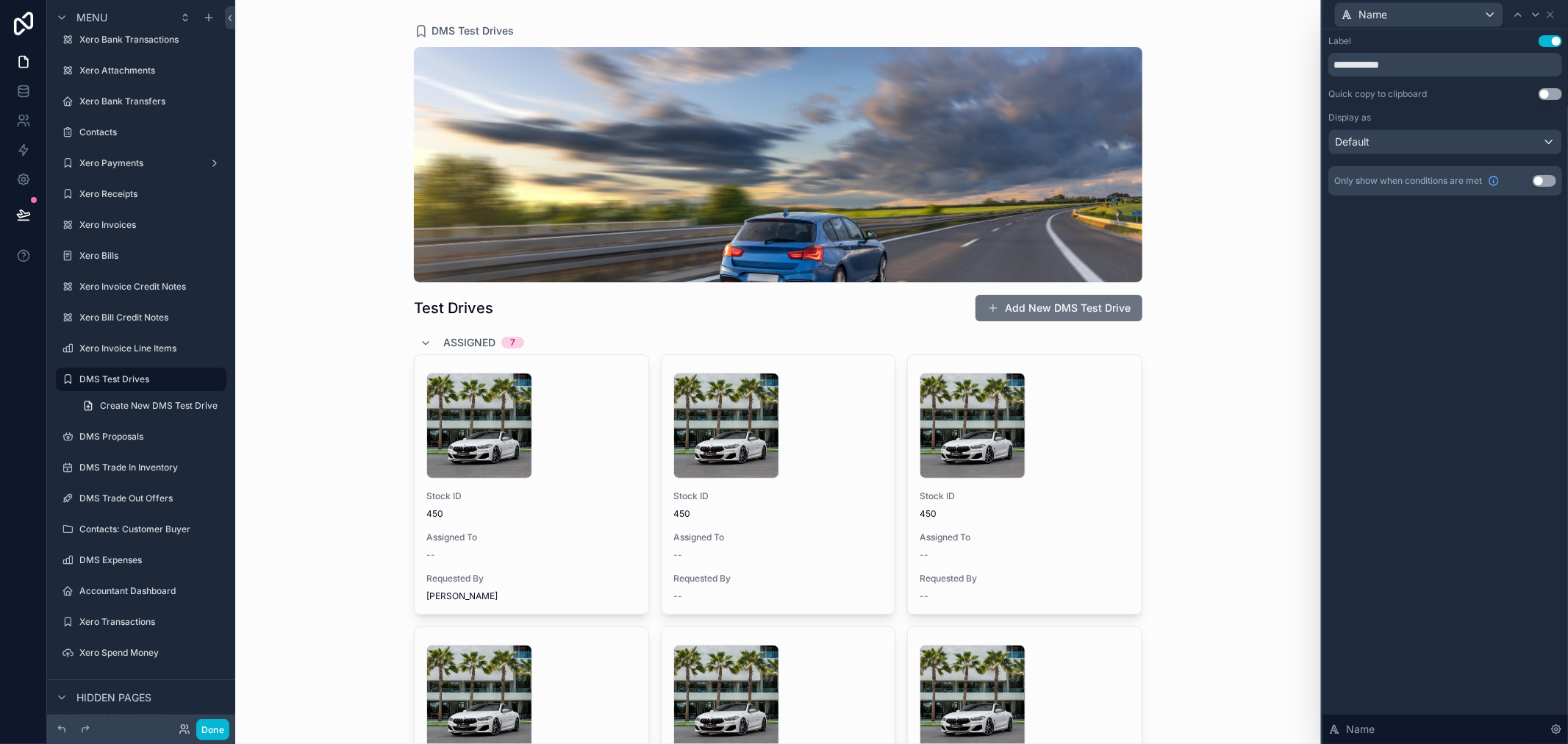
click at [1378, 373] on div "**********" at bounding box center [1445, 386] width 246 height 715
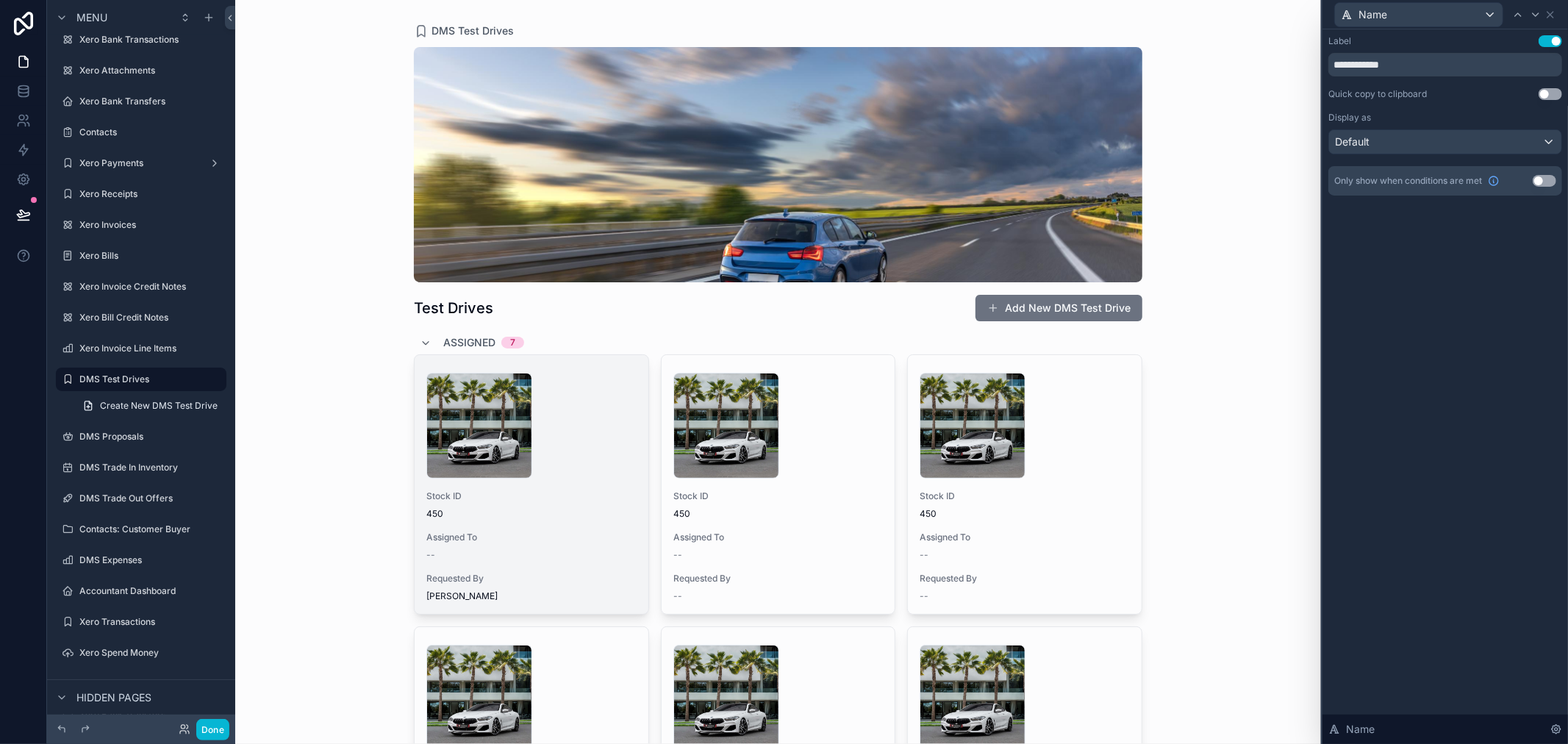
click at [562, 532] on span "Assigned To" at bounding box center [532, 537] width 211 height 12
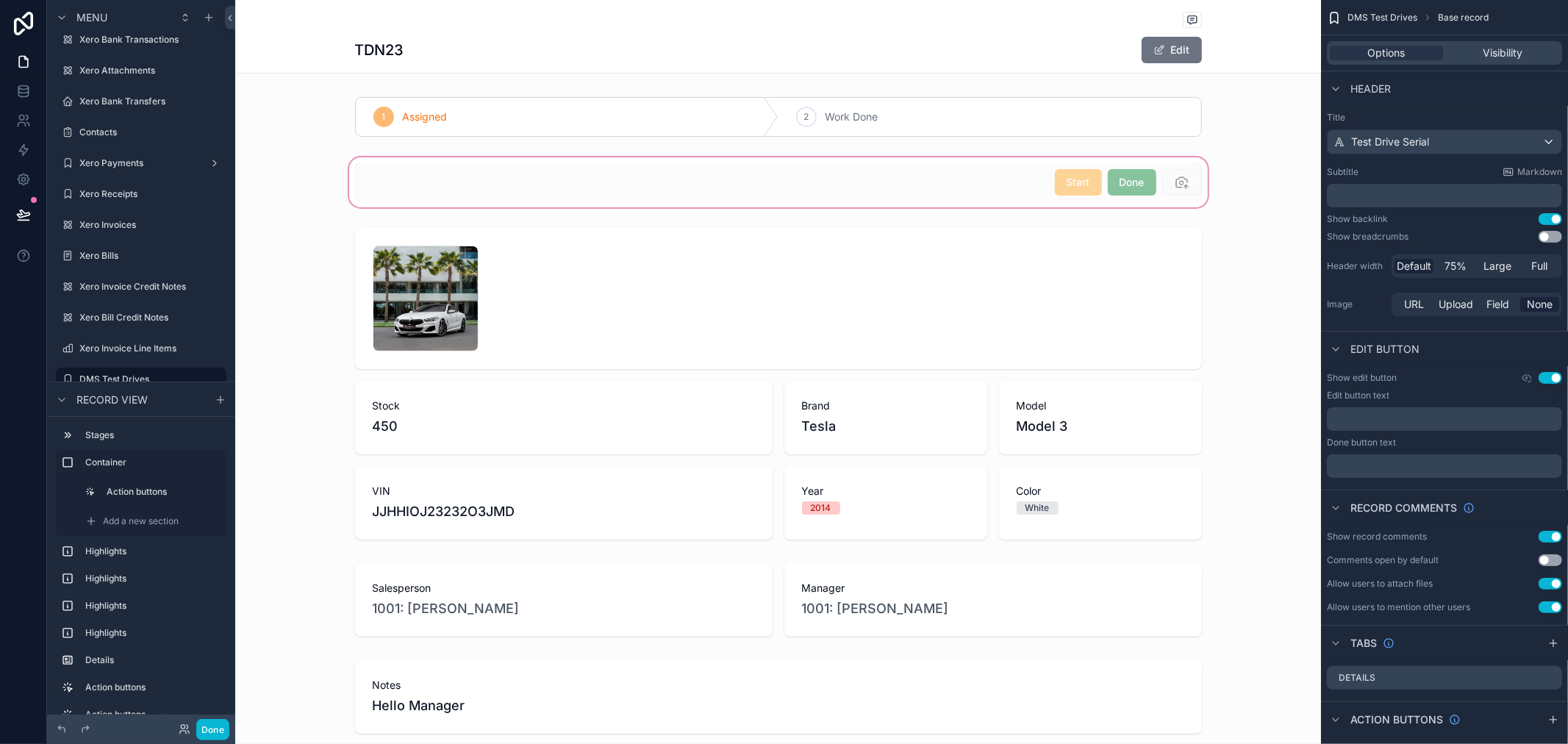
click at [1179, 189] on div "scrollable content" at bounding box center [778, 182] width 1086 height 56
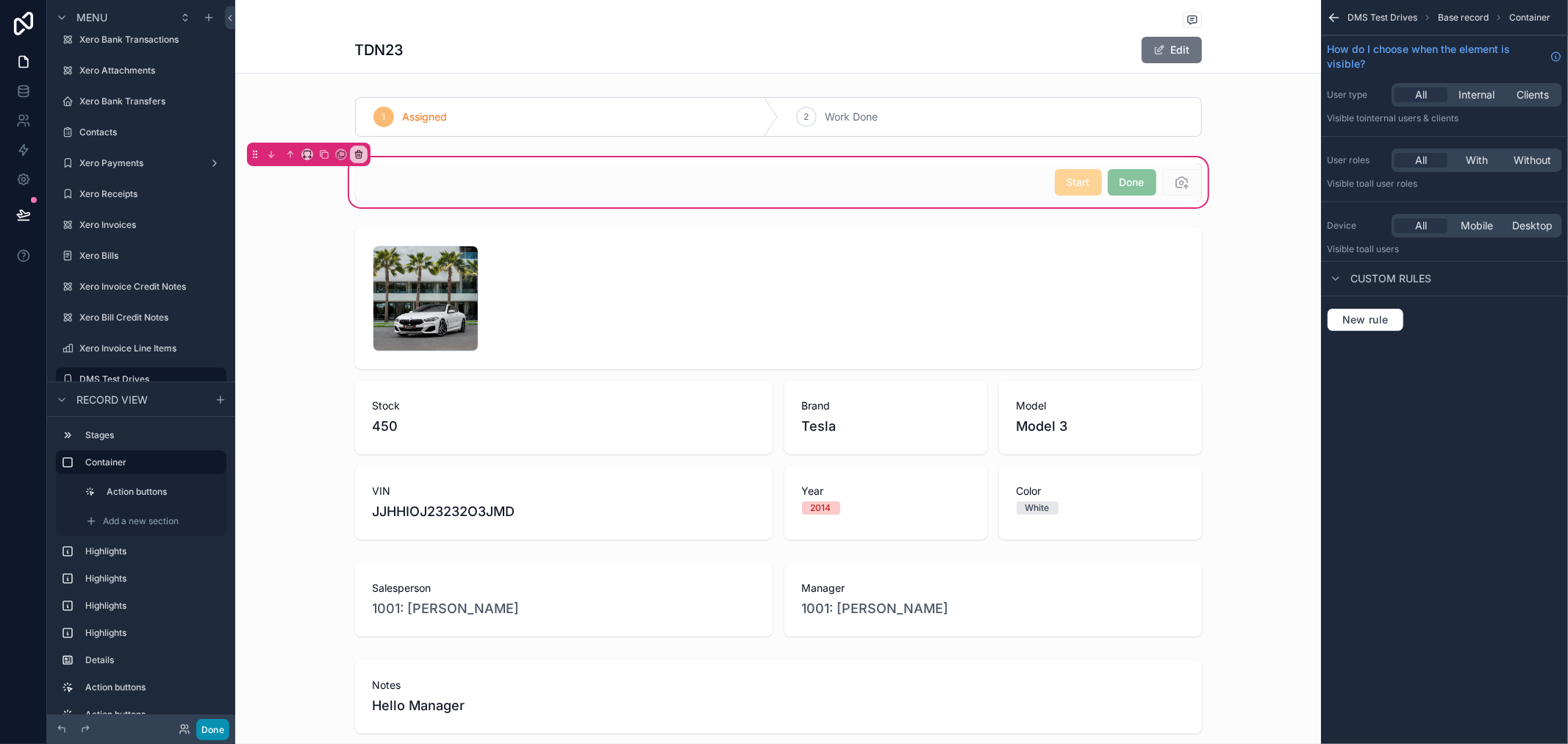
click at [218, 733] on button "Done" at bounding box center [212, 729] width 33 height 21
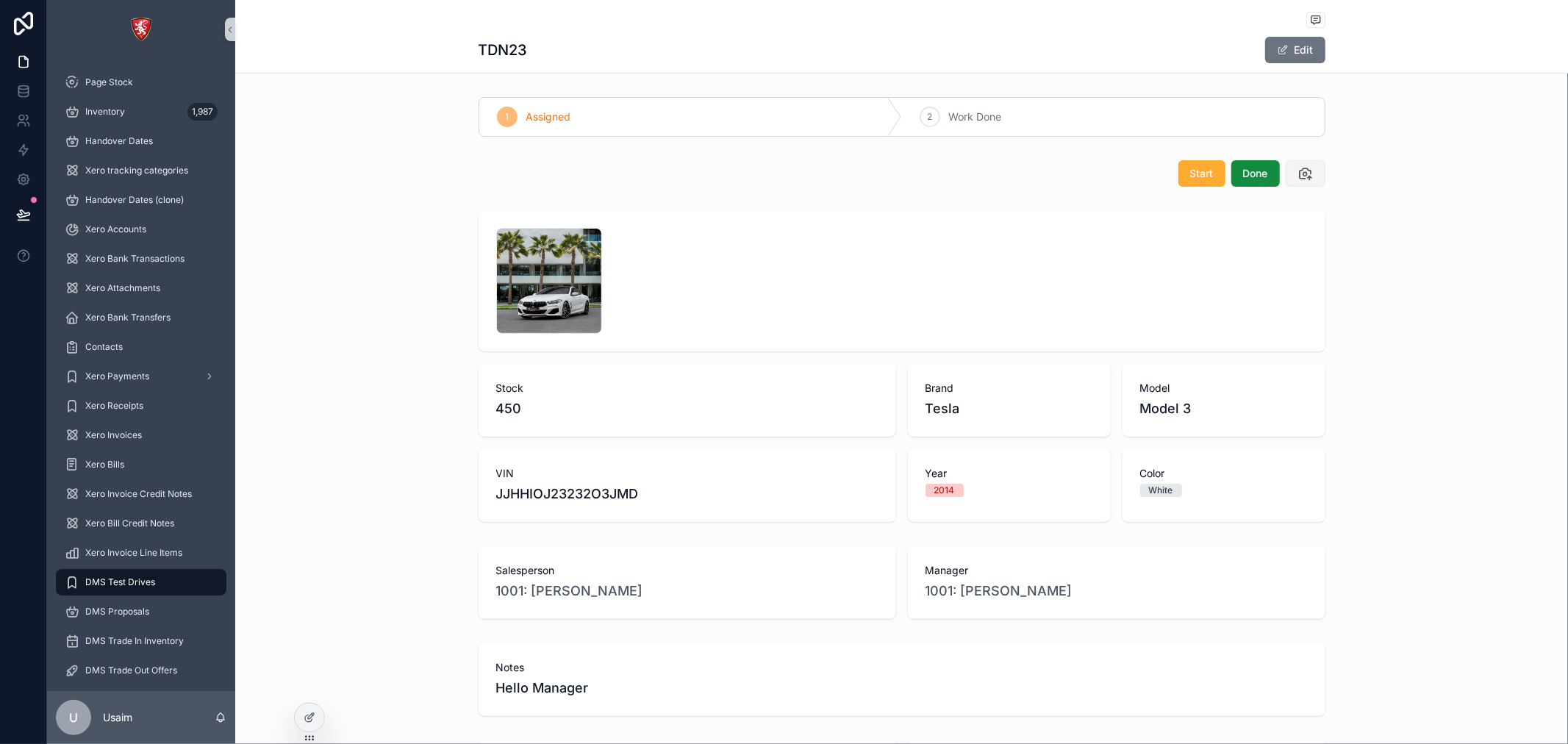
click at [1299, 177] on icon "scrollable content" at bounding box center [1306, 174] width 15 height 15
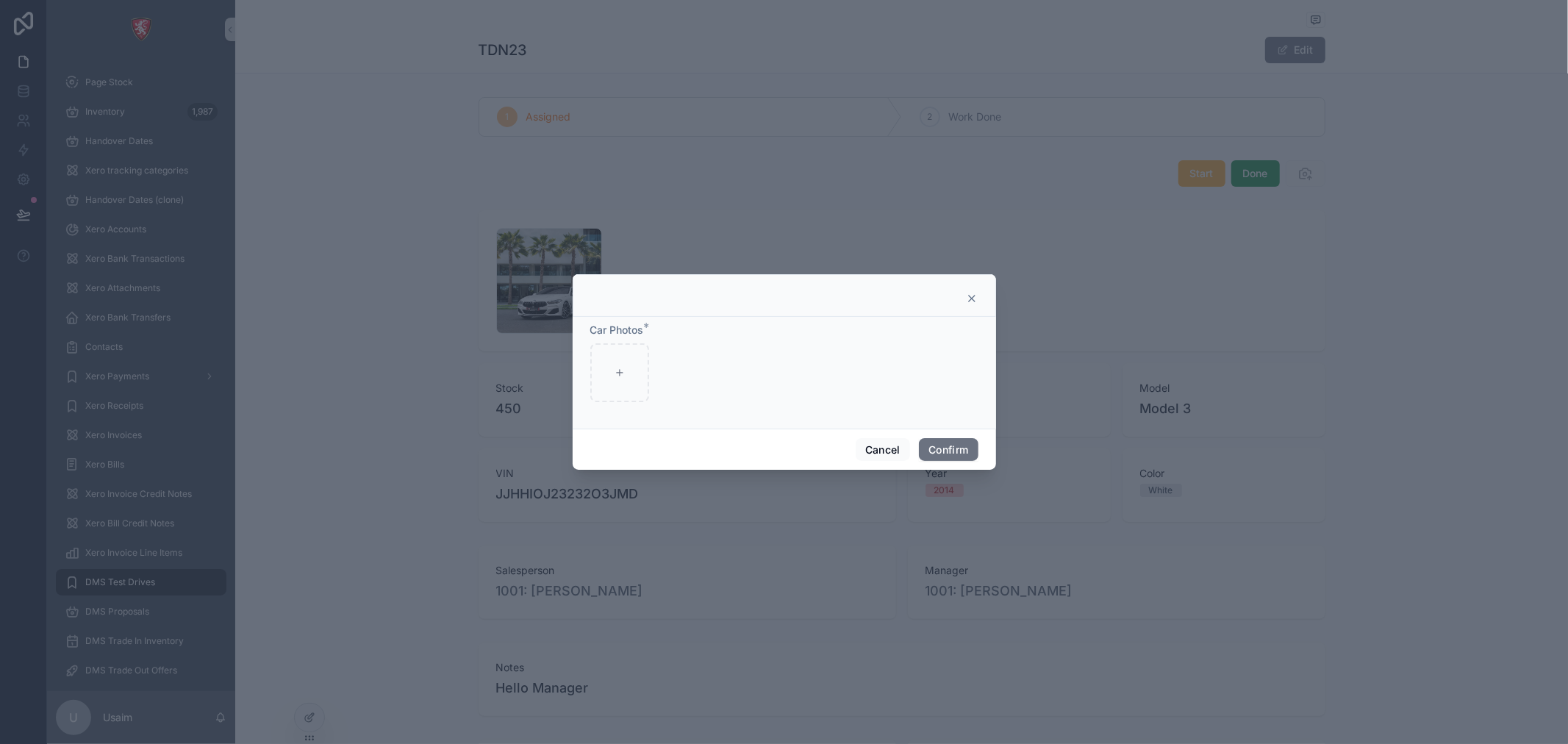
click at [973, 295] on icon at bounding box center [972, 298] width 12 height 12
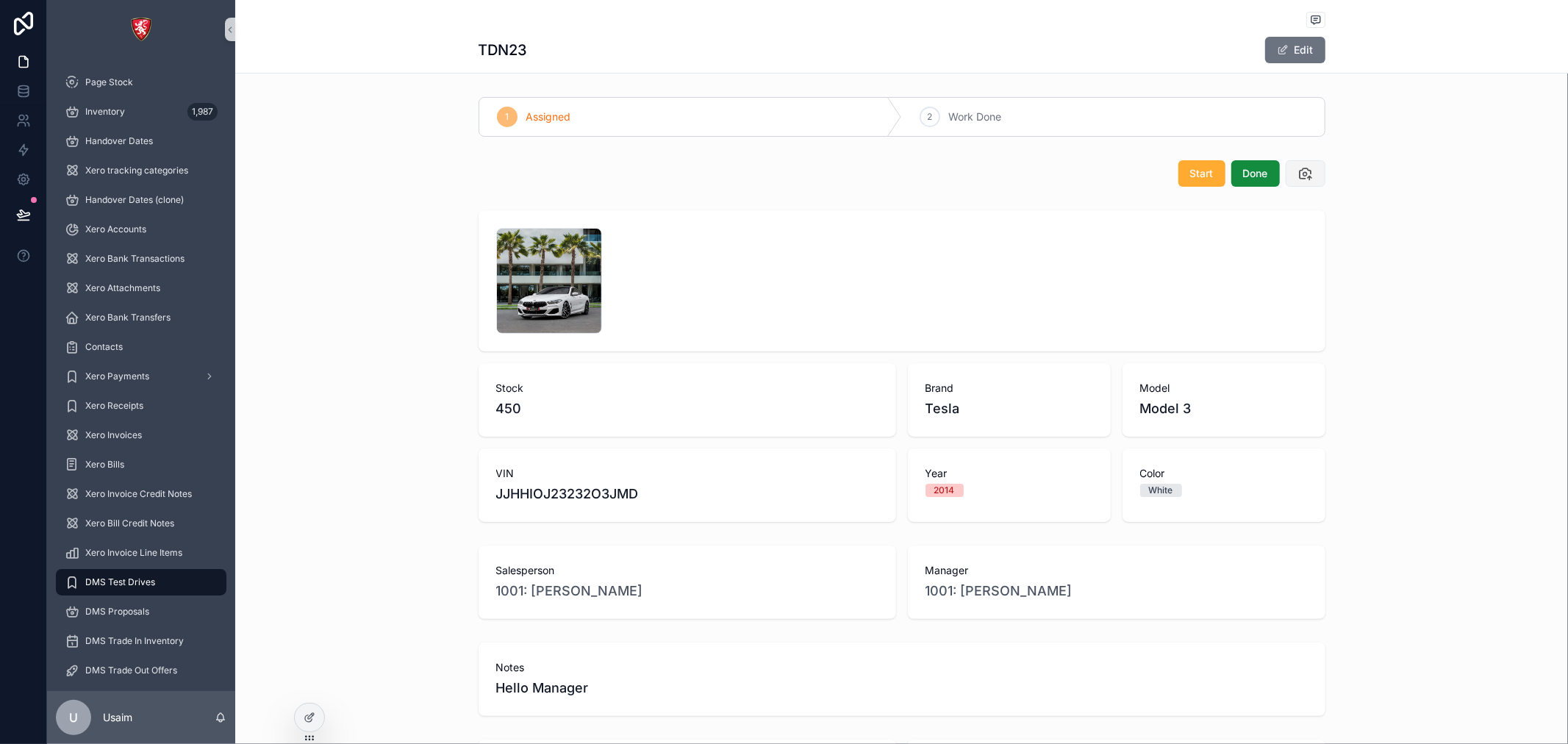
click at [1299, 179] on icon "scrollable content" at bounding box center [1306, 174] width 15 height 15
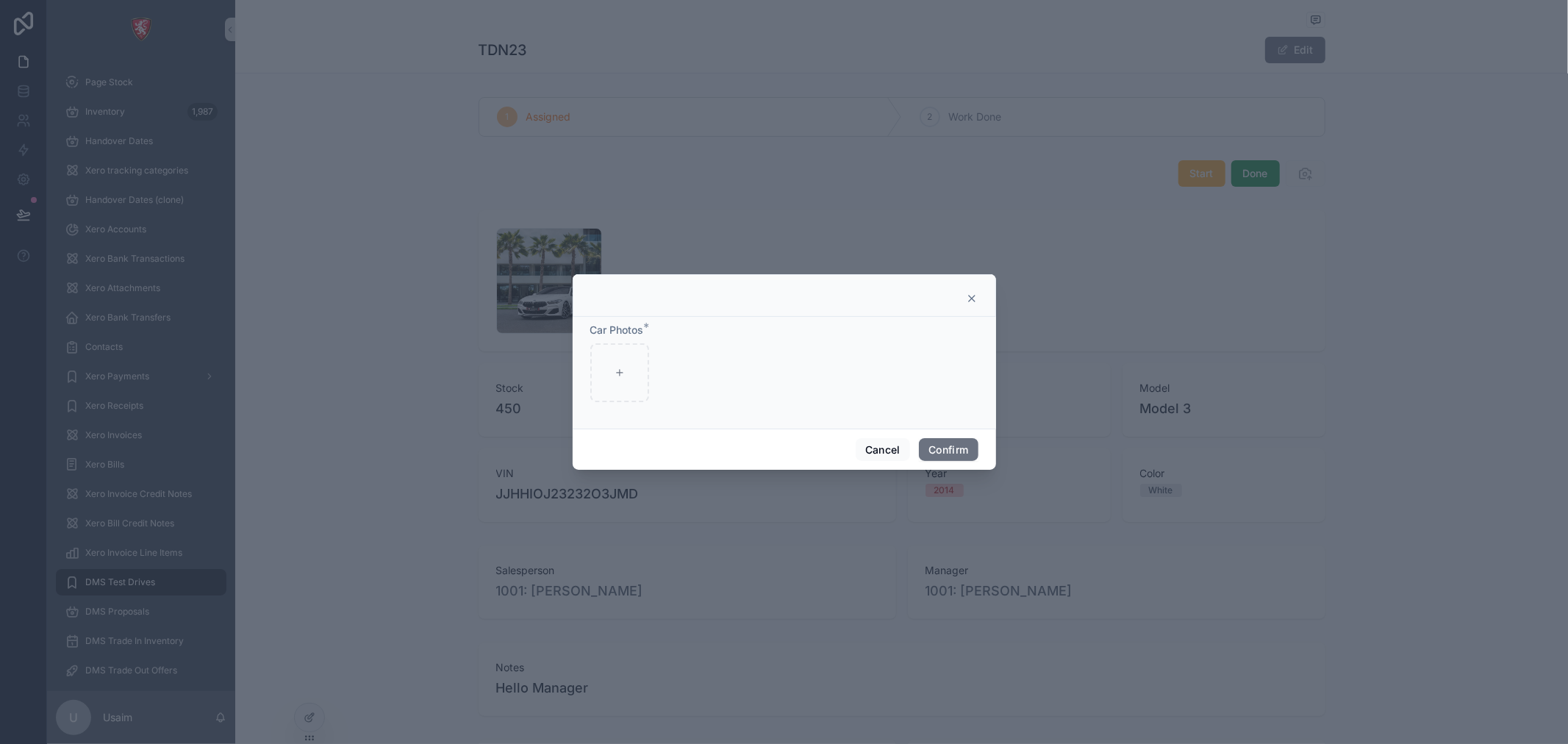
click at [975, 299] on icon at bounding box center [972, 298] width 12 height 12
click at [975, 299] on div "1 .jpg" at bounding box center [902, 280] width 812 height 106
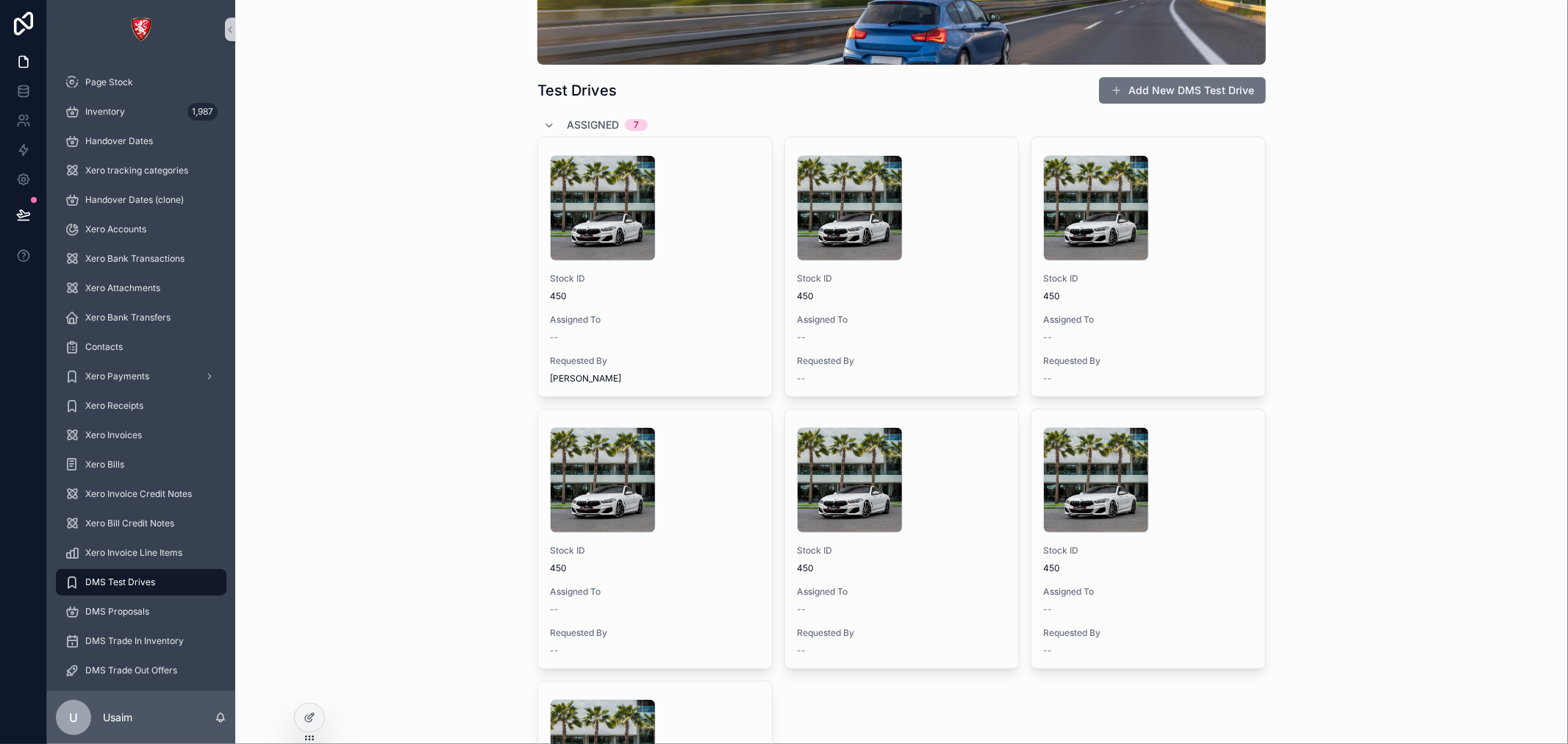
scroll to position [245, 0]
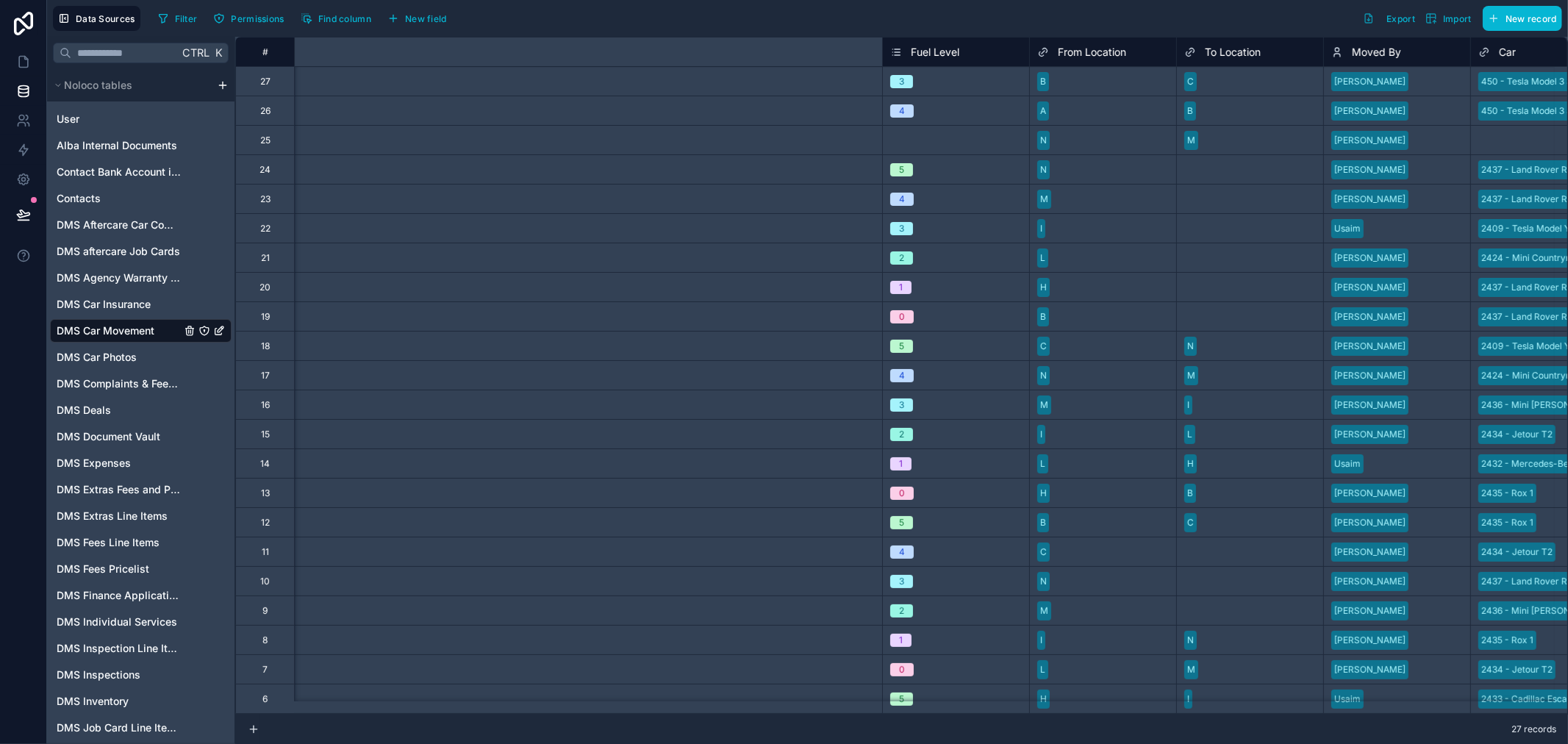
scroll to position [0, 797]
